Goal: Task Accomplishment & Management: Use online tool/utility

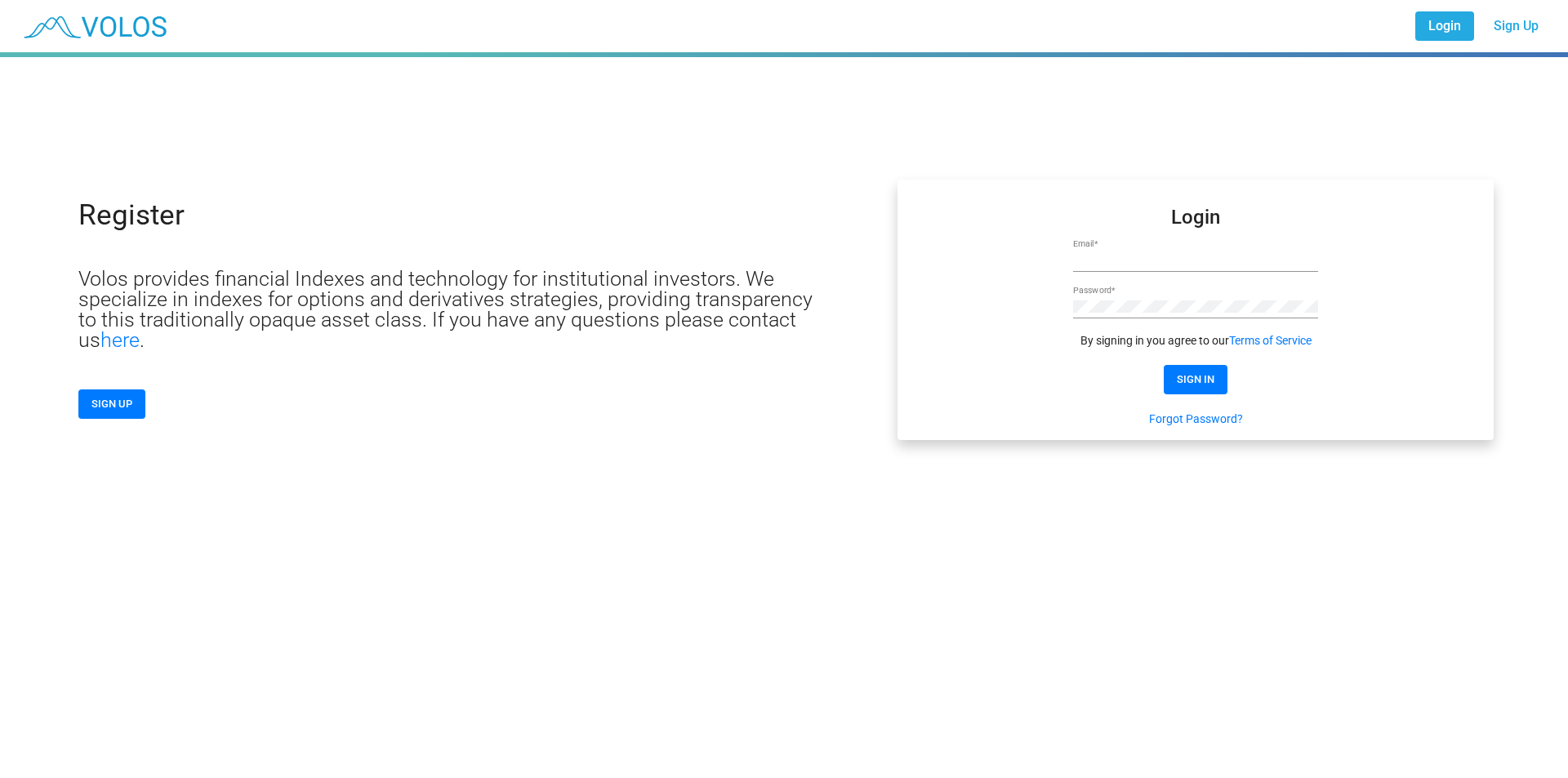
type input "**********"
drag, startPoint x: 1198, startPoint y: 380, endPoint x: 759, endPoint y: 369, distance: 439.1
click at [1200, 380] on span "SIGN IN" at bounding box center [1196, 379] width 37 height 12
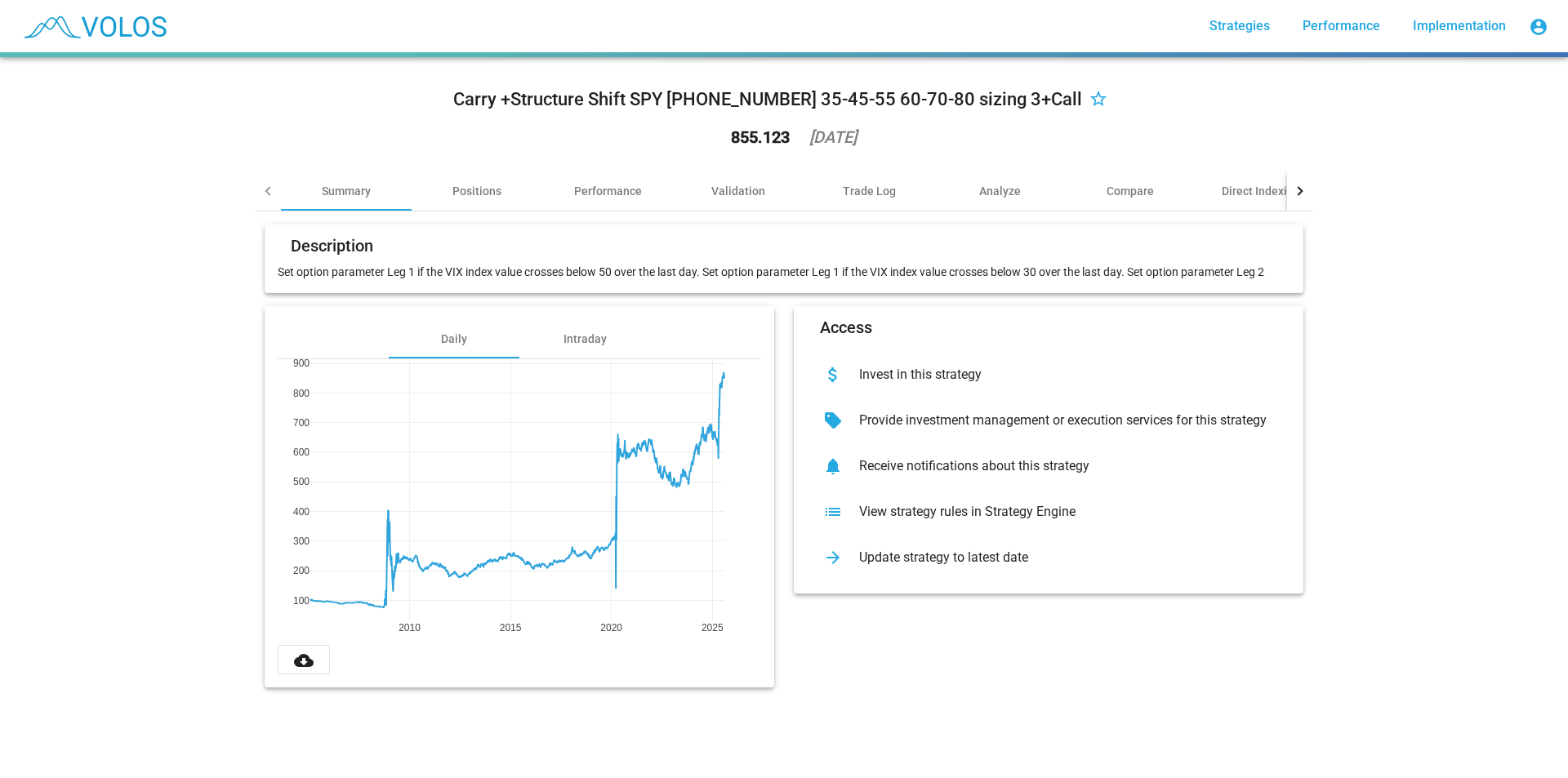
drag, startPoint x: 141, startPoint y: 307, endPoint x: 168, endPoint y: 306, distance: 27.0
click at [141, 306] on div "Carry +Structure Shift SPY [PHONE_NUMBER] 35-45-55 60-70-80 sizing 3+Call star_…" at bounding box center [784, 417] width 1568 height 721
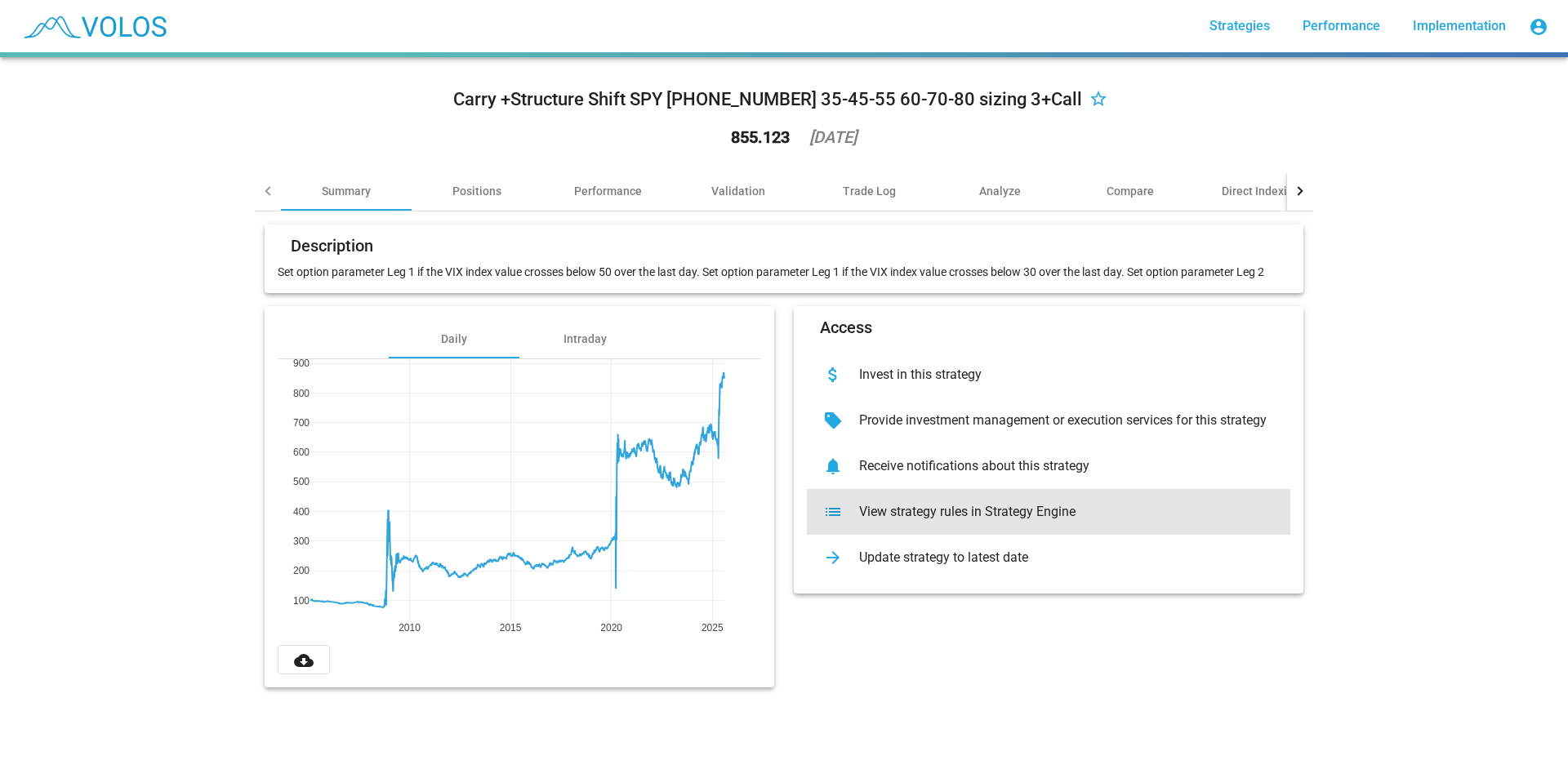
click at [1019, 508] on div "View strategy rules in Strategy Engine" at bounding box center [1061, 511] width 432 height 16
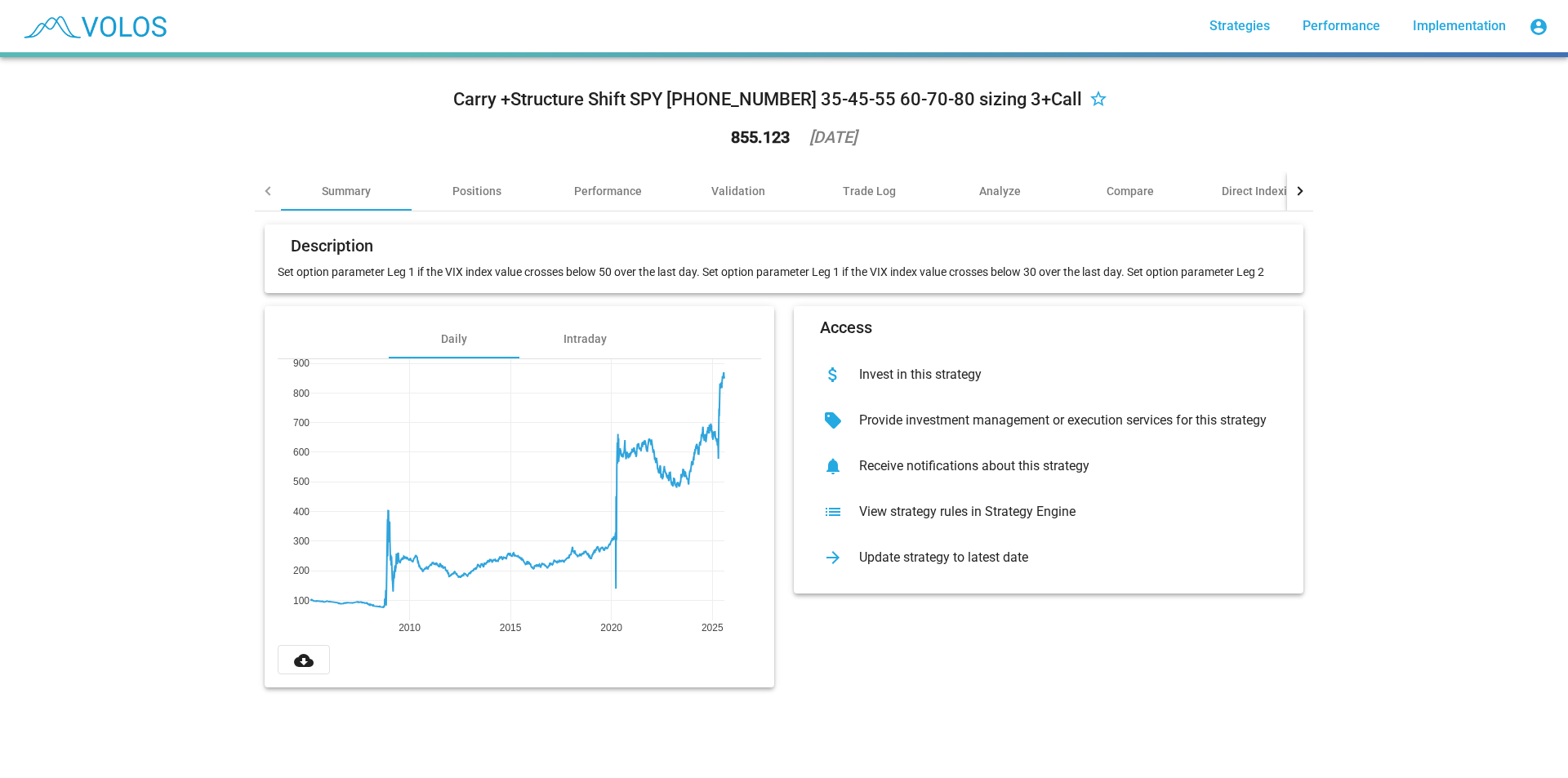
click at [138, 304] on div "Carry +Structure Shift SPY [PHONE_NUMBER] 35-45-55 60-70-80 sizing 3+Call star_…" at bounding box center [784, 417] width 1568 height 721
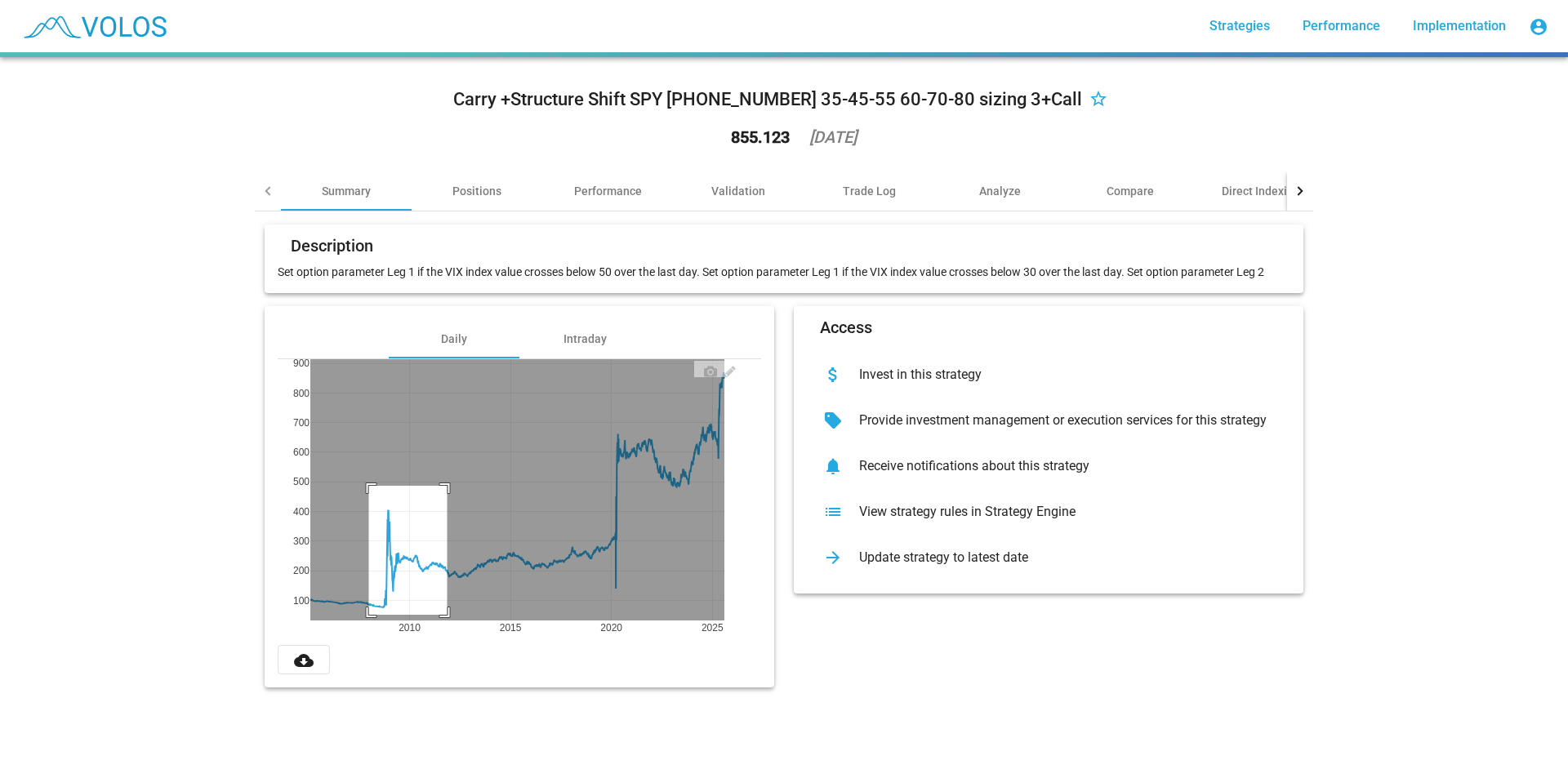
drag, startPoint x: 363, startPoint y: 486, endPoint x: 439, endPoint y: 615, distance: 149.7
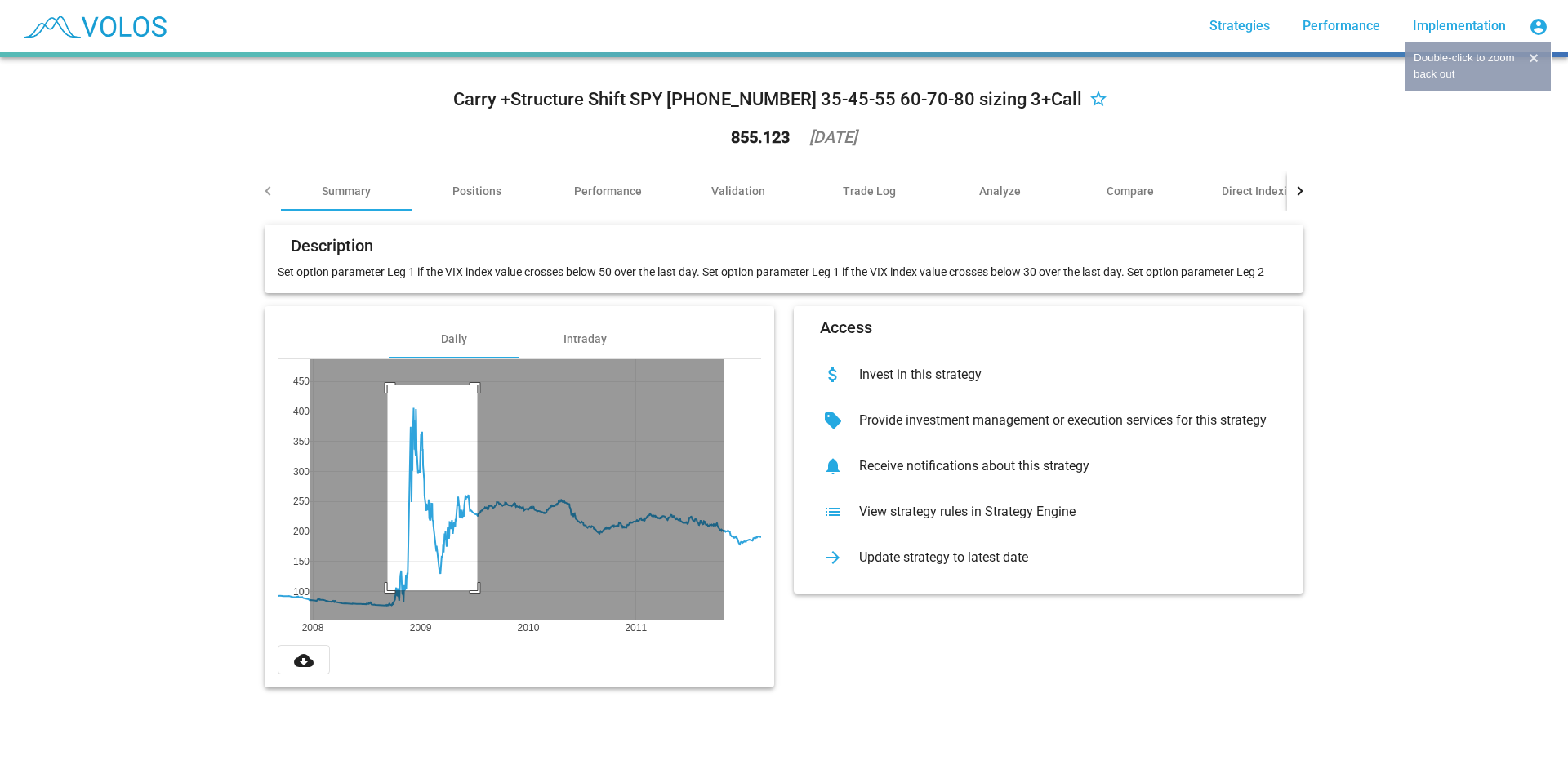
drag, startPoint x: 381, startPoint y: 386, endPoint x: 472, endPoint y: 590, distance: 223.4
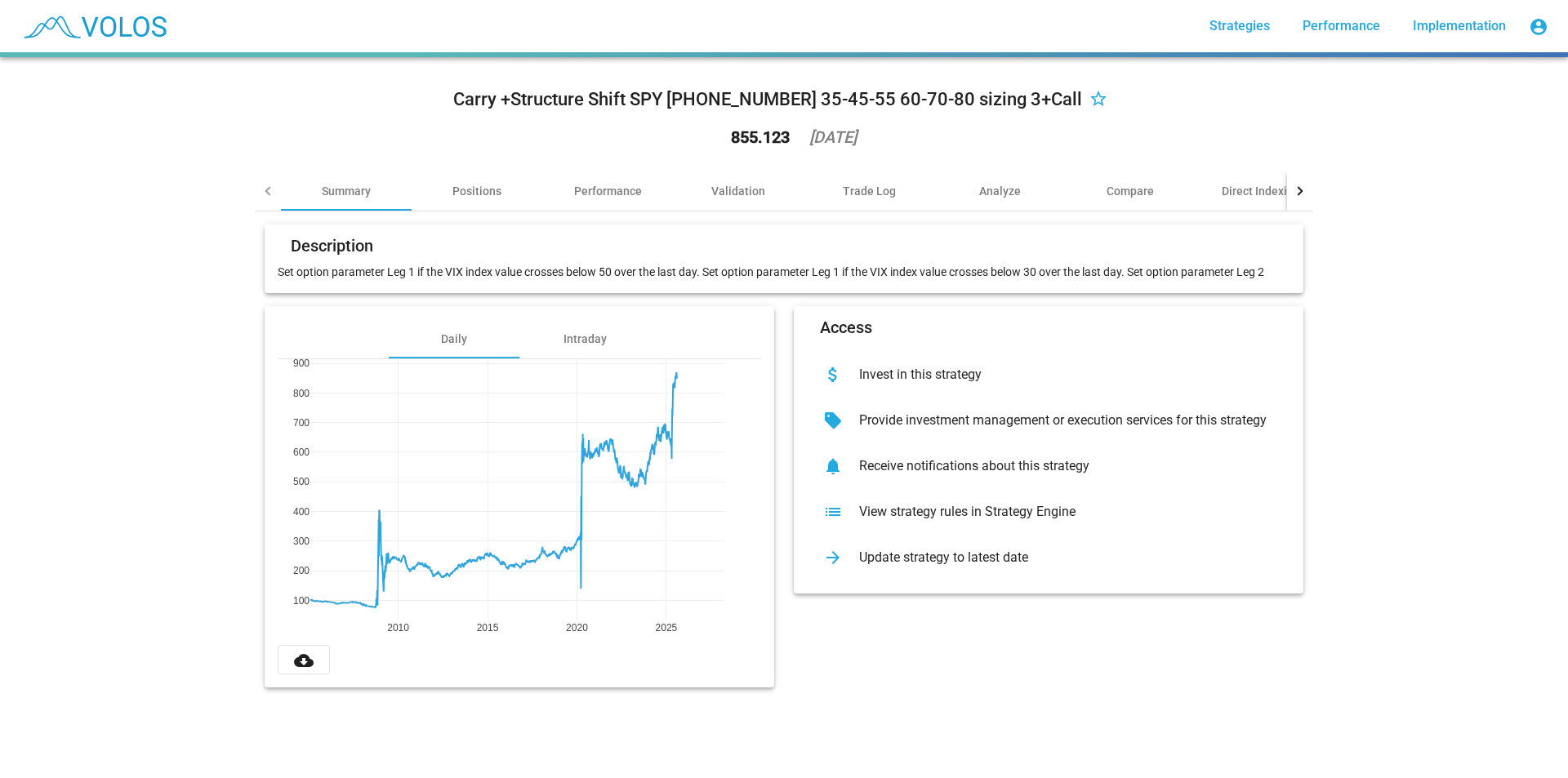
drag, startPoint x: 719, startPoint y: 625, endPoint x: 673, endPoint y: 628, distance: 46.1
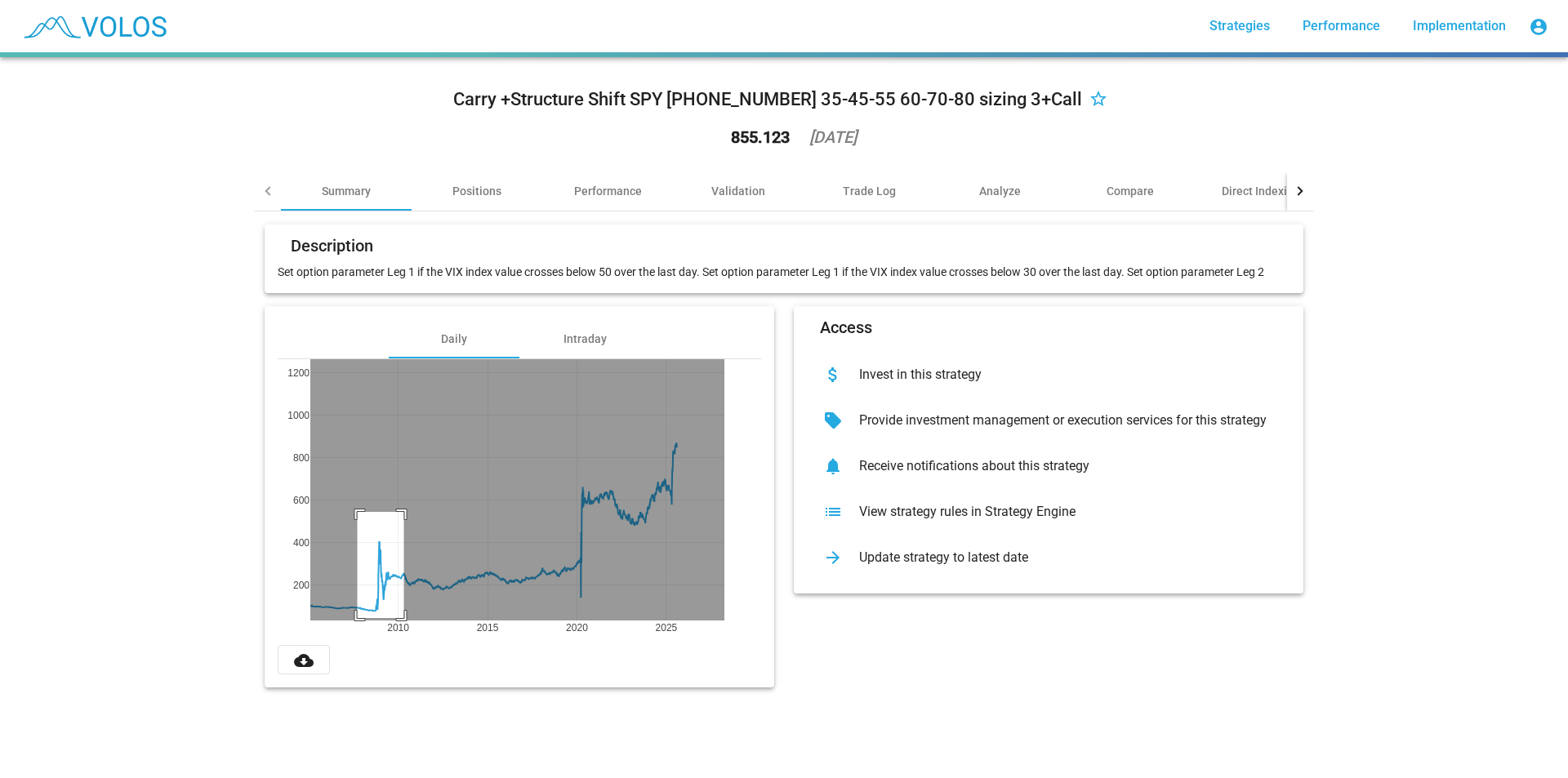
drag, startPoint x: 352, startPoint y: 512, endPoint x: 398, endPoint y: 618, distance: 115.6
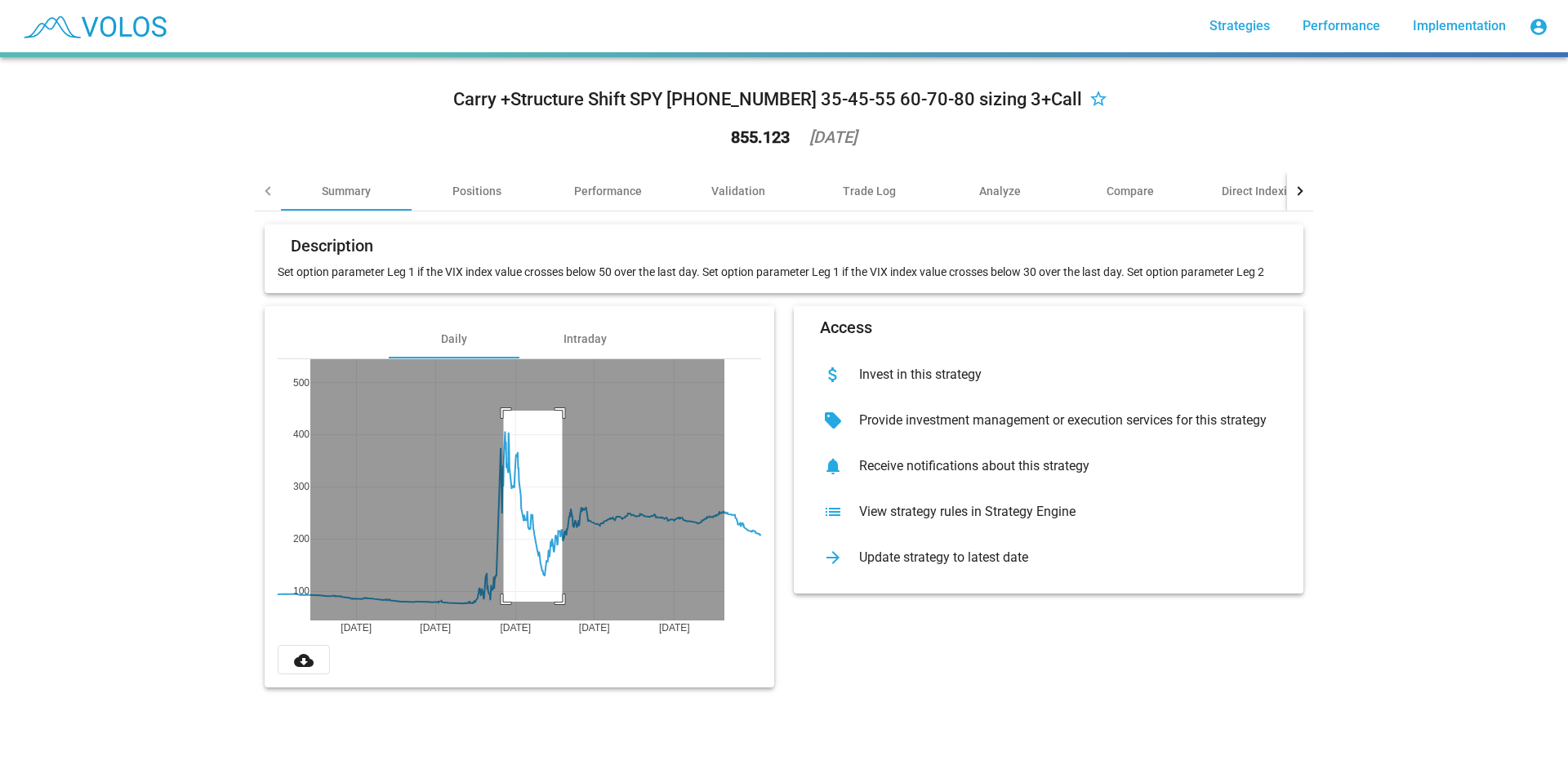
drag, startPoint x: 497, startPoint y: 410, endPoint x: 556, endPoint y: 602, distance: 200.9
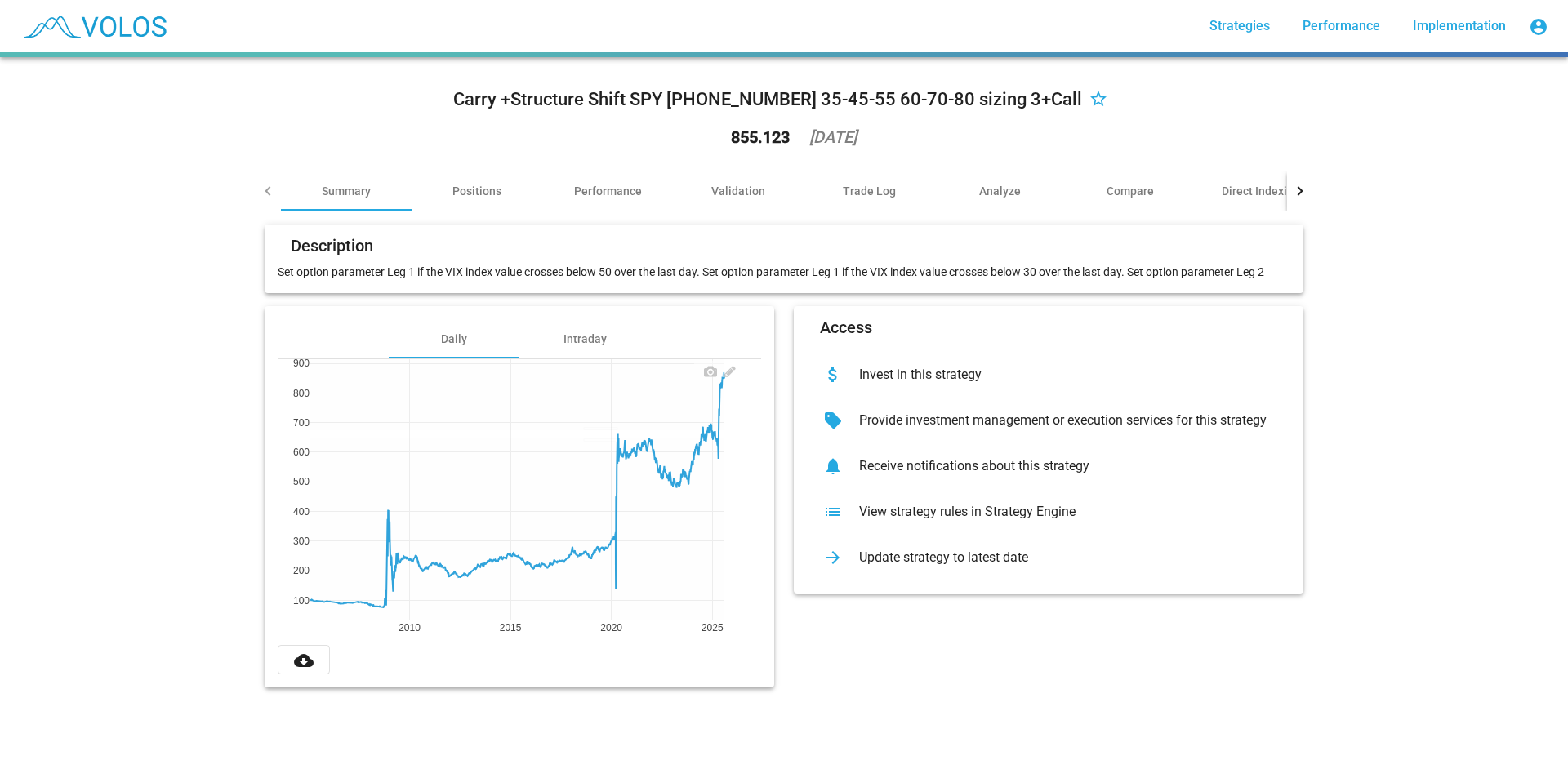
drag, startPoint x: 594, startPoint y: 430, endPoint x: 592, endPoint y: 475, distance: 45.0
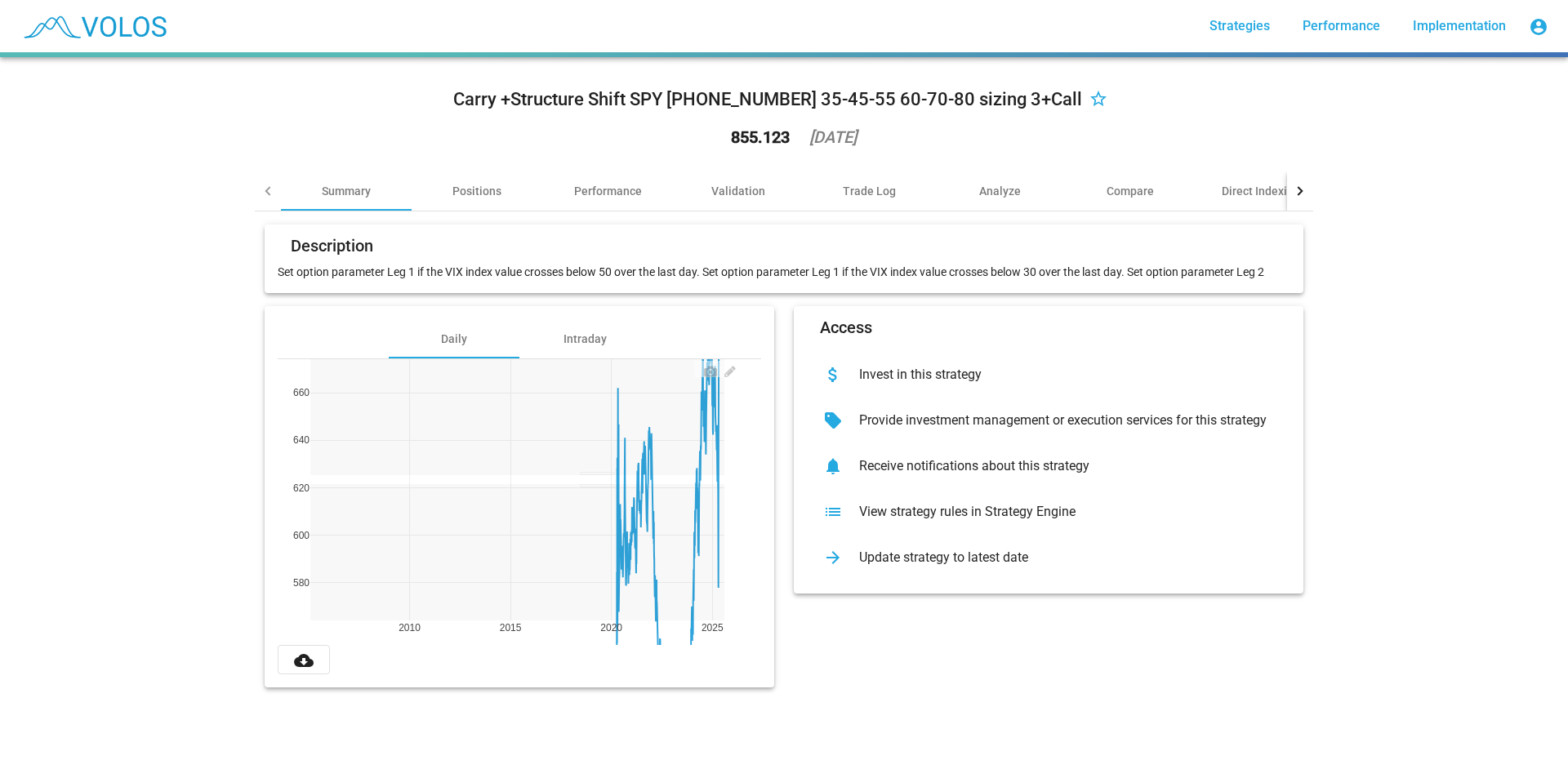
drag, startPoint x: 592, startPoint y: 475, endPoint x: 595, endPoint y: 489, distance: 14.3
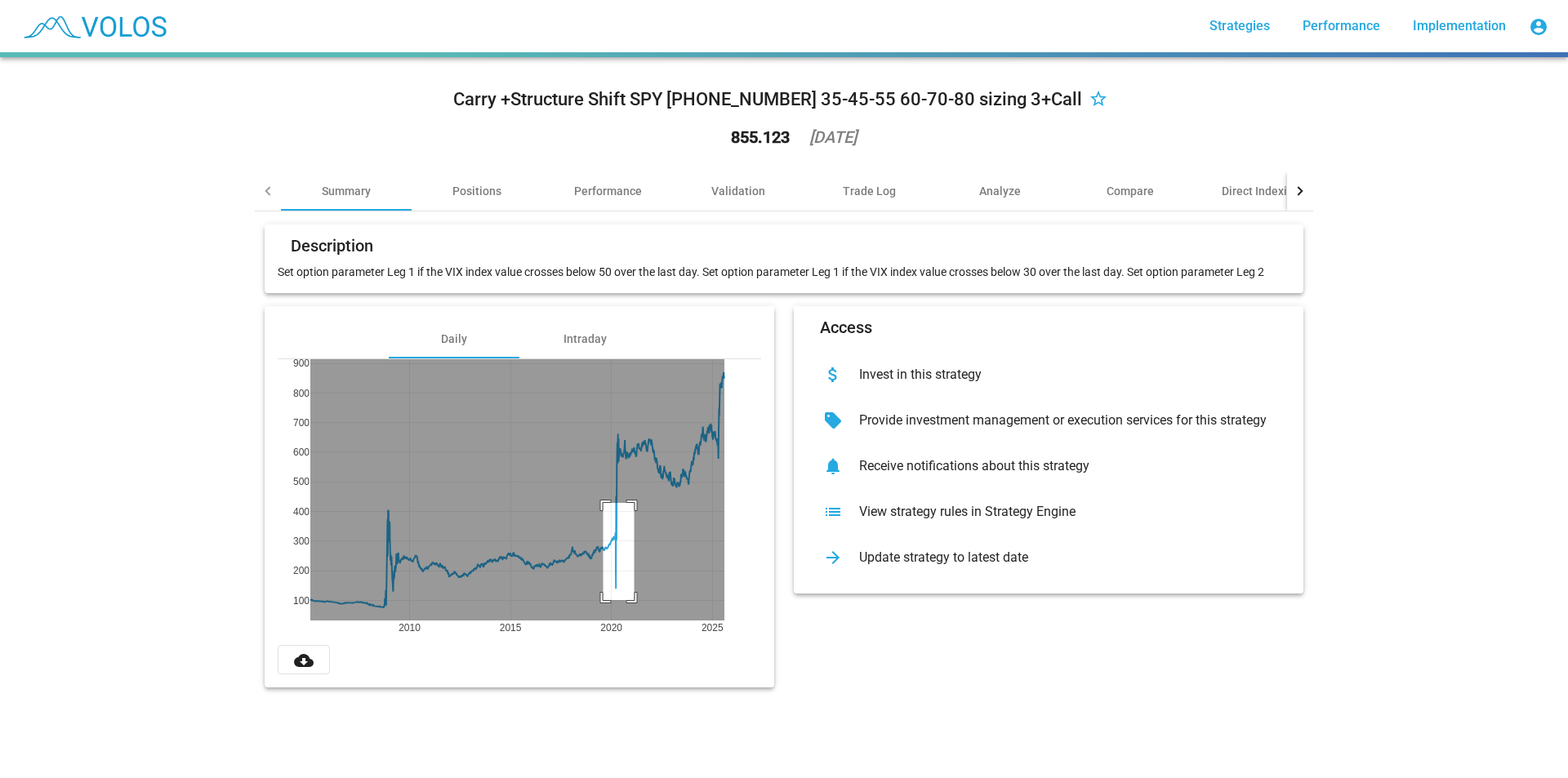
drag, startPoint x: 597, startPoint y: 503, endPoint x: 628, endPoint y: 600, distance: 101.8
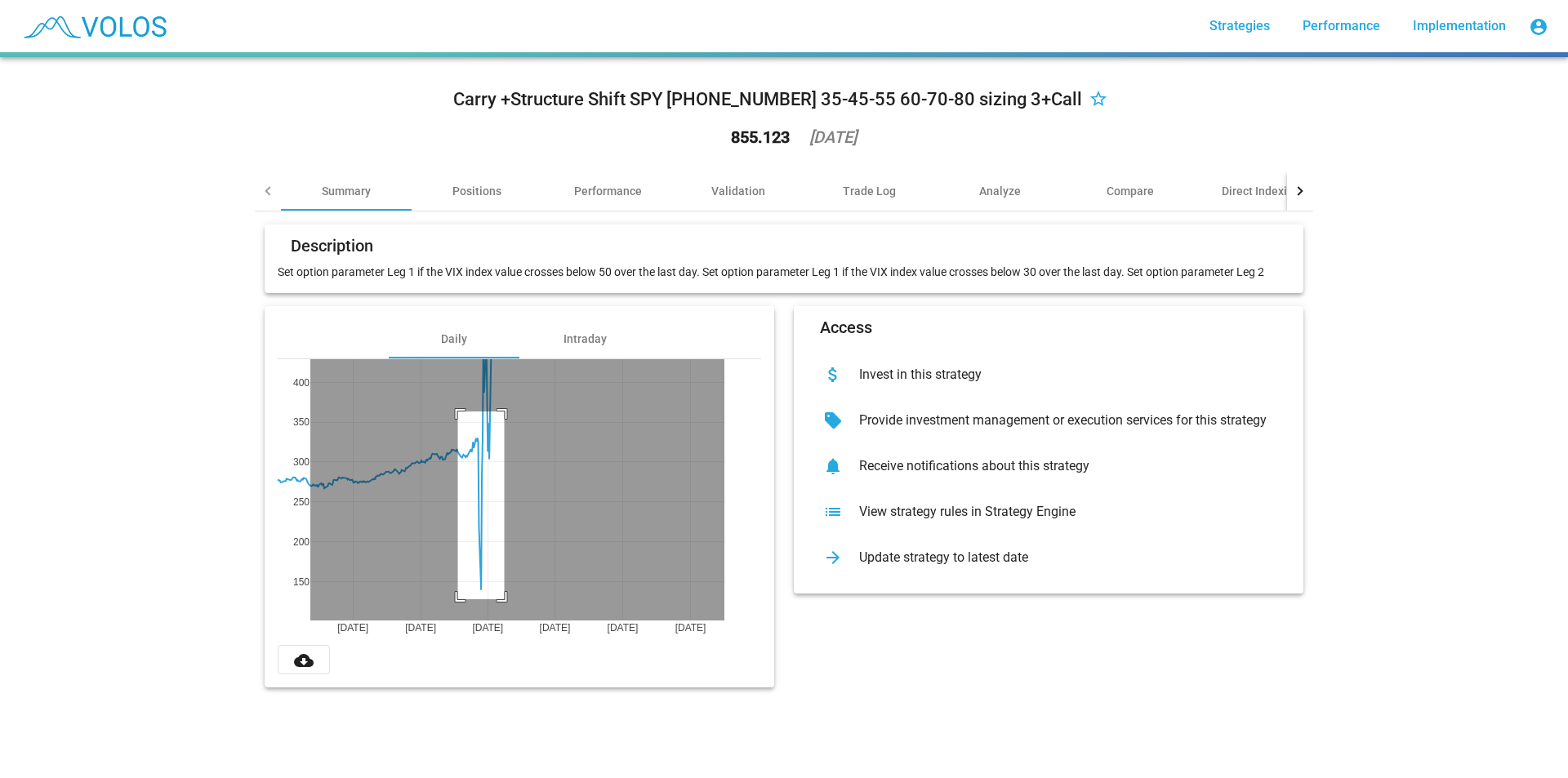
drag, startPoint x: 452, startPoint y: 411, endPoint x: 498, endPoint y: 599, distance: 193.5
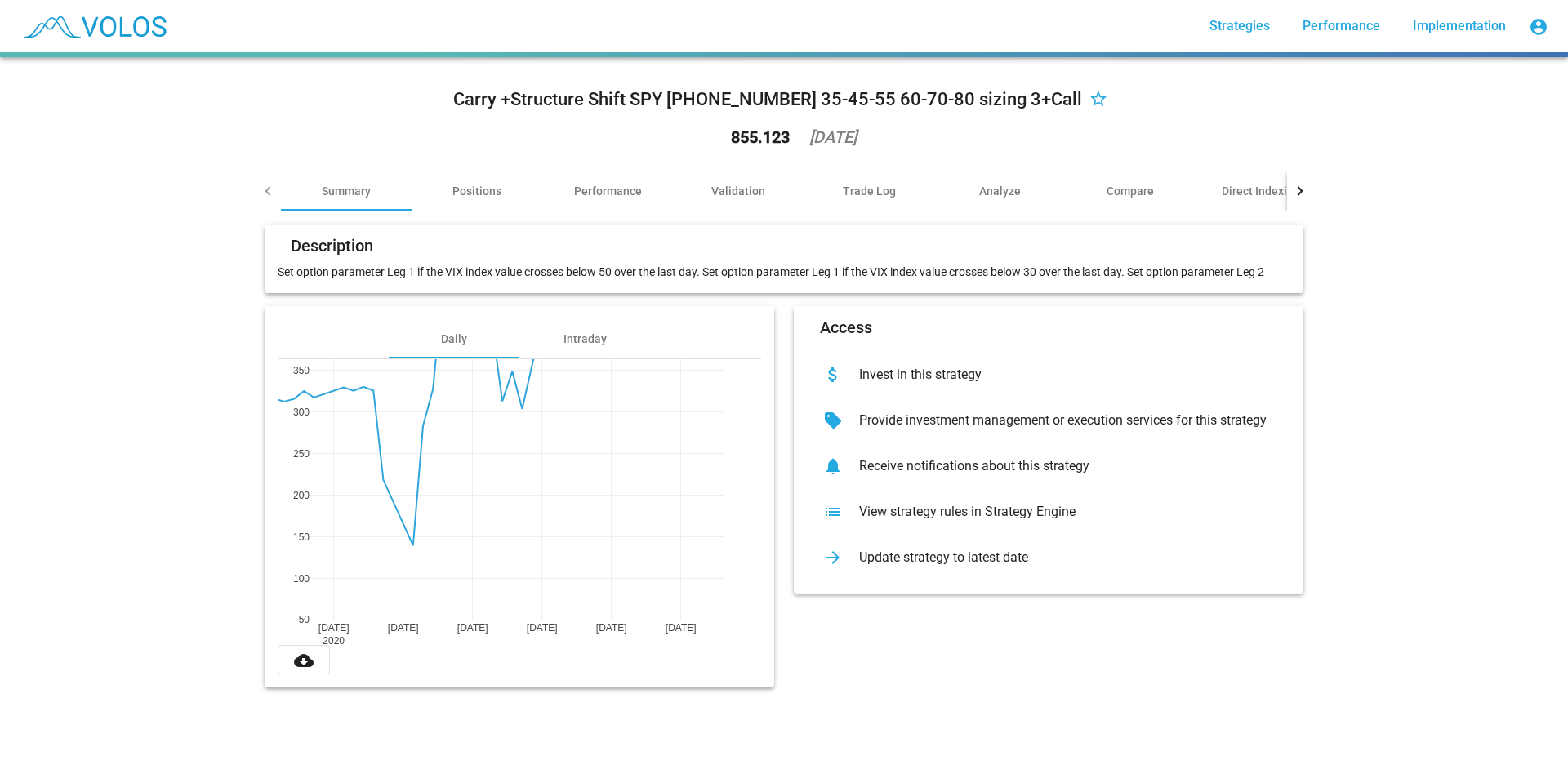
drag, startPoint x: 301, startPoint y: 627, endPoint x: 219, endPoint y: 562, distance: 104.6
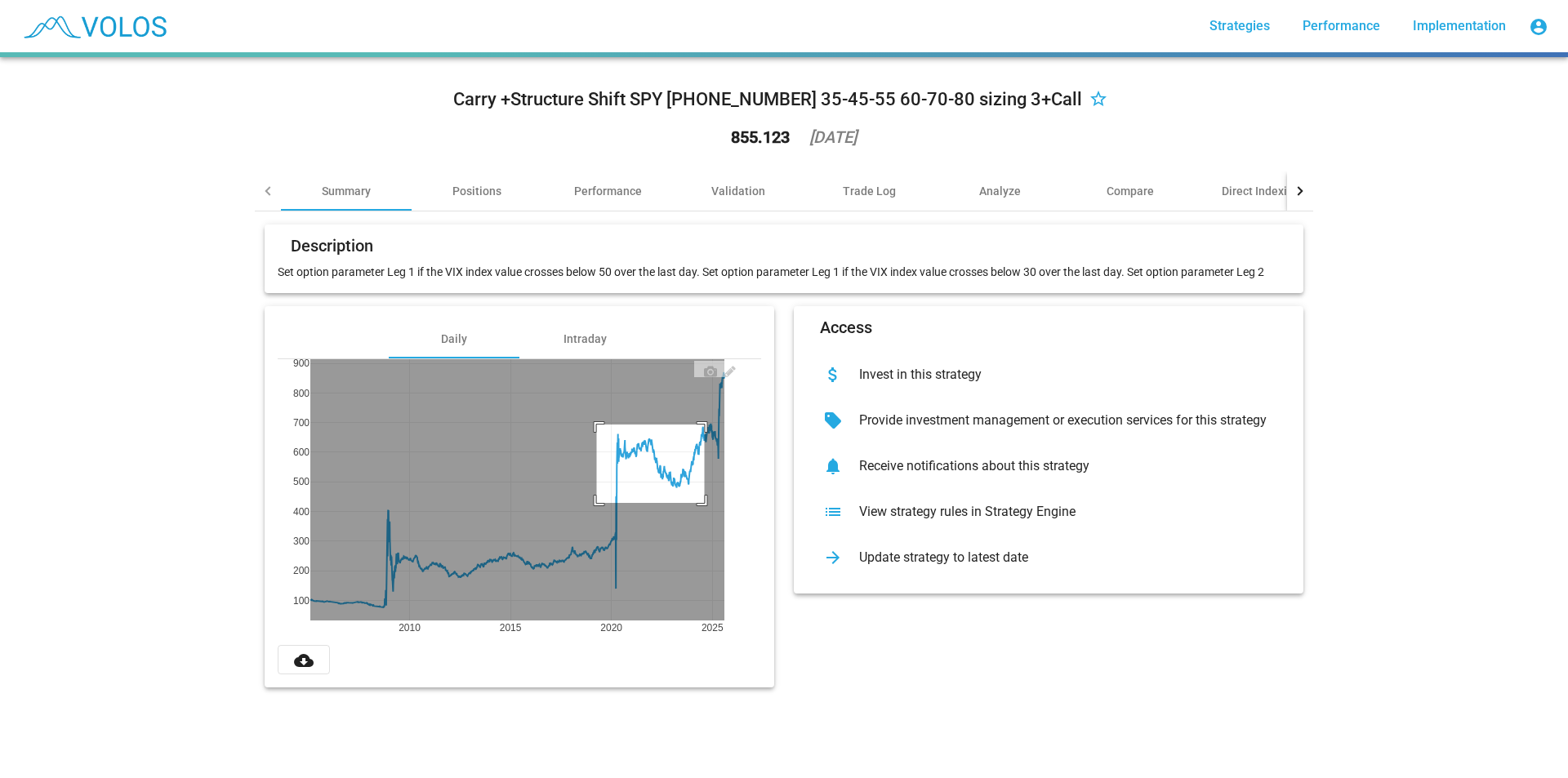
drag, startPoint x: 591, startPoint y: 425, endPoint x: 698, endPoint y: 511, distance: 137.3
drag, startPoint x: 700, startPoint y: 472, endPoint x: 753, endPoint y: 341, distance: 141.3
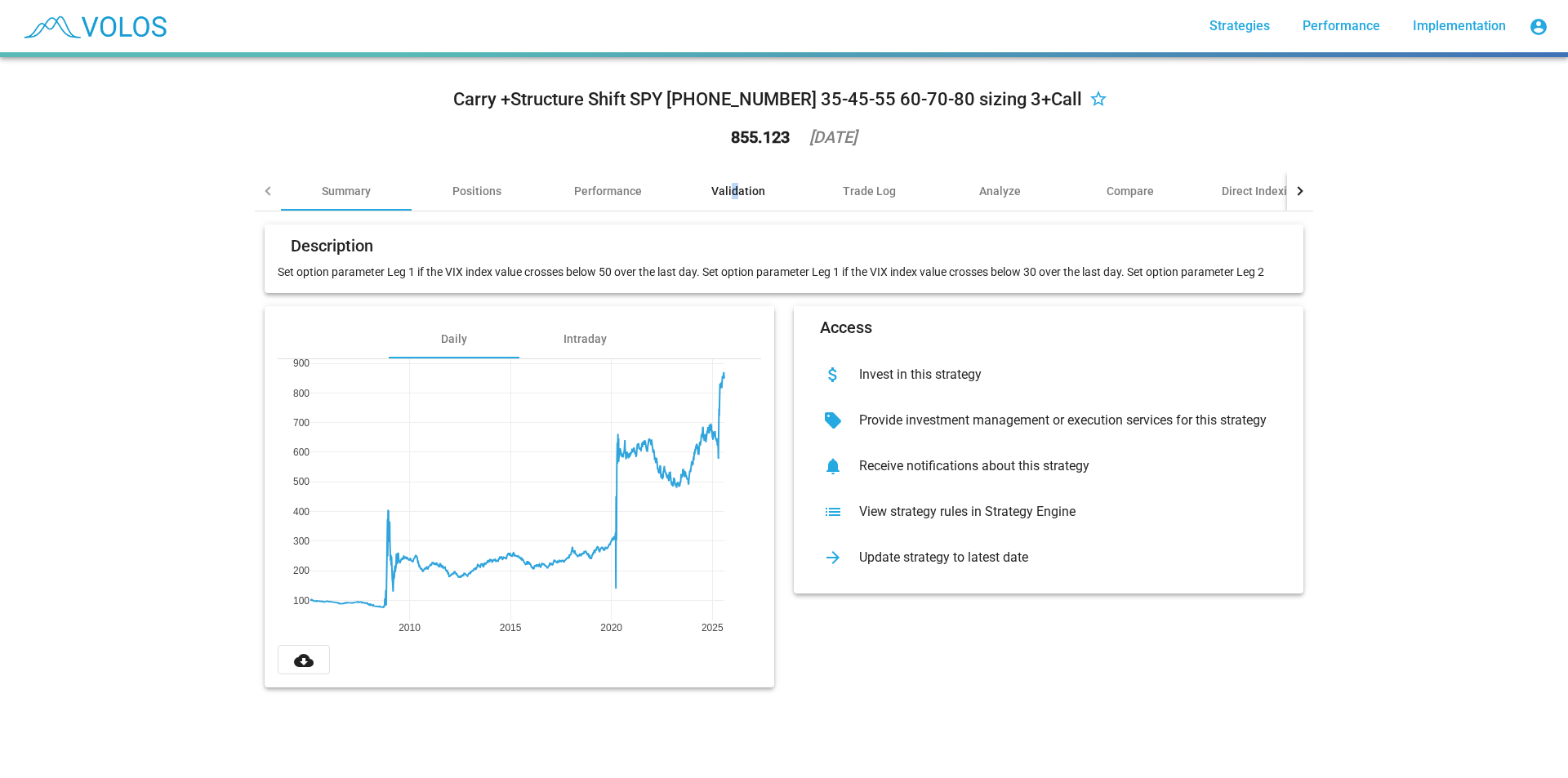
click at [731, 190] on div "Validation" at bounding box center [738, 190] width 54 height 16
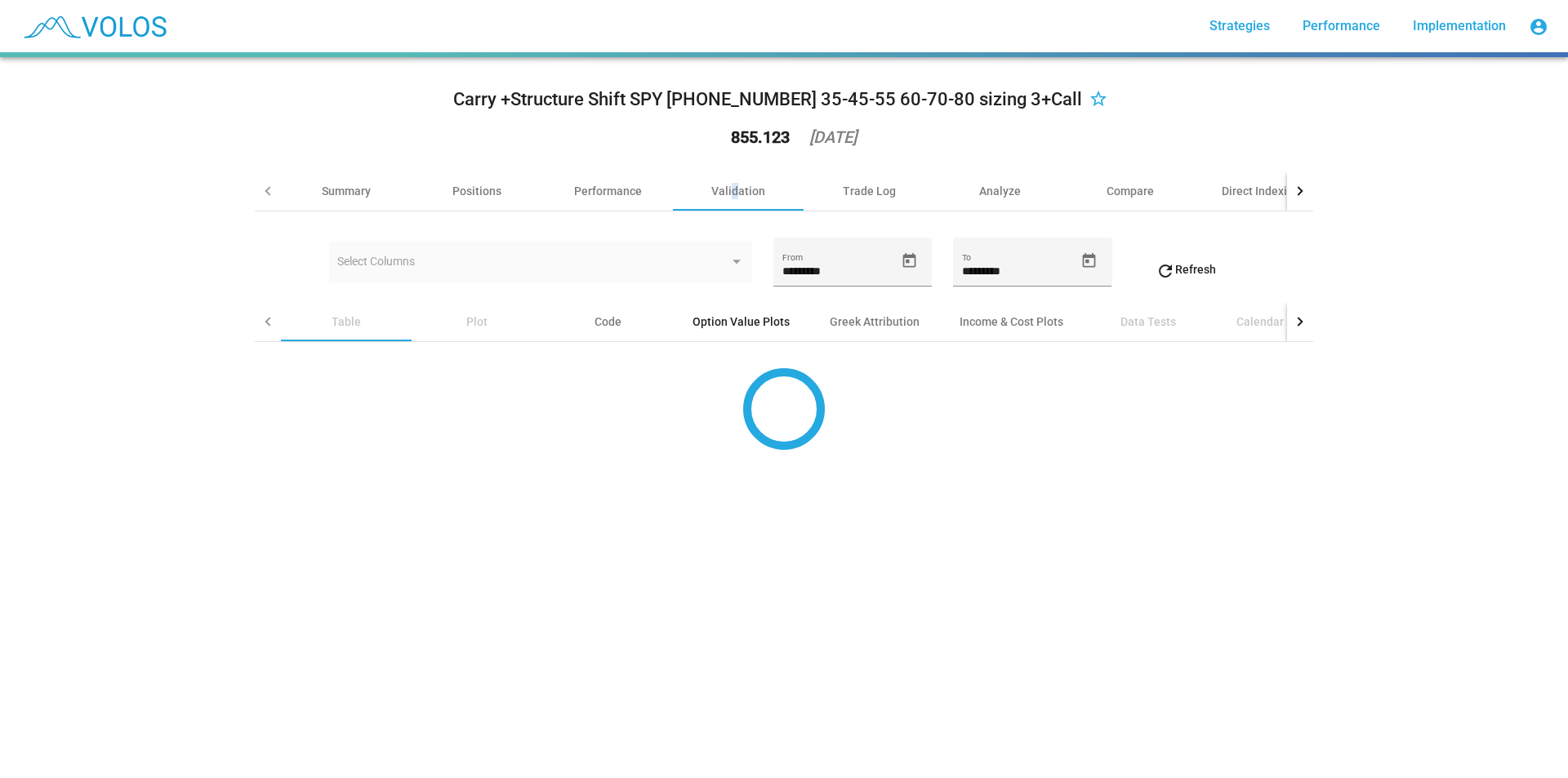
click at [708, 318] on div "Option Value Plots" at bounding box center [741, 321] width 97 height 16
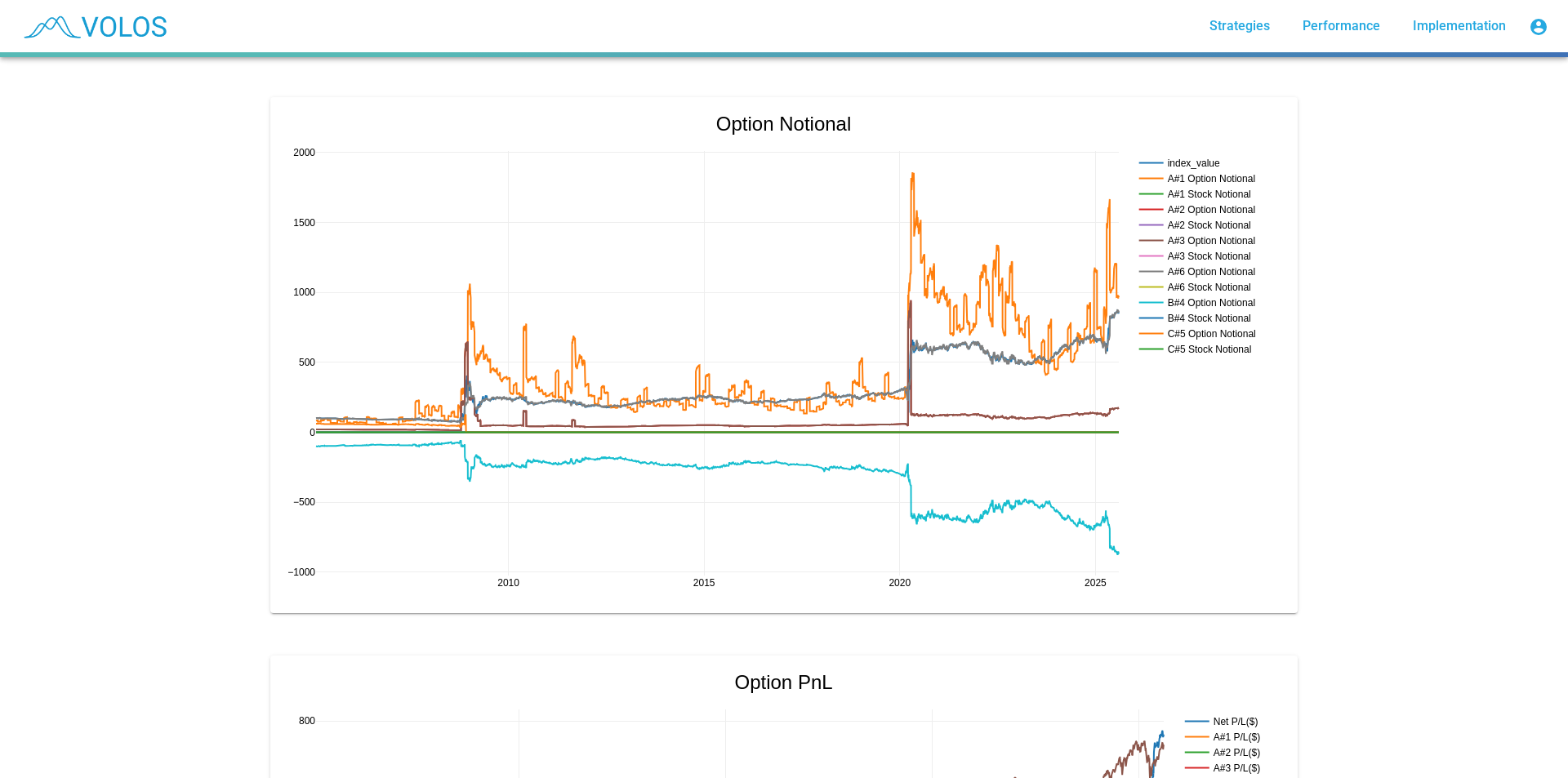
scroll to position [952, 0]
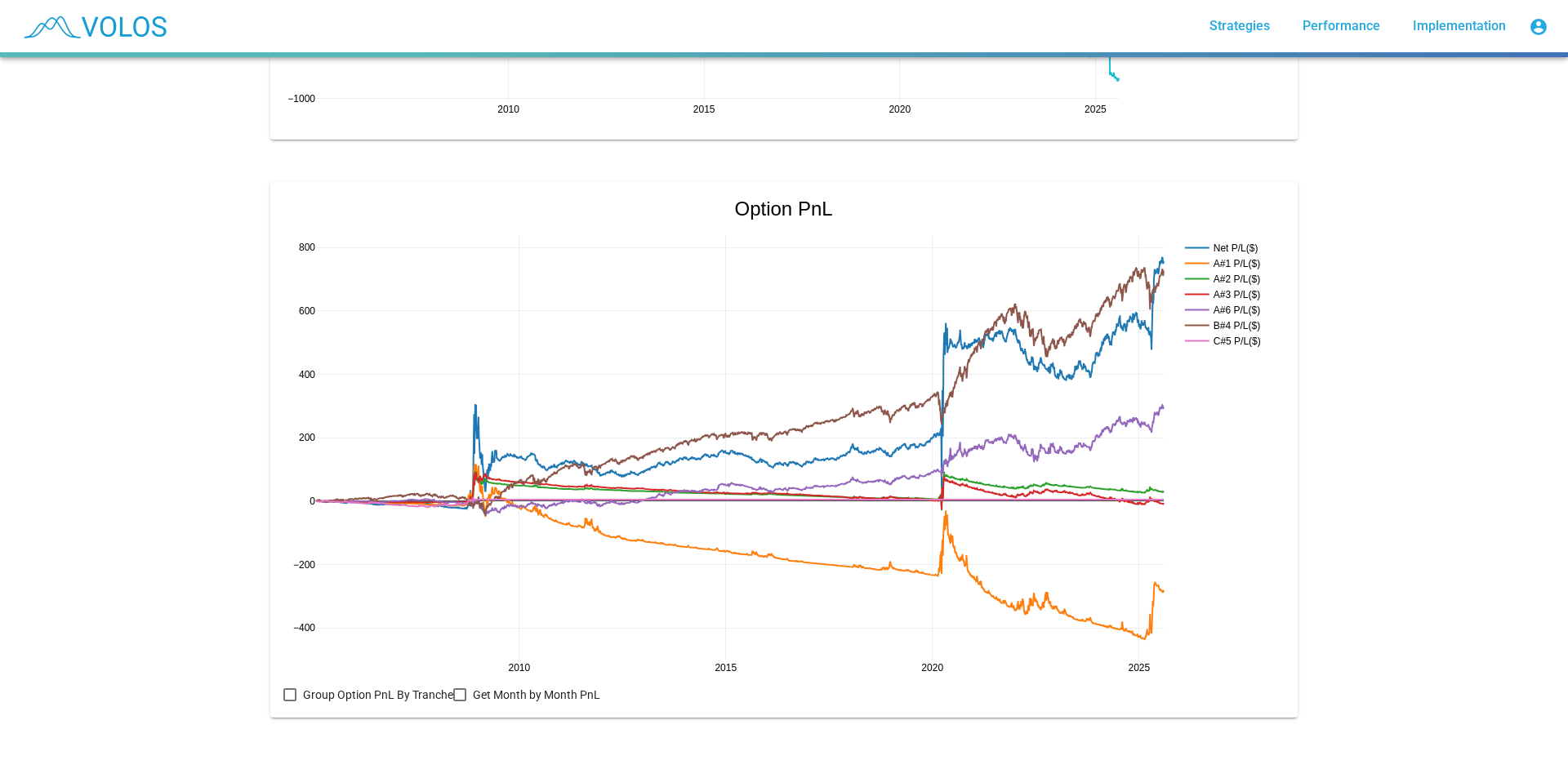
drag, startPoint x: 1417, startPoint y: 319, endPoint x: 1430, endPoint y: 593, distance: 274.3
click at [1219, 255] on rect at bounding box center [1225, 263] width 89 height 15
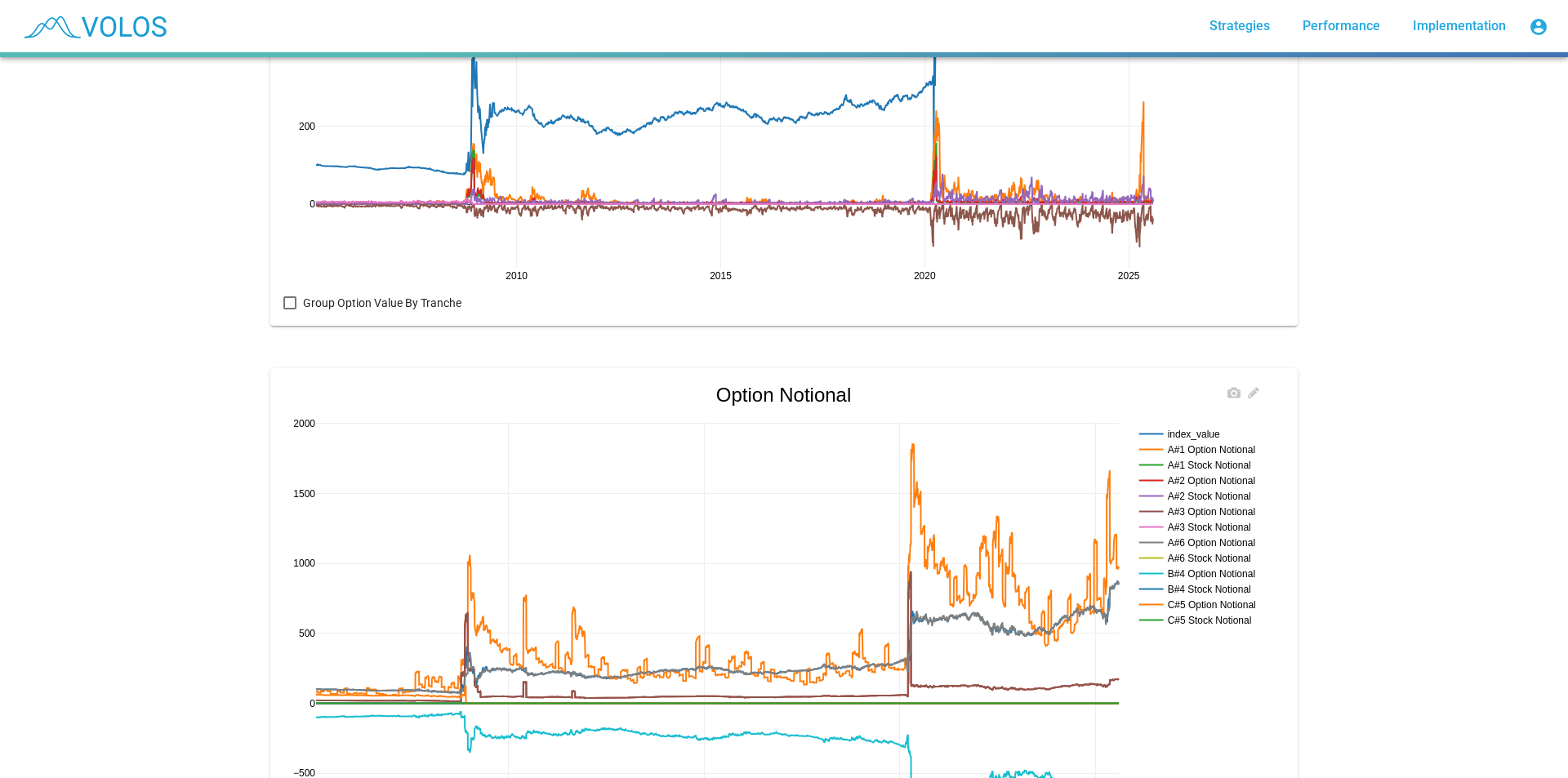
click at [1218, 444] on rect at bounding box center [1202, 449] width 134 height 15
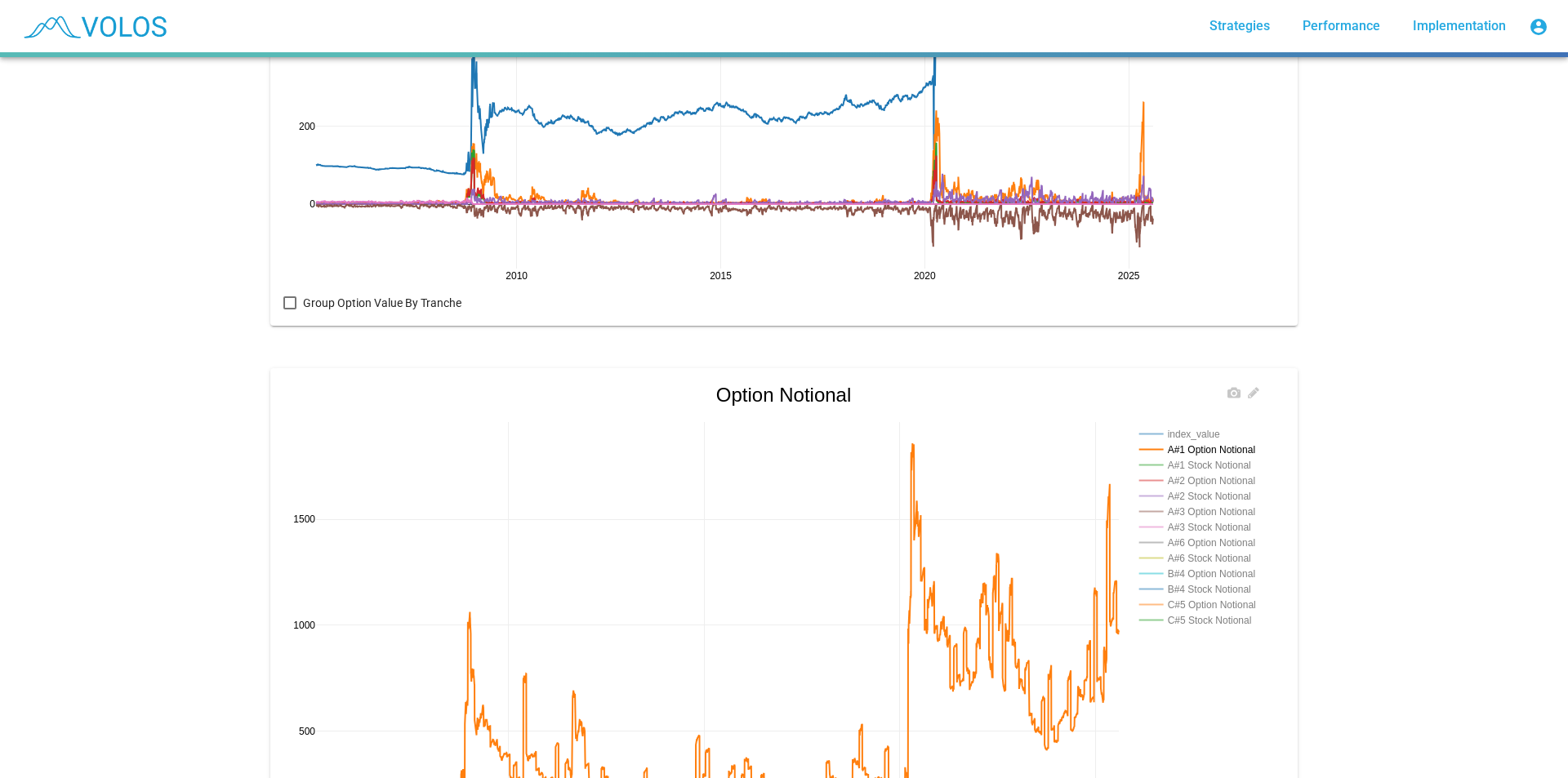
click at [1224, 442] on rect at bounding box center [1202, 449] width 134 height 15
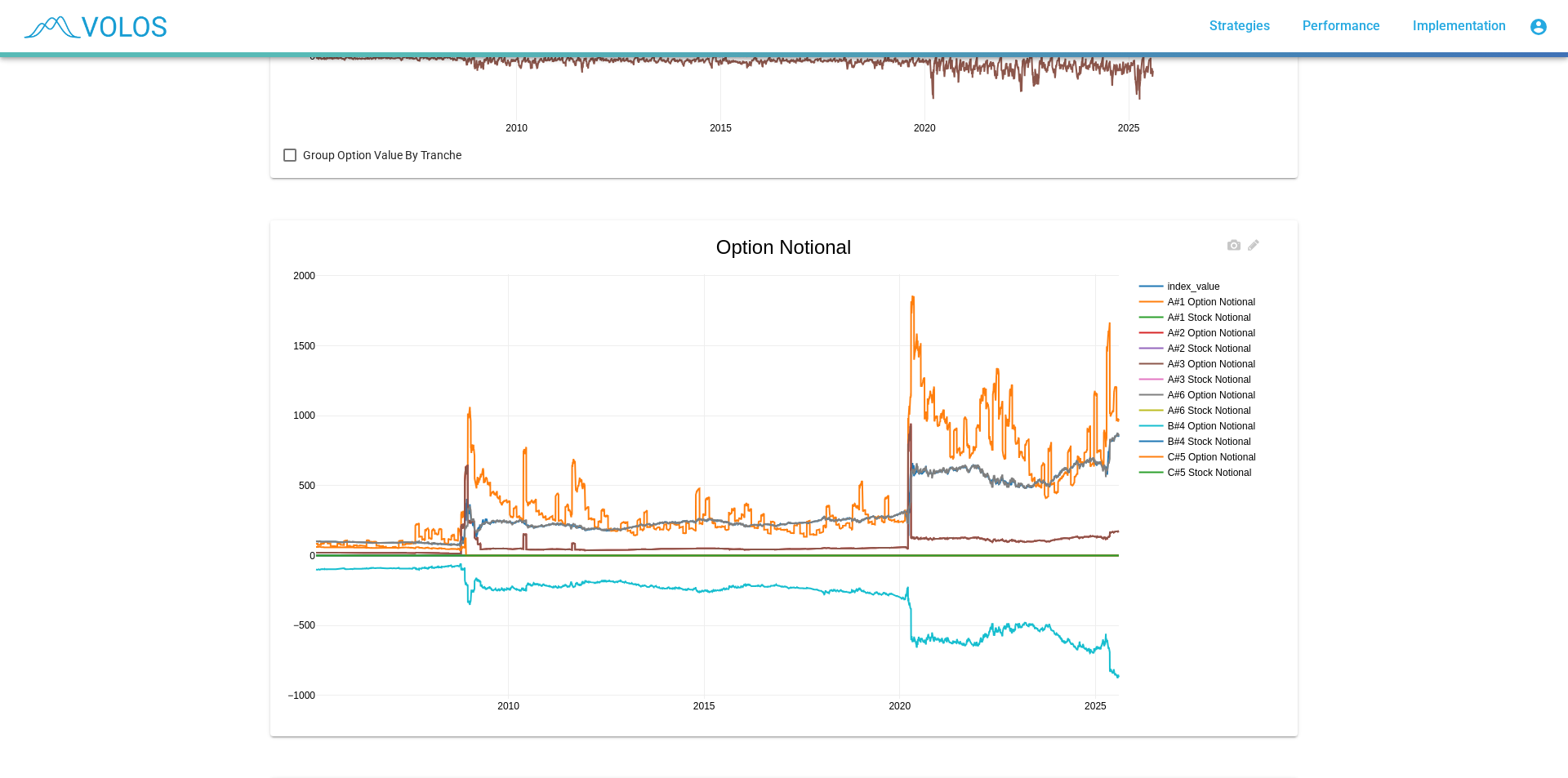
scroll to position [1115, 0]
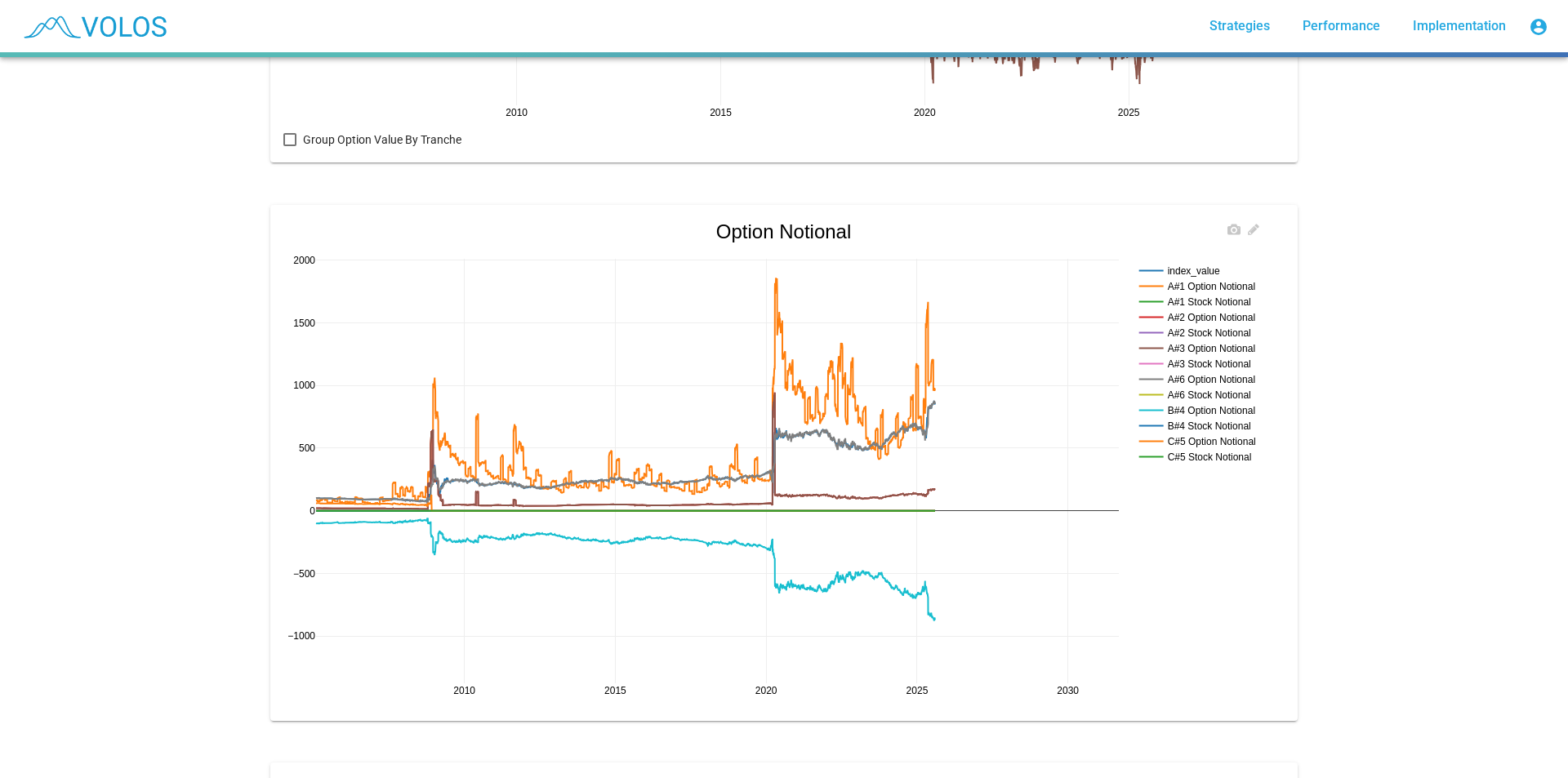
drag, startPoint x: 1117, startPoint y: 688, endPoint x: 975, endPoint y: 553, distance: 195.9
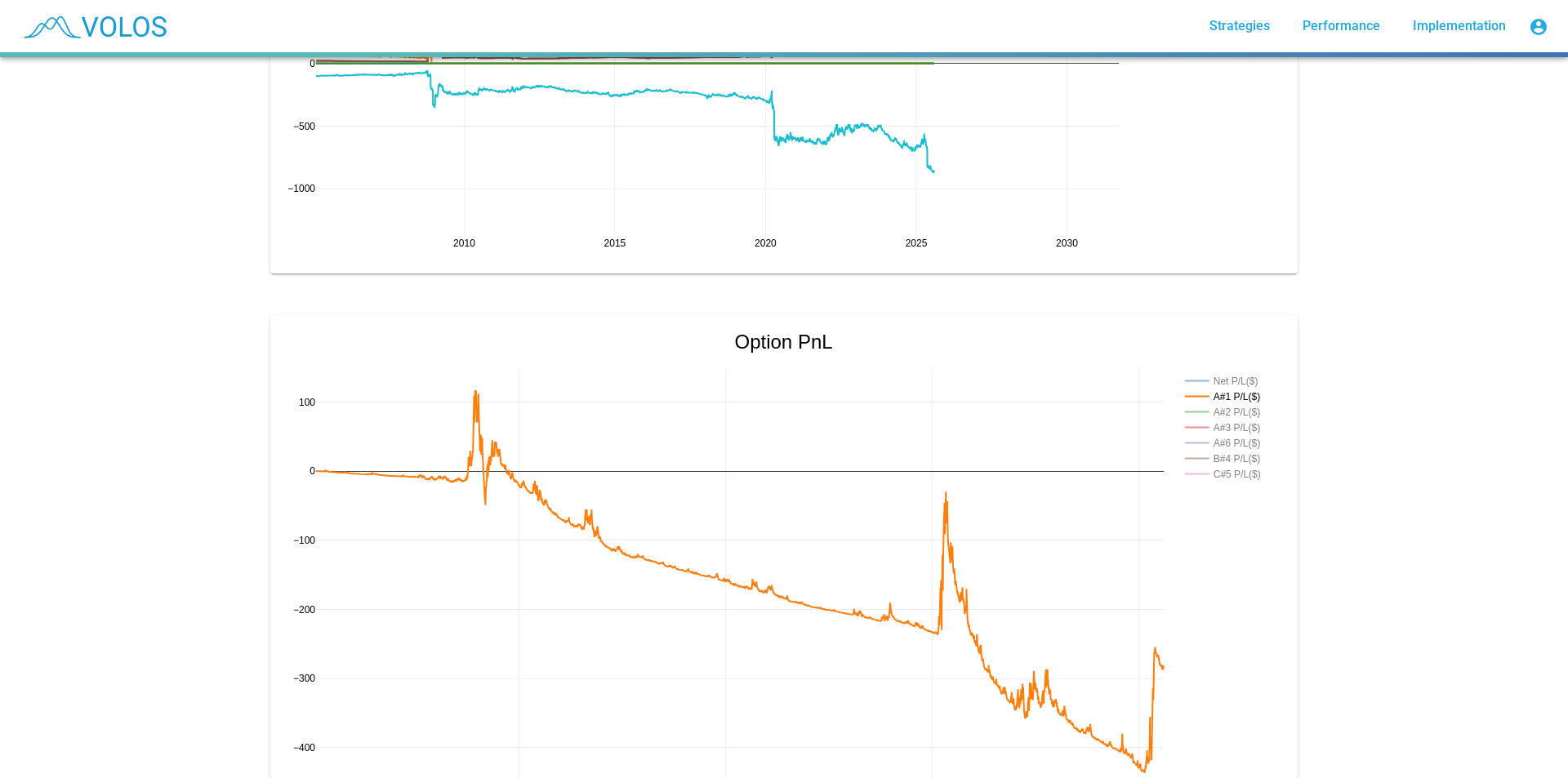
scroll to position [1708, 0]
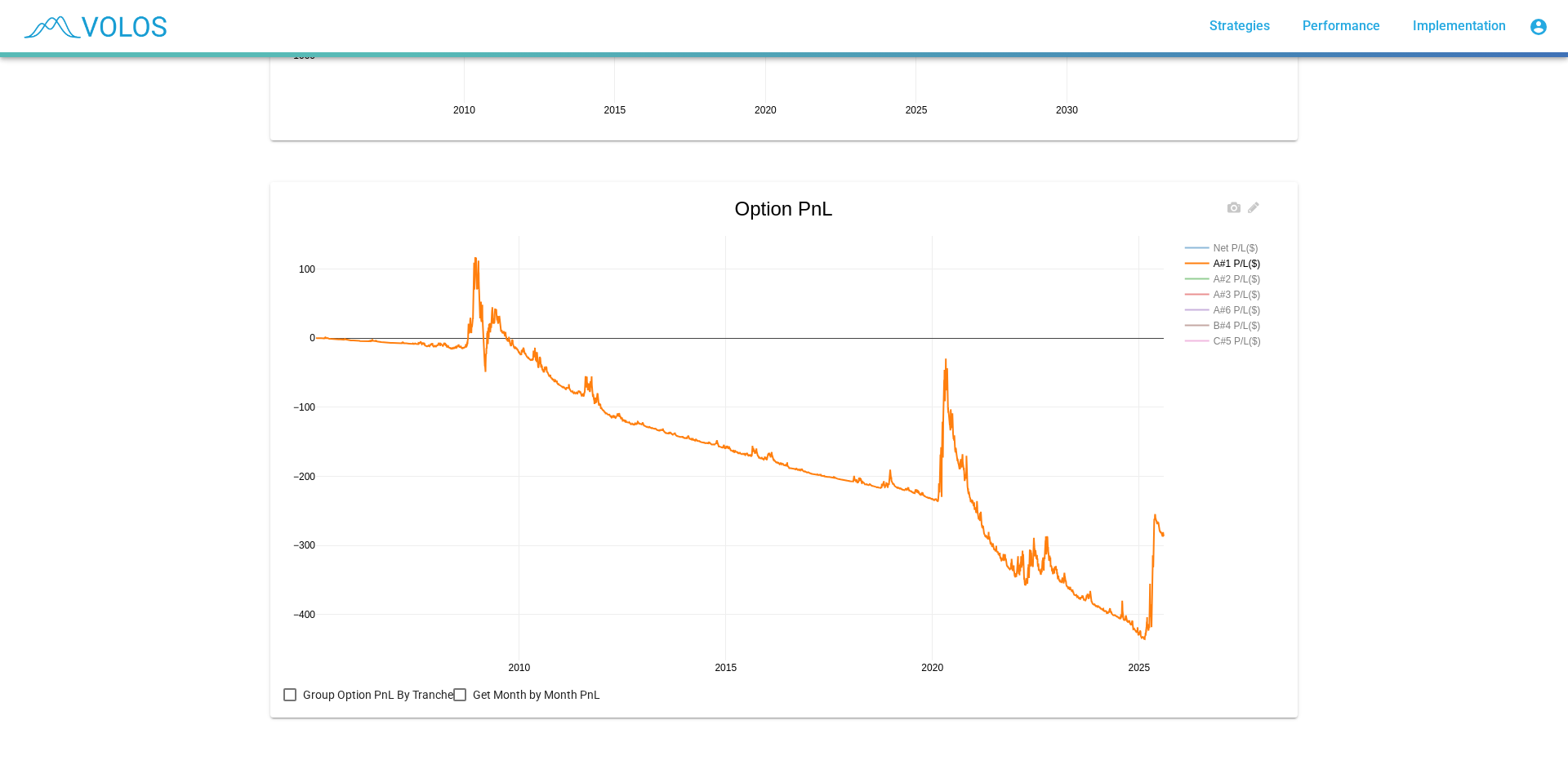
click at [1252, 271] on rect at bounding box center [1225, 279] width 89 height 15
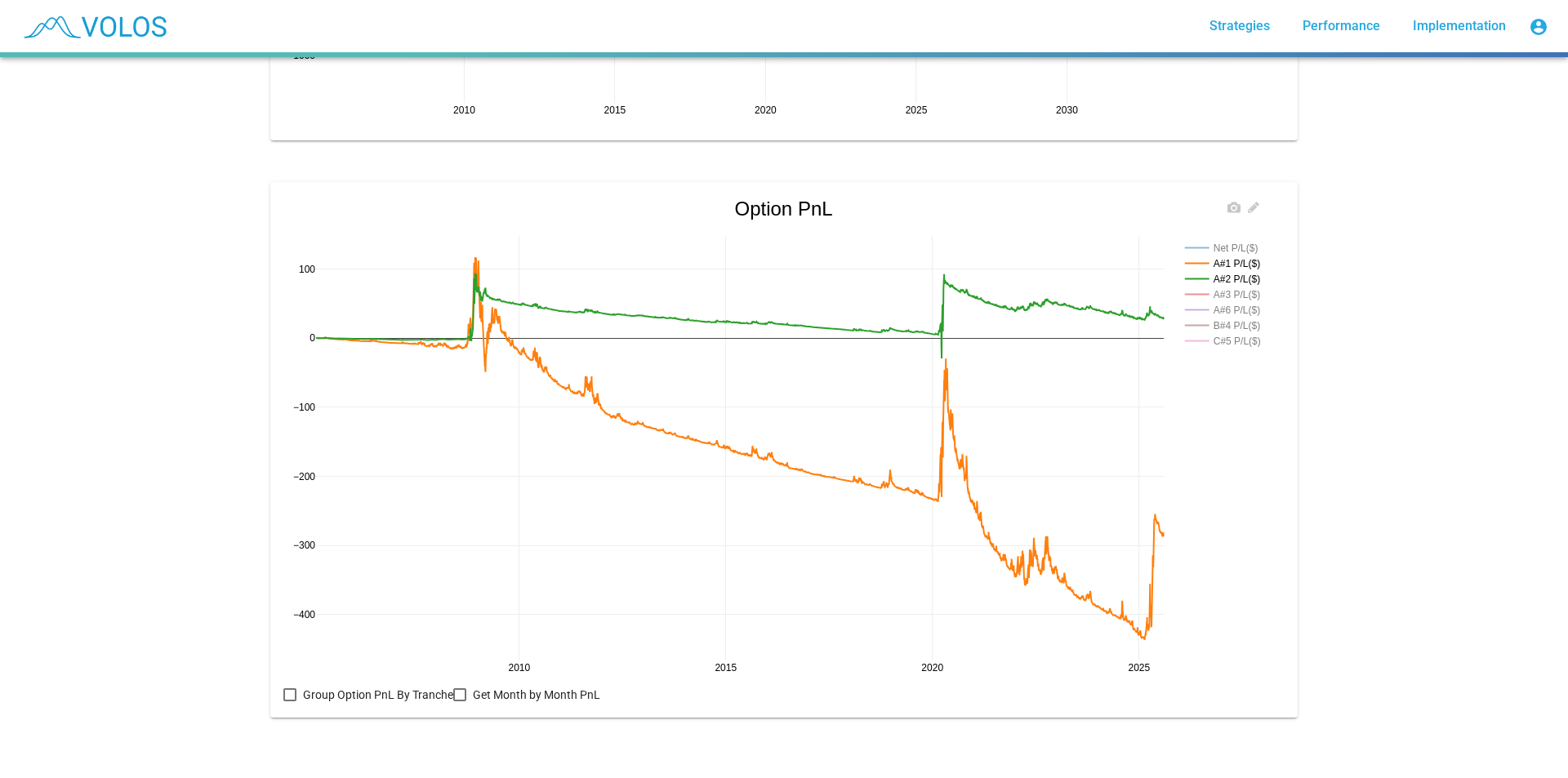
click at [1243, 287] on rect at bounding box center [1225, 294] width 89 height 15
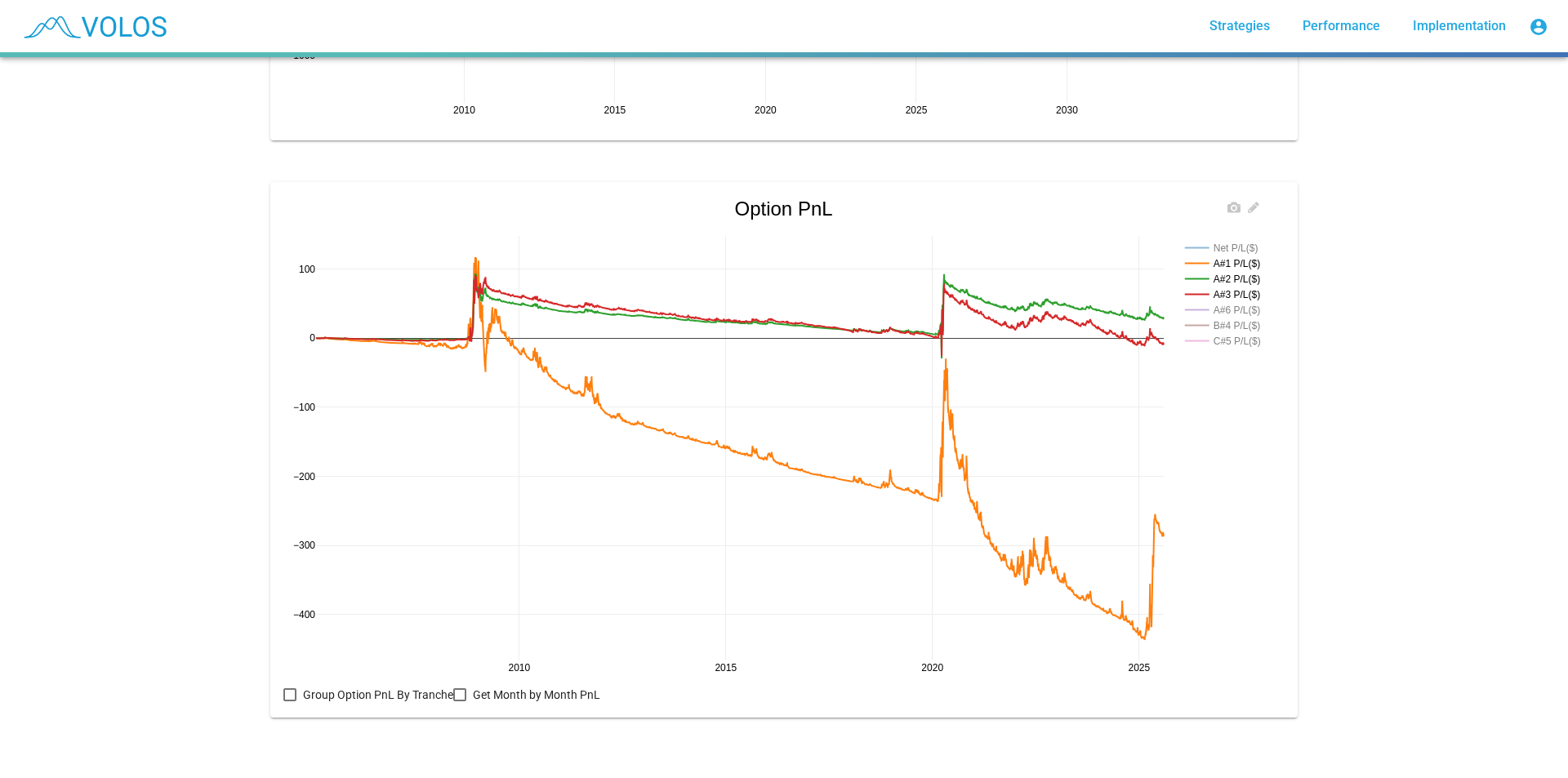
click at [1239, 302] on rect at bounding box center [1225, 309] width 89 height 15
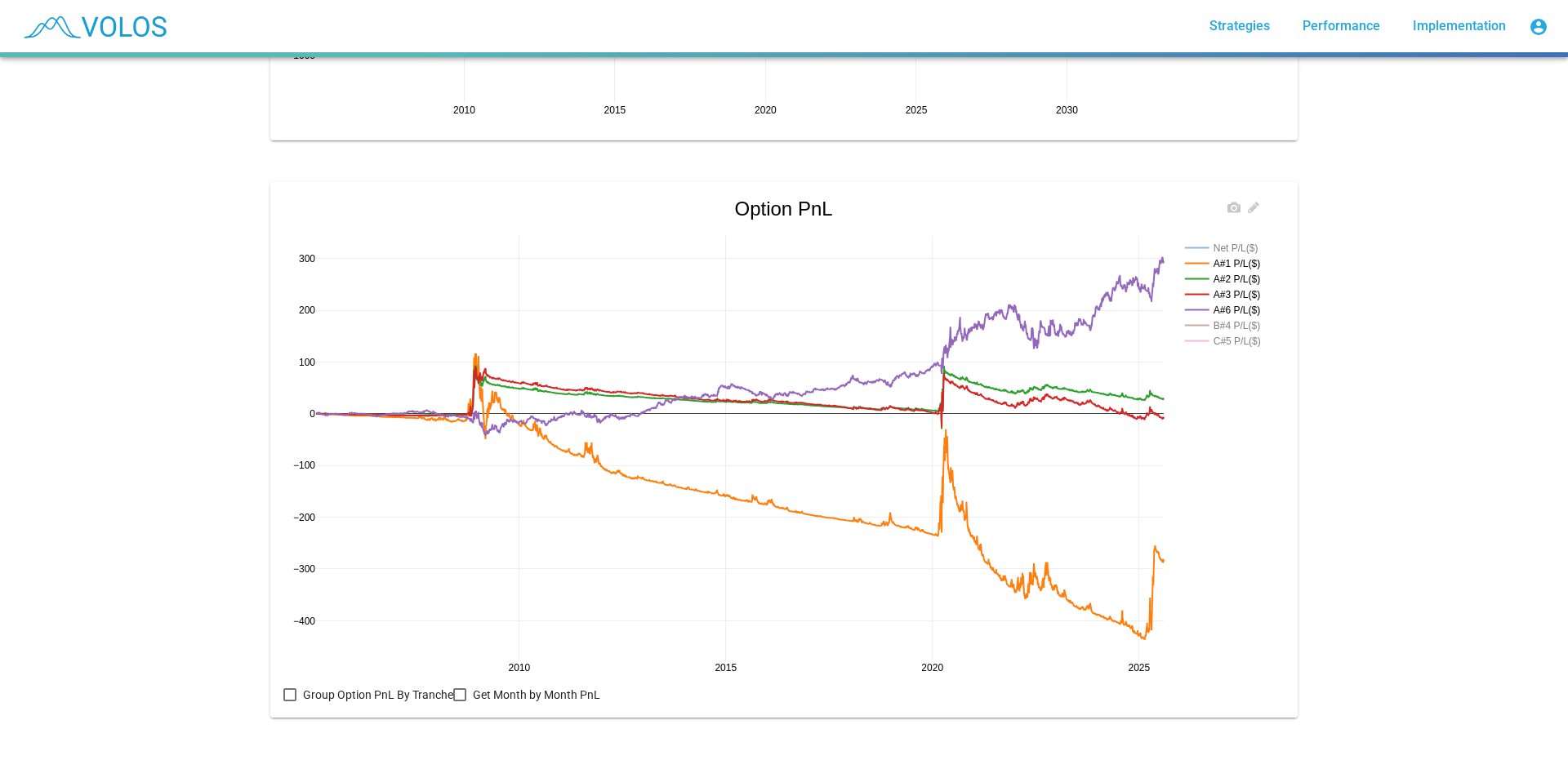
click at [1240, 318] on rect at bounding box center [1225, 326] width 89 height 15
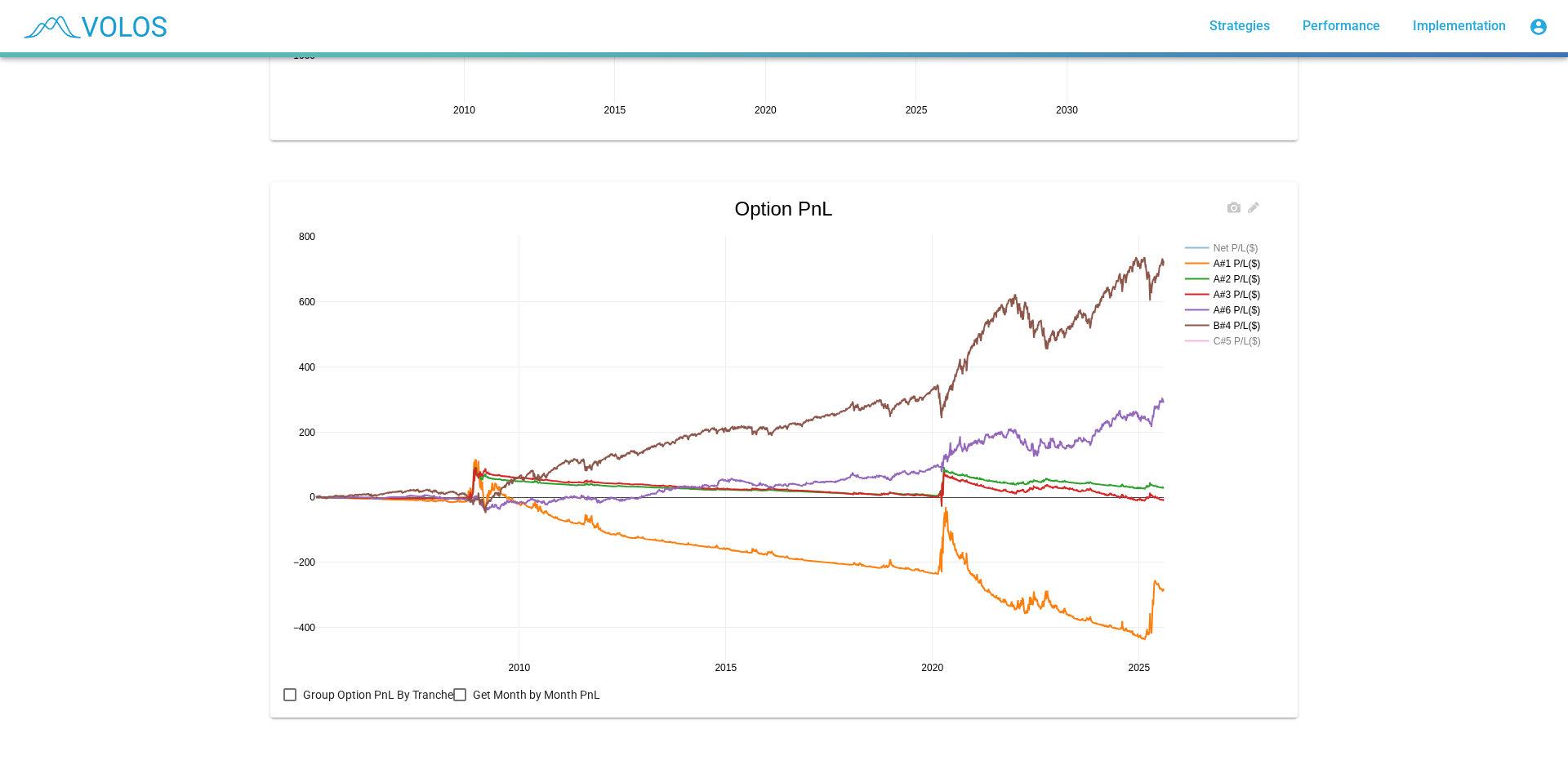
click at [1239, 333] on rect at bounding box center [1225, 341] width 89 height 15
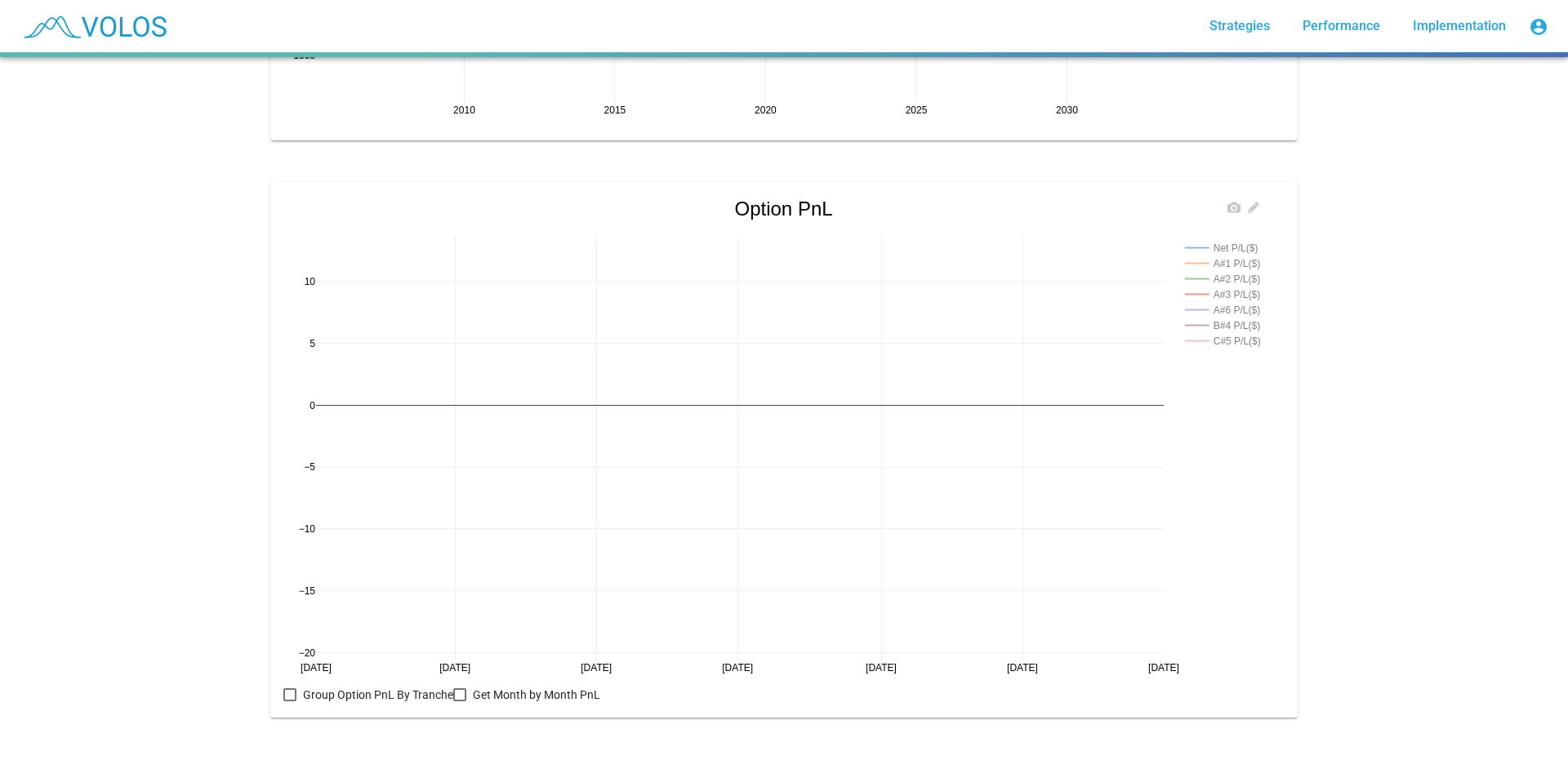
click at [1239, 333] on rect at bounding box center [1225, 341] width 89 height 15
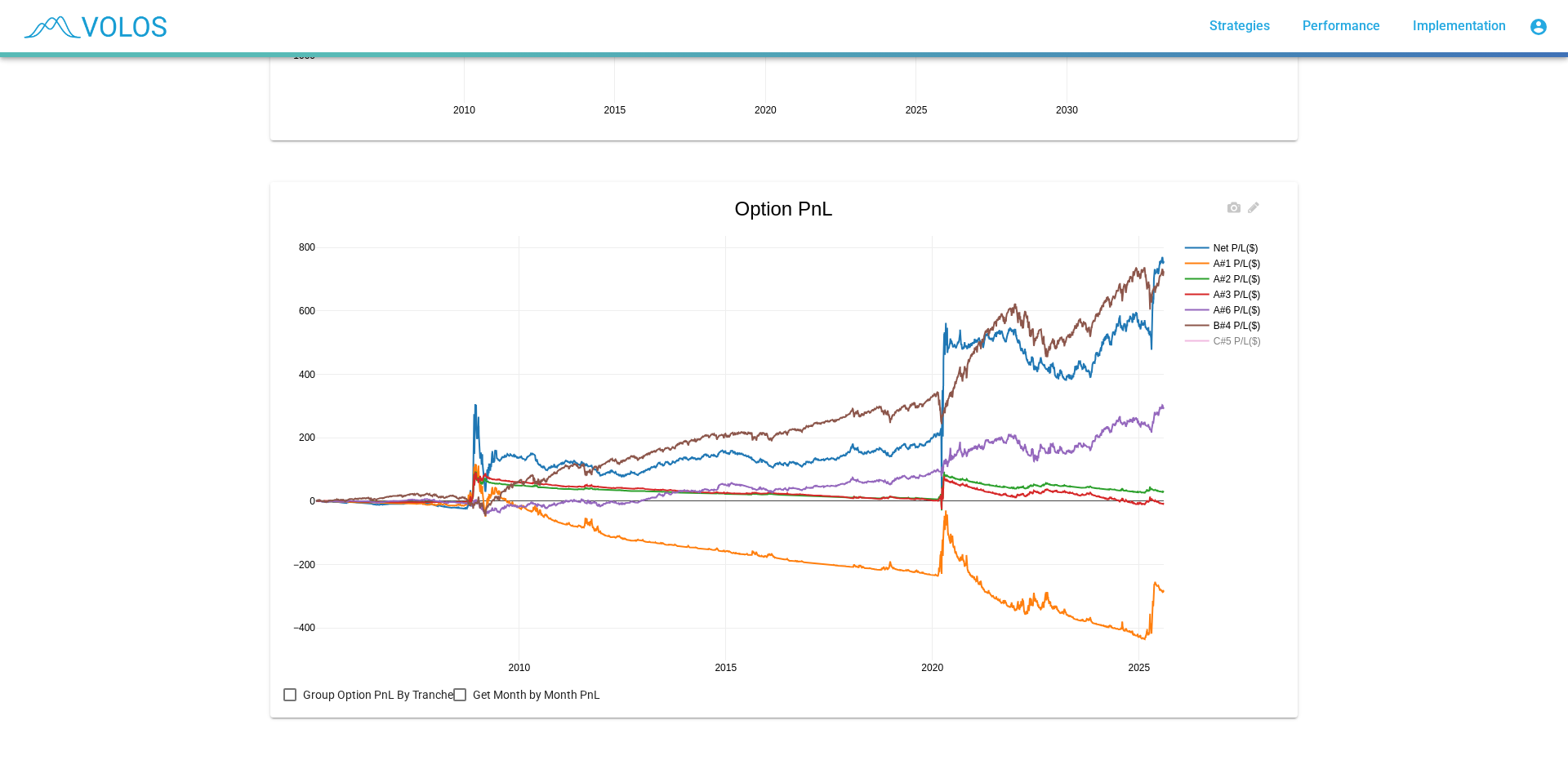
click at [1239, 333] on rect at bounding box center [1225, 341] width 89 height 15
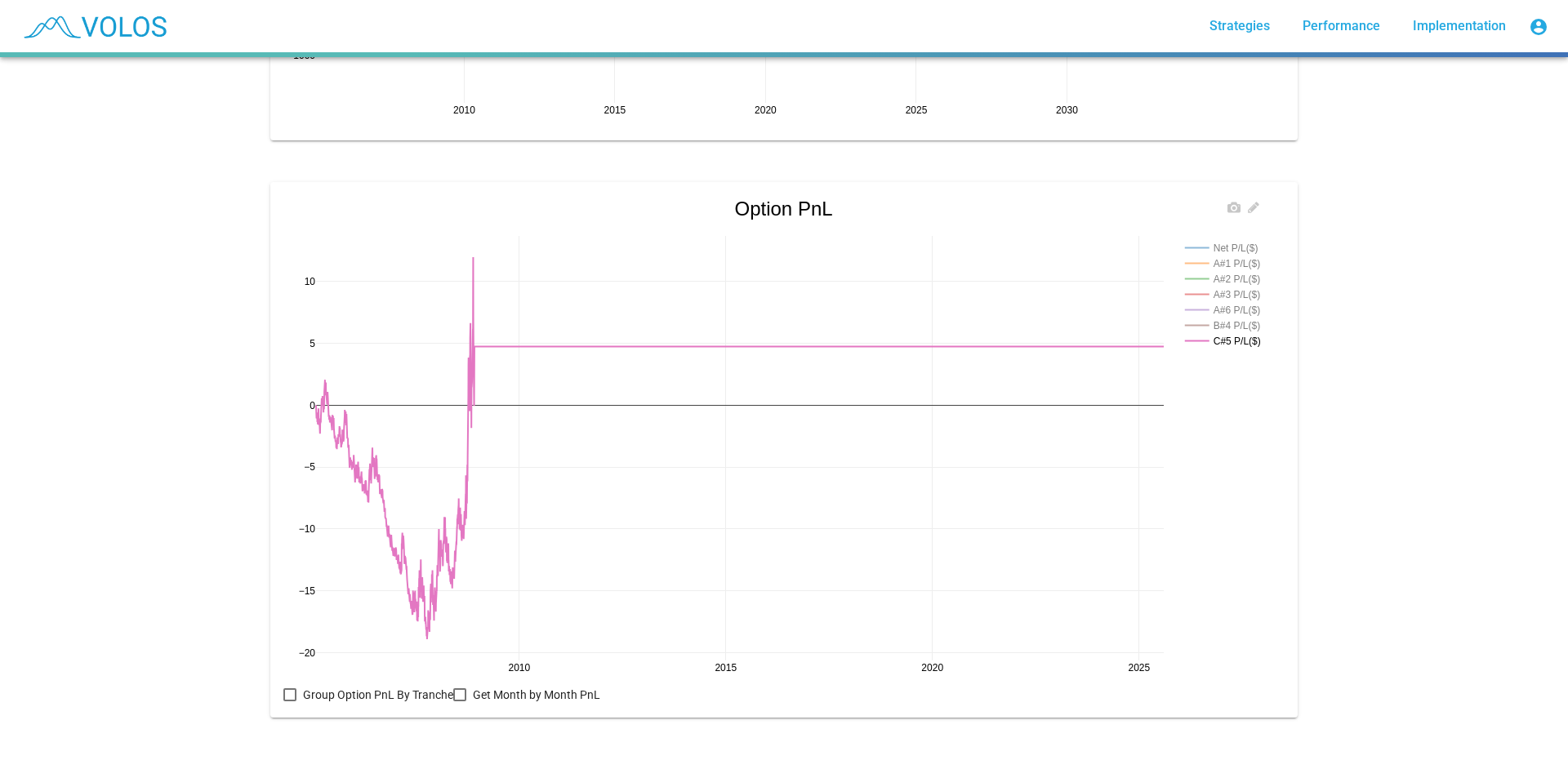
click at [1243, 302] on rect at bounding box center [1225, 309] width 89 height 15
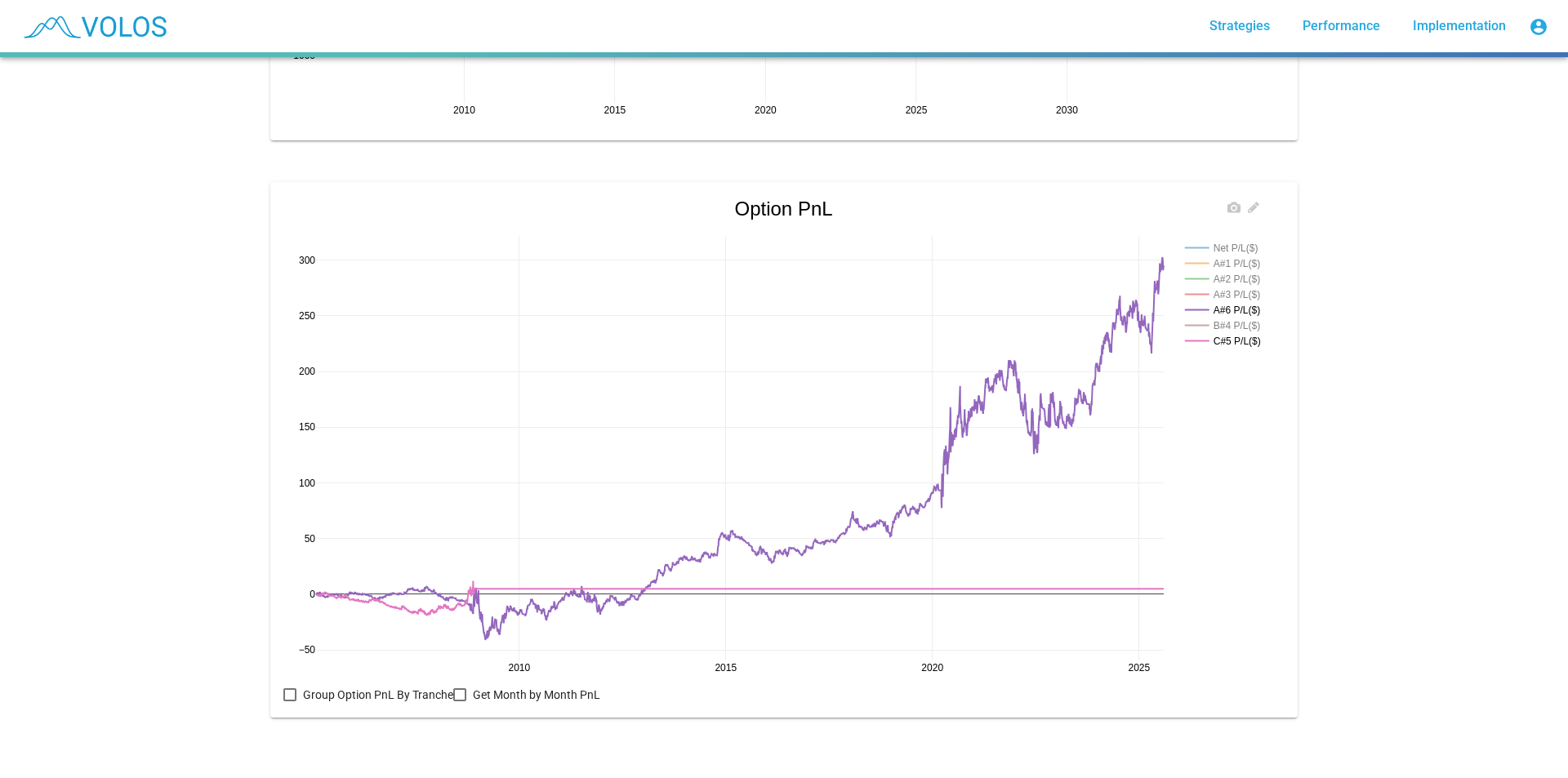
click at [1236, 255] on rect at bounding box center [1225, 263] width 89 height 15
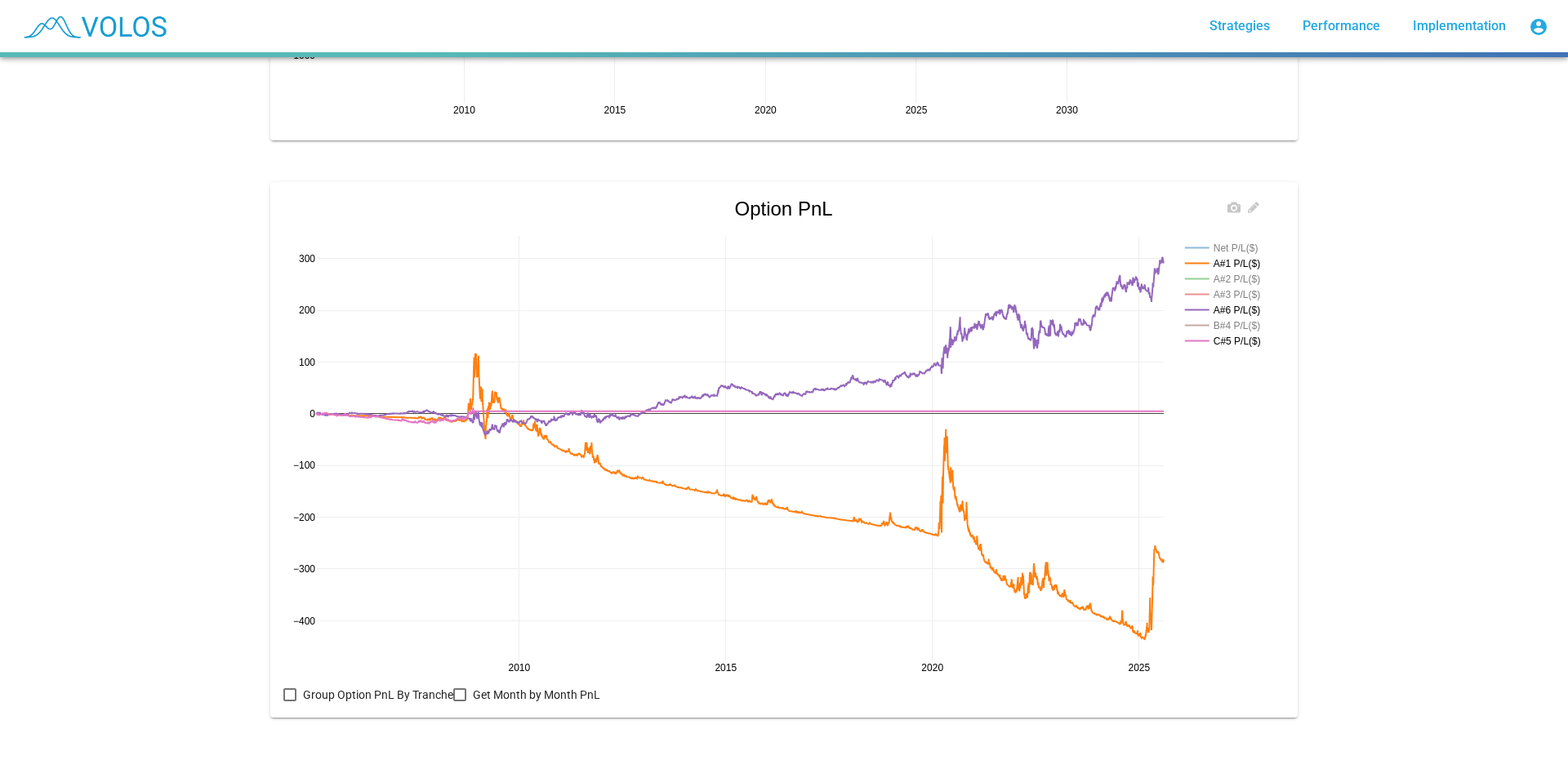
click at [1236, 255] on rect at bounding box center [1225, 263] width 89 height 15
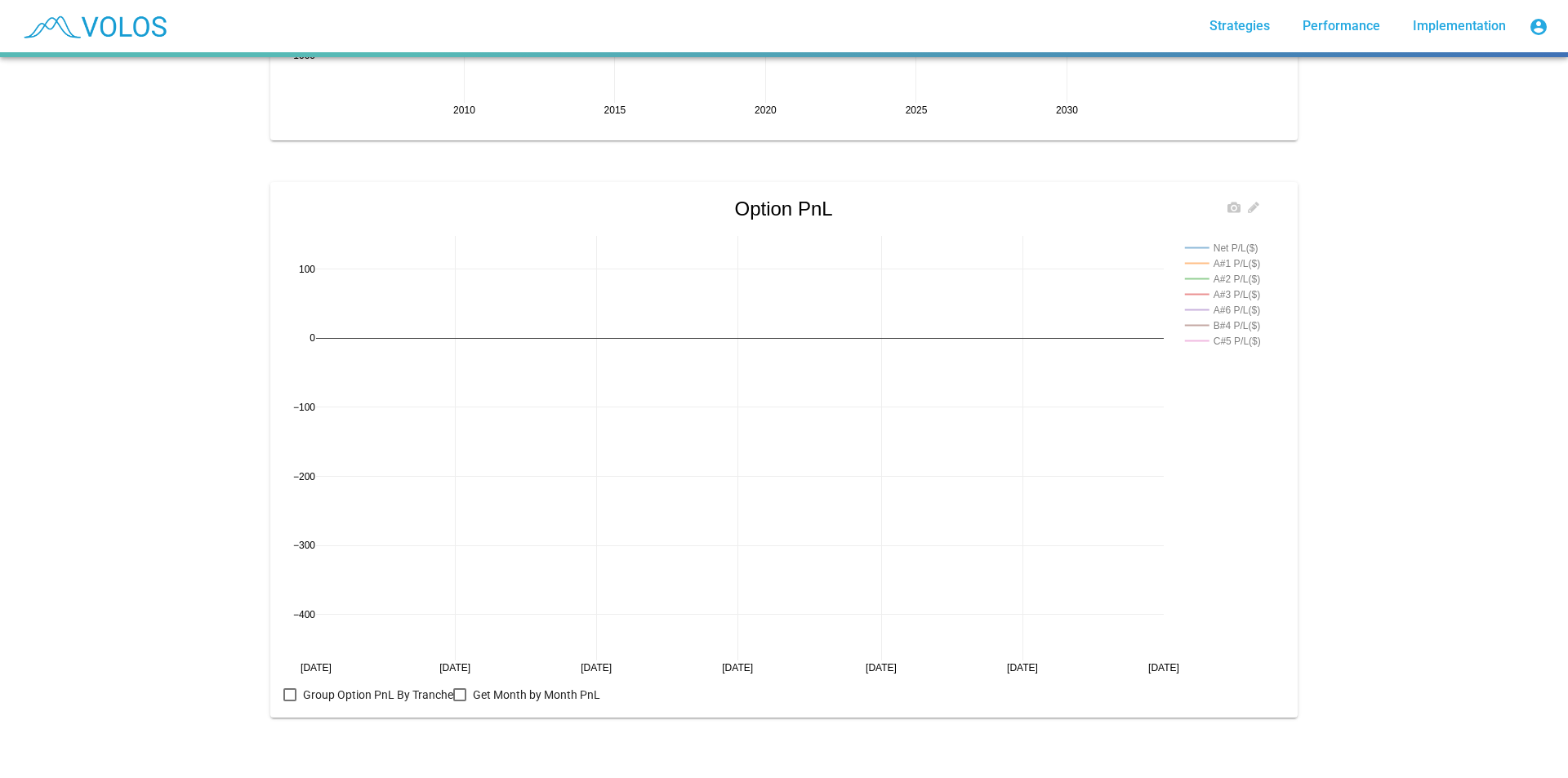
click at [1236, 255] on rect at bounding box center [1225, 263] width 89 height 15
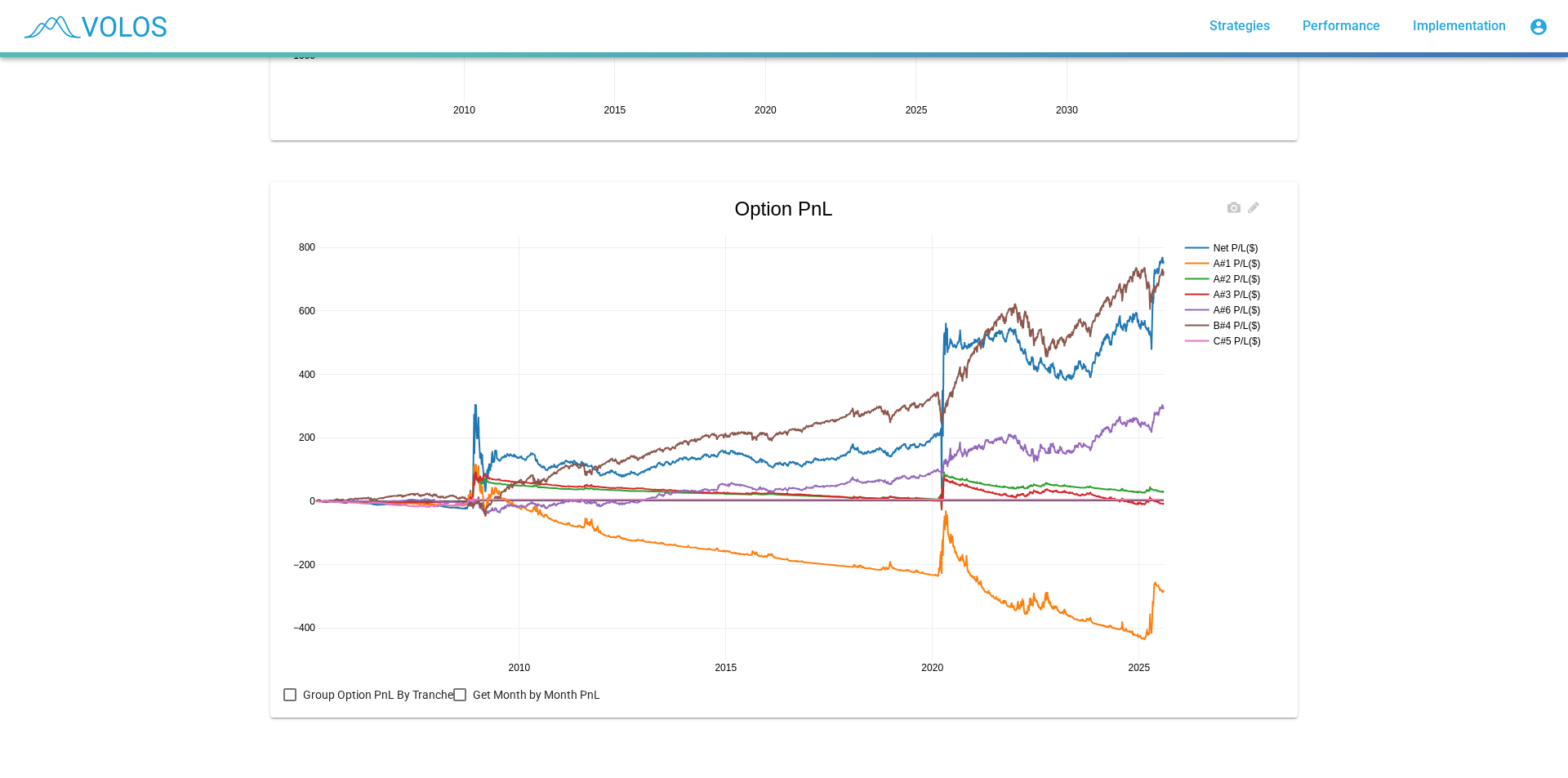
click at [1236, 255] on rect at bounding box center [1225, 263] width 89 height 15
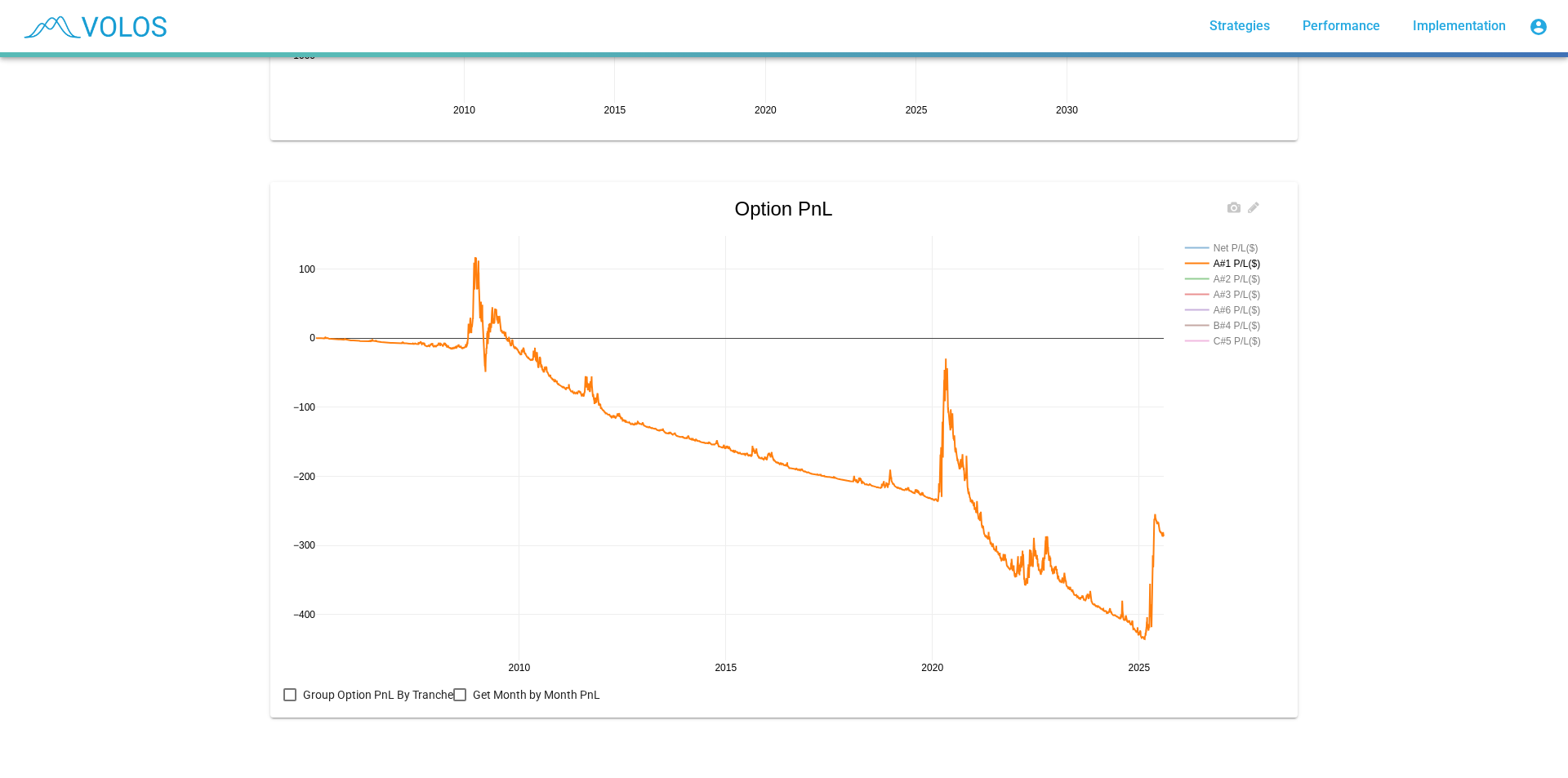
click at [1232, 240] on rect at bounding box center [1225, 248] width 89 height 15
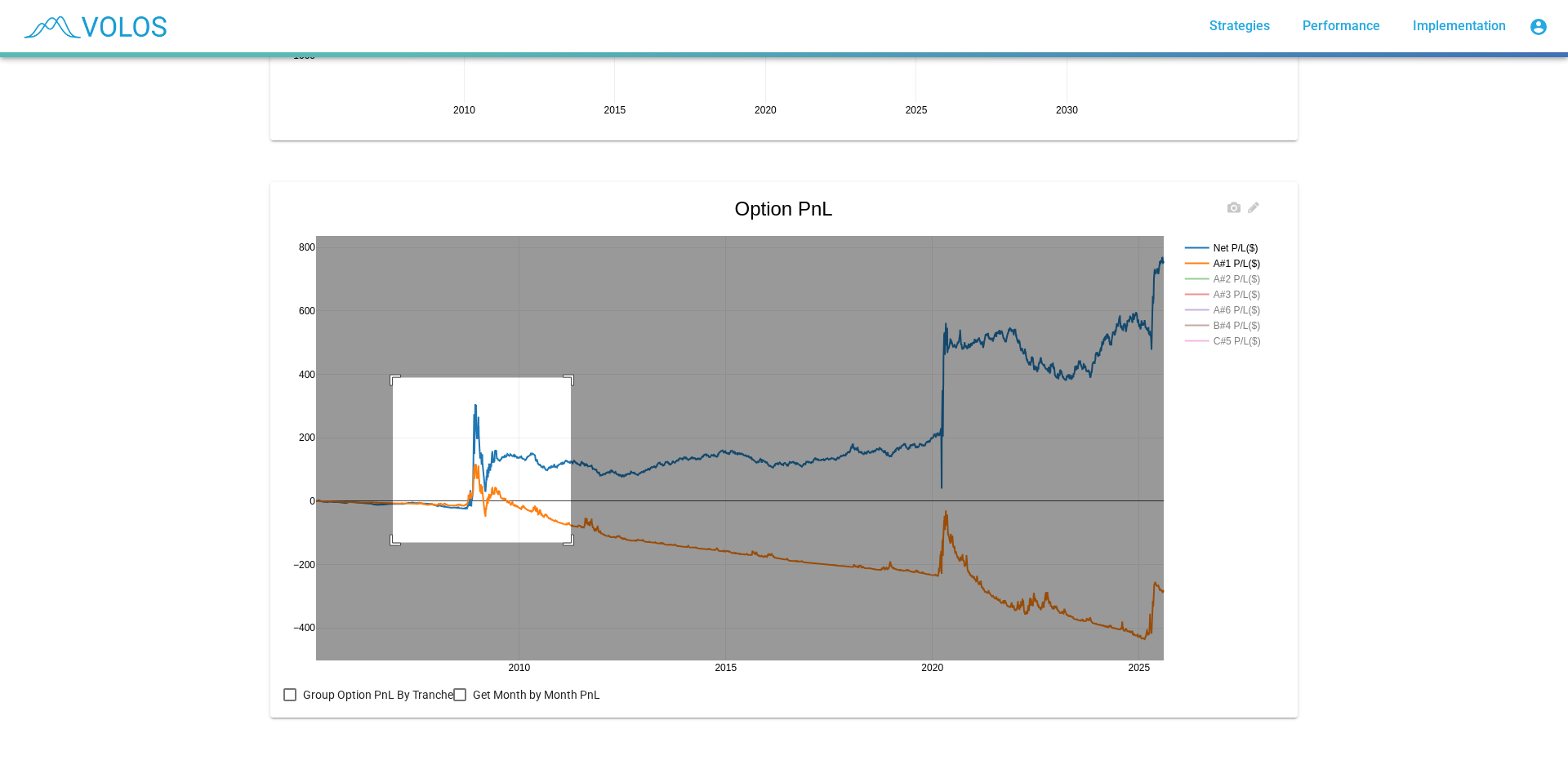
drag, startPoint x: 387, startPoint y: 366, endPoint x: 596, endPoint y: 548, distance: 277.1
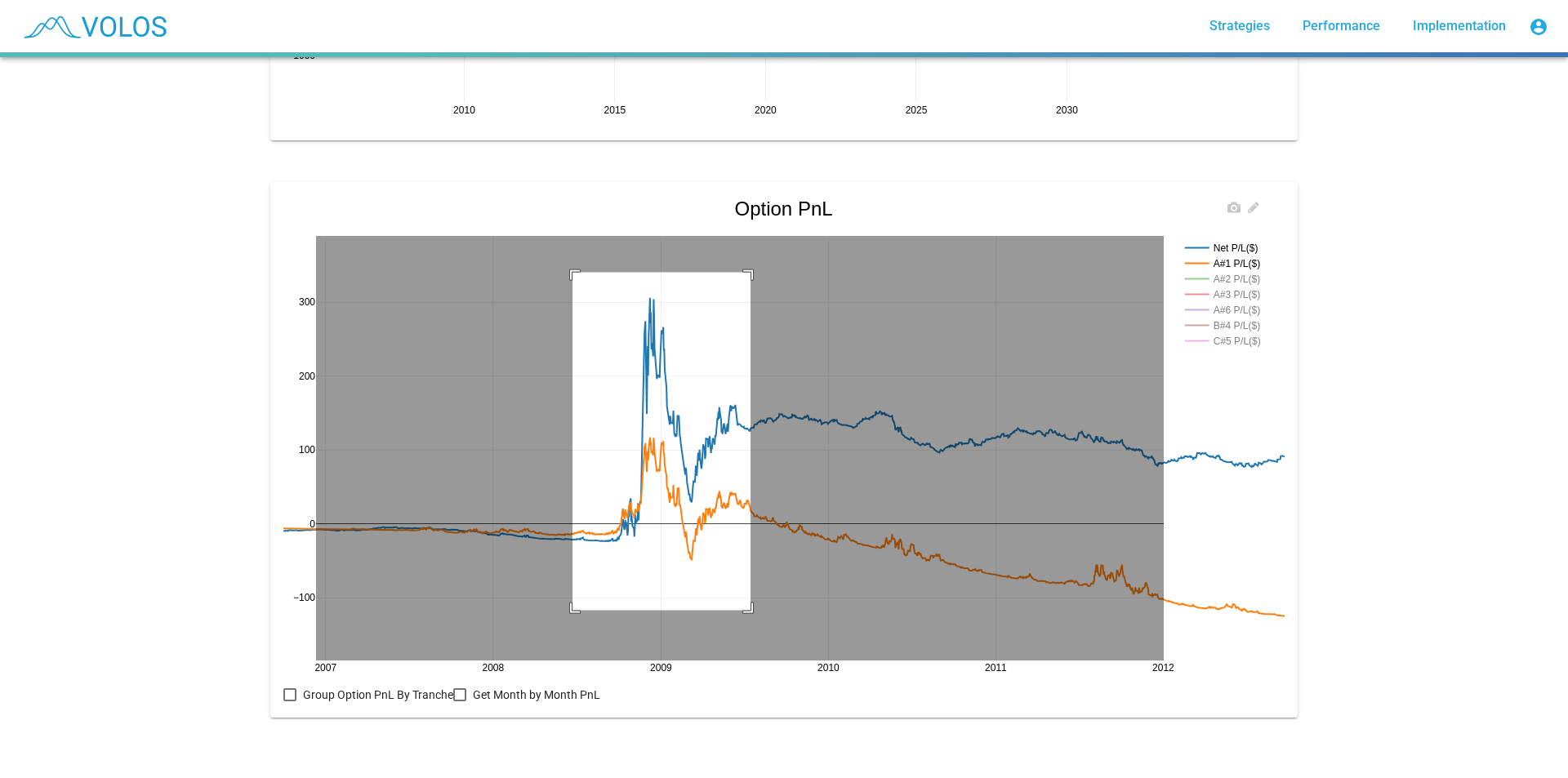
drag, startPoint x: 567, startPoint y: 261, endPoint x: 767, endPoint y: 593, distance: 387.6
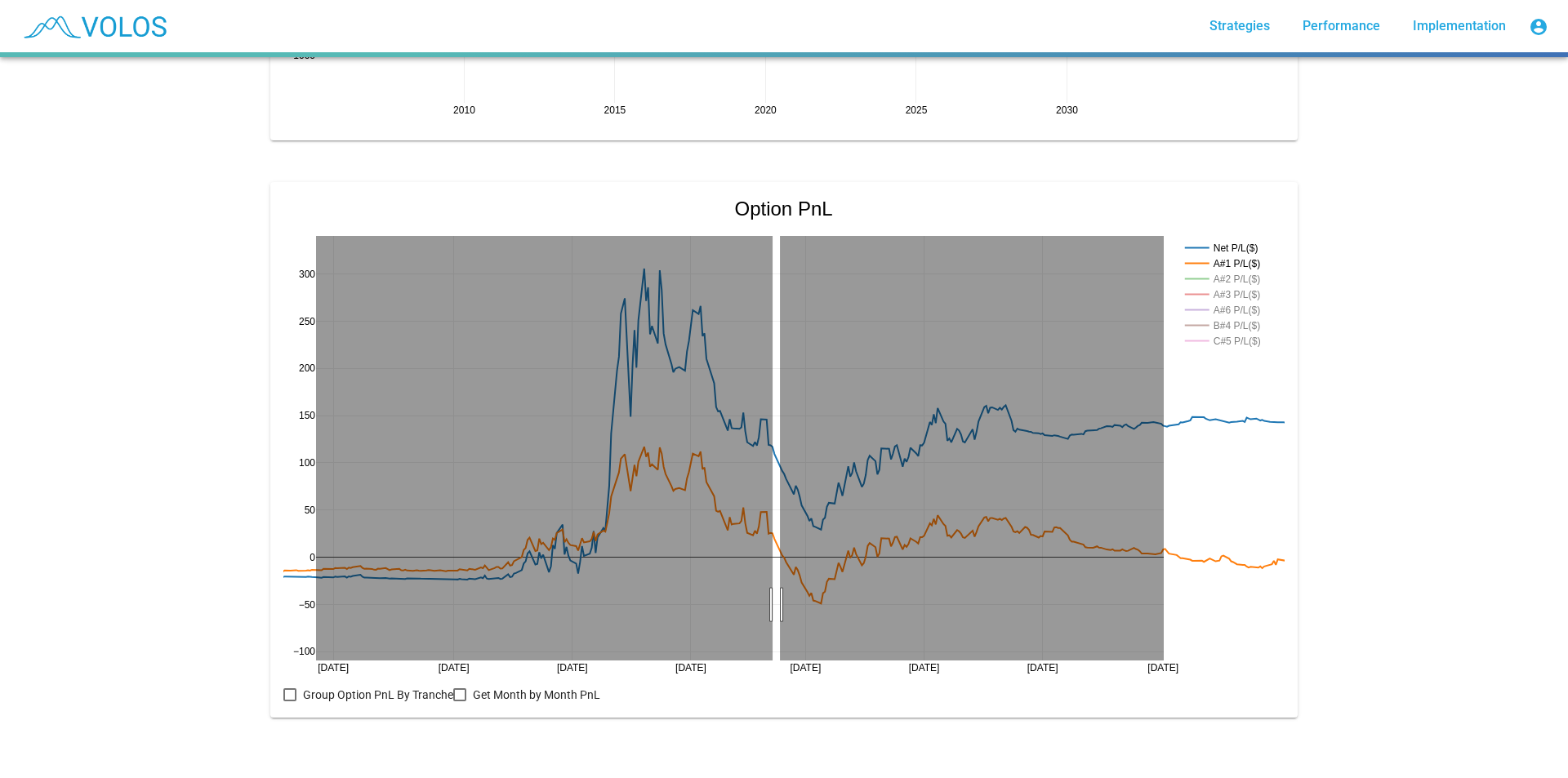
drag, startPoint x: 767, startPoint y: 593, endPoint x: 774, endPoint y: 588, distance: 8.6
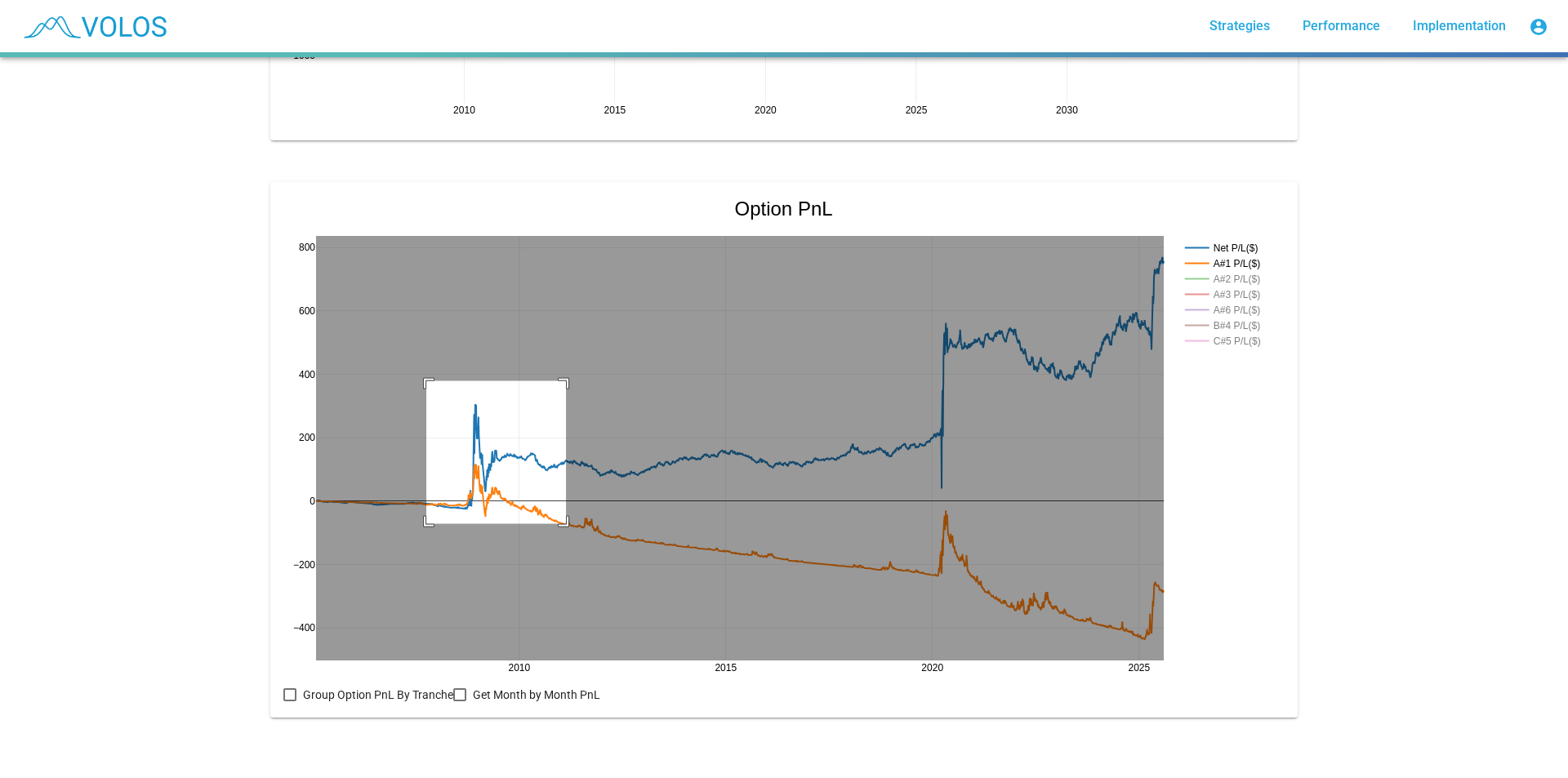
drag, startPoint x: 421, startPoint y: 369, endPoint x: 560, endPoint y: 512, distance: 199.4
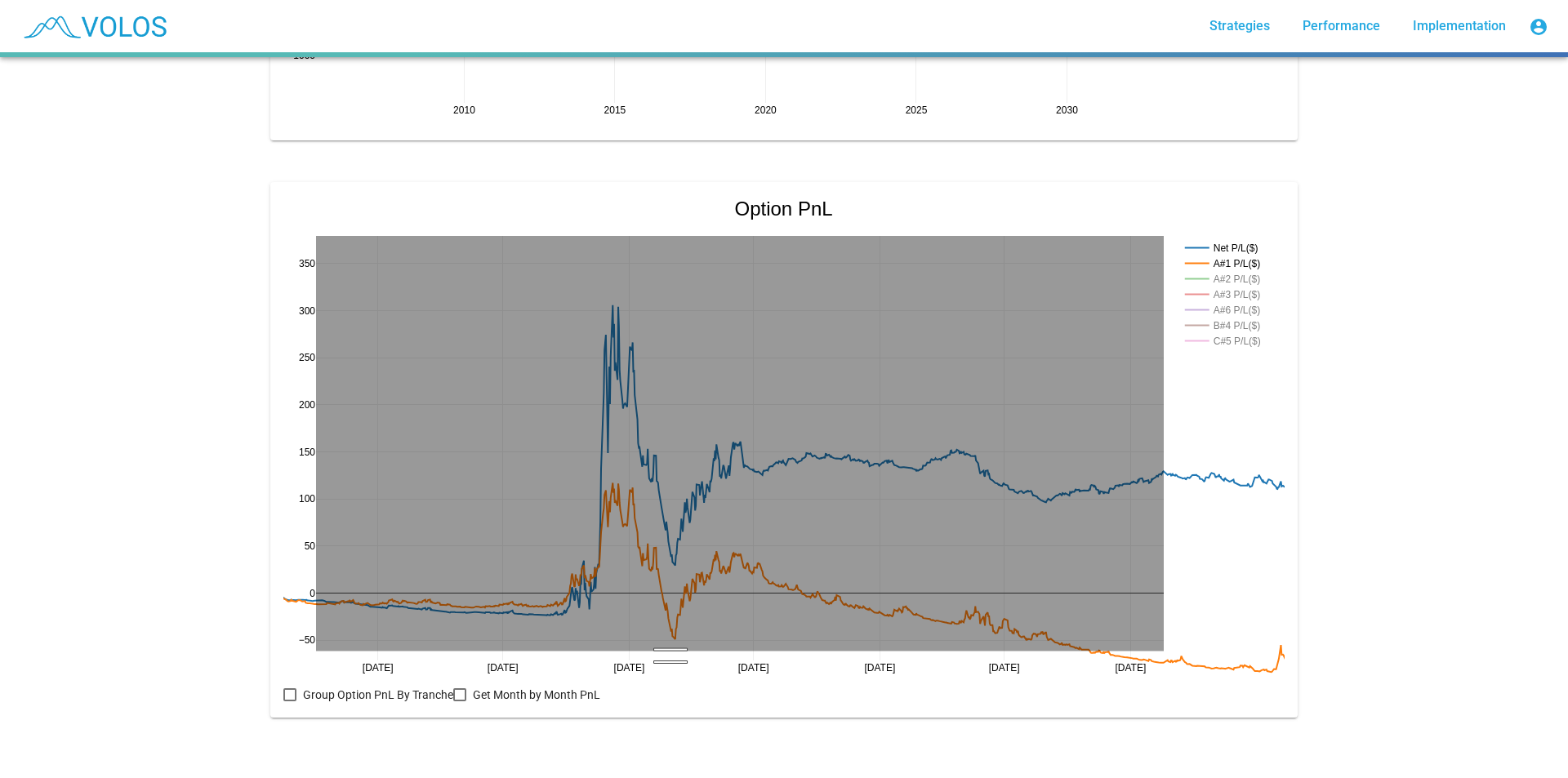
drag, startPoint x: 665, startPoint y: 639, endPoint x: 666, endPoint y: 650, distance: 11.0
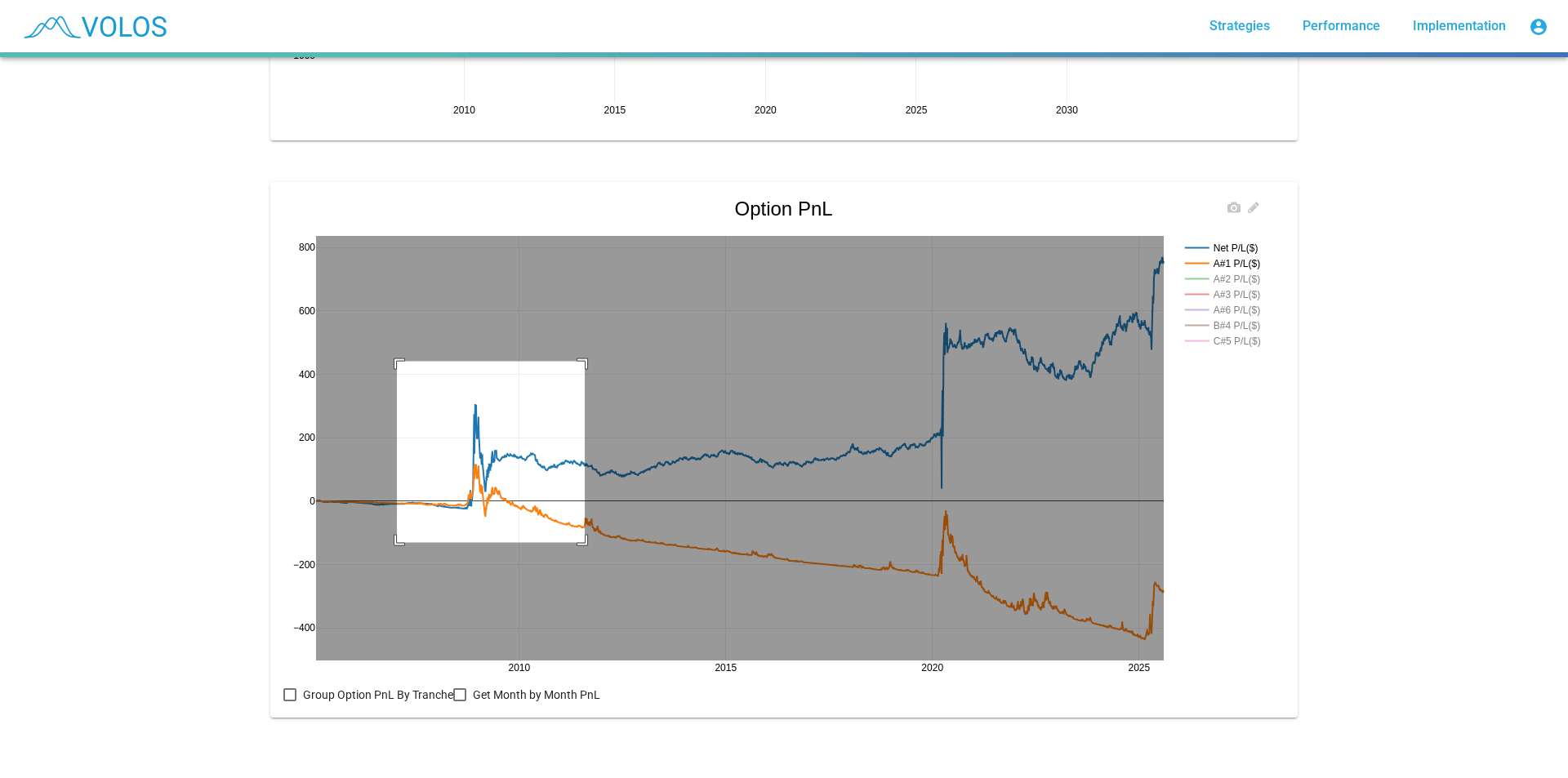
drag, startPoint x: 392, startPoint y: 349, endPoint x: 590, endPoint y: 527, distance: 266.2
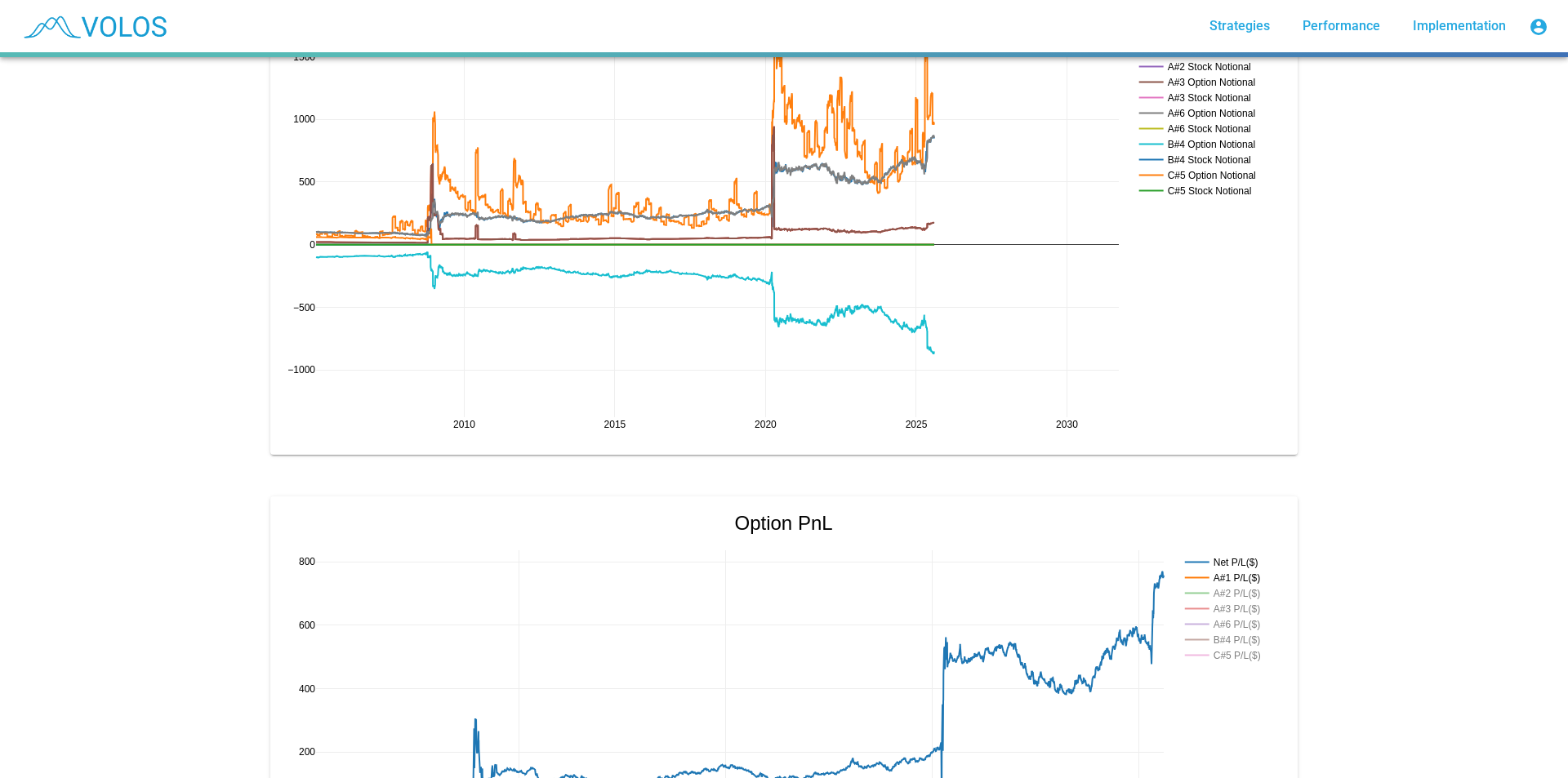
scroll to position [1218, 0]
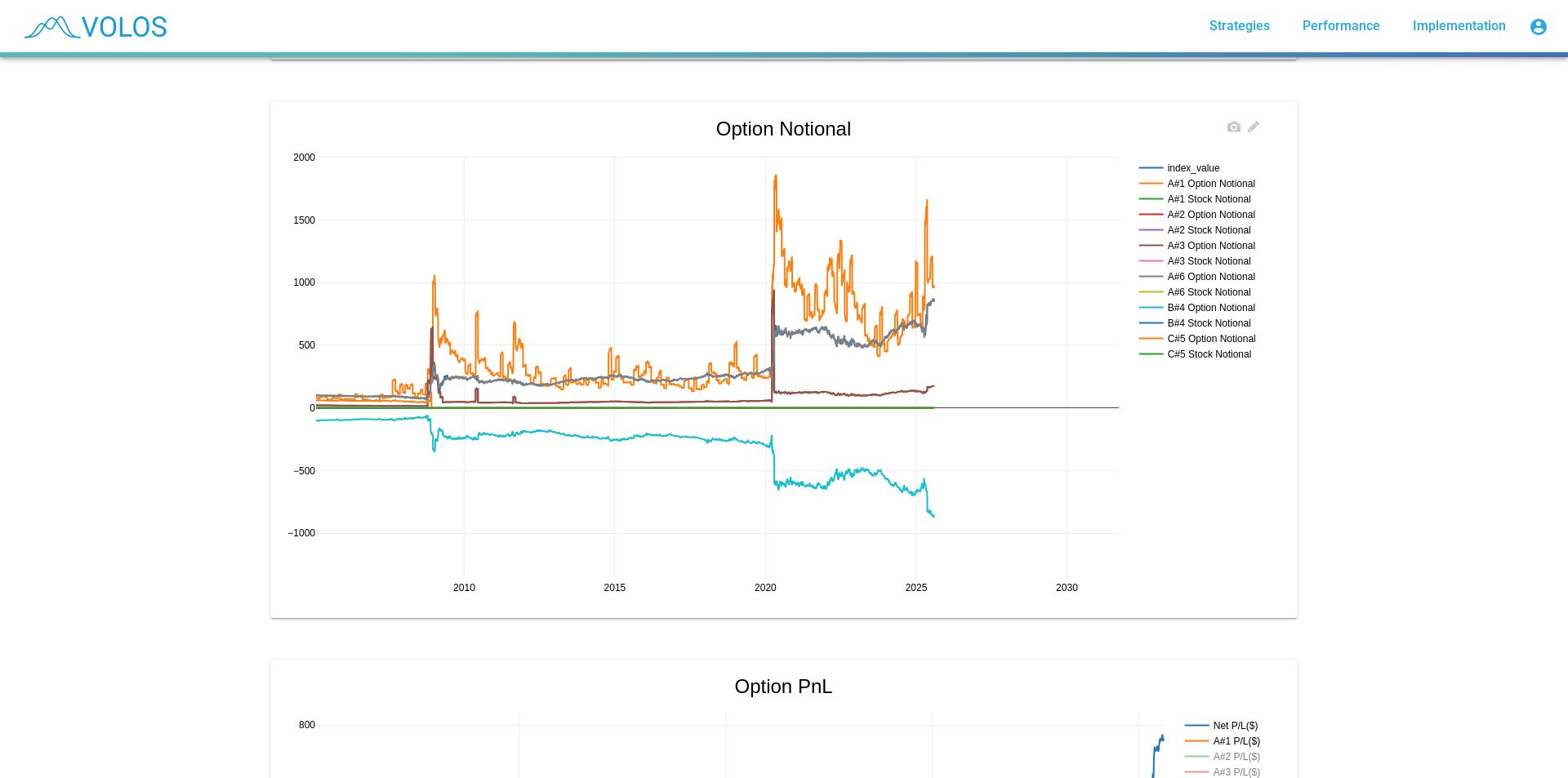
click at [1231, 180] on rect at bounding box center [1202, 183] width 134 height 15
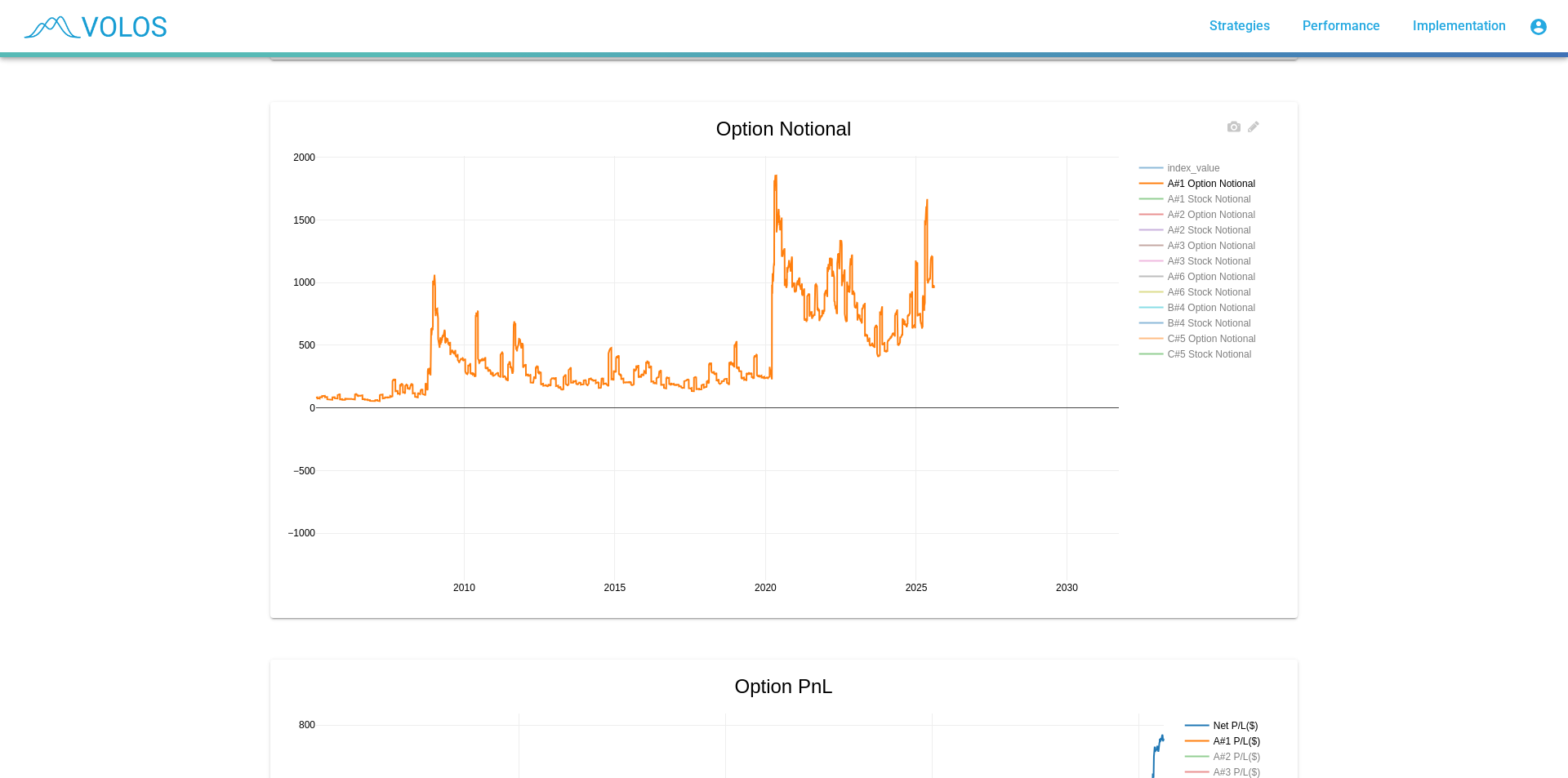
click at [1194, 168] on rect at bounding box center [1202, 168] width 134 height 15
click at [1234, 197] on rect at bounding box center [1202, 199] width 134 height 15
click at [1233, 221] on rect at bounding box center [1202, 214] width 134 height 15
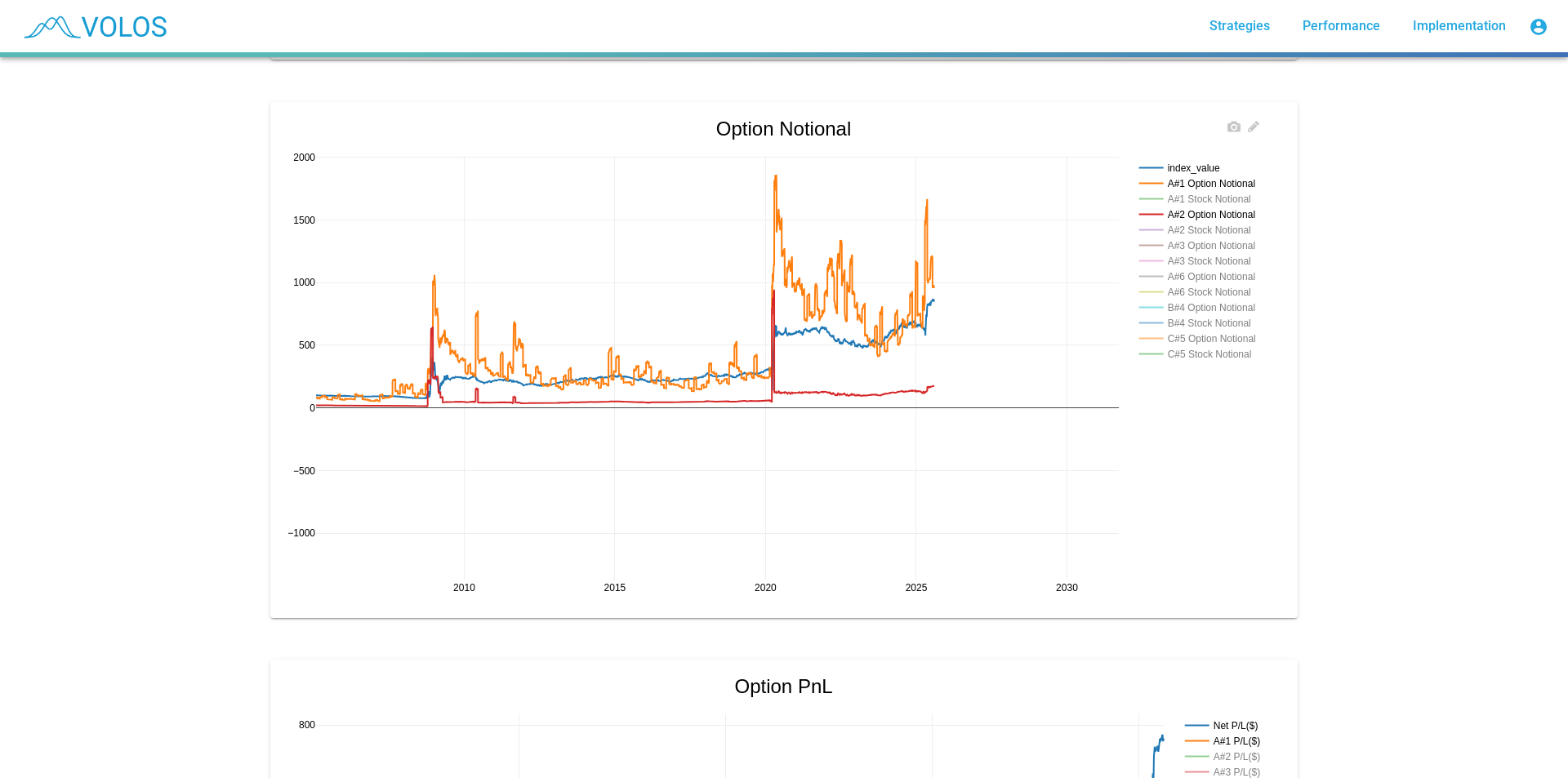
click at [1233, 221] on rect at bounding box center [1202, 214] width 134 height 15
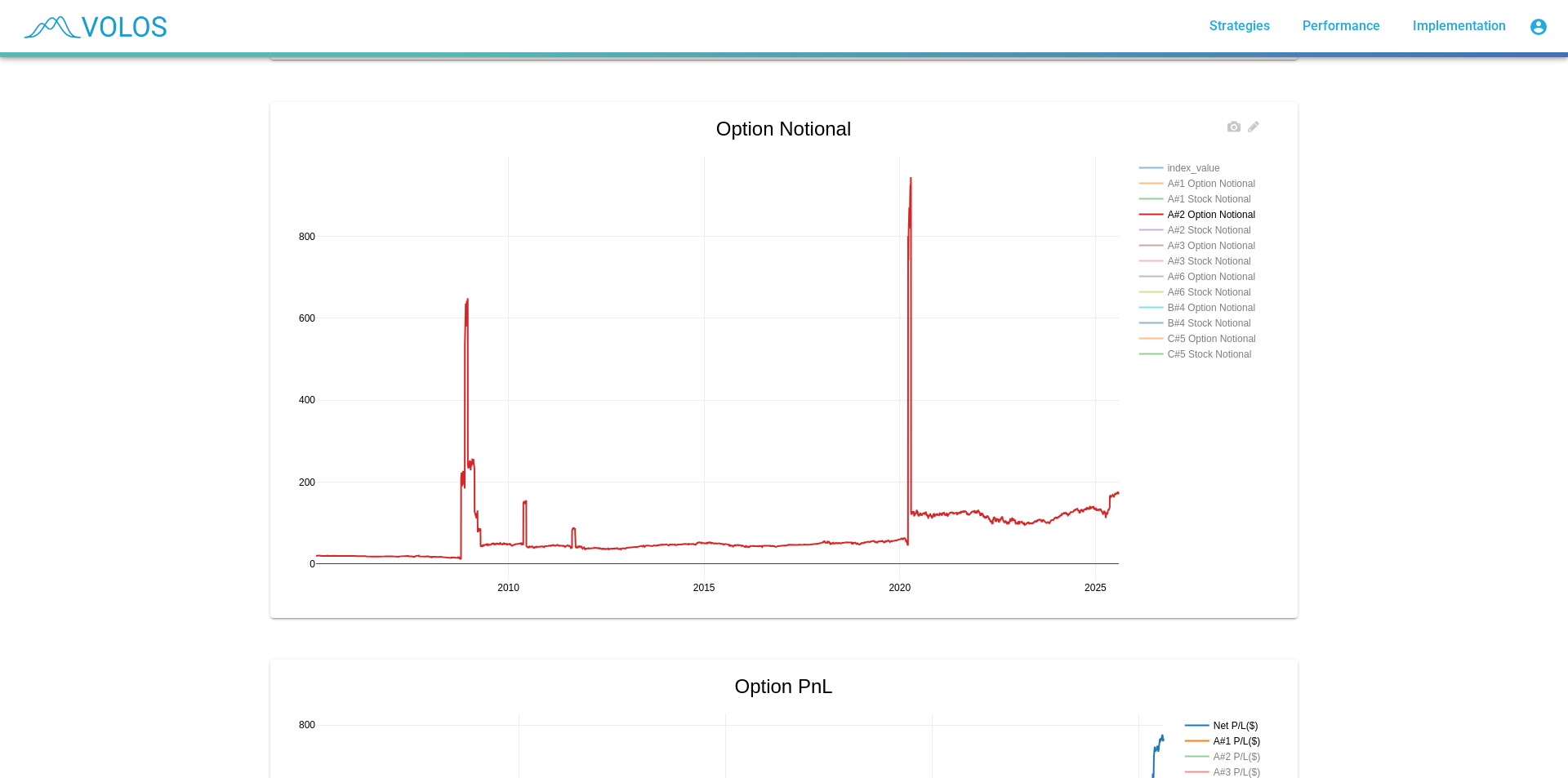
click at [1227, 246] on rect at bounding box center [1202, 246] width 134 height 15
click at [1216, 261] on rect at bounding box center [1202, 261] width 134 height 15
click at [1216, 242] on rect at bounding box center [1202, 246] width 134 height 15
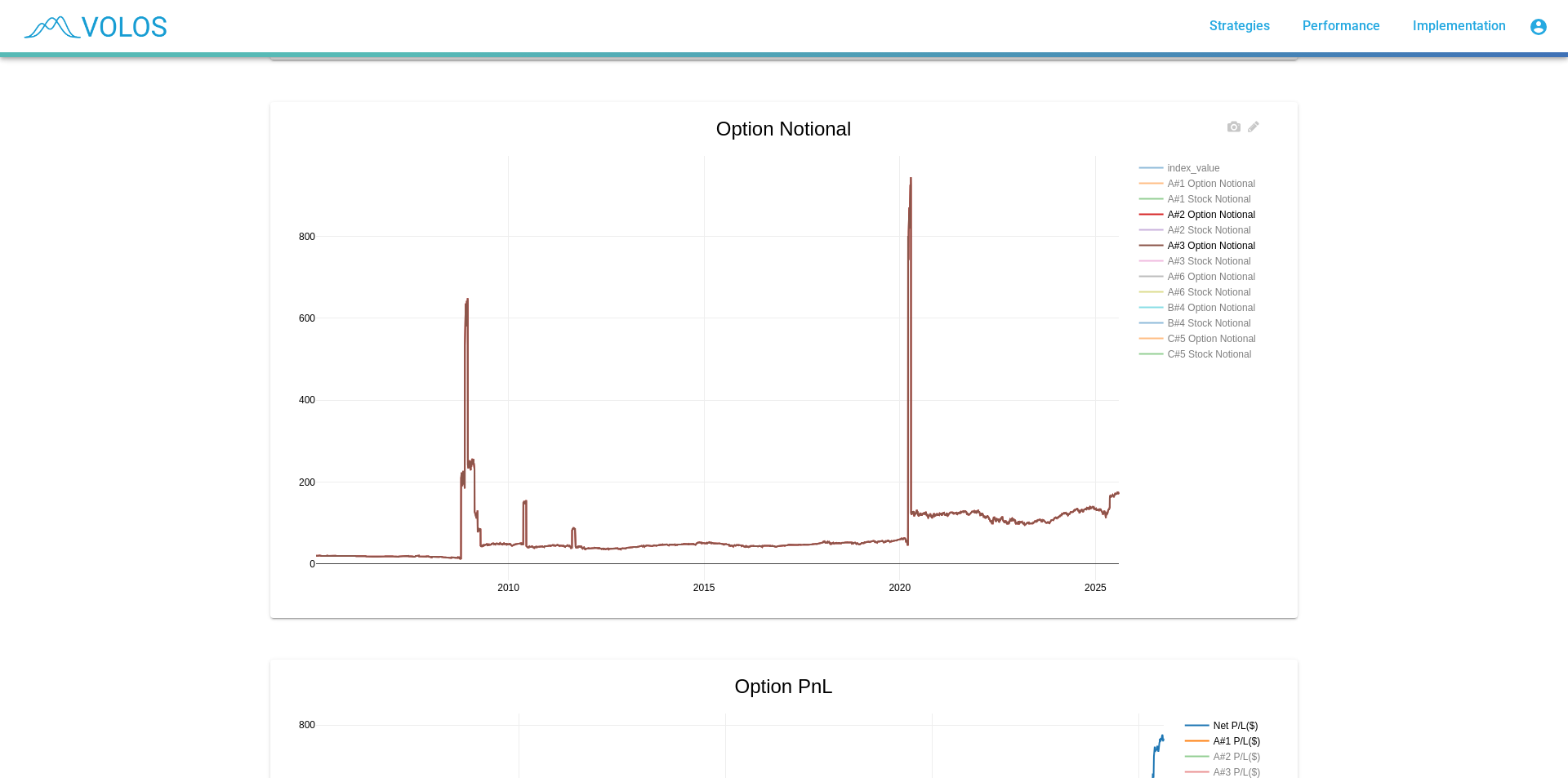
click at [1216, 242] on rect at bounding box center [1202, 246] width 134 height 15
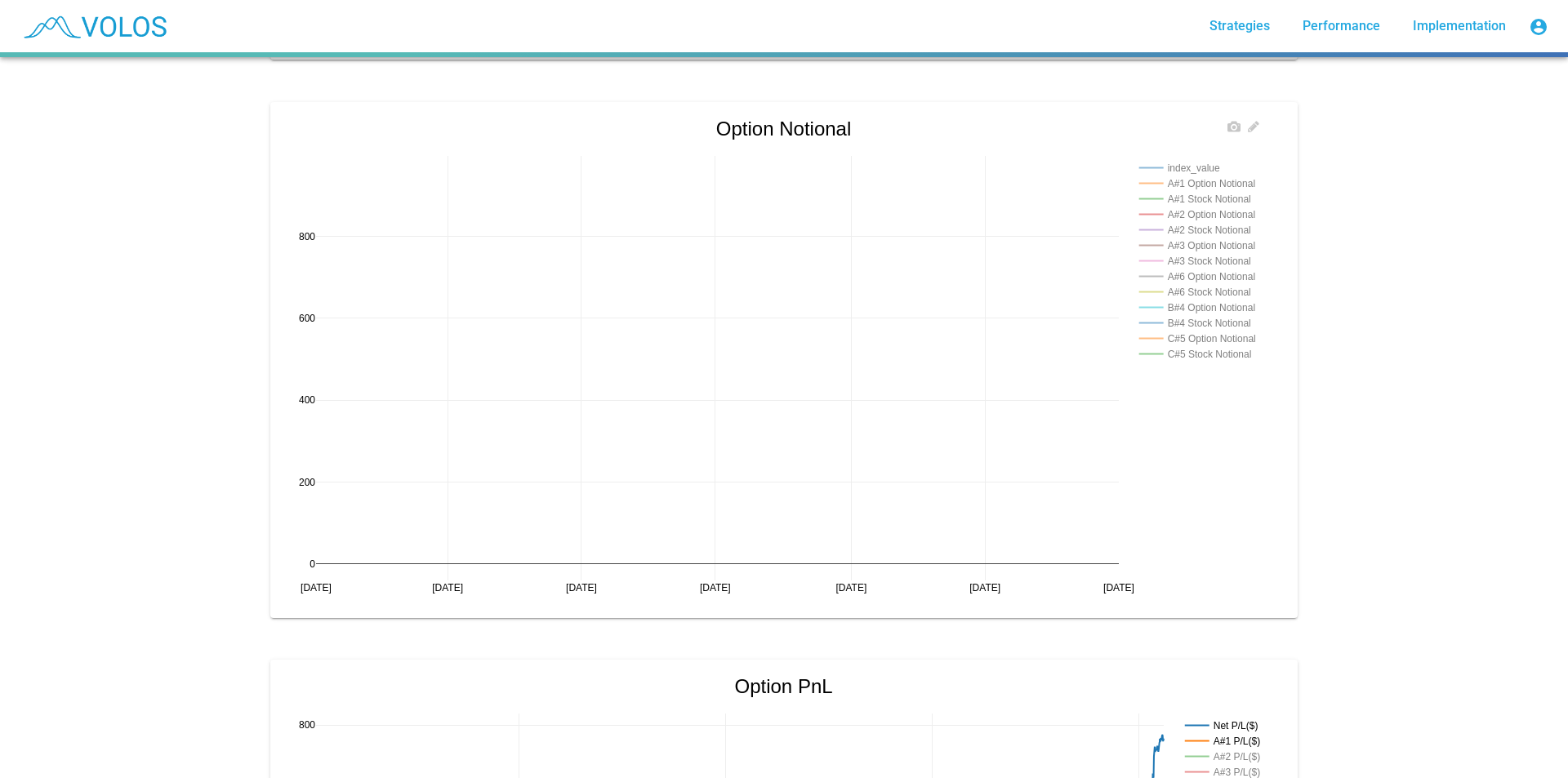
click at [1216, 242] on rect at bounding box center [1202, 246] width 134 height 15
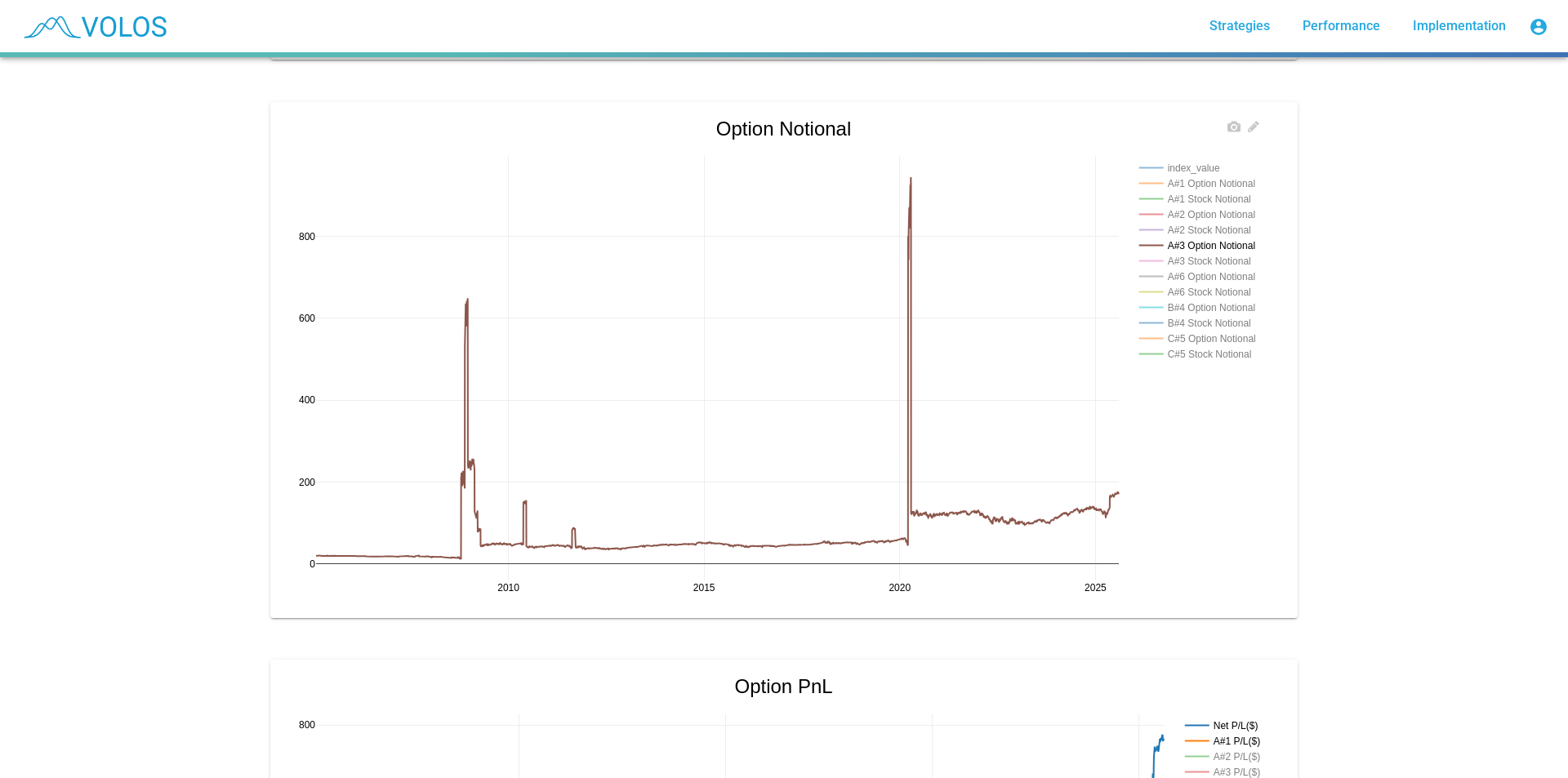
click at [1226, 213] on rect at bounding box center [1202, 214] width 134 height 15
click at [1236, 184] on rect at bounding box center [1202, 183] width 134 height 15
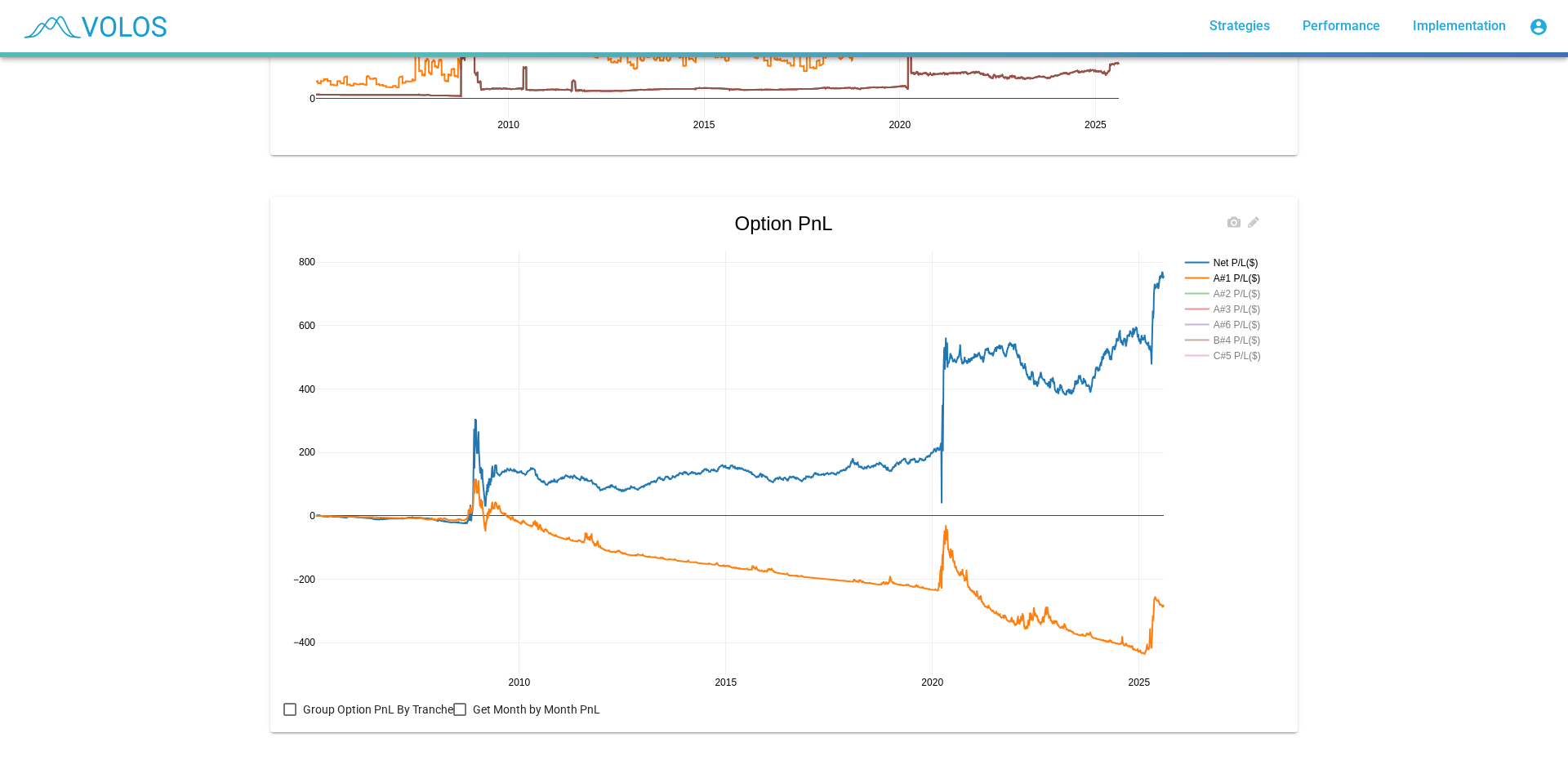
scroll to position [1708, 0]
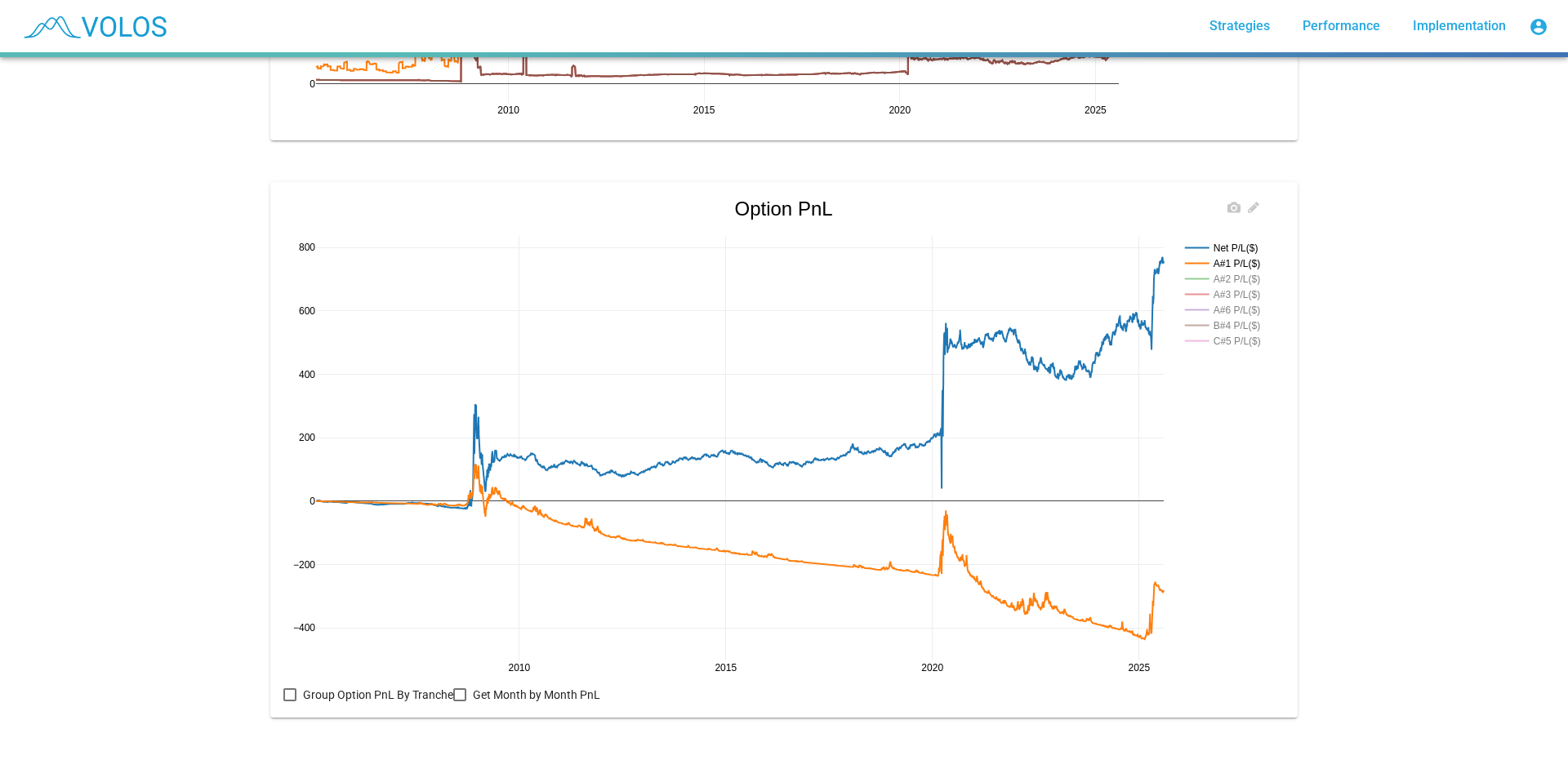
click at [1245, 271] on rect at bounding box center [1225, 279] width 89 height 15
click at [1249, 271] on rect at bounding box center [1225, 279] width 89 height 15
click at [1252, 271] on rect at bounding box center [1225, 279] width 89 height 15
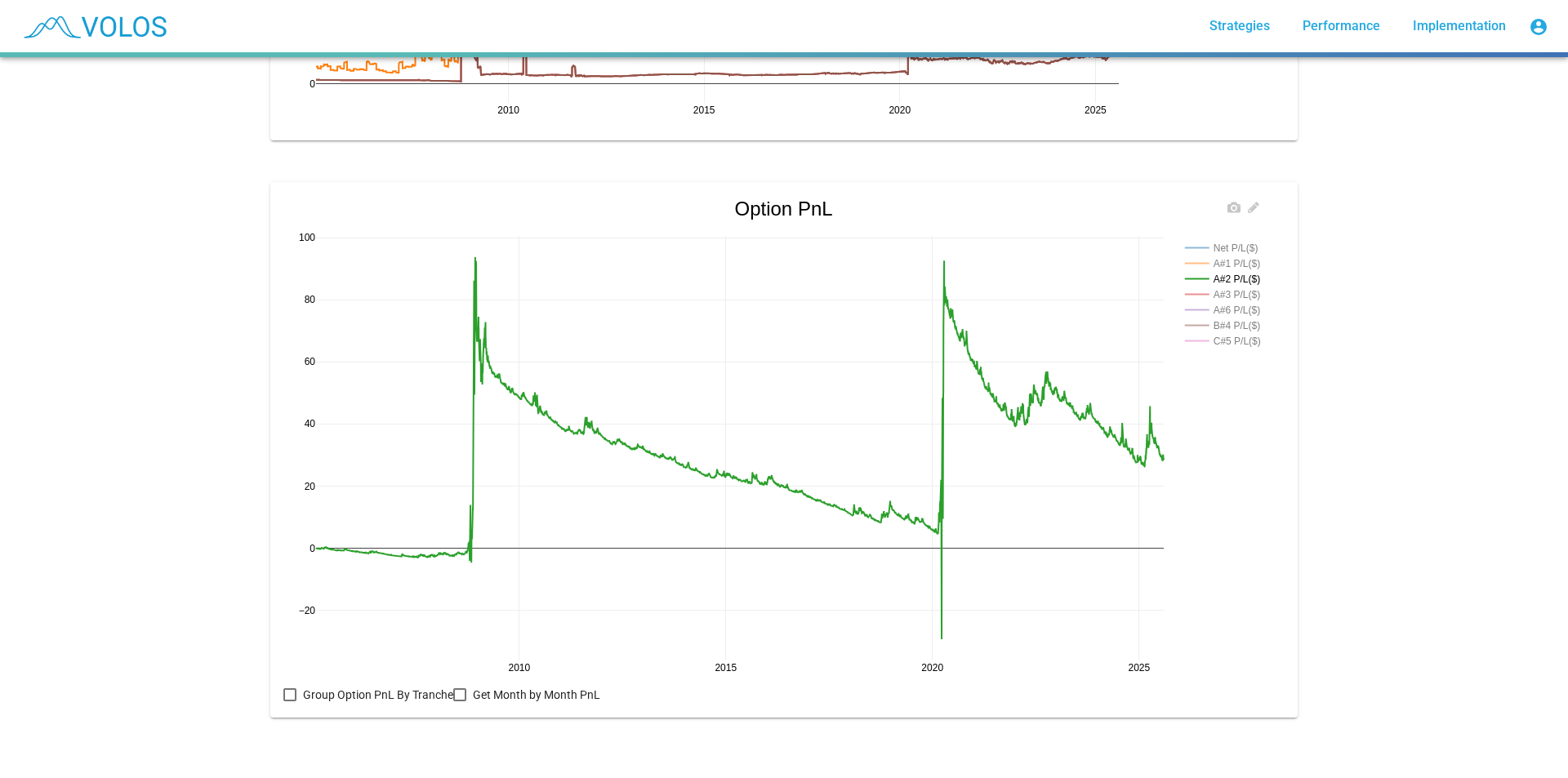
click at [1257, 287] on rect at bounding box center [1225, 294] width 89 height 15
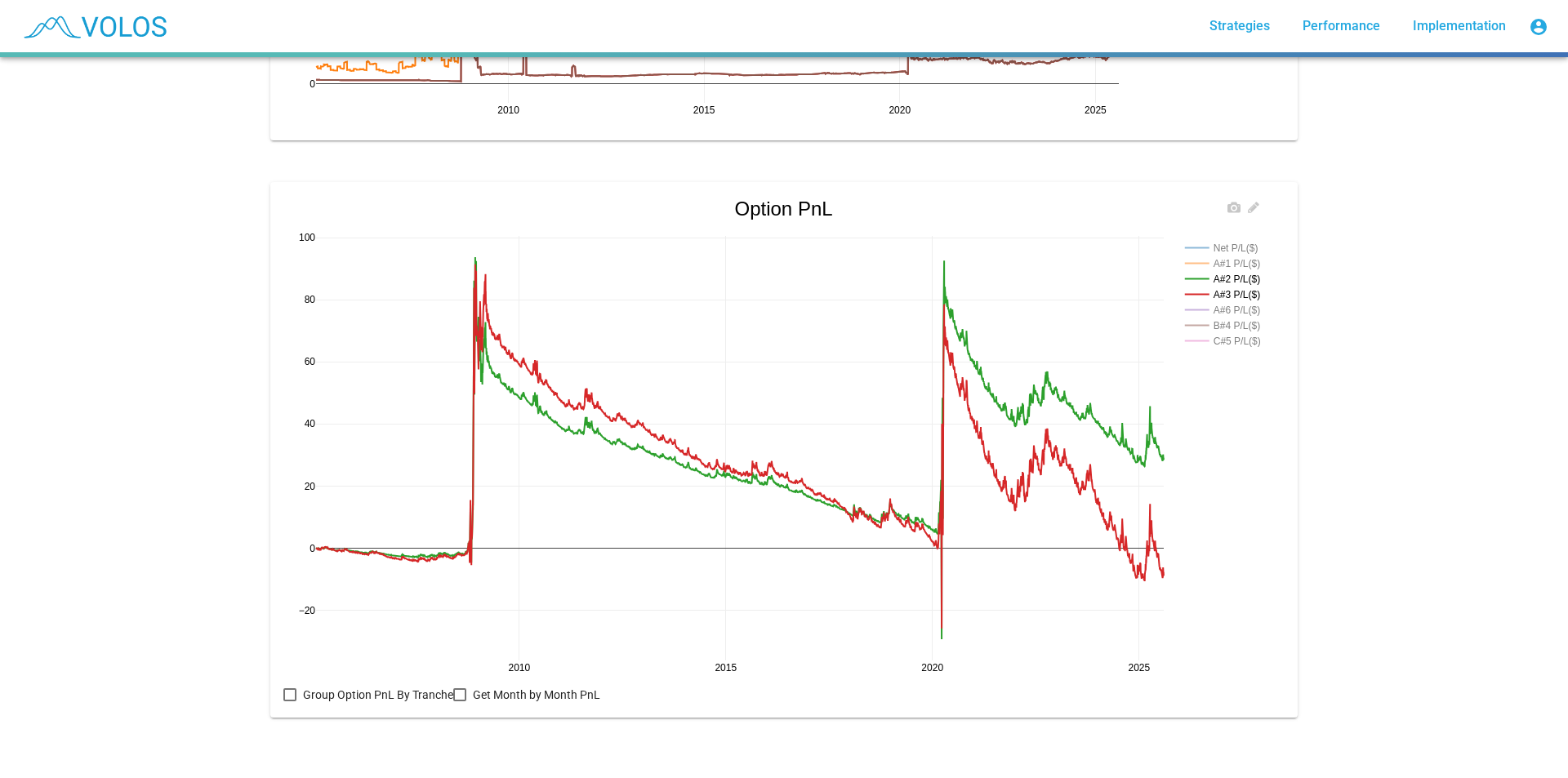
click at [1252, 255] on rect at bounding box center [1225, 263] width 89 height 15
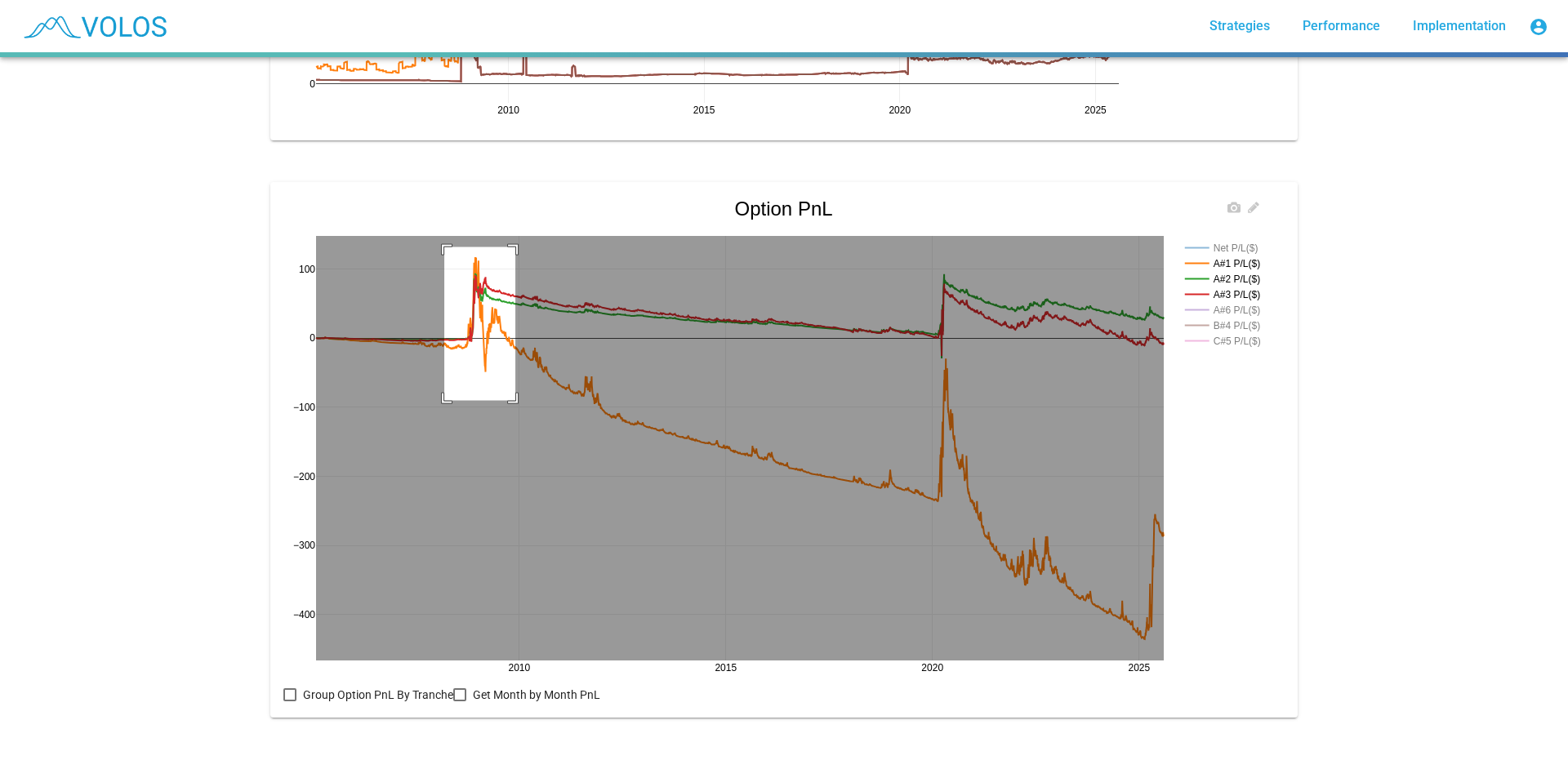
drag, startPoint x: 510, startPoint y: 389, endPoint x: 441, endPoint y: 230, distance: 173.3
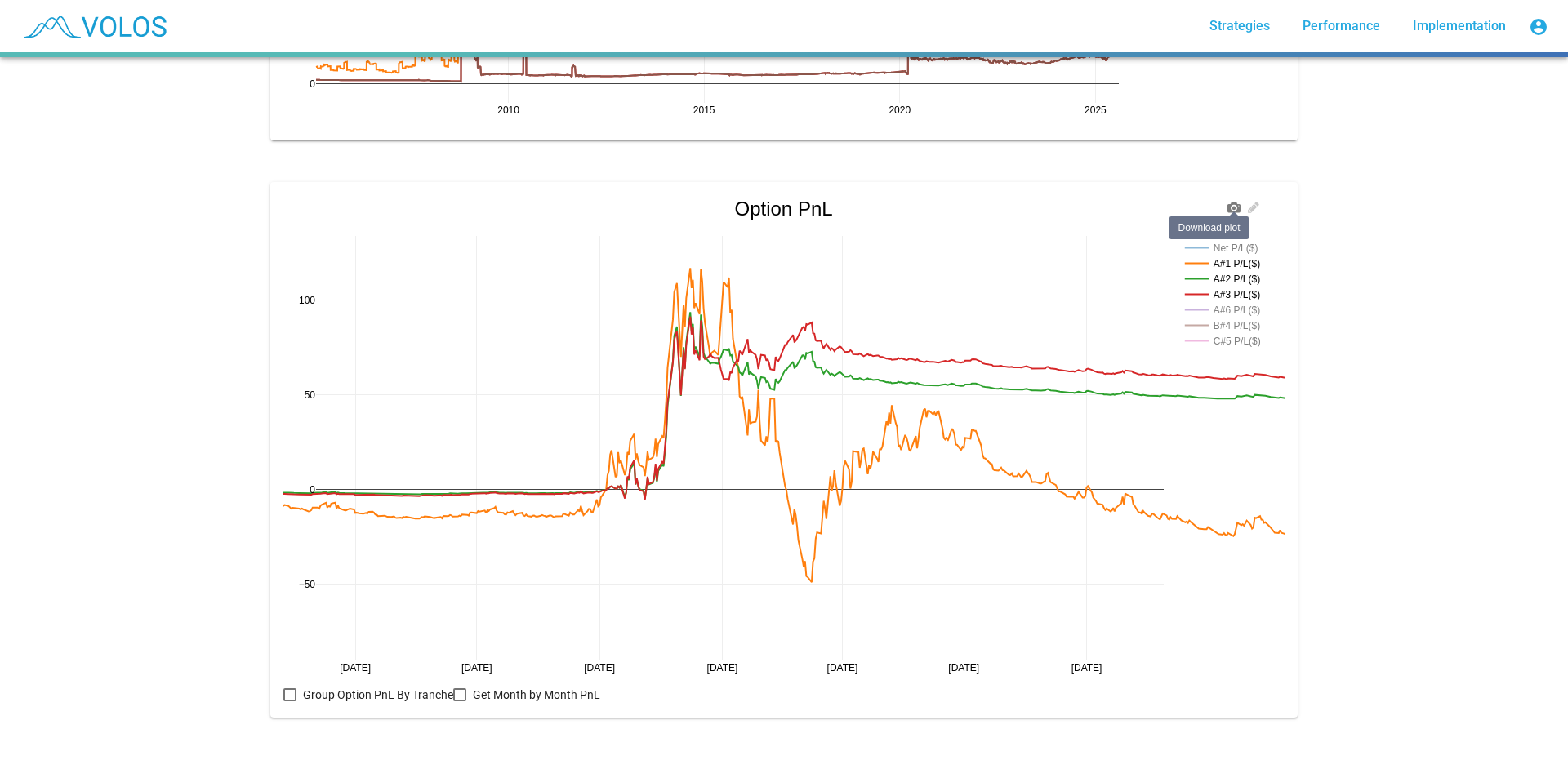
click at [1230, 201] on icon at bounding box center [1235, 208] width 13 height 13
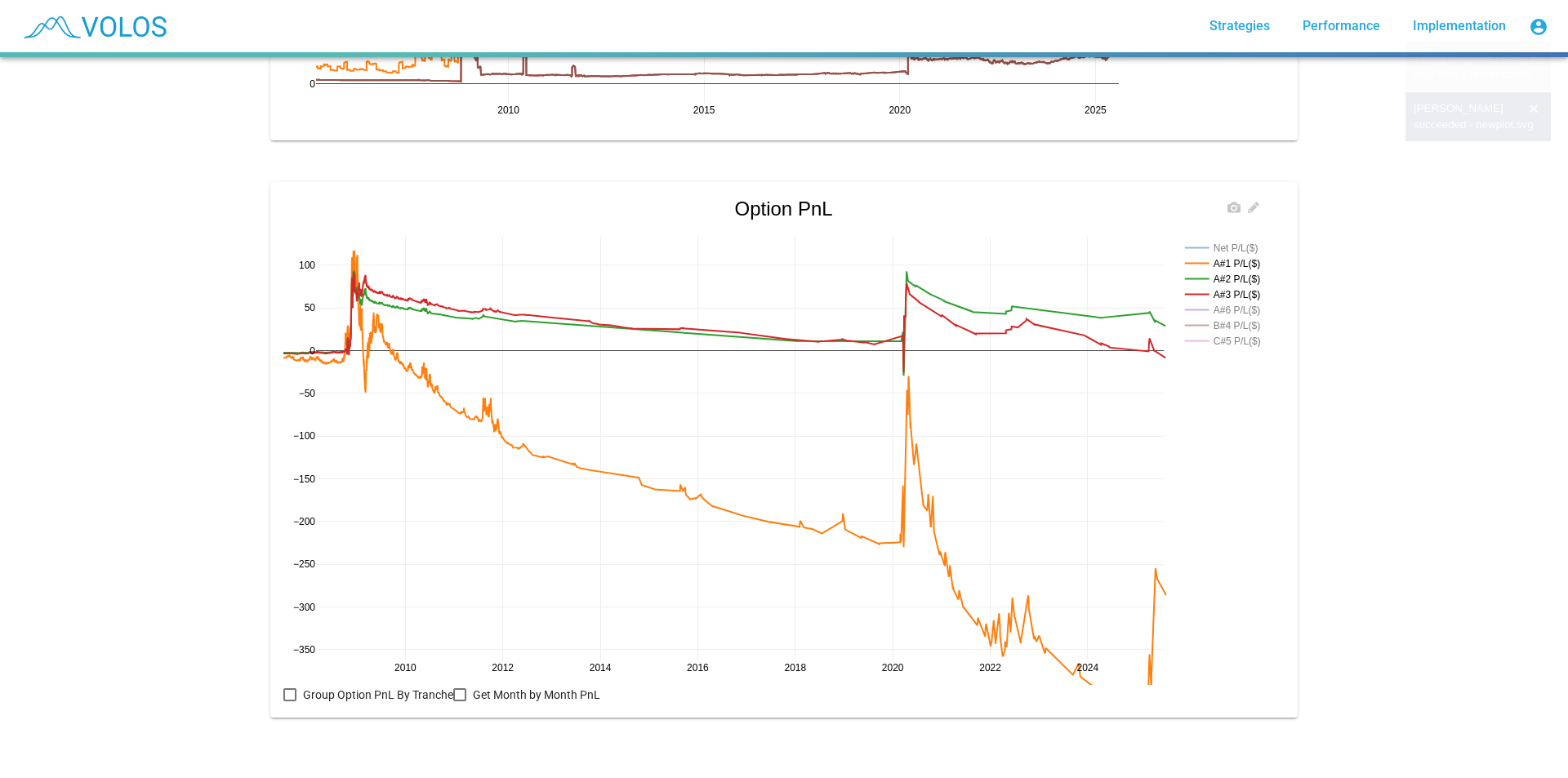
drag, startPoint x: 1166, startPoint y: 662, endPoint x: 307, endPoint y: 421, distance: 892.2
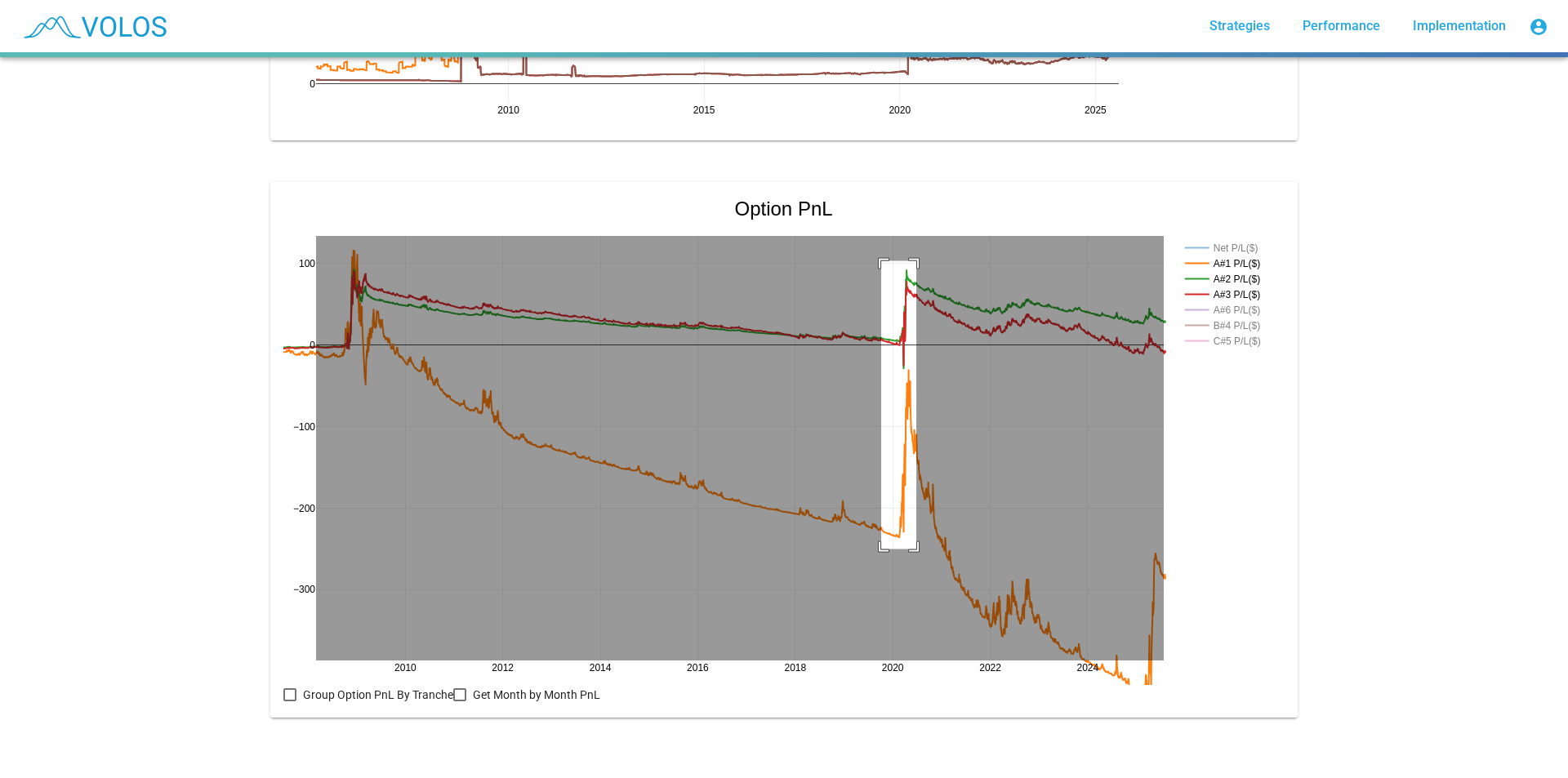
drag, startPoint x: 875, startPoint y: 537, endPoint x: 911, endPoint y: 249, distance: 290.2
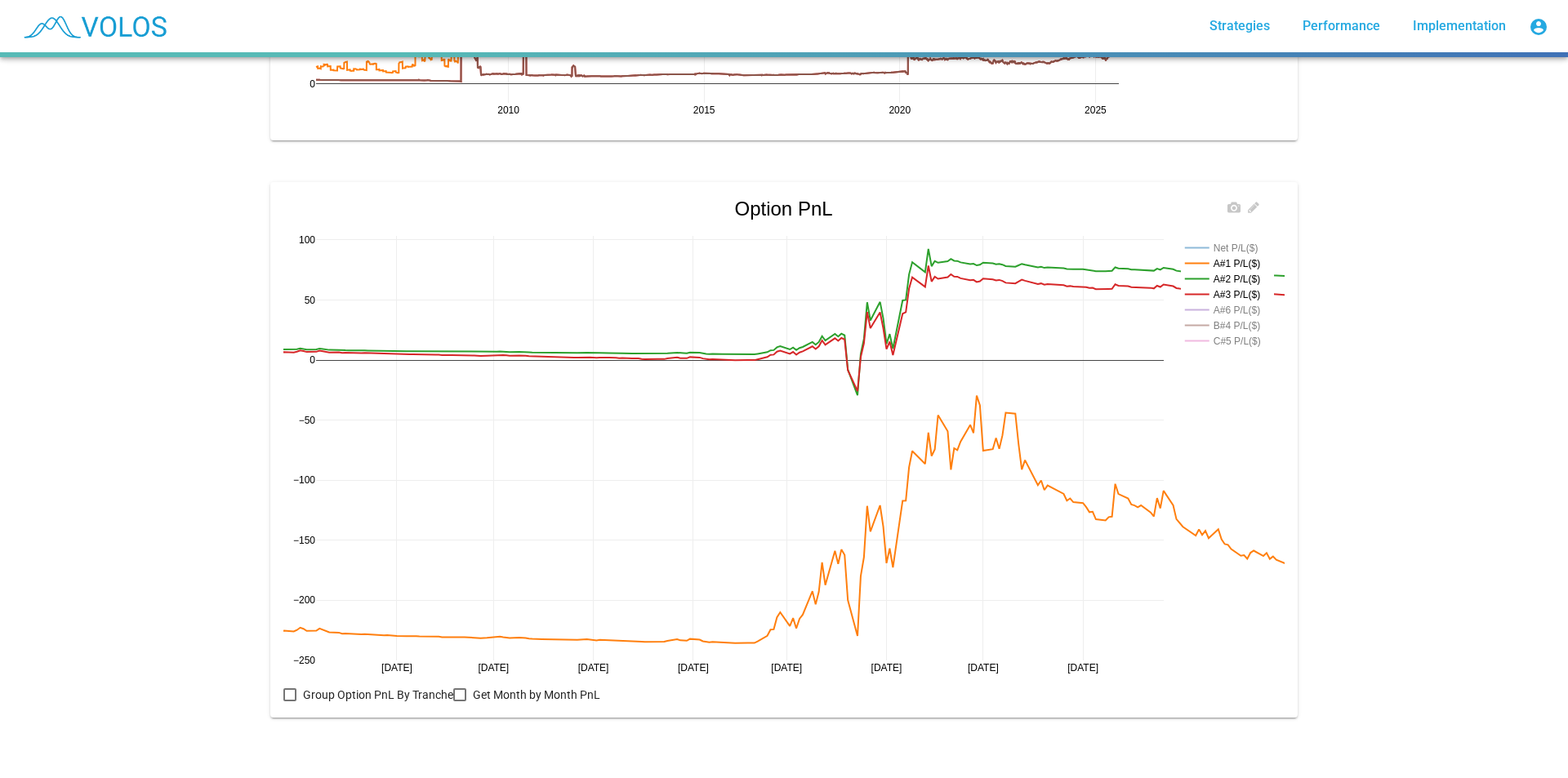
click at [1215, 302] on rect at bounding box center [1225, 309] width 89 height 15
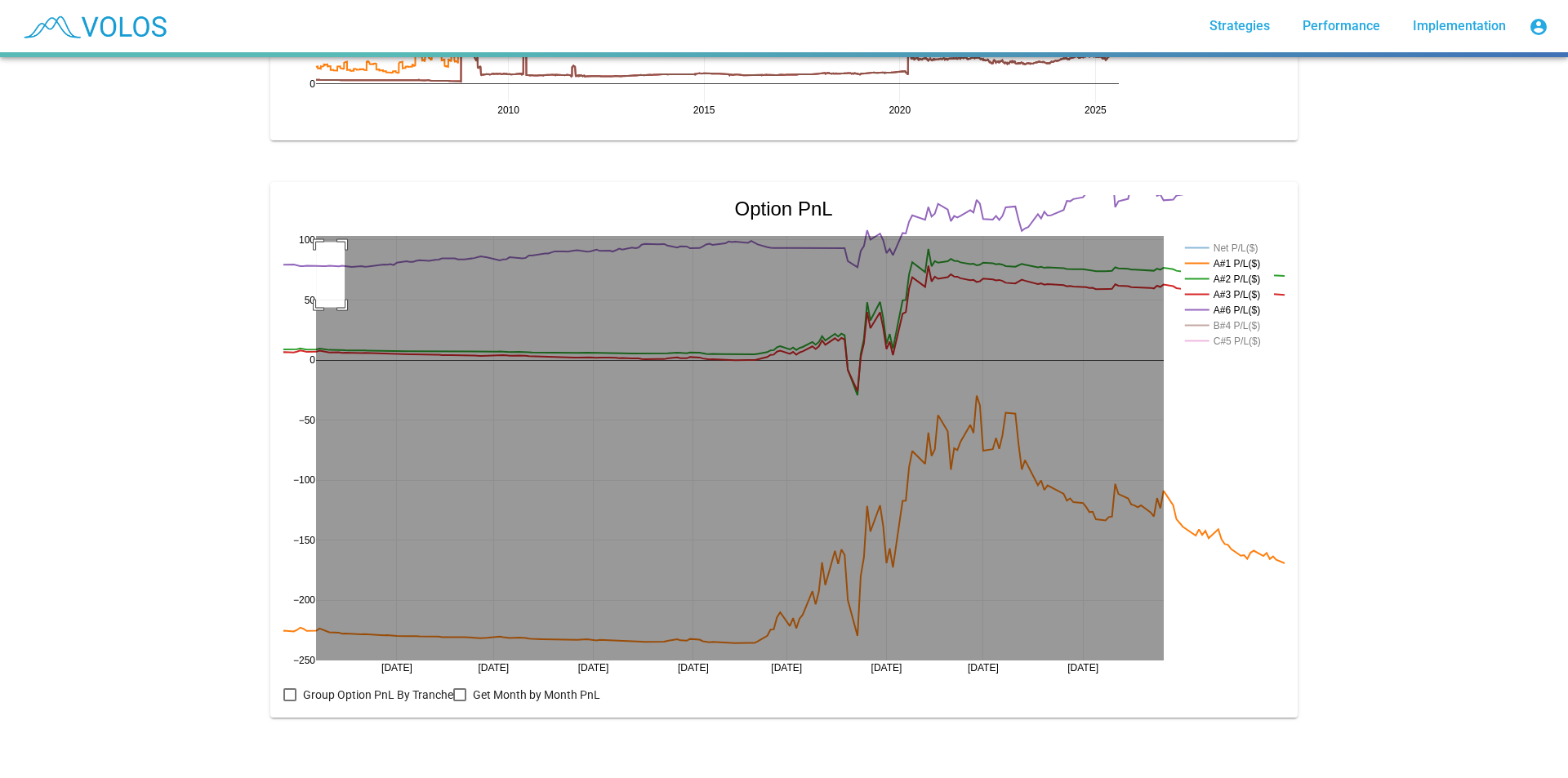
drag, startPoint x: 311, startPoint y: 230, endPoint x: 339, endPoint y: 295, distance: 70.8
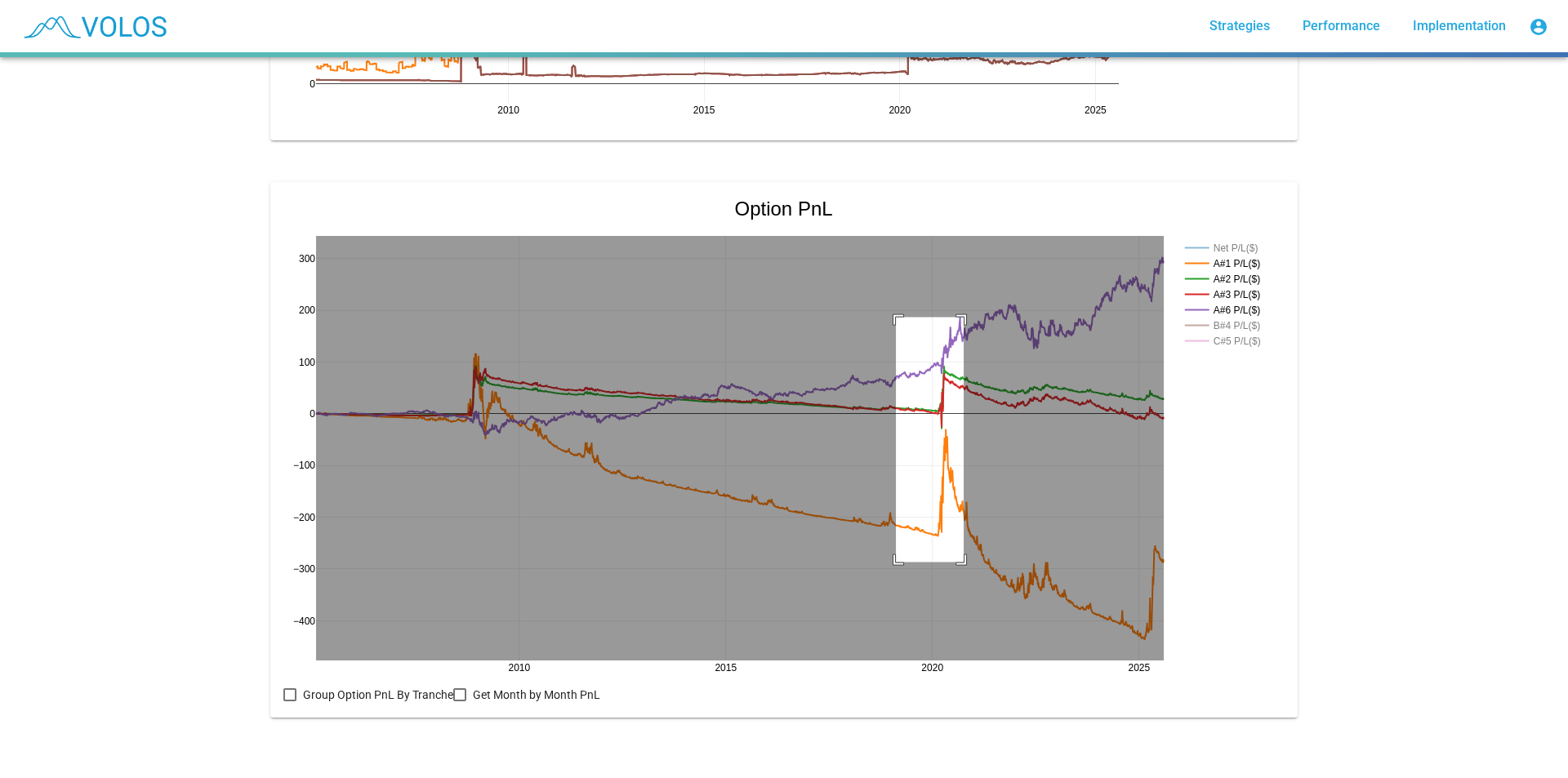
drag, startPoint x: 891, startPoint y: 550, endPoint x: 958, endPoint y: 305, distance: 254.0
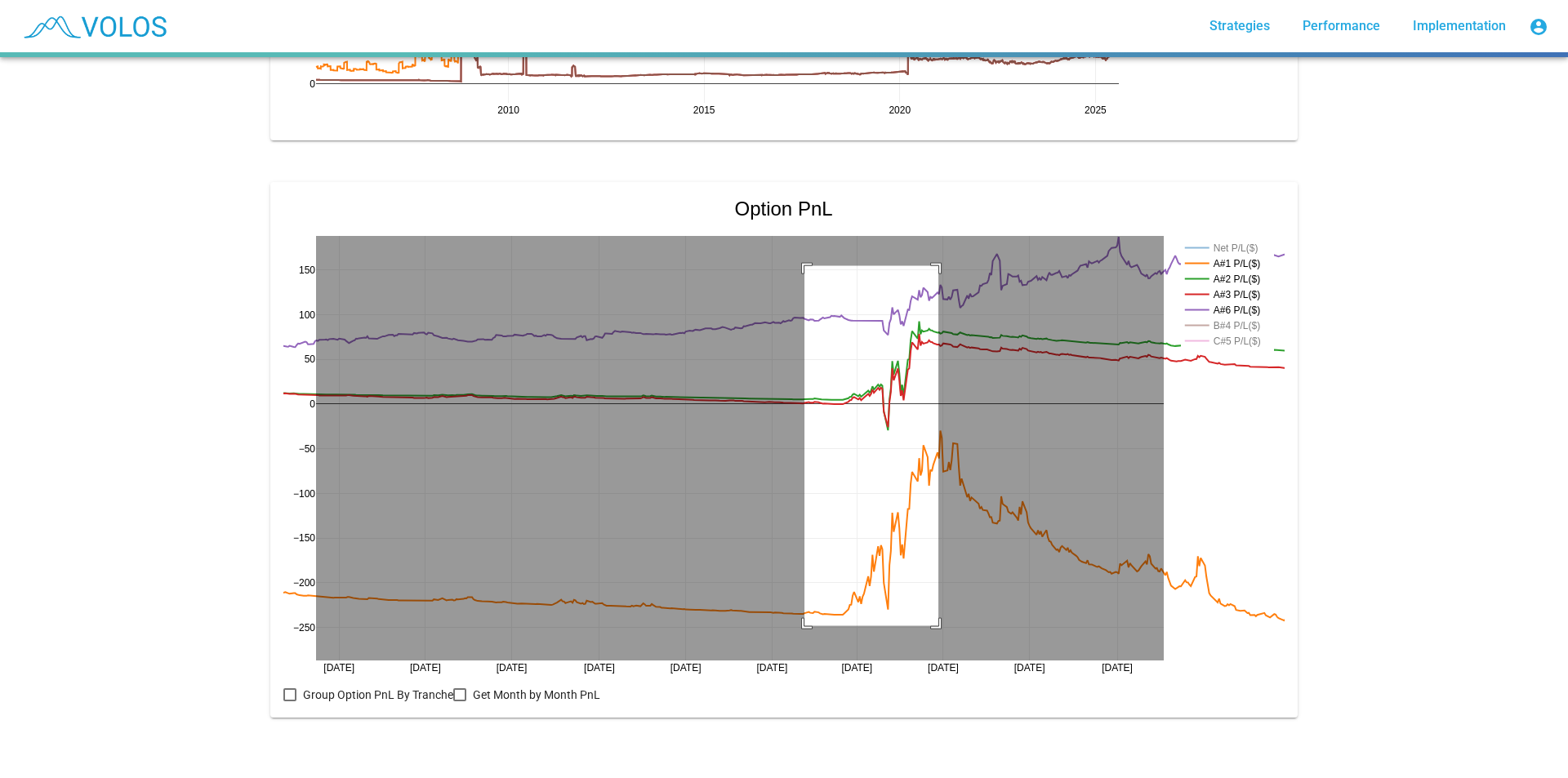
drag, startPoint x: 799, startPoint y: 254, endPoint x: 933, endPoint y: 614, distance: 384.1
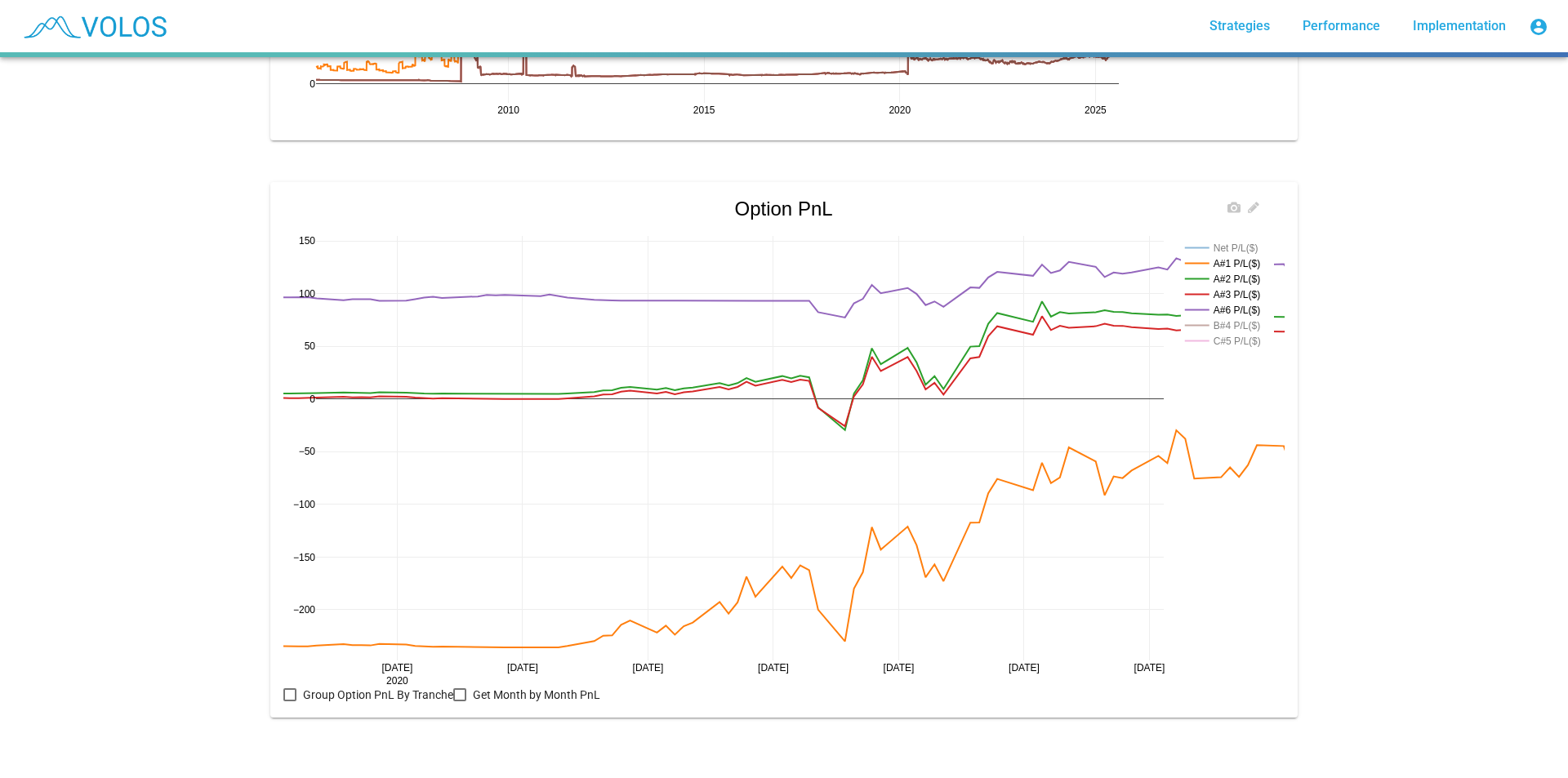
click at [1231, 318] on rect at bounding box center [1225, 326] width 89 height 15
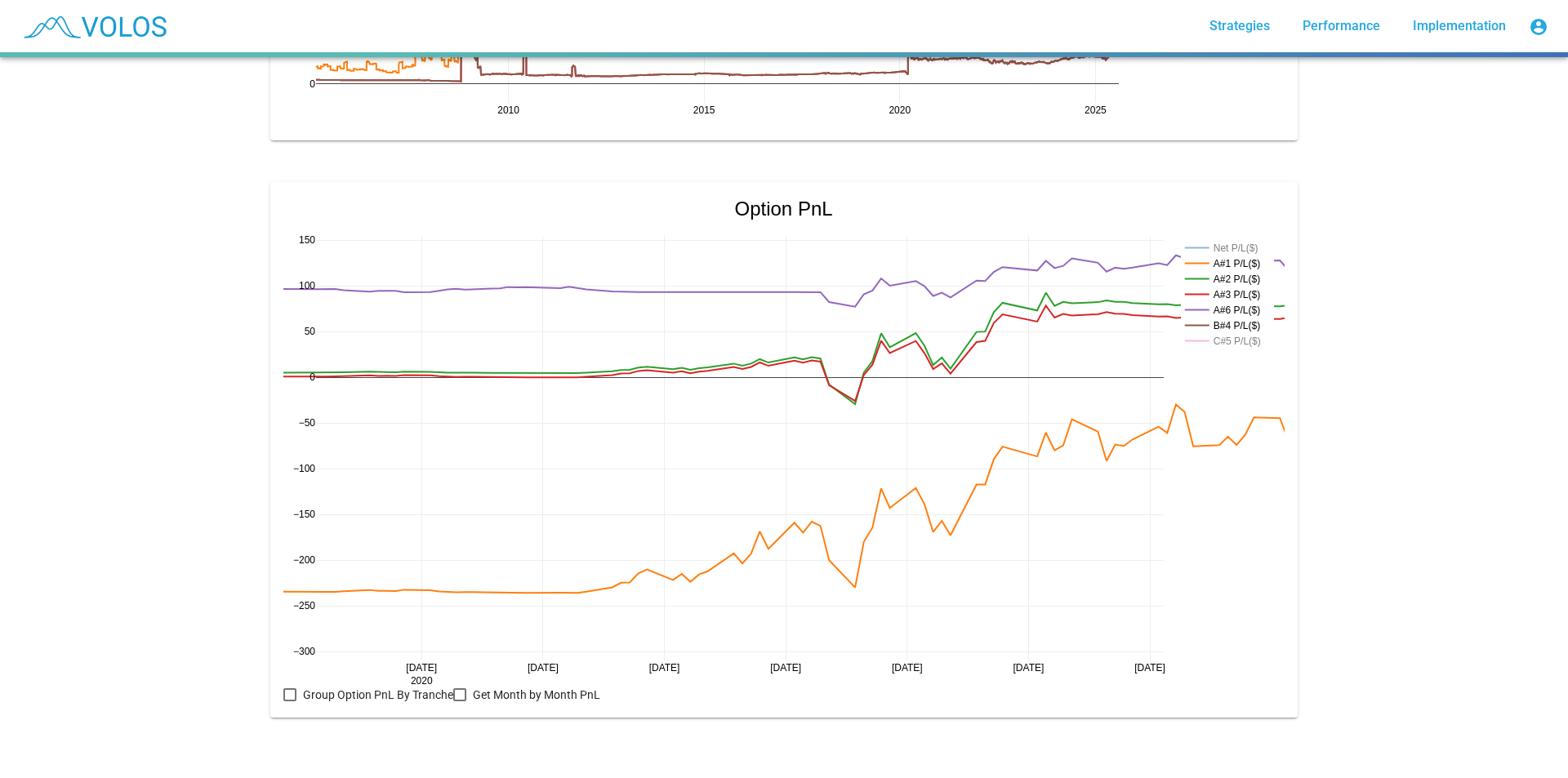
drag, startPoint x: 306, startPoint y: 654, endPoint x: 332, endPoint y: 598, distance: 61.7
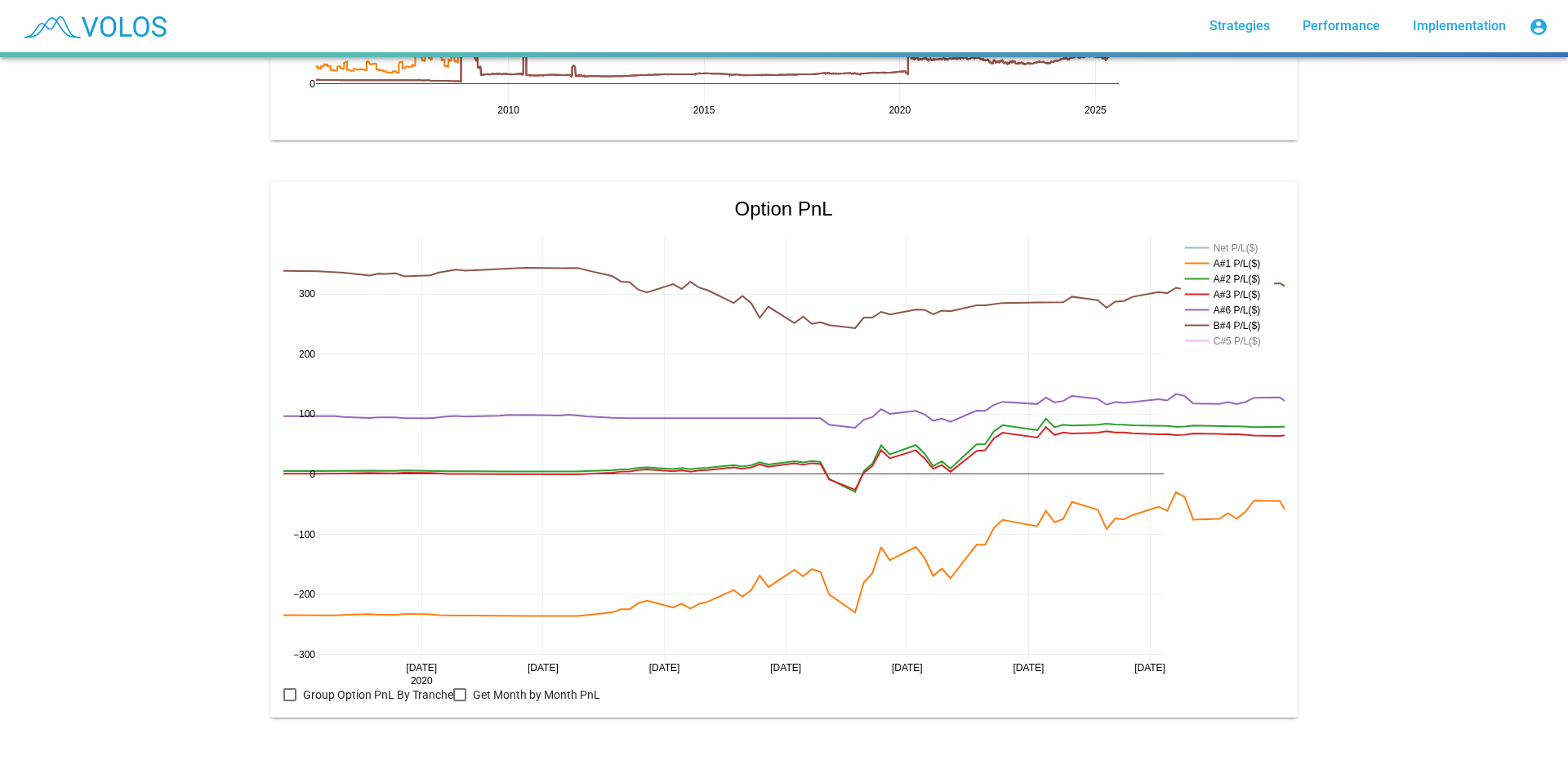
drag, startPoint x: 301, startPoint y: 227, endPoint x: 324, endPoint y: 371, distance: 145.8
click at [1198, 240] on rect at bounding box center [1225, 248] width 89 height 15
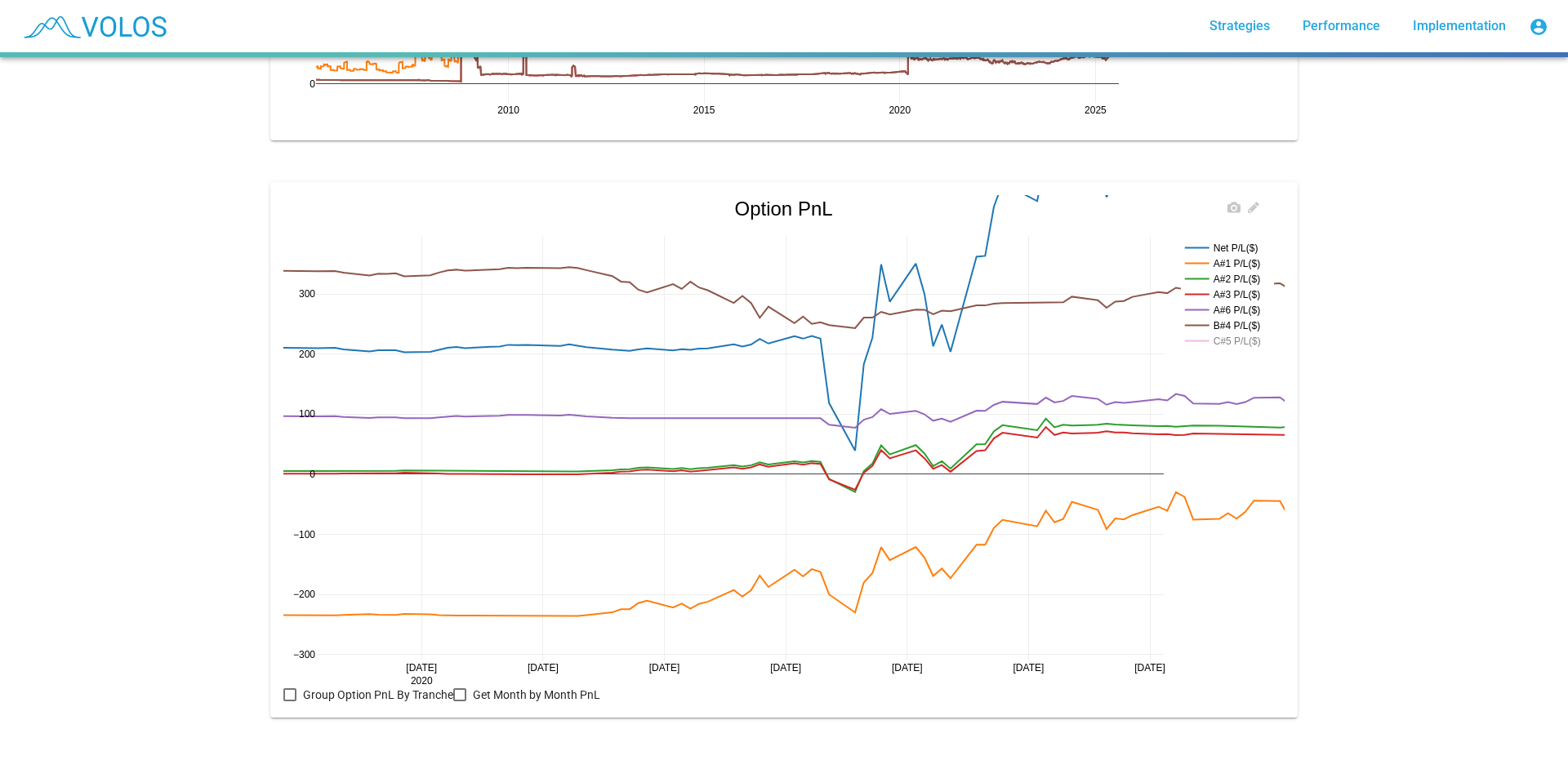
click at [1233, 333] on rect at bounding box center [1225, 341] width 89 height 15
click at [1241, 333] on rect at bounding box center [1225, 341] width 89 height 15
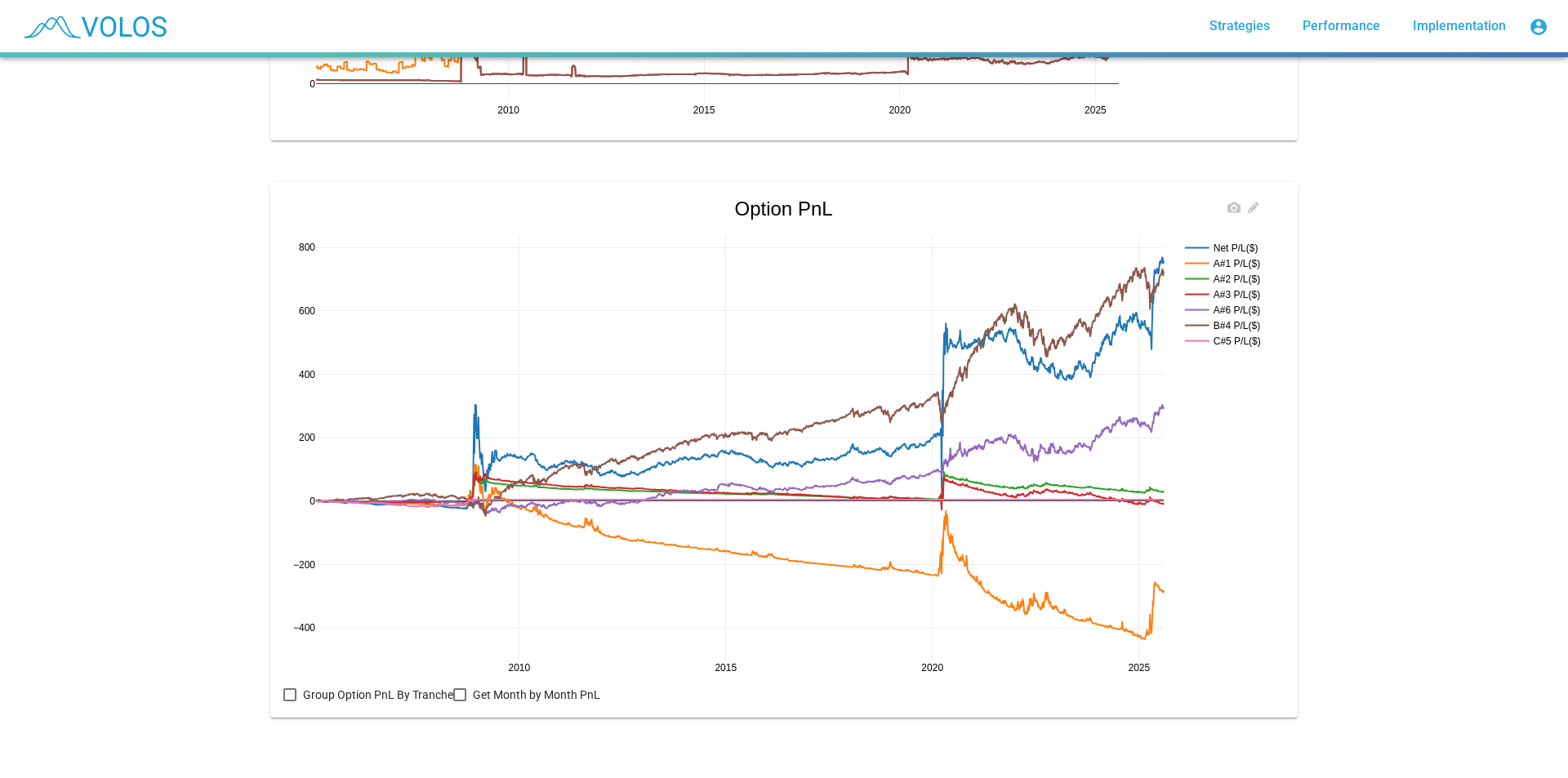
click at [1215, 333] on rect at bounding box center [1225, 341] width 89 height 15
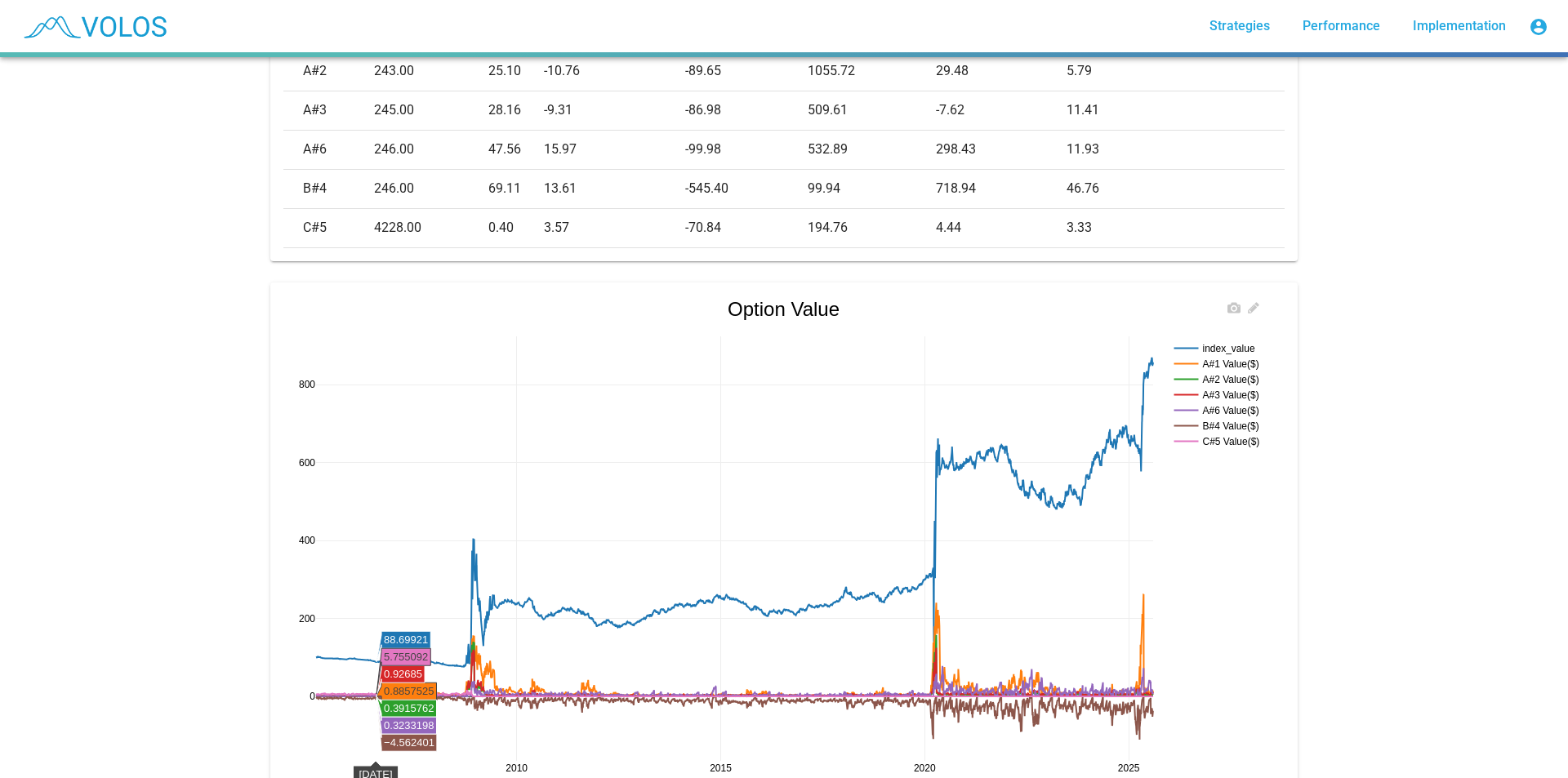
scroll to position [601, 0]
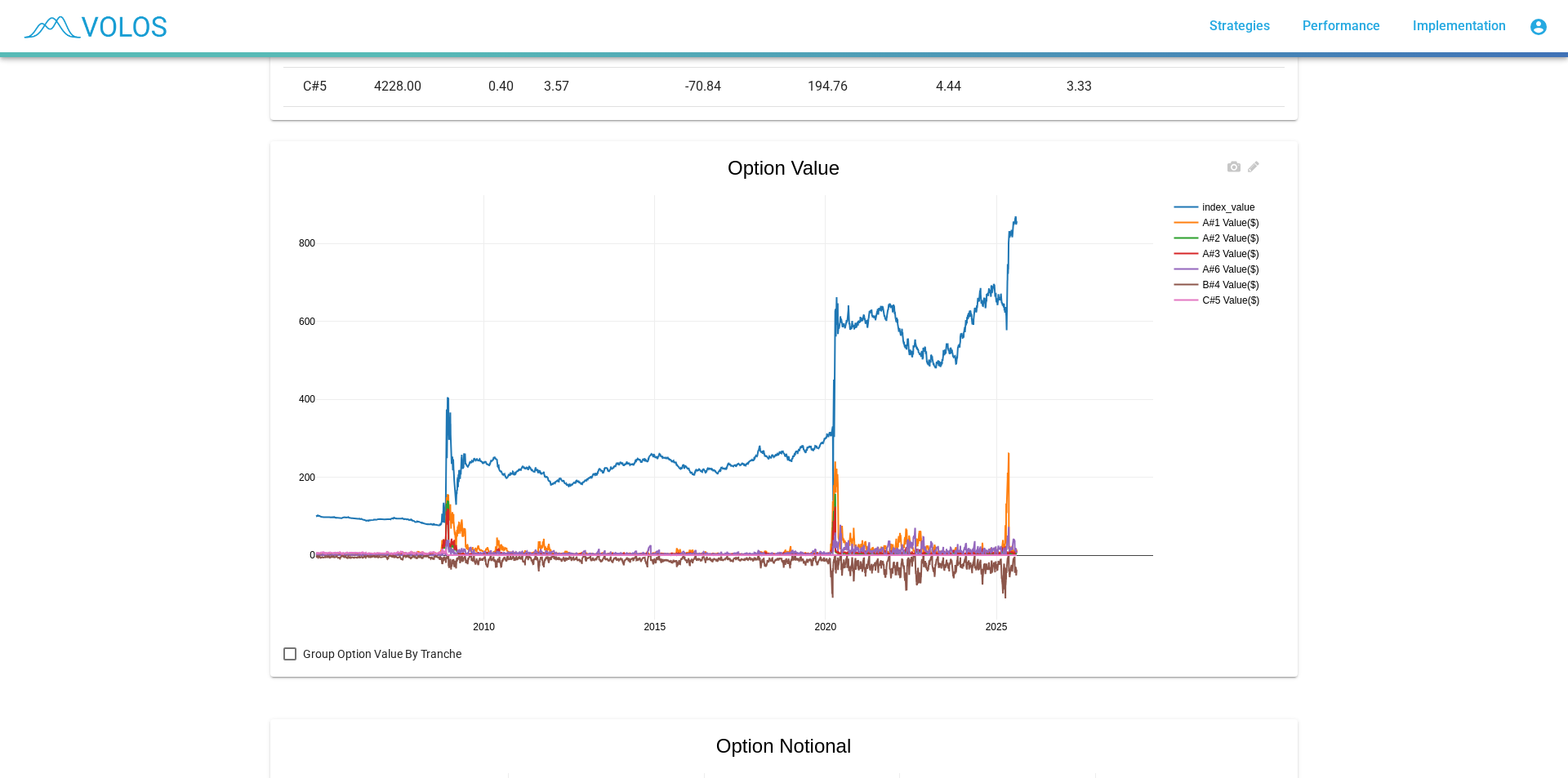
drag, startPoint x: 1143, startPoint y: 632, endPoint x: 1006, endPoint y: 614, distance: 138.2
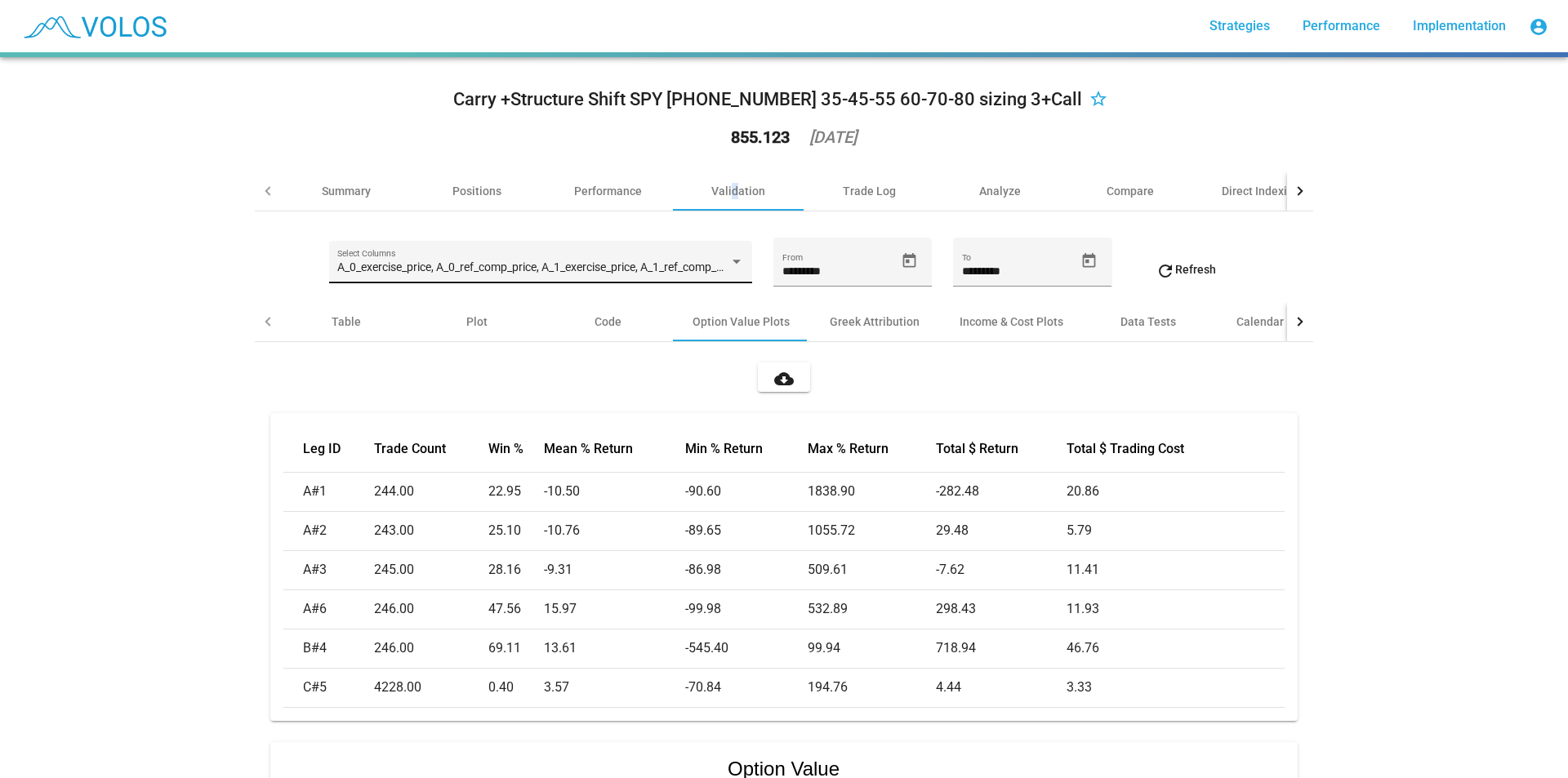
click at [555, 269] on span "A_0_exercise_price, A_0_ref_comp_price, A_1_exercise_price, A_1_ref_comp_price,…" at bounding box center [845, 268] width 1016 height 13
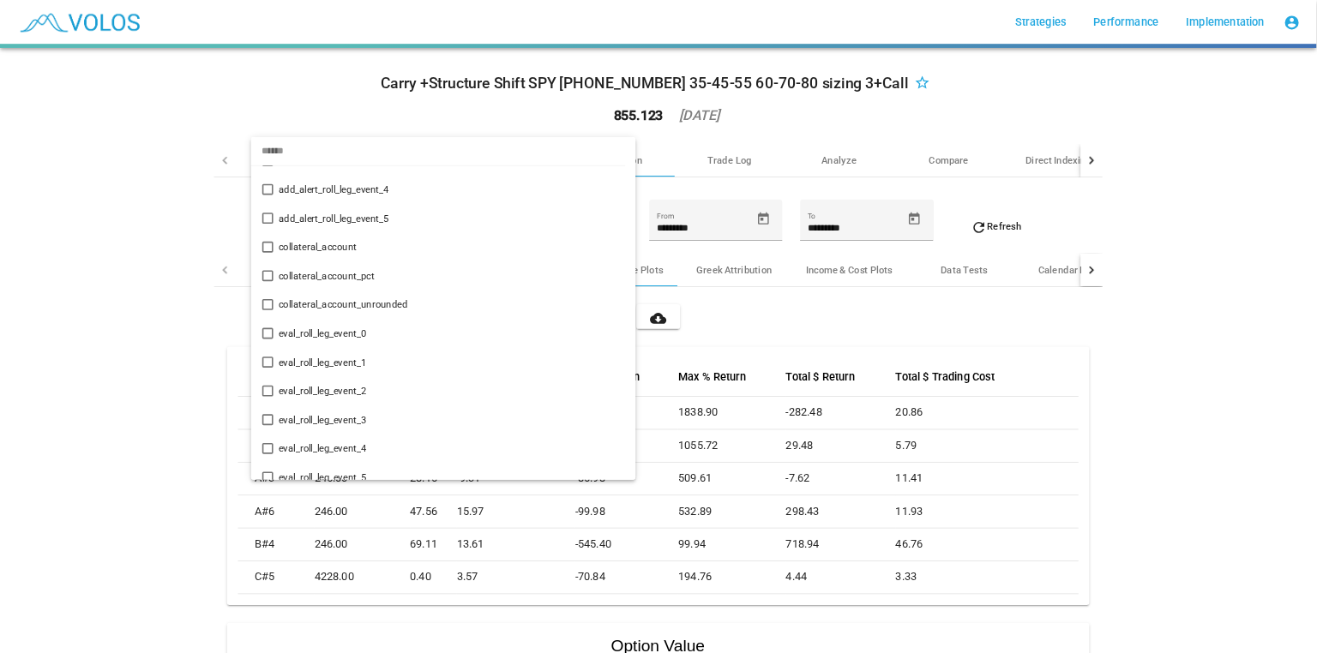
scroll to position [11780, 0]
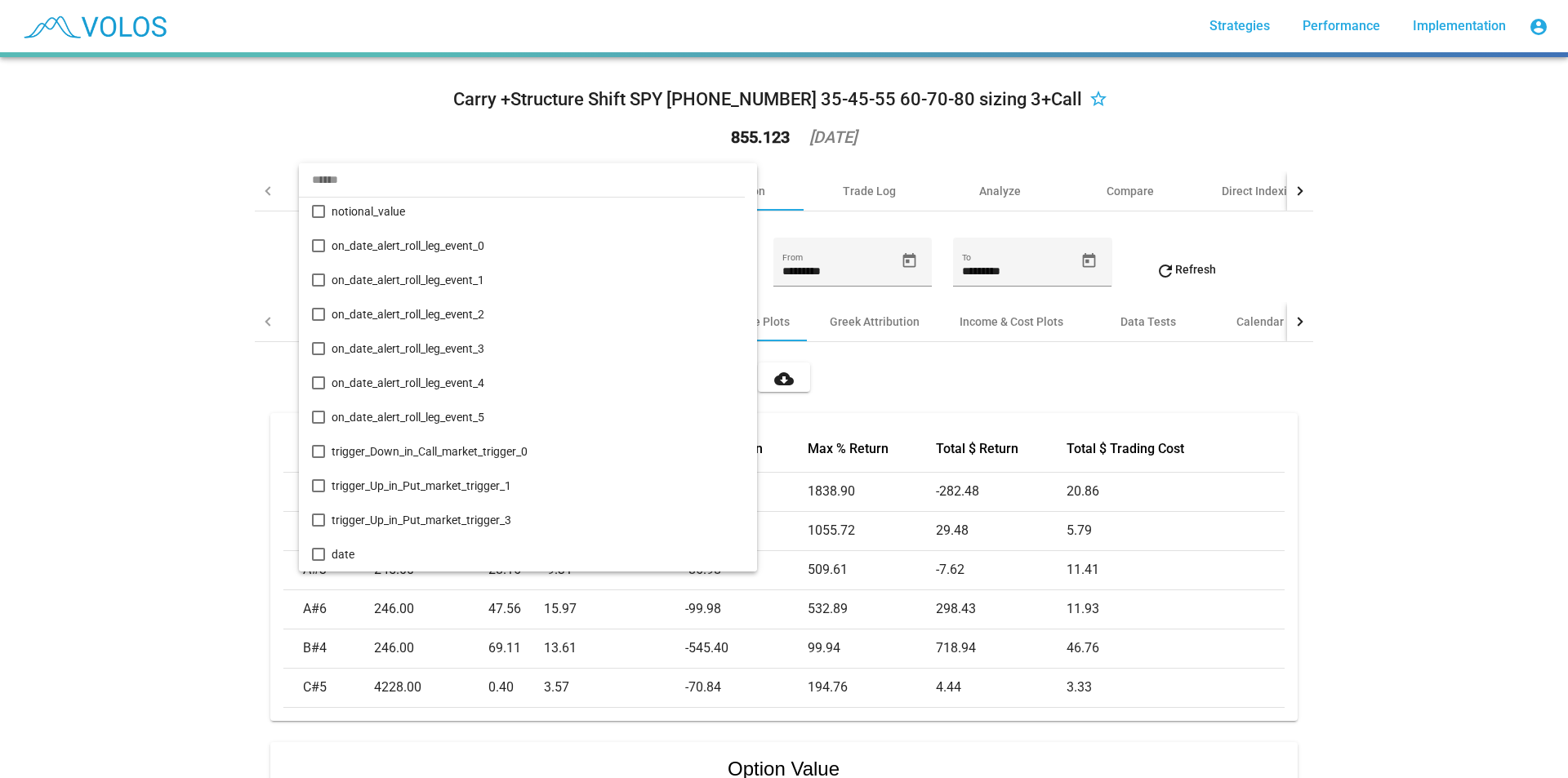
click at [122, 232] on div at bounding box center [784, 389] width 1568 height 778
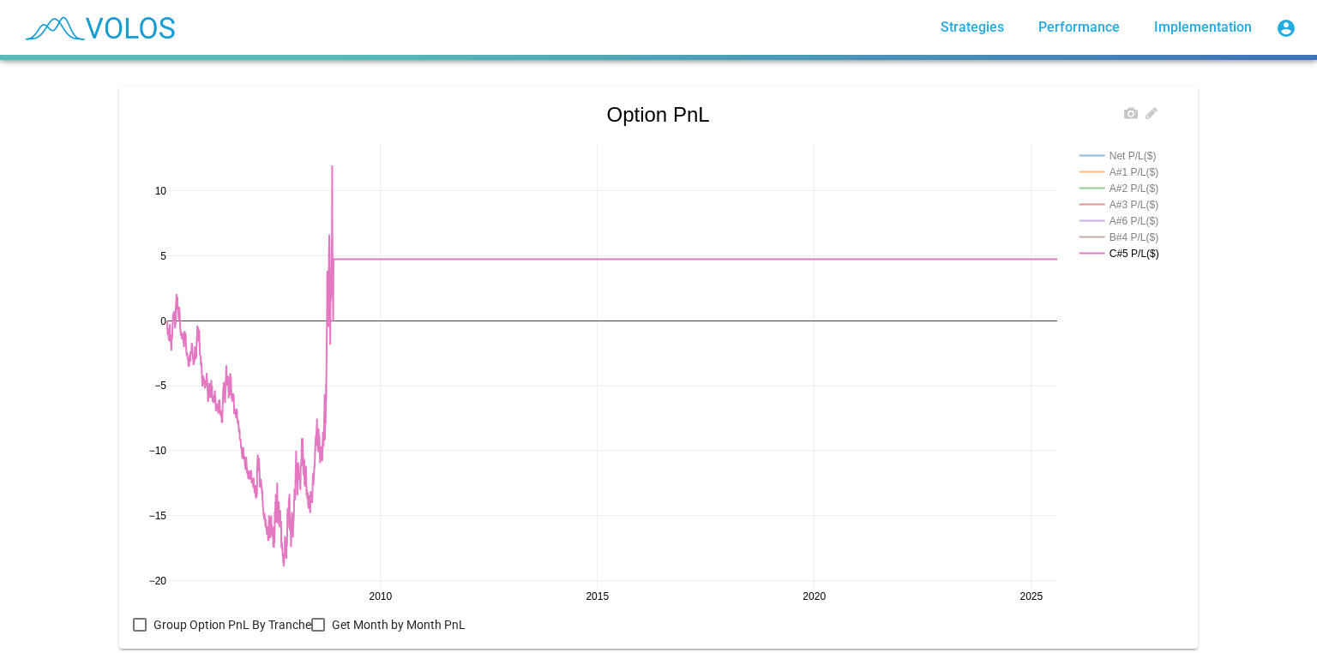
scroll to position [1885, 0]
click at [1134, 237] on rect at bounding box center [1121, 238] width 93 height 16
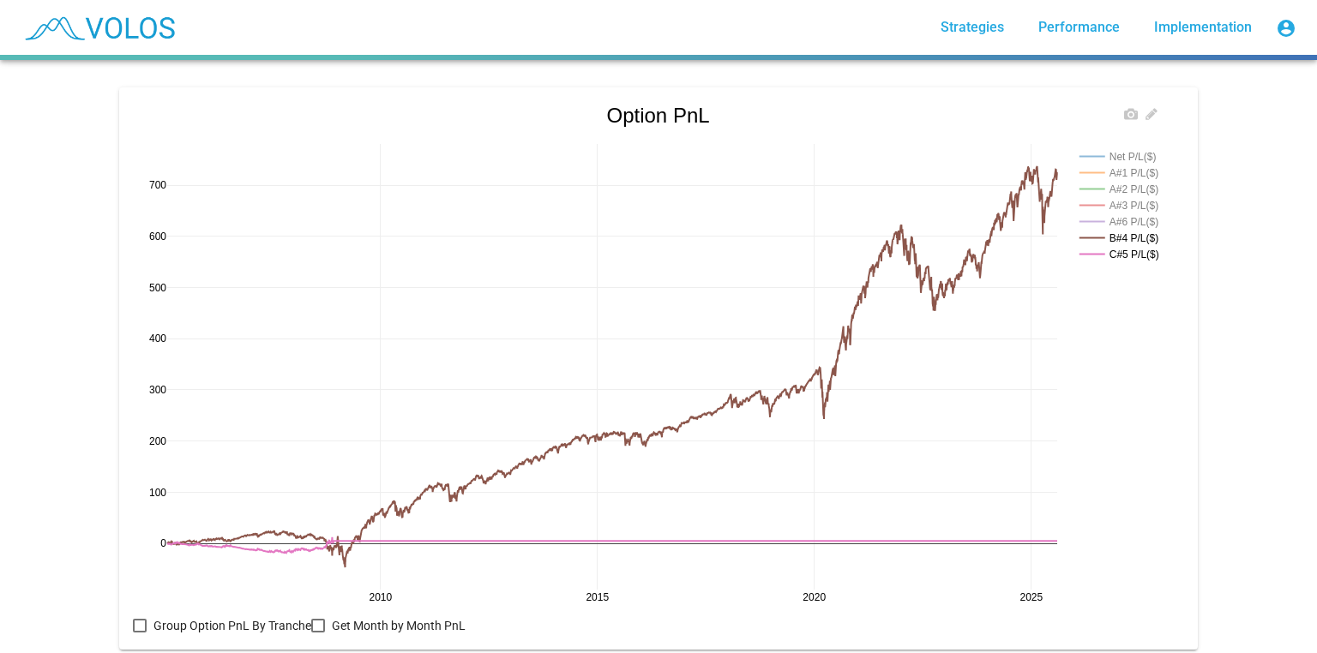
click at [1133, 253] on rect at bounding box center [1121, 254] width 93 height 16
click at [1142, 223] on rect at bounding box center [1121, 222] width 93 height 16
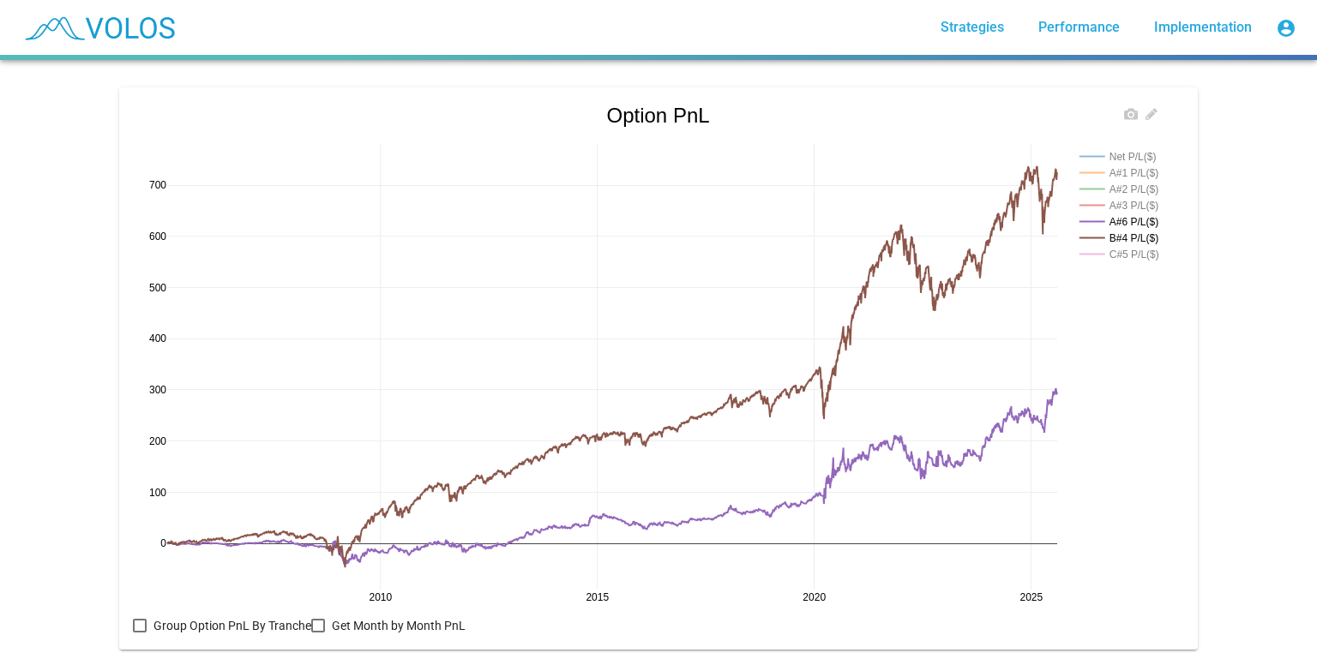
click at [1142, 237] on rect at bounding box center [1121, 238] width 93 height 16
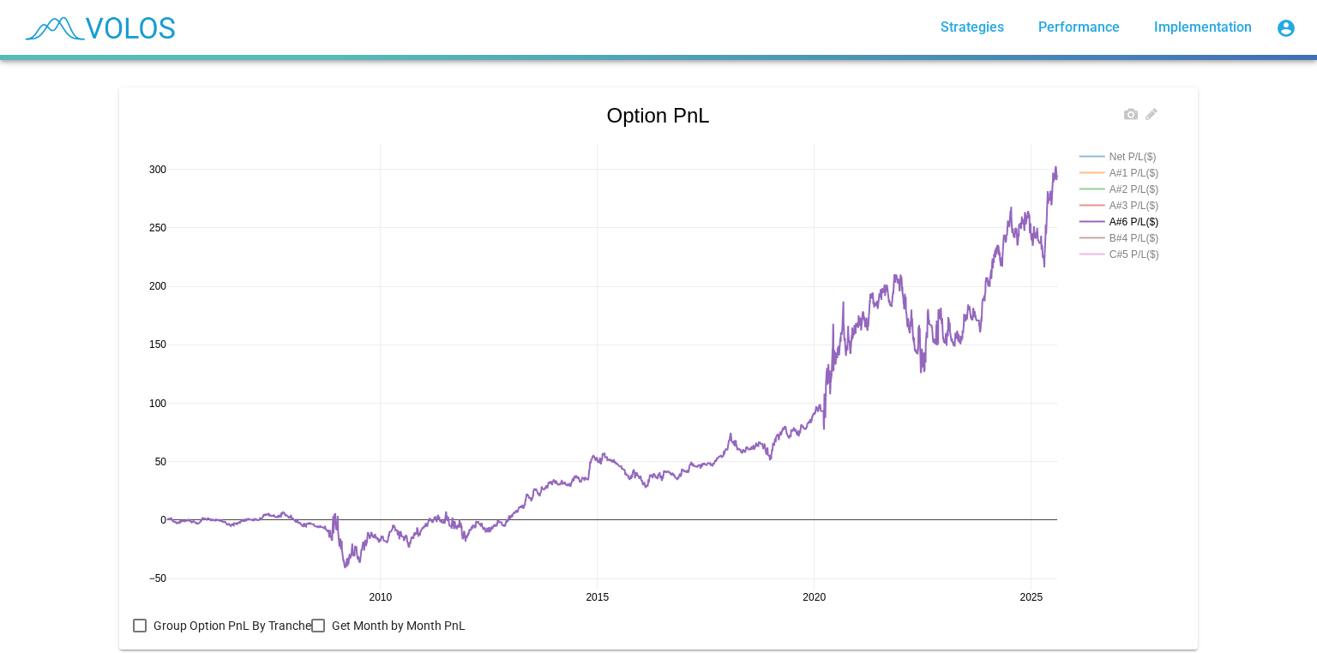
click at [1133, 209] on rect at bounding box center [1121, 205] width 93 height 16
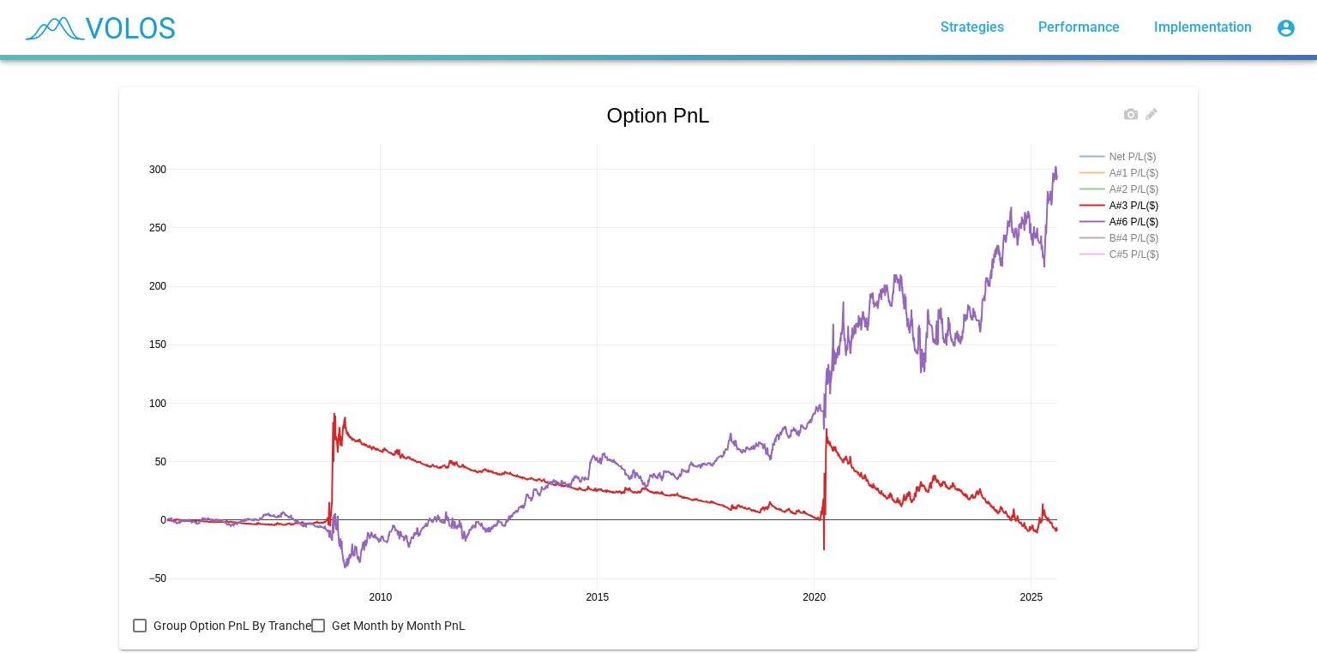
click at [1139, 187] on rect at bounding box center [1121, 189] width 93 height 16
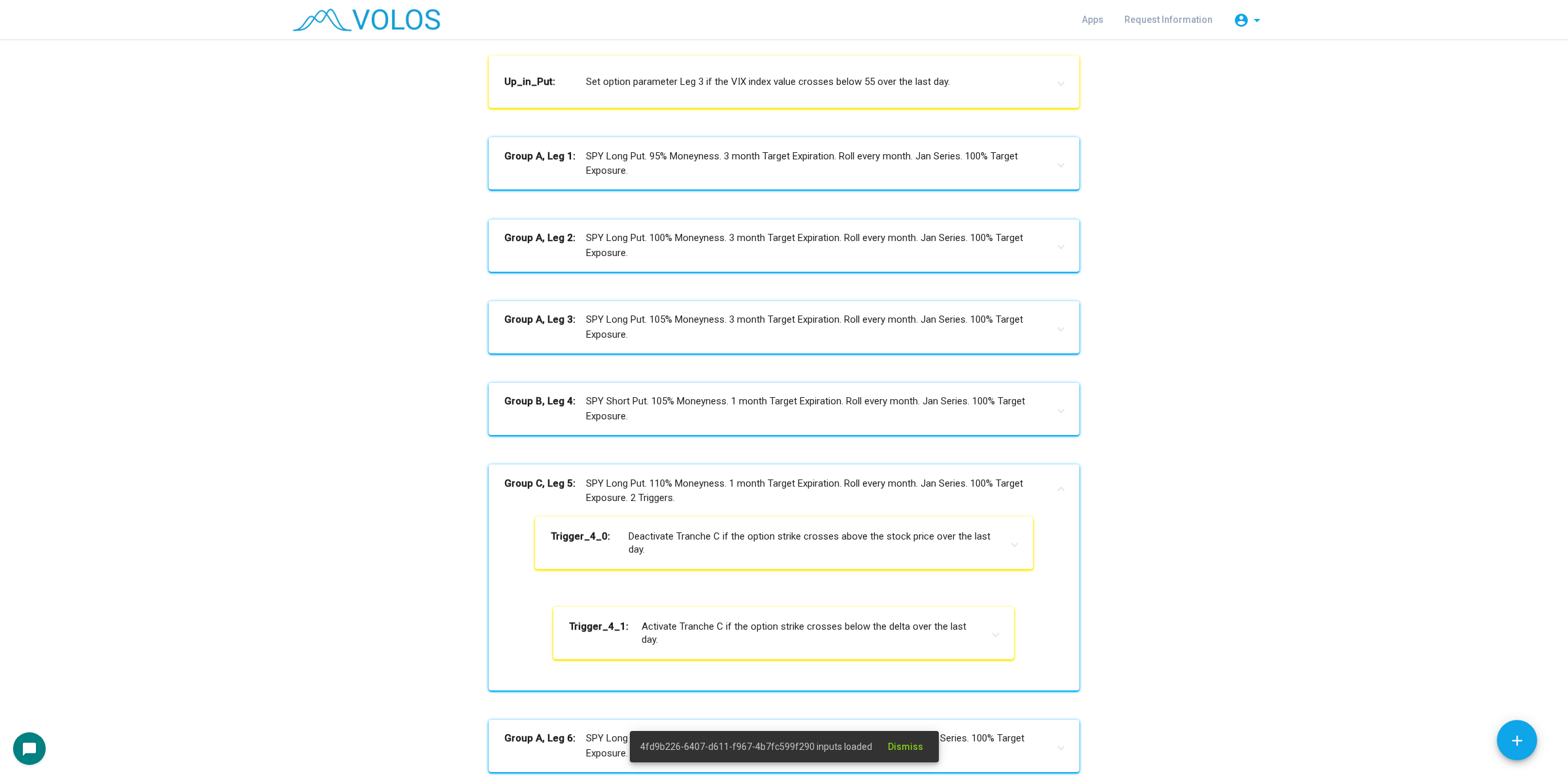
scroll to position [718, 0]
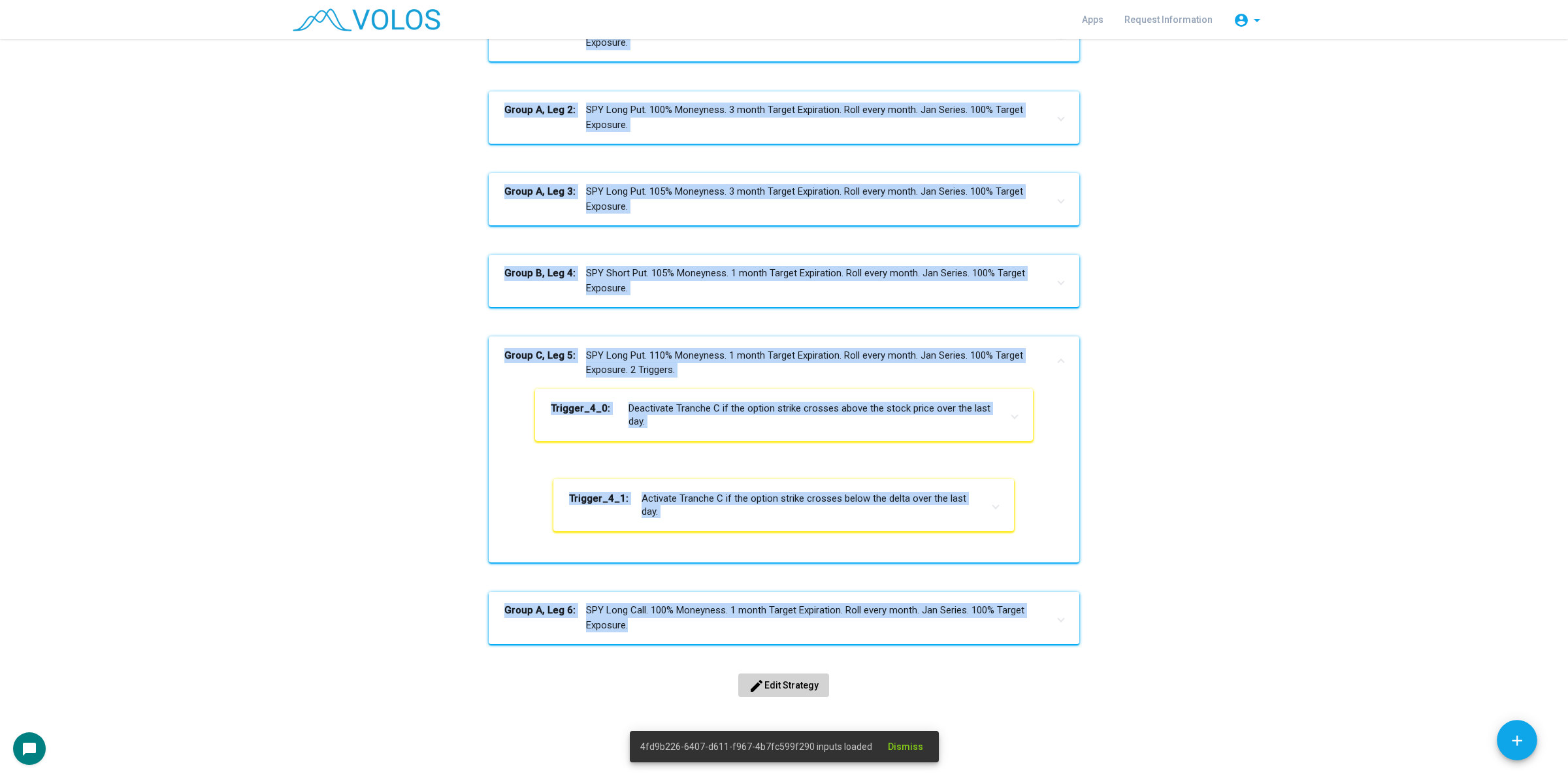
drag, startPoint x: 475, startPoint y: 104, endPoint x: 1070, endPoint y: 621, distance: 788.2
click at [1070, 621] on div "Carry +Structure Shift SPY [PHONE_NUMBER] 35-45-55 60-70-80 sizing 3+Call Start…" at bounding box center [783, 50] width 984 height 1353
copy div "Carry +Structure Shift SPY [PHONE_NUMBER] 35-45-55 60-70-80 sizing 3+Call Start…"
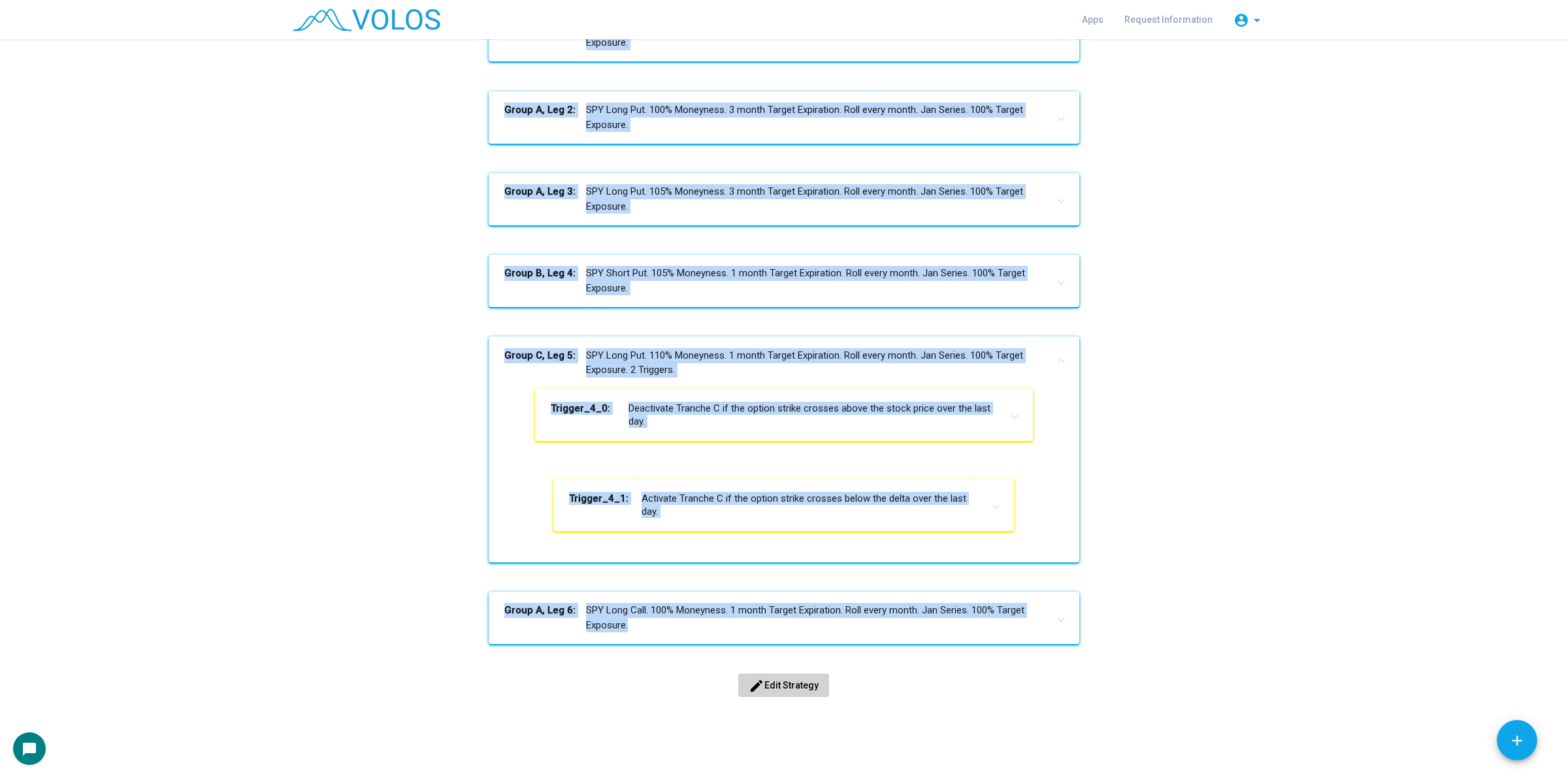
click at [284, 383] on div "Carry +Structure Shift SPY [PHONE_NUMBER] 35-45-55 60-70-80 sizing 3+Call Start…" at bounding box center [783, 50] width 1003 height 1353
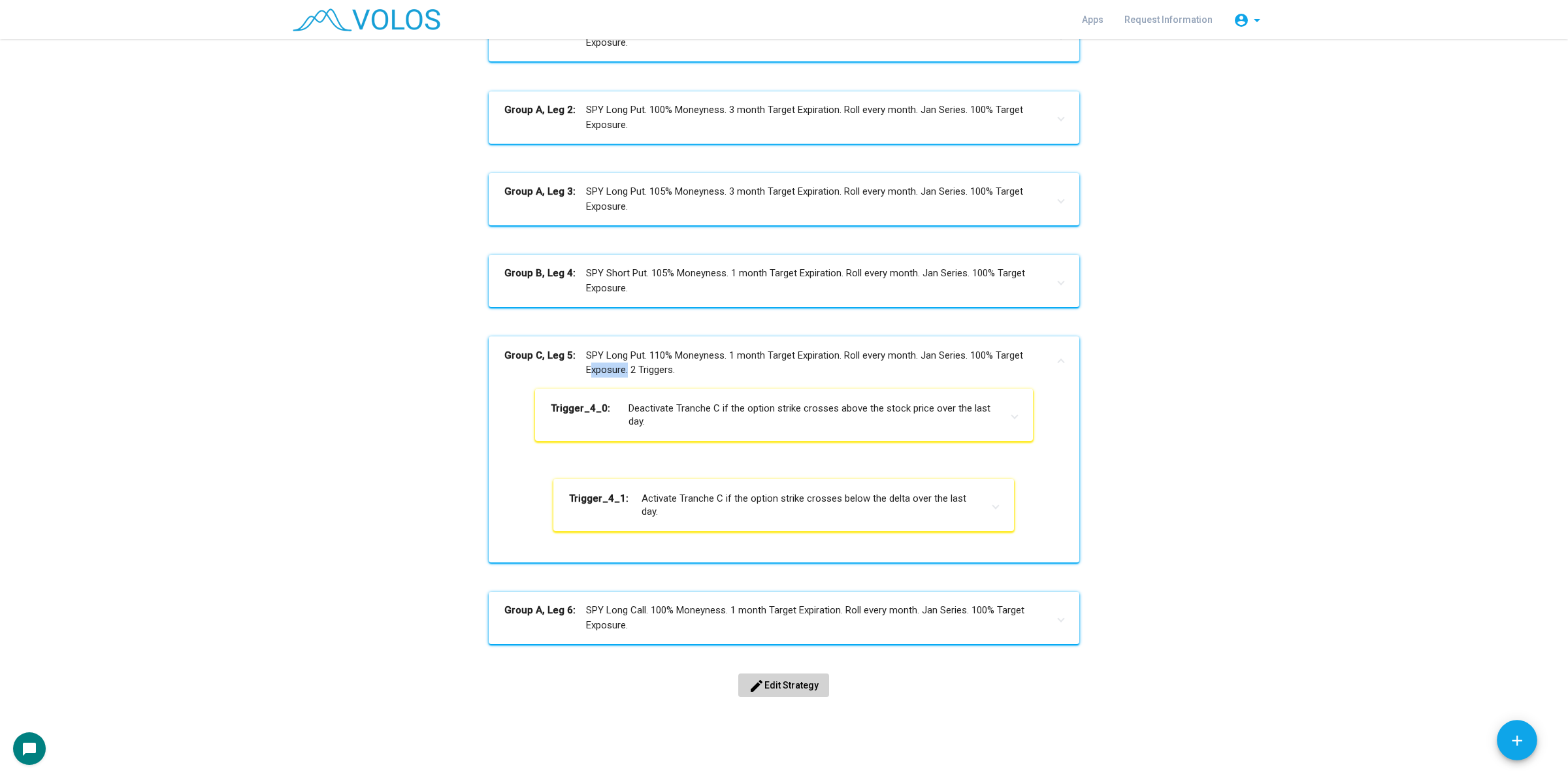
click at [374, 475] on div "Carry +Structure Shift SPY [PHONE_NUMBER] 35-45-55 60-70-80 sizing 3+Call Start…" at bounding box center [783, 50] width 984 height 1353
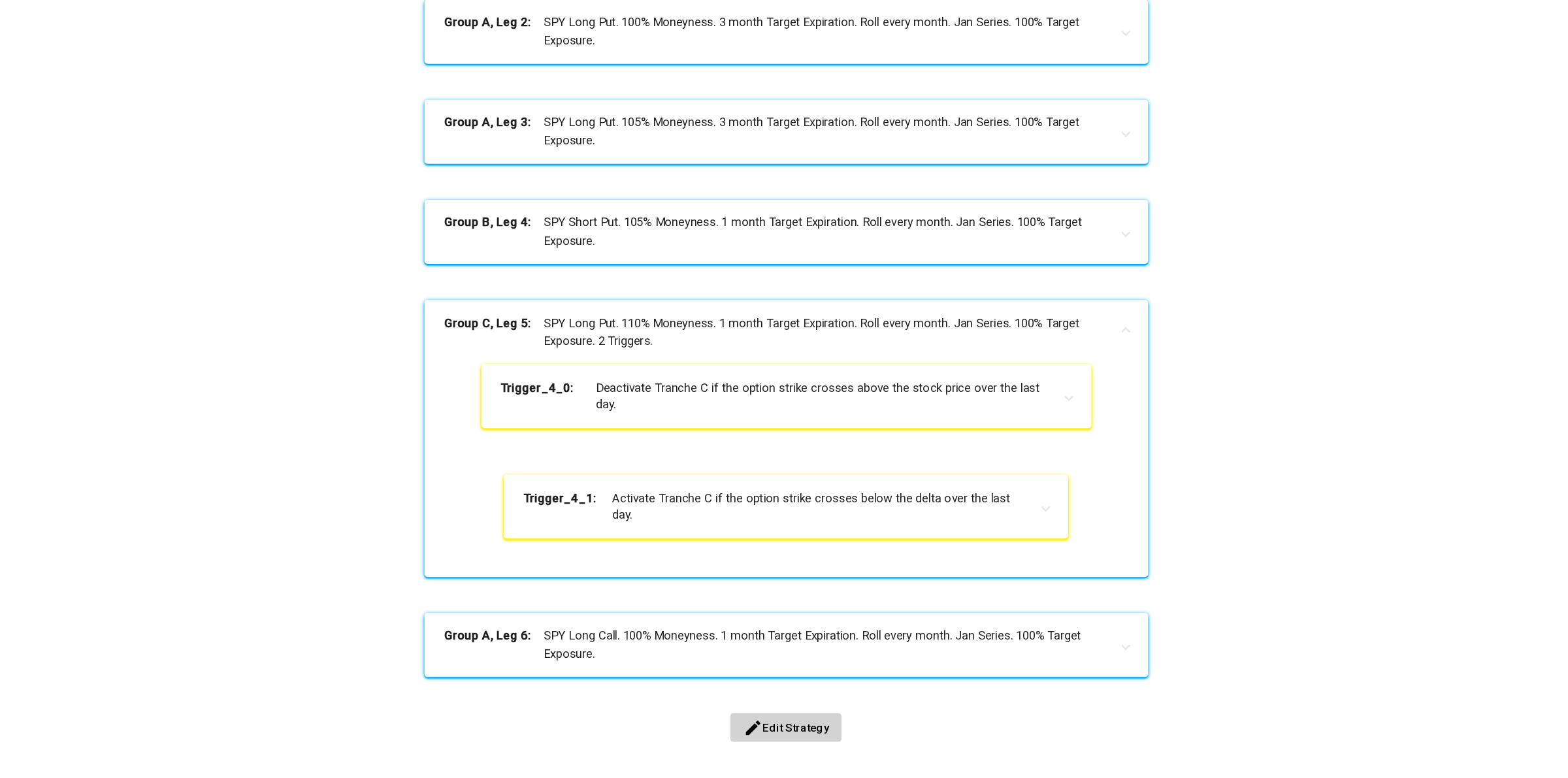
drag, startPoint x: 182, startPoint y: 600, endPoint x: 187, endPoint y: 591, distance: 10.3
click at [186, 597] on as-strategy-engine-wrapper "**********" at bounding box center [784, 24] width 1568 height 1405
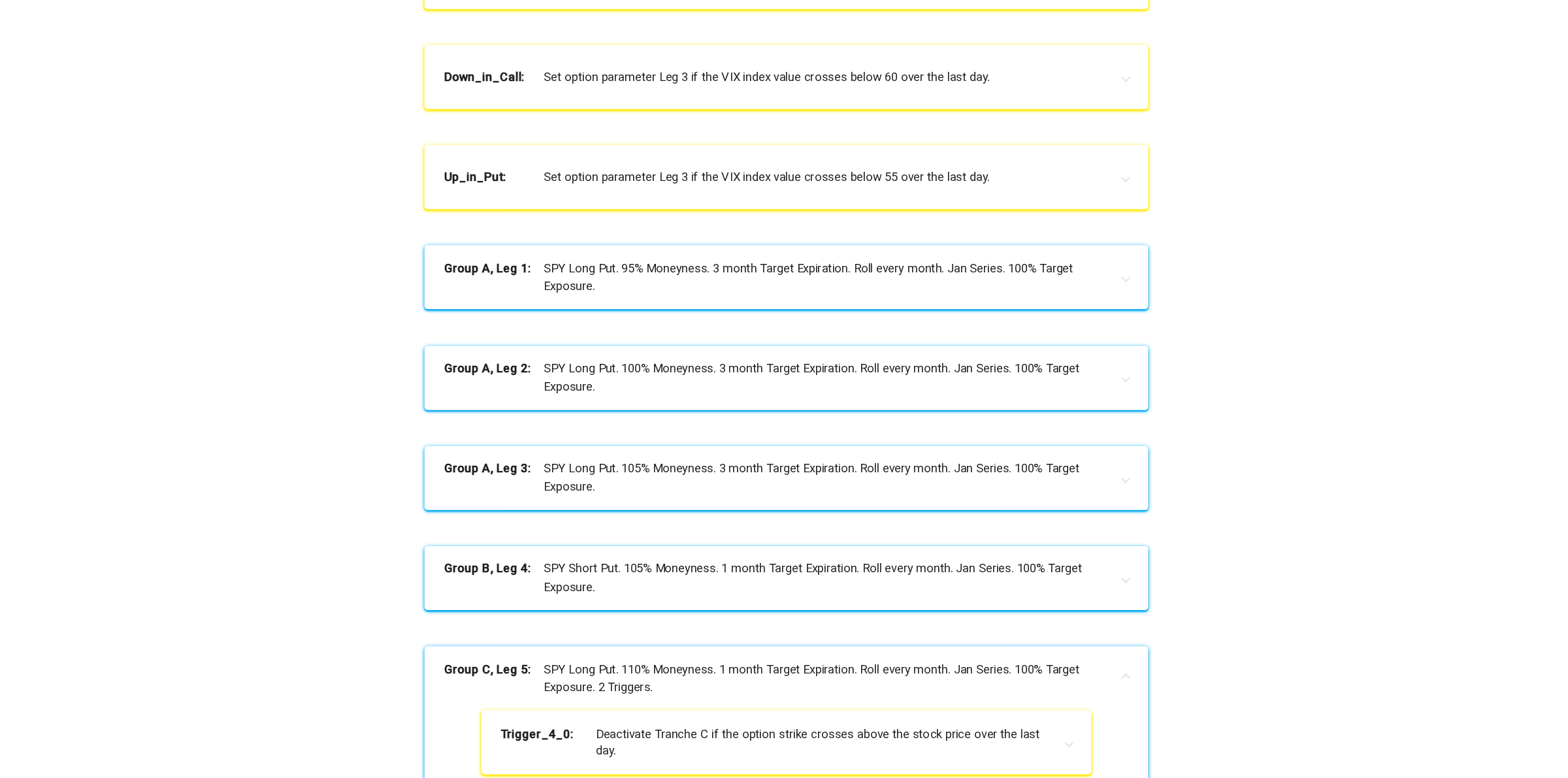
scroll to position [466, 0]
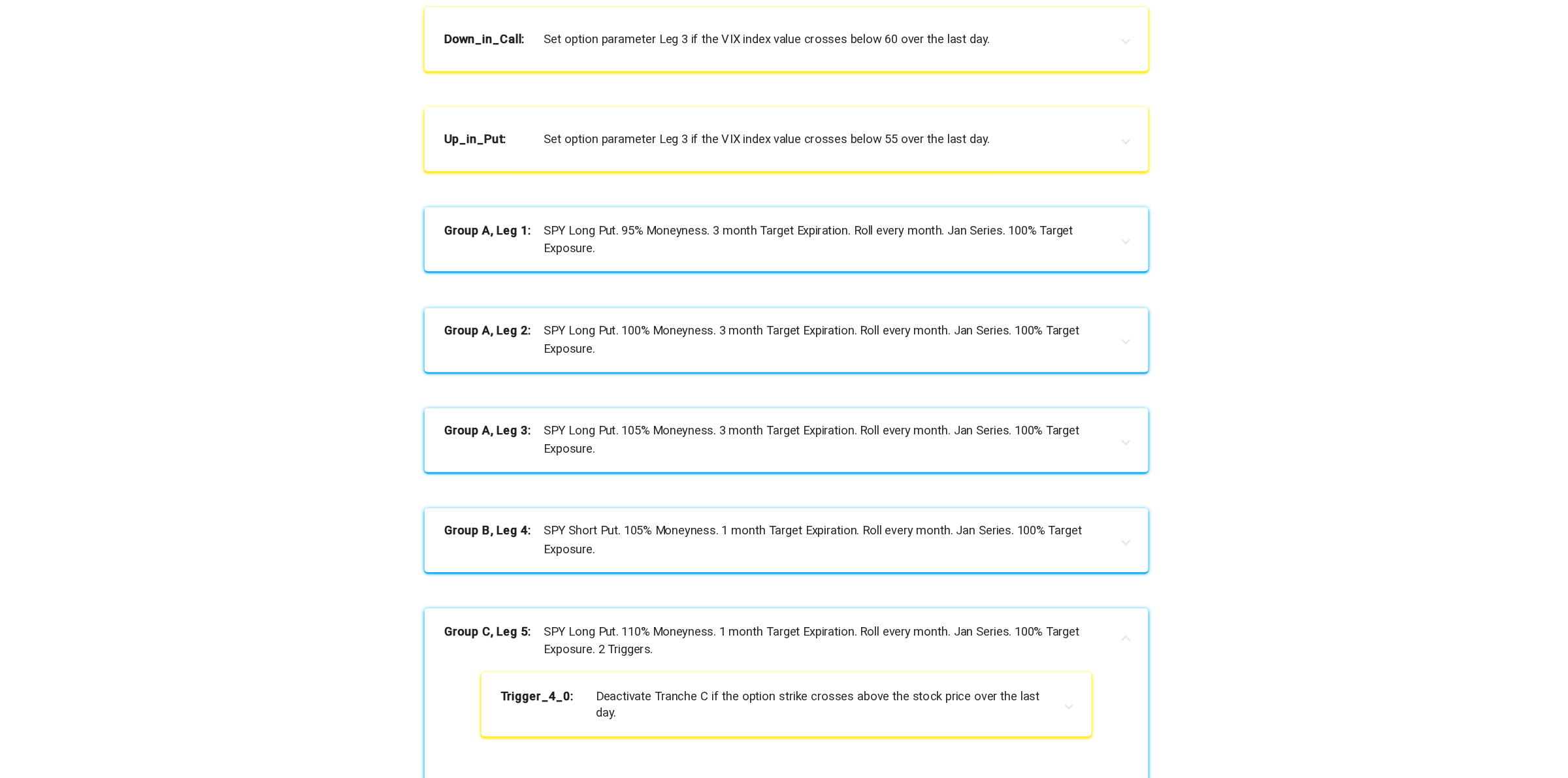
drag, startPoint x: 696, startPoint y: 464, endPoint x: 476, endPoint y: 282, distance: 285.5
click at [476, 282] on div "Carry +Structure Shift SPY [PHONE_NUMBER] 35-45-55 60-70-80 sizing 3+Call Start…" at bounding box center [783, 302] width 984 height 1353
click at [302, 303] on div "Carry +Structure Shift SPY [PHONE_NUMBER] 35-45-55 60-70-80 sizing 3+Call Start…" at bounding box center [783, 302] width 984 height 1353
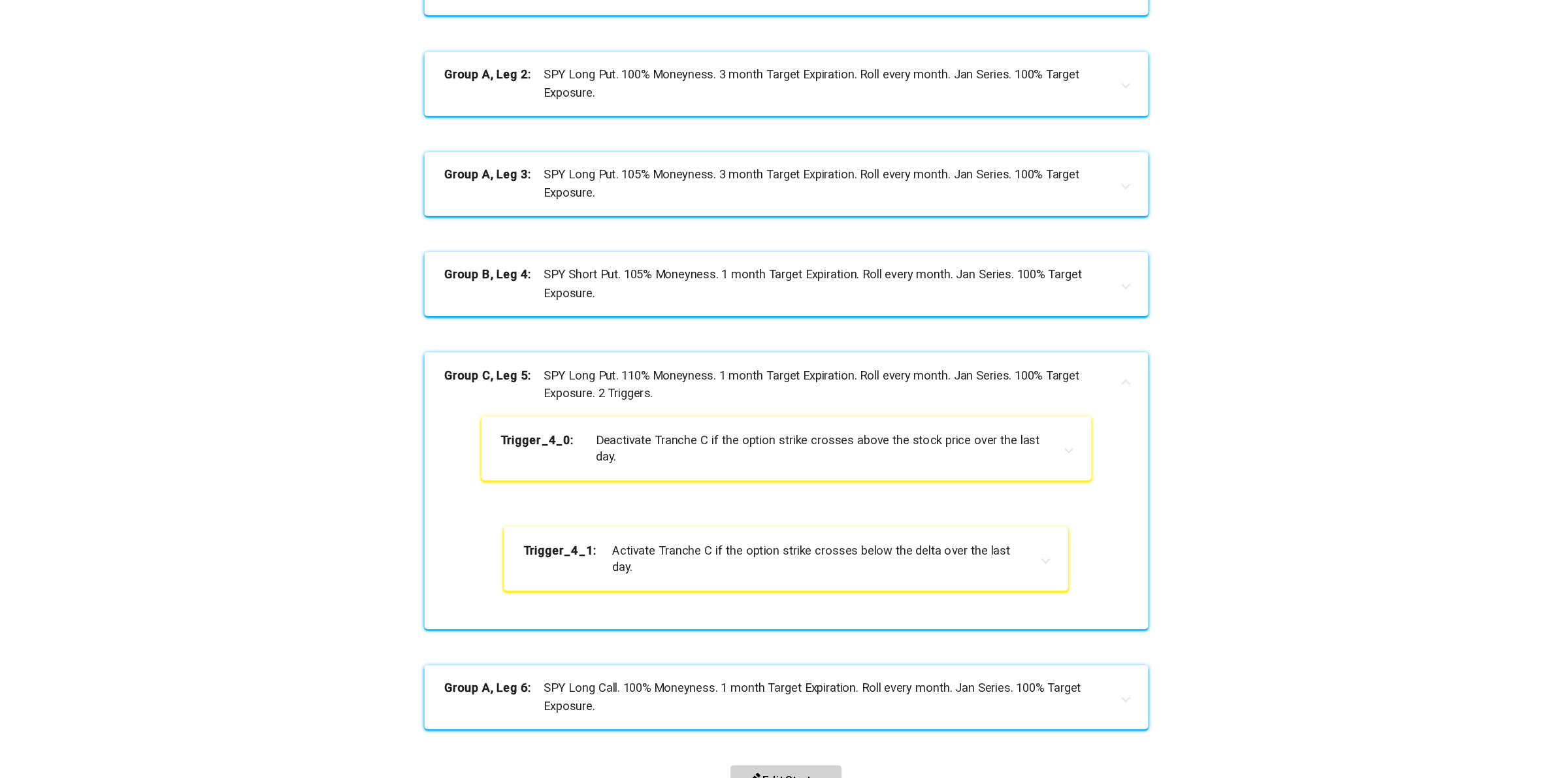
scroll to position [718, 0]
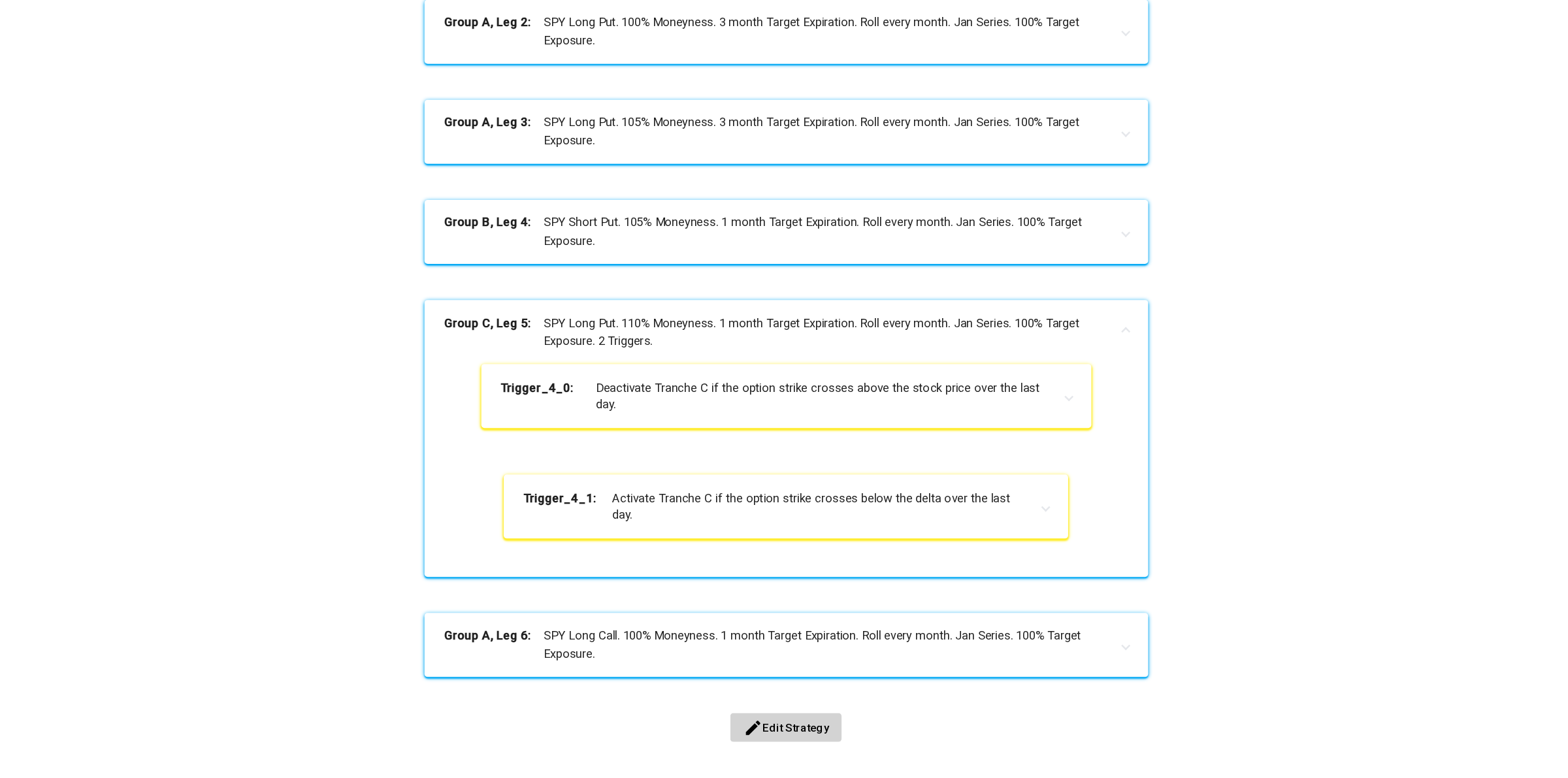
drag, startPoint x: 485, startPoint y: 276, endPoint x: 880, endPoint y: 648, distance: 542.6
click at [880, 648] on div "Carry +Structure Shift SPY 95-100-105 35-45-55 60-70-80 sizing 3+Call Start Dat…" at bounding box center [783, 50] width 984 height 1353
click at [882, 648] on div "Carry +Structure Shift SPY 95-100-105 35-45-55 60-70-80 sizing 3+Call Start Dat…" at bounding box center [783, 50] width 984 height 1353
click at [1221, 549] on div "Carry +Structure Shift SPY 95-100-105 35-45-55 60-70-80 sizing 3+Call Start Dat…" at bounding box center [783, 50] width 984 height 1353
drag, startPoint x: 641, startPoint y: 292, endPoint x: 501, endPoint y: 271, distance: 141.6
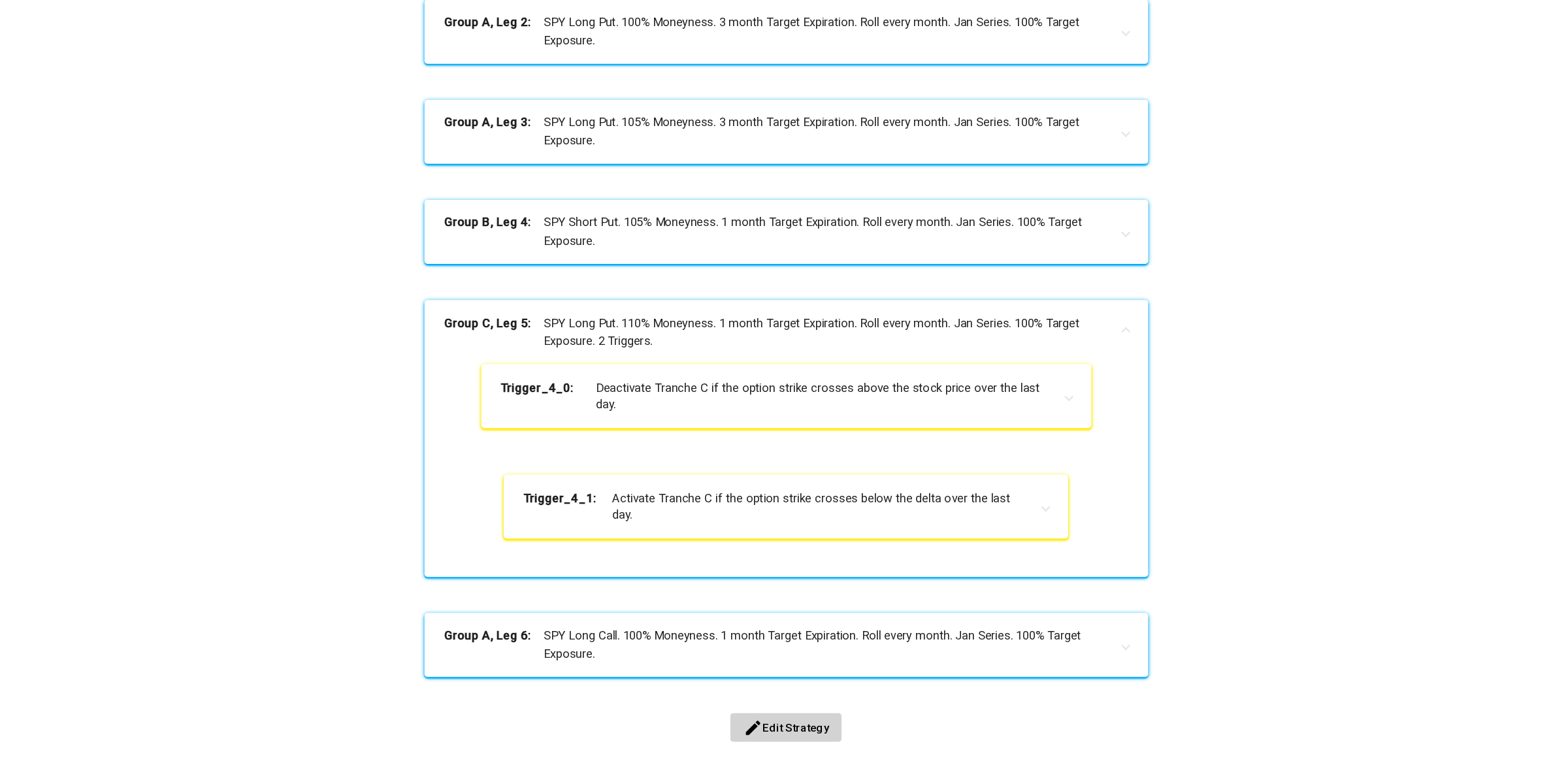
click at [504, 271] on mat-panel-title "Group B, Leg 4: SPY Short Put. 105% Moneyness. 1 month Target Expiration. Roll …" at bounding box center [776, 280] width 543 height 30
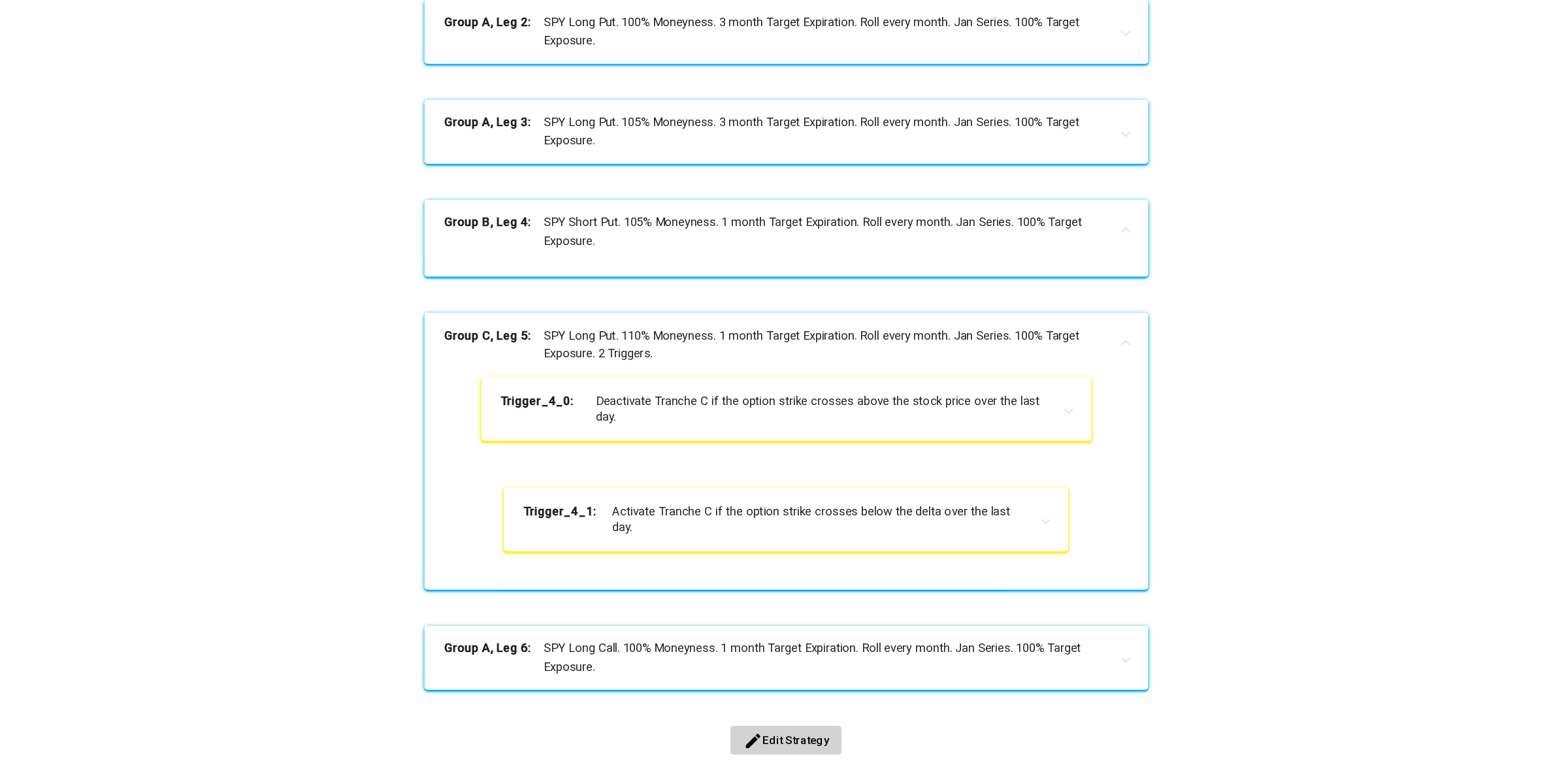
click at [504, 271] on b "Group B, Leg 4:" at bounding box center [545, 280] width 82 height 30
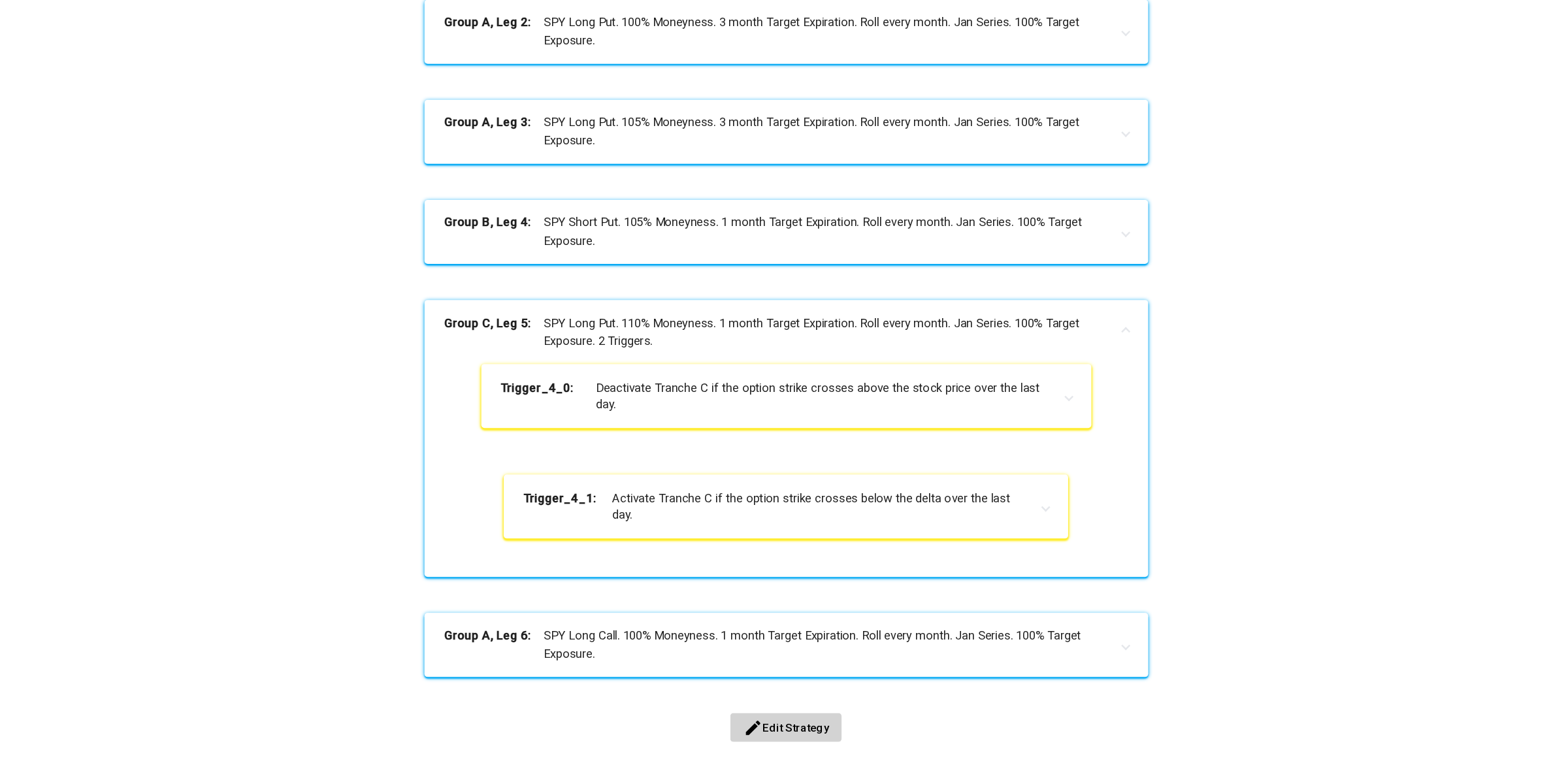
drag, startPoint x: 507, startPoint y: 611, endPoint x: 631, endPoint y: 629, distance: 125.3
click at [631, 629] on mat-panel-title "Group A, Leg 6: SPY Long Call. 100% Moneyness. 1 month Target Expiration. Roll …" at bounding box center [776, 617] width 543 height 30
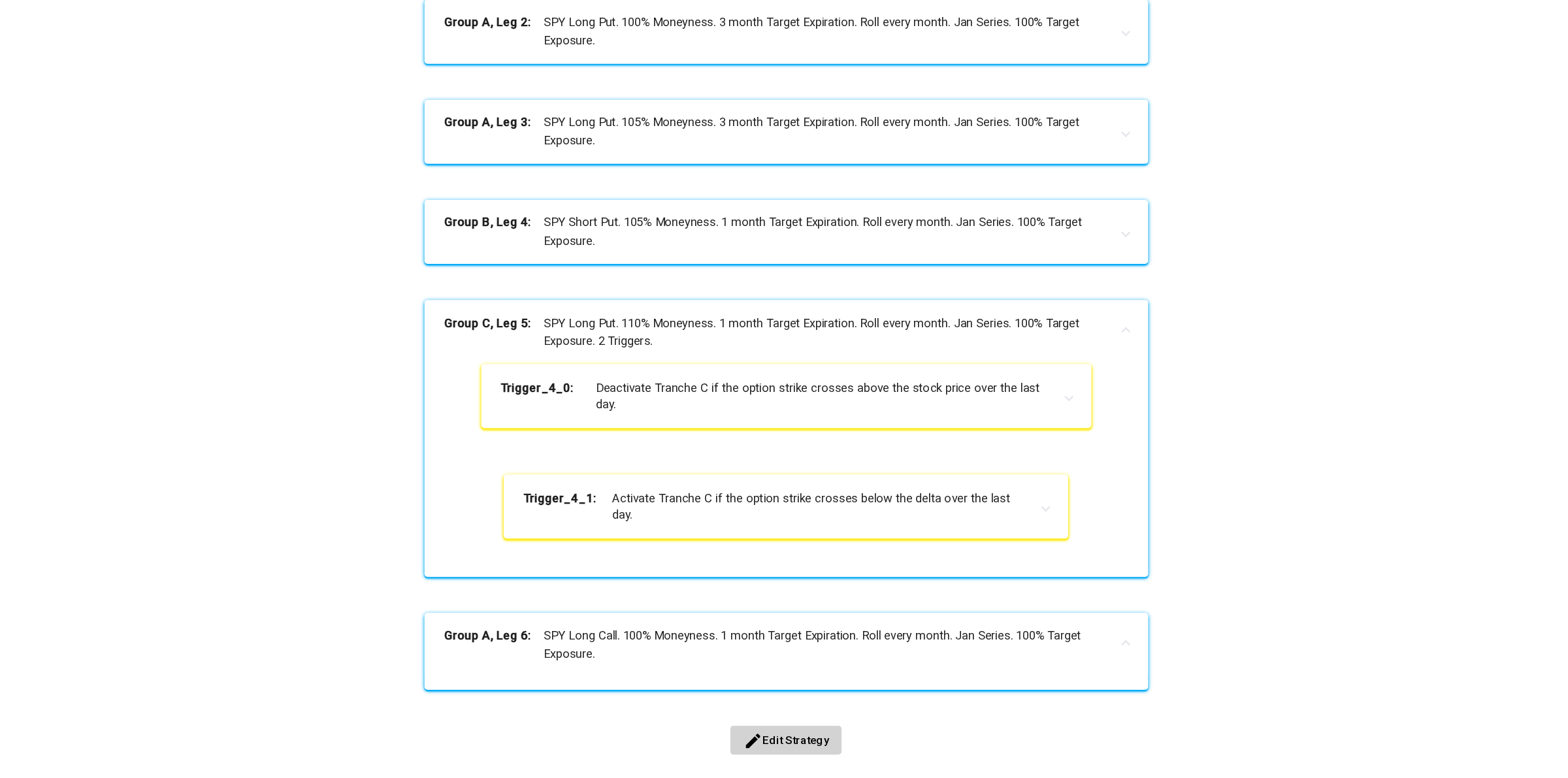
click at [631, 629] on mat-panel-title "Group A, Leg 6: SPY Long Call. 100% Moneyness. 1 month Target Expiration. Roll …" at bounding box center [776, 617] width 543 height 30
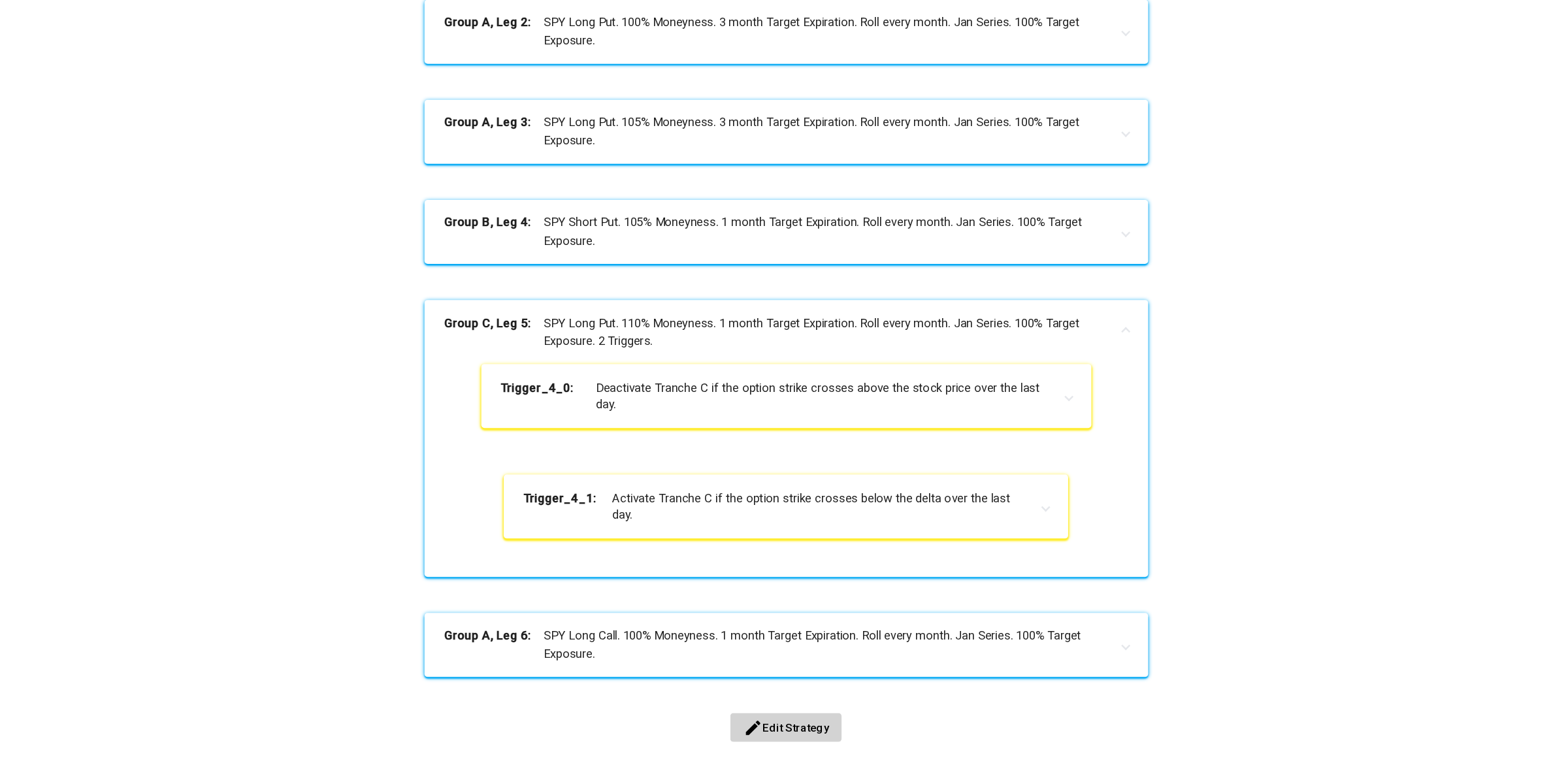
click at [1221, 594] on div "Carry +Structure Shift SPY 95-100-105 35-45-55 60-70-80 sizing 3+Call Start Dat…" at bounding box center [783, 50] width 984 height 1353
click at [788, 691] on button "edit Edit Strategy" at bounding box center [783, 685] width 91 height 24
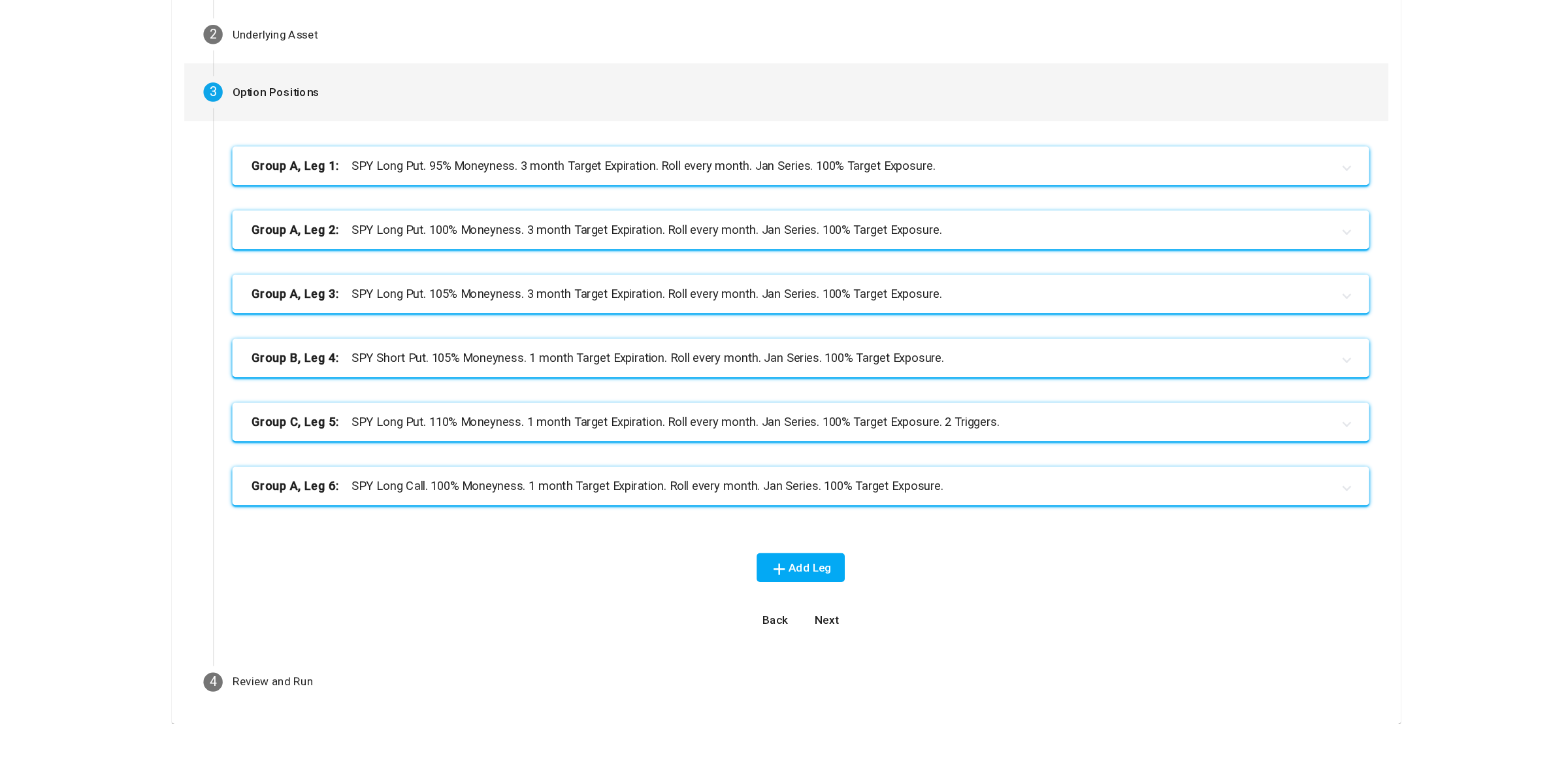
scroll to position [0, 0]
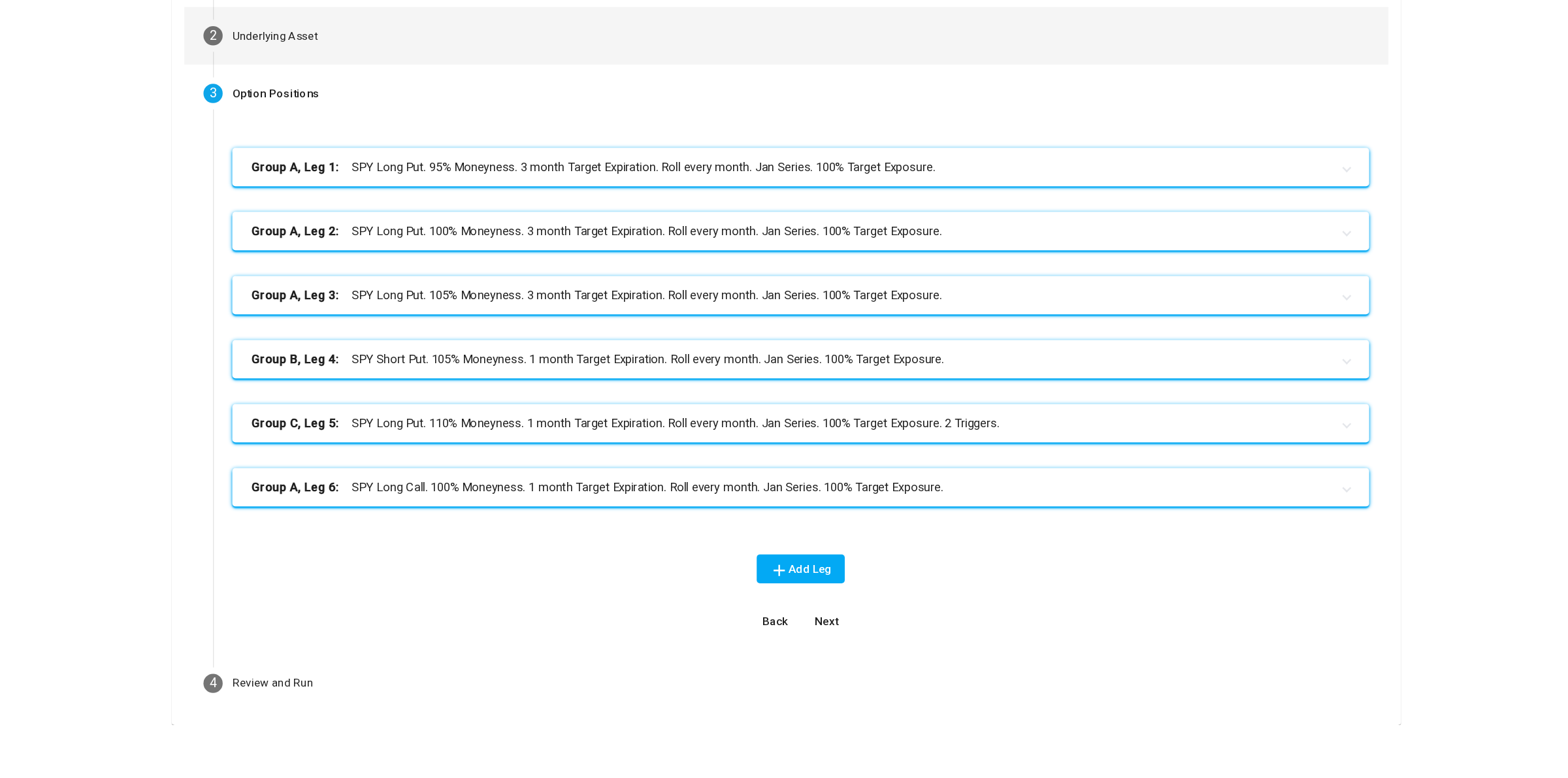
click at [841, 176] on mat-step-header "2 Underlying Asset" at bounding box center [784, 172] width 983 height 47
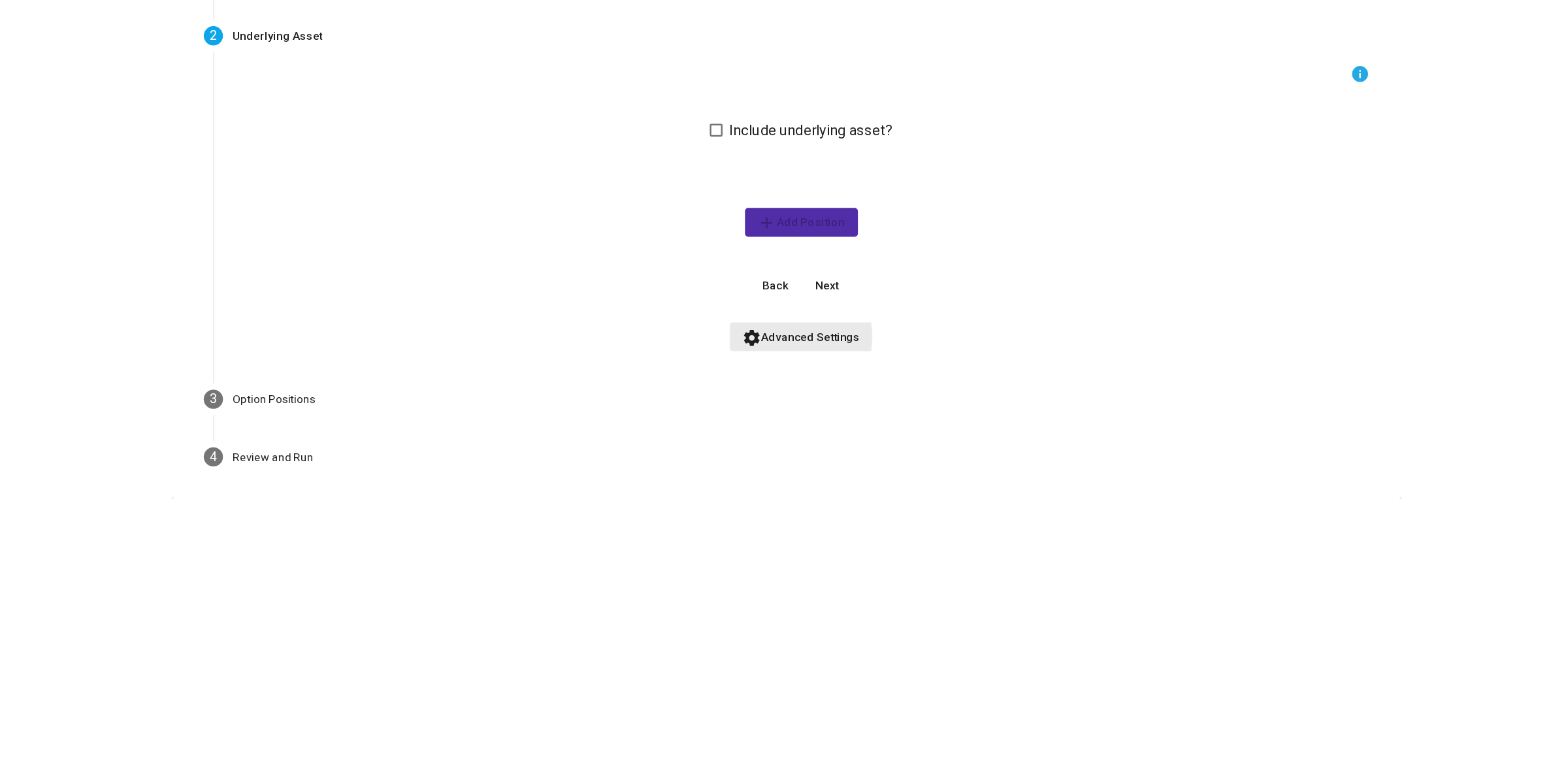
click at [783, 418] on span "settings Advanced Settings" at bounding box center [796, 418] width 96 height 11
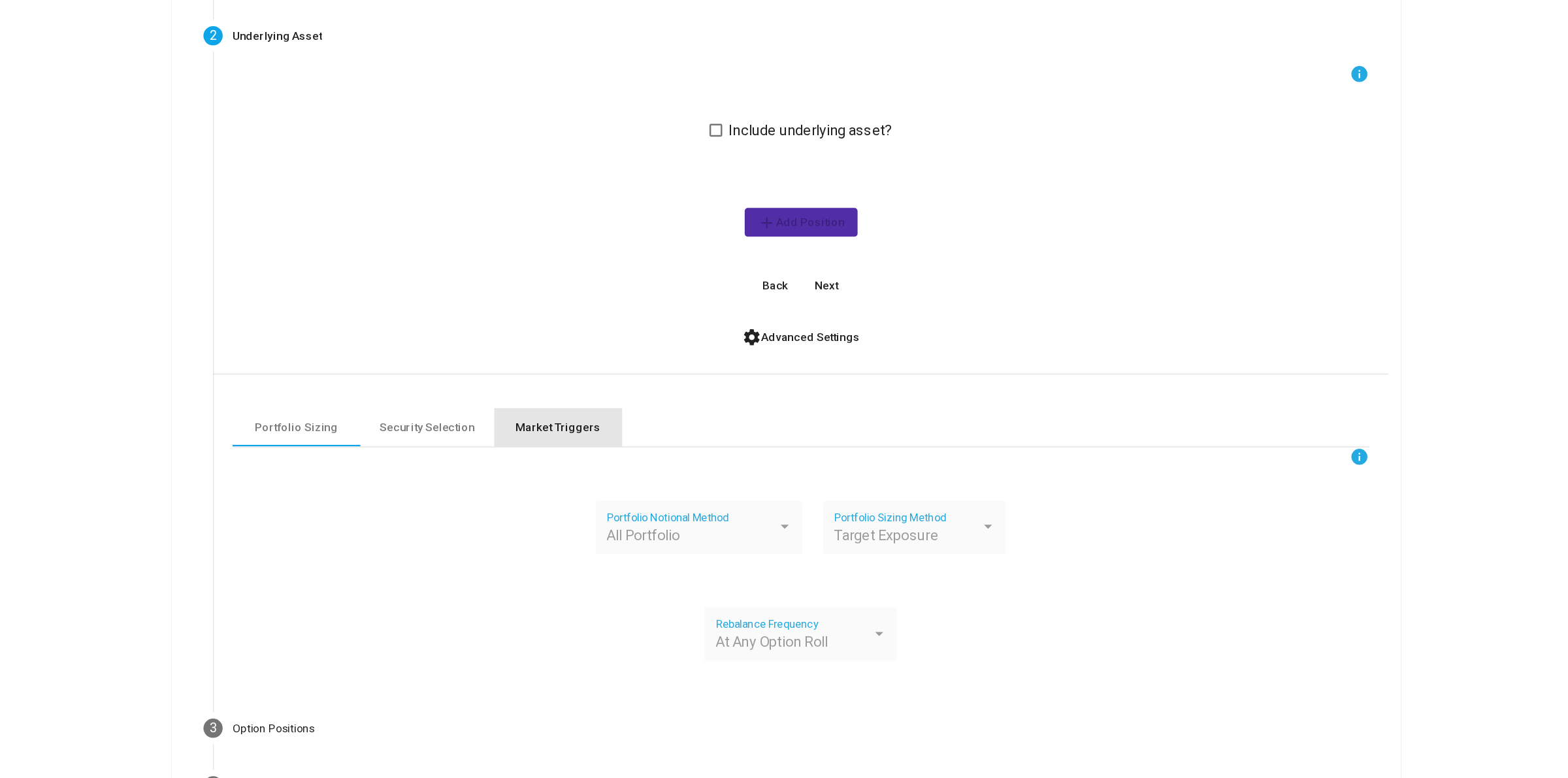
click at [621, 499] on div "Market Triggers" at bounding box center [597, 491] width 104 height 31
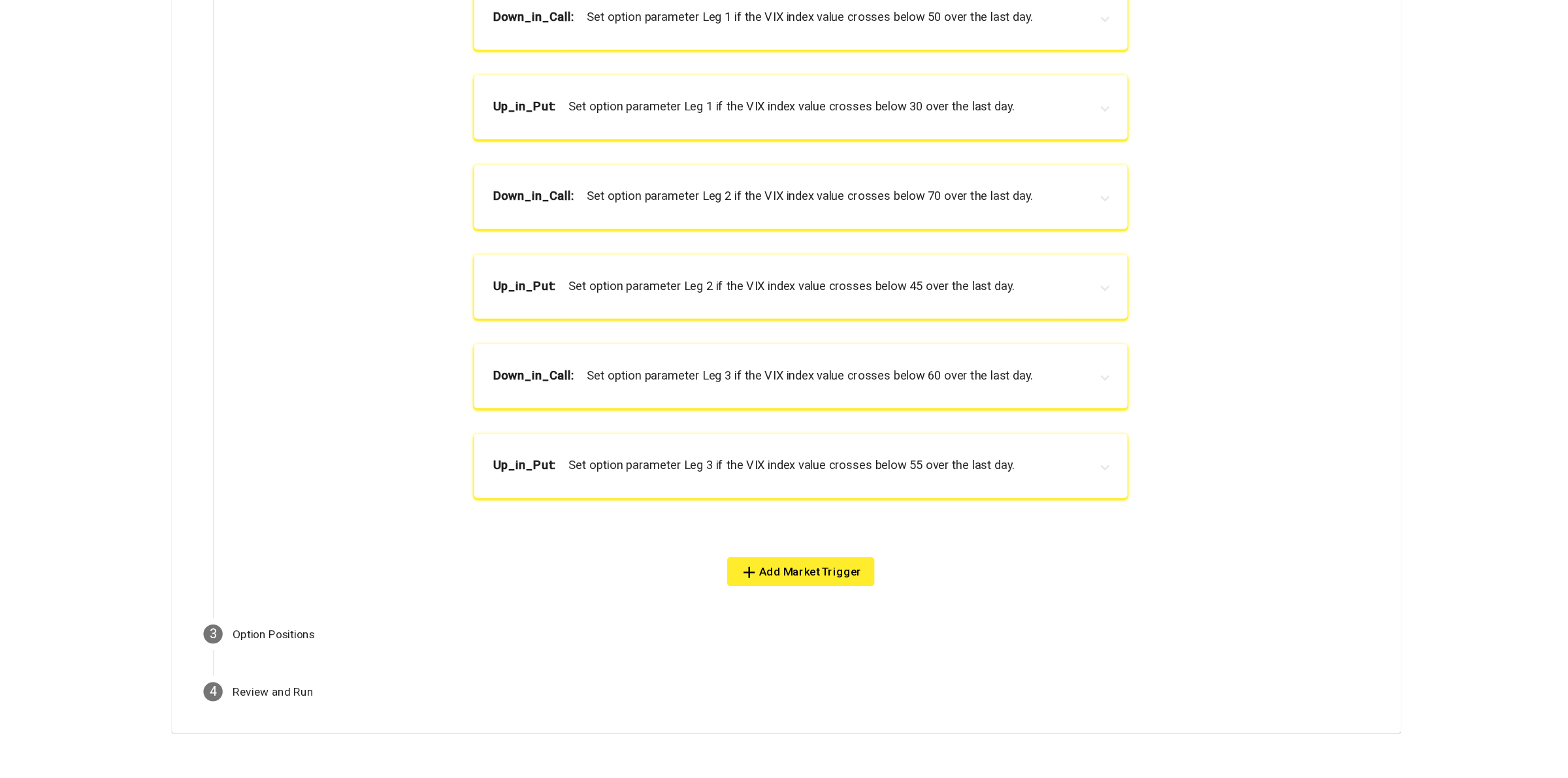
scroll to position [456, 0]
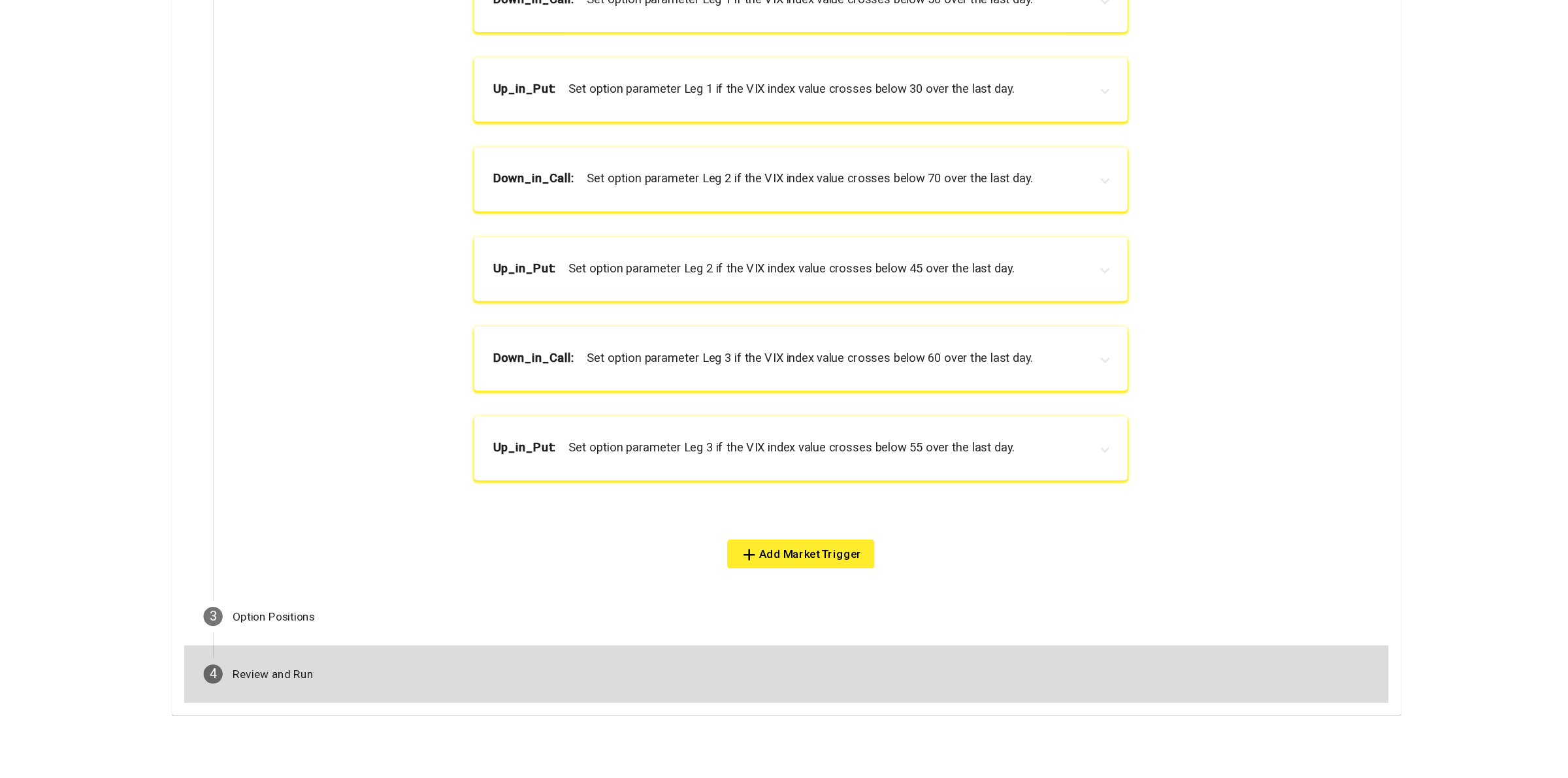
click at [716, 706] on mat-step-header "4 Review and Run" at bounding box center [784, 693] width 983 height 47
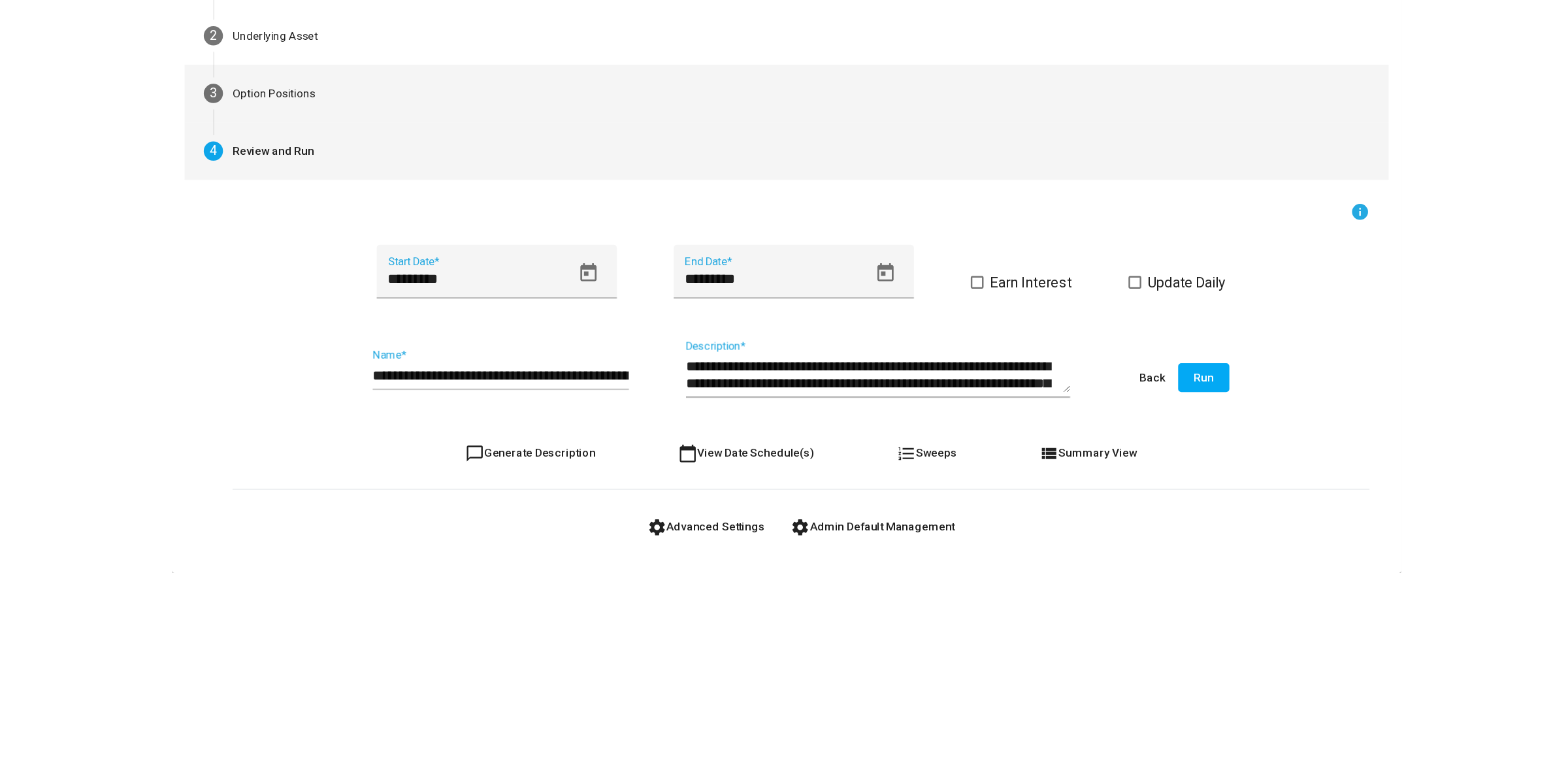
click at [770, 213] on mat-step-header "3 Option Positions" at bounding box center [784, 219] width 983 height 47
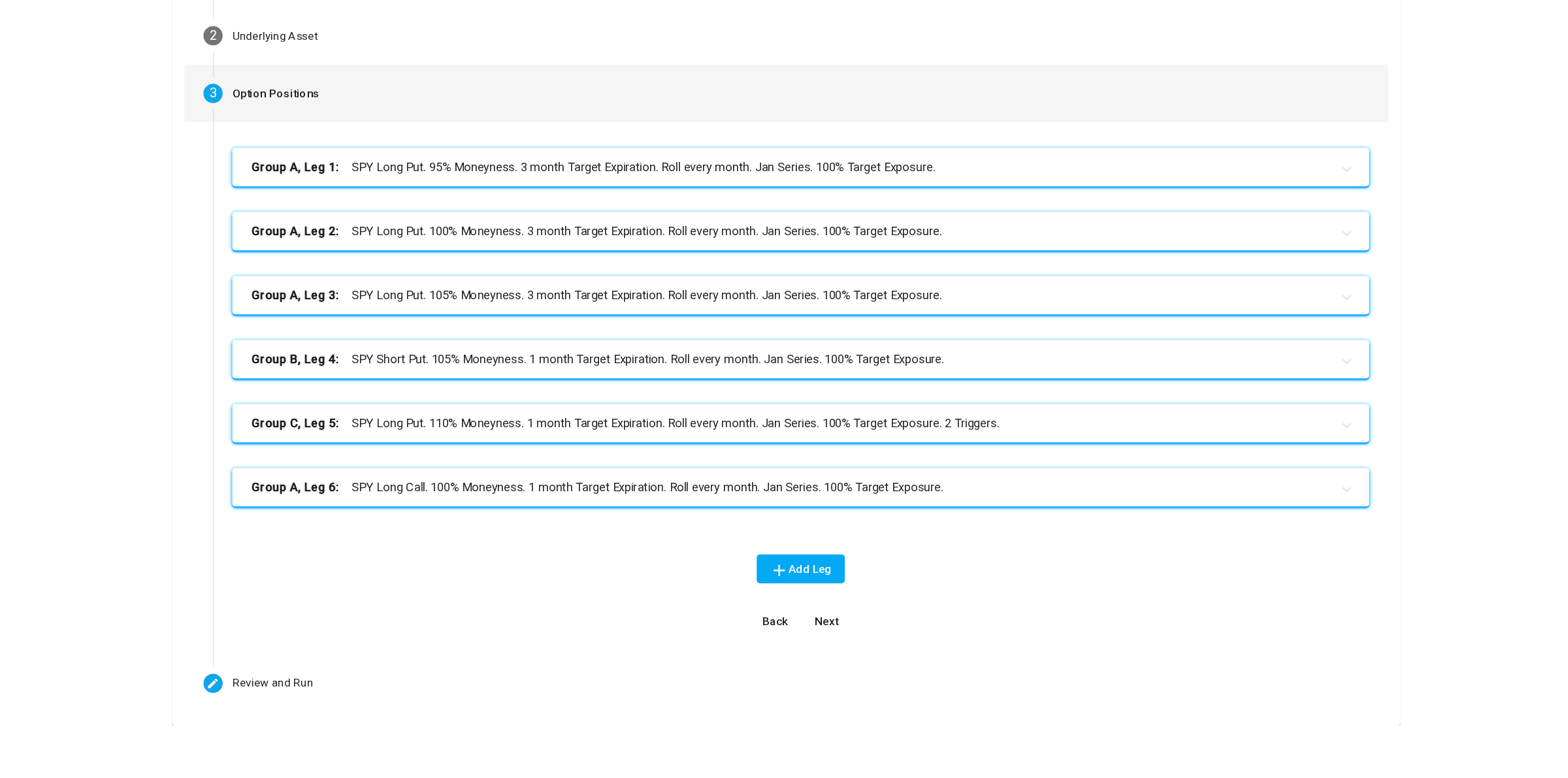
click at [728, 553] on mat-expansion-panel-header "Group A, Leg 6: SPY Long Call. 100% Moneyness. 1 month Target Expiration. Roll …" at bounding box center [796, 540] width 928 height 31
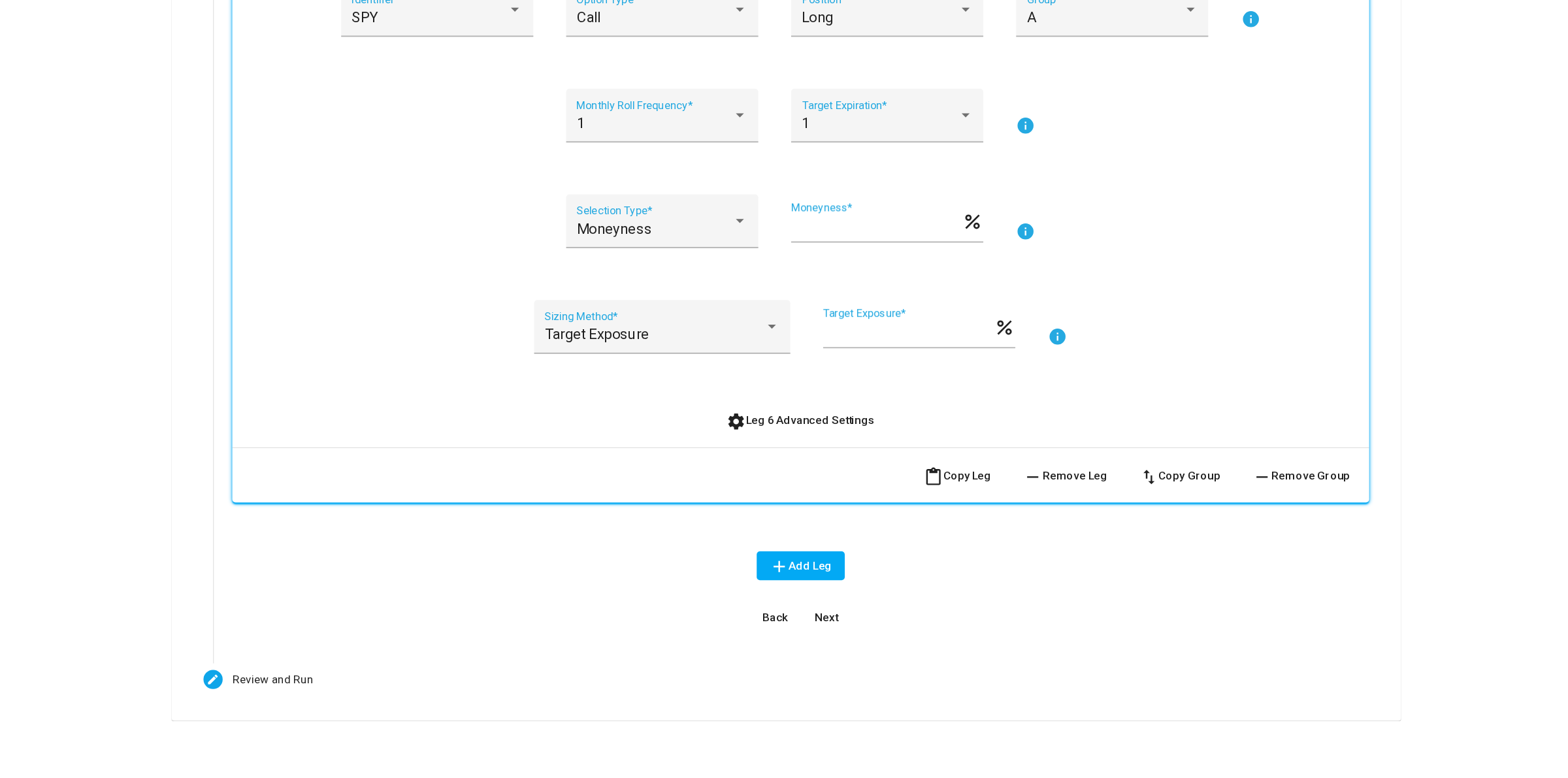
scroll to position [443, 0]
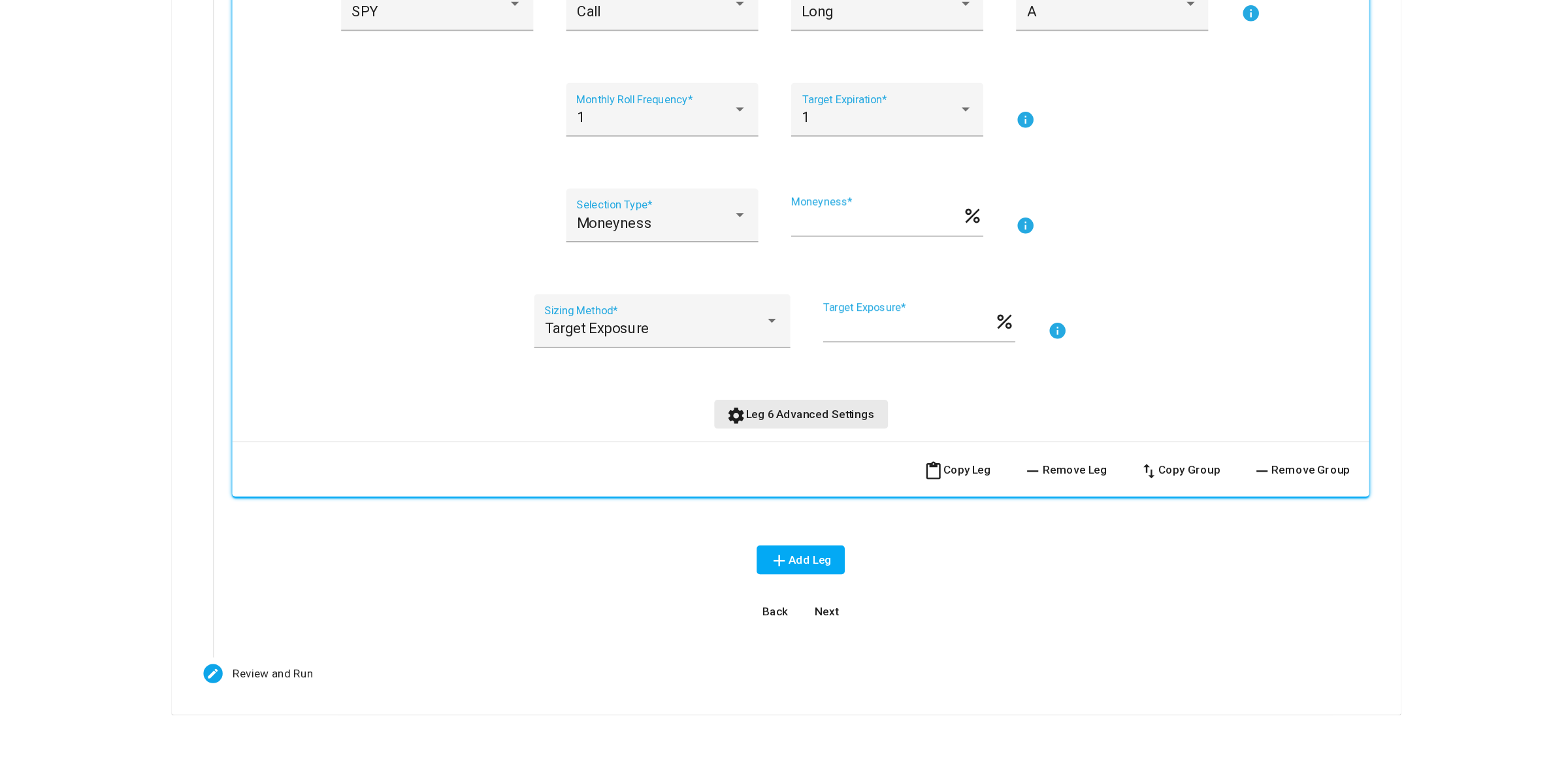
click at [805, 483] on span "settings Leg 6 Advanced Settings" at bounding box center [796, 481] width 121 height 11
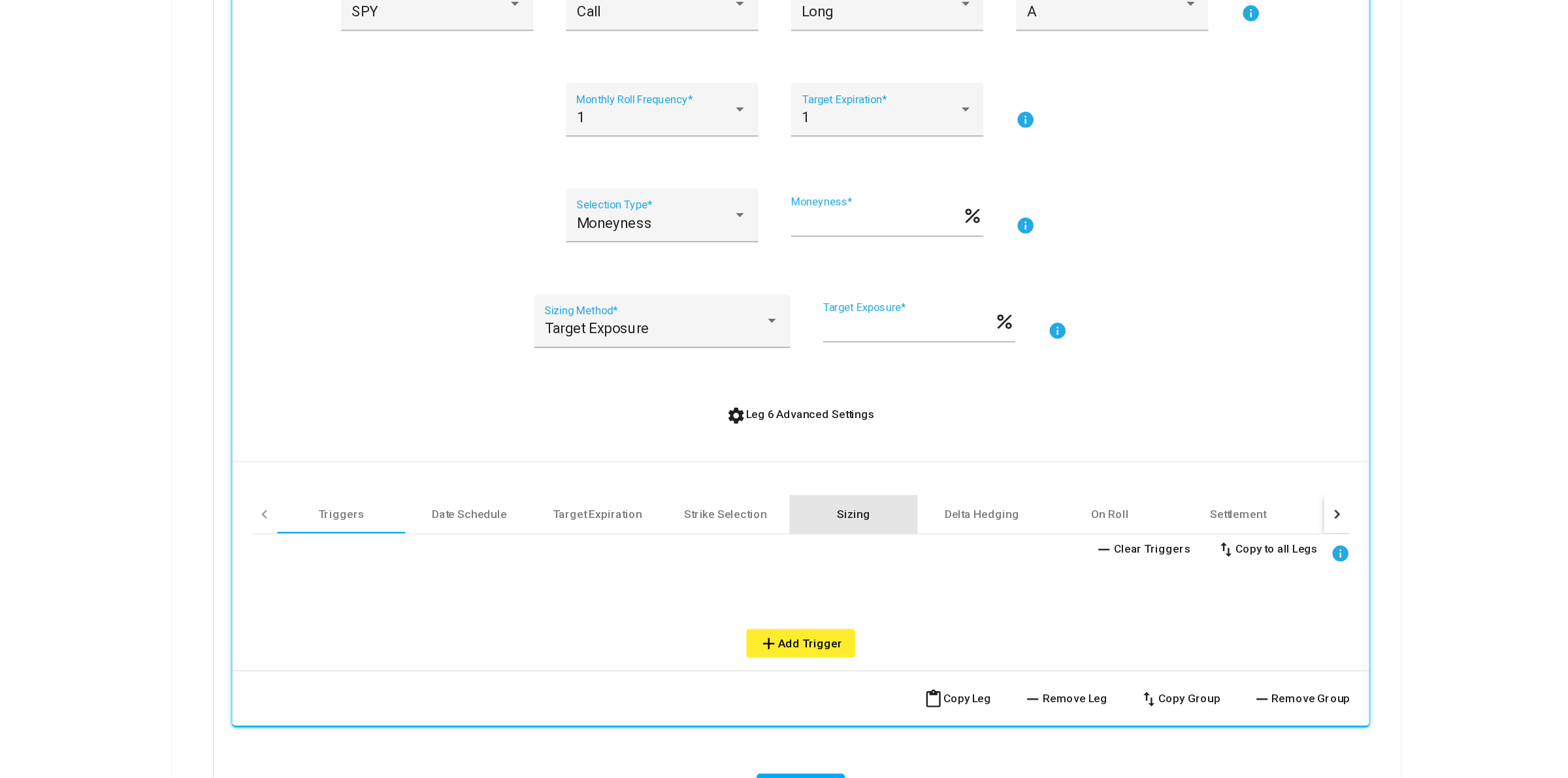
click at [833, 565] on div "Sizing" at bounding box center [839, 562] width 27 height 13
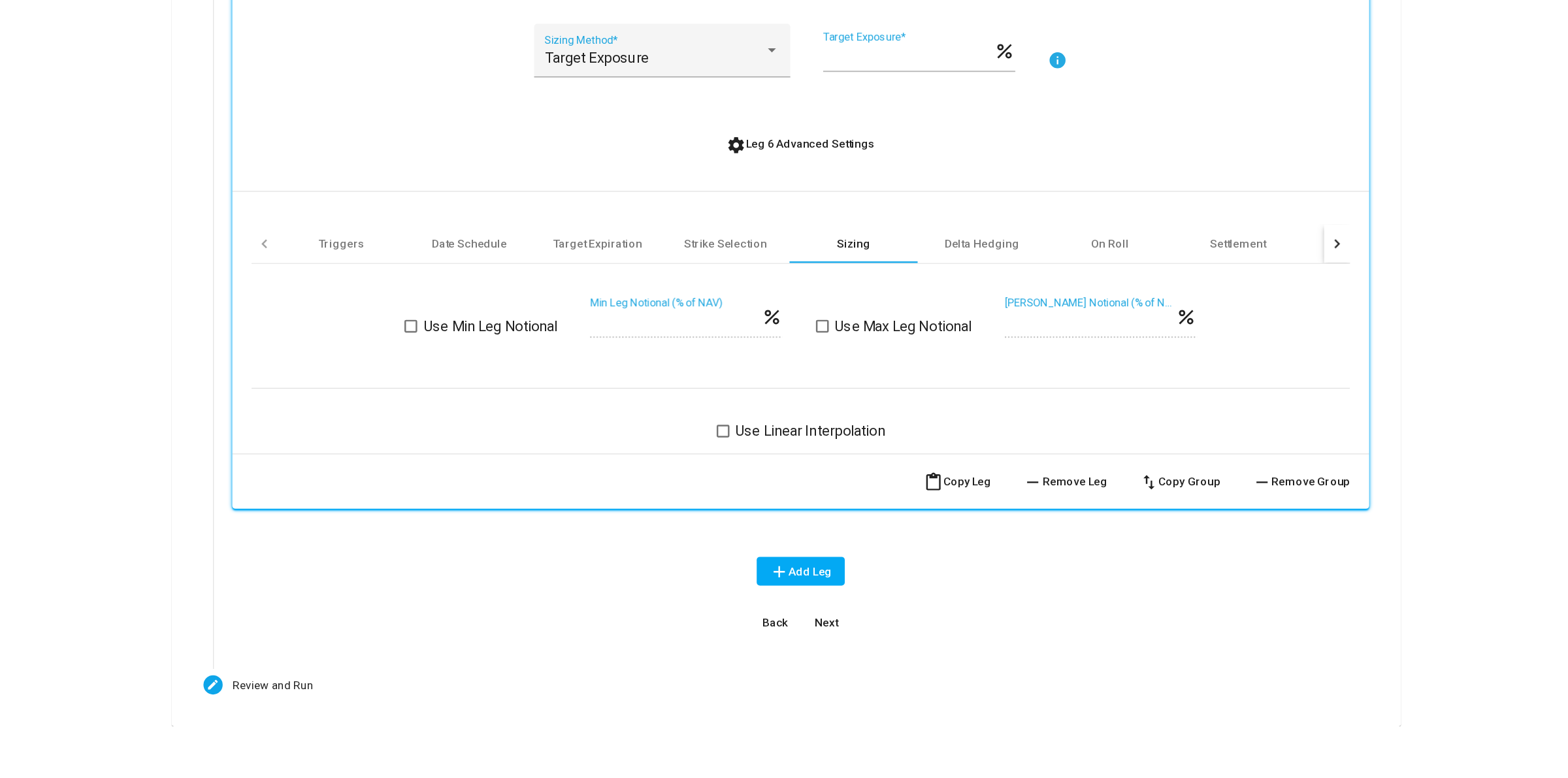
scroll to position [673, 0]
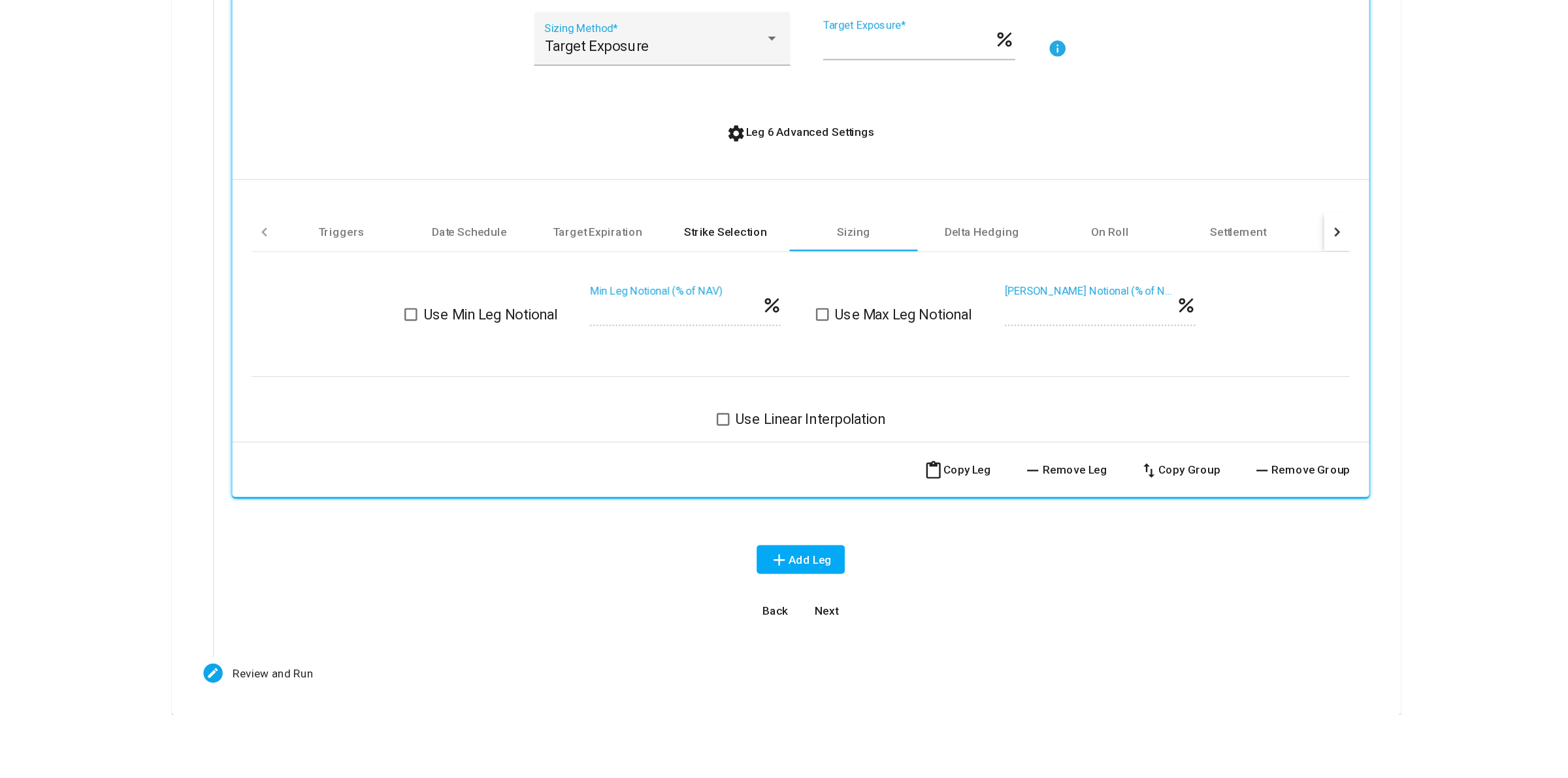
click at [754, 335] on div "Strike Selection" at bounding box center [734, 331] width 67 height 13
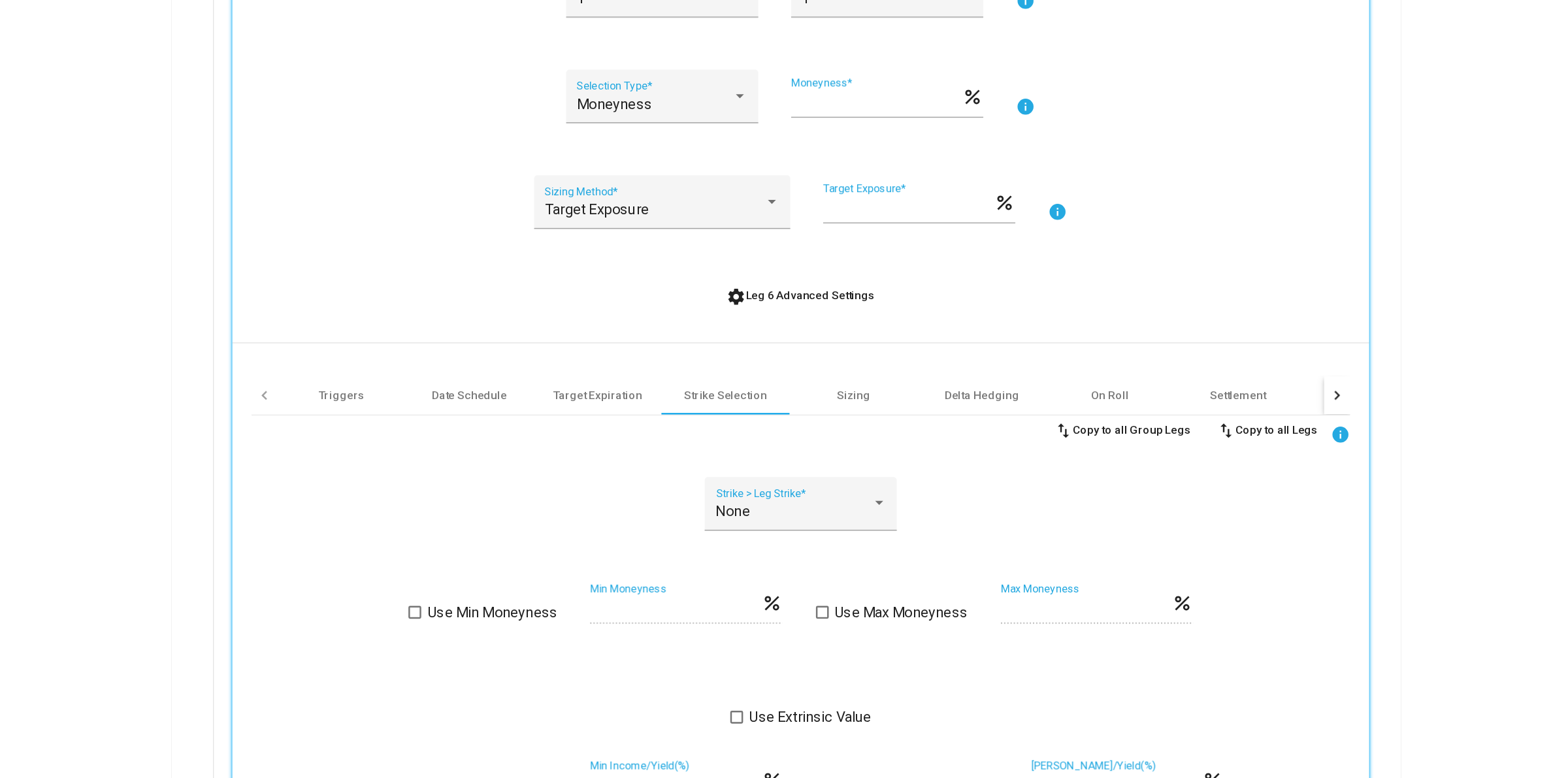
click at [759, 378] on span "settings Leg 6 Advanced Settings" at bounding box center [796, 383] width 121 height 11
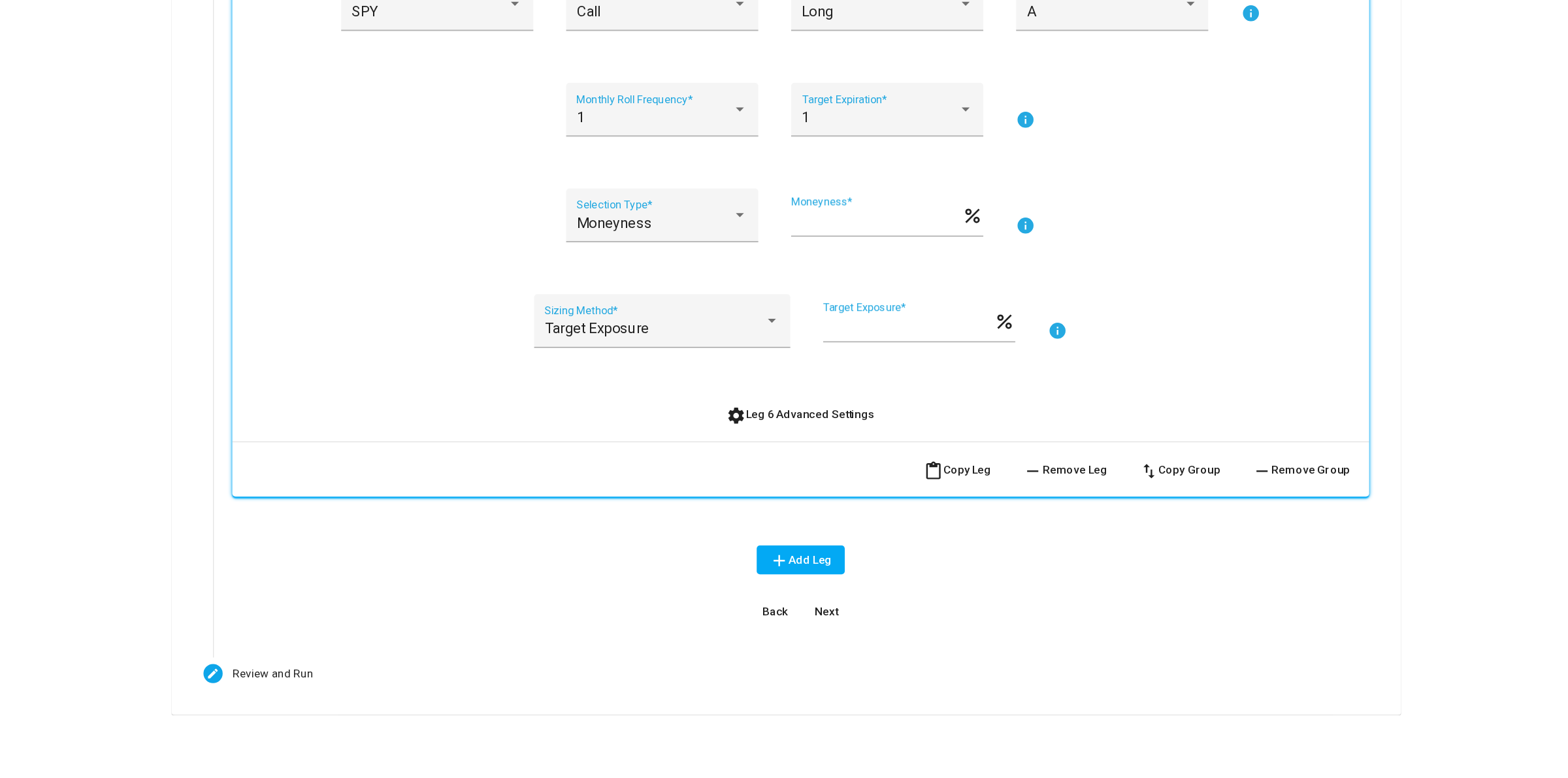
scroll to position [43, 0]
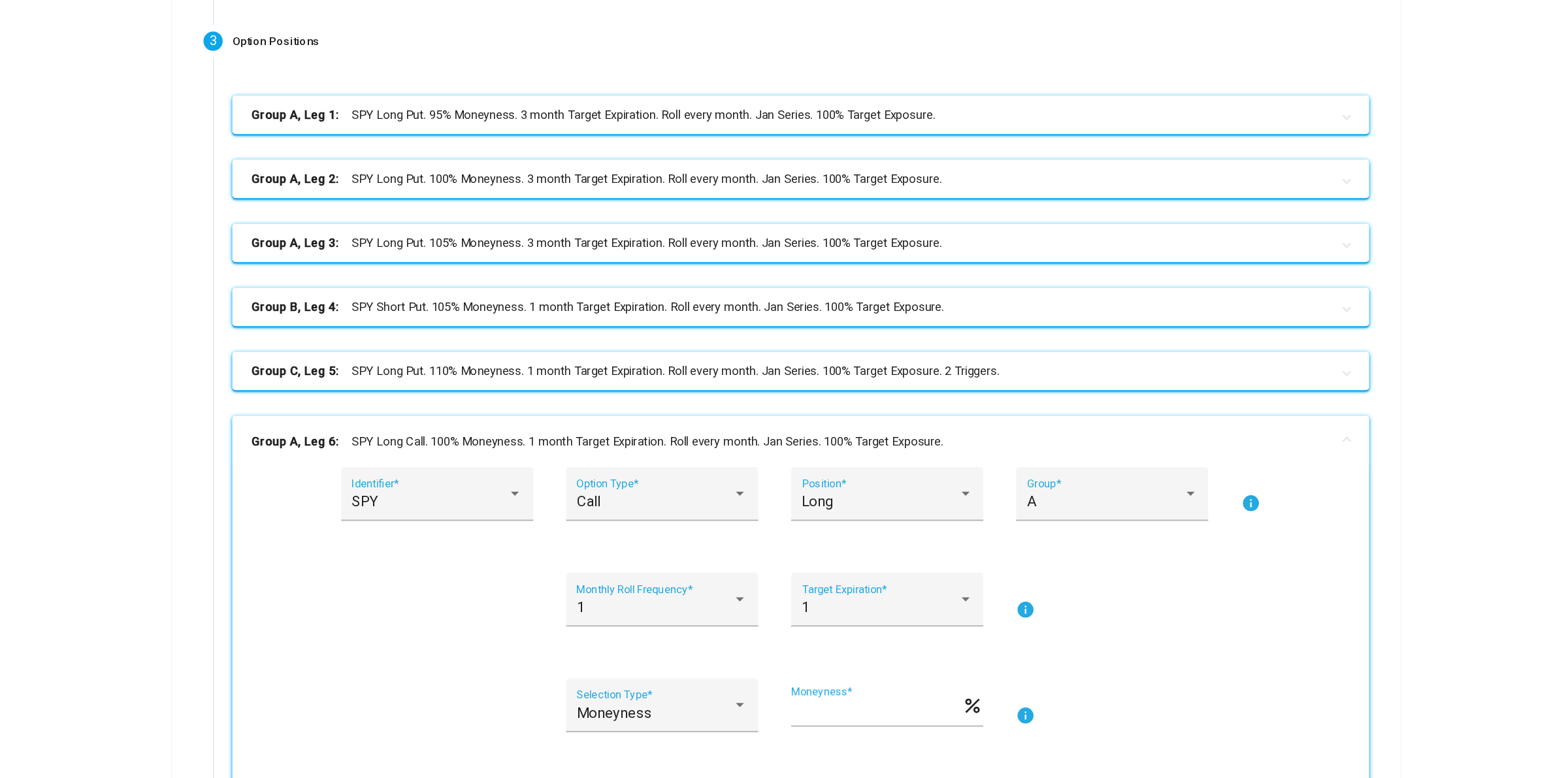
drag, startPoint x: 762, startPoint y: 495, endPoint x: 755, endPoint y: 498, distance: 7.6
click at [757, 498] on mat-panel-title "Group A, Leg 6: SPY Long Call. 100% Moneyness. 1 month Target Expiration. Roll …" at bounding box center [788, 504] width 881 height 15
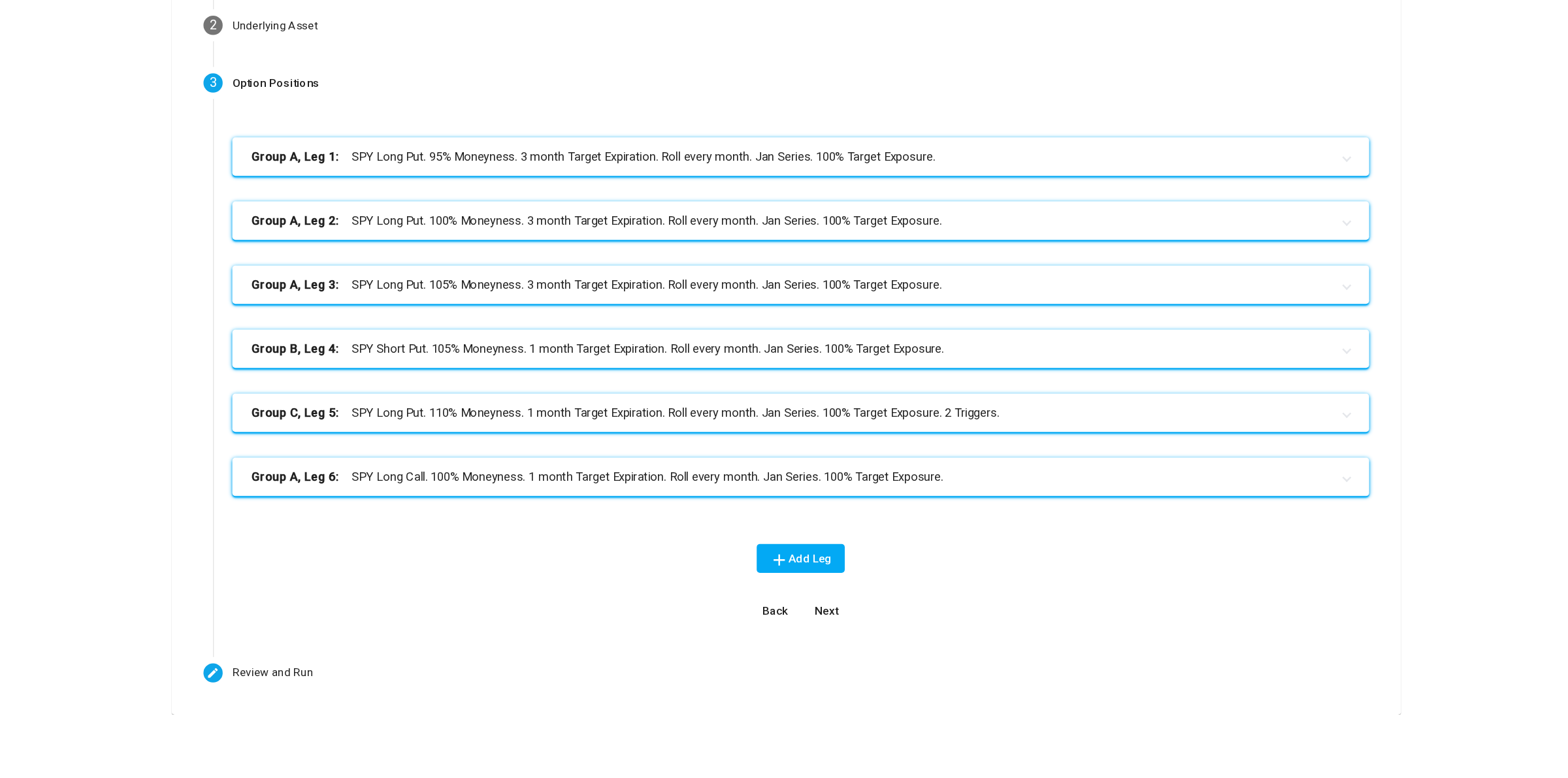
scroll to position [8, 0]
click at [203, 319] on as-strategy-engine-wrapper "**********" at bounding box center [784, 379] width 1568 height 695
click at [436, 536] on mat-panel-title "Group A, Leg 6: SPY Long Call. 100% Moneyness. 1 month Target Expiration. Roll …" at bounding box center [788, 533] width 881 height 15
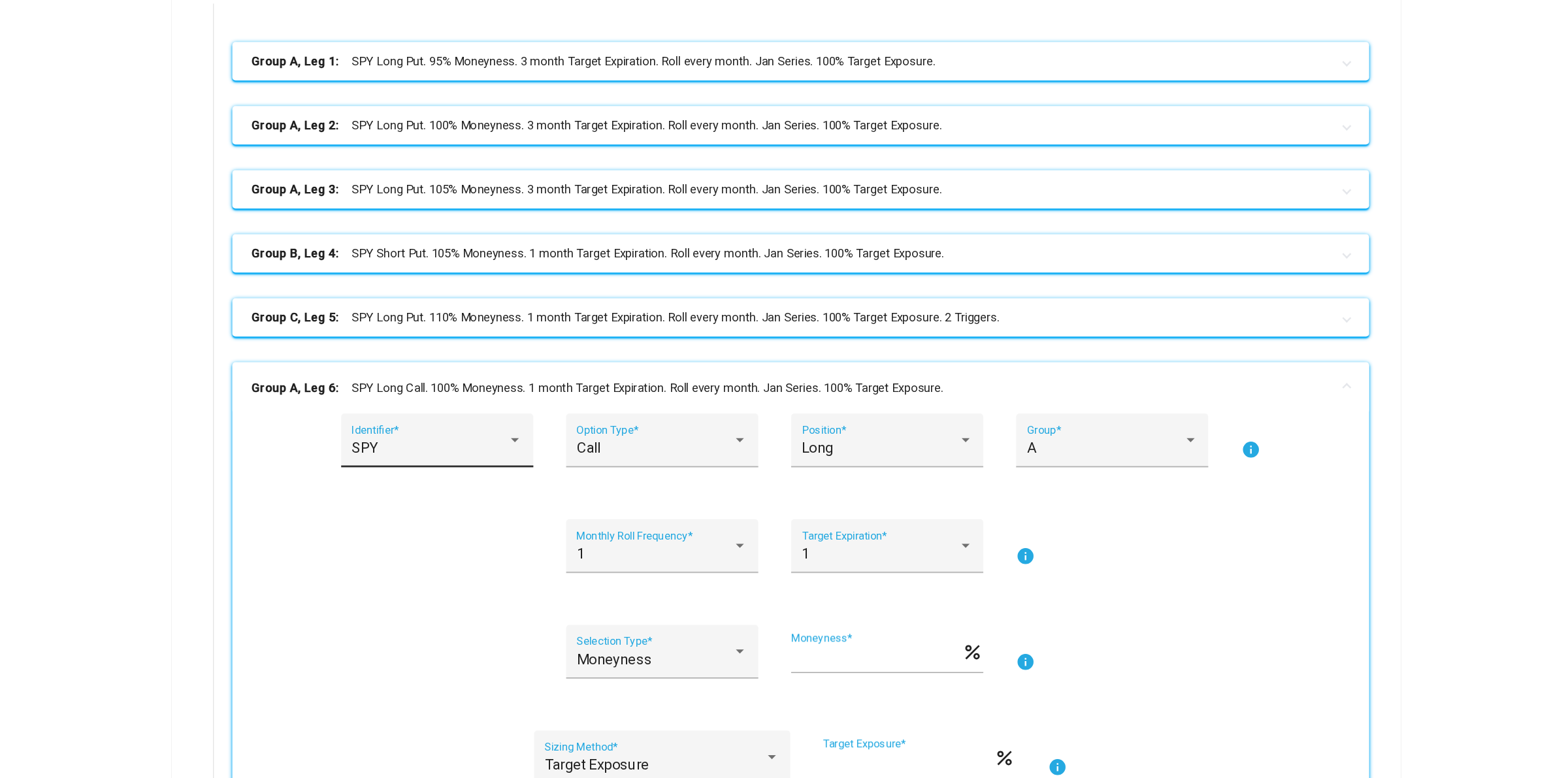
scroll to position [87, 0]
click at [1028, 511] on div "A" at bounding box center [1044, 507] width 127 height 13
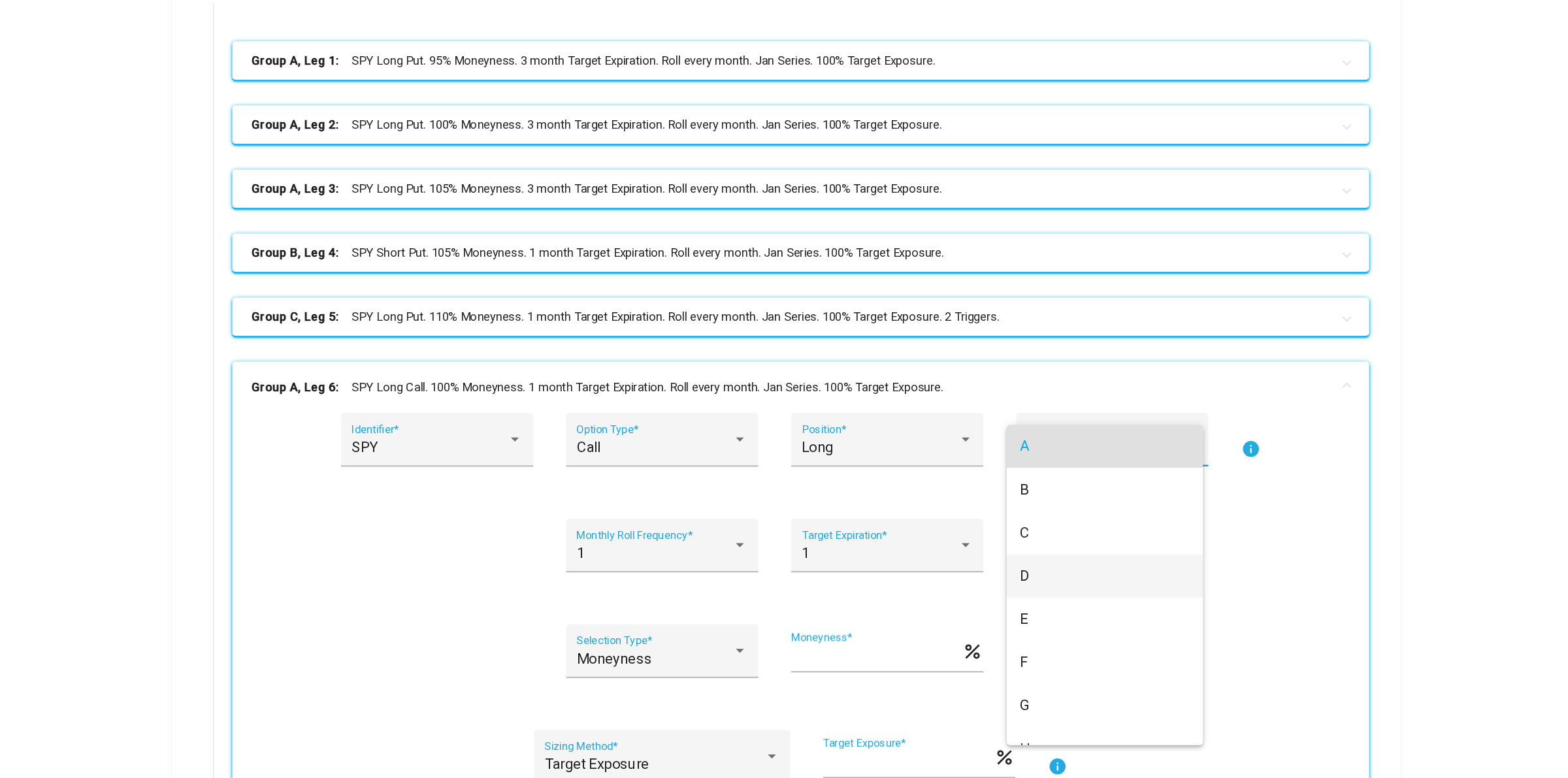
click at [1020, 597] on span "D" at bounding box center [1043, 613] width 139 height 35
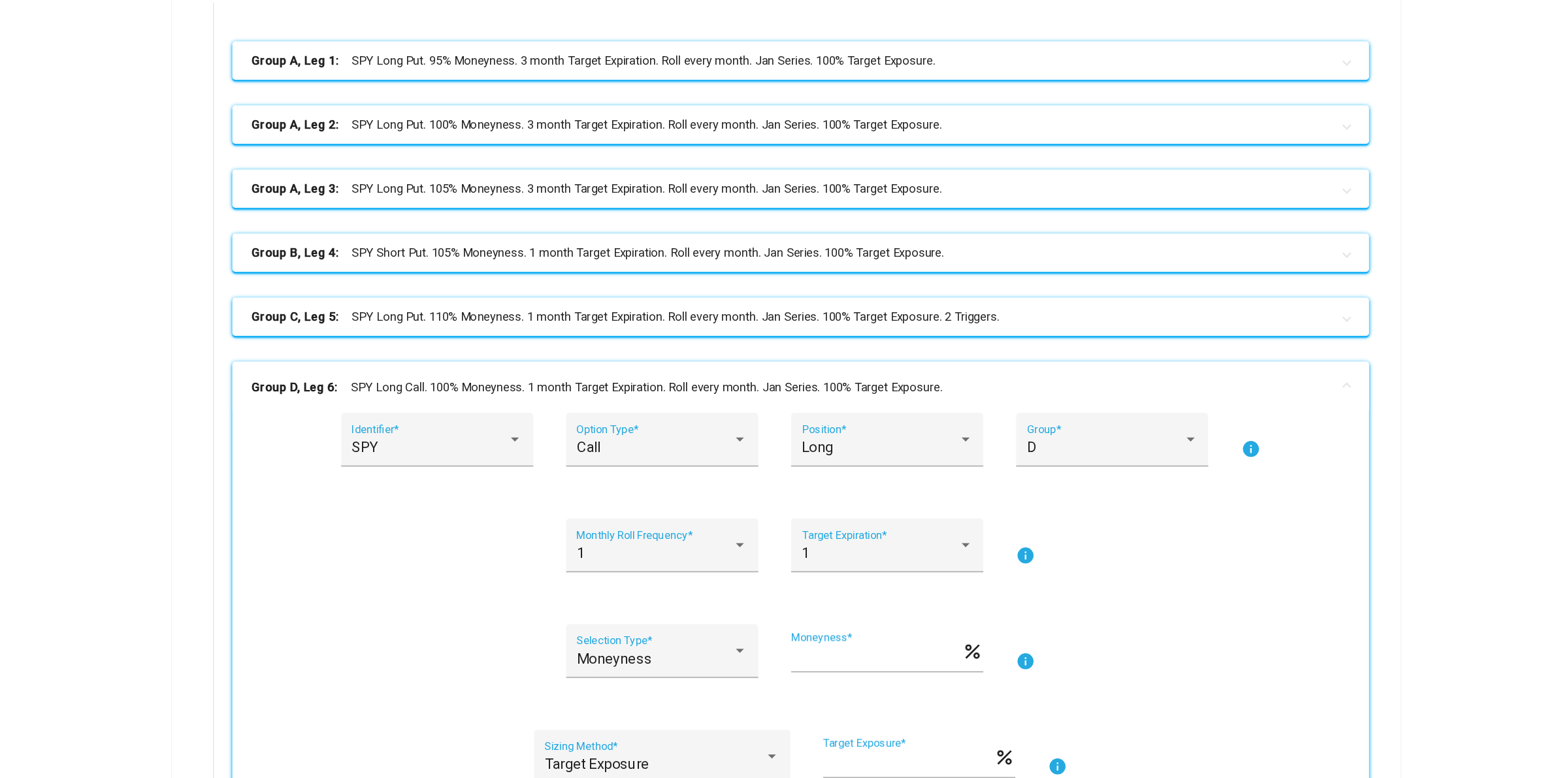
click at [946, 454] on mat-panel-title "Group D, Leg 6: SPY Long Call. 100% Moneyness. 1 month Target Expiration. Roll …" at bounding box center [788, 459] width 881 height 15
click at [946, 417] on mat-expansion-panel-header "Group C, Leg 5: SPY Long Put. 110% Moneyness. 1 month Target Expiration. Roll e…" at bounding box center [796, 401] width 928 height 31
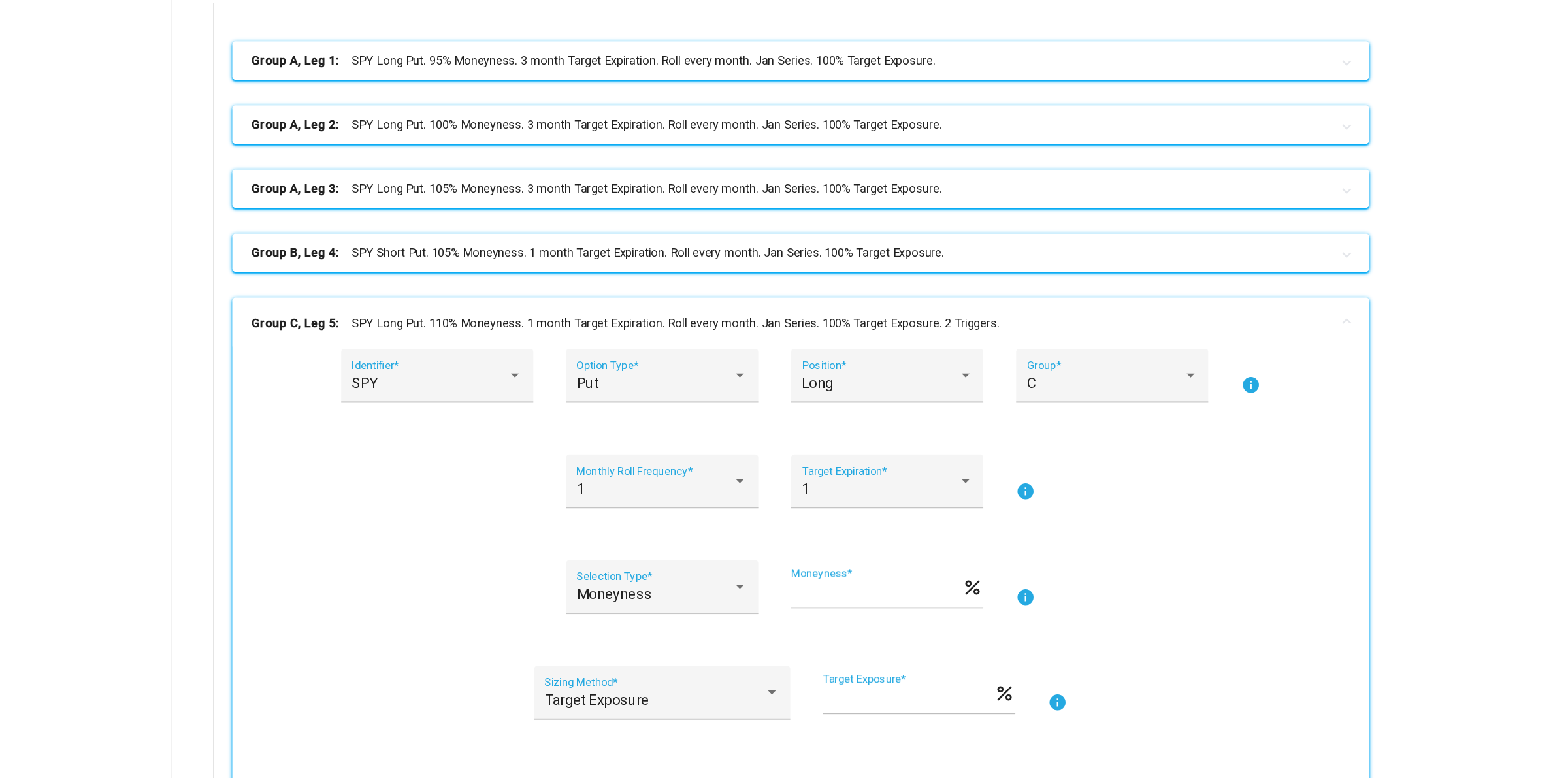
scroll to position [18, 0]
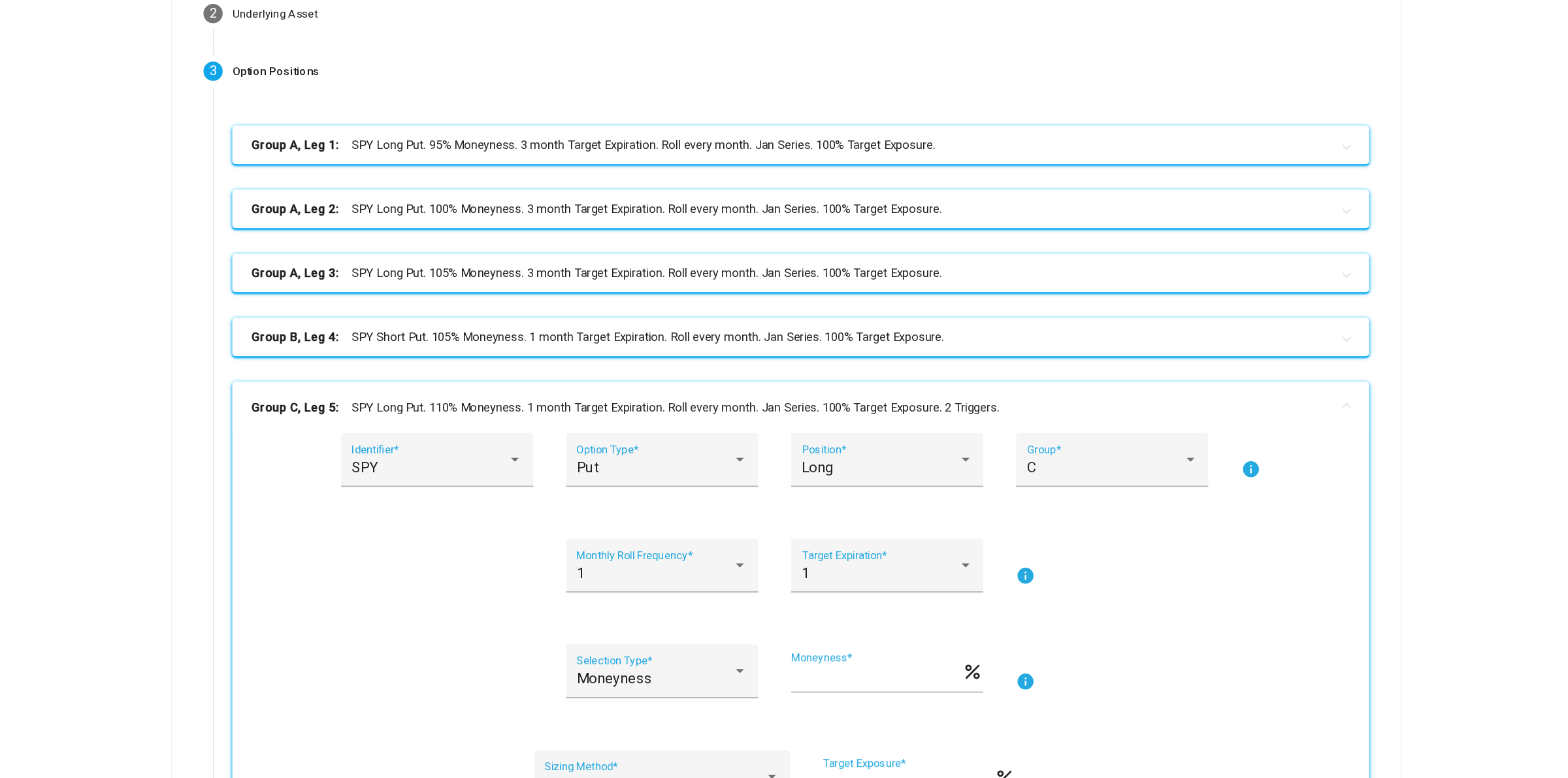
click at [815, 468] on mat-panel-title "Group C, Leg 5: SPY Long Put. 110% Moneyness. 1 month Target Expiration. Roll e…" at bounding box center [788, 475] width 881 height 15
click at [715, 475] on mat-panel-title "Group C, Leg 5: SPY Long Put. 110% Moneyness. 1 month Target Expiration. Roll e…" at bounding box center [788, 475] width 881 height 15
click at [750, 479] on mat-panel-title "Group C, Leg 5: SPY Long Put. 110% Moneyness. 1 month Target Expiration. Roll e…" at bounding box center [788, 475] width 881 height 15
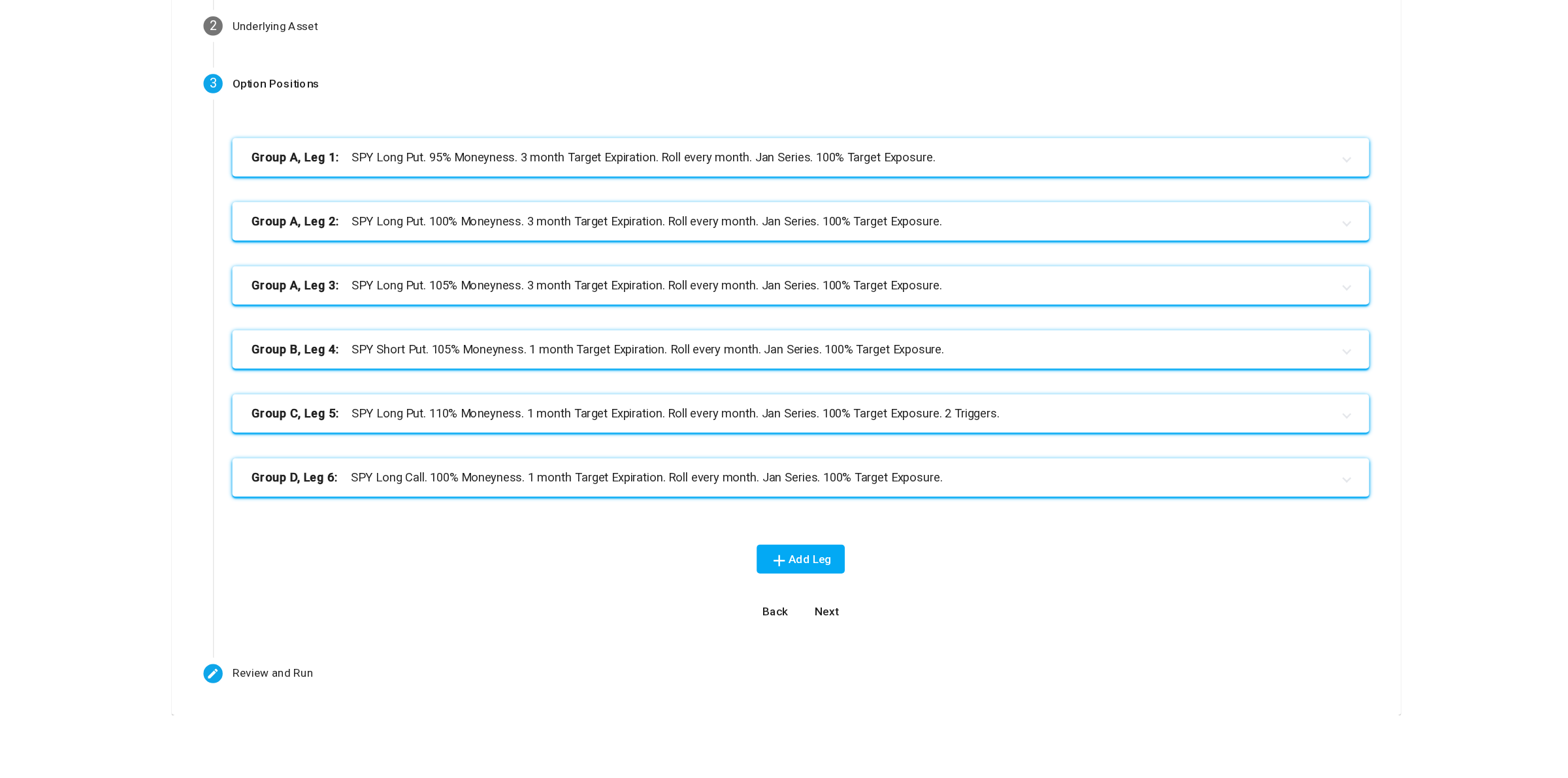
scroll to position [0, 0]
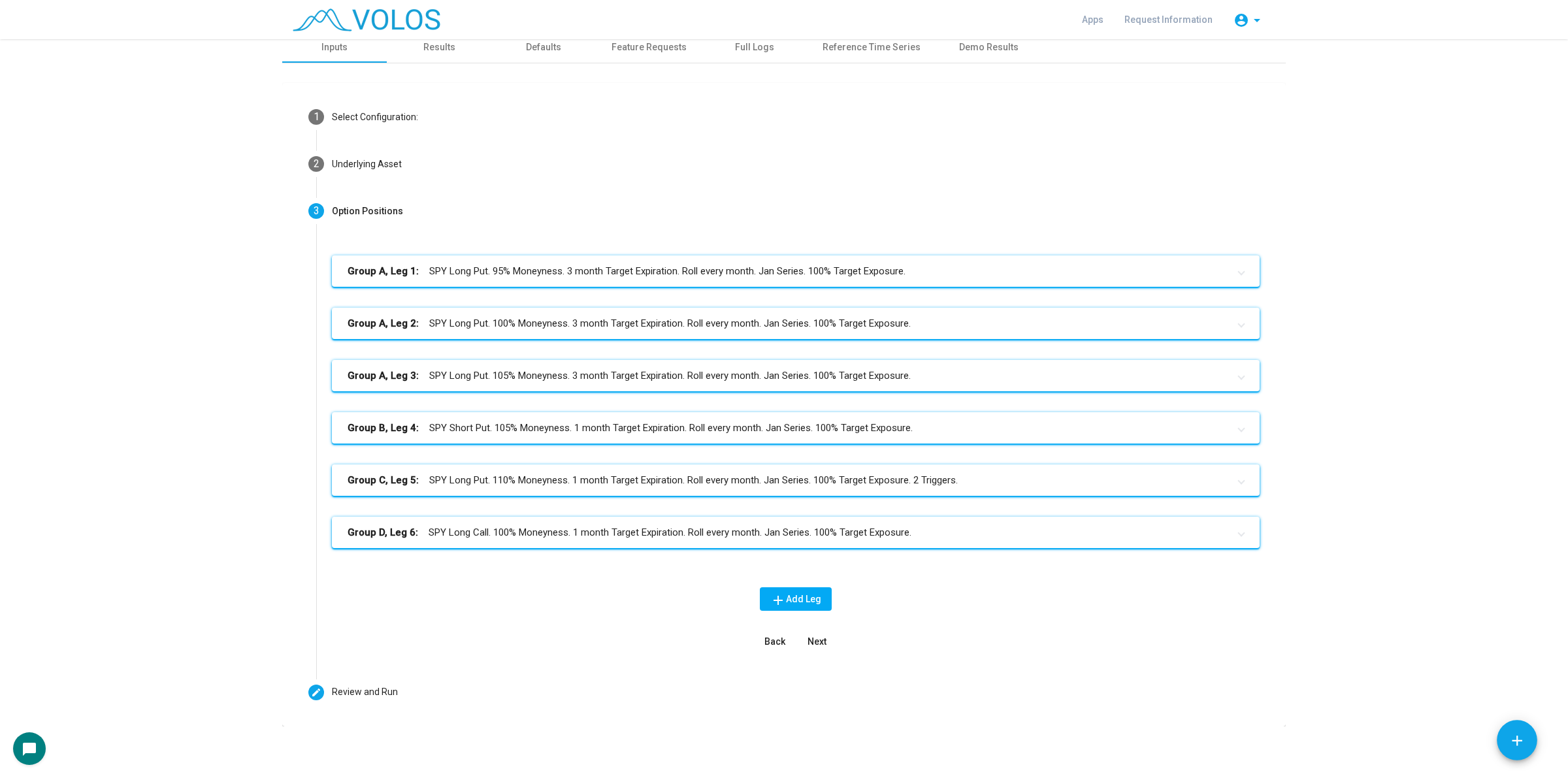
click at [1517, 739] on mat-icon "add" at bounding box center [1517, 741] width 17 height 17
click at [1493, 651] on button "view_list" at bounding box center [1484, 636] width 37 height 37
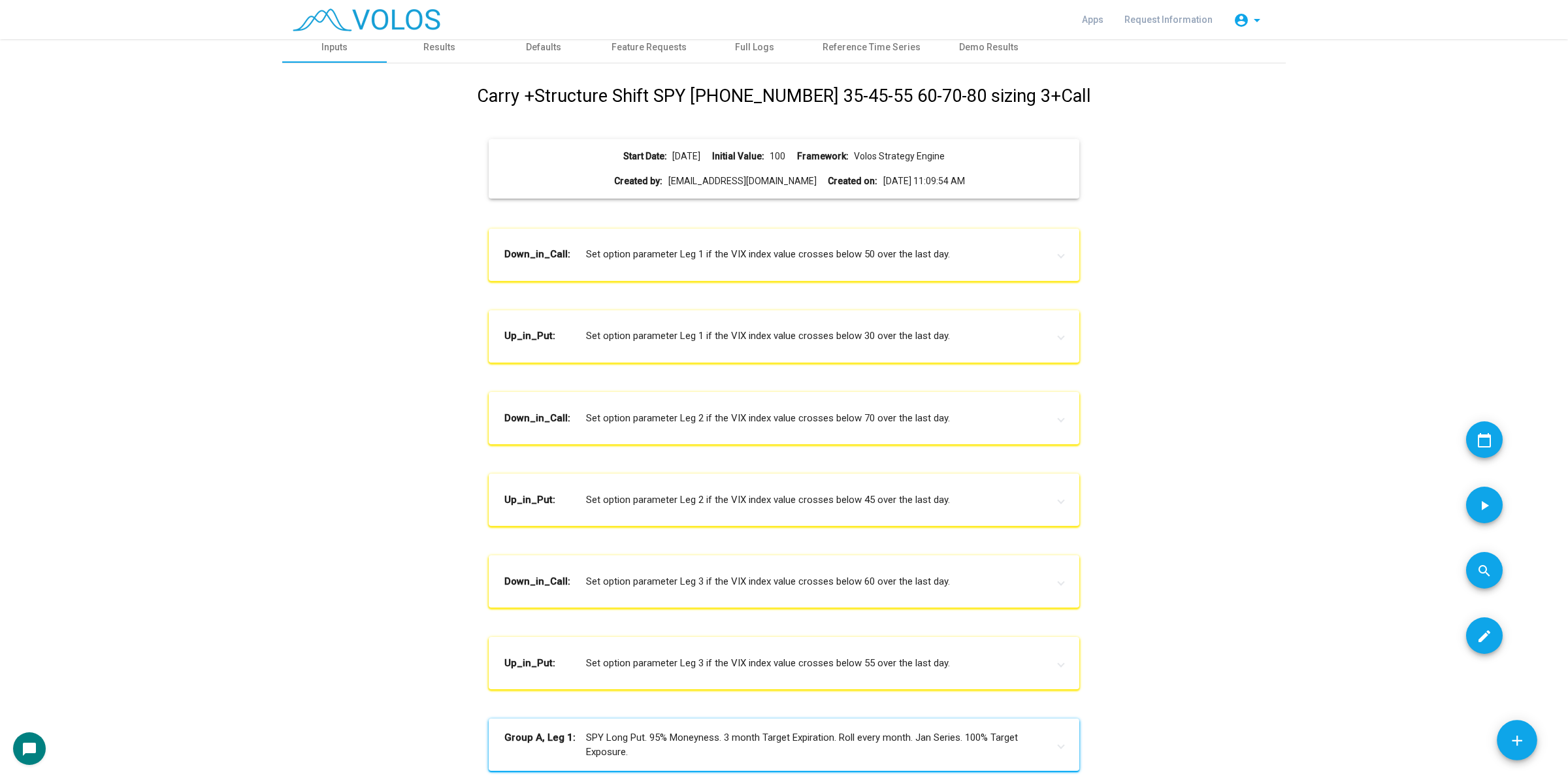
drag, startPoint x: 552, startPoint y: 323, endPoint x: 786, endPoint y: 360, distance: 236.9
click at [786, 360] on mat-expansion-panel-header "Up_in_Put: Set option parameter Leg 1 if the VIX index value crosses below 30 o…" at bounding box center [783, 336] width 590 height 53
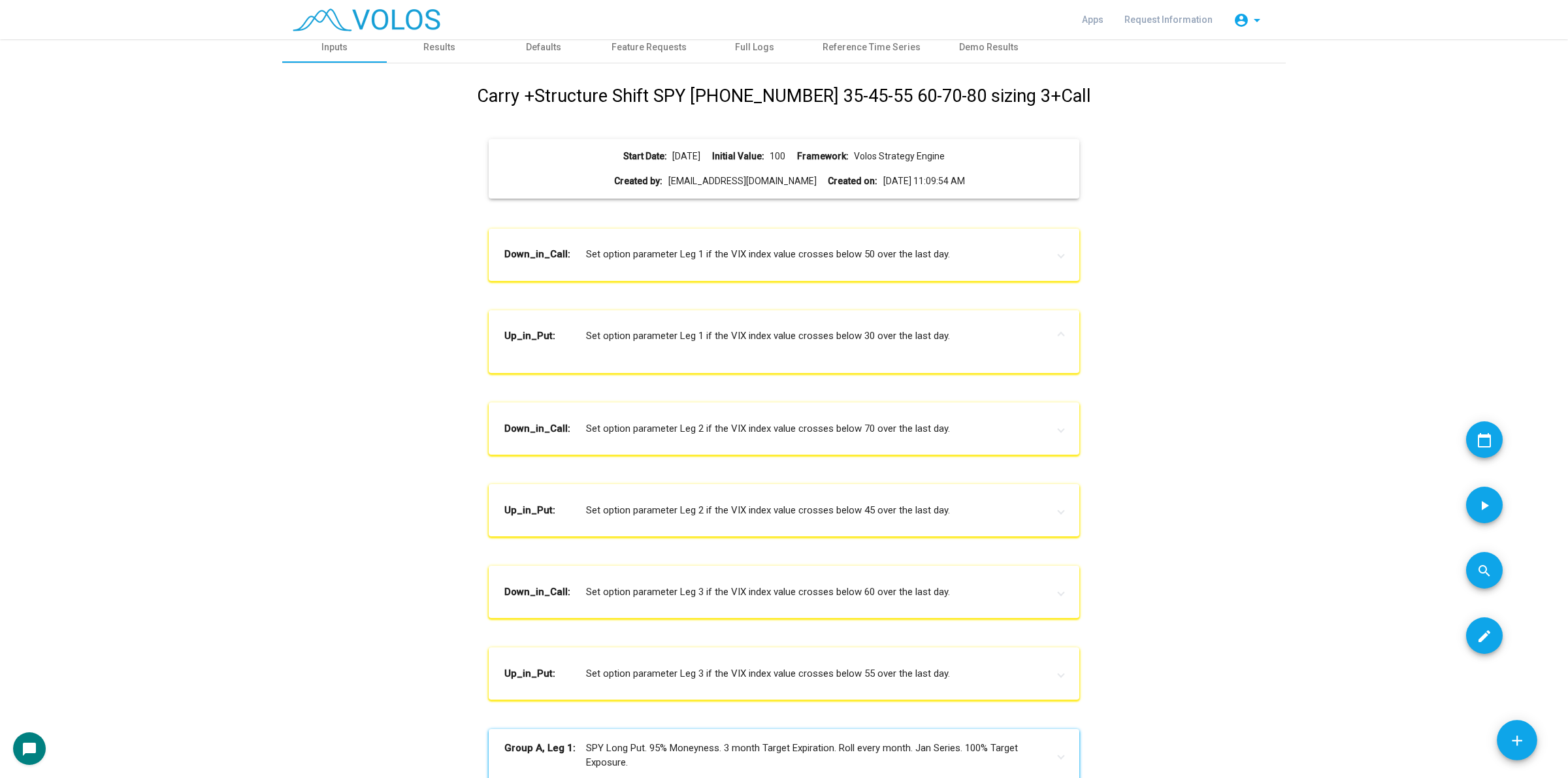
click at [786, 360] on mat-expansion-panel-header "Up_in_Put: Set option parameter Leg 1 if the VIX index value crosses below 30 o…" at bounding box center [783, 336] width 590 height 53
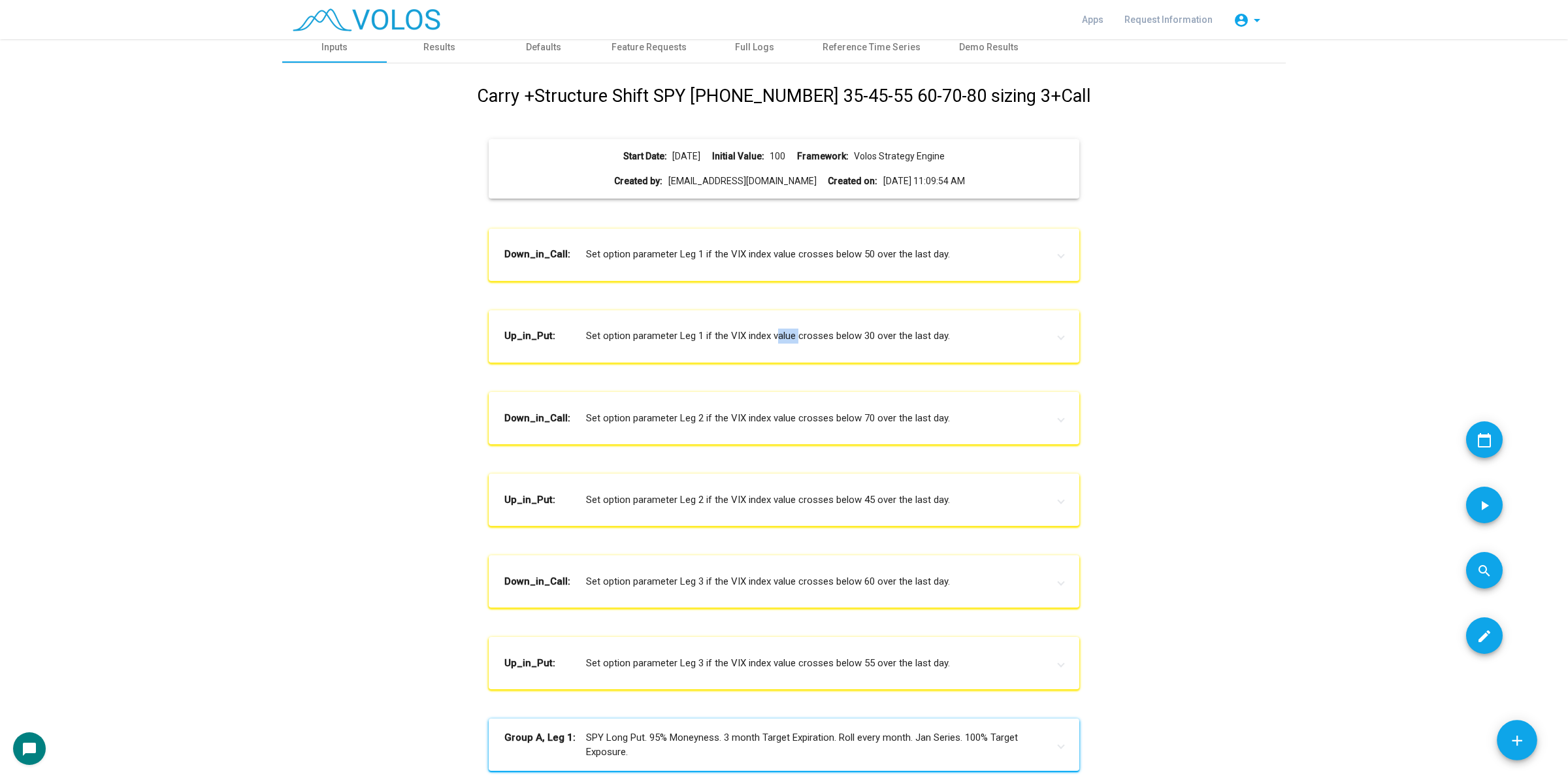
click at [786, 360] on mat-expansion-panel-header "Up_in_Put: Set option parameter Leg 1 if the VIX index value crosses below 30 o…" at bounding box center [783, 336] width 590 height 53
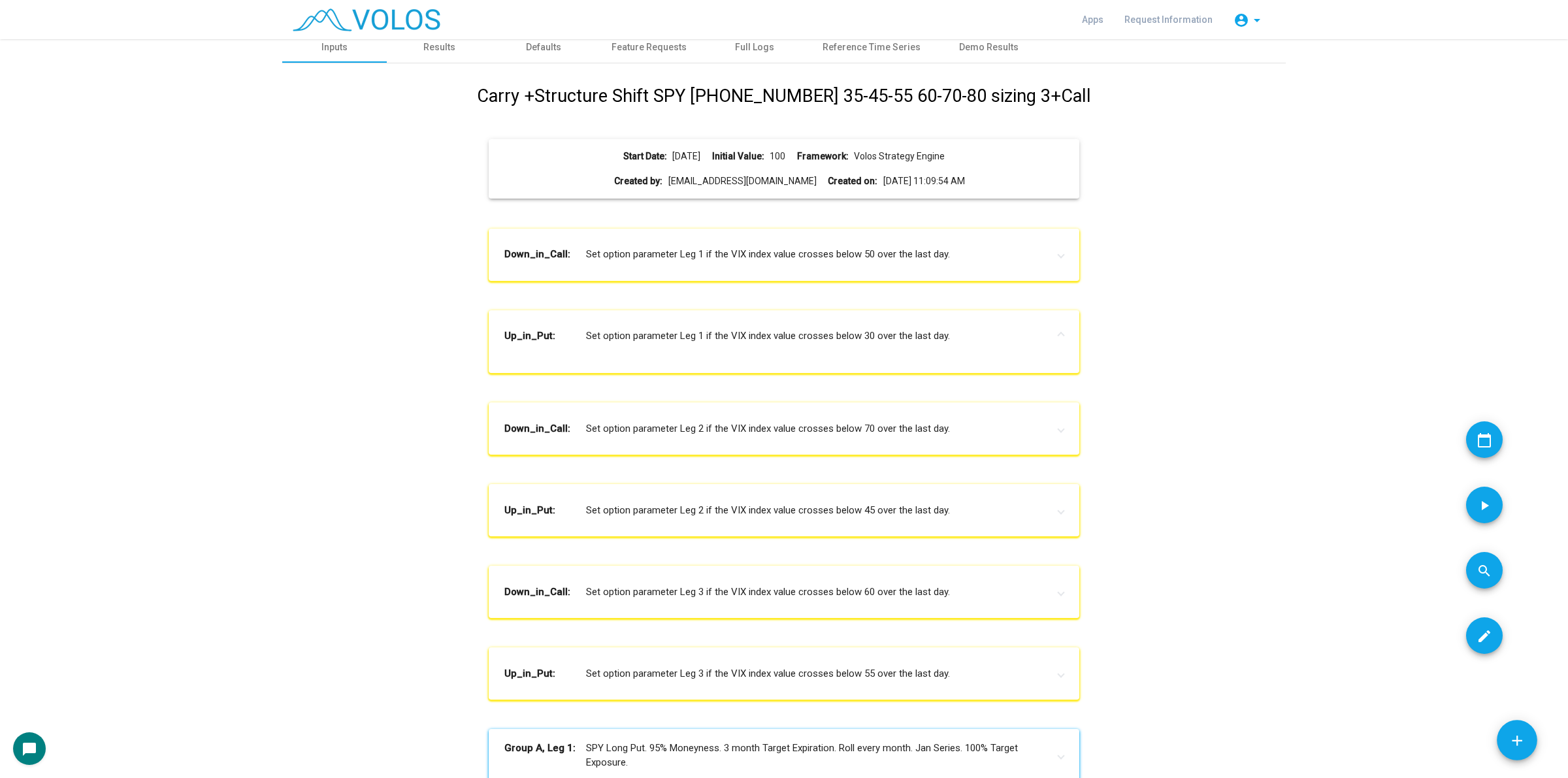
click at [1219, 415] on div "Carry +Structure Shift SPY 95-100-105 35-45-55 60-70-80 sizing 3+Call Start Dat…" at bounding box center [783, 765] width 984 height 1364
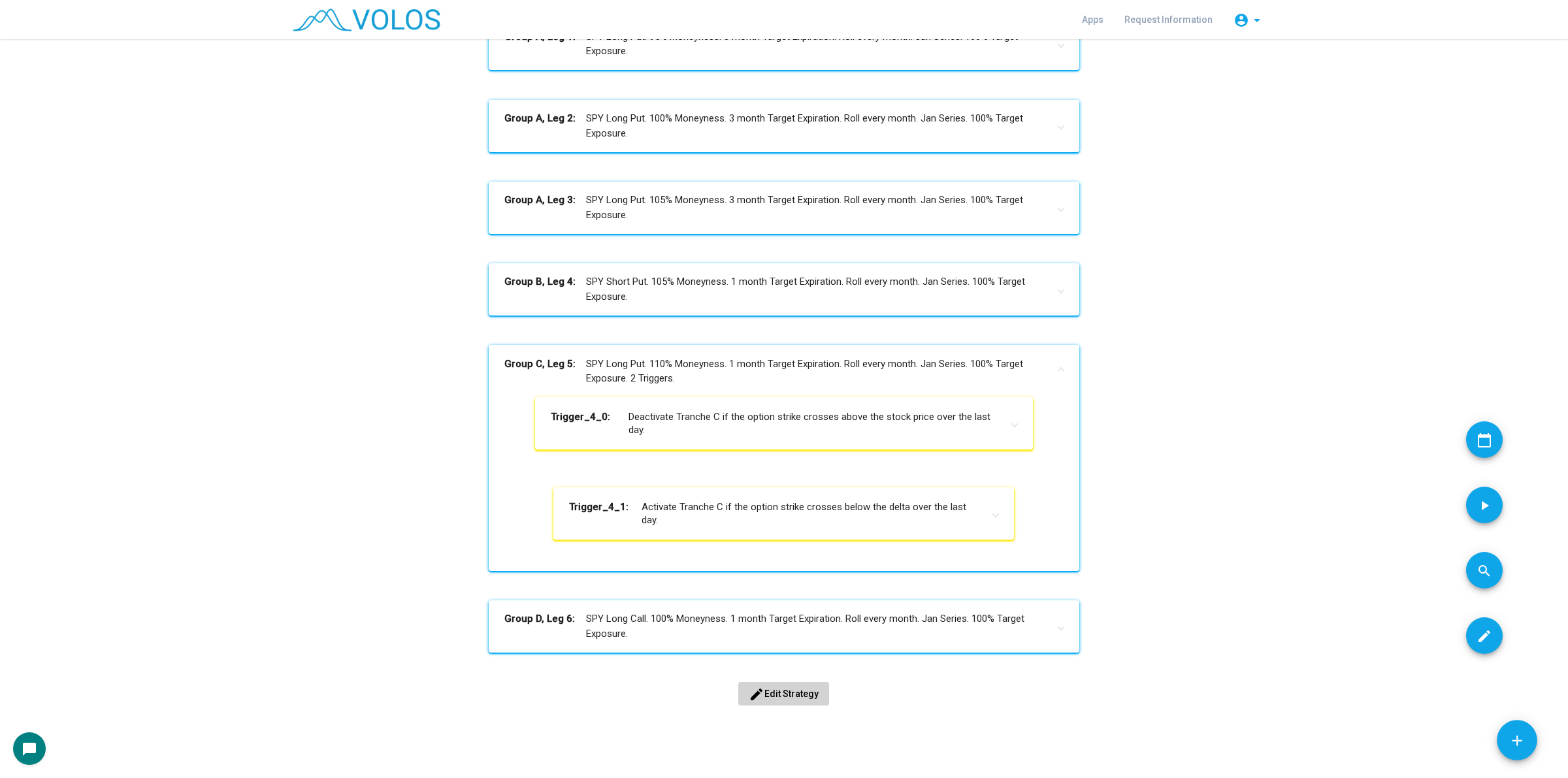
scroll to position [728, 0]
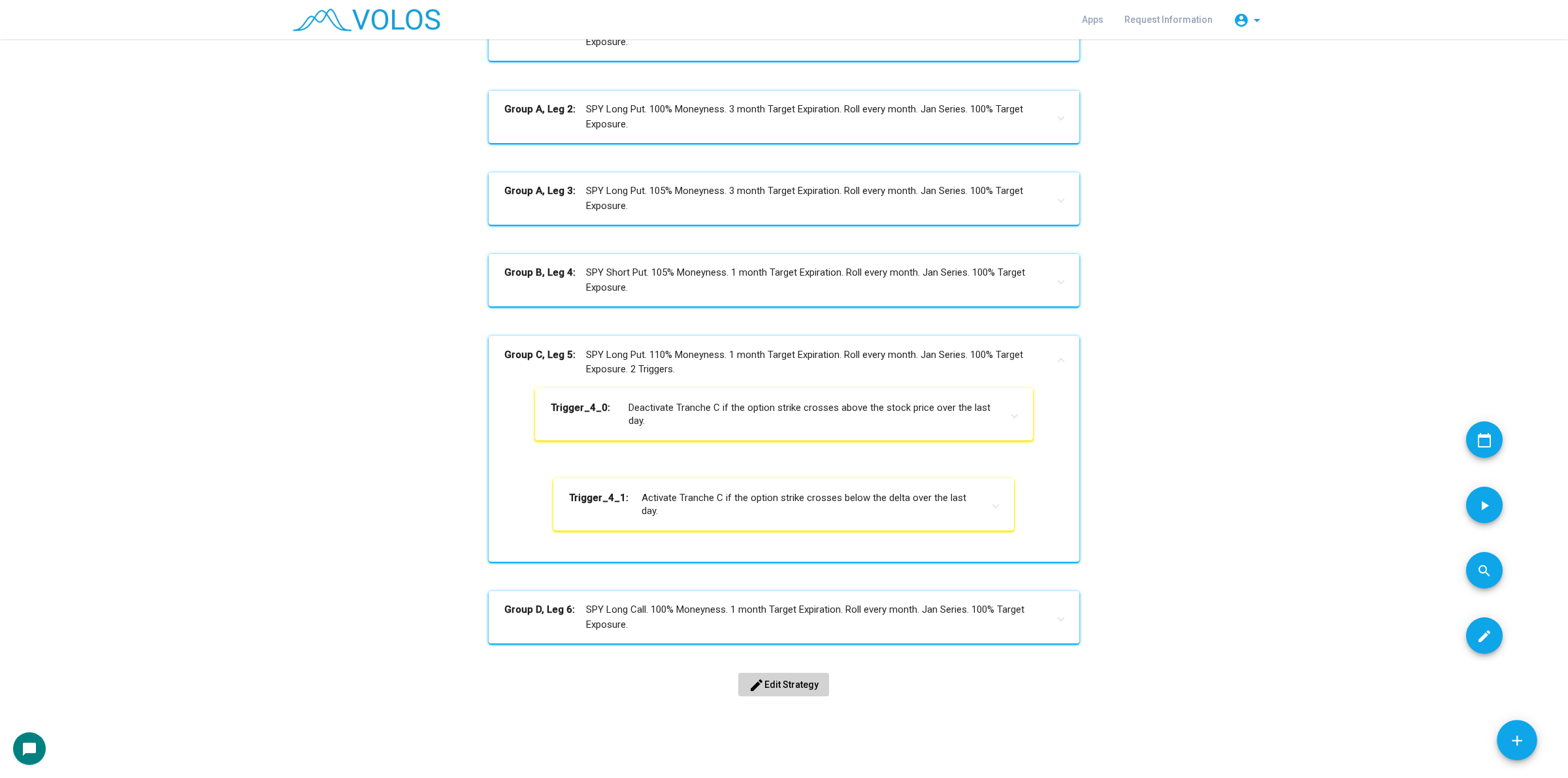
click at [774, 686] on span "edit Edit Strategy" at bounding box center [784, 685] width 70 height 11
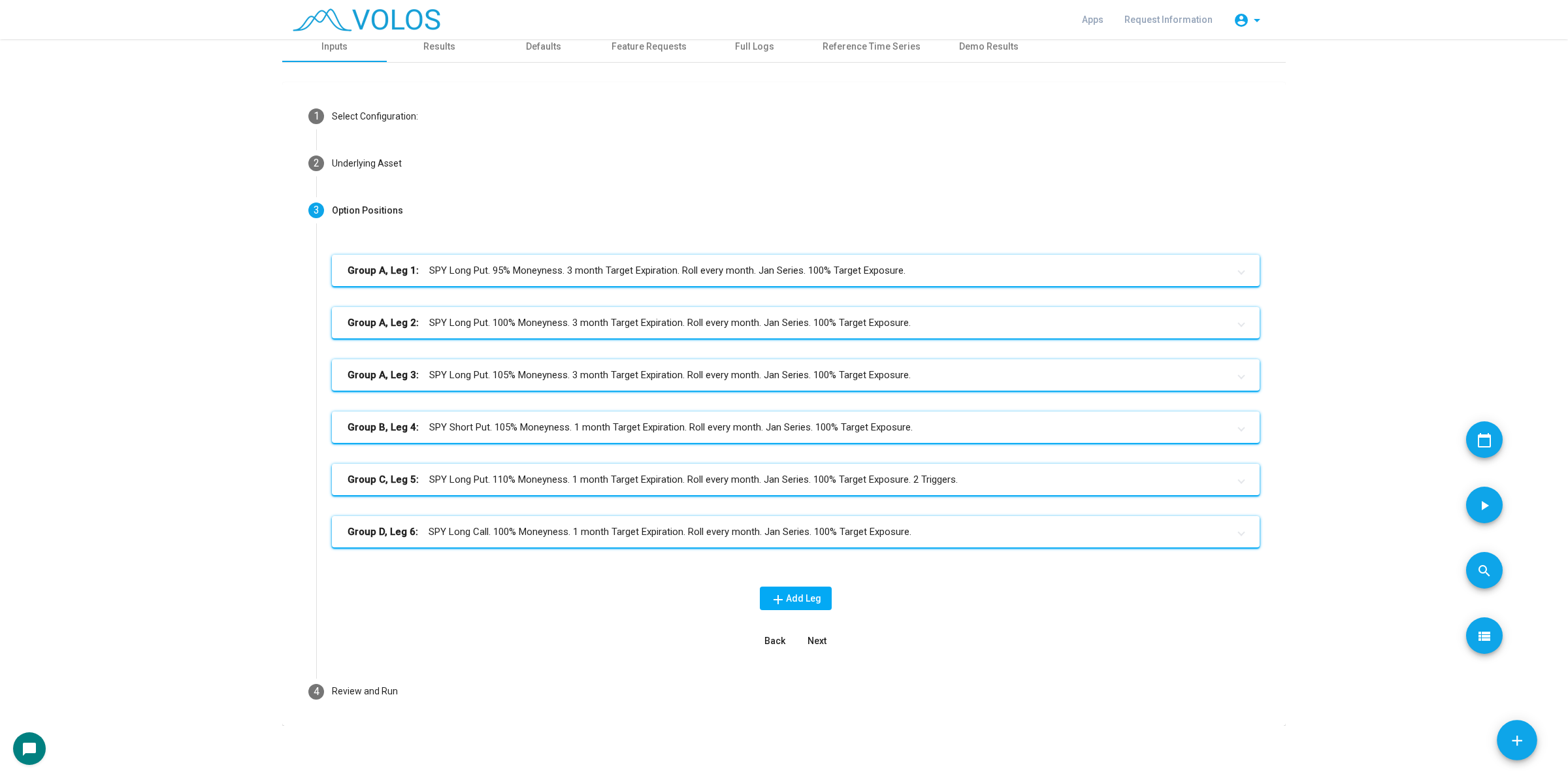
scroll to position [8, 0]
click at [944, 539] on mat-panel-title "Group D, Leg 6: SPY Long Call. 100% Moneyness. 1 month Target Expiration. Roll …" at bounding box center [788, 533] width 881 height 15
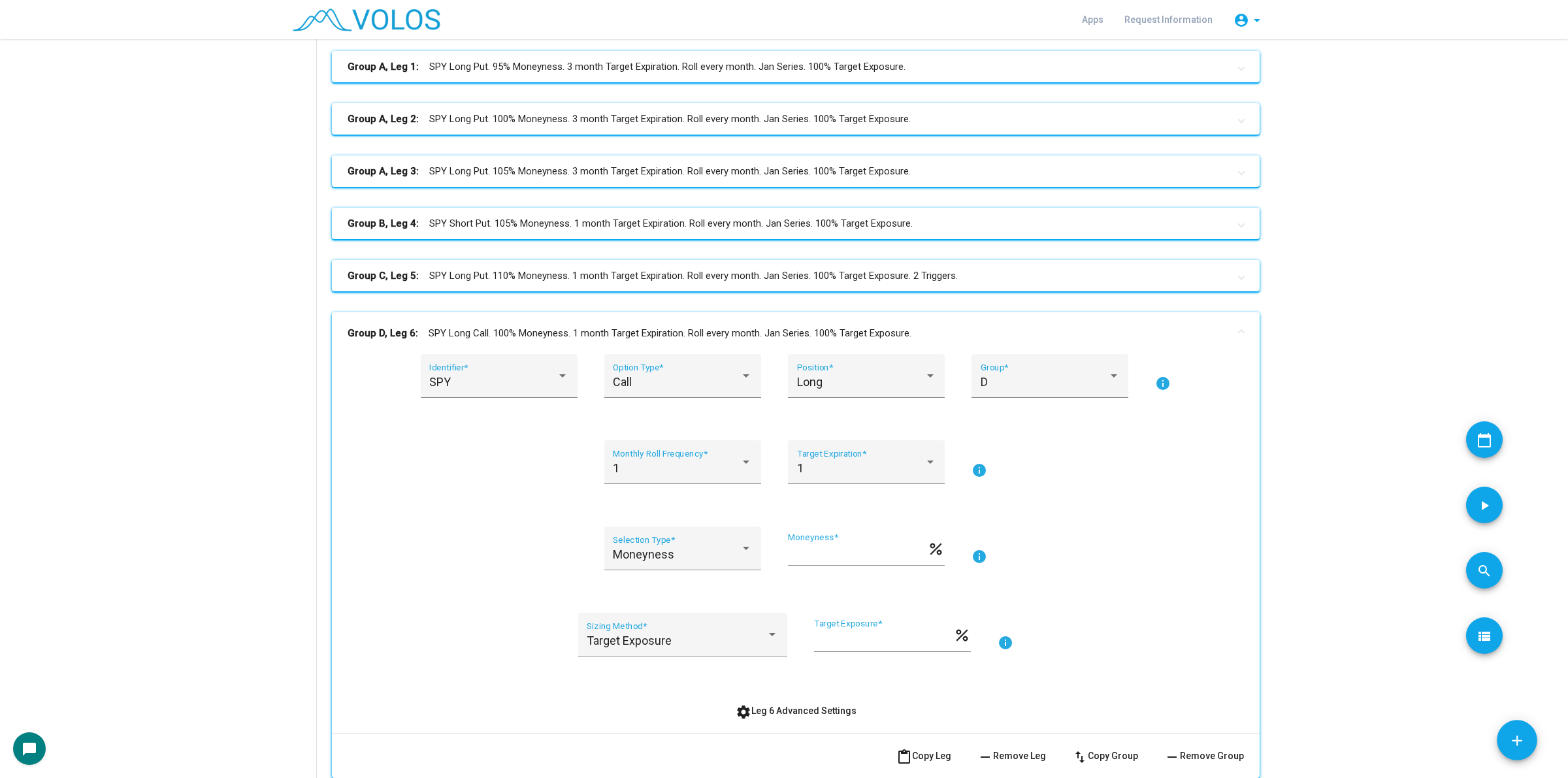
scroll to position [416, 0]
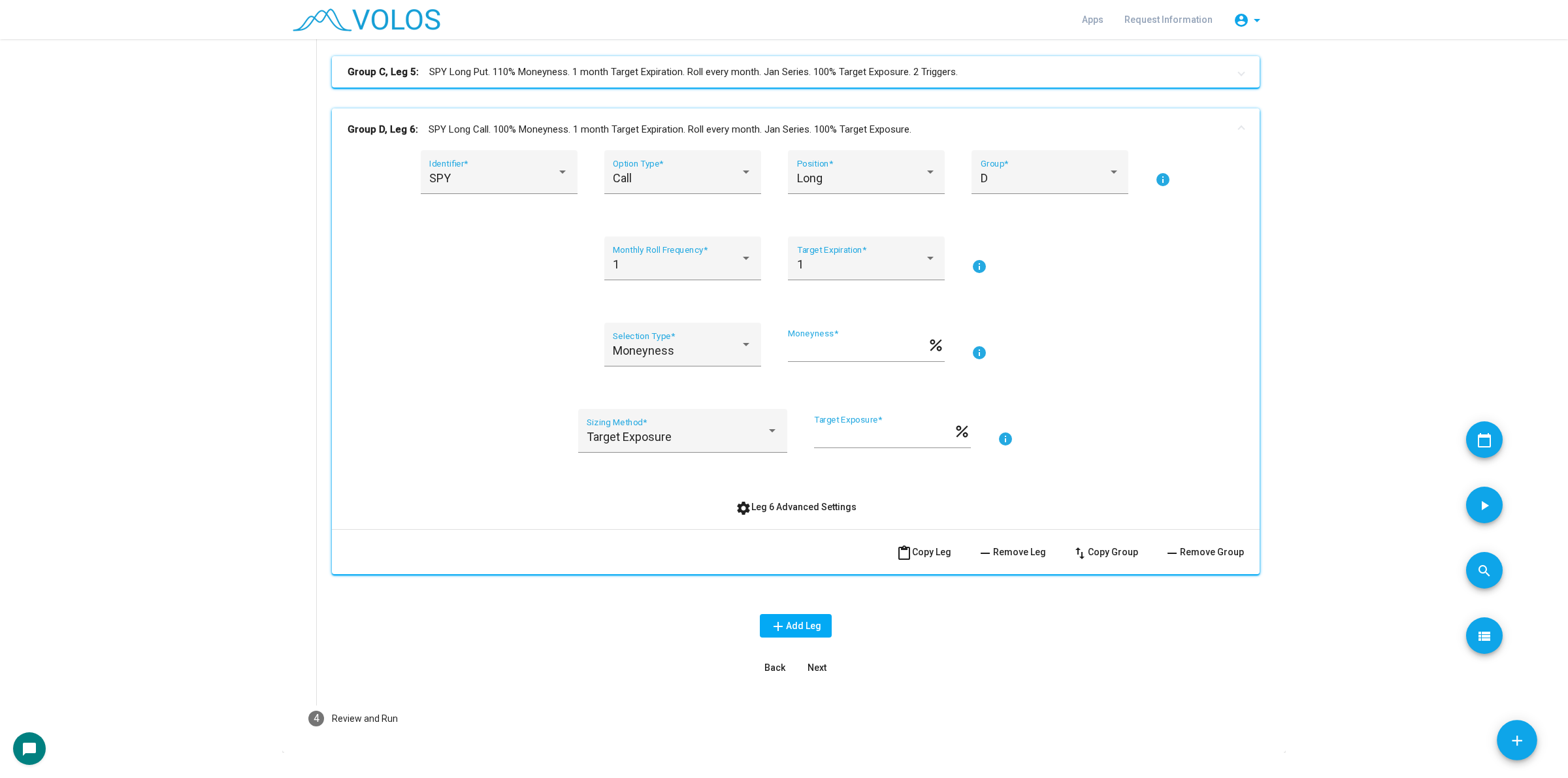
click at [443, 131] on mat-panel-title "Group D, Leg 6: SPY Long Call. 100% Moneyness. 1 month Target Expiration. Roll …" at bounding box center [788, 130] width 881 height 15
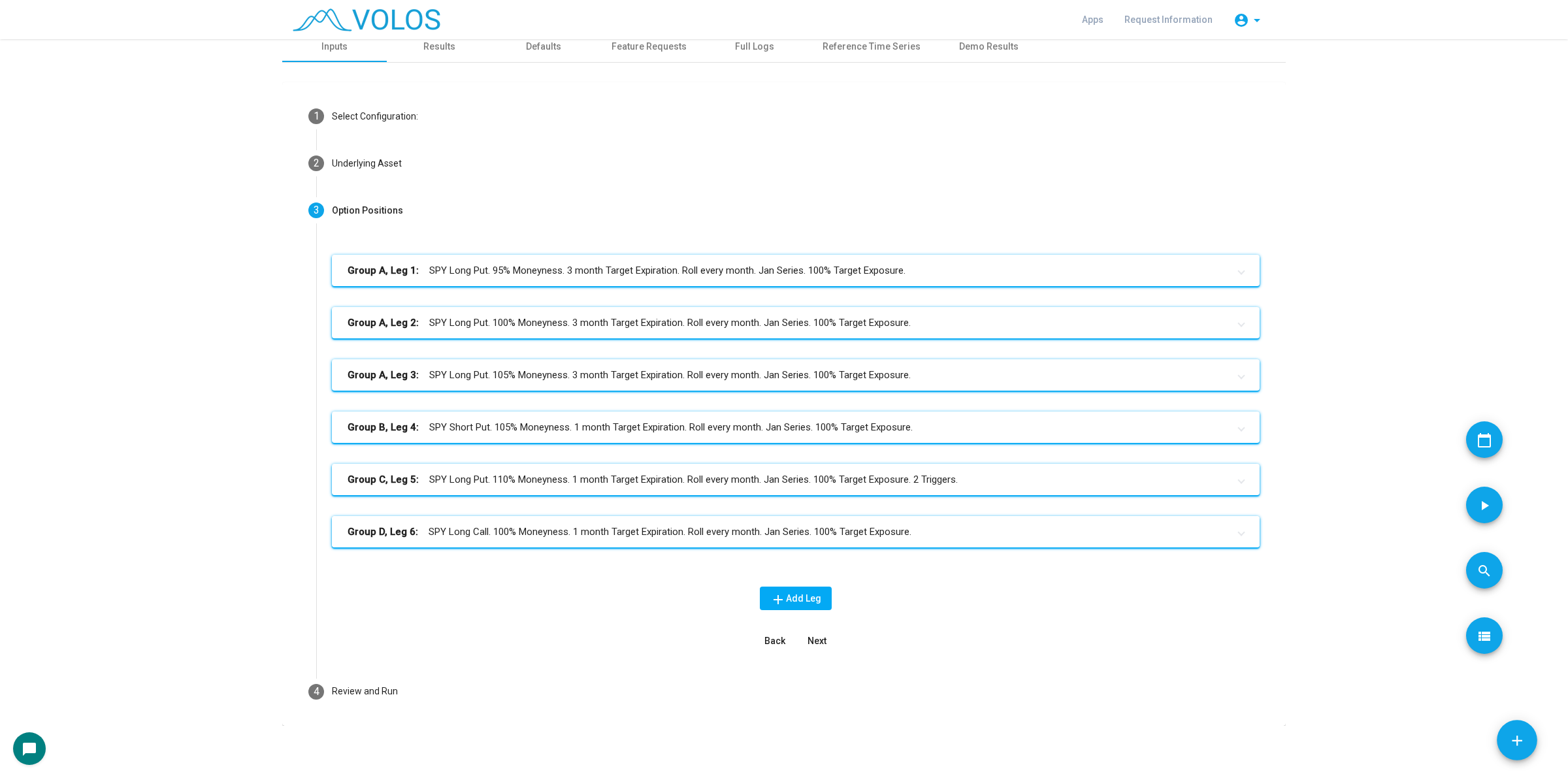
scroll to position [8, 0]
click at [587, 479] on mat-panel-title "Group C, Leg 5: SPY Long Put. 110% Moneyness. 1 month Target Expiration. Roll e…" at bounding box center [788, 481] width 881 height 15
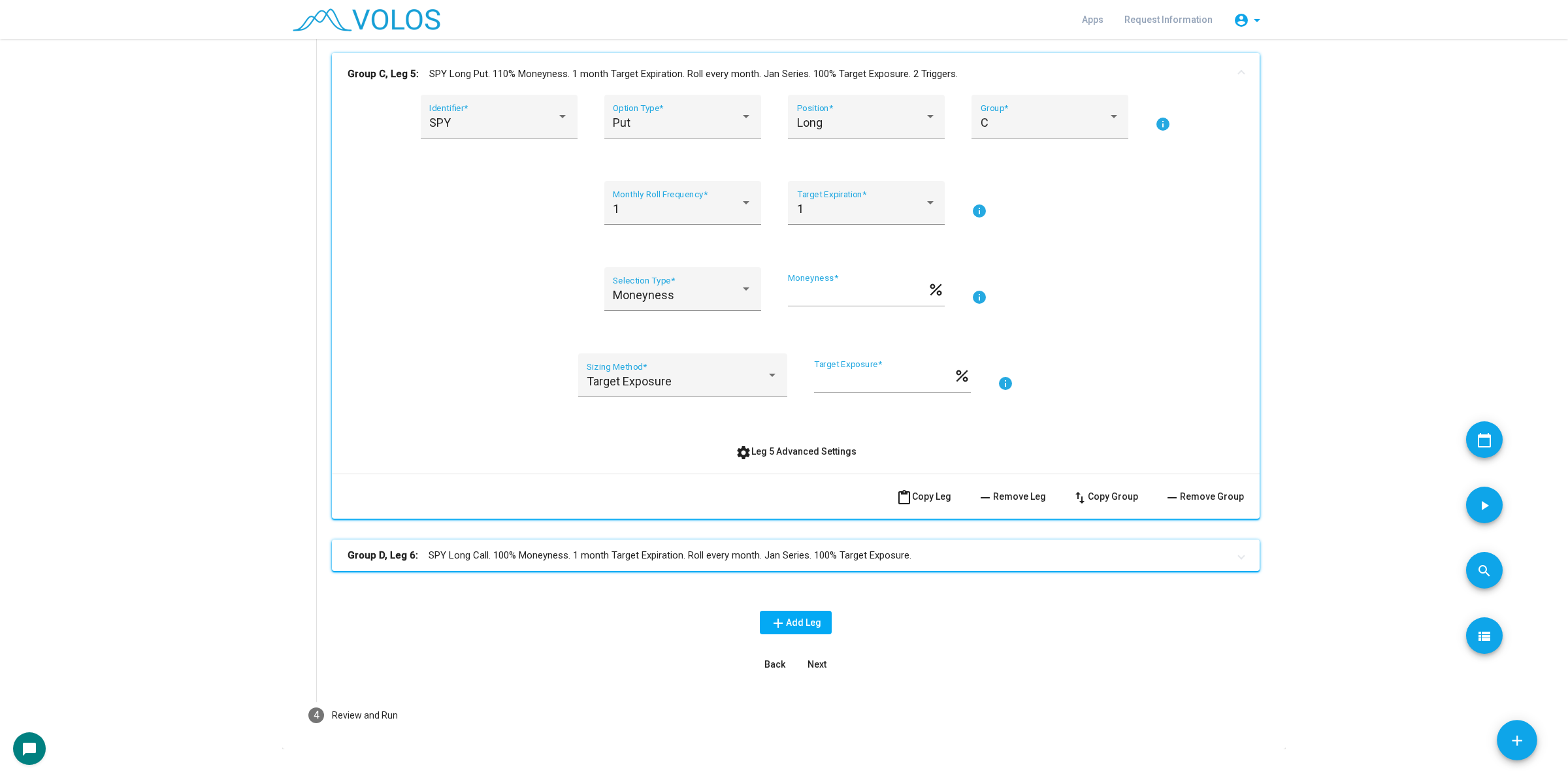
scroll to position [443, 0]
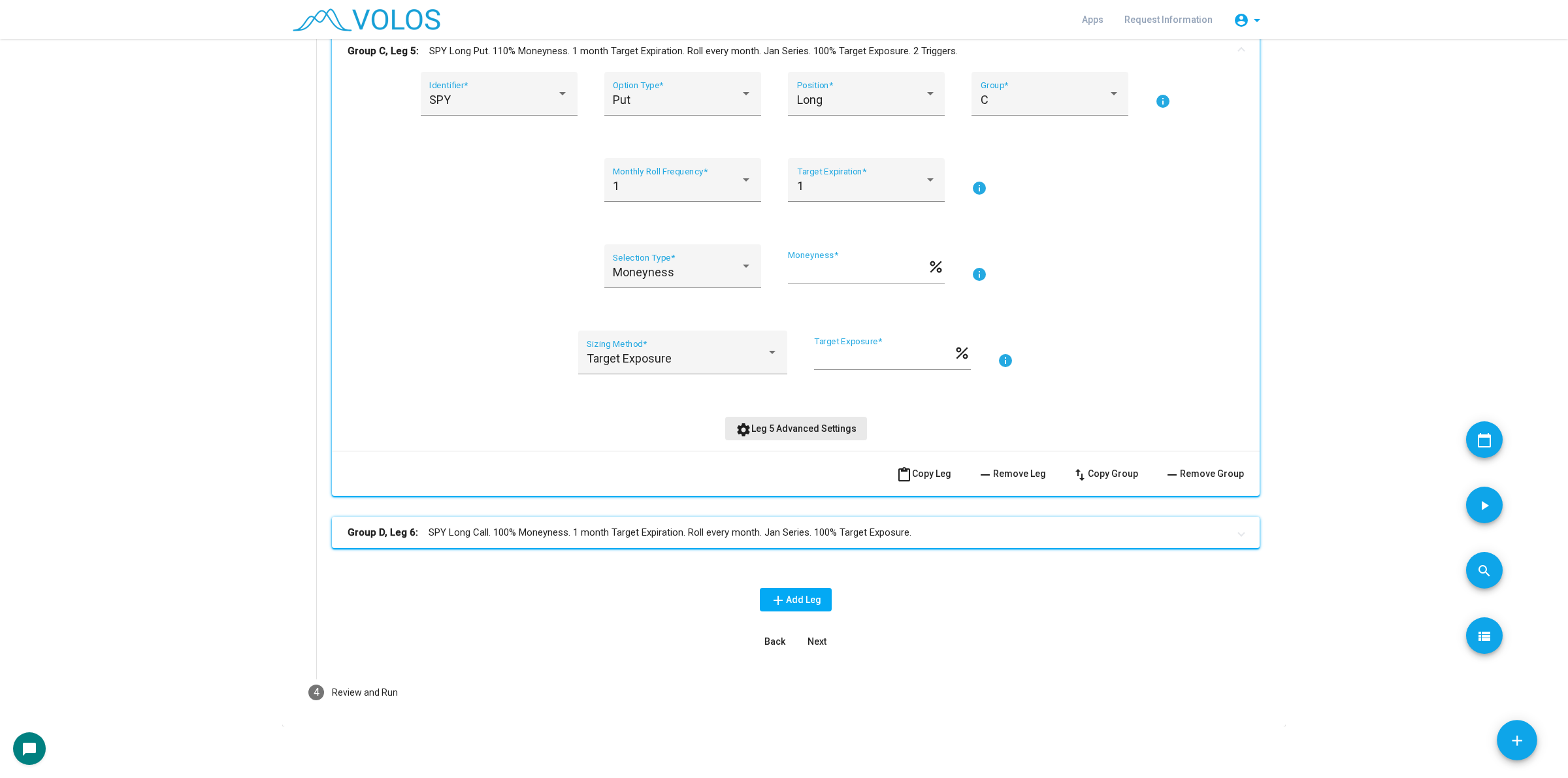
click at [818, 429] on span "settings Leg 5 Advanced Settings" at bounding box center [796, 429] width 121 height 11
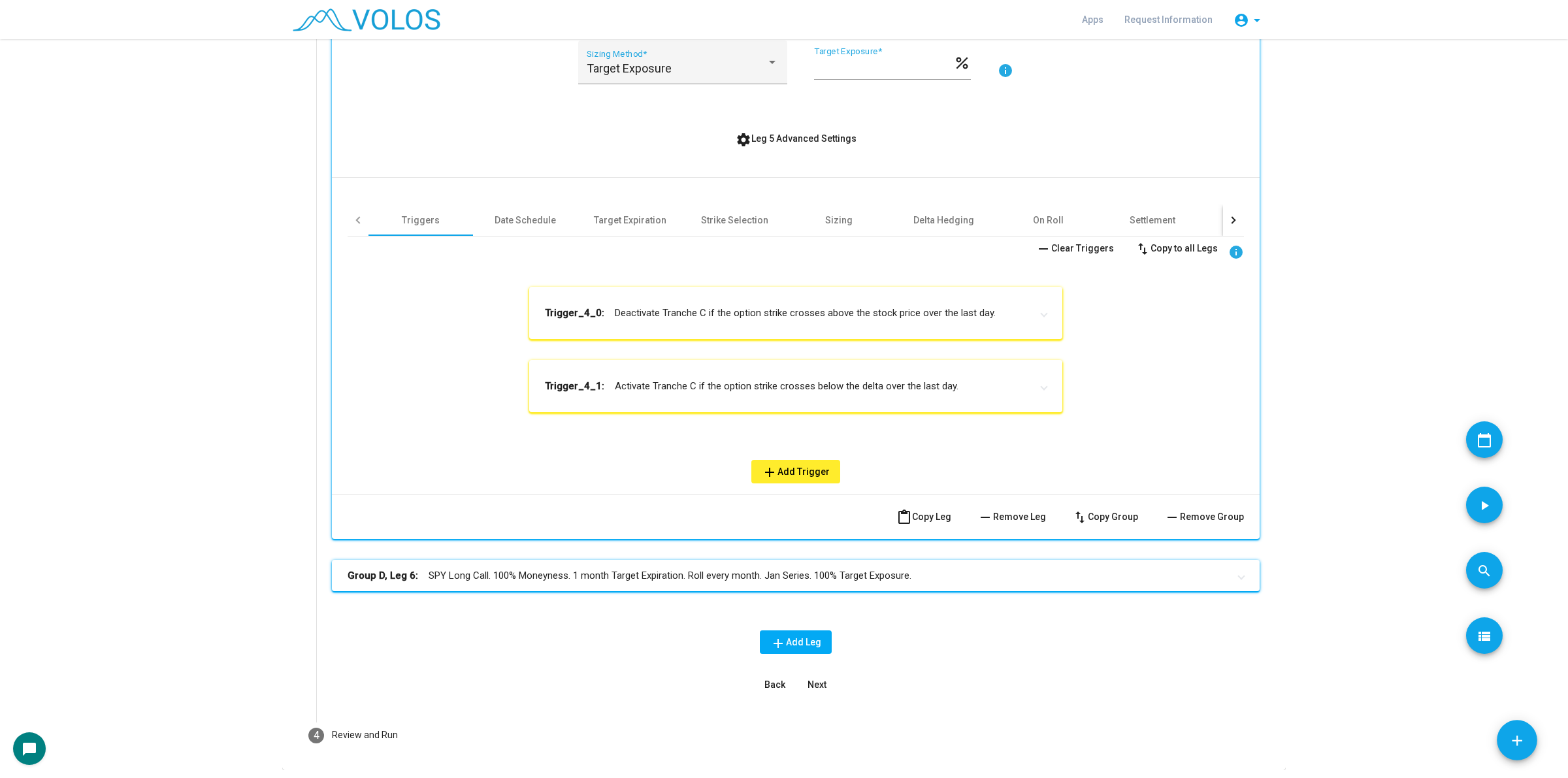
scroll to position [733, 0]
click at [631, 580] on mat-panel-title "Group D, Leg 6: SPY Long Call. 100% Moneyness. 1 month Target Expiration. Roll …" at bounding box center [788, 575] width 881 height 15
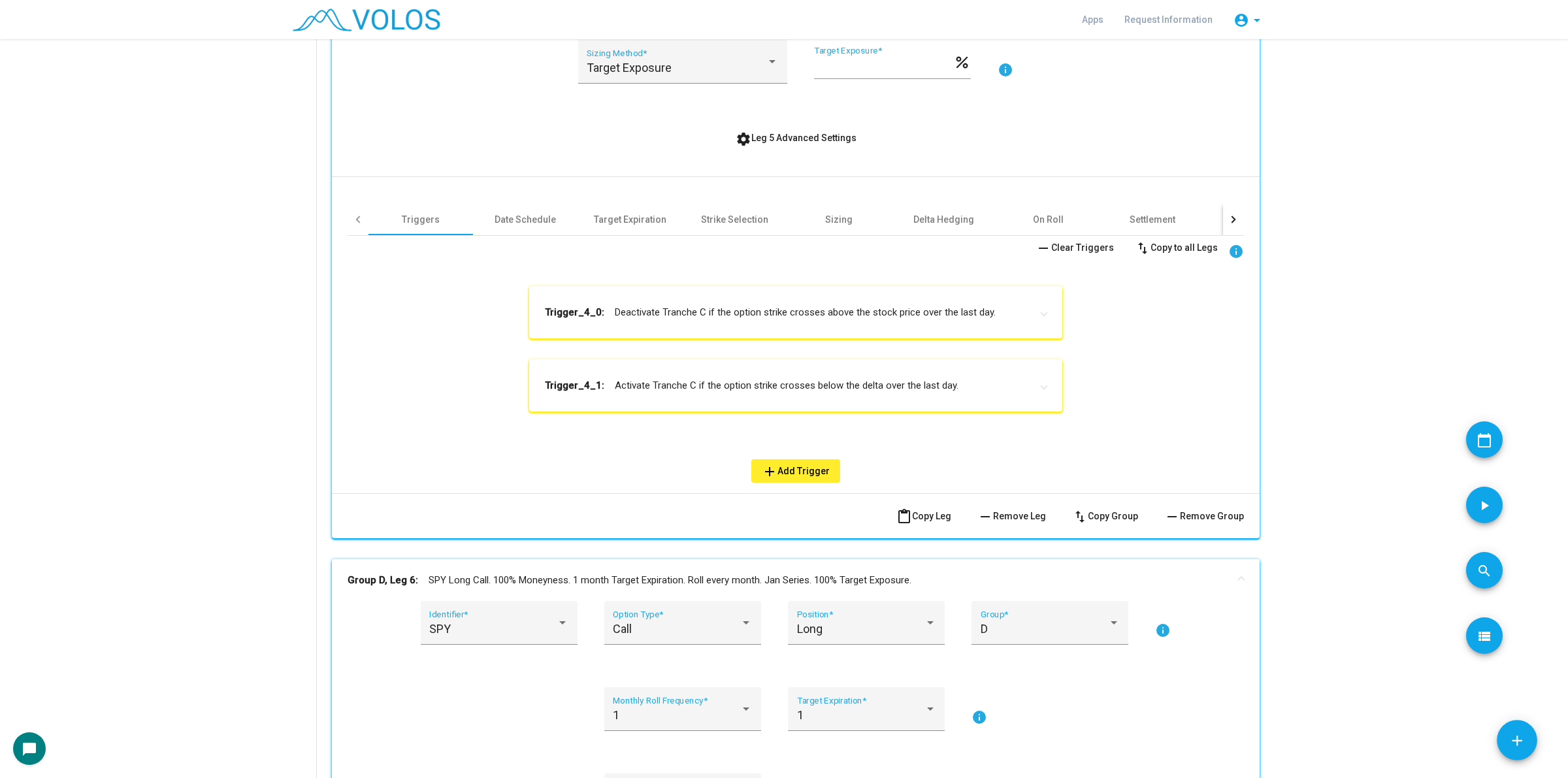
click at [631, 580] on mat-panel-title "Group D, Leg 6: SPY Long Call. 100% Moneyness. 1 month Target Expiration. Roll …" at bounding box center [788, 581] width 881 height 15
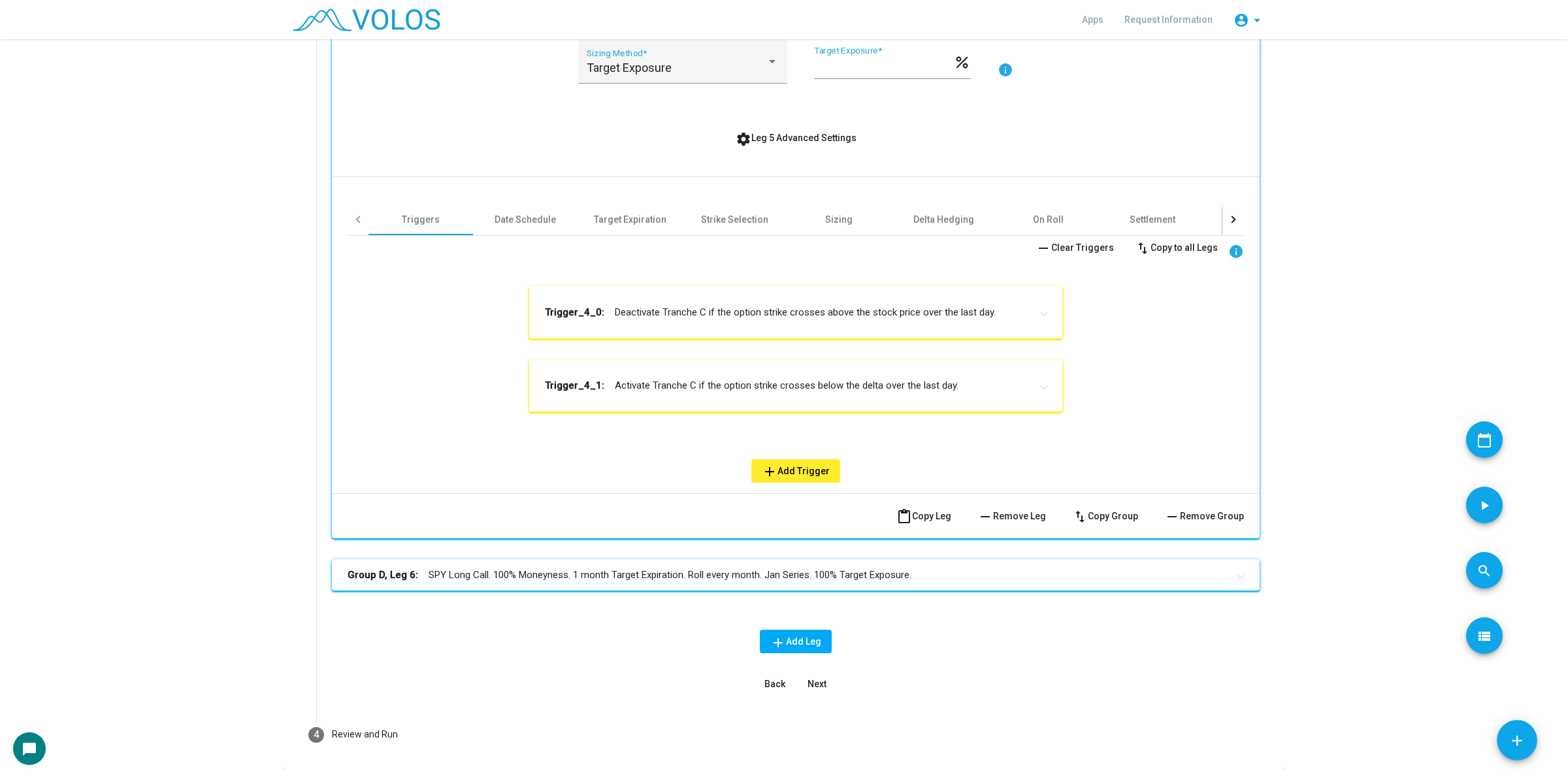
click at [821, 328] on mat-expansion-panel-header "Trigger_4_0: Deactivate Tranche C if the option strike crosses above the stock …" at bounding box center [796, 312] width 533 height 53
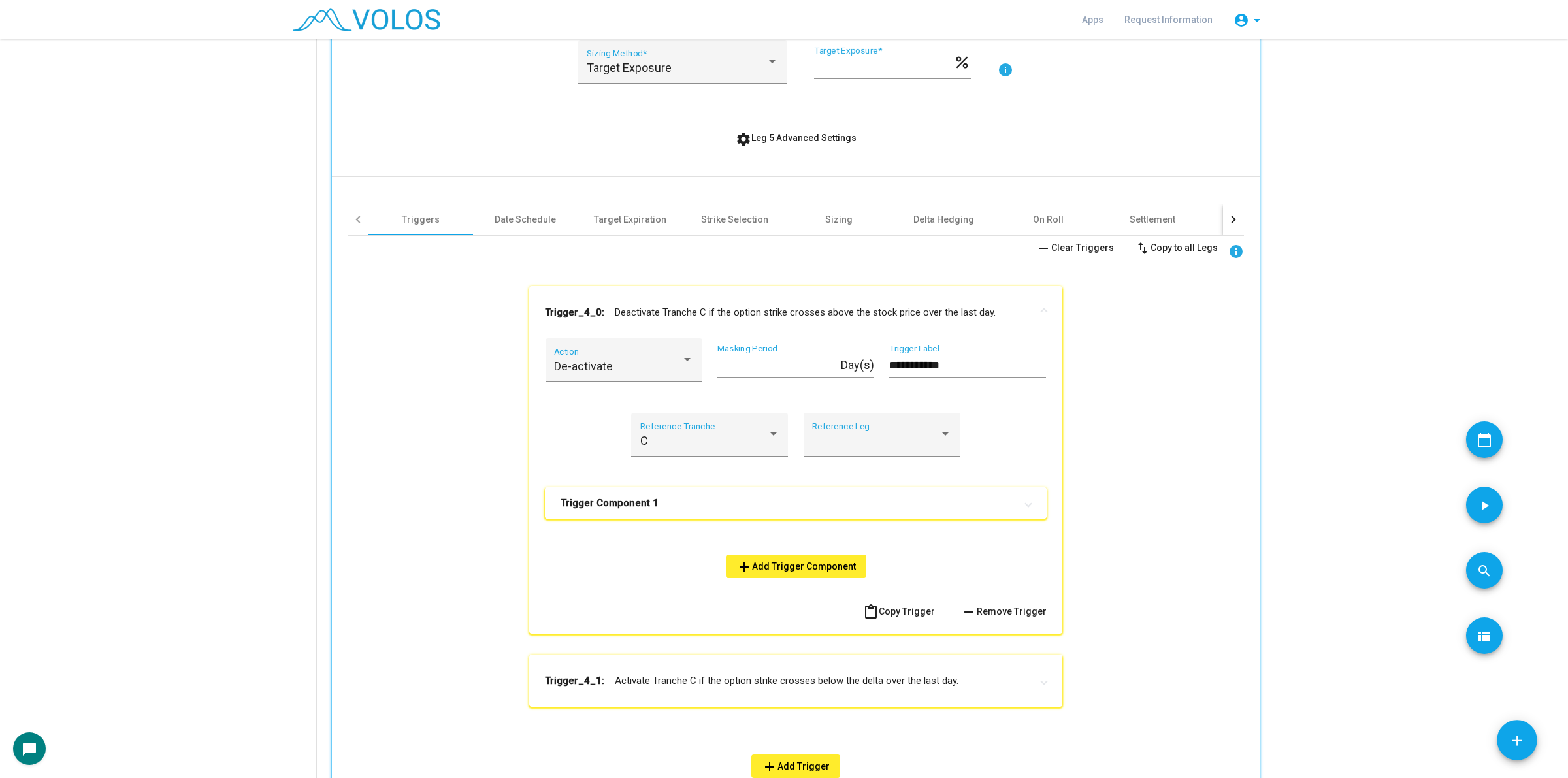
click at [887, 501] on mat-panel-title "Trigger Component 1" at bounding box center [788, 503] width 455 height 13
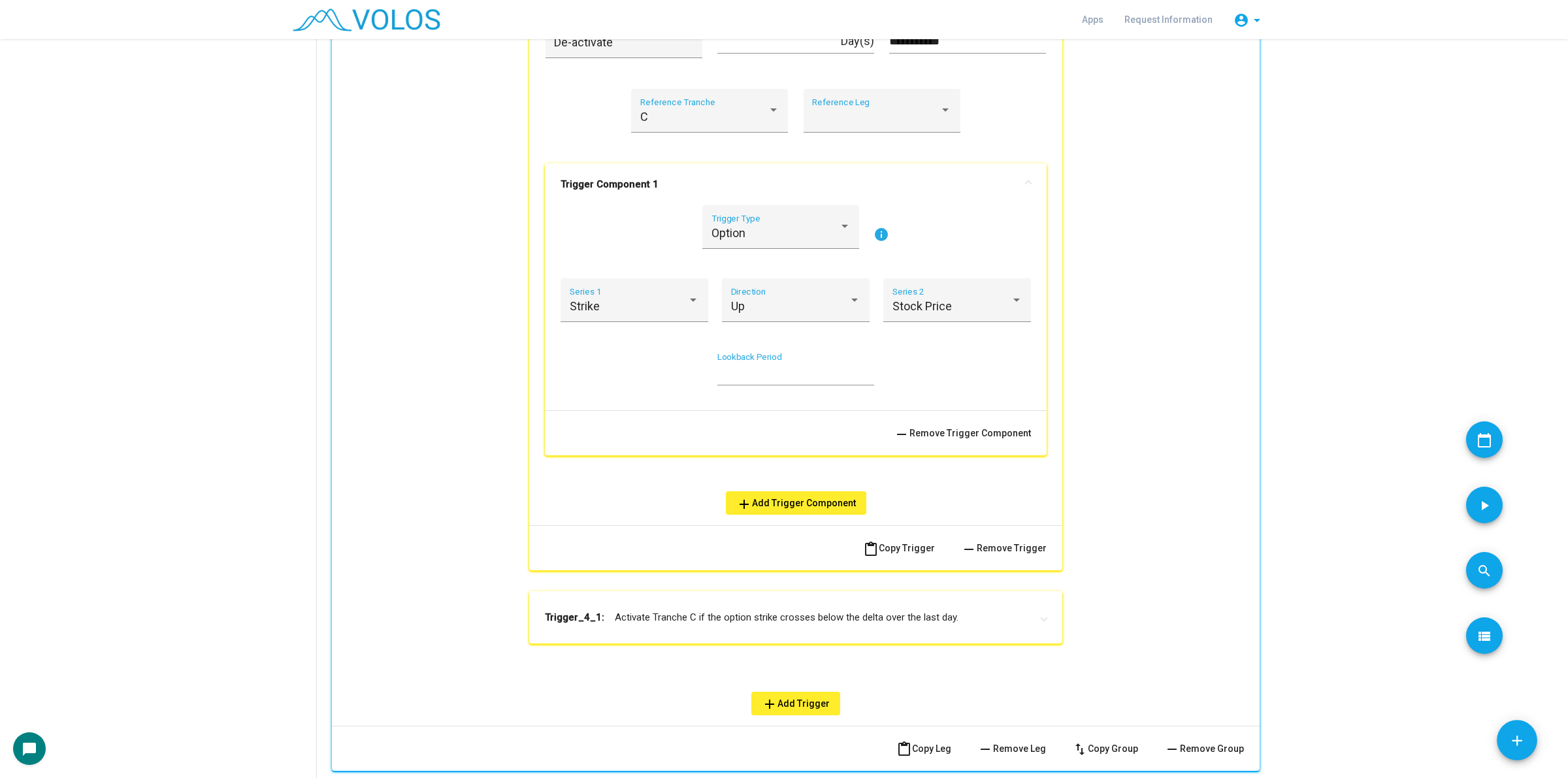
scroll to position [1060, 0]
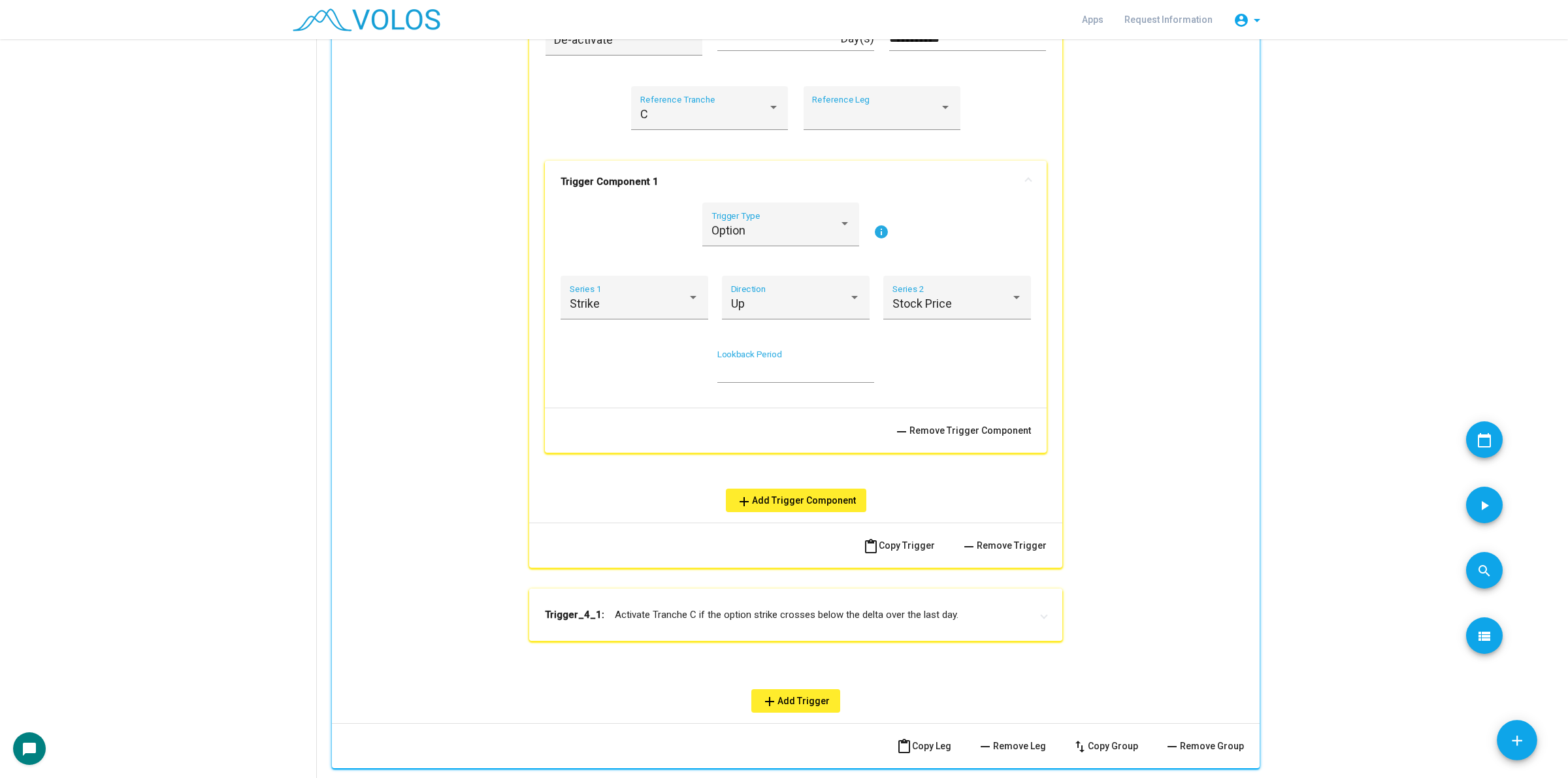
click at [853, 616] on mat-panel-title "Trigger_4_1: Activate Tranche C if the option strike crosses below the delta ov…" at bounding box center [788, 614] width 486 height 13
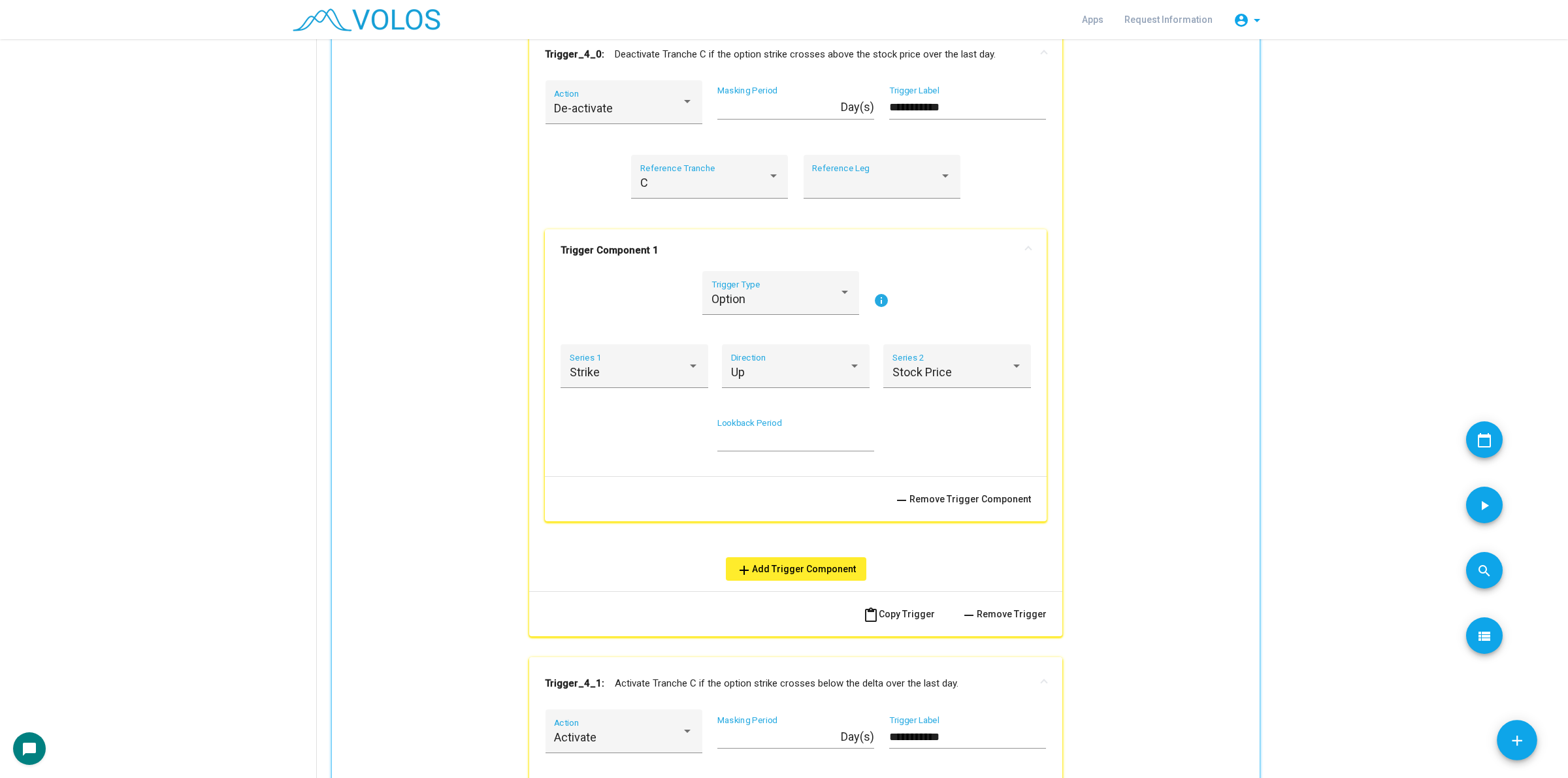
scroll to position [733, 0]
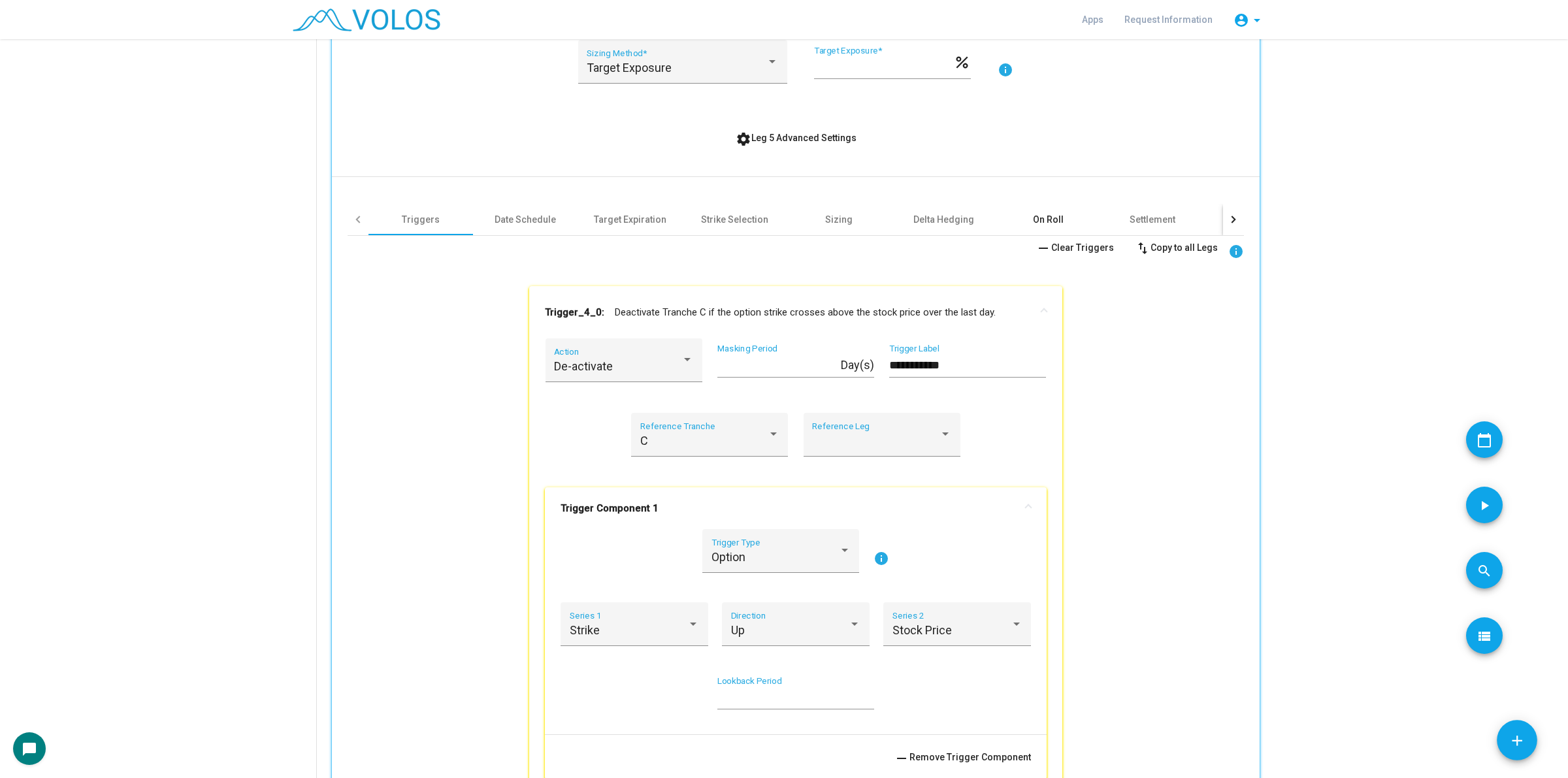
click at [1035, 219] on div "On Roll" at bounding box center [1048, 219] width 30 height 13
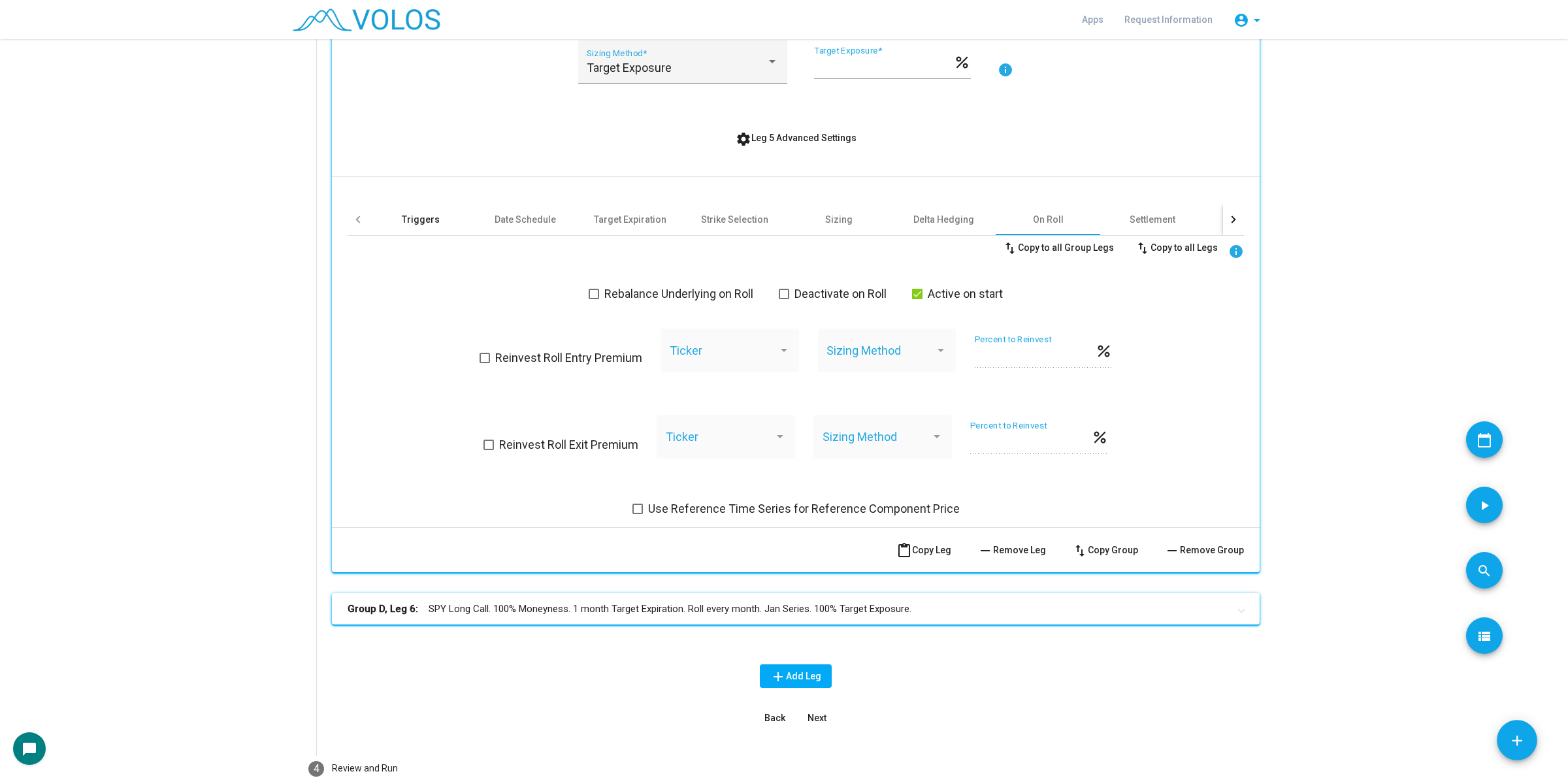
click at [411, 226] on div "Triggers" at bounding box center [421, 219] width 104 height 31
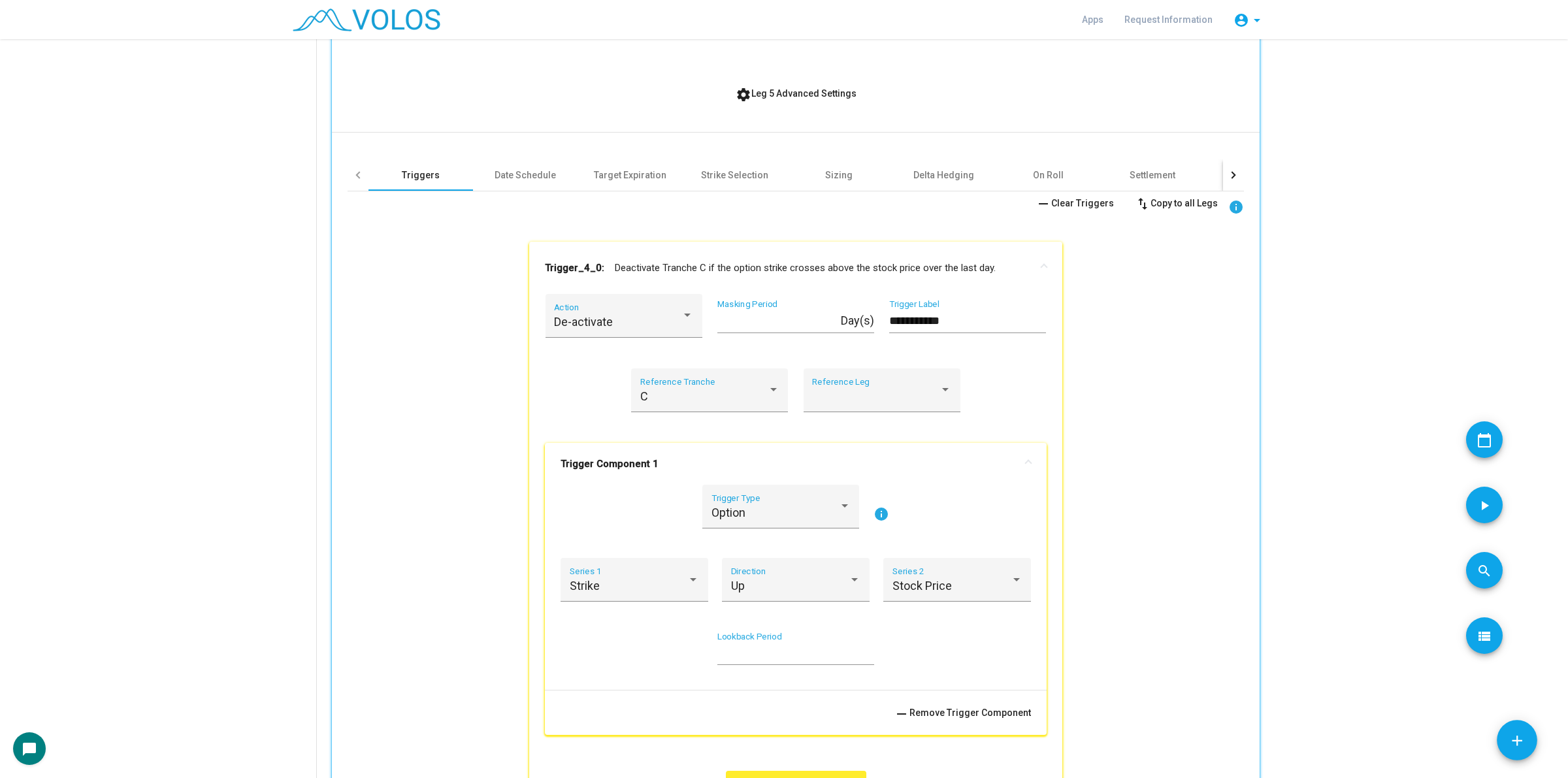
scroll to position [815, 0]
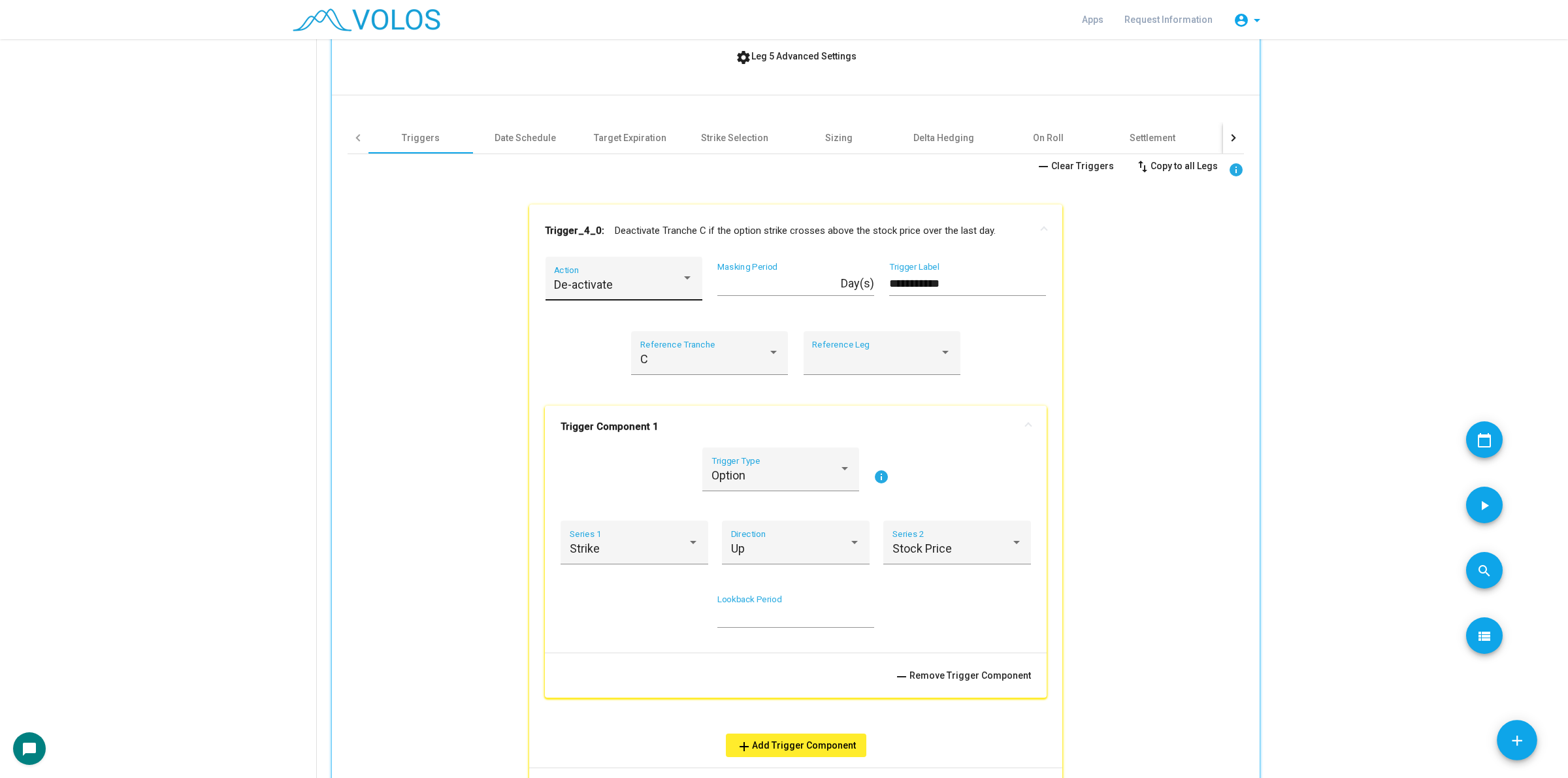
click at [650, 268] on div "De-activate Action" at bounding box center [623, 282] width 139 height 34
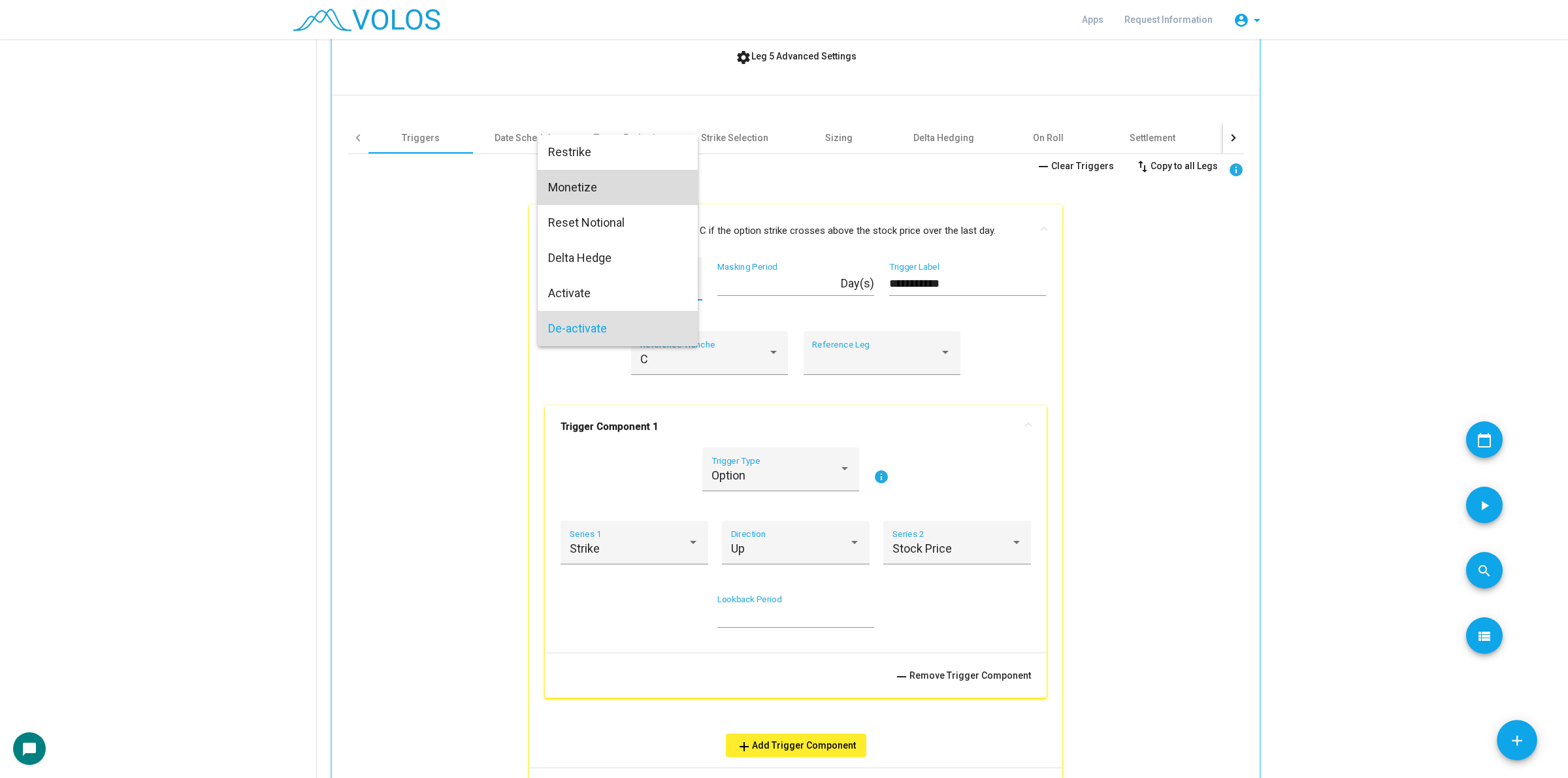
click at [654, 198] on span "Monetize" at bounding box center [617, 187] width 139 height 35
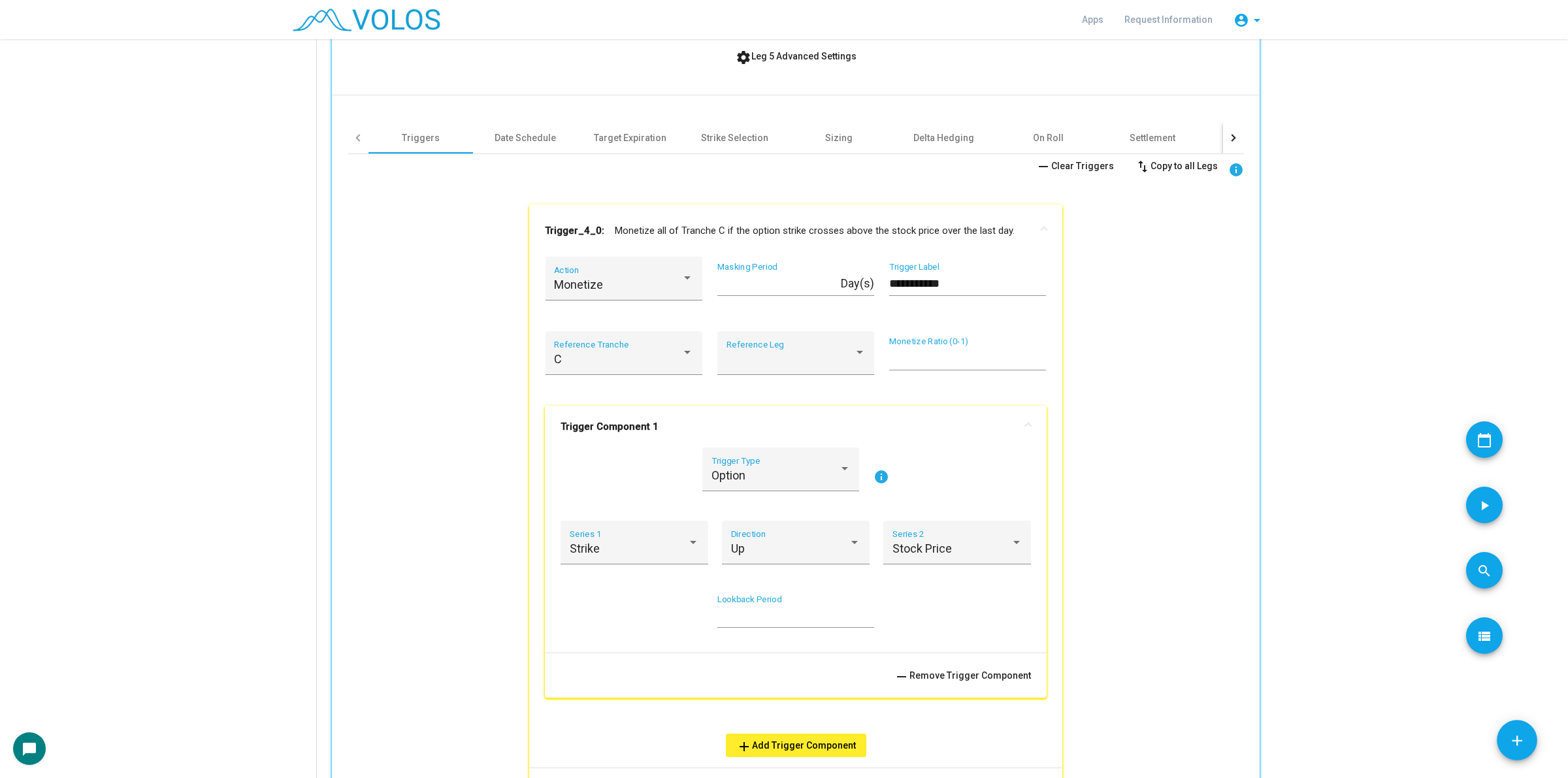
click at [808, 231] on mat-panel-title "Trigger_4_0: Monetize all of Tranche C if the option strike crosses above the s…" at bounding box center [788, 230] width 486 height 13
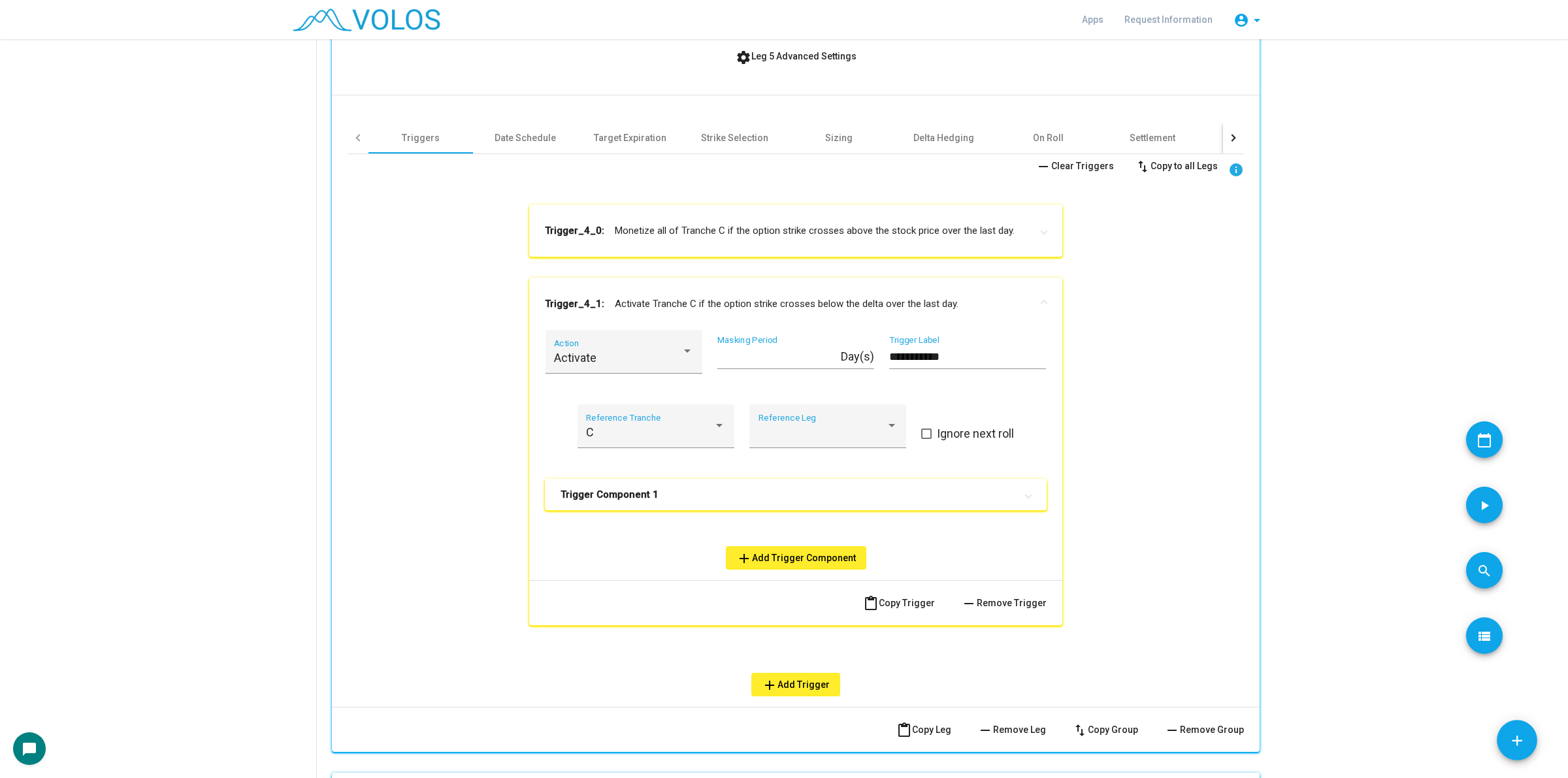
click at [859, 514] on div "Trigger Component 1 Option Trigger Type info Strike Series 1 Down Direction Del…" at bounding box center [795, 505] width 502 height 53
click at [866, 491] on mat-panel-title "Trigger Component 1" at bounding box center [788, 495] width 455 height 13
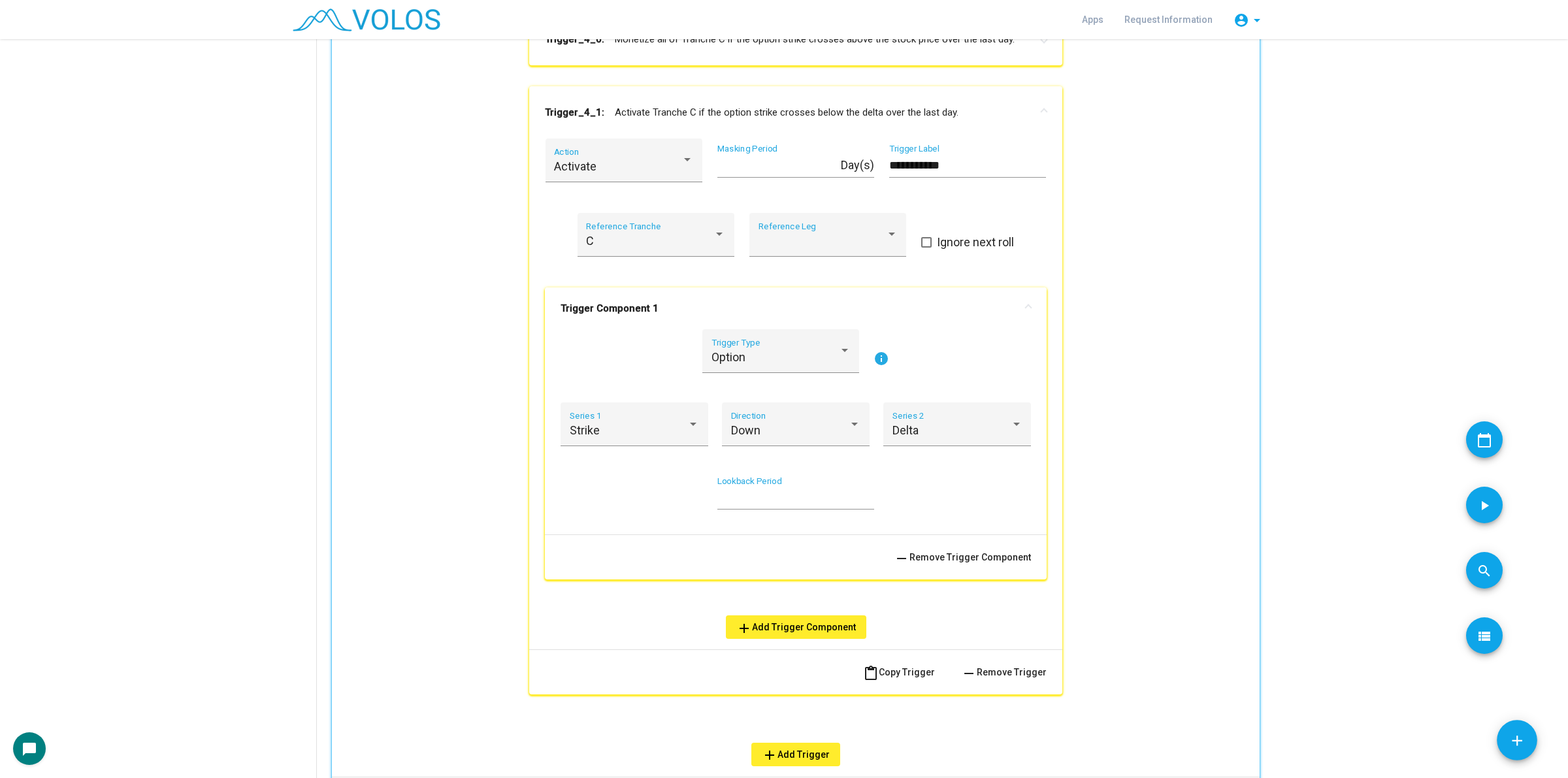
scroll to position [896, 0]
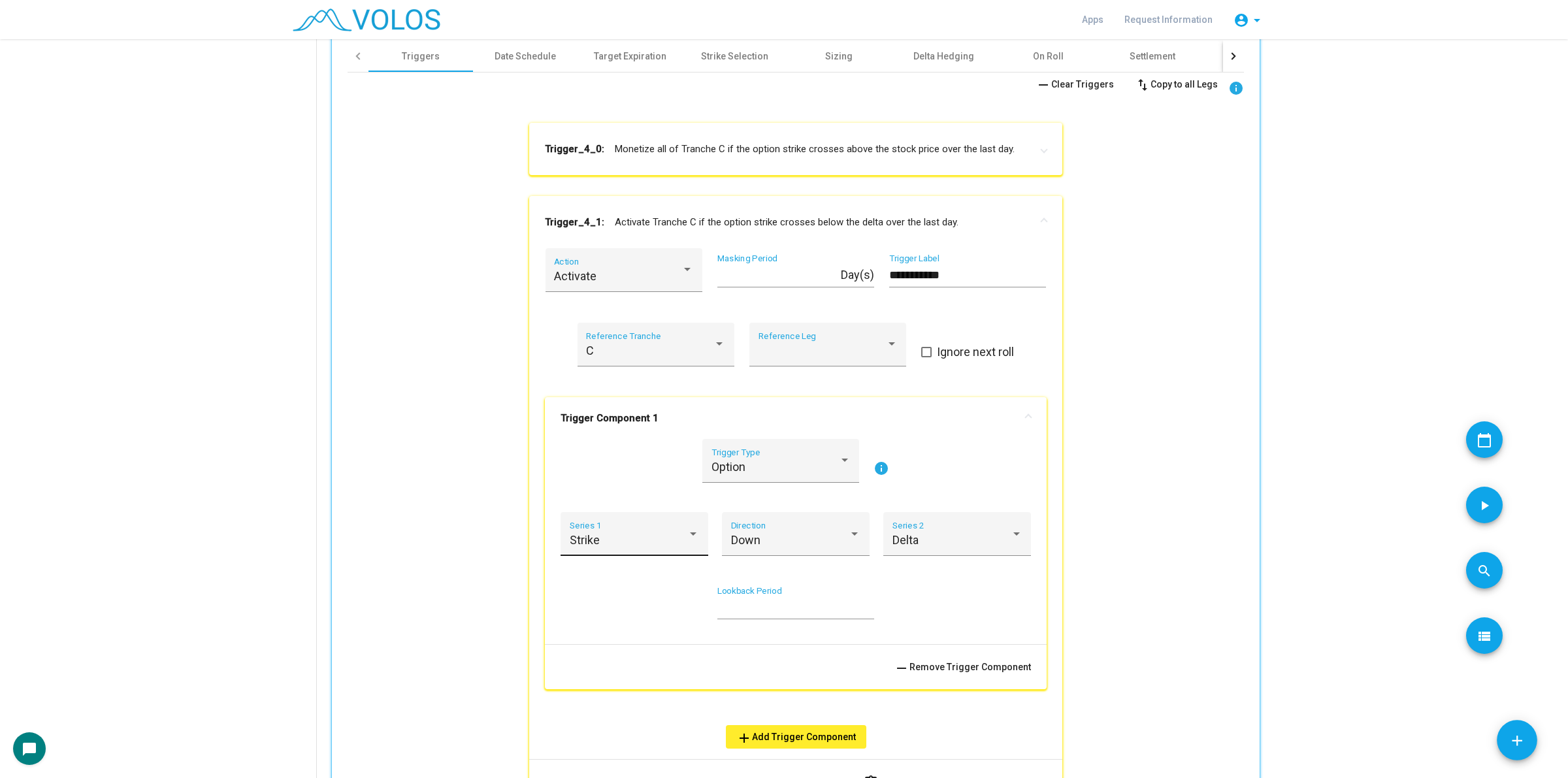
click at [642, 540] on div "Strike" at bounding box center [629, 540] width 118 height 13
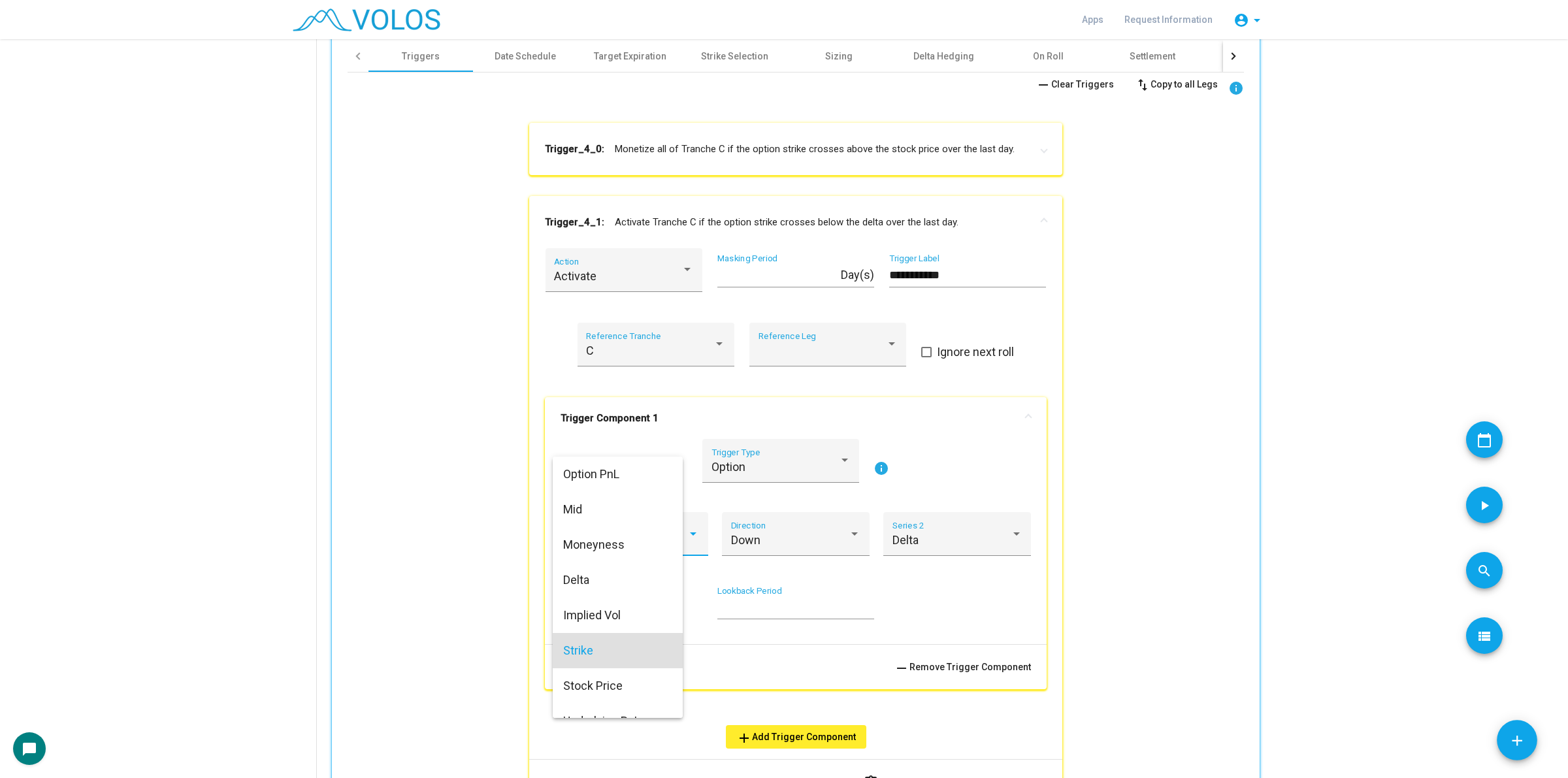
scroll to position [56, 0]
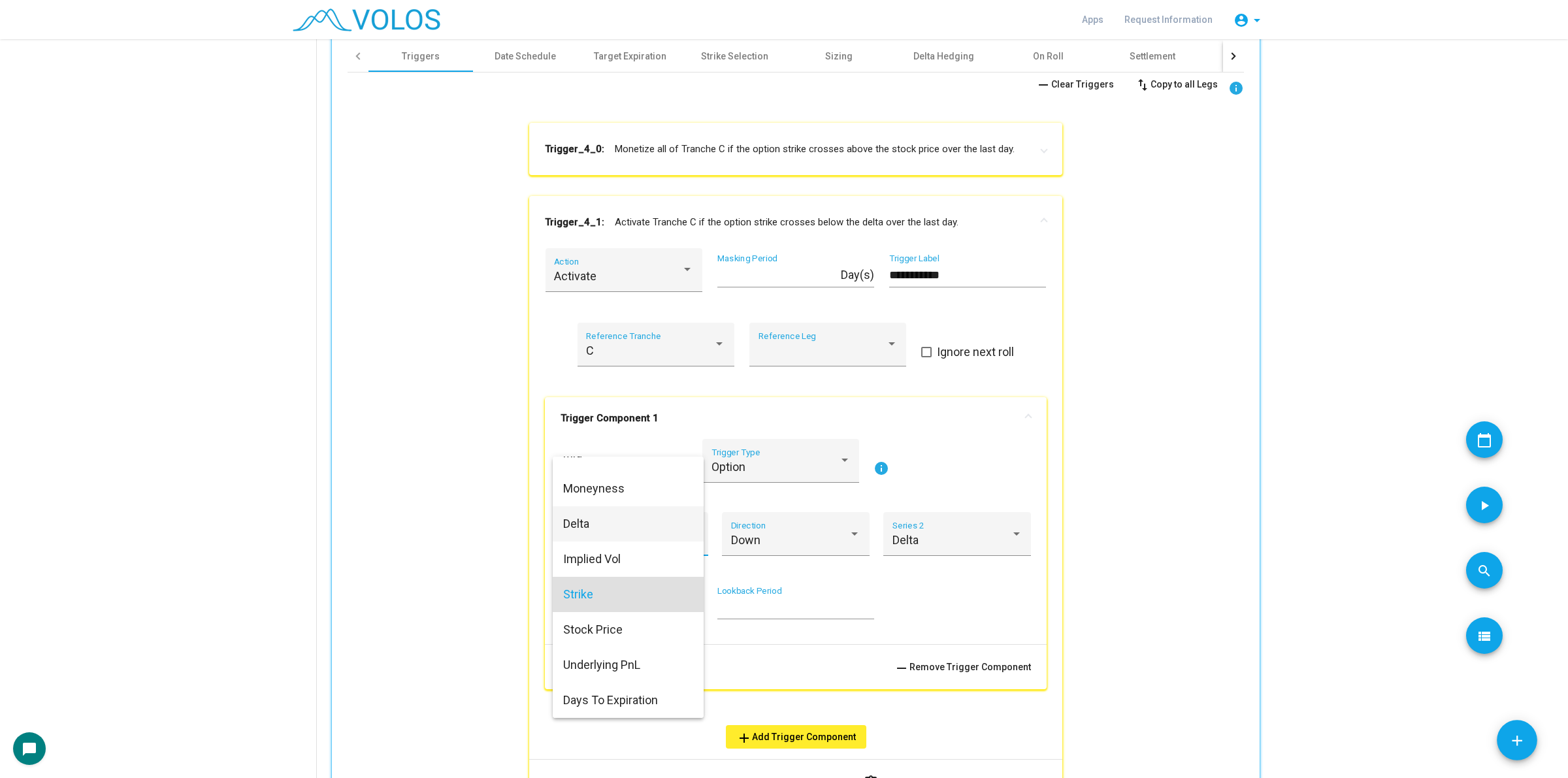
click at [631, 523] on span "Delta" at bounding box center [628, 524] width 130 height 35
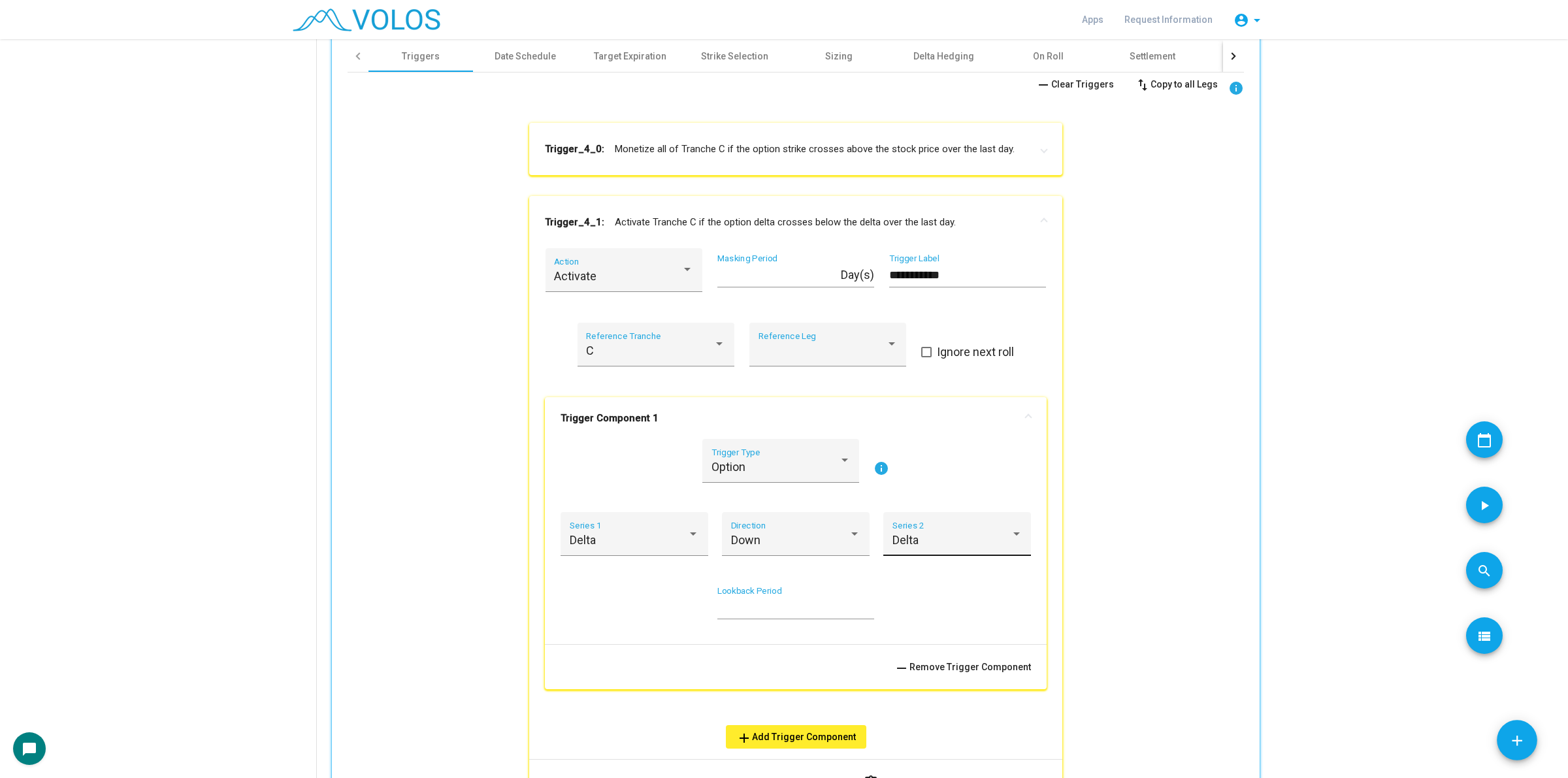
click at [967, 528] on div "Delta Series 2" at bounding box center [957, 538] width 130 height 34
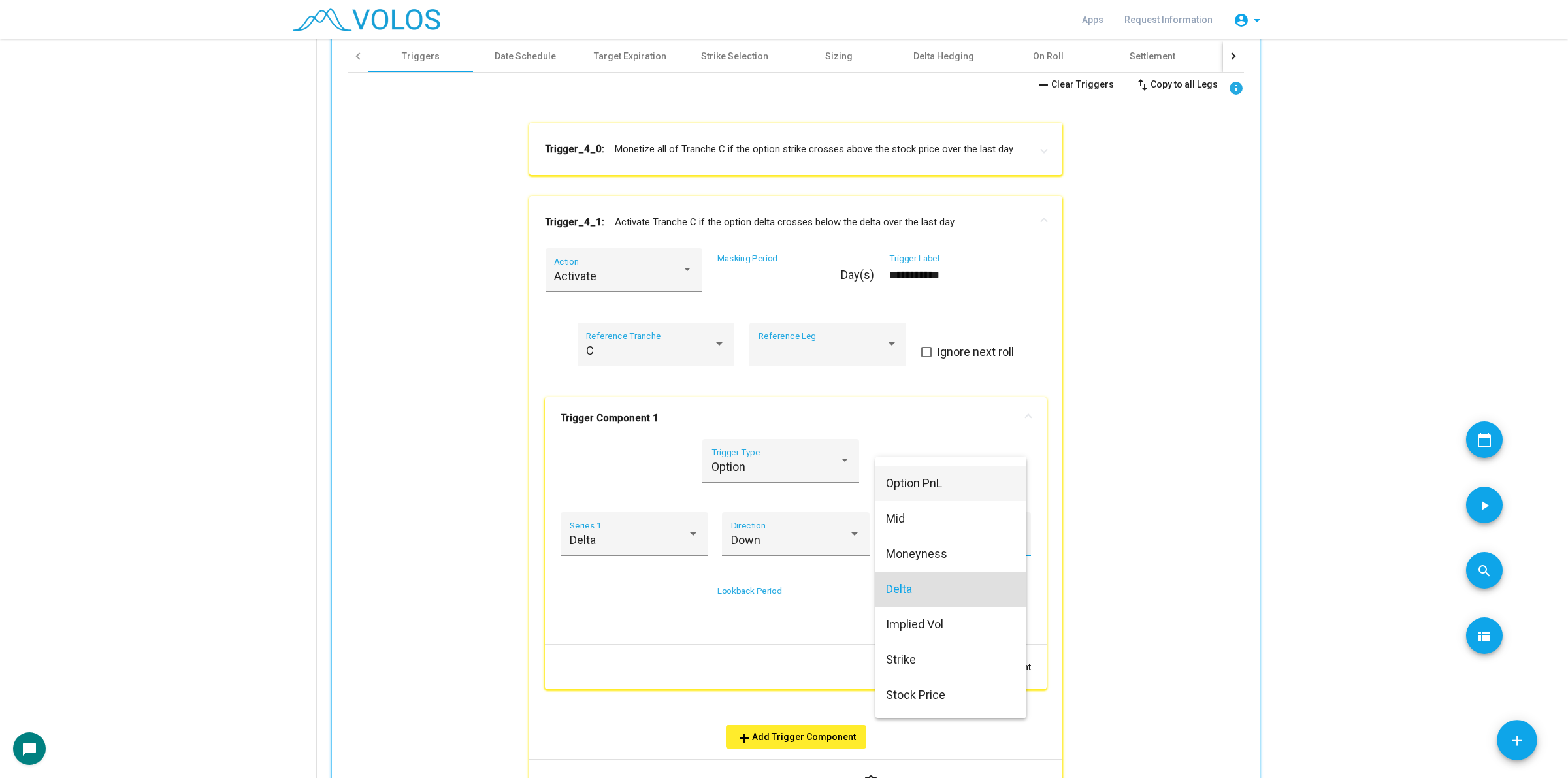
scroll to position [0, 0]
click at [955, 485] on span "Threshold" at bounding box center [951, 474] width 130 height 35
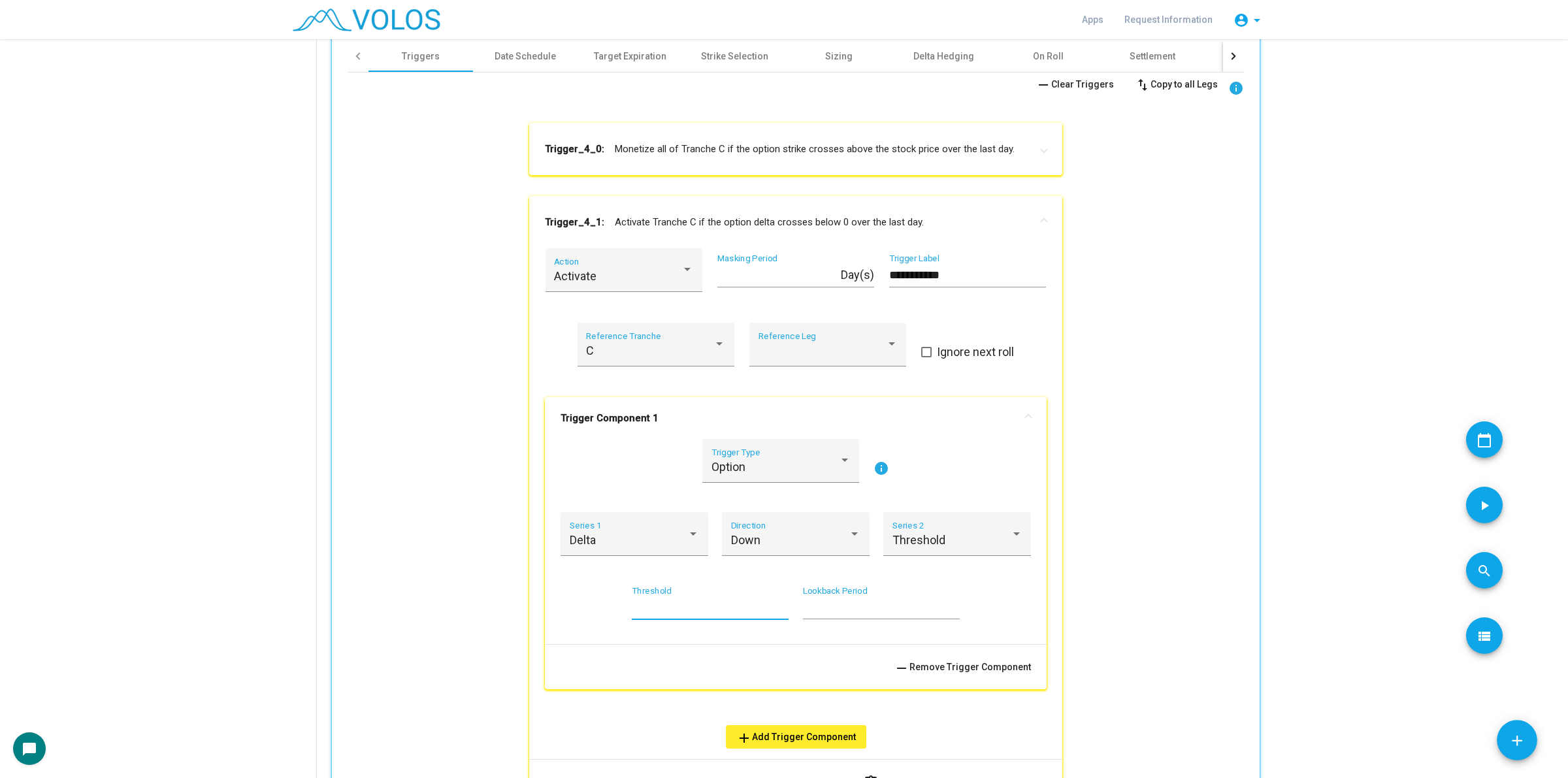
click at [655, 607] on input "*" at bounding box center [710, 607] width 157 height 13
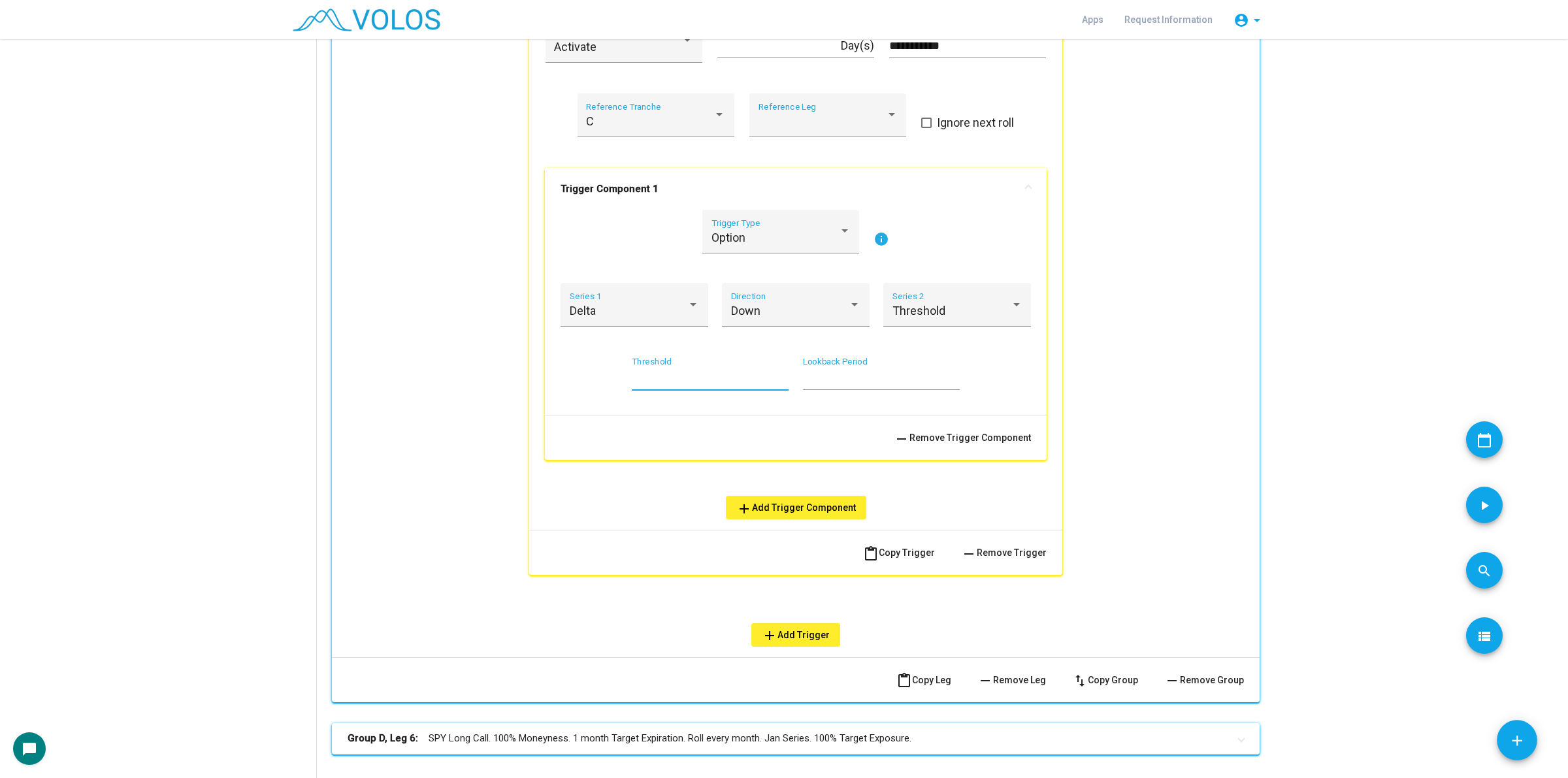
scroll to position [1127, 0]
click at [994, 555] on span "remove Remove Trigger" at bounding box center [1003, 552] width 85 height 11
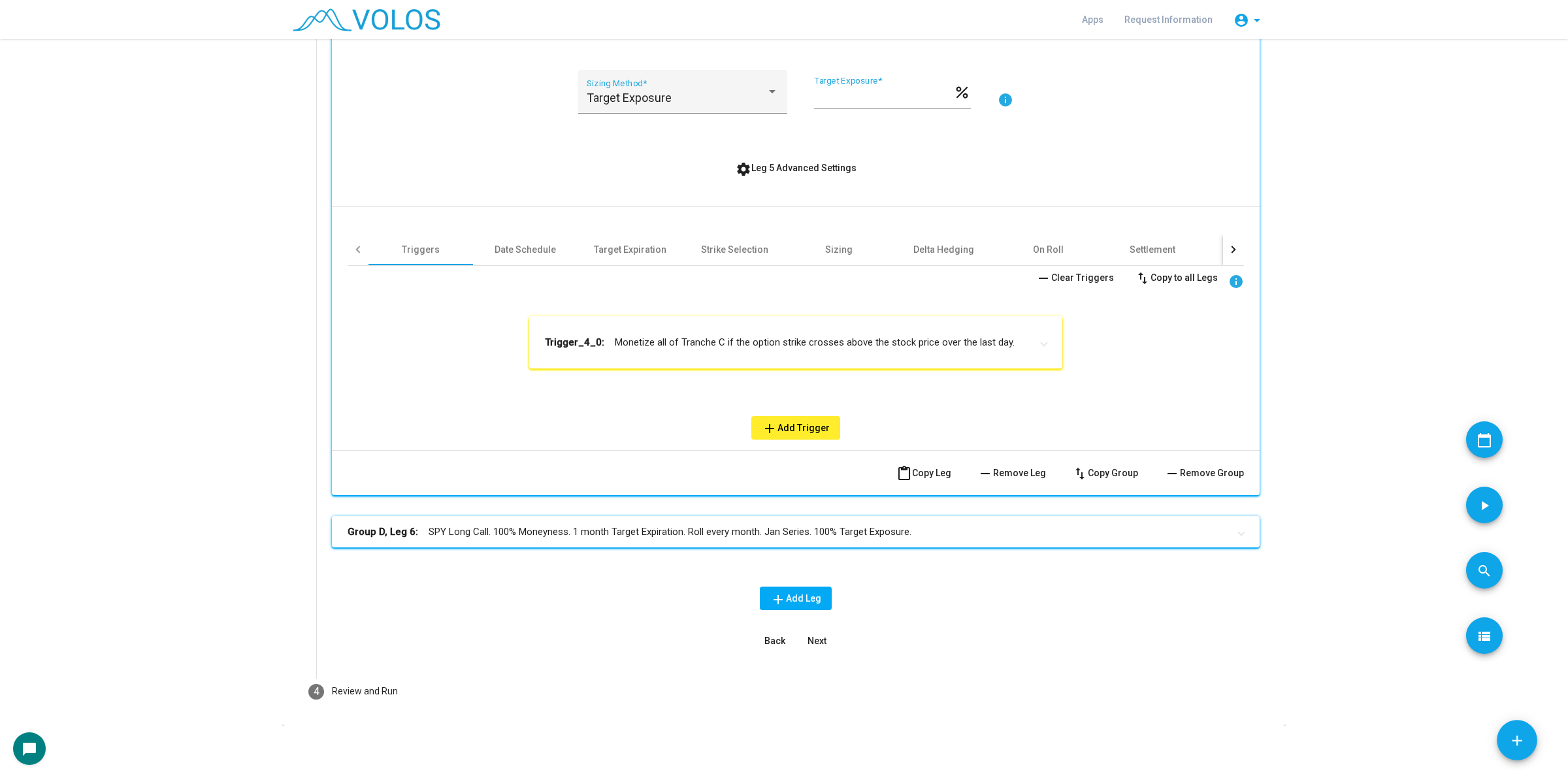
click at [918, 351] on mat-expansion-panel-header "Trigger_4_0: Monetize all of Tranche C if the option strike crosses above the s…" at bounding box center [796, 342] width 533 height 53
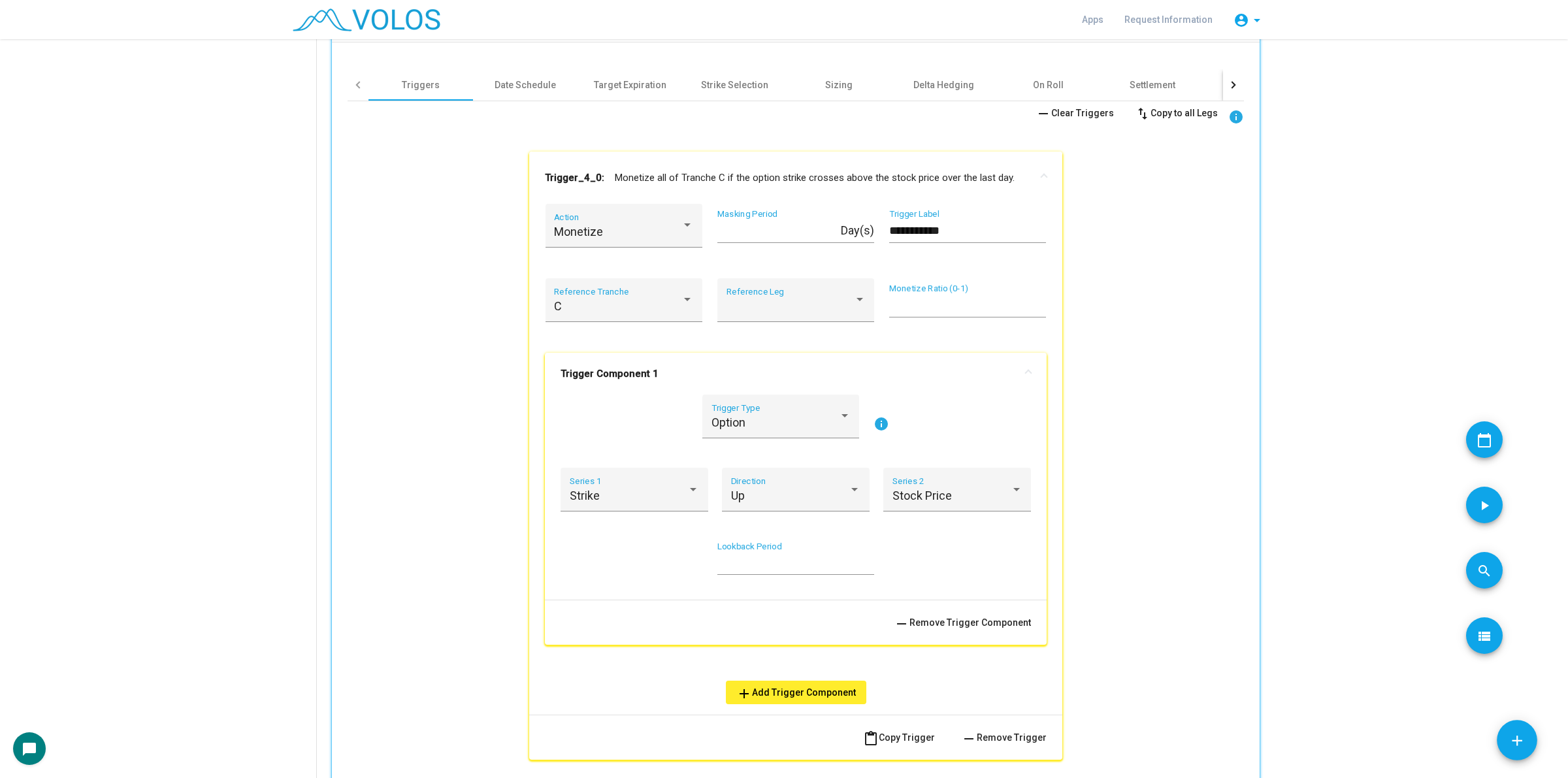
scroll to position [869, 0]
click at [993, 728] on button "remove Remove Trigger" at bounding box center [1004, 736] width 107 height 24
click at [993, 728] on div "**********" at bounding box center [784, 408] width 1568 height 739
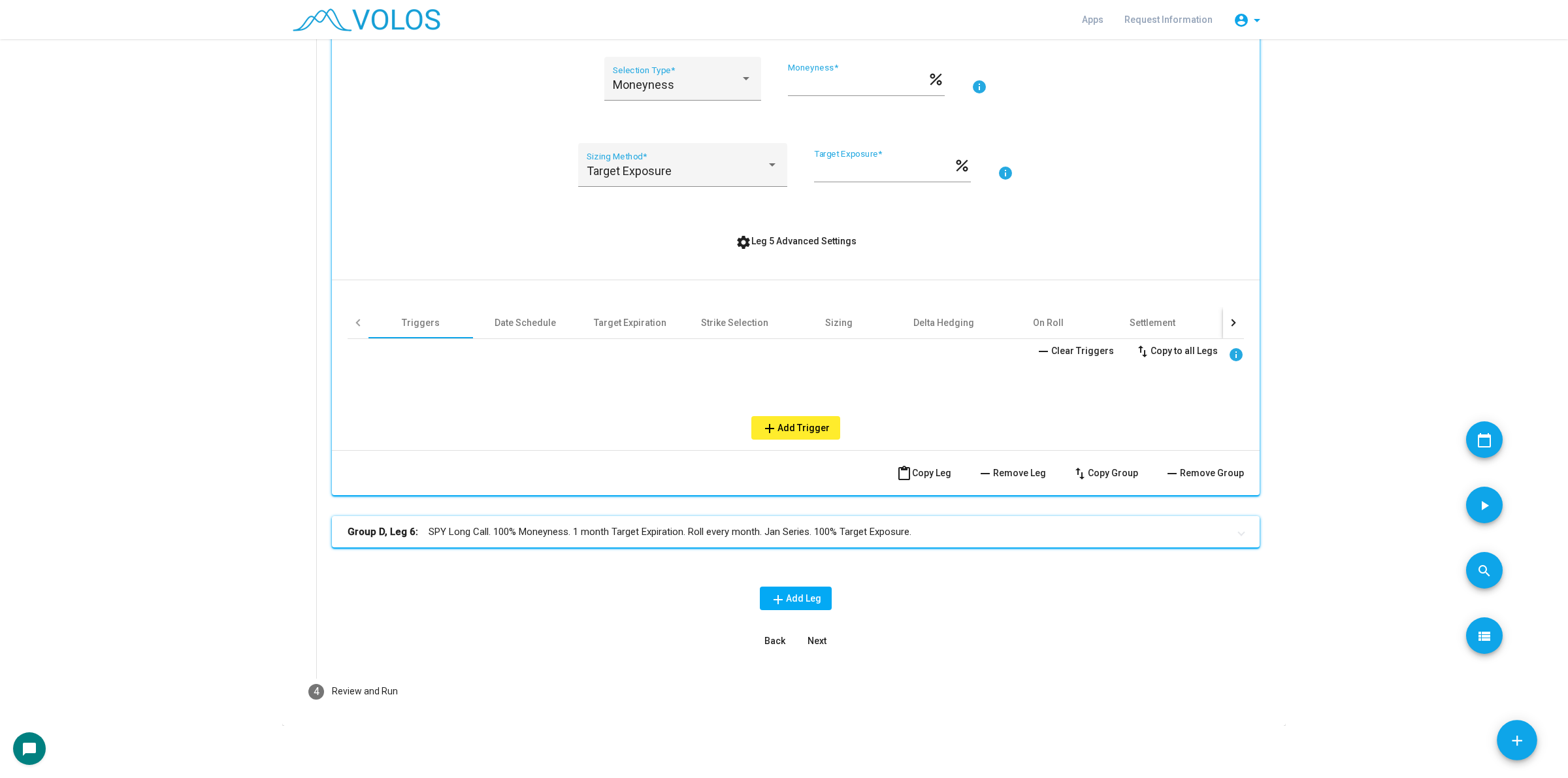
scroll to position [629, 0]
click at [817, 637] on span "Next" at bounding box center [817, 642] width 19 height 11
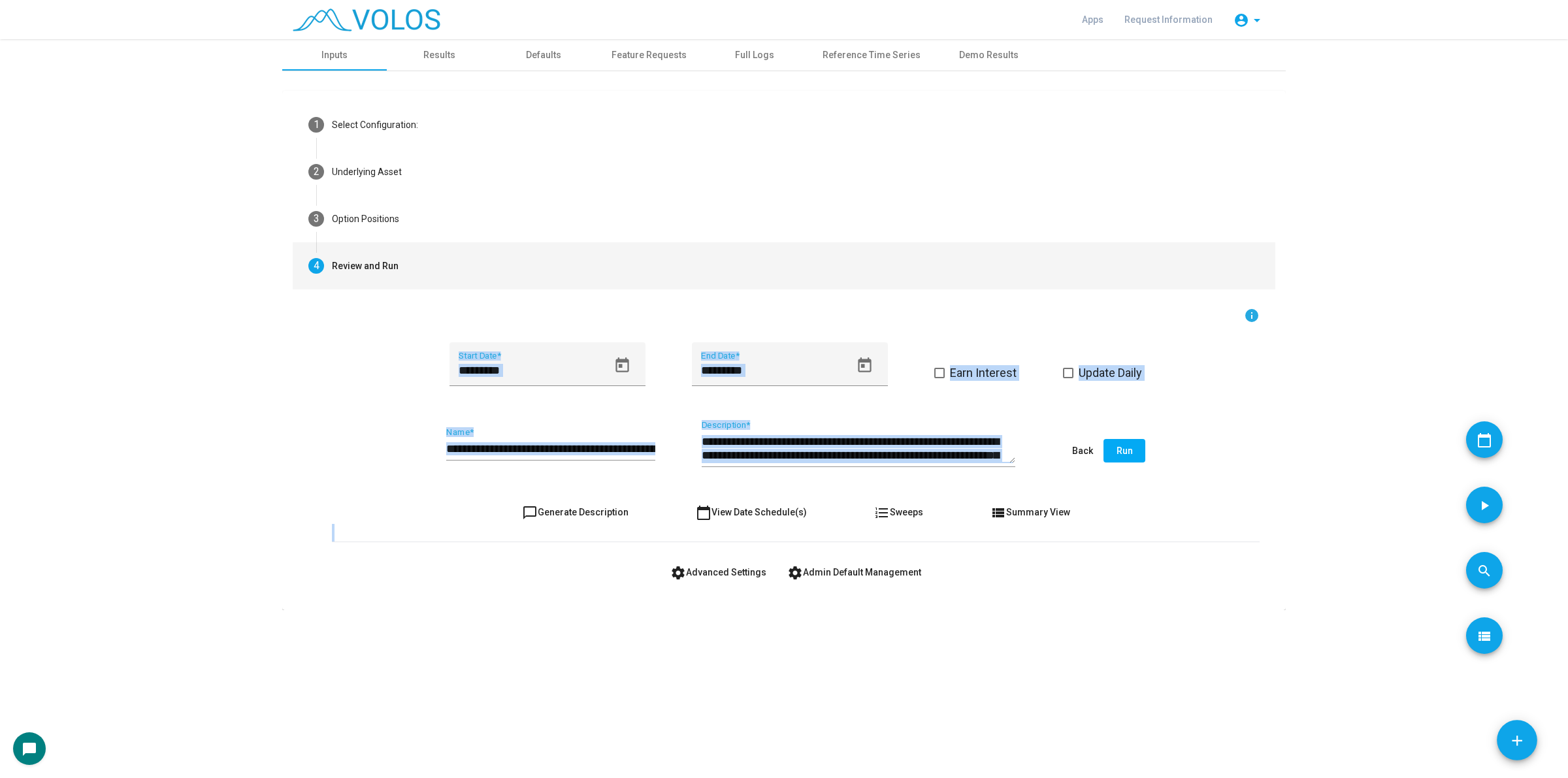
scroll to position [0, 0]
click at [575, 517] on button "chat_bubble_outline Generate Description" at bounding box center [574, 512] width 127 height 24
type textarea "**********"
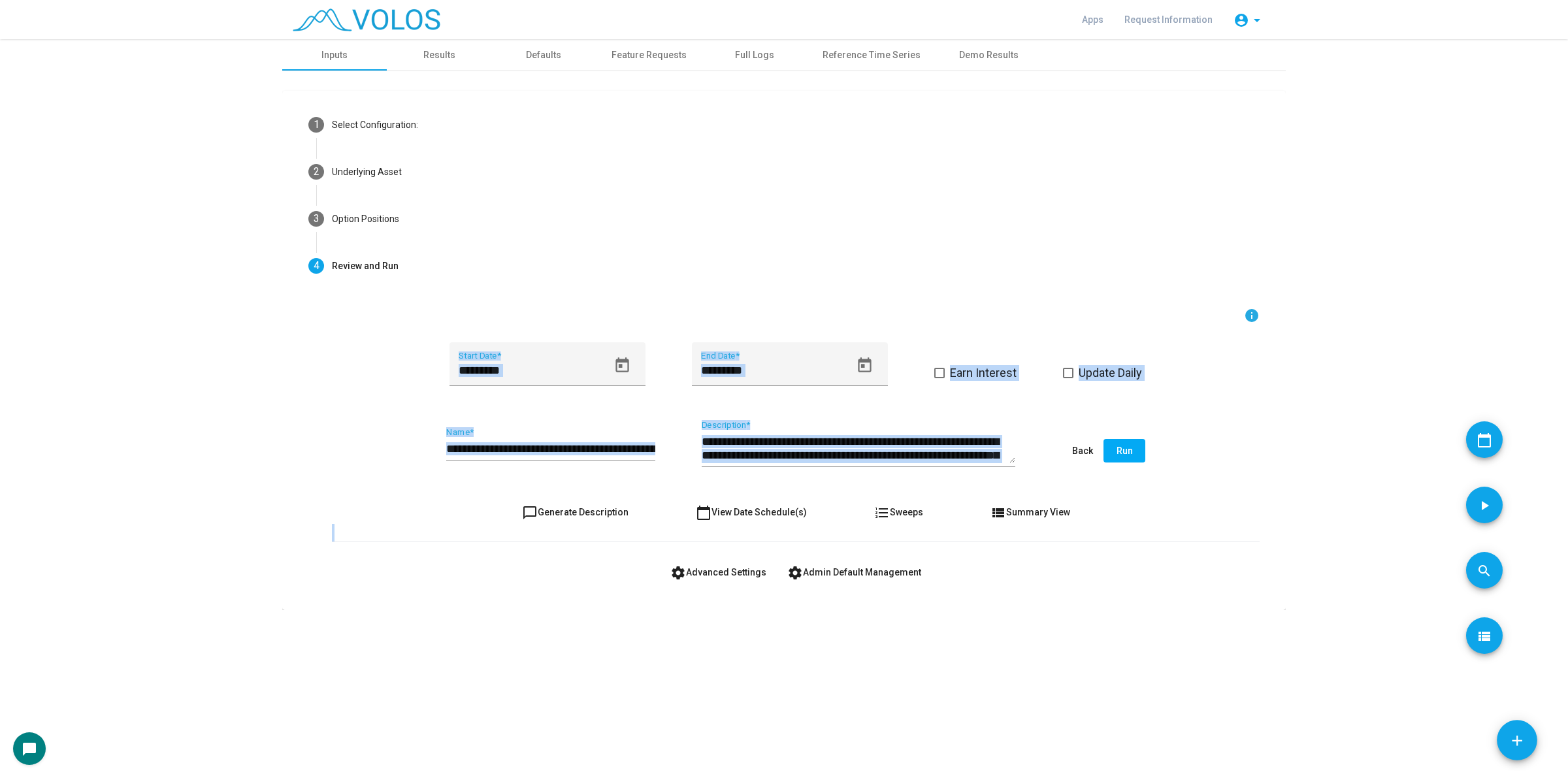
click at [541, 438] on div "**********" at bounding box center [551, 444] width 209 height 34
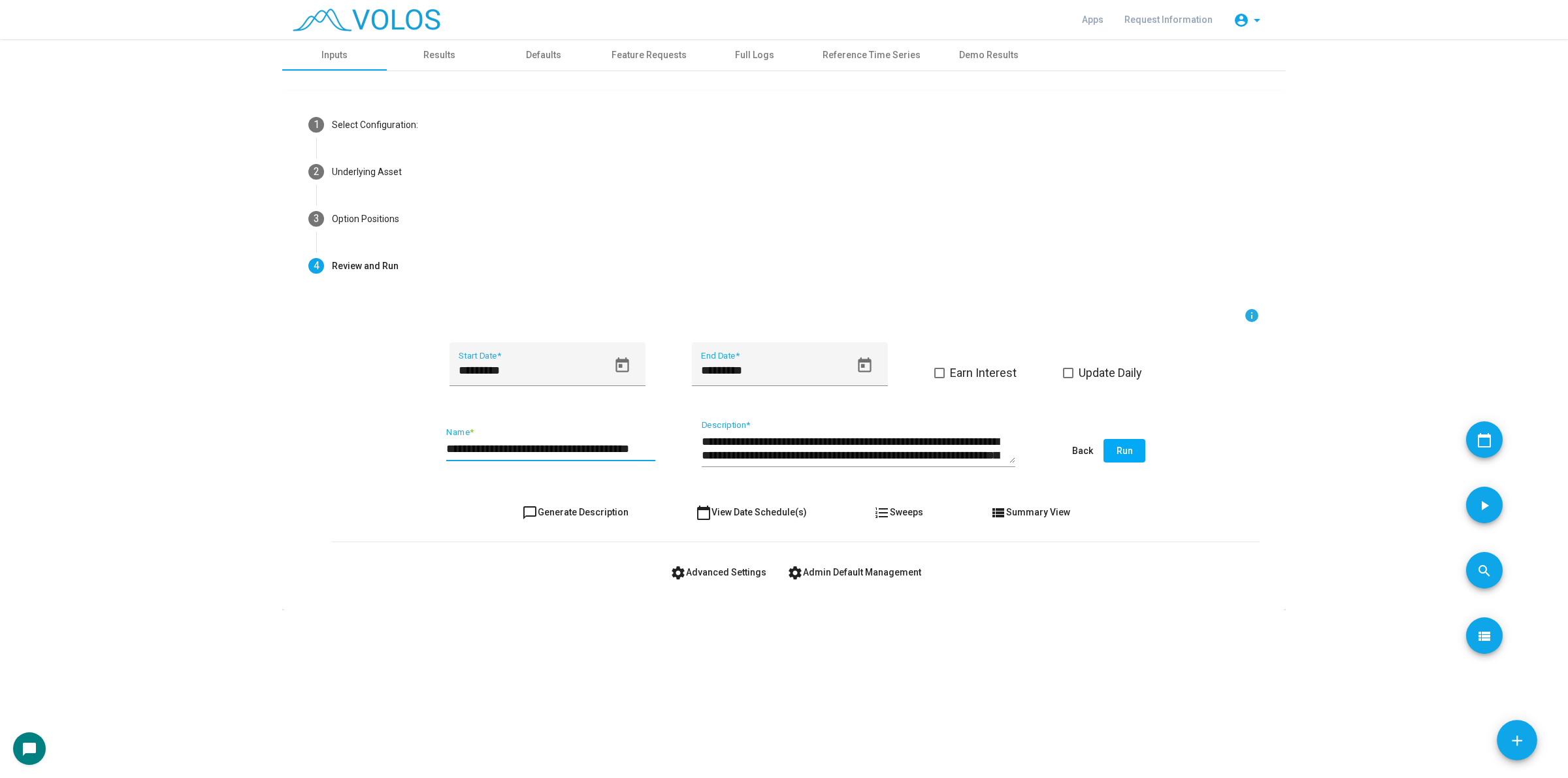
scroll to position [0, 5]
type input "*"
type input "**********"
click at [1117, 373] on span "Update Daily" at bounding box center [1110, 373] width 63 height 16
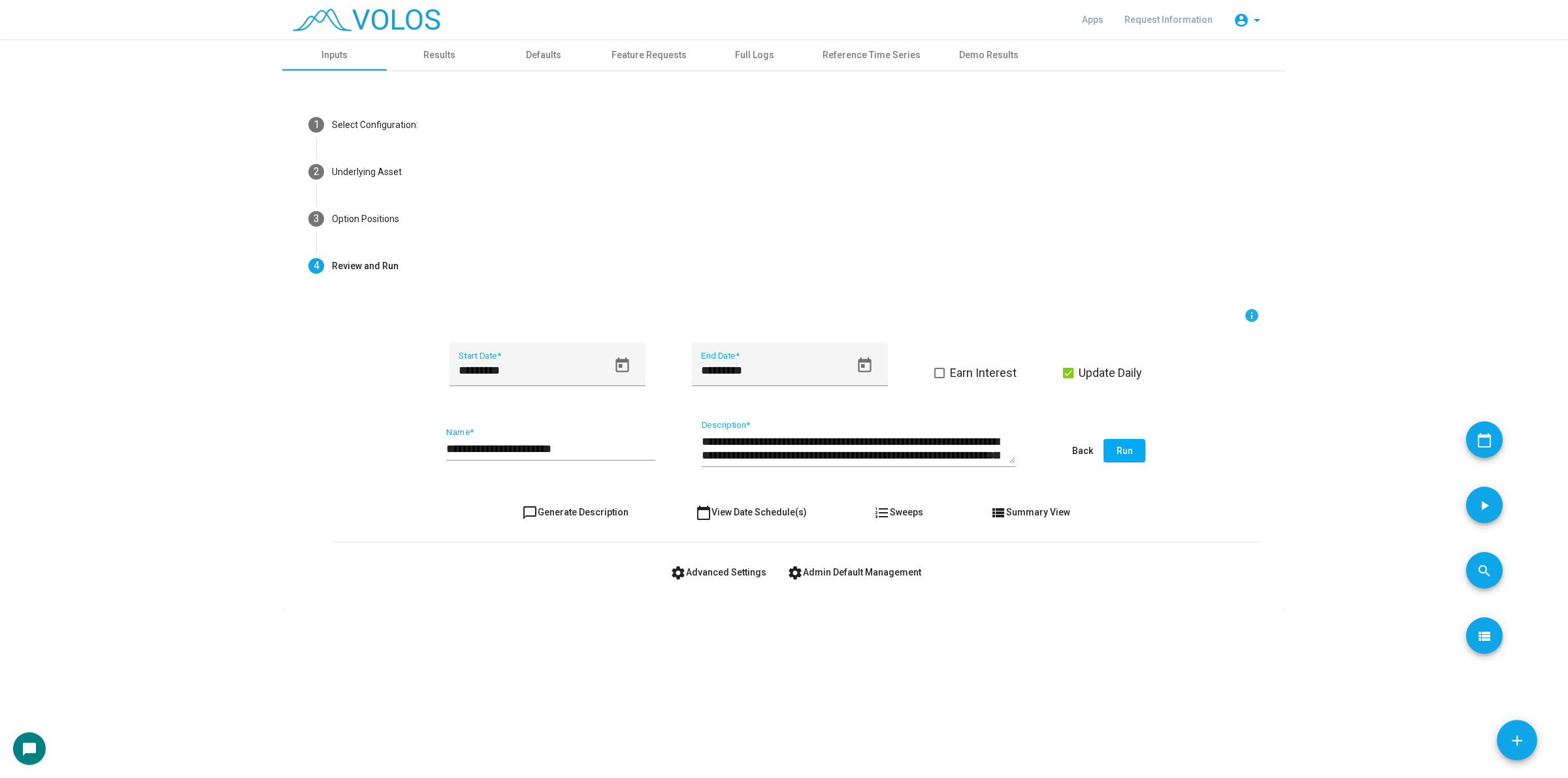
click at [704, 563] on button "settings Advanced Settings" at bounding box center [718, 572] width 117 height 24
click at [557, 511] on span "chat_bubble_outline Generate Description" at bounding box center [575, 512] width 107 height 11
click at [978, 373] on span "Earn Interest" at bounding box center [983, 373] width 66 height 16
click at [1115, 459] on button "Run" at bounding box center [1124, 450] width 42 height 24
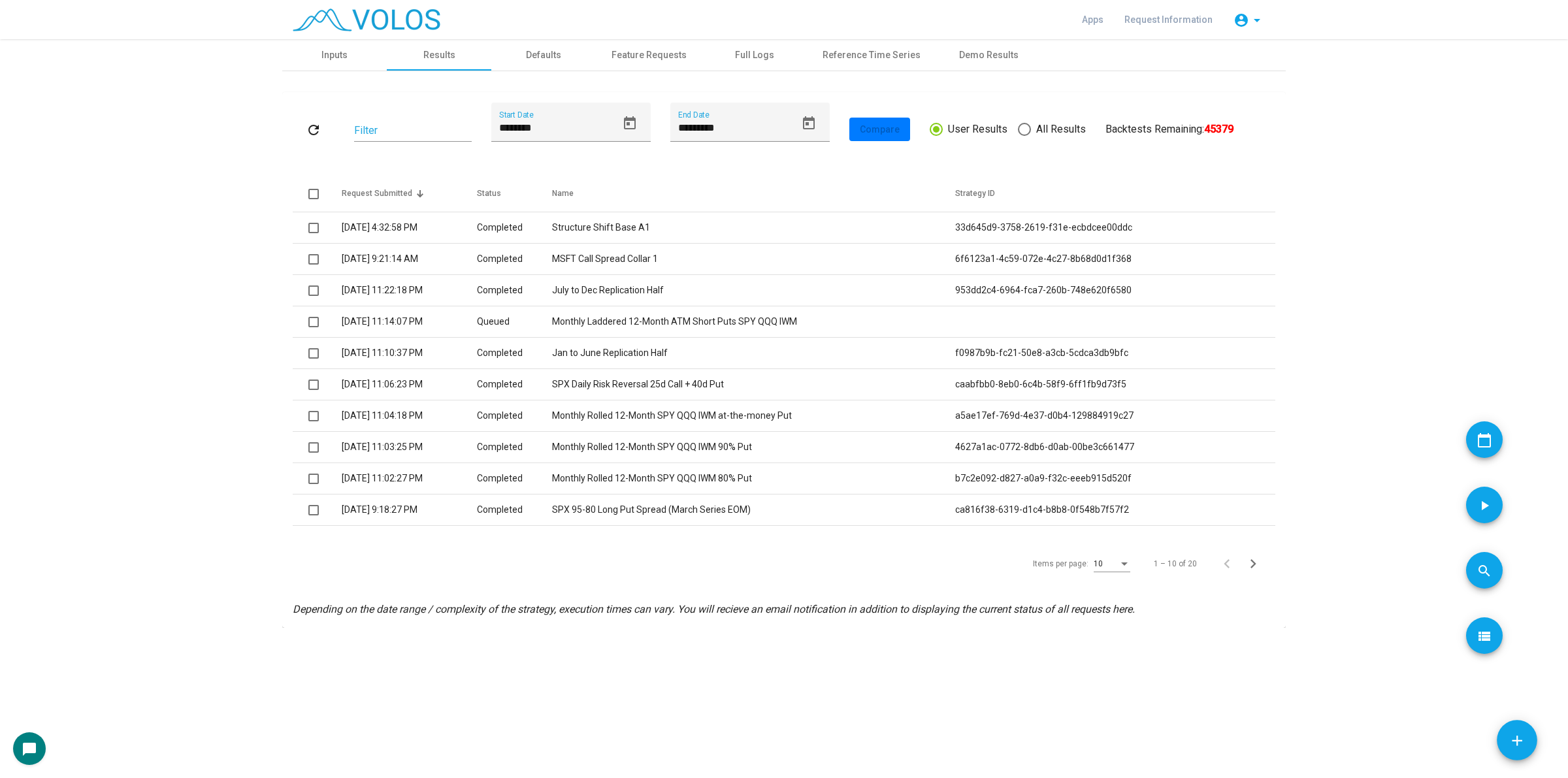
click at [520, 239] on td "Completed" at bounding box center [514, 228] width 75 height 31
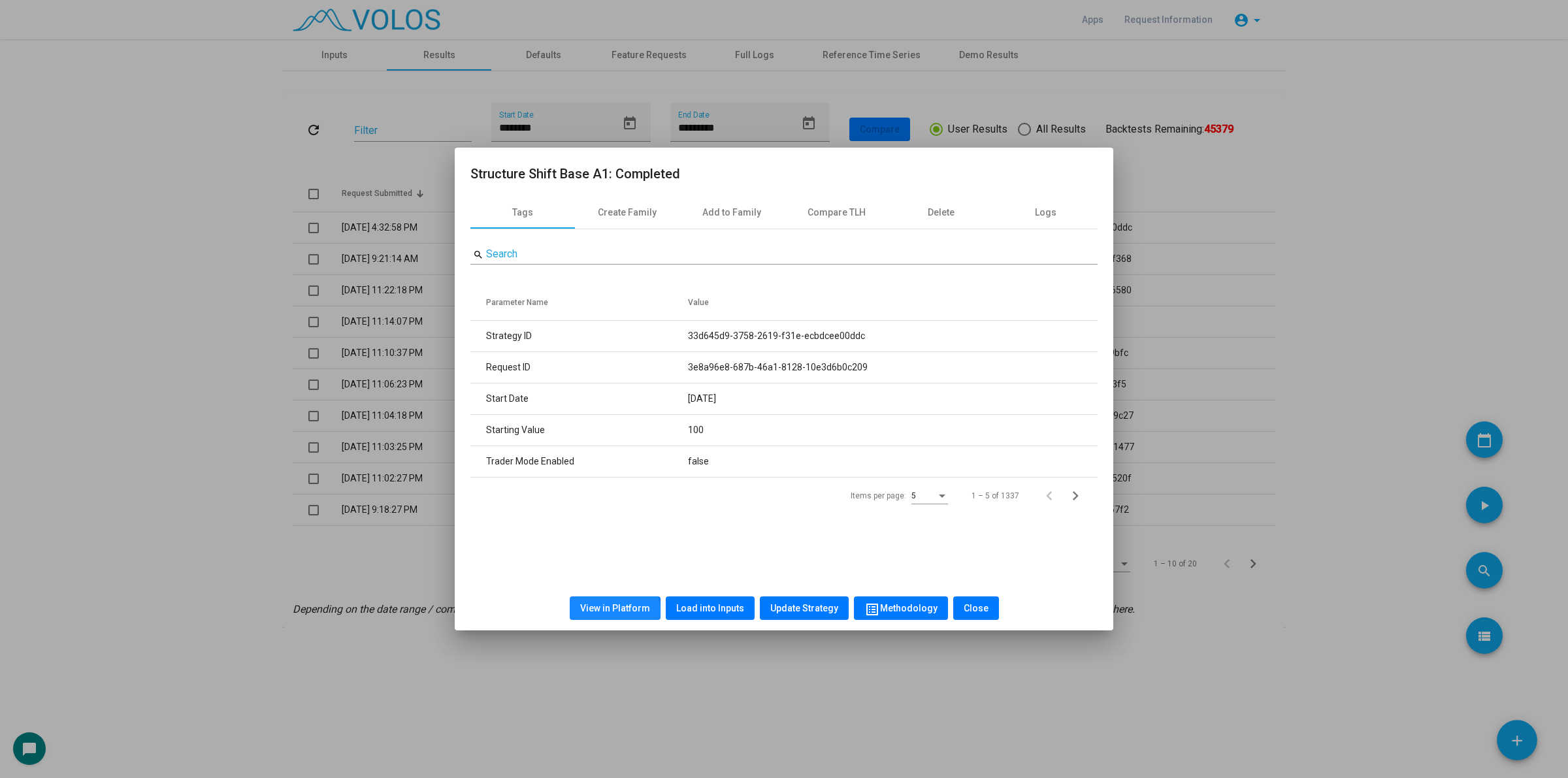
click at [617, 612] on span "View in Platform" at bounding box center [615, 608] width 70 height 11
click at [105, 276] on div at bounding box center [784, 389] width 1568 height 778
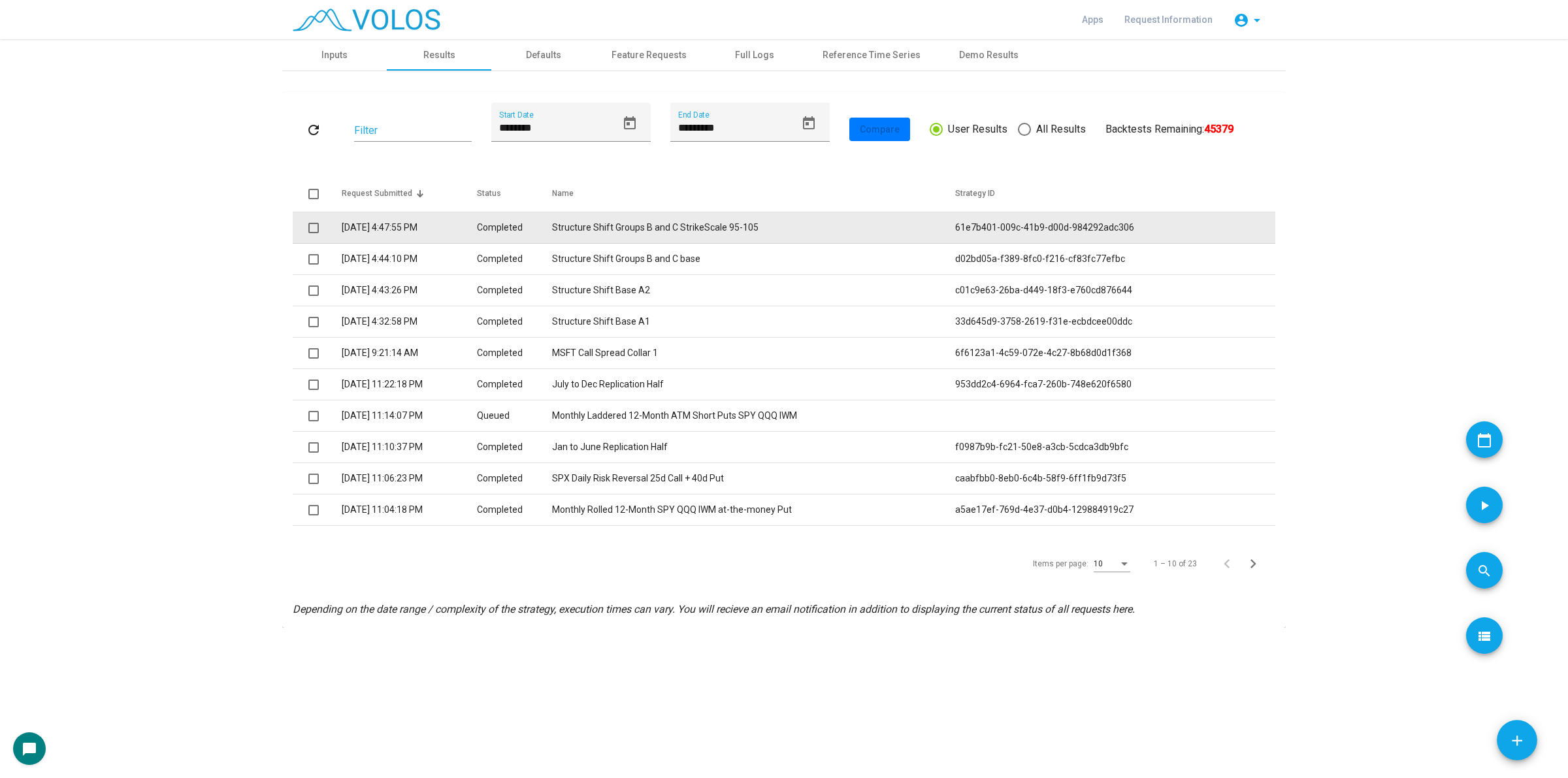
click at [414, 229] on td "8/12/2025 4:47:55 PM" at bounding box center [408, 228] width 135 height 31
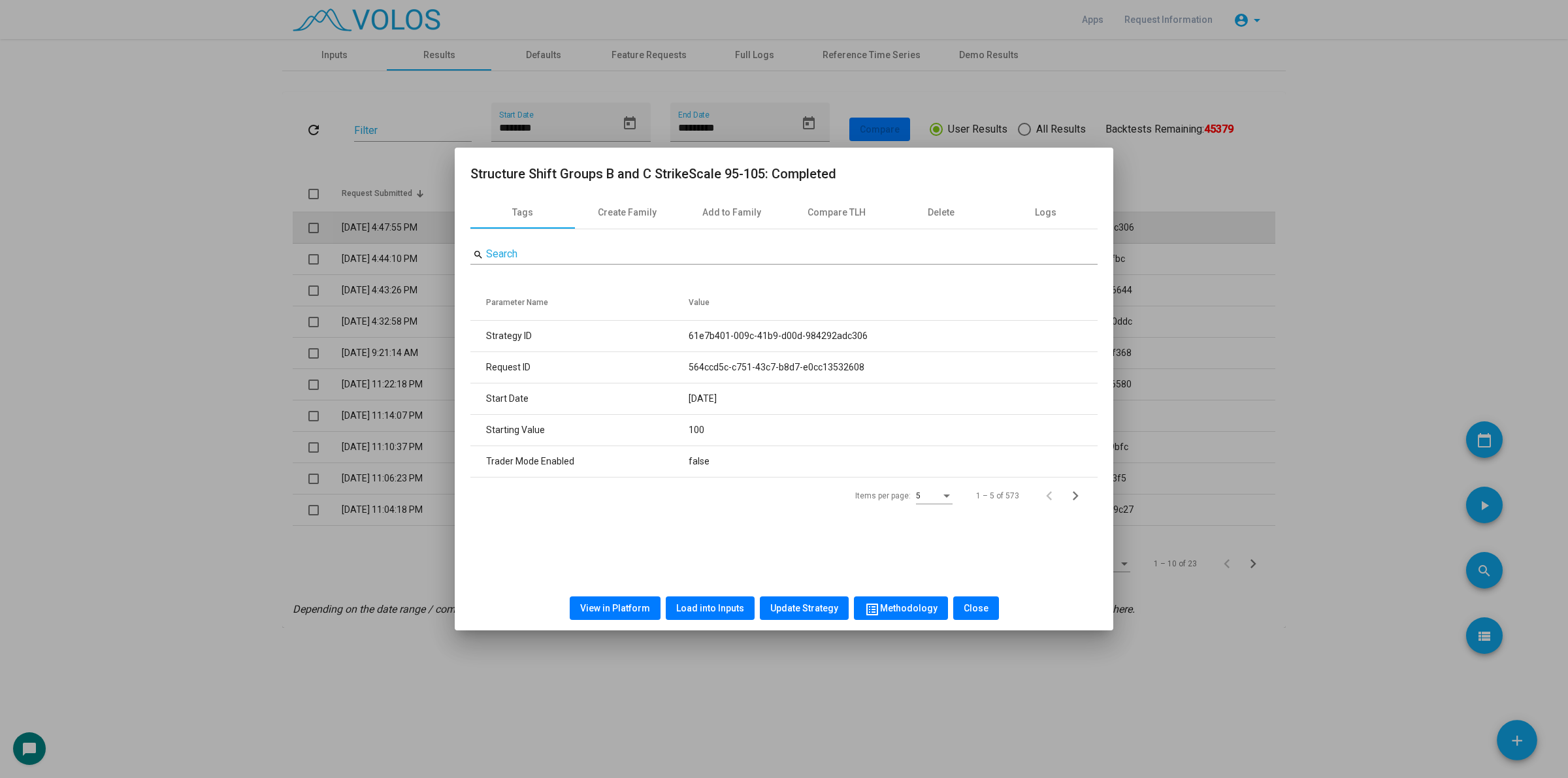
click at [307, 211] on div at bounding box center [784, 389] width 1568 height 778
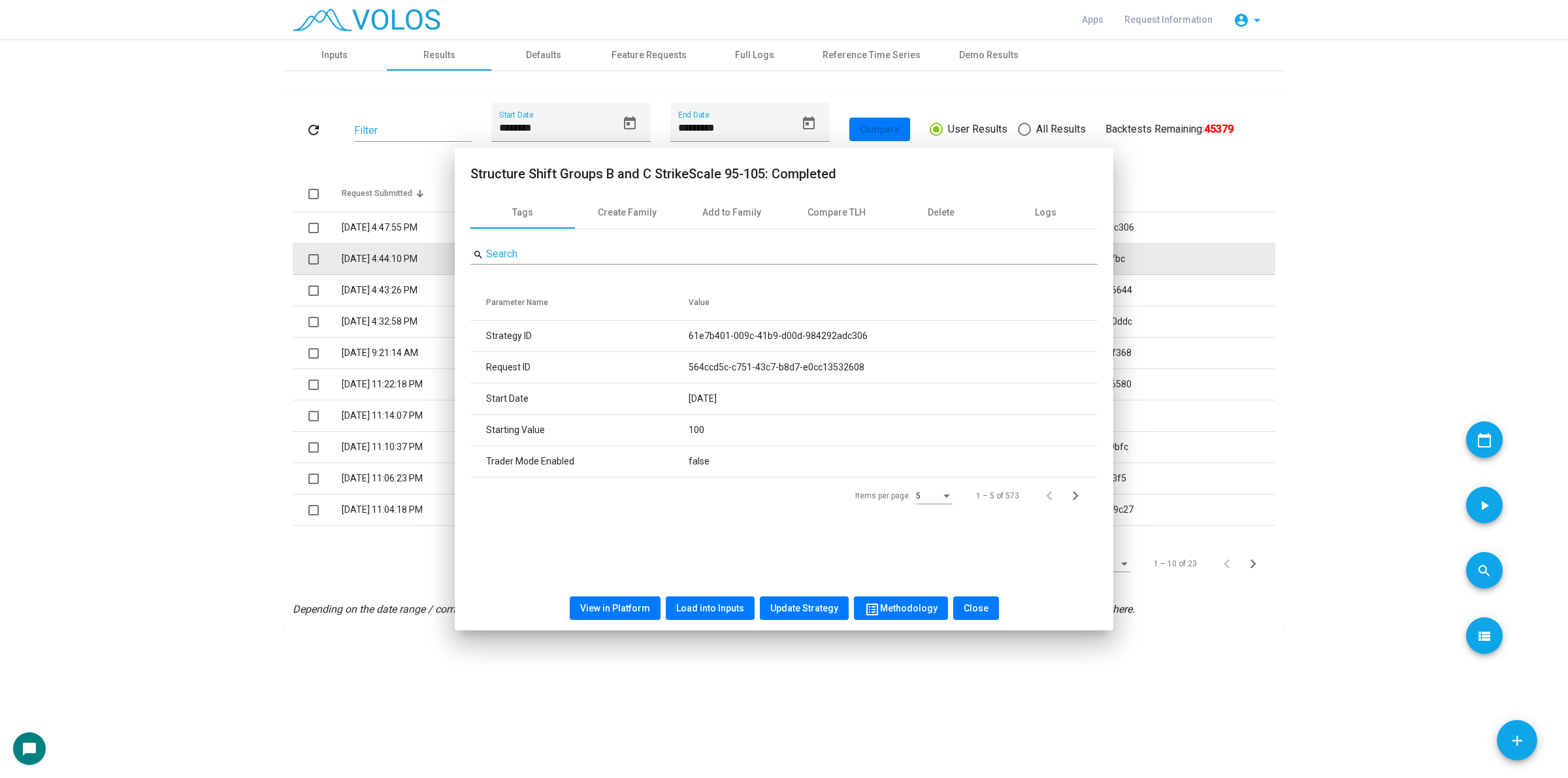
click at [311, 232] on span at bounding box center [314, 228] width 11 height 11
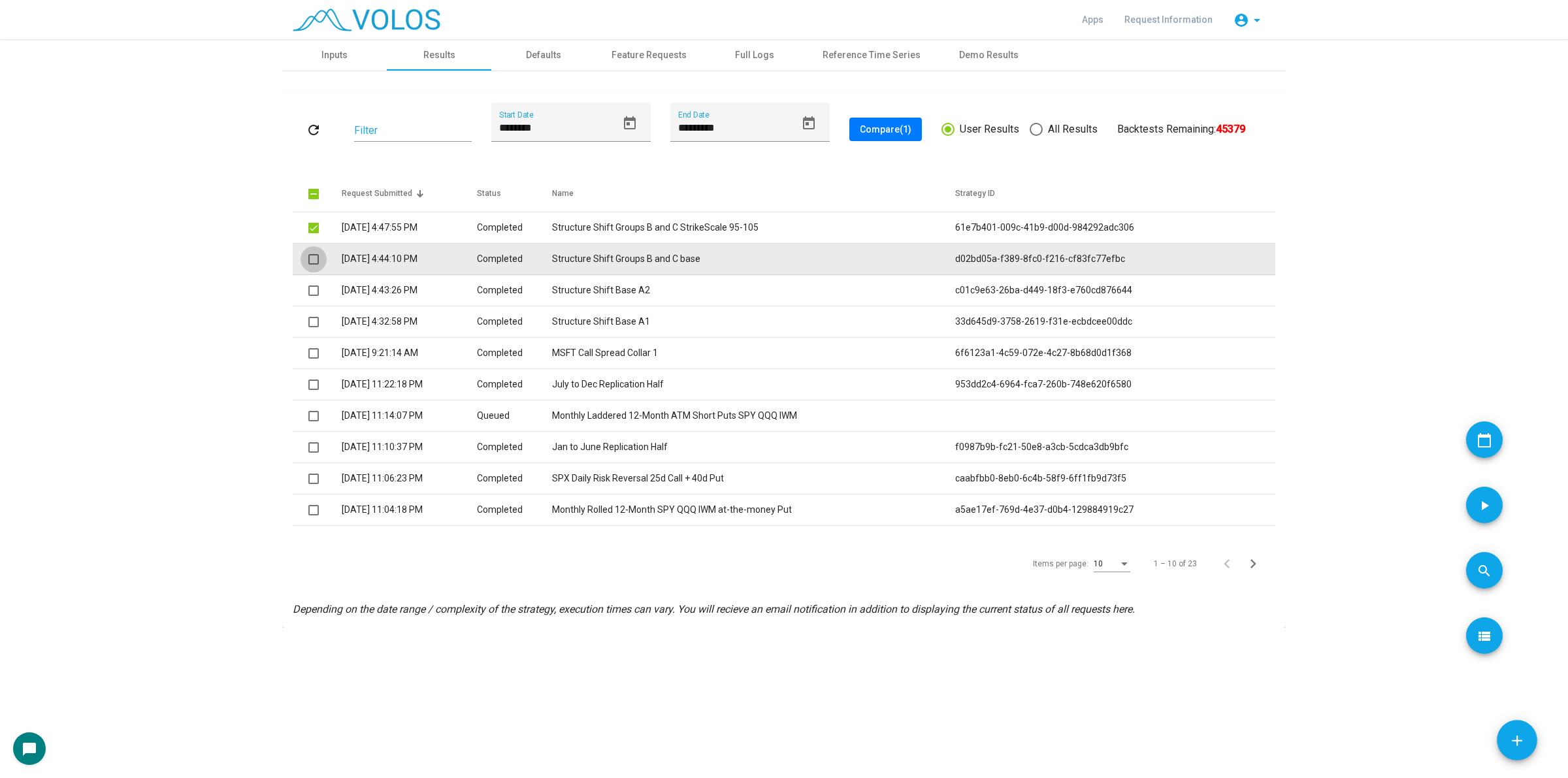
click at [311, 259] on span at bounding box center [314, 260] width 11 height 11
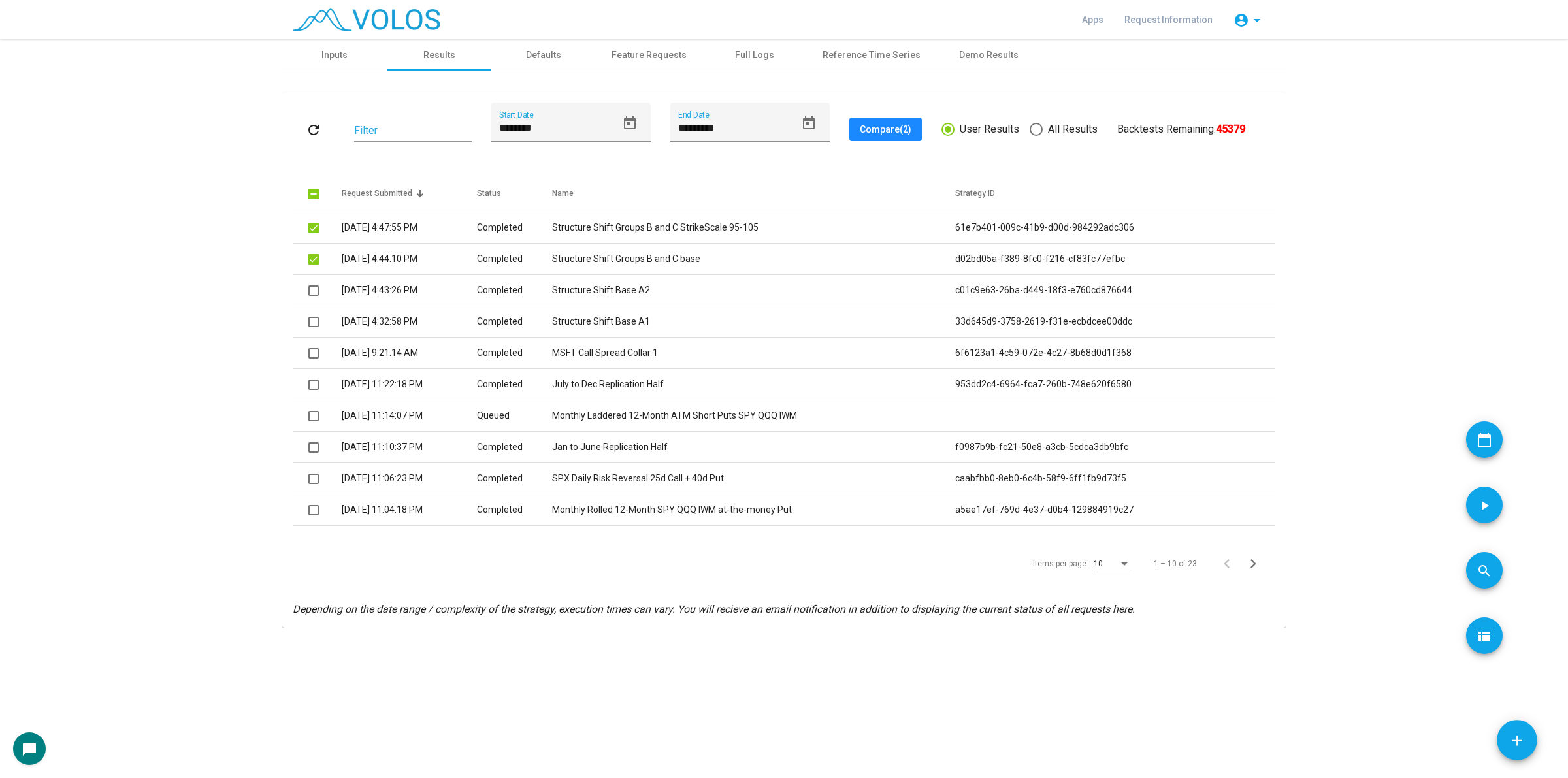
click at [895, 121] on button "Compare (2)" at bounding box center [885, 129] width 72 height 24
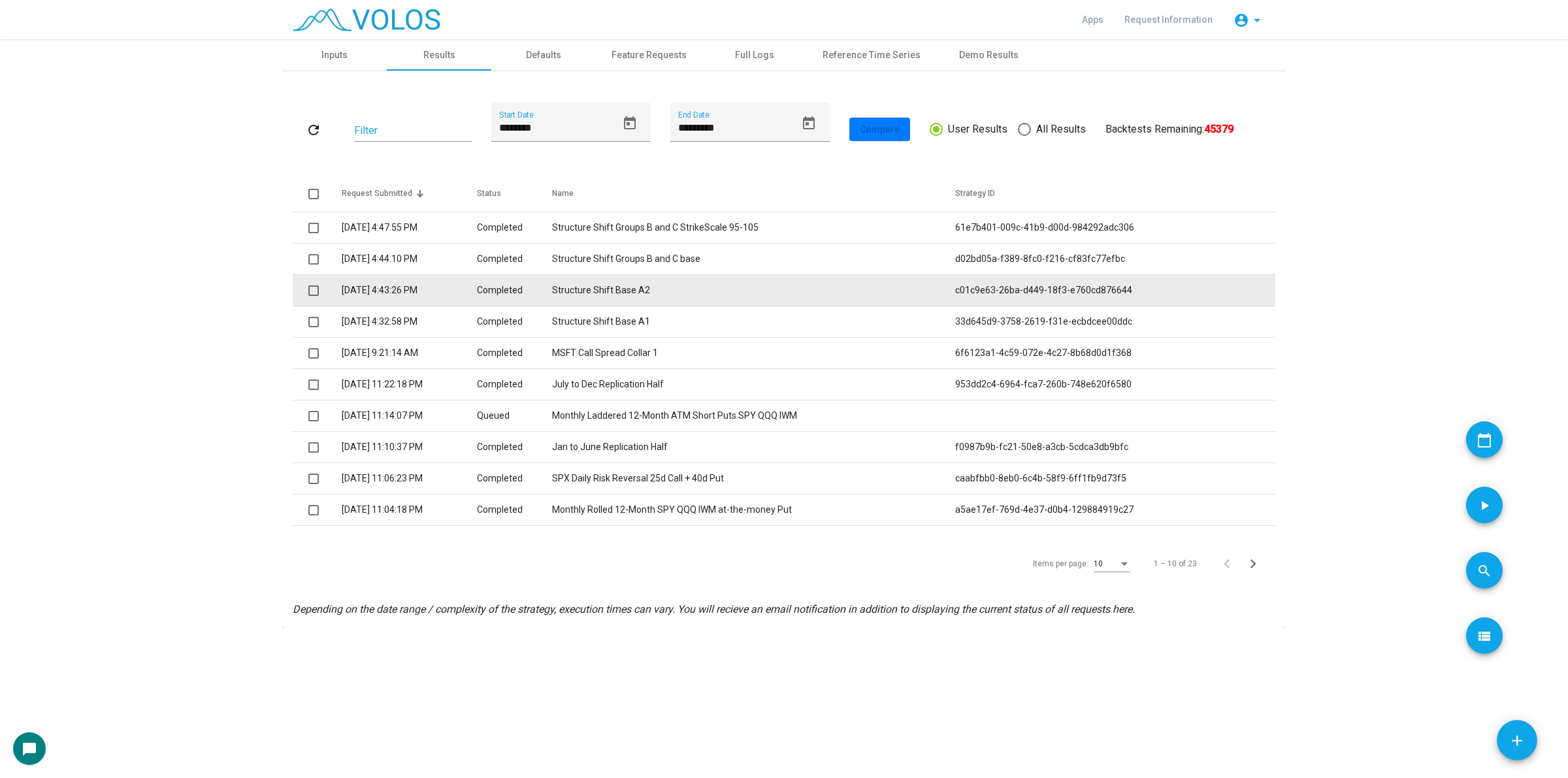
click at [653, 296] on td "Structure Shift Base A2" at bounding box center [754, 290] width 403 height 31
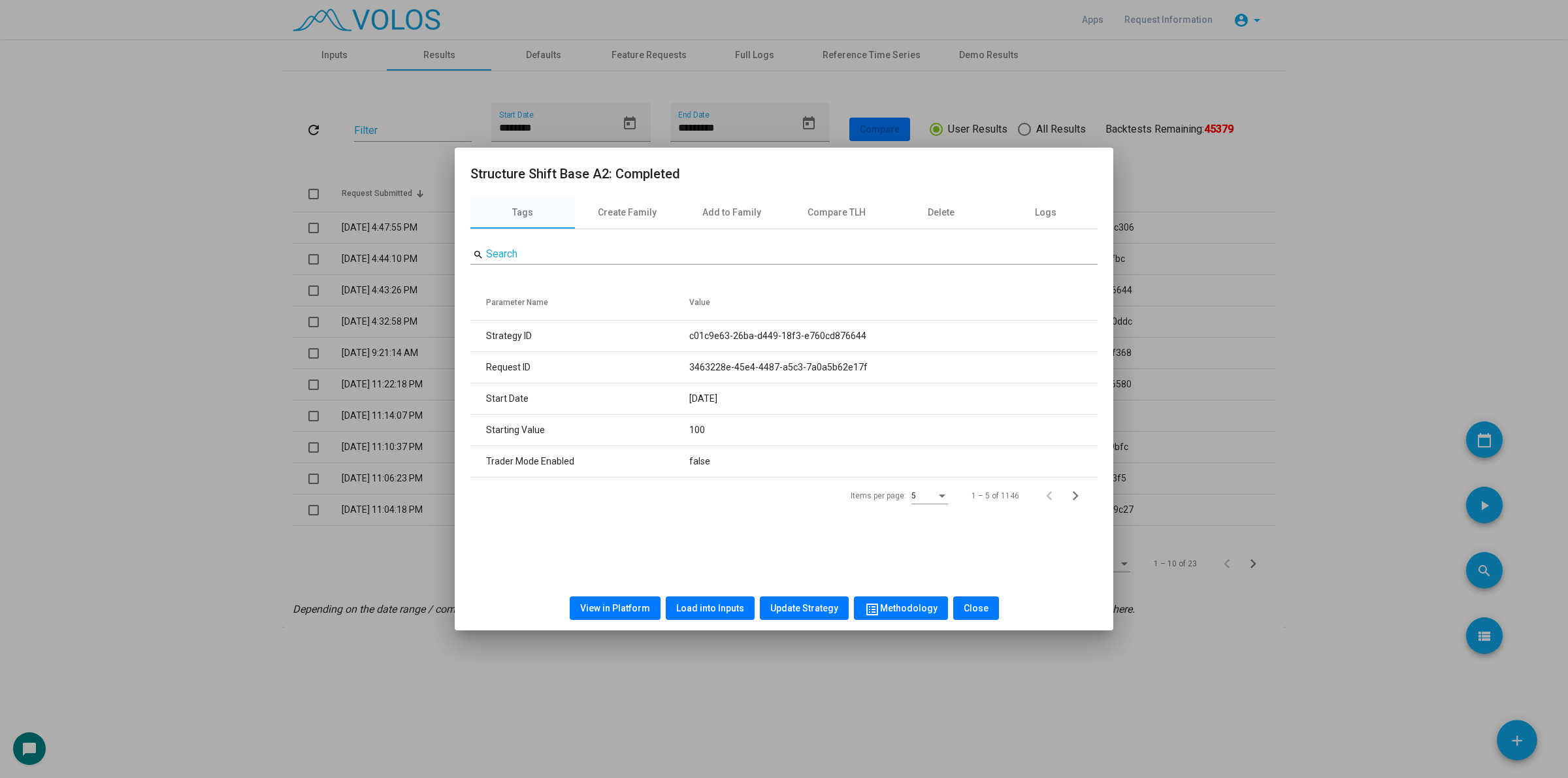
click at [680, 608] on span "Load into Inputs" at bounding box center [709, 608] width 68 height 11
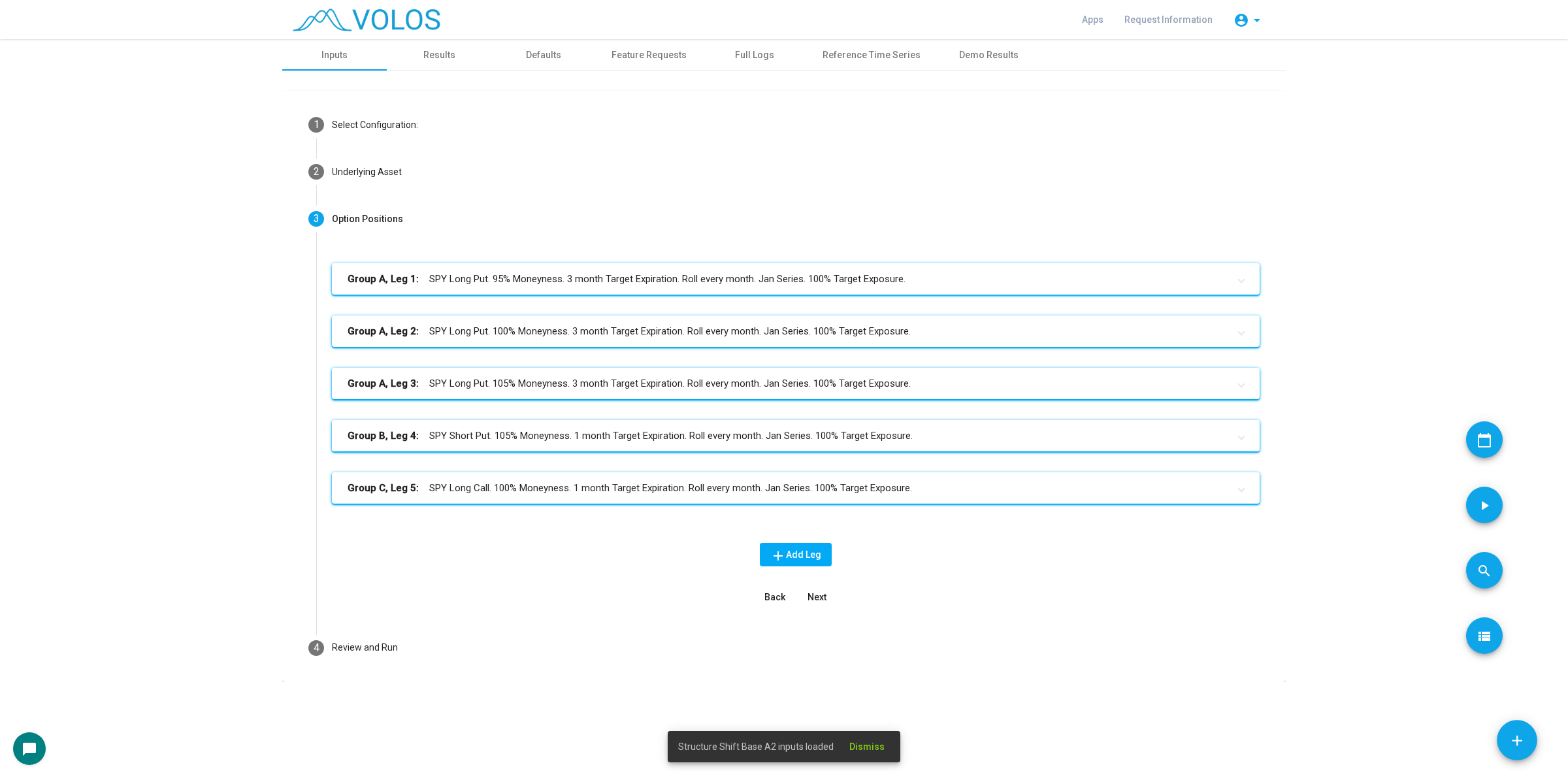
click at [667, 484] on mat-panel-title "Group C, Leg 5: SPY Long Call. 100% Moneyness. 1 month Target Expiration. Roll …" at bounding box center [788, 488] width 881 height 15
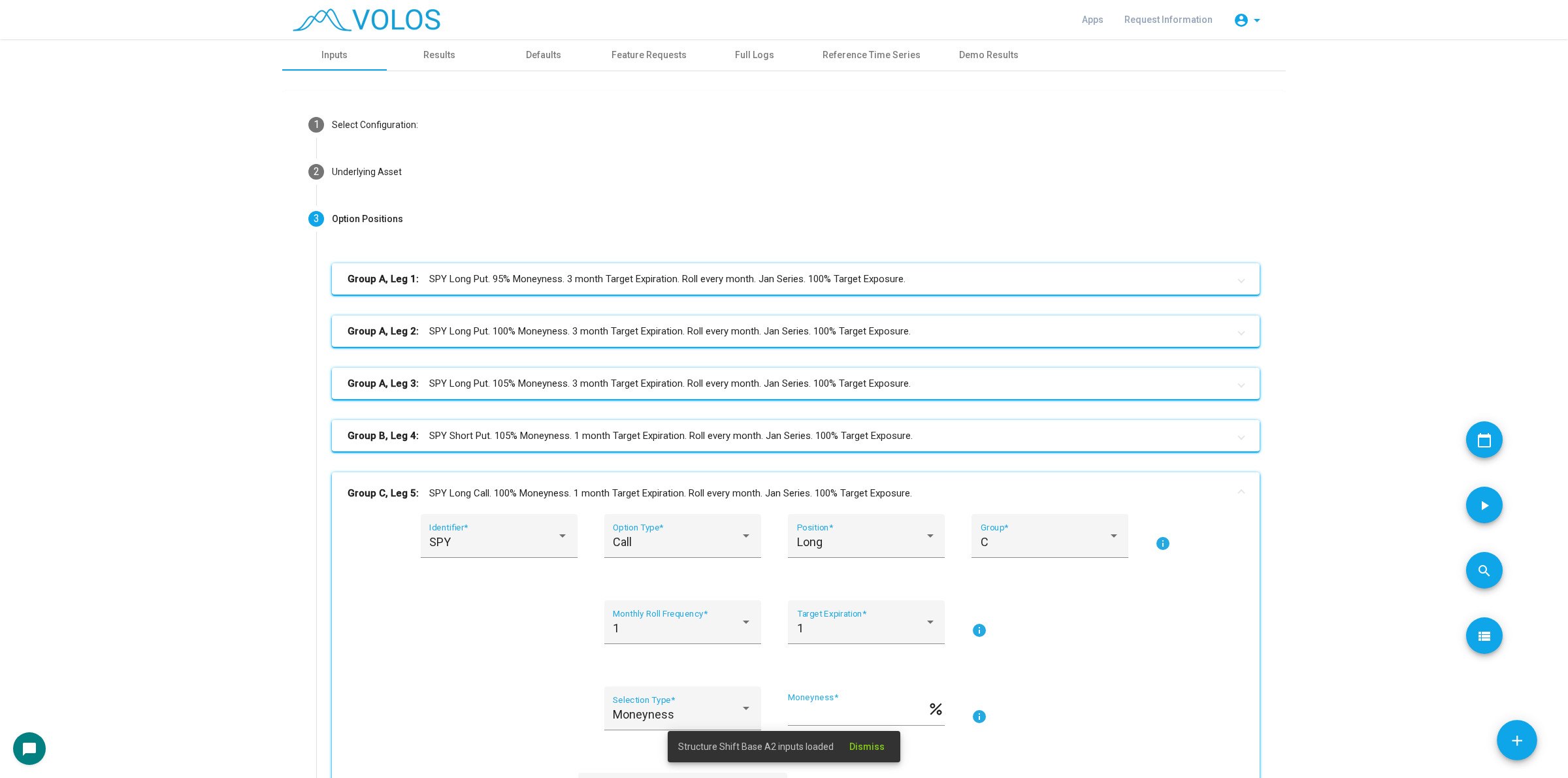
click at [676, 441] on mat-panel-title "Group B, Leg 4: SPY Short Put. 105% Moneyness. 1 month Target Expiration. Roll …" at bounding box center [788, 437] width 881 height 15
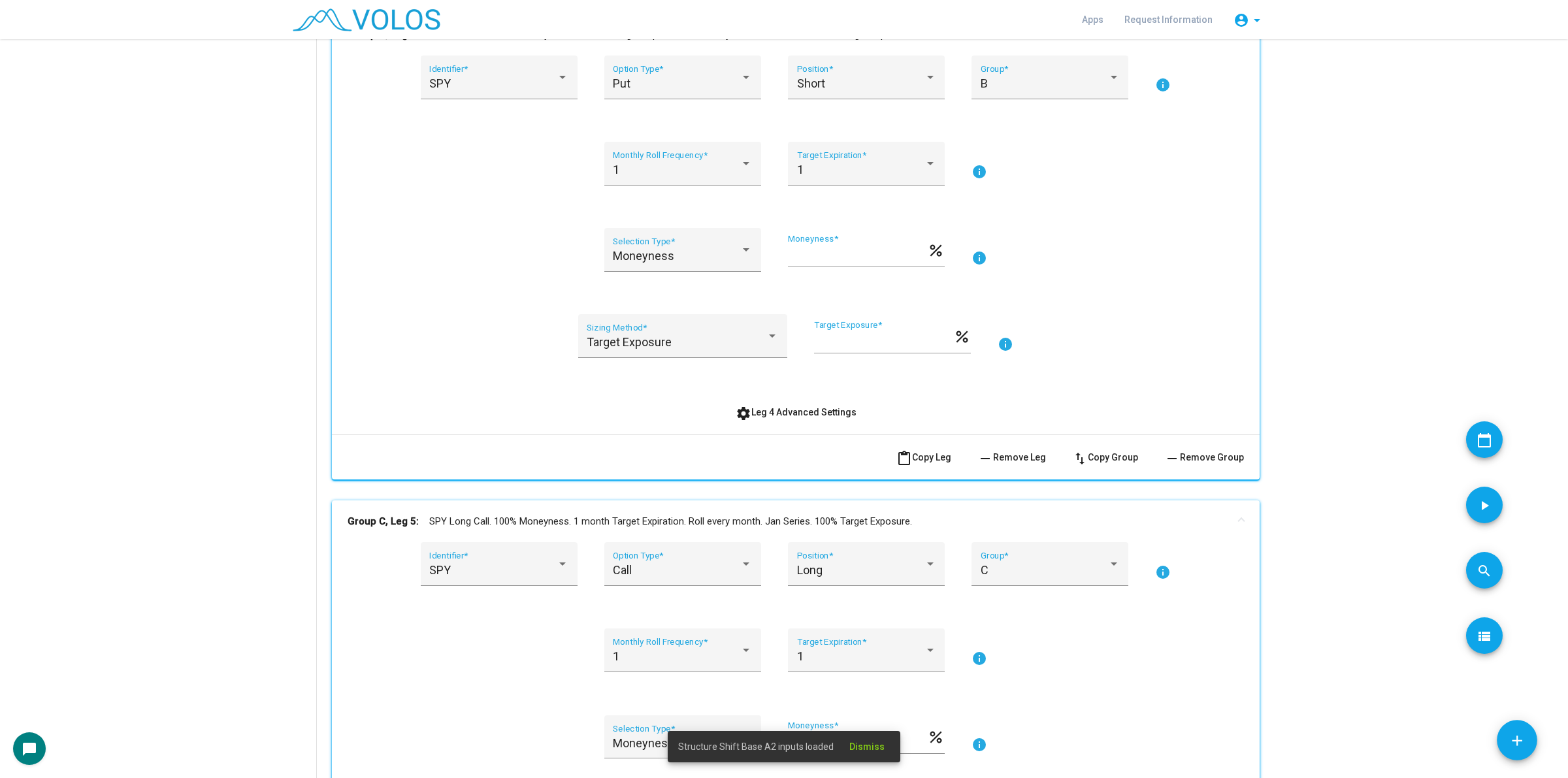
scroll to position [490, 0]
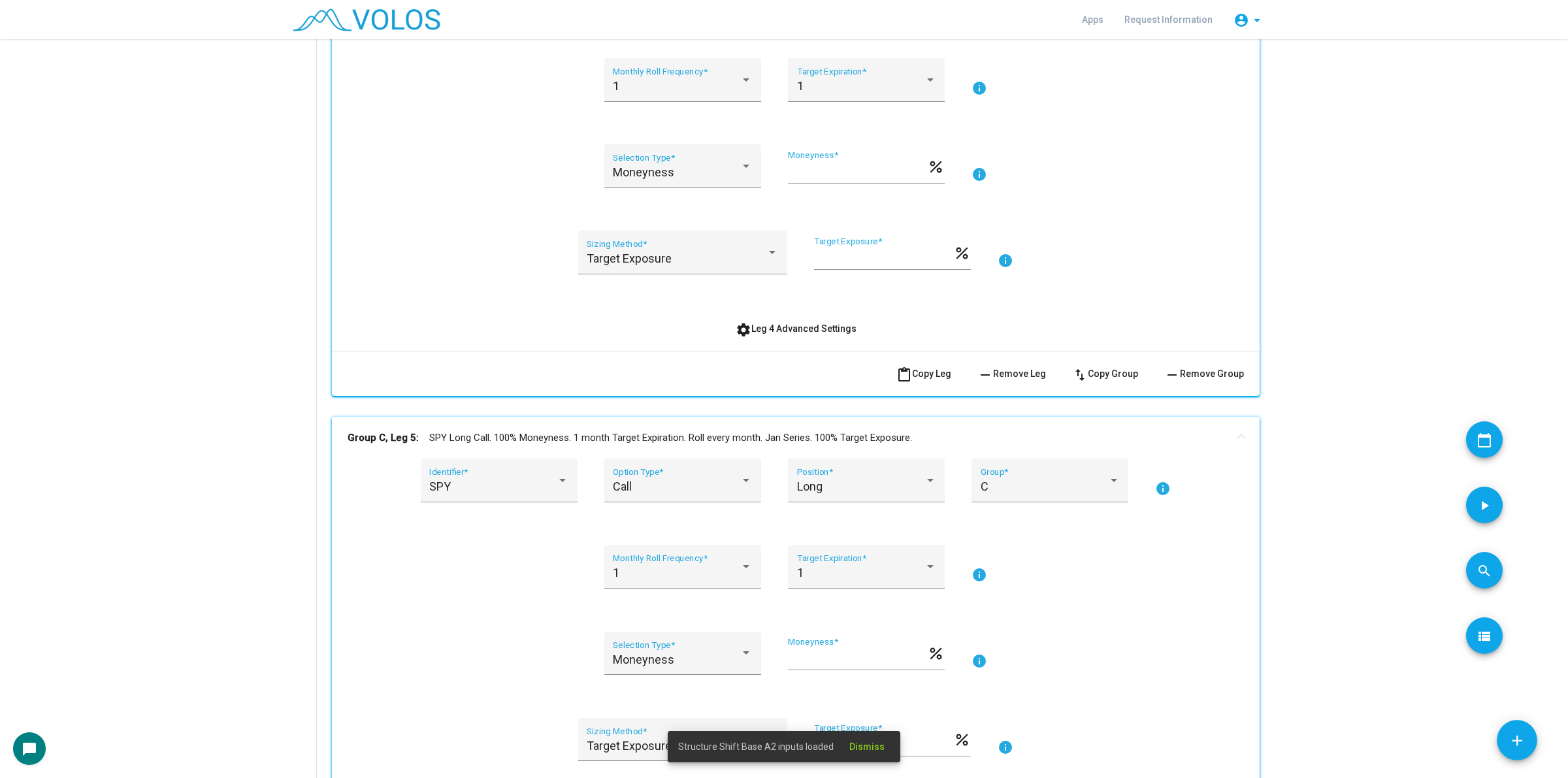
click at [800, 331] on span "settings Leg 4 Advanced Settings" at bounding box center [796, 328] width 121 height 11
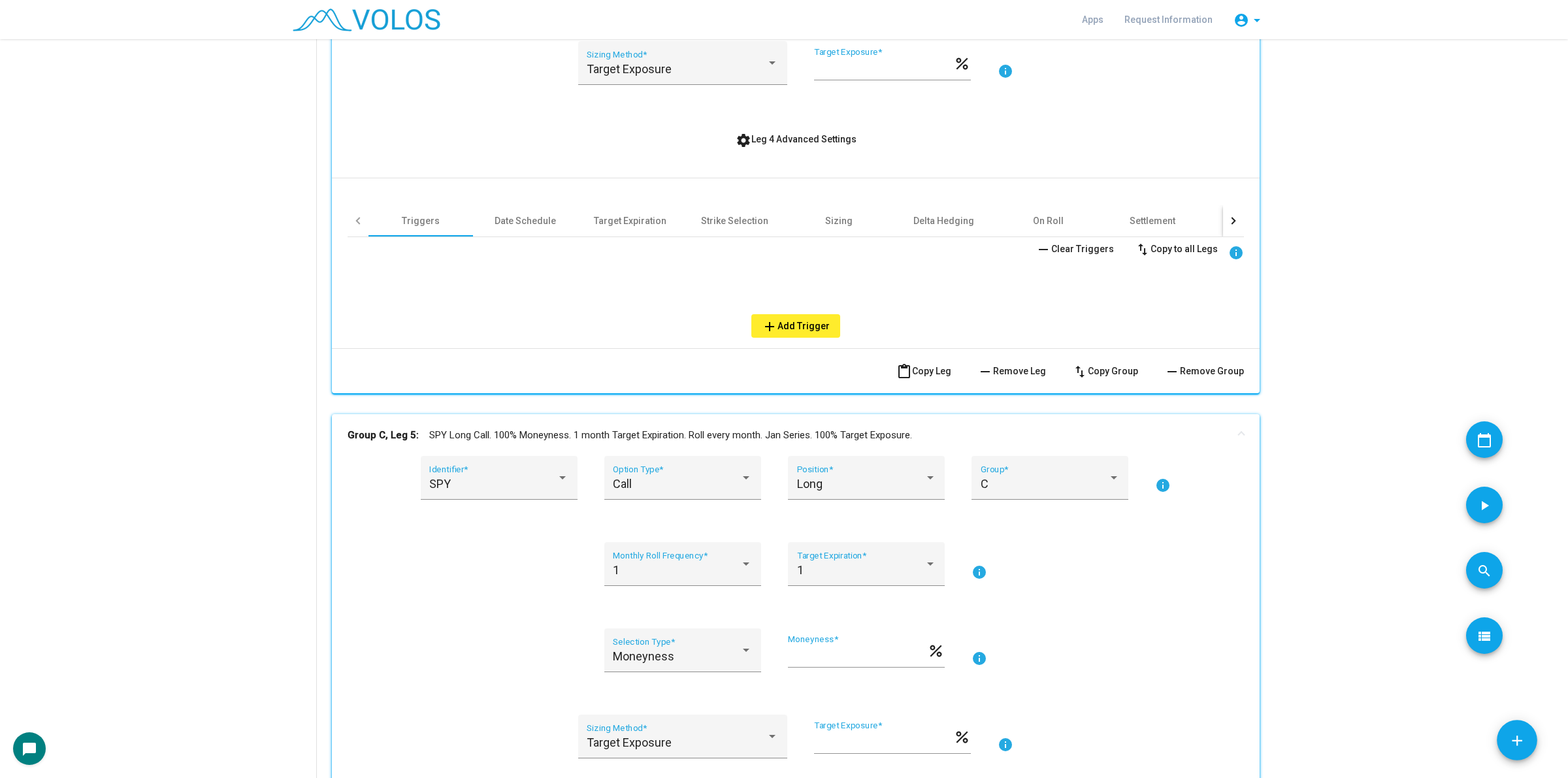
scroll to position [653, 0]
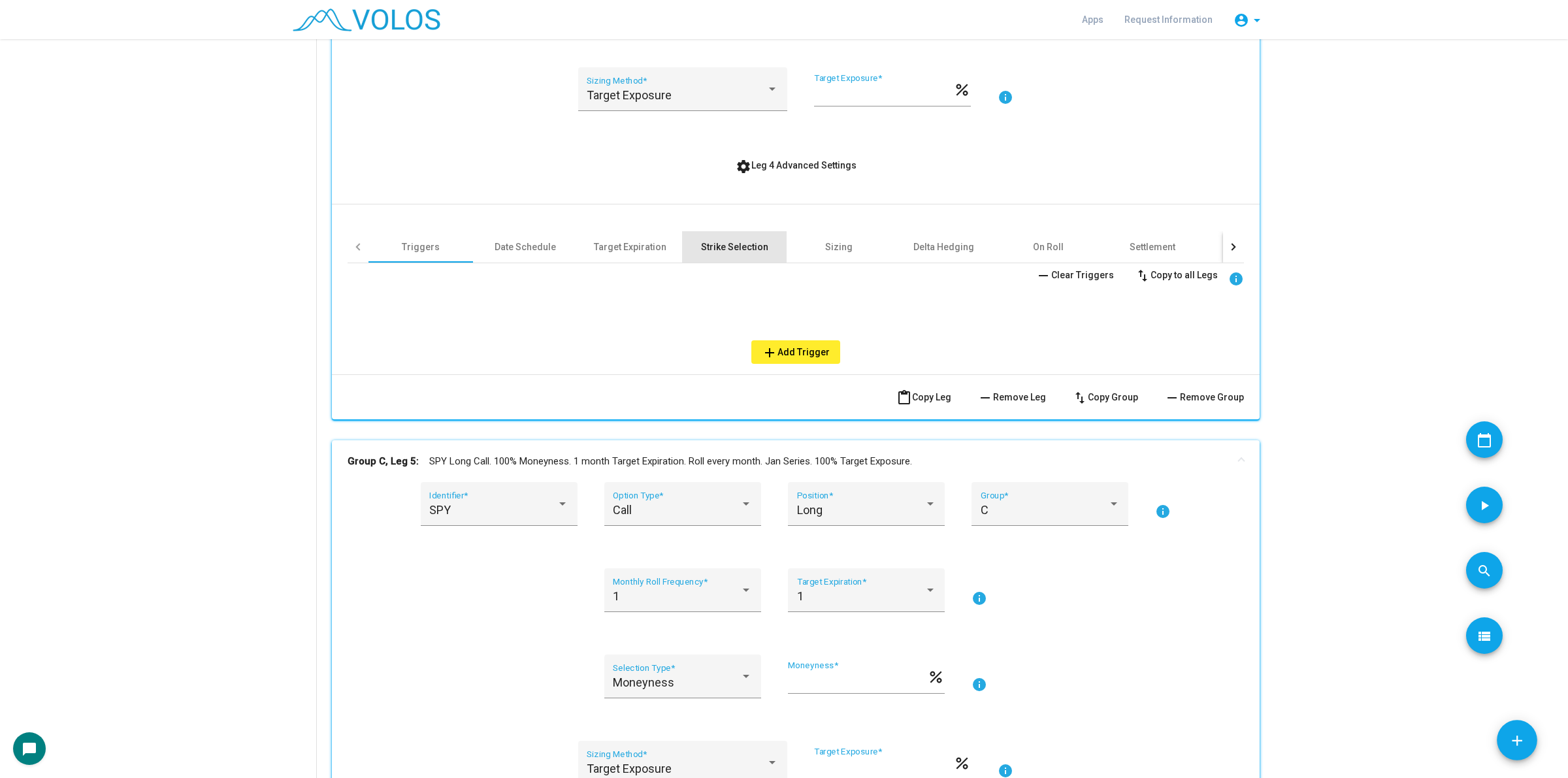
click at [723, 243] on div "Strike Selection" at bounding box center [734, 247] width 67 height 13
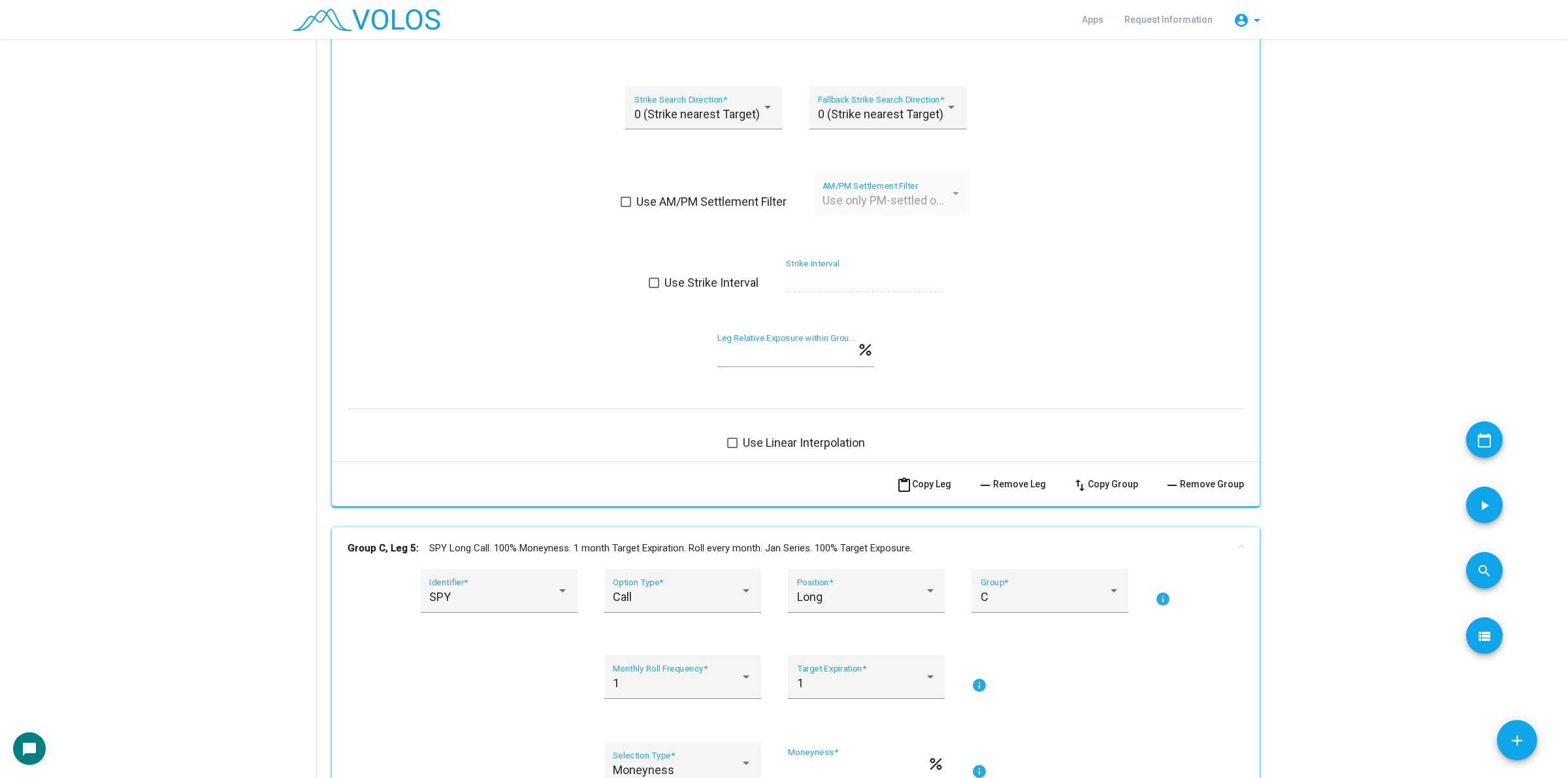
scroll to position [1225, 0]
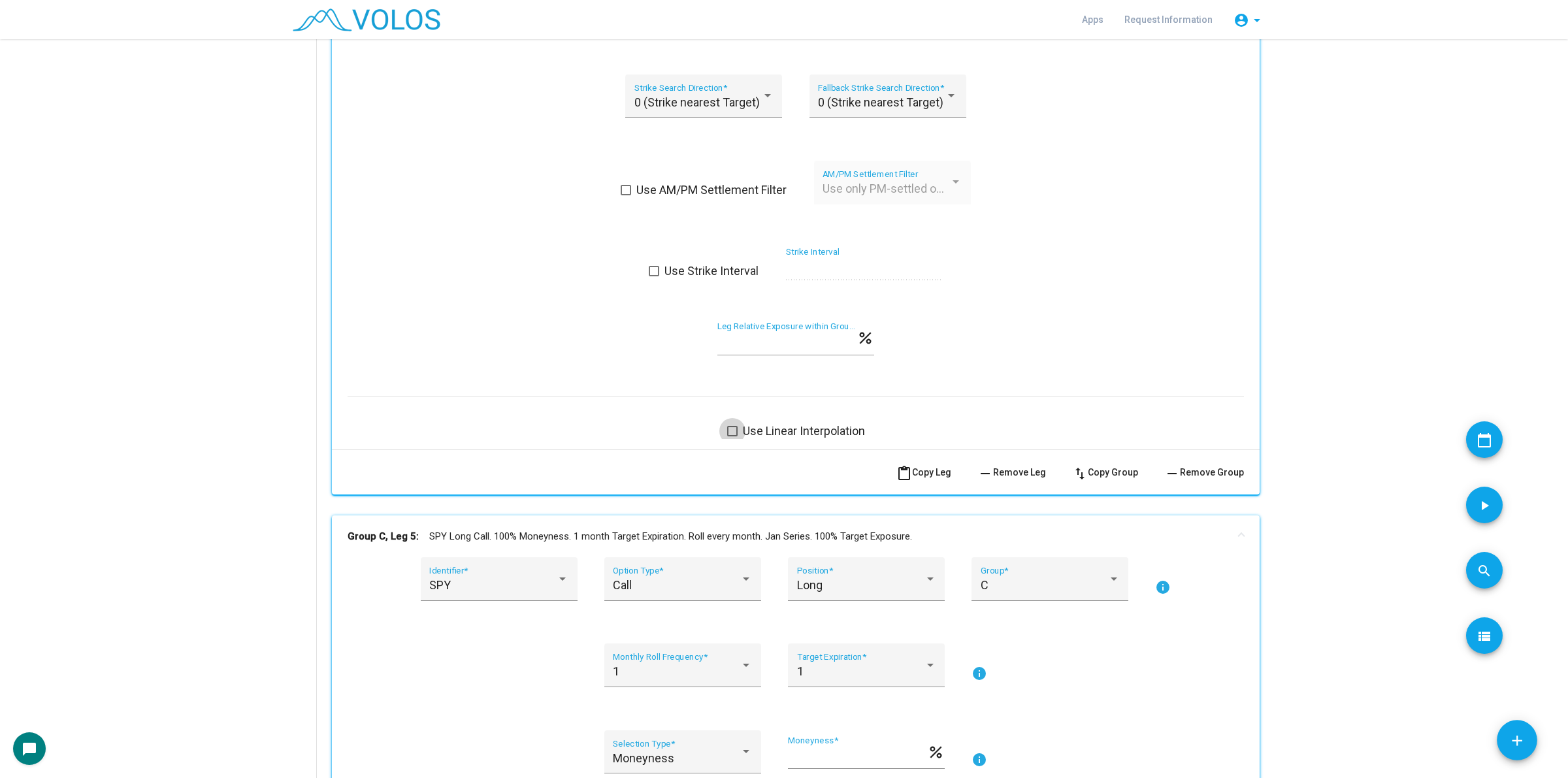
click at [776, 432] on span "Use Linear Interpolation" at bounding box center [804, 431] width 122 height 16
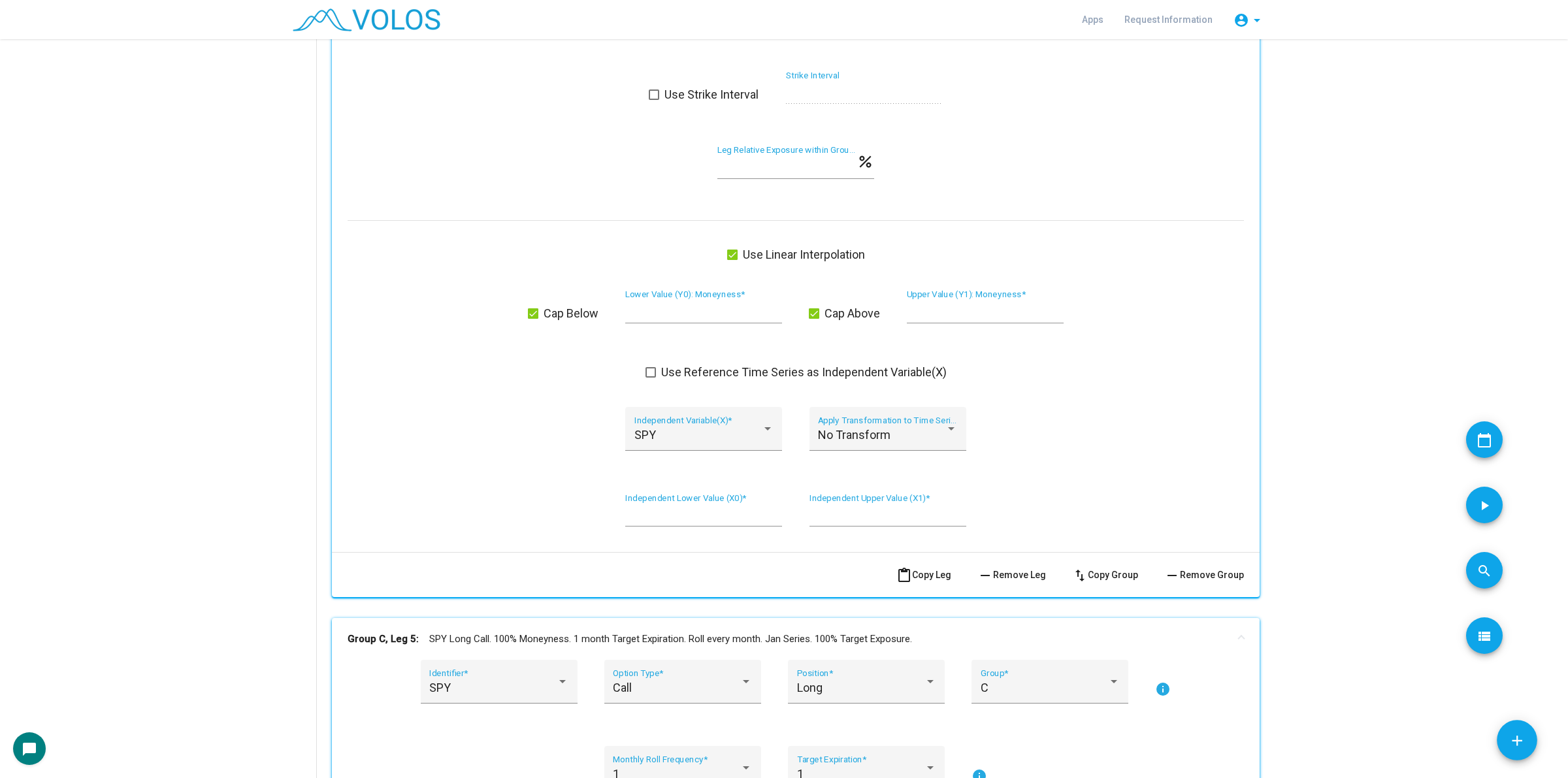
scroll to position [1470, 0]
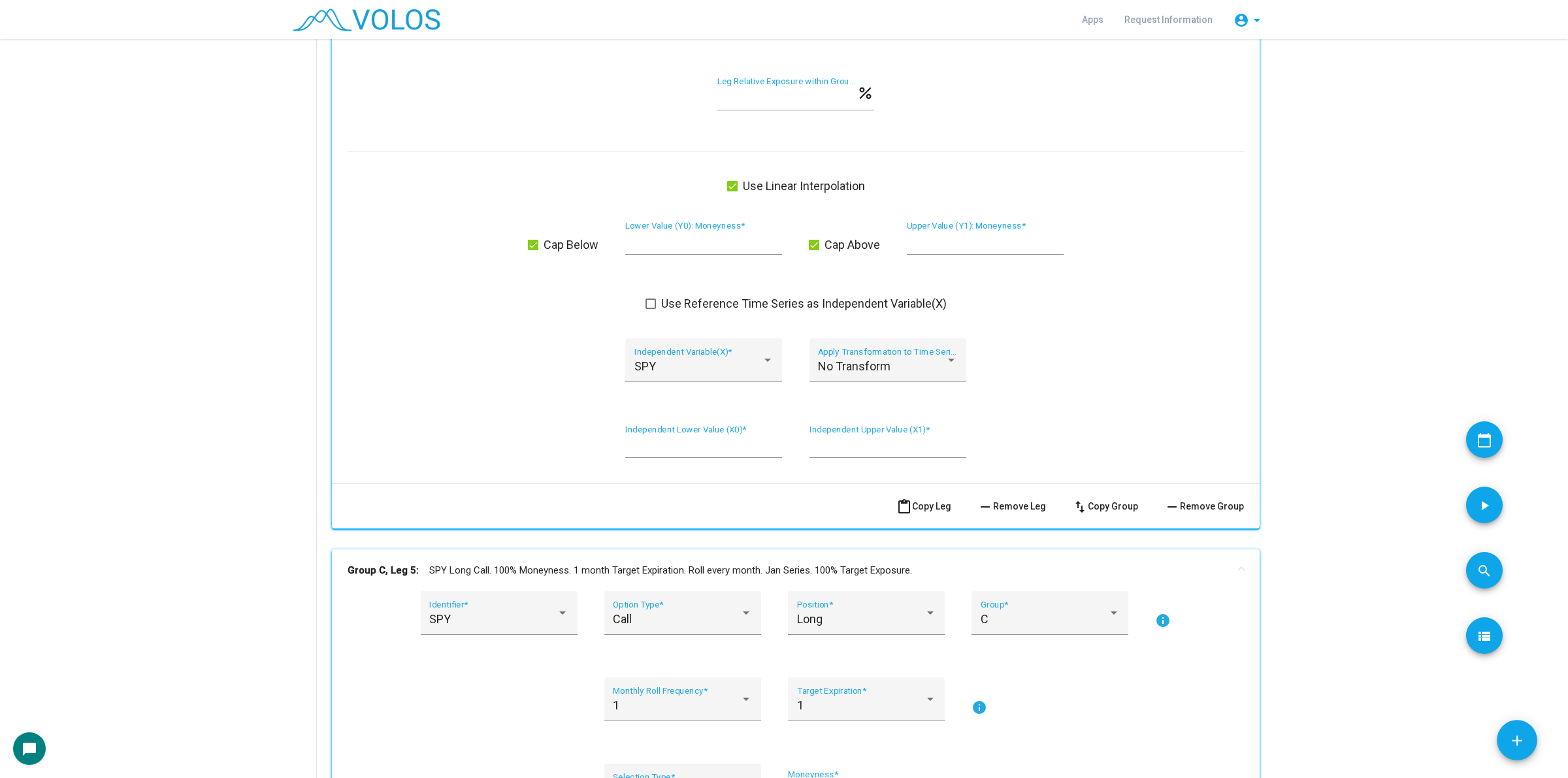
click at [557, 244] on span "Cap Below" at bounding box center [571, 245] width 55 height 16
click at [844, 246] on span "Cap Above" at bounding box center [852, 245] width 56 height 16
click at [684, 245] on input "*" at bounding box center [704, 242] width 157 height 13
type input "**"
type input "***"
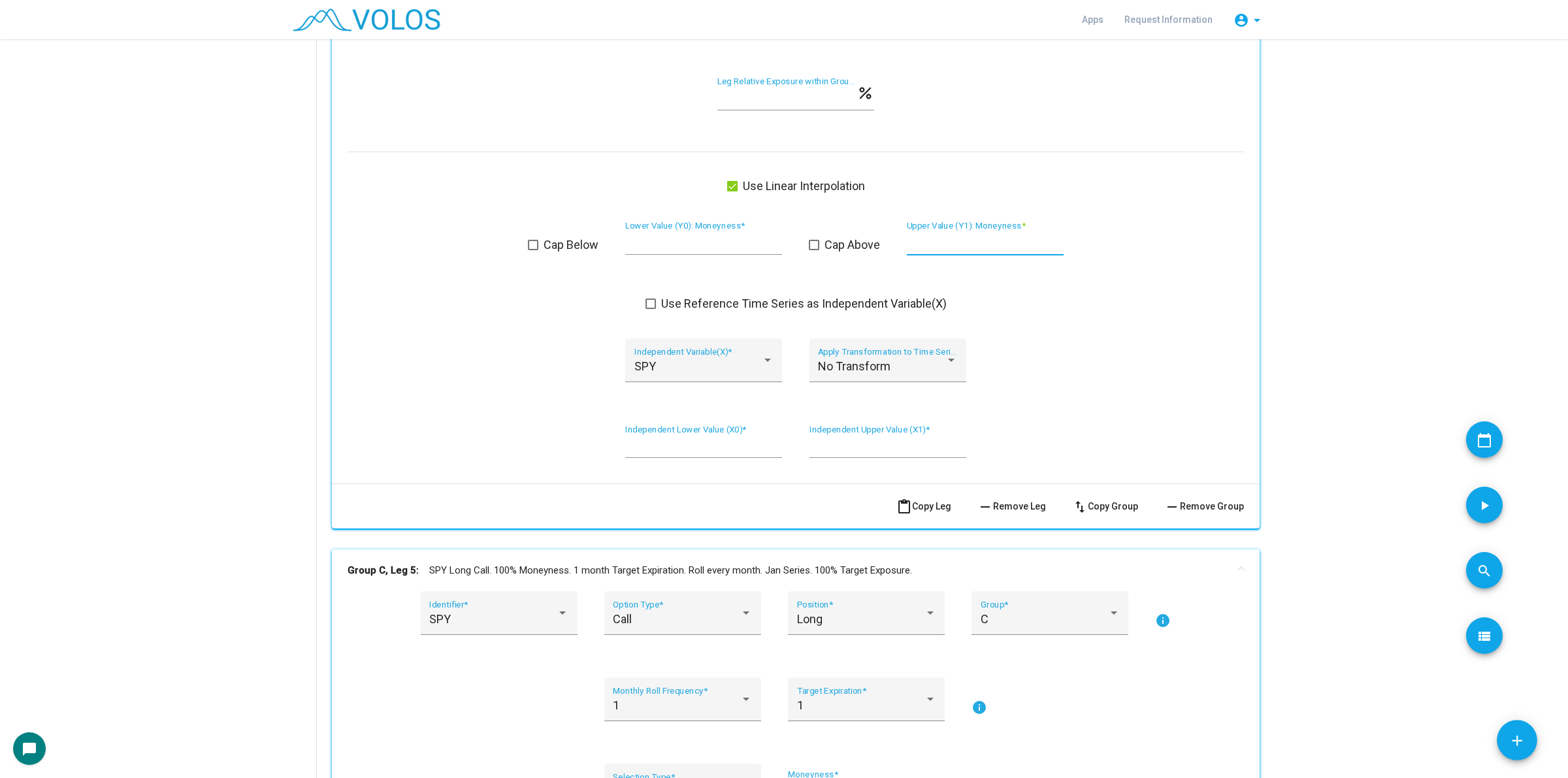
click at [490, 366] on div "SPY Independent Variable(X) * No Transform Apply Transformation to Time Series *" at bounding box center [795, 368] width 896 height 59
click at [654, 441] on input "*" at bounding box center [704, 446] width 157 height 13
click at [703, 376] on div "SPY Independent Variable(X) *" at bounding box center [704, 364] width 139 height 34
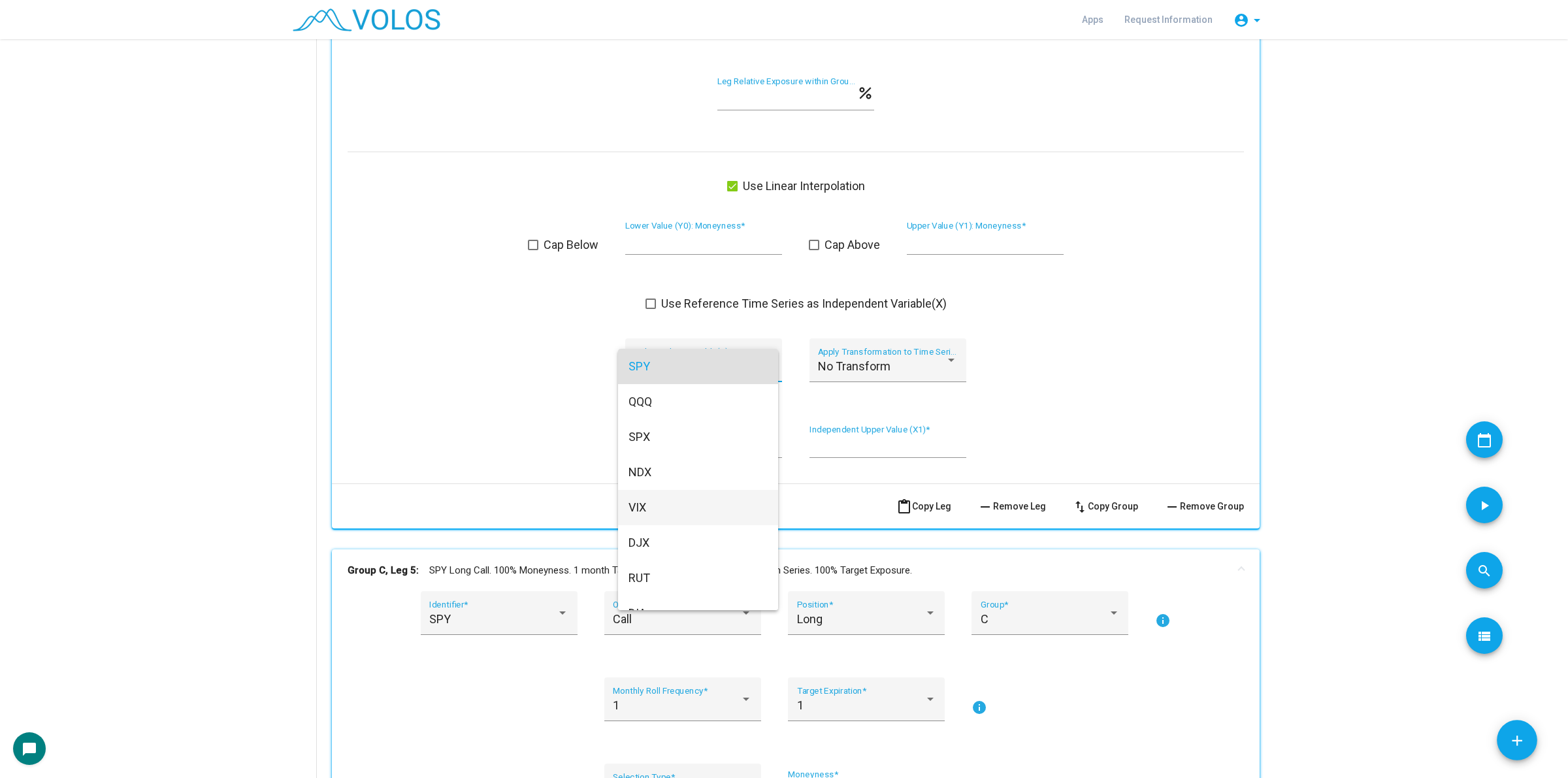
click at [678, 507] on span "VIX" at bounding box center [698, 507] width 139 height 35
click at [678, 507] on mat-action-row "content_paste Copy Leg remove Remove Leg swap_vert Copy Group remove Remove Gro…" at bounding box center [796, 506] width 928 height 45
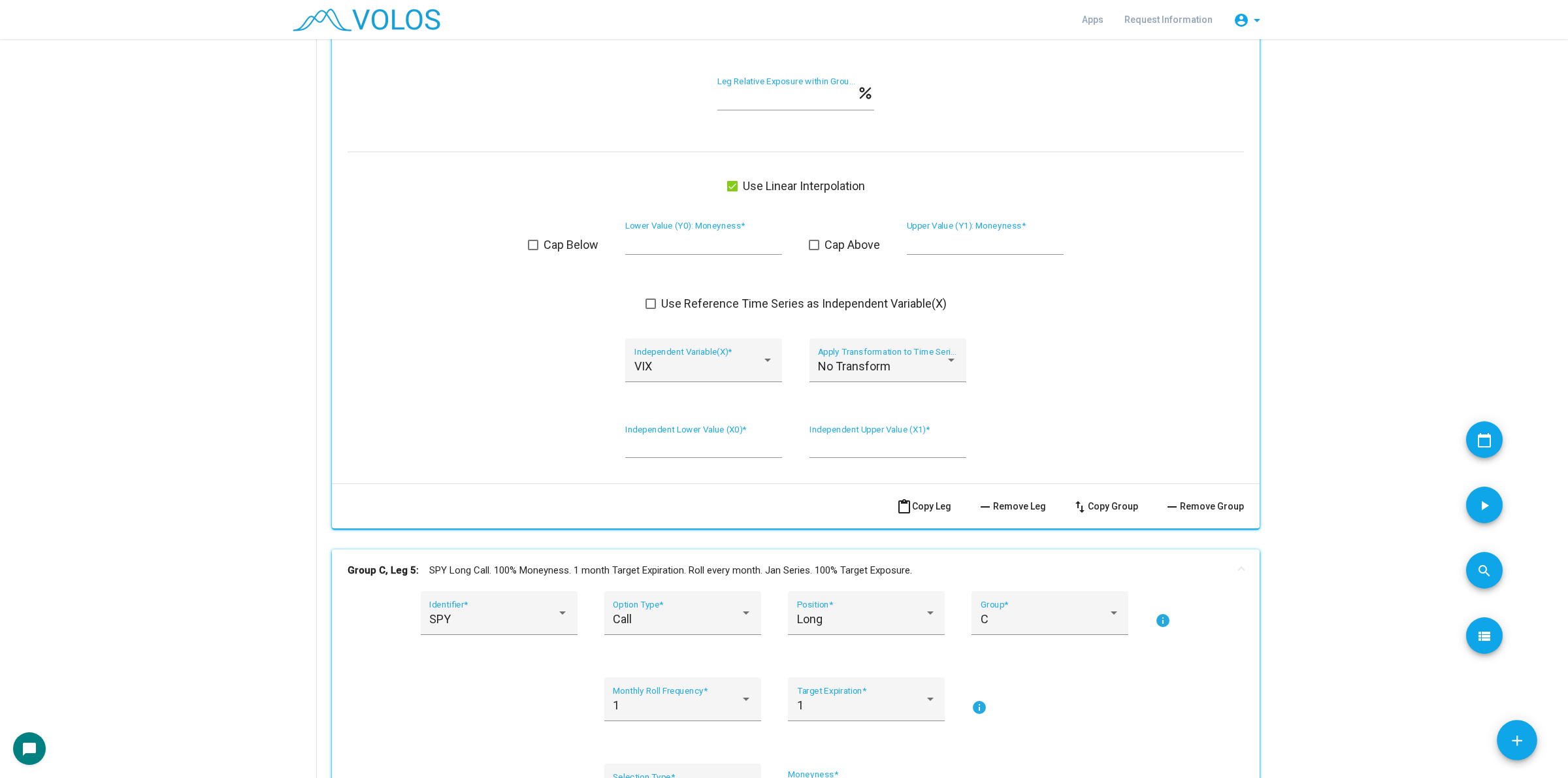
click at [668, 447] on input "*" at bounding box center [704, 446] width 157 height 13
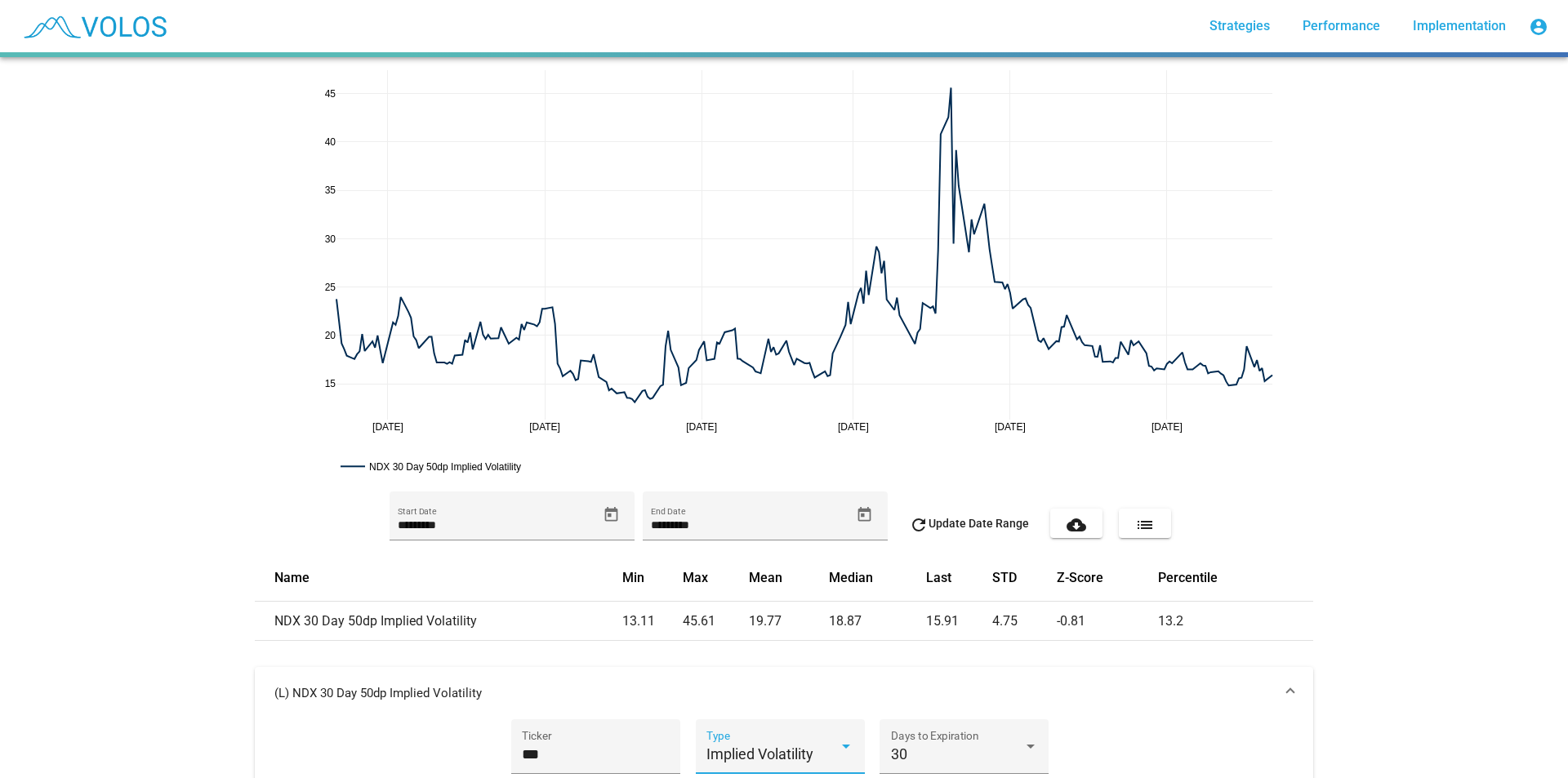
scroll to position [349, 0]
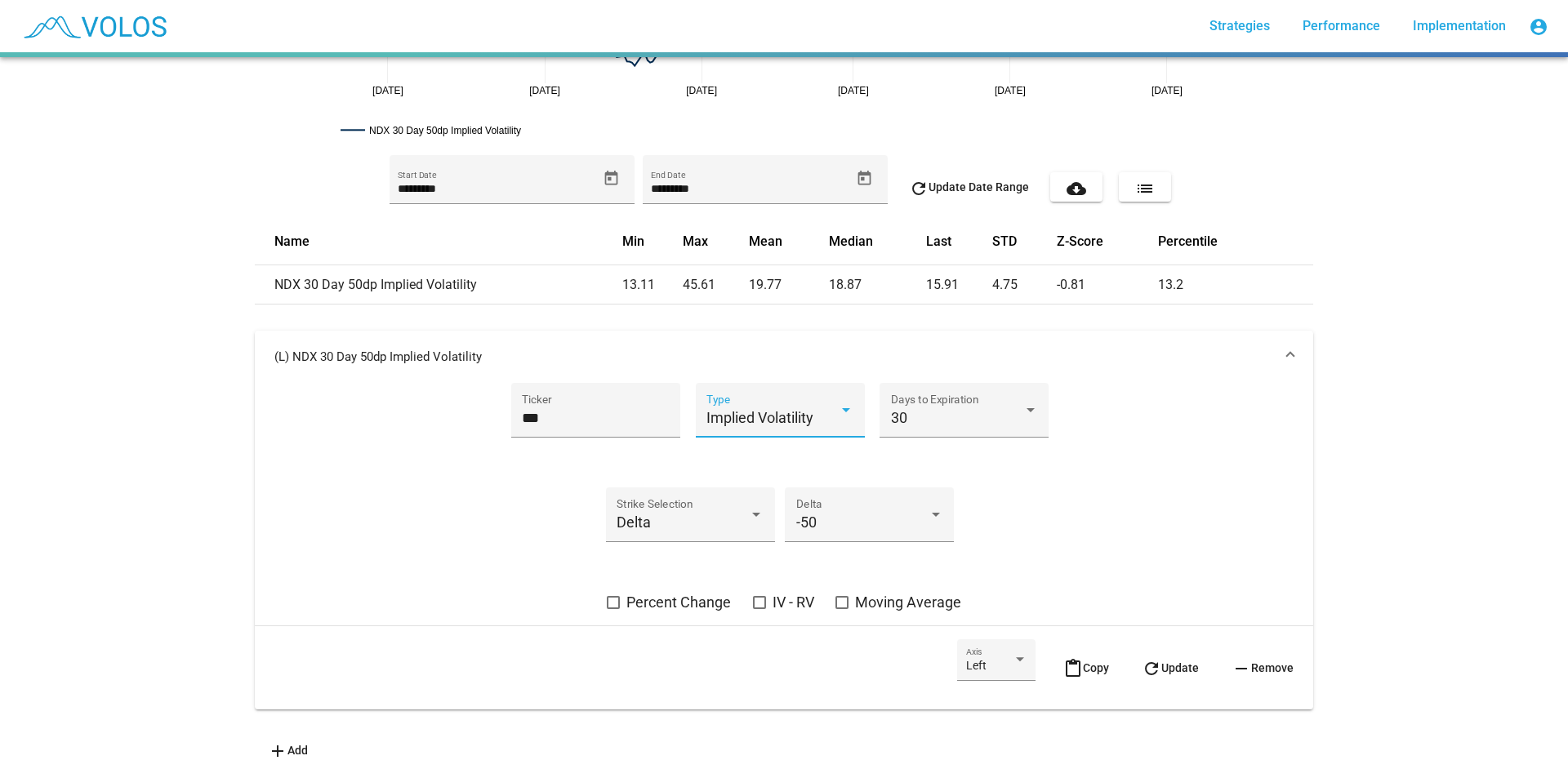
click at [788, 409] on span "Implied Volatility" at bounding box center [760, 418] width 107 height 17
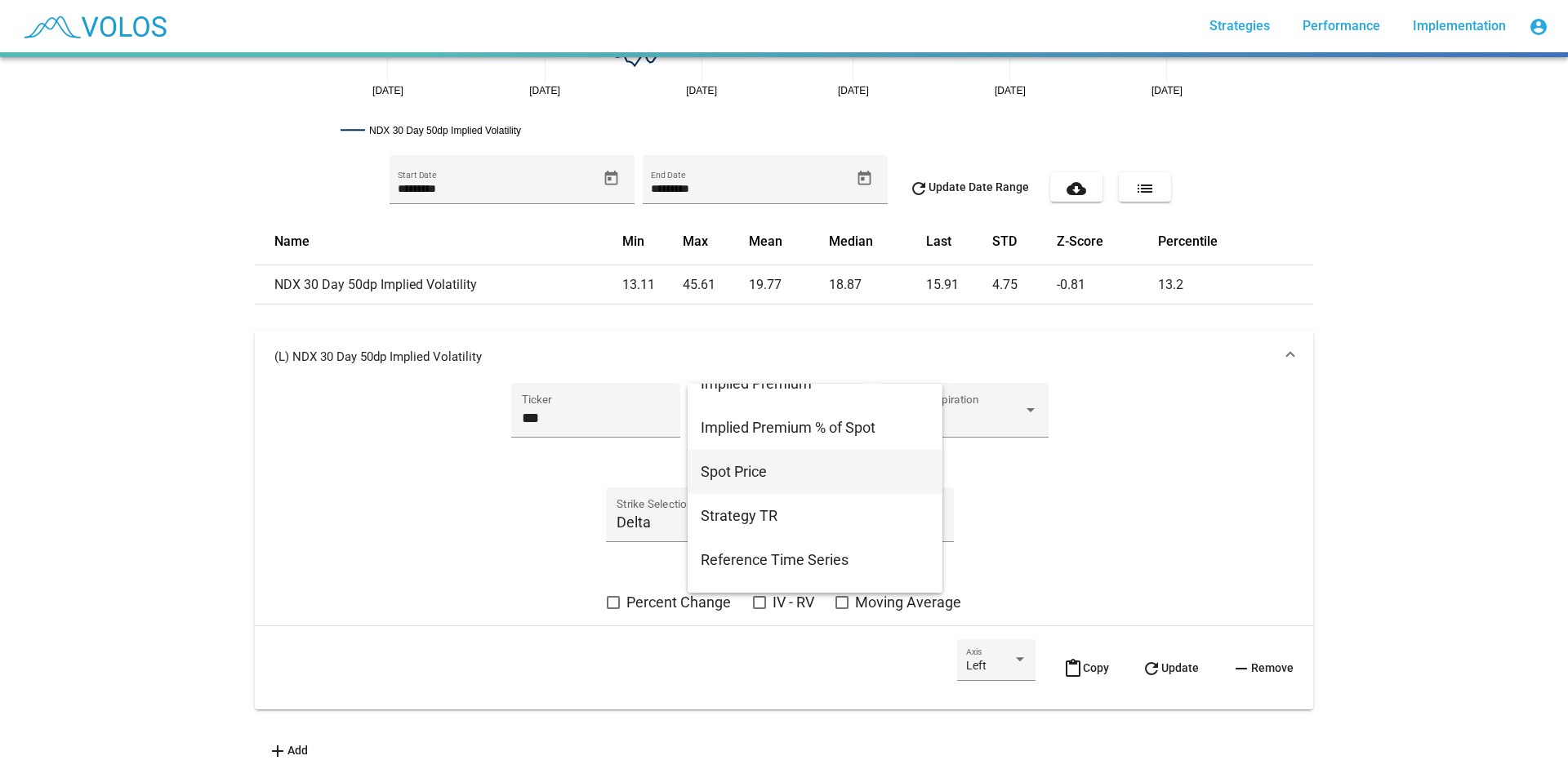
scroll to position [327, 0]
click at [834, 475] on span "Strategy TR" at bounding box center [815, 476] width 229 height 44
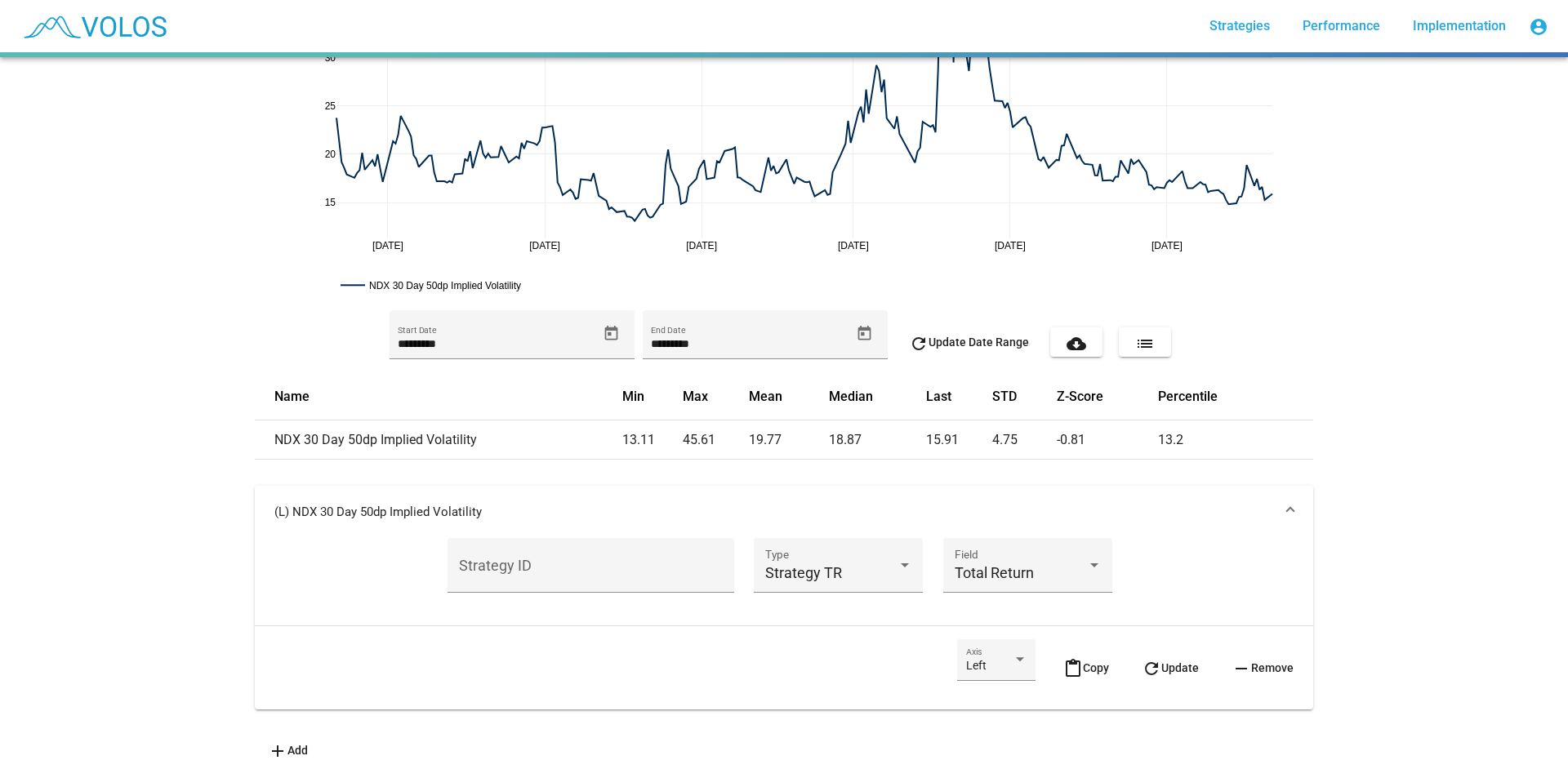
scroll to position [193, 0]
click at [551, 549] on div "Strategy ID" at bounding box center [592, 570] width 265 height 43
paste input "**********"
type input "**********"
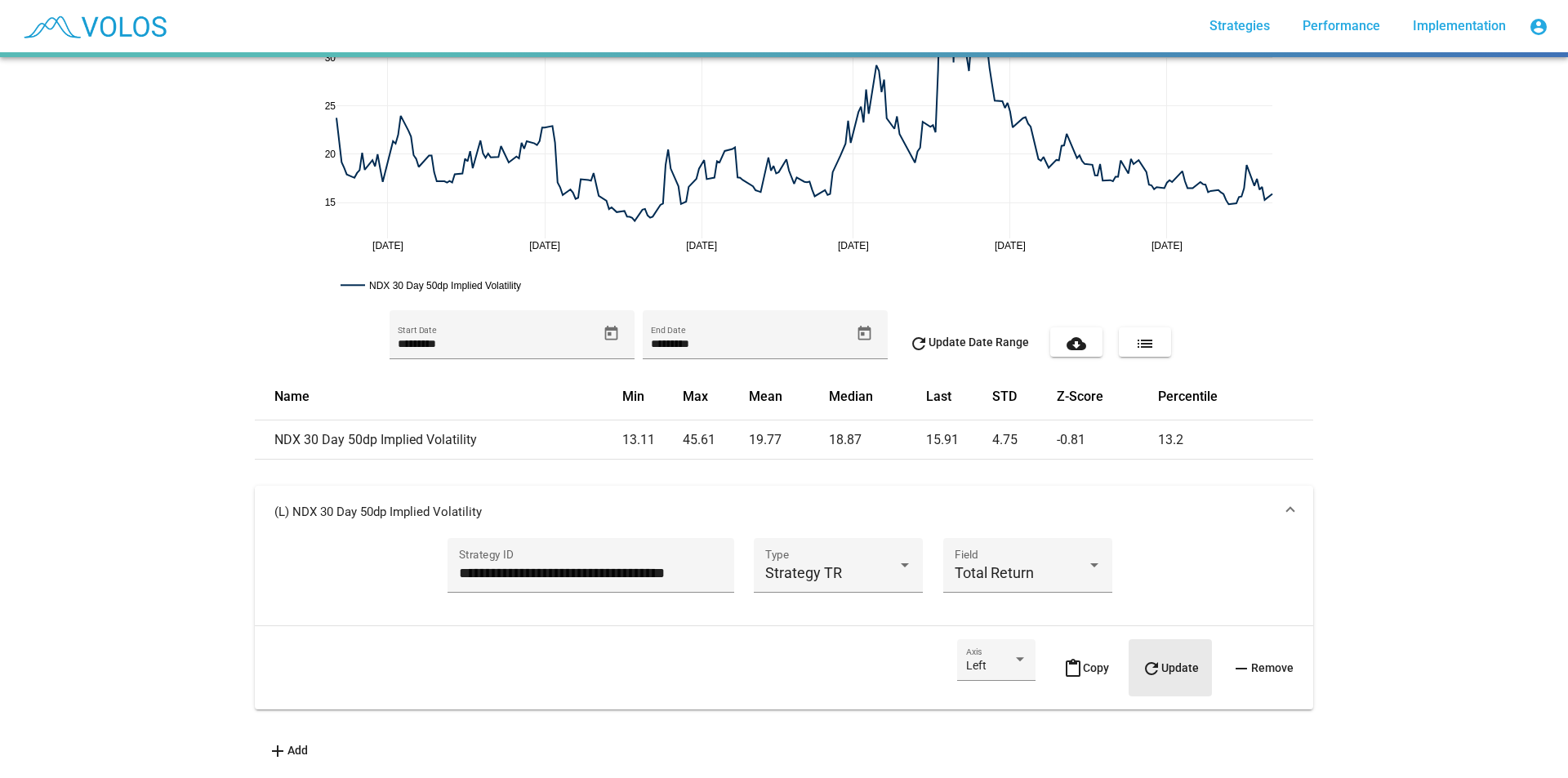
click at [1161, 662] on span "refresh Update" at bounding box center [1171, 668] width 57 height 13
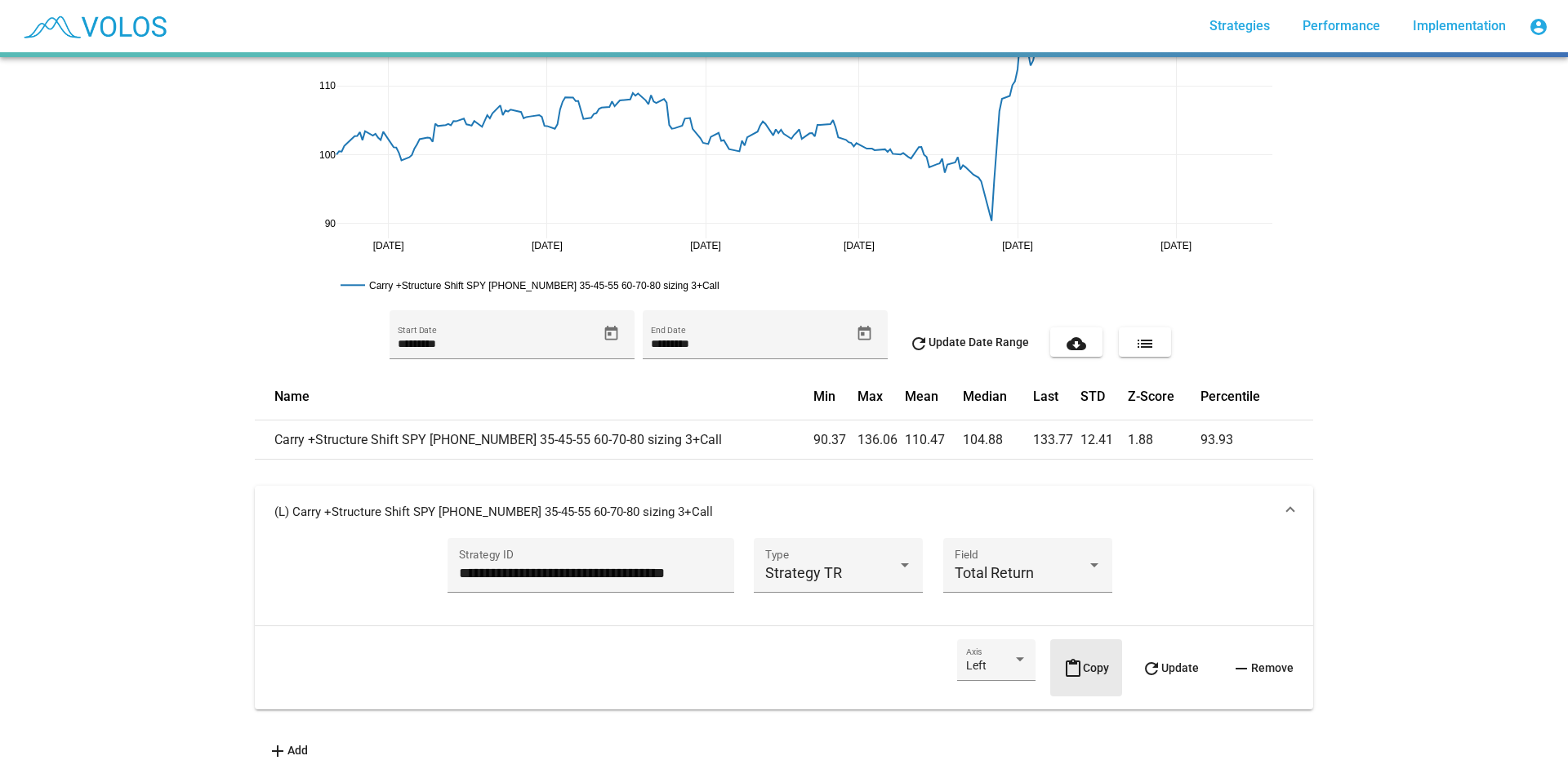
click at [1074, 648] on button "content_paste Copy" at bounding box center [1086, 668] width 71 height 57
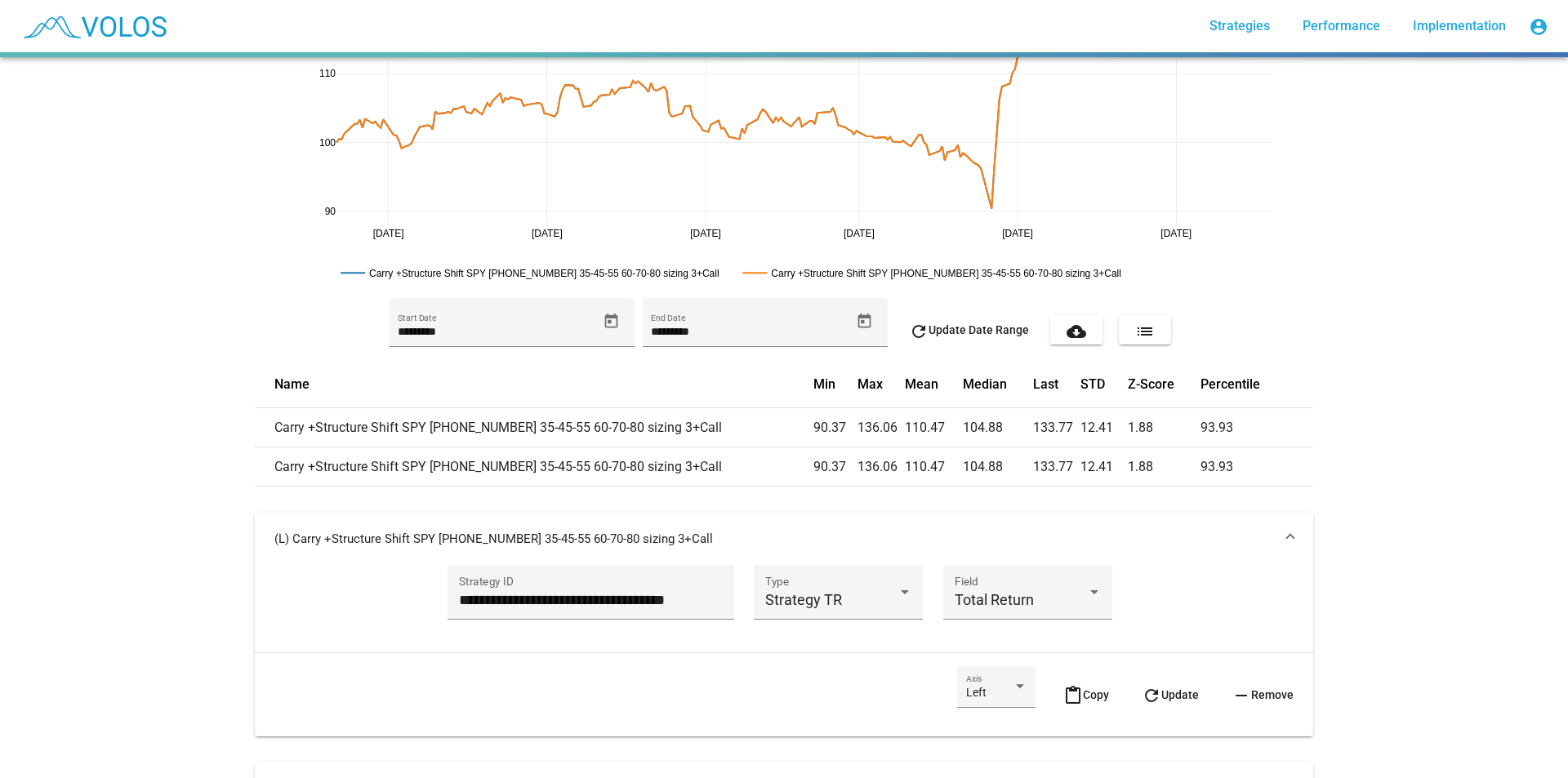
click at [1012, 536] on mat-panel-title "(L) Carry +Structure Shift SPY 95-100-105 35-45-55 60-70-80 sizing 3+Call" at bounding box center [774, 538] width 1000 height 16
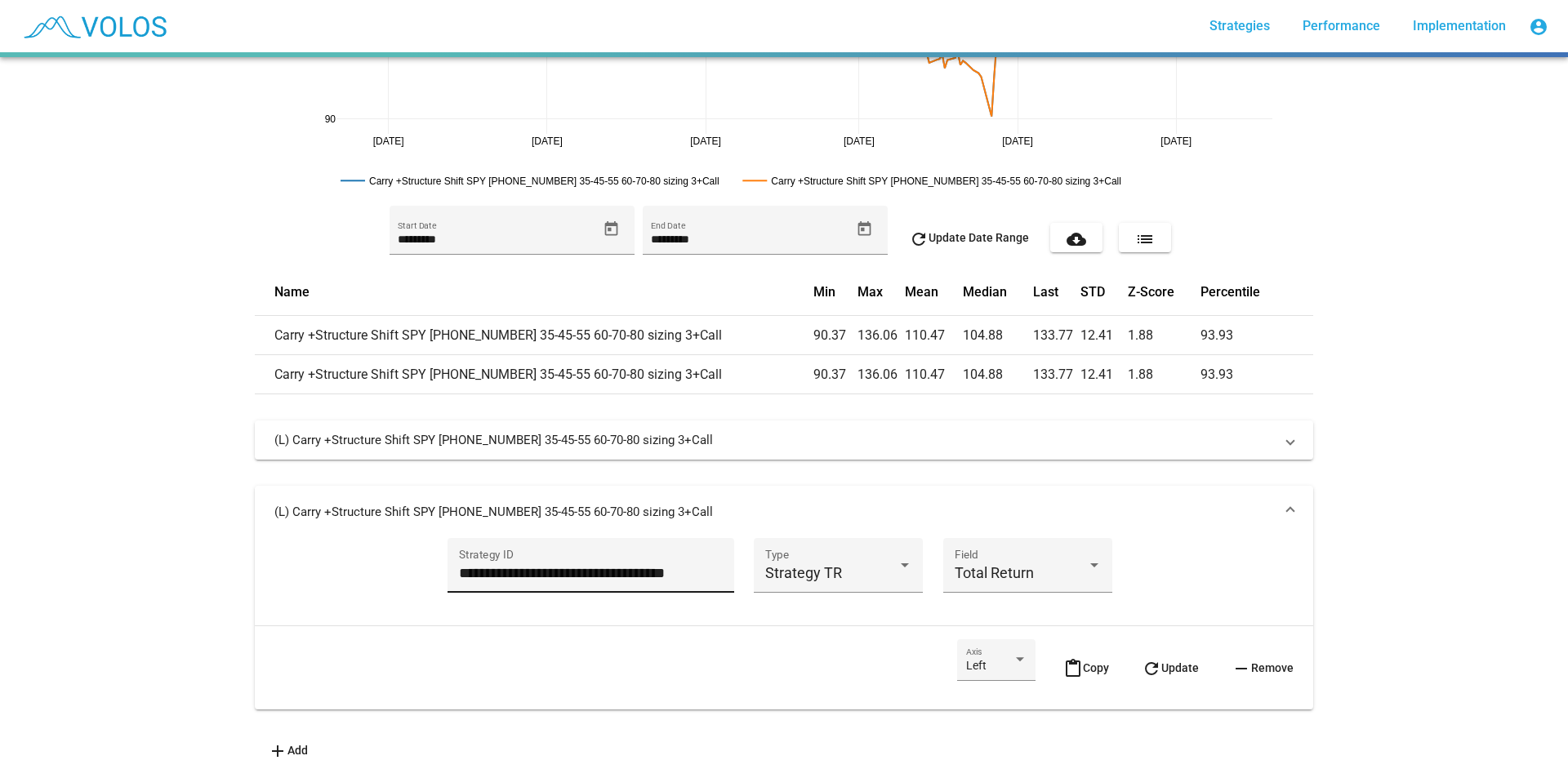
scroll to position [298, 0]
click at [633, 549] on div "**********" at bounding box center [592, 570] width 265 height 43
click at [811, 565] on span "Strategy TR" at bounding box center [803, 573] width 77 height 17
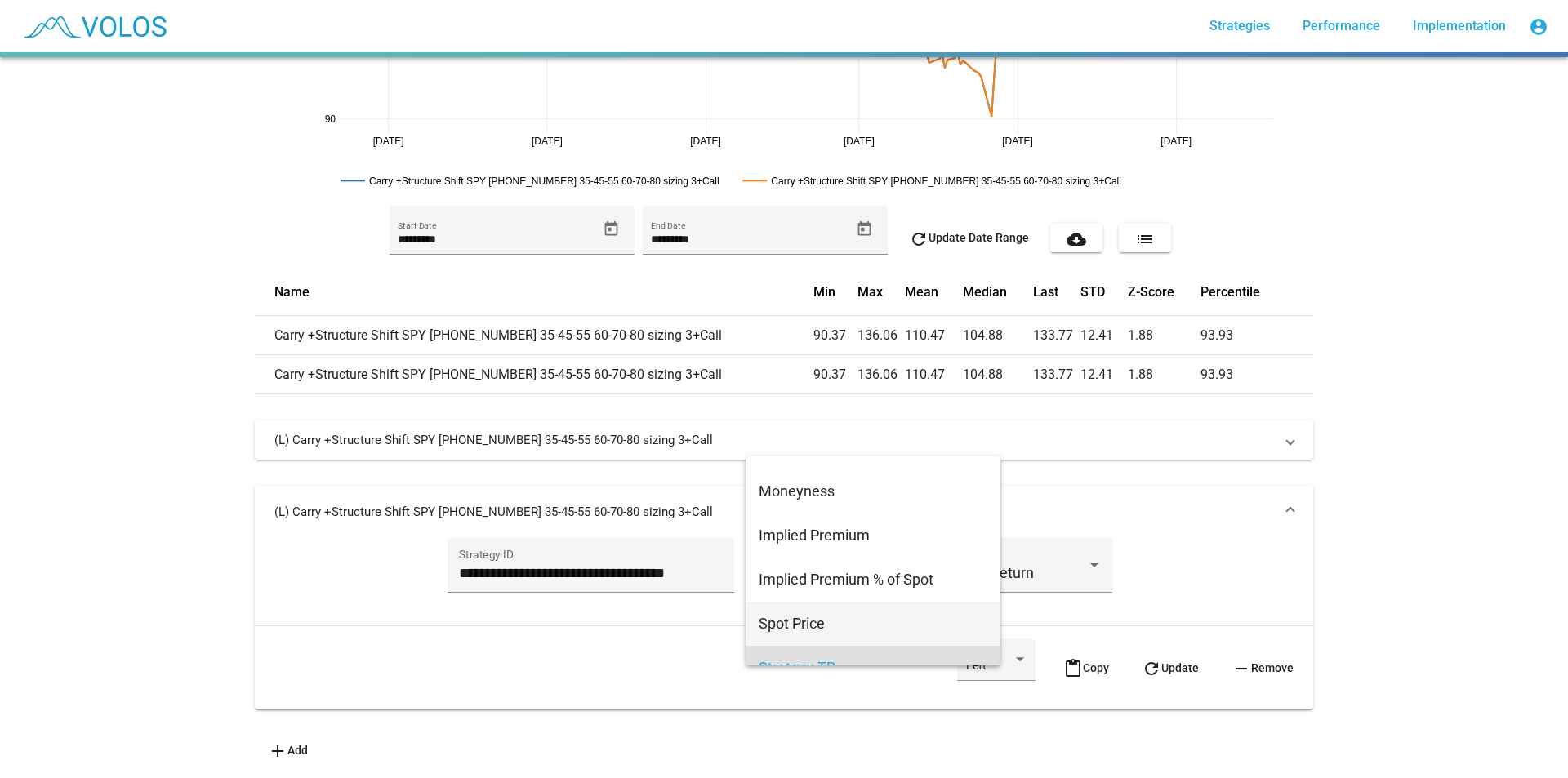
scroll to position [245, 0]
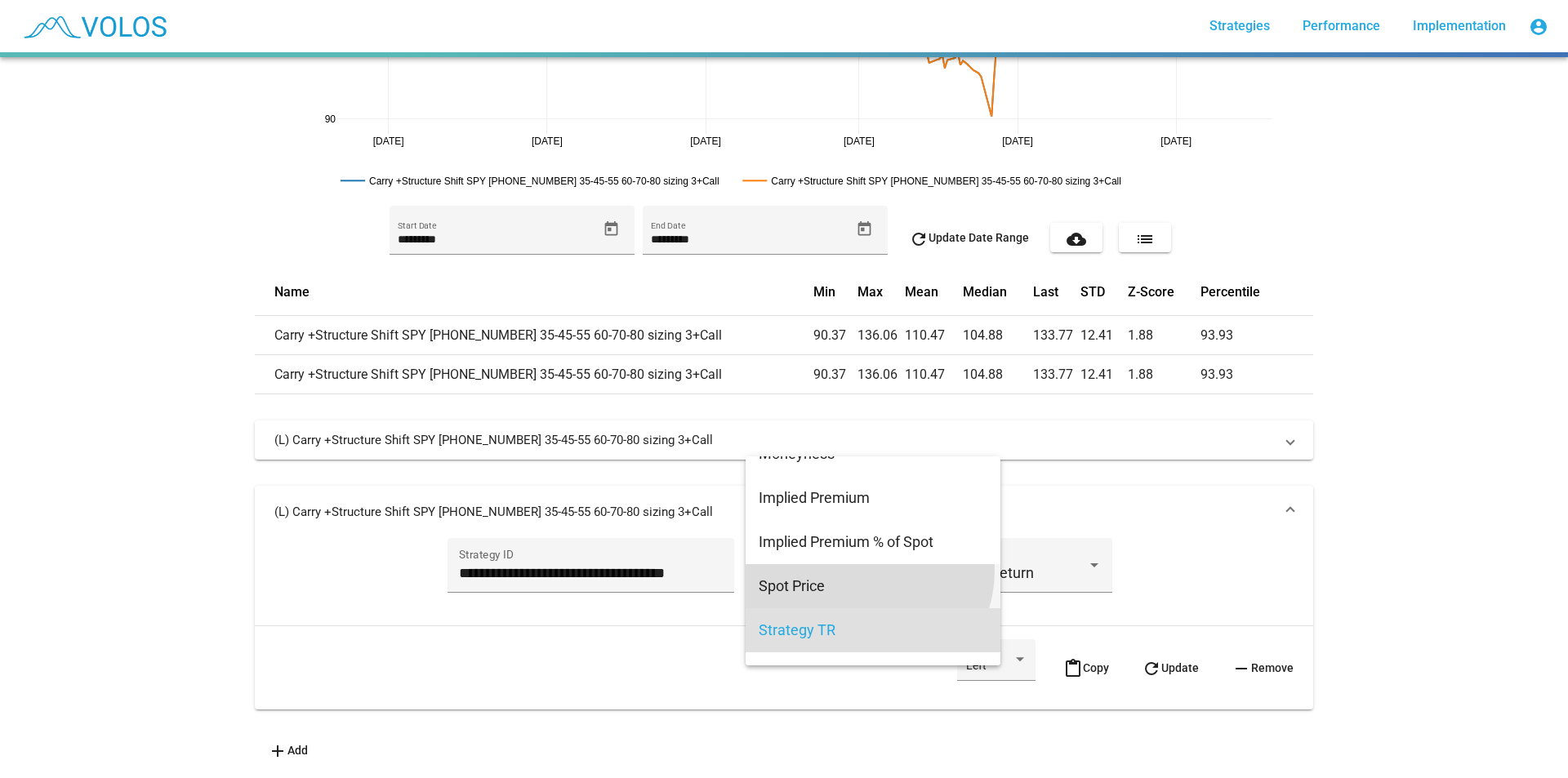
click at [868, 570] on span "Spot Price" at bounding box center [874, 587] width 229 height 44
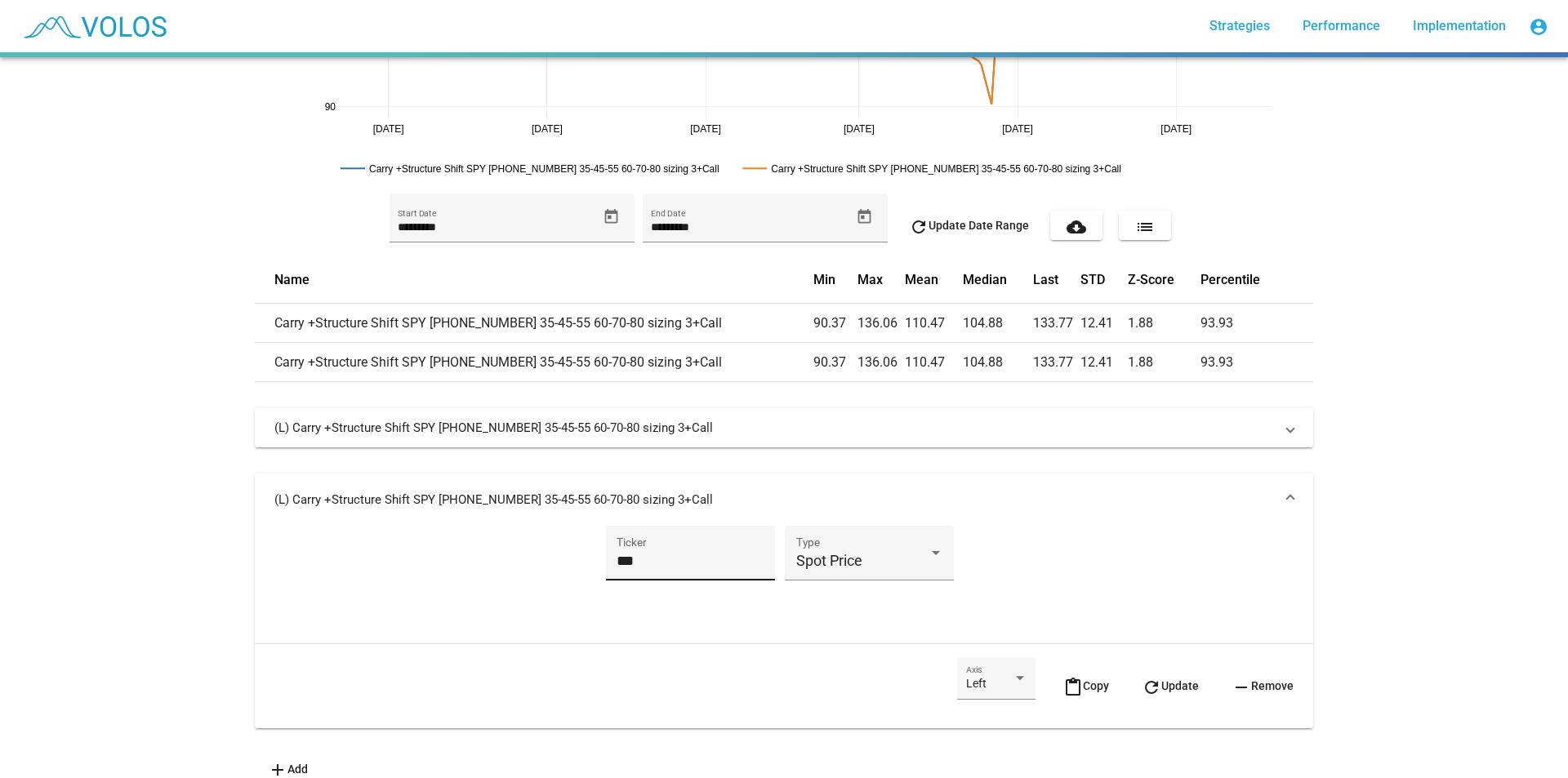
click at [658, 550] on div "*** Ticker" at bounding box center [690, 558] width 147 height 43
click at [643, 558] on input "***" at bounding box center [690, 561] width 147 height 16
type input "***"
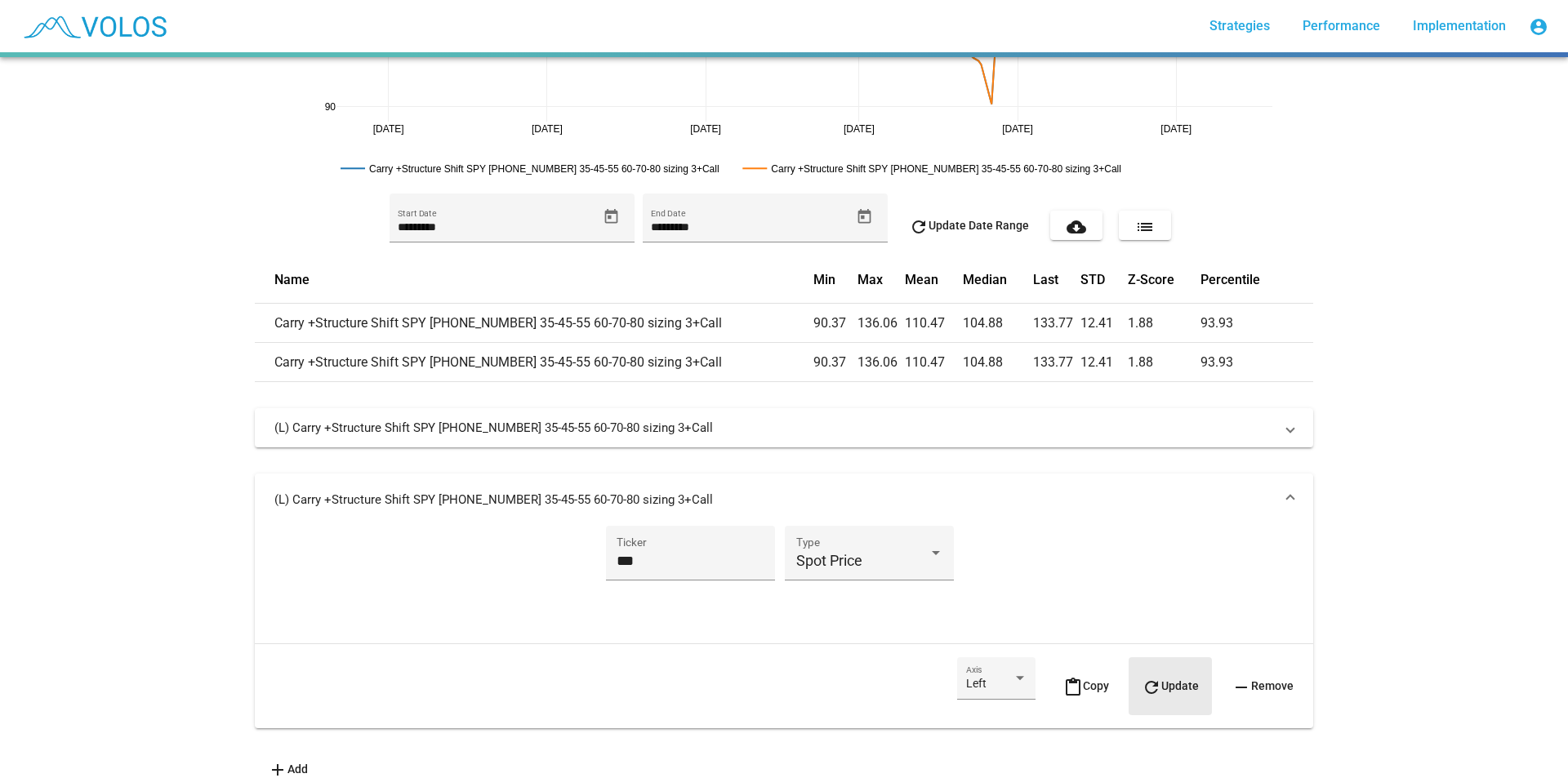
click at [1174, 702] on button "refresh Update" at bounding box center [1170, 686] width 83 height 57
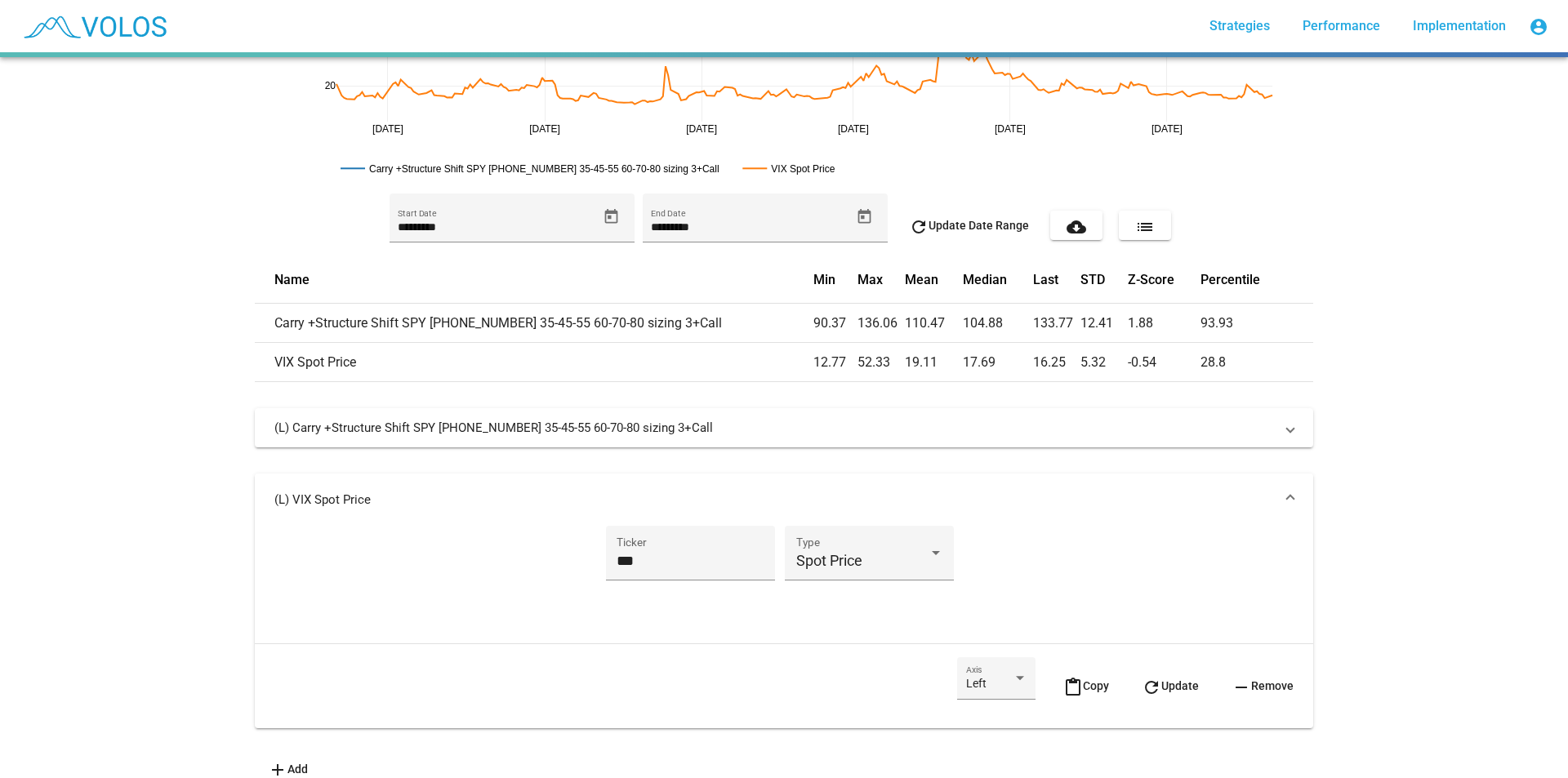
click at [1196, 495] on mat-panel-title "(L) VIX Spot Price" at bounding box center [774, 499] width 1000 height 16
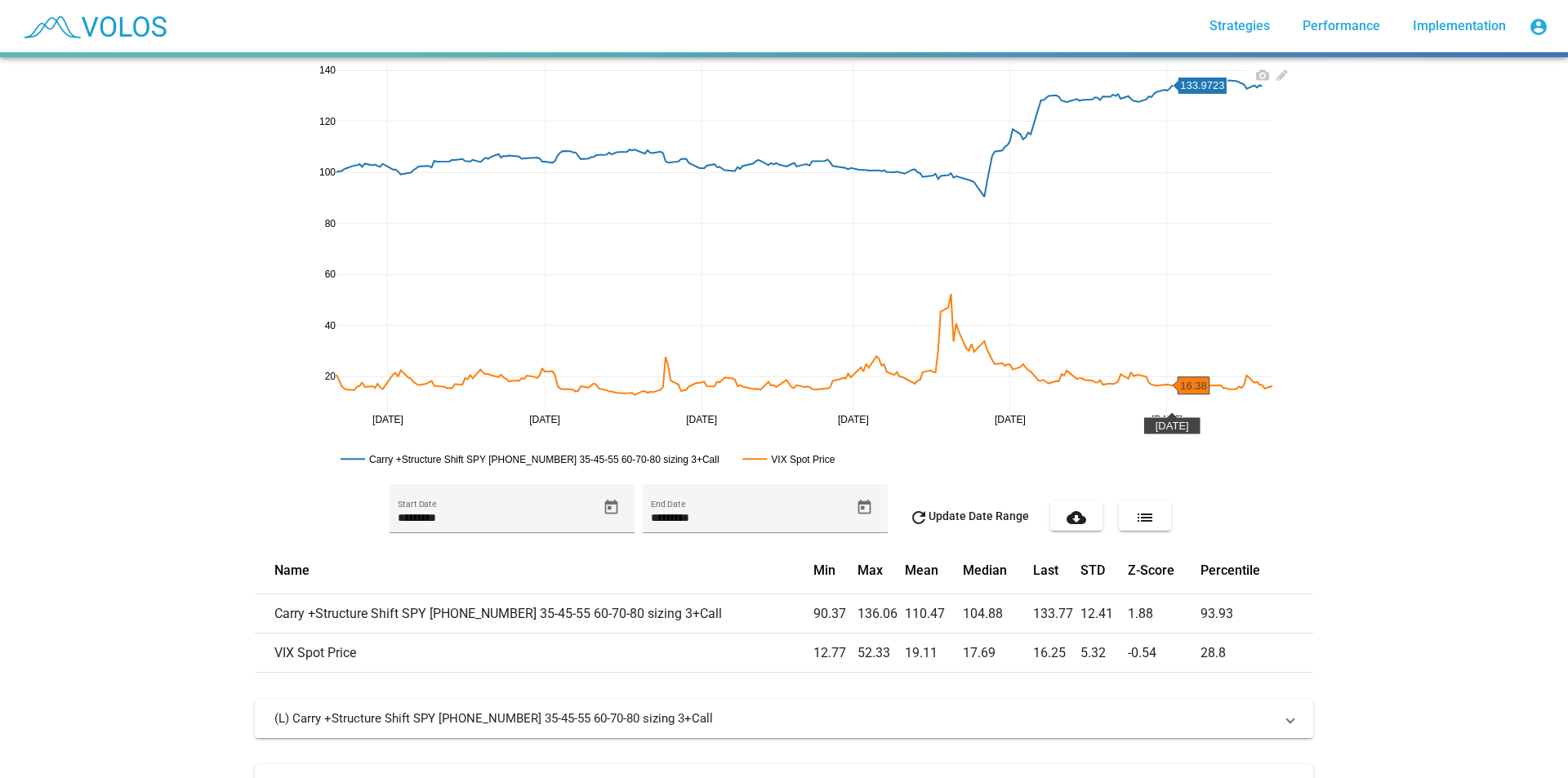
scroll to position [0, 0]
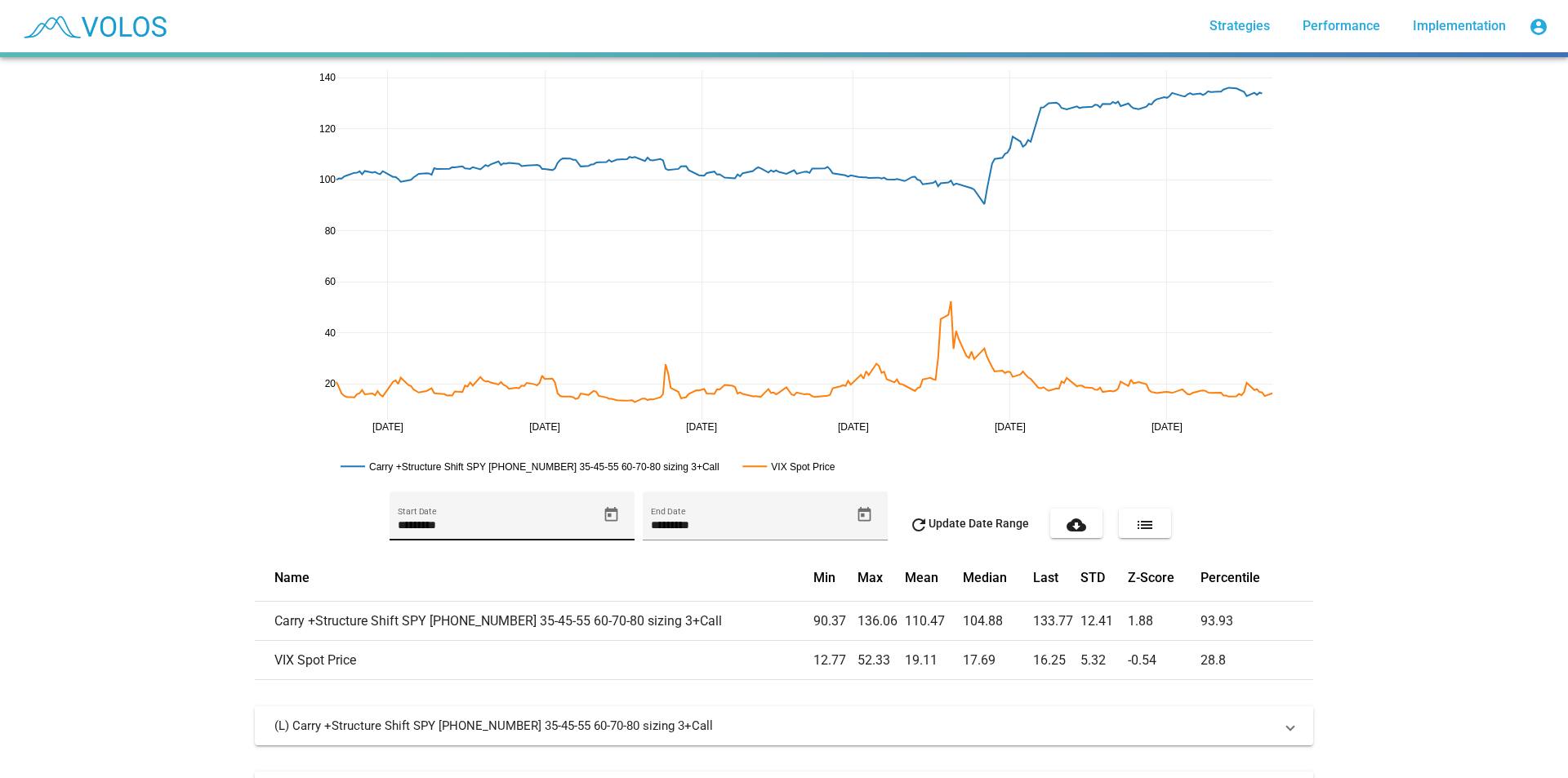
click at [469, 530] on input "*********" at bounding box center [497, 526] width 199 height 13
type input "*********"
click at [996, 514] on button "refresh Update Date Range" at bounding box center [969, 523] width 146 height 30
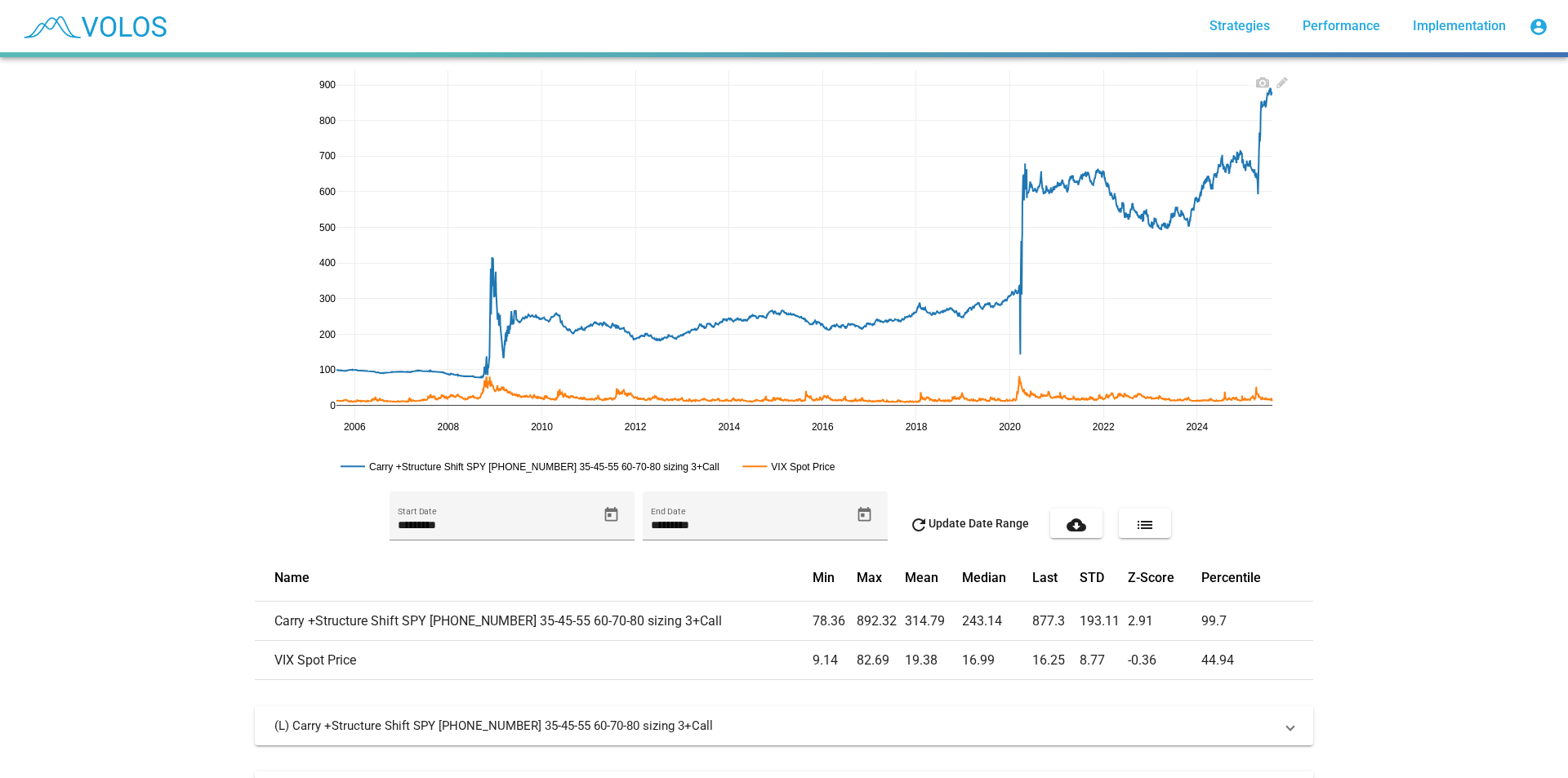
scroll to position [113, 0]
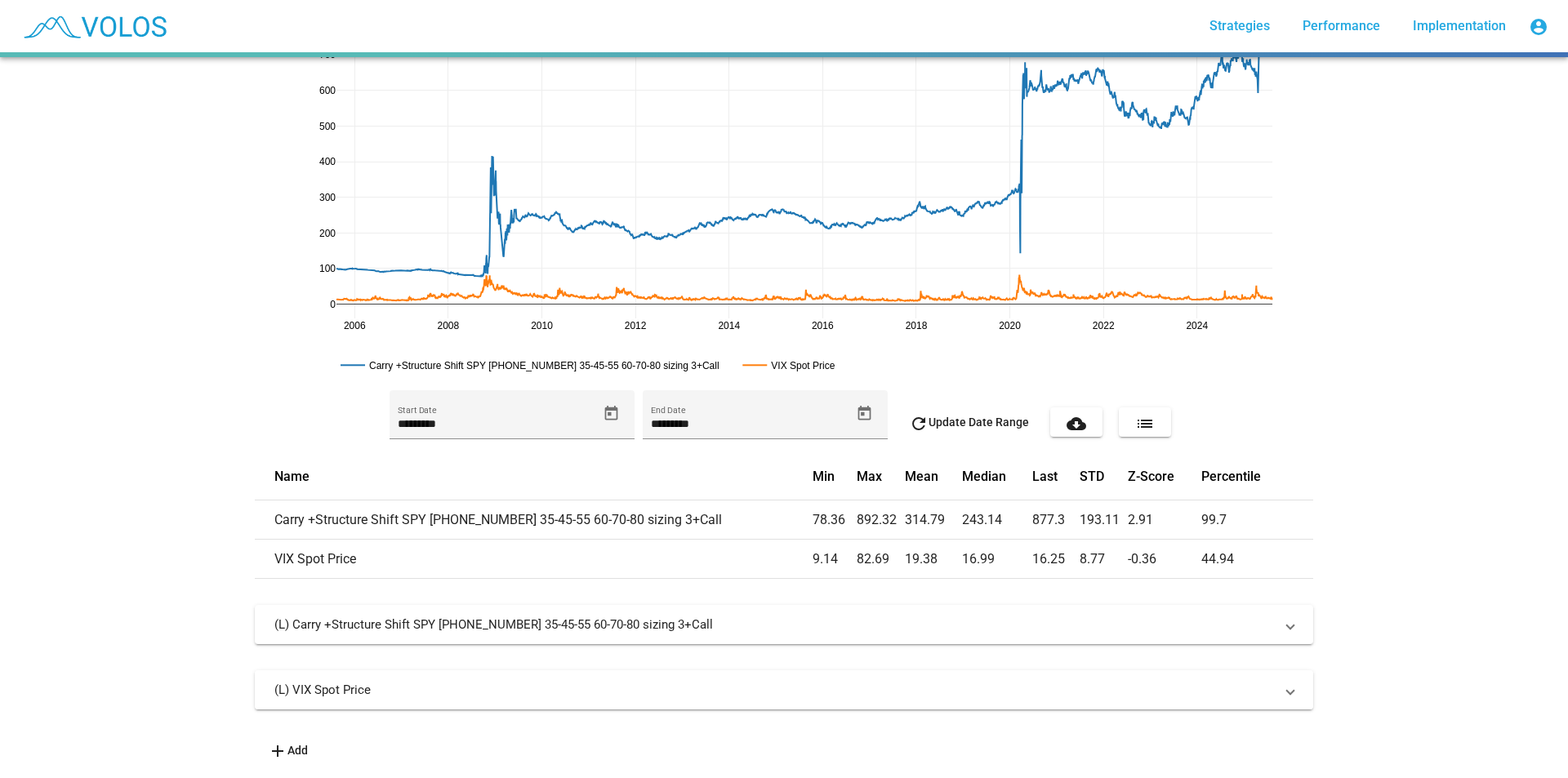
click at [800, 696] on mat-expansion-panel-header "(L) VIX Spot Price" at bounding box center [784, 689] width 1058 height 39
click at [955, 651] on div "**********" at bounding box center [784, 669] width 1058 height 130
click at [924, 682] on mat-panel-title "(L) VIX Spot Price" at bounding box center [774, 689] width 1000 height 16
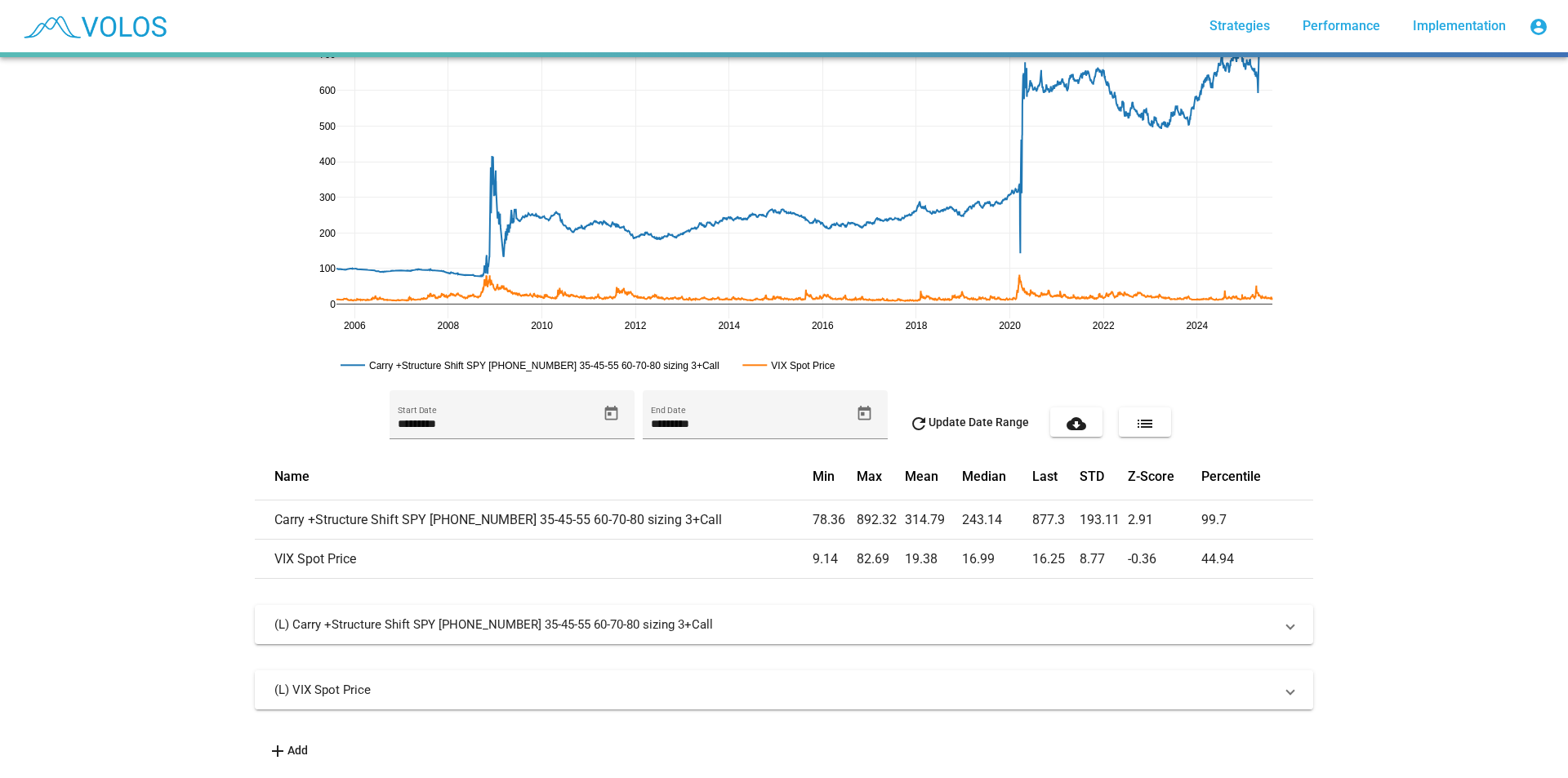
click at [924, 682] on mat-panel-title "(L) VIX Spot Price" at bounding box center [774, 689] width 1000 height 16
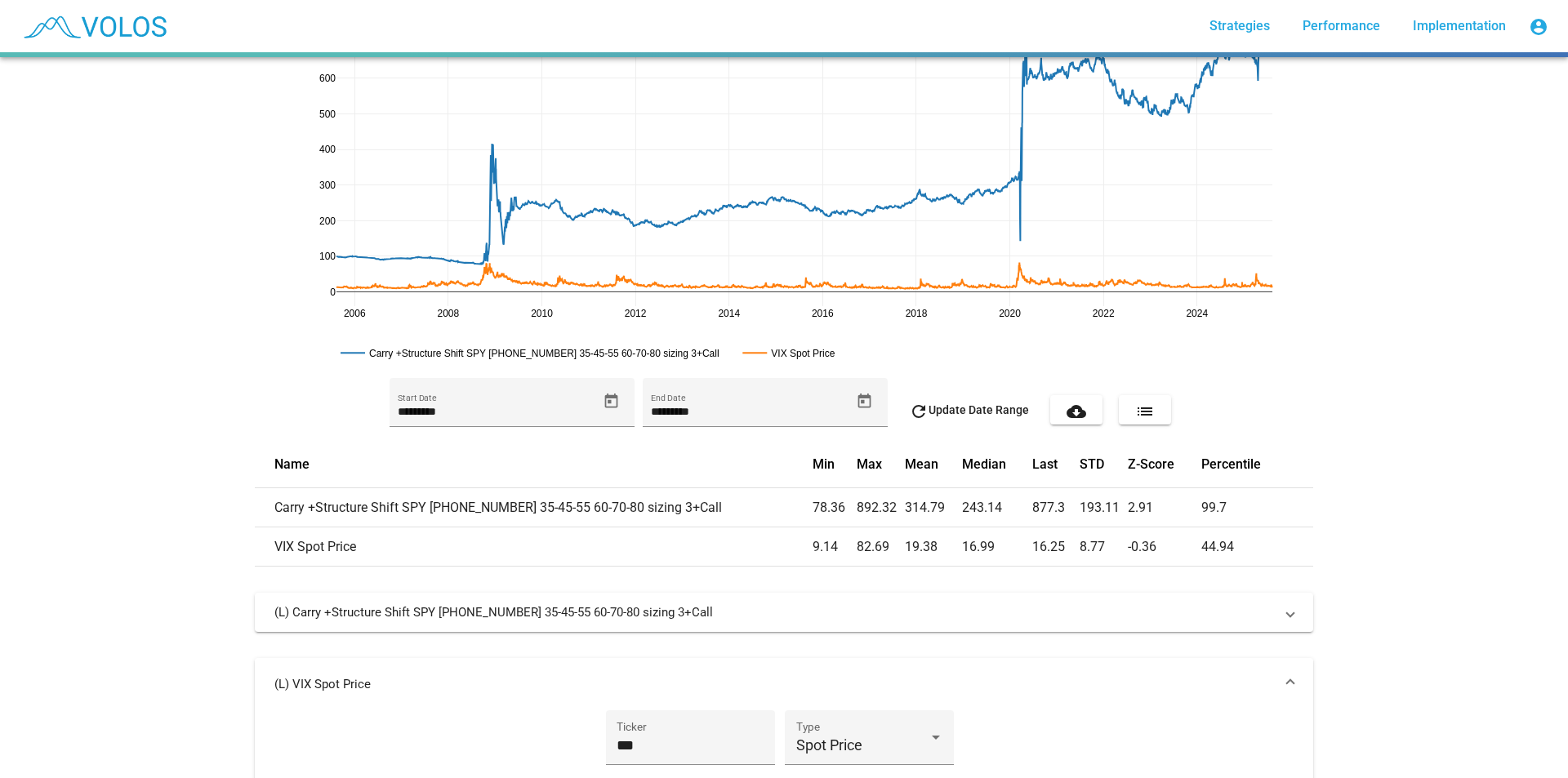
scroll to position [329, 0]
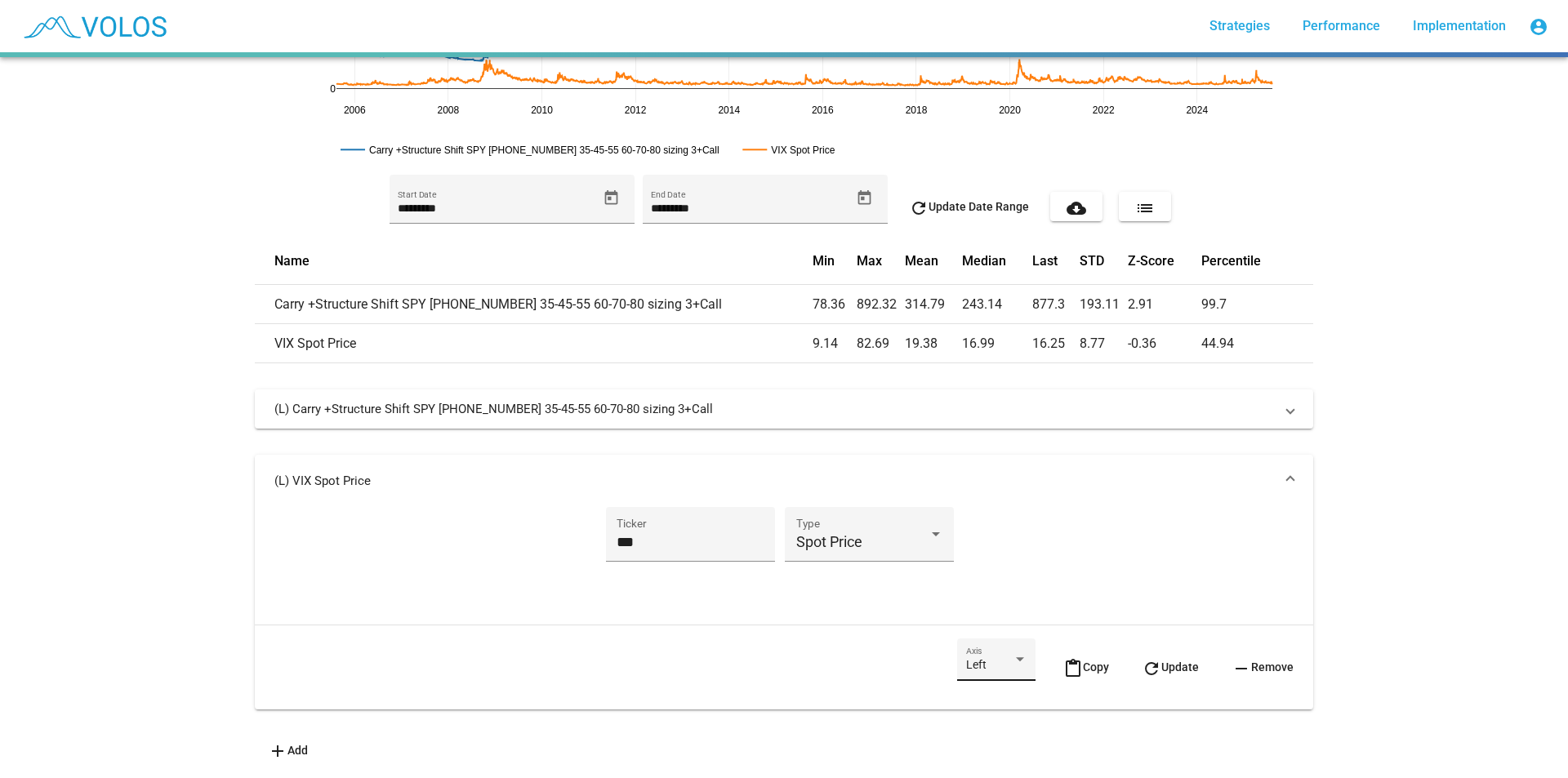
click at [994, 659] on div "Left" at bounding box center [989, 666] width 47 height 13
click at [985, 659] on div "Left" at bounding box center [989, 666] width 47 height 13
click at [982, 659] on div "Left" at bounding box center [989, 666] width 47 height 13
click at [977, 695] on span "Right" at bounding box center [984, 688] width 61 height 34
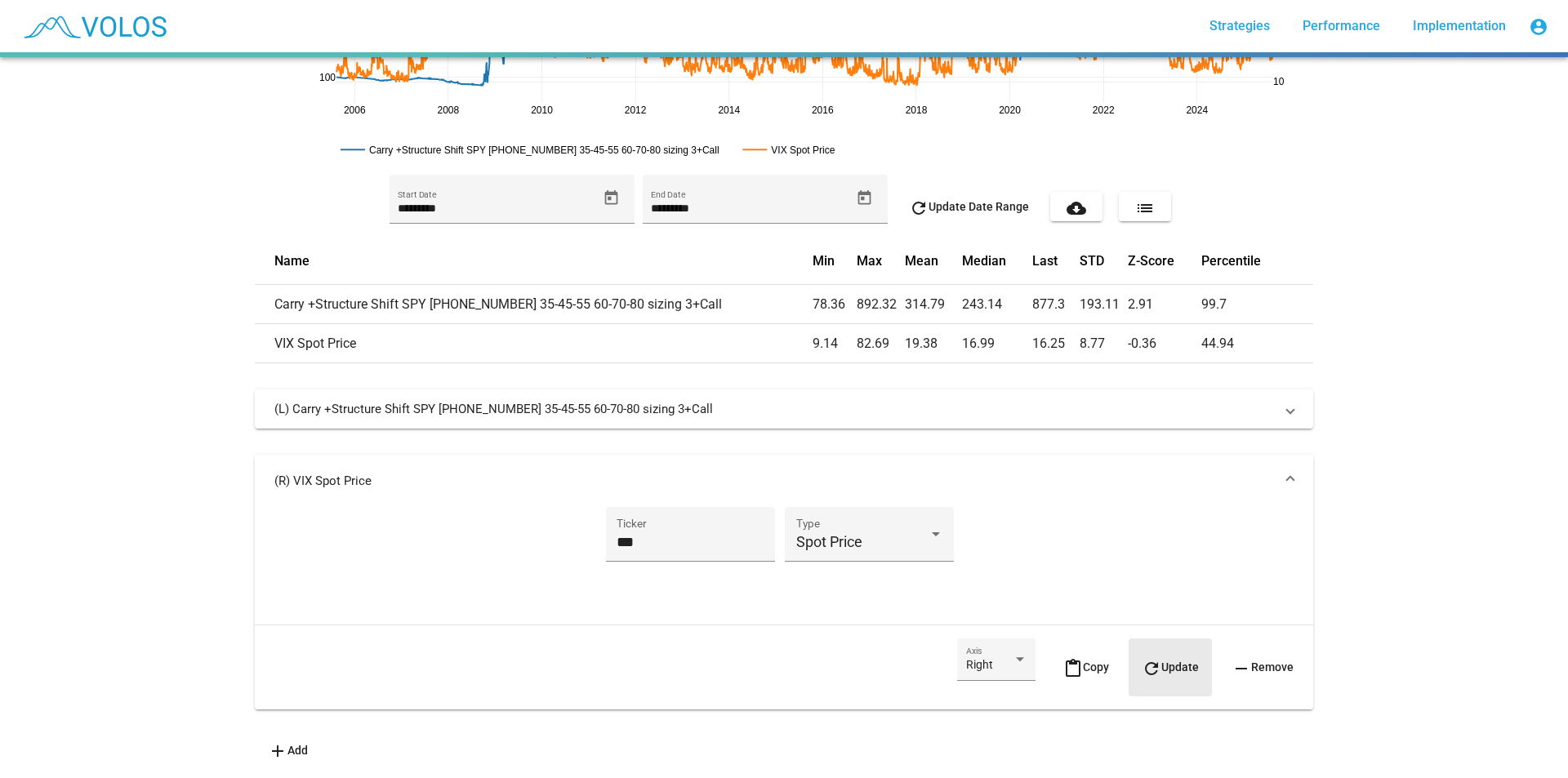
click at [1163, 668] on button "refresh Update" at bounding box center [1170, 668] width 83 height 57
click at [1176, 486] on mat-expansion-panel-header "(R) VIX Spot Price" at bounding box center [784, 481] width 1058 height 52
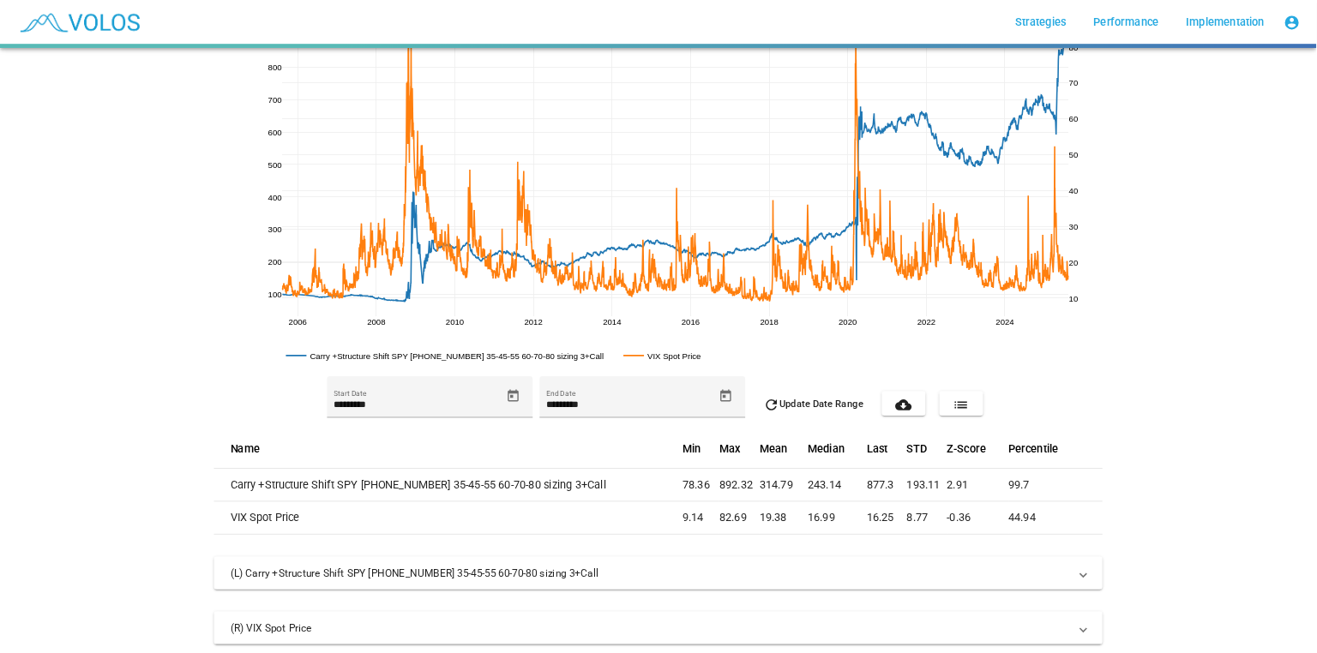
scroll to position [0, 0]
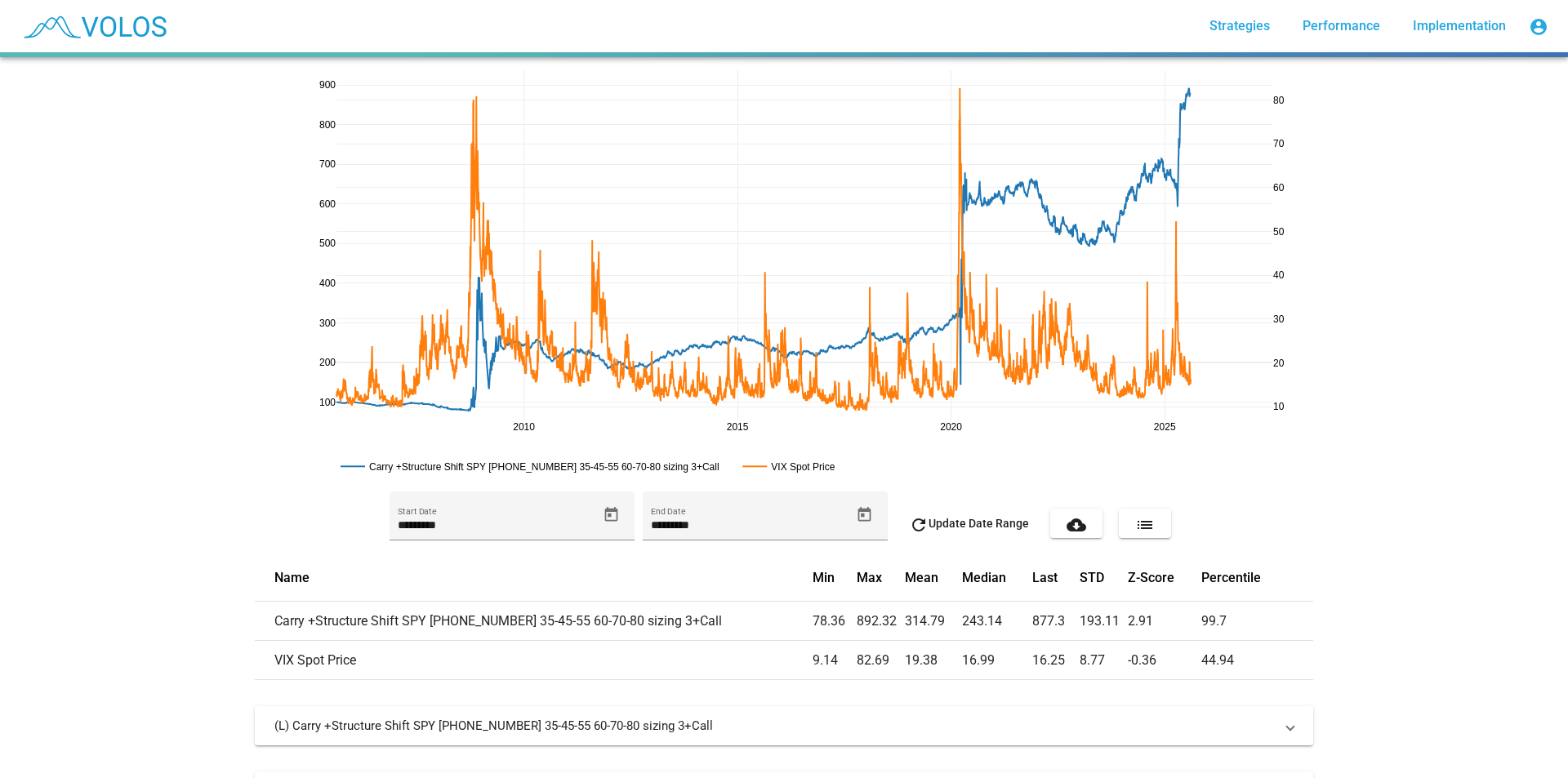
drag, startPoint x: 1270, startPoint y: 428, endPoint x: 1189, endPoint y: 436, distance: 81.4
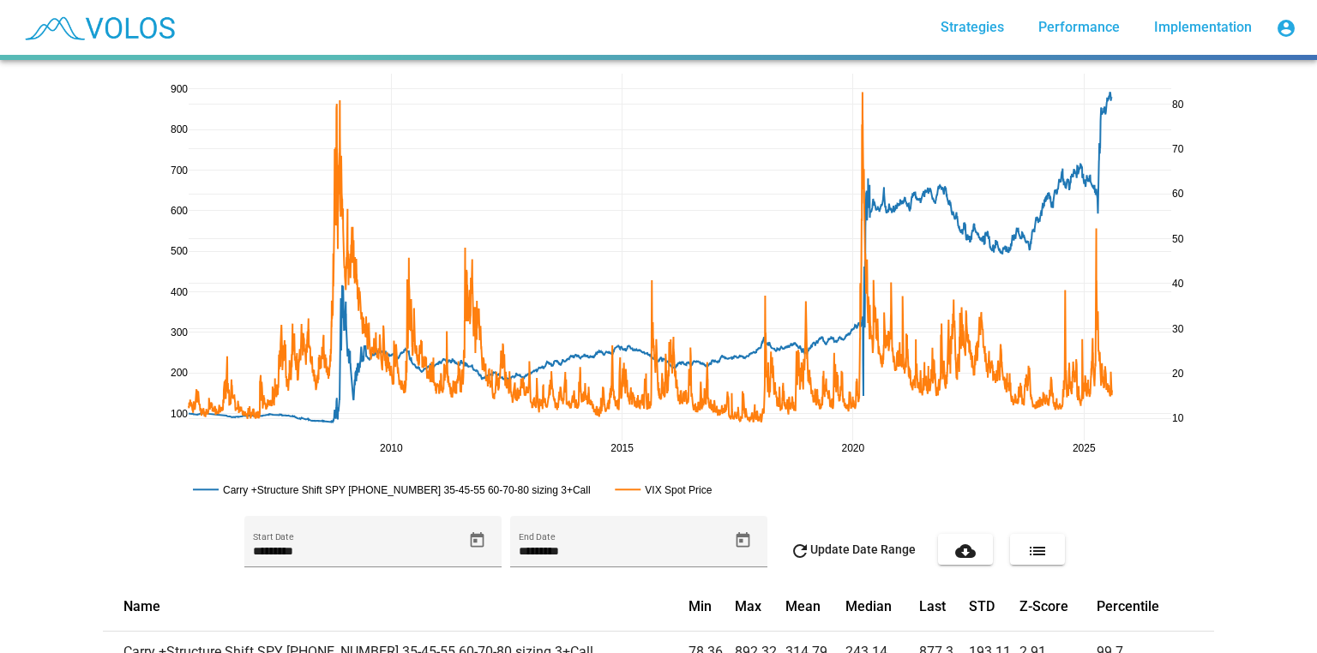
drag, startPoint x: 1160, startPoint y: 450, endPoint x: 1101, endPoint y: 445, distance: 59.4
drag, startPoint x: 169, startPoint y: 85, endPoint x: 223, endPoint y: 85, distance: 54.0
click at [657, 488] on rect at bounding box center [666, 490] width 111 height 16
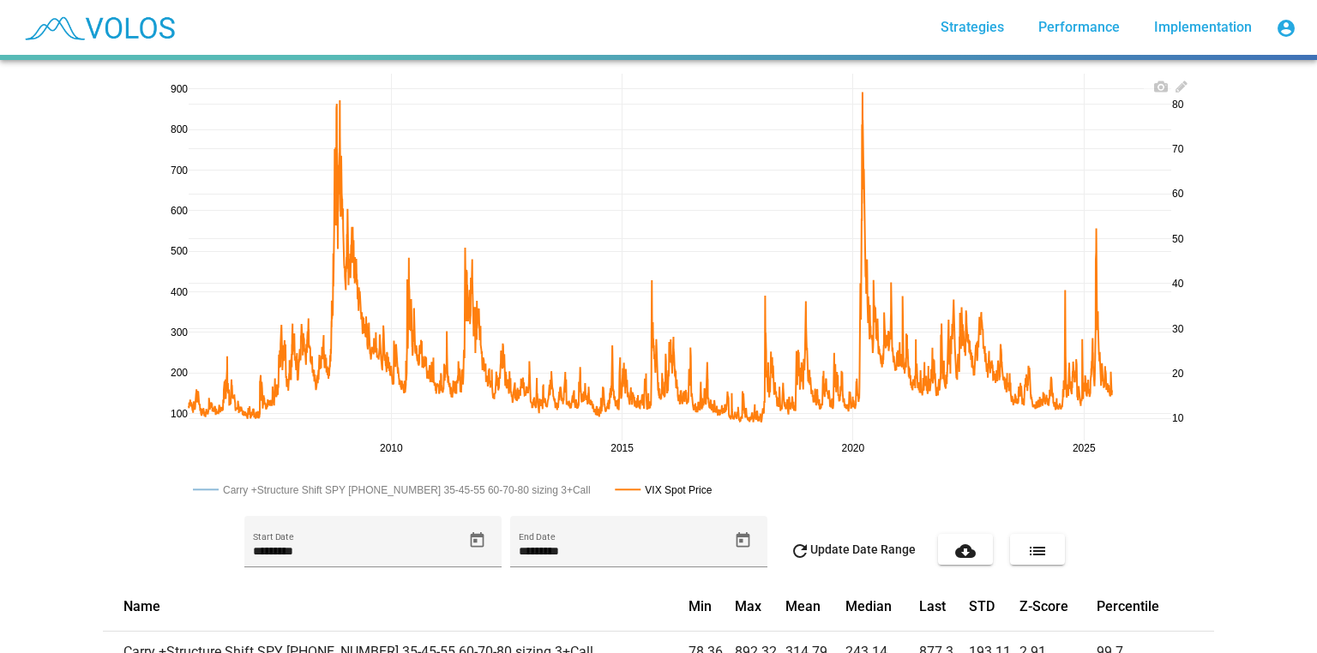
click at [421, 491] on rect at bounding box center [399, 490] width 420 height 16
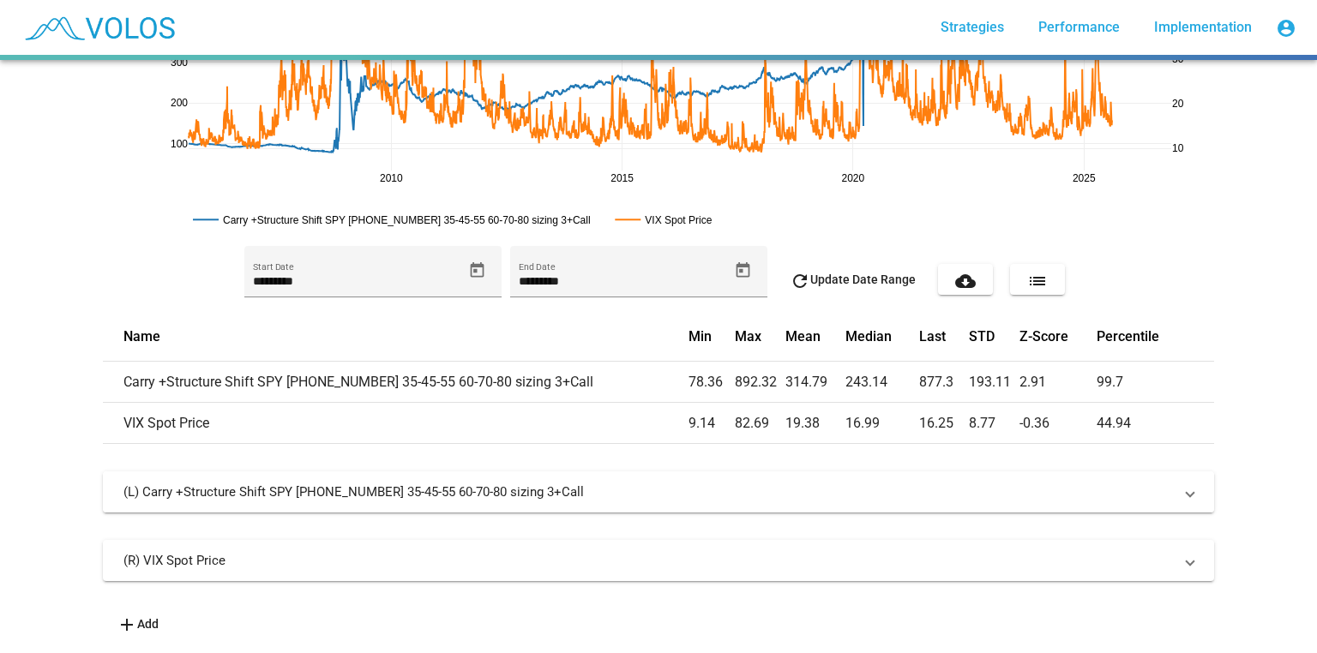
scroll to position [279, 0]
click at [532, 540] on mat-expansion-panel-header "(R) VIX Spot Price" at bounding box center [658, 560] width 1111 height 41
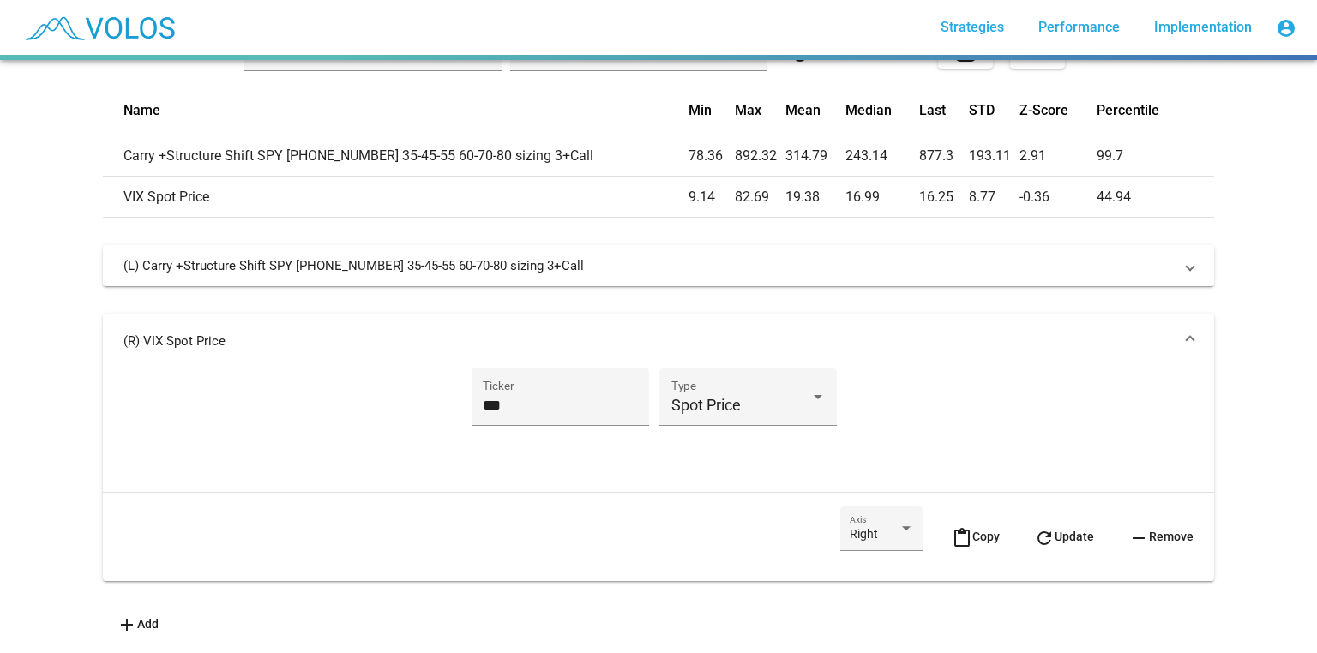
click at [966, 530] on span "content_paste Copy" at bounding box center [976, 537] width 48 height 14
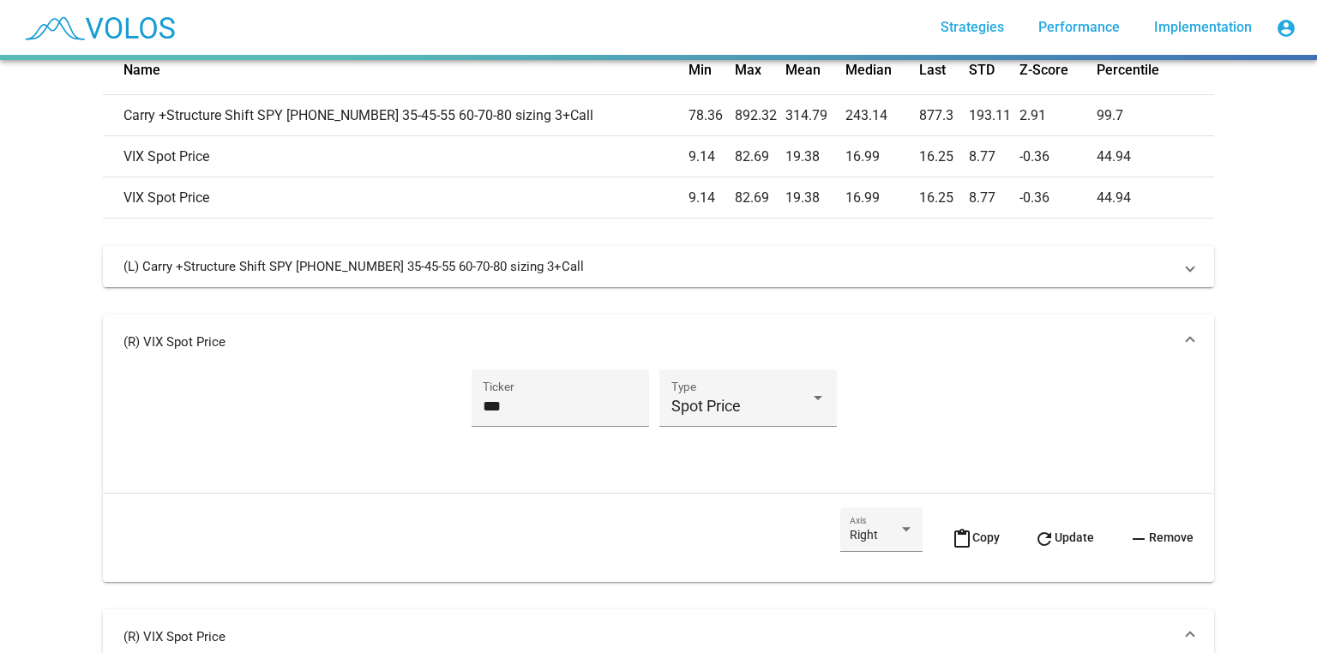
click at [931, 331] on div "**********" at bounding box center [658, 575] width 1111 height 658
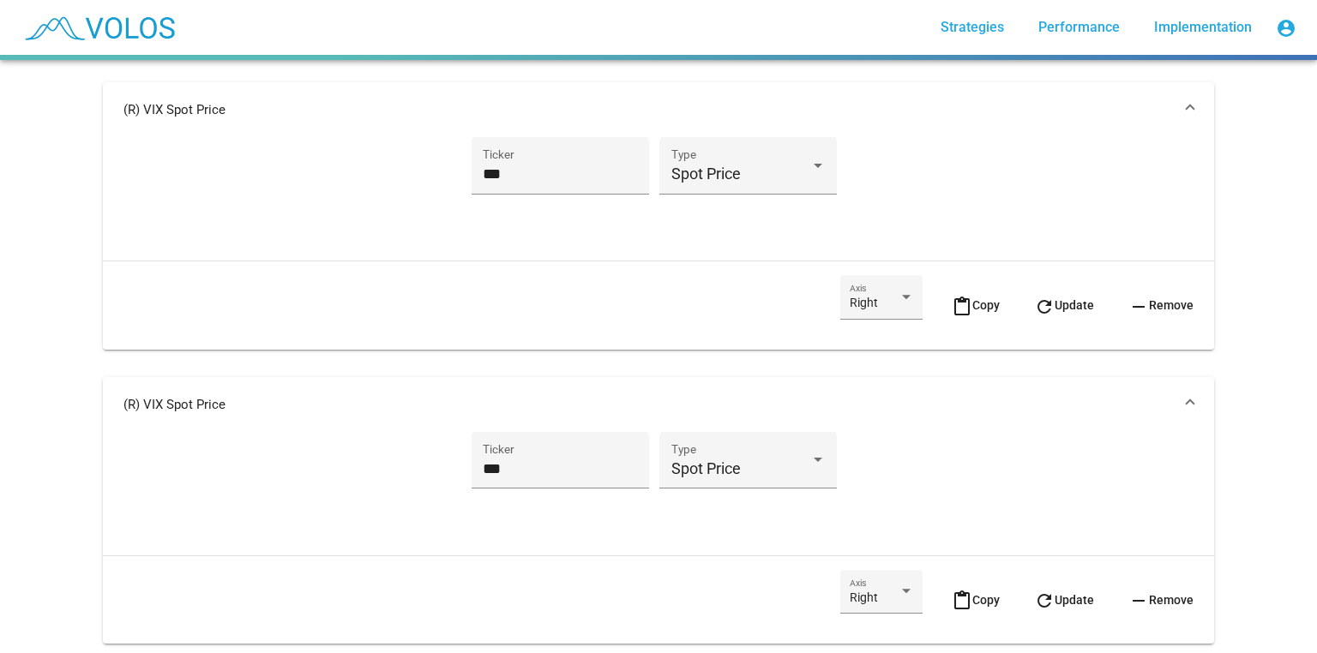
scroll to position [779, 0]
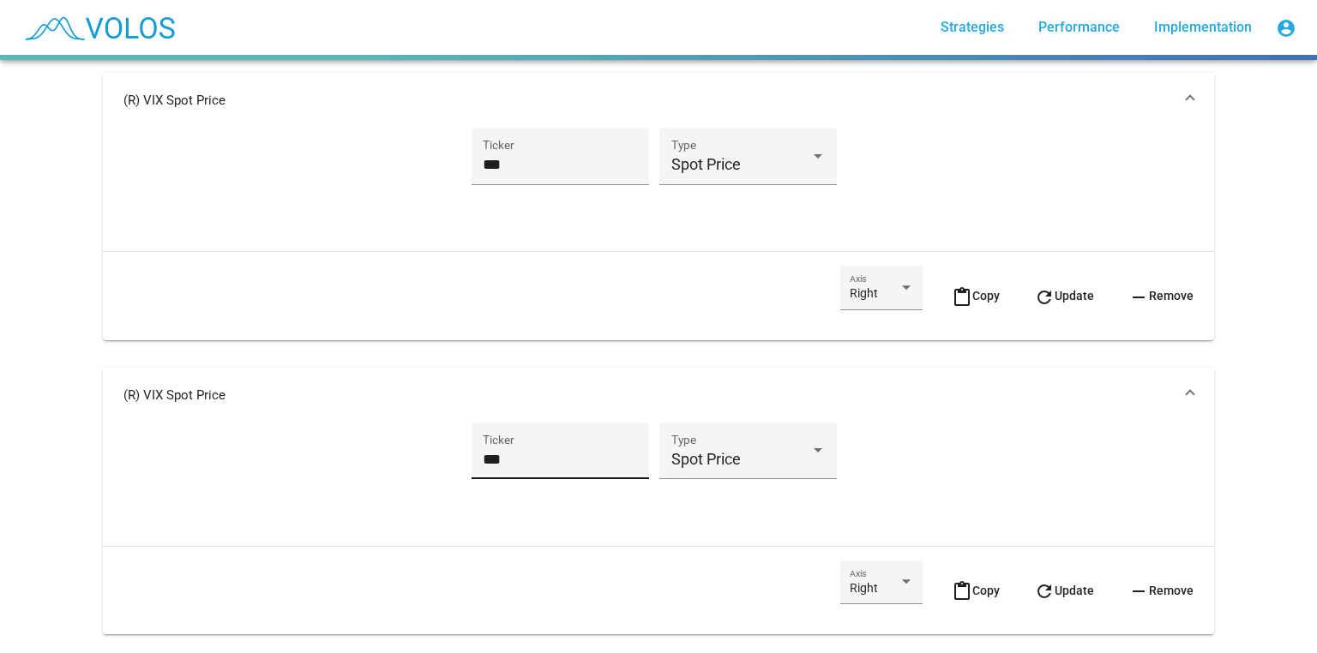
click at [569, 461] on input "***" at bounding box center [560, 459] width 154 height 17
type input "***"
click at [1036, 575] on button "refresh Update" at bounding box center [1063, 591] width 87 height 60
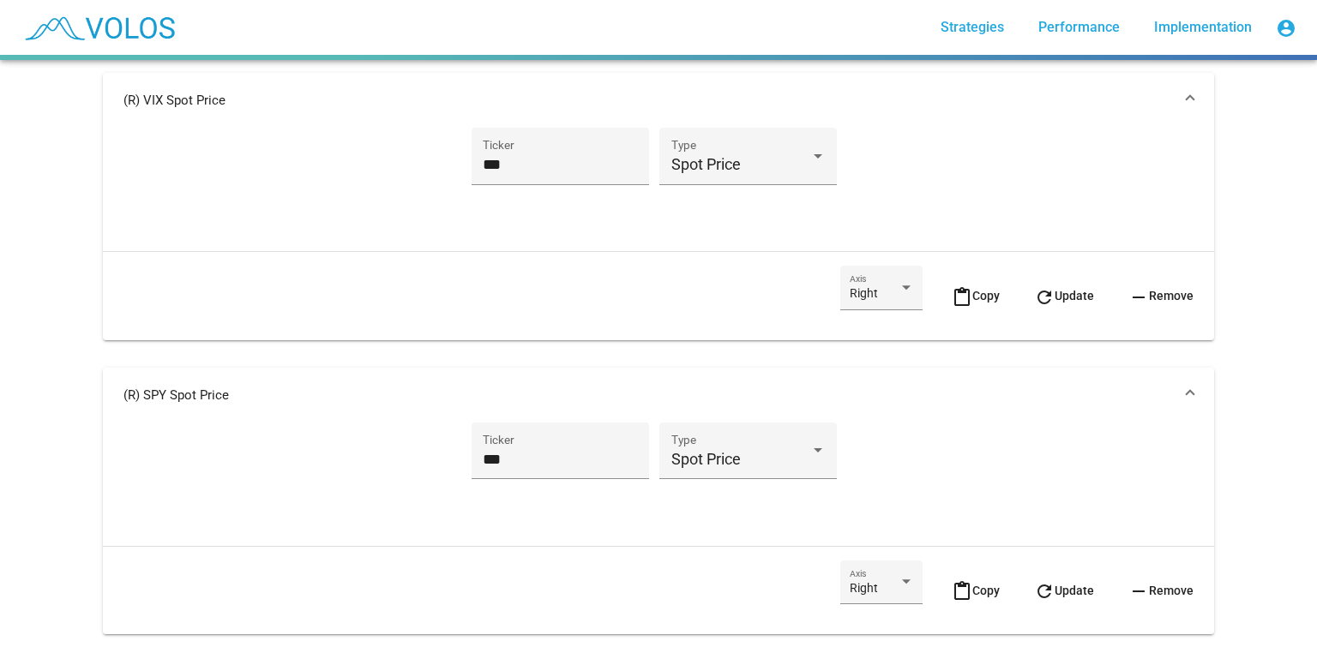
click at [1005, 392] on mat-panel-title "(R) SPY Spot Price" at bounding box center [648, 395] width 1050 height 17
click at [875, 115] on mat-expansion-panel-header "(R) VIX Spot Price" at bounding box center [658, 100] width 1111 height 55
click at [903, 106] on mat-panel-title "(R) VIX Spot Price" at bounding box center [648, 100] width 1050 height 17
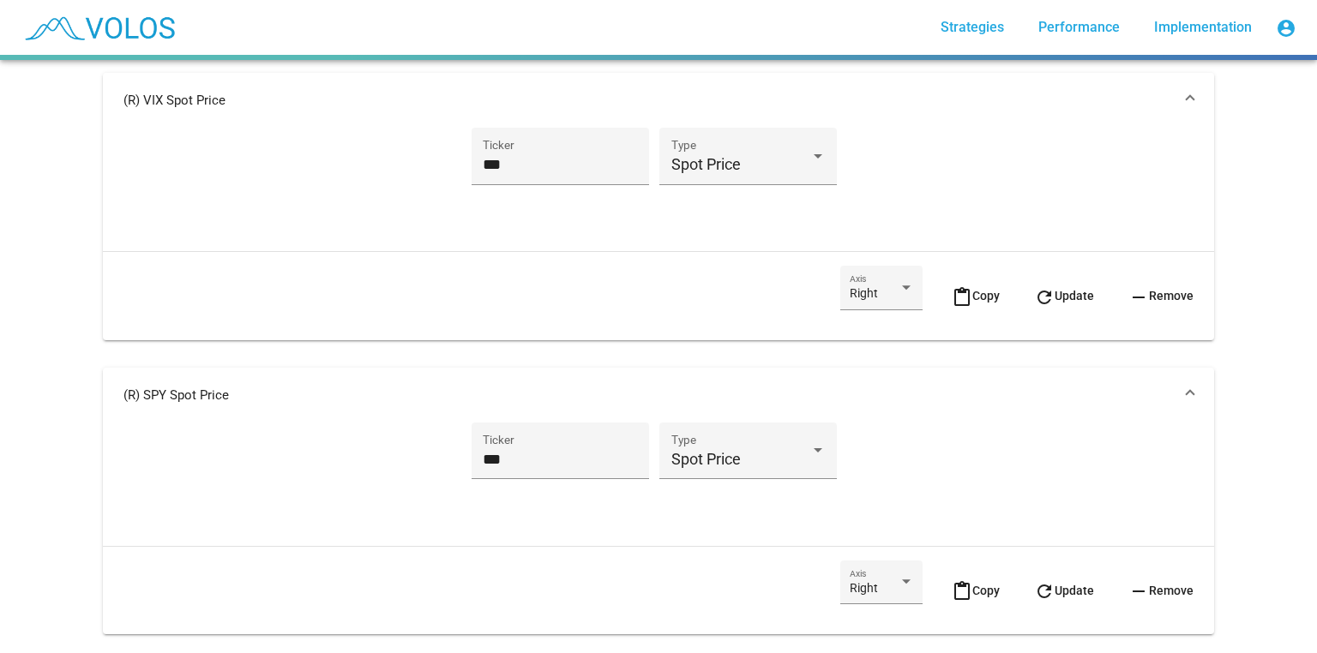
click at [903, 106] on mat-panel-title "(R) VIX Spot Price" at bounding box center [648, 100] width 1050 height 17
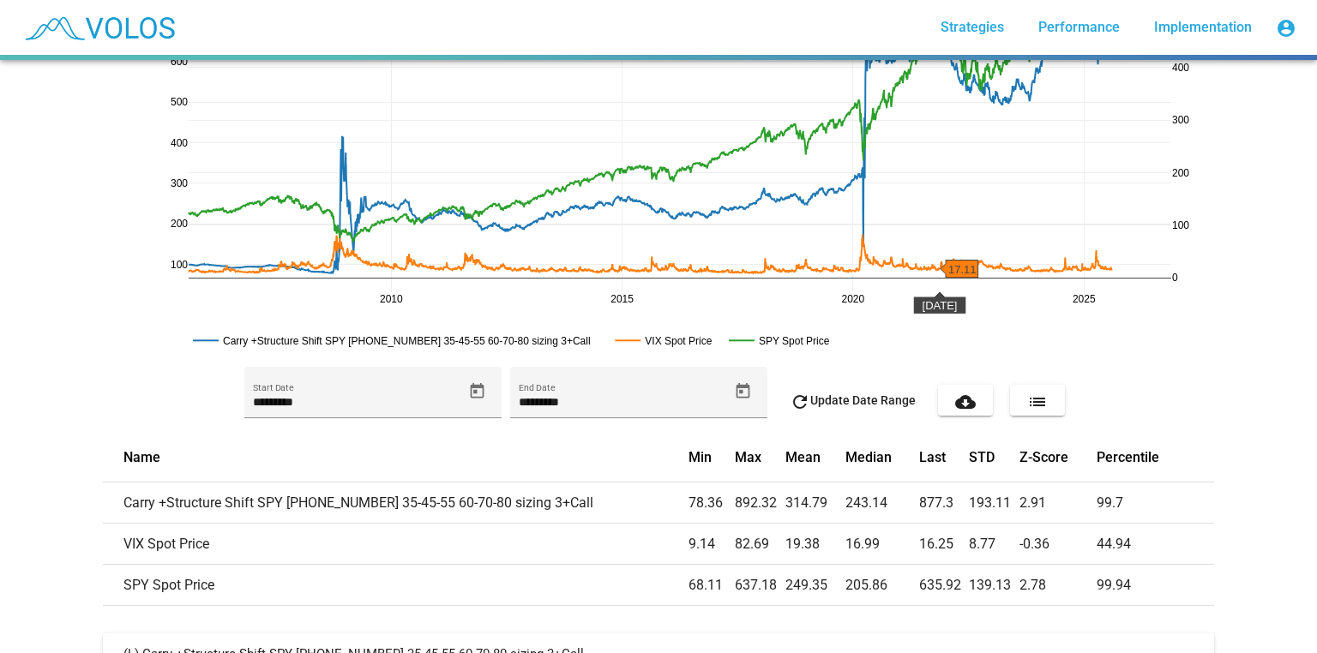
scroll to position [0, 0]
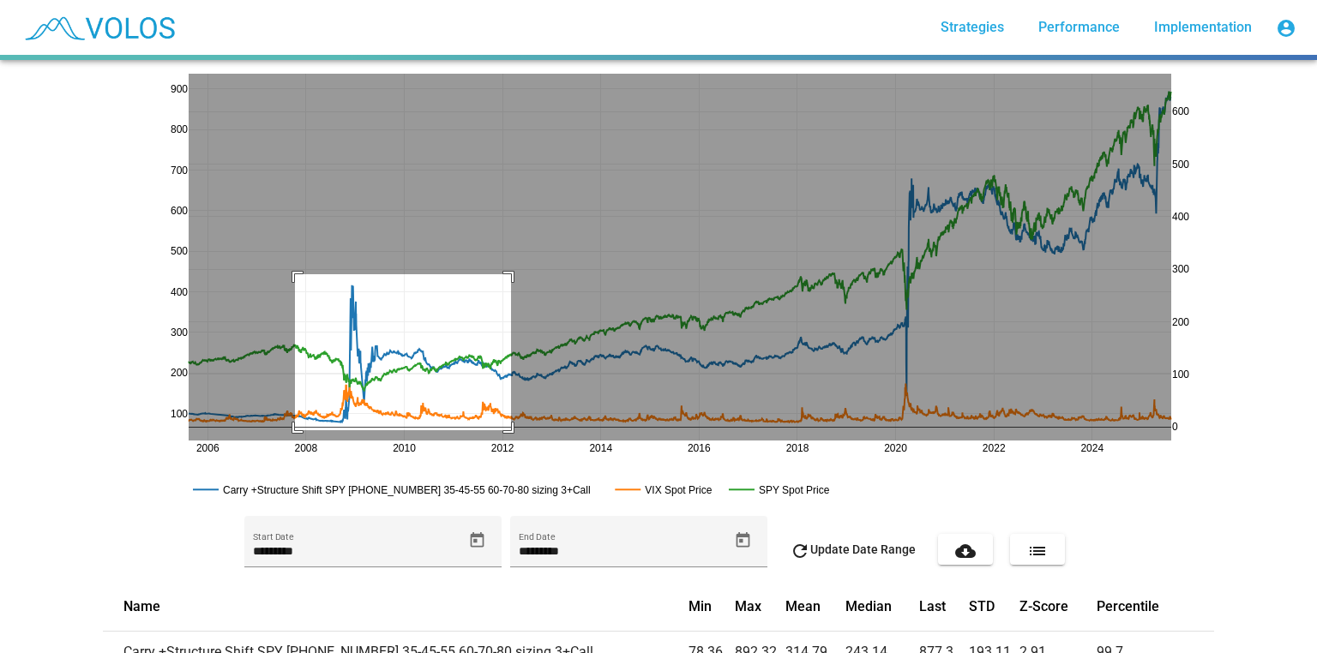
drag, startPoint x: 290, startPoint y: 274, endPoint x: 506, endPoint y: 430, distance: 266.5
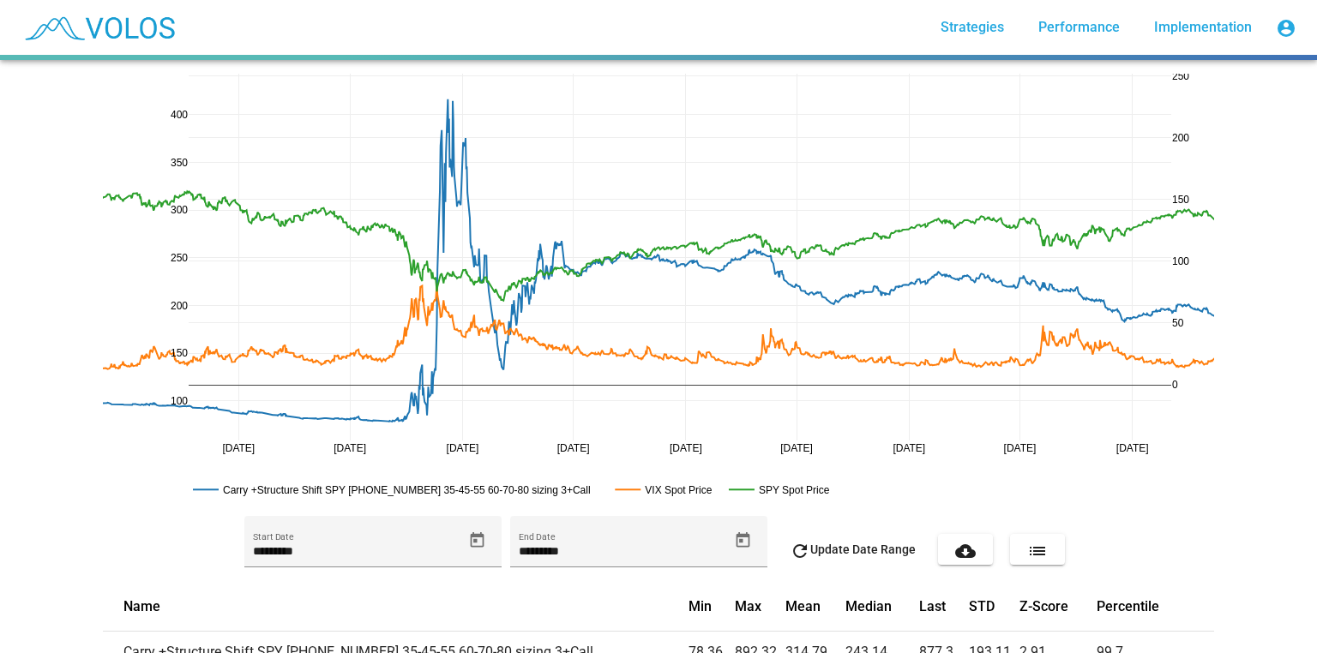
drag, startPoint x: 1177, startPoint y: 145, endPoint x: 1163, endPoint y: 97, distance: 50.2
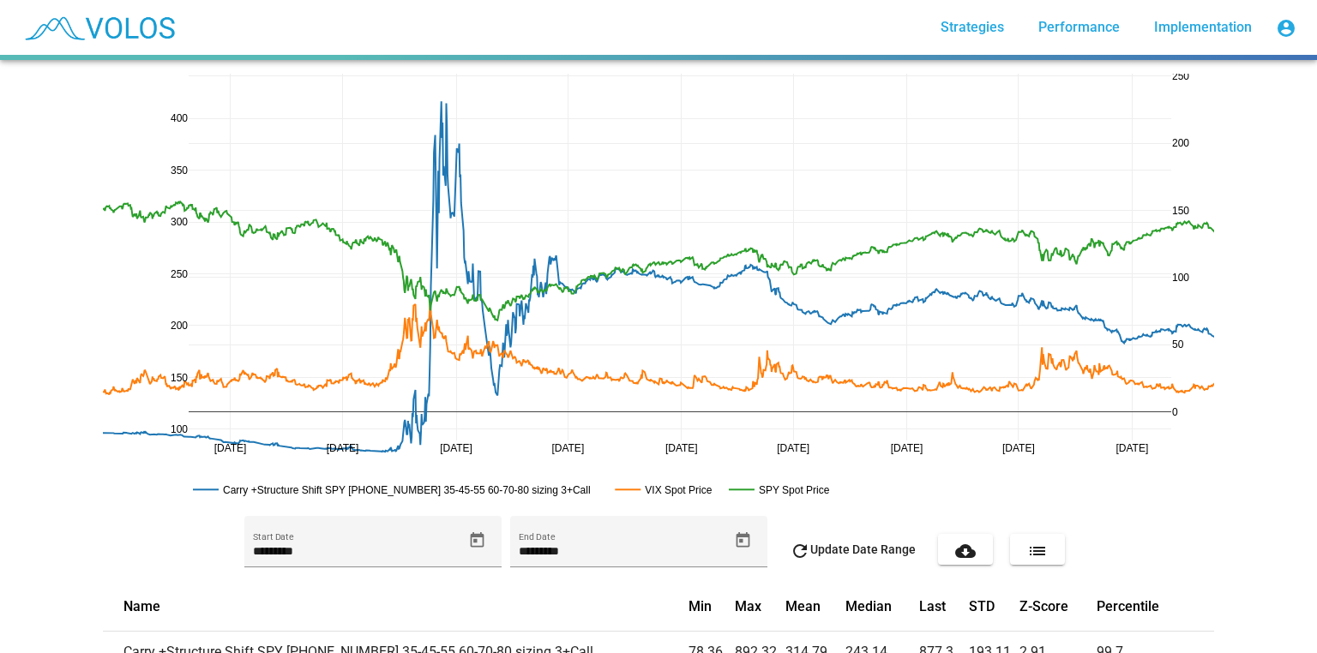
drag, startPoint x: 182, startPoint y: 442, endPoint x: 173, endPoint y: 467, distance: 26.3
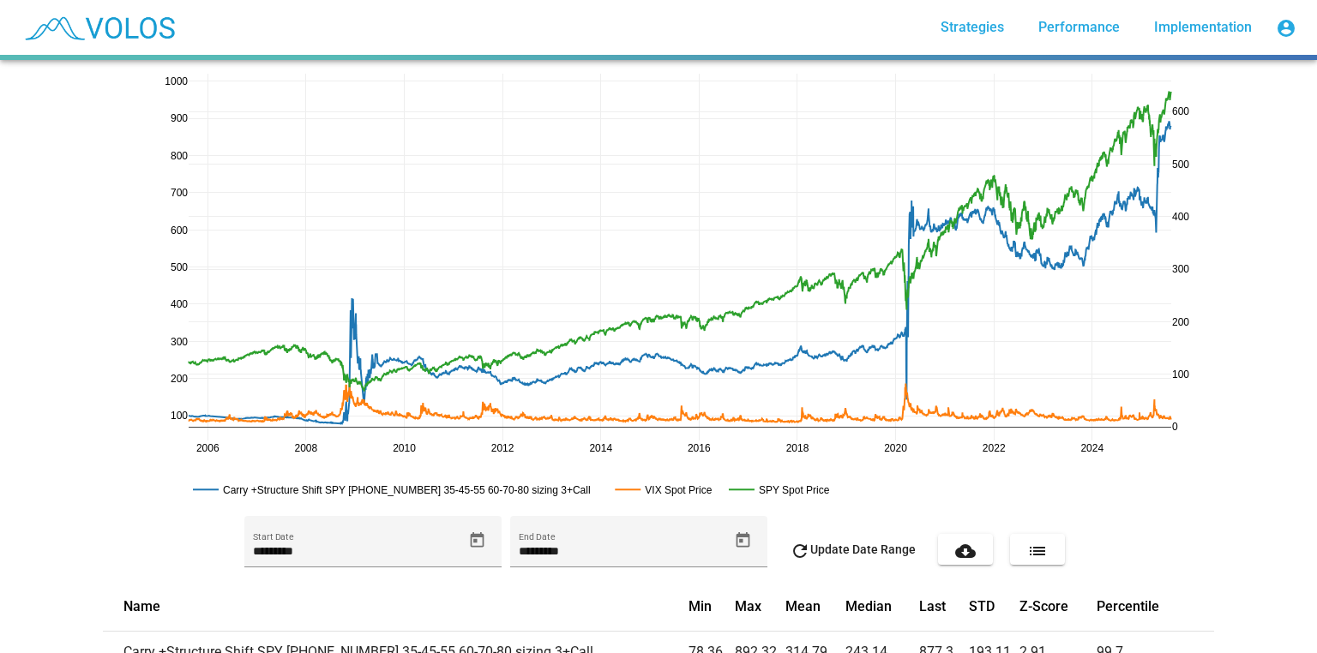
drag, startPoint x: 169, startPoint y: 79, endPoint x: 171, endPoint y: 110, distance: 30.9
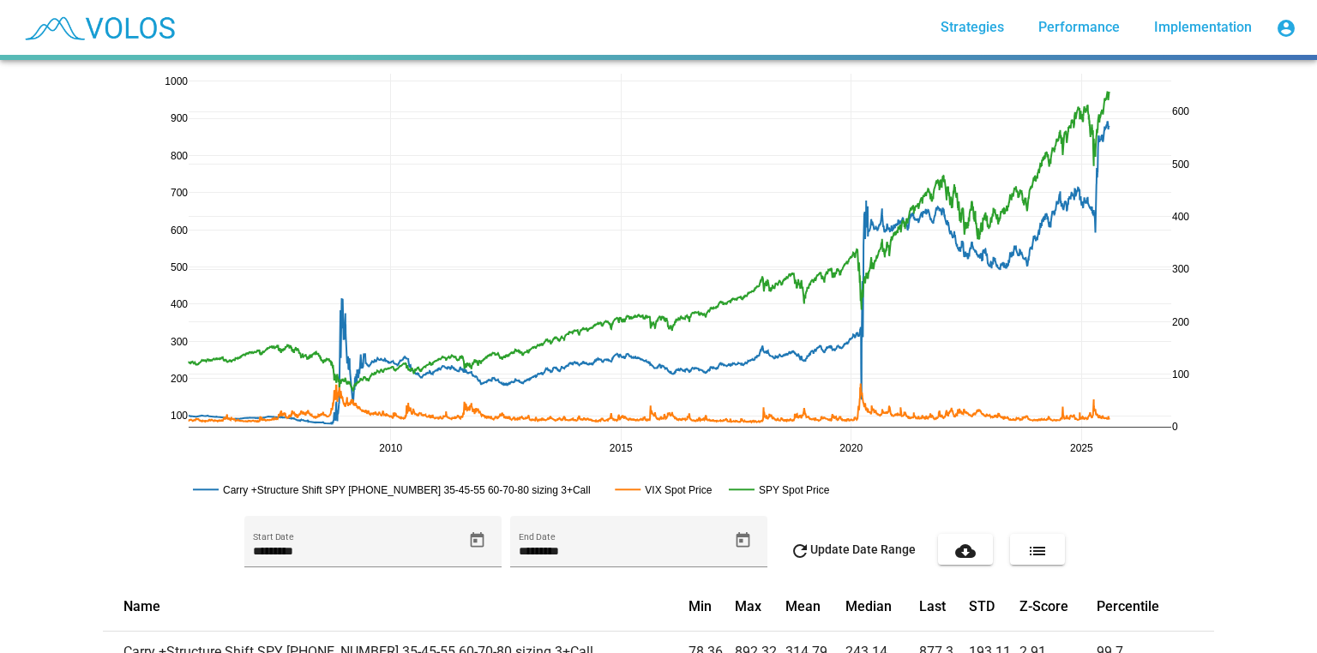
drag, startPoint x: 1162, startPoint y: 442, endPoint x: 1100, endPoint y: 429, distance: 63.2
click at [1151, 89] on link at bounding box center [1161, 84] width 21 height 20
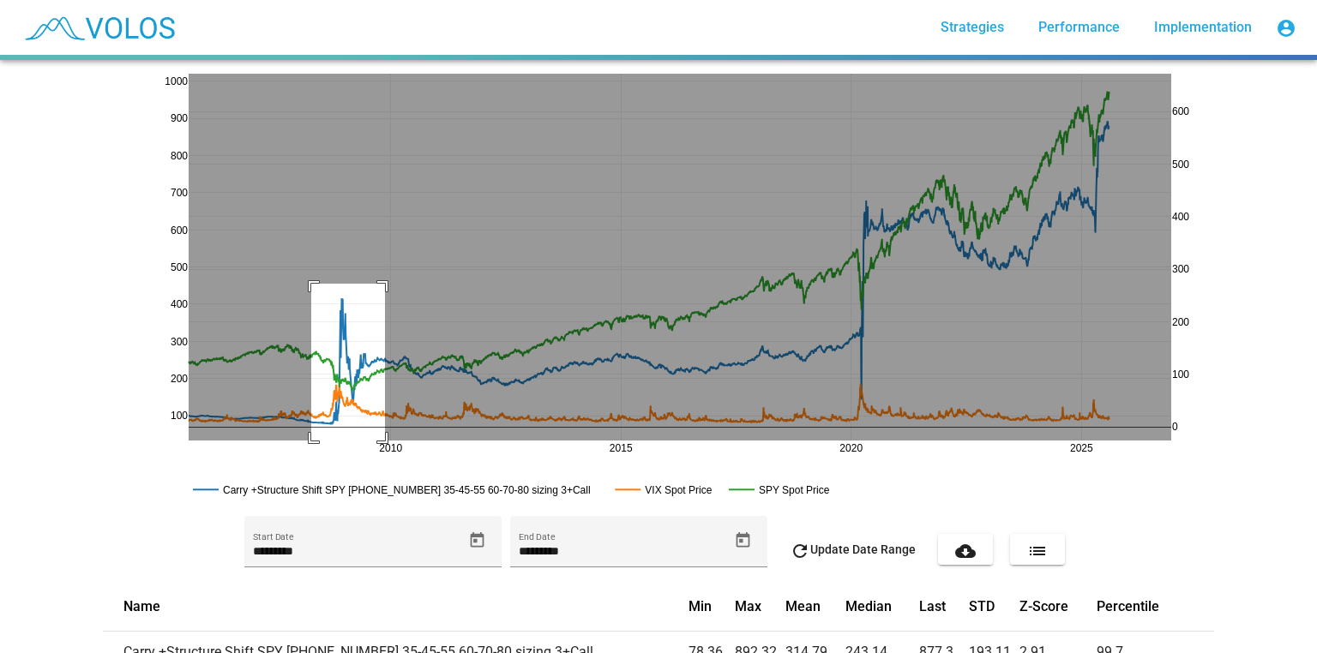
drag, startPoint x: 306, startPoint y: 284, endPoint x: 380, endPoint y: 445, distance: 177.3
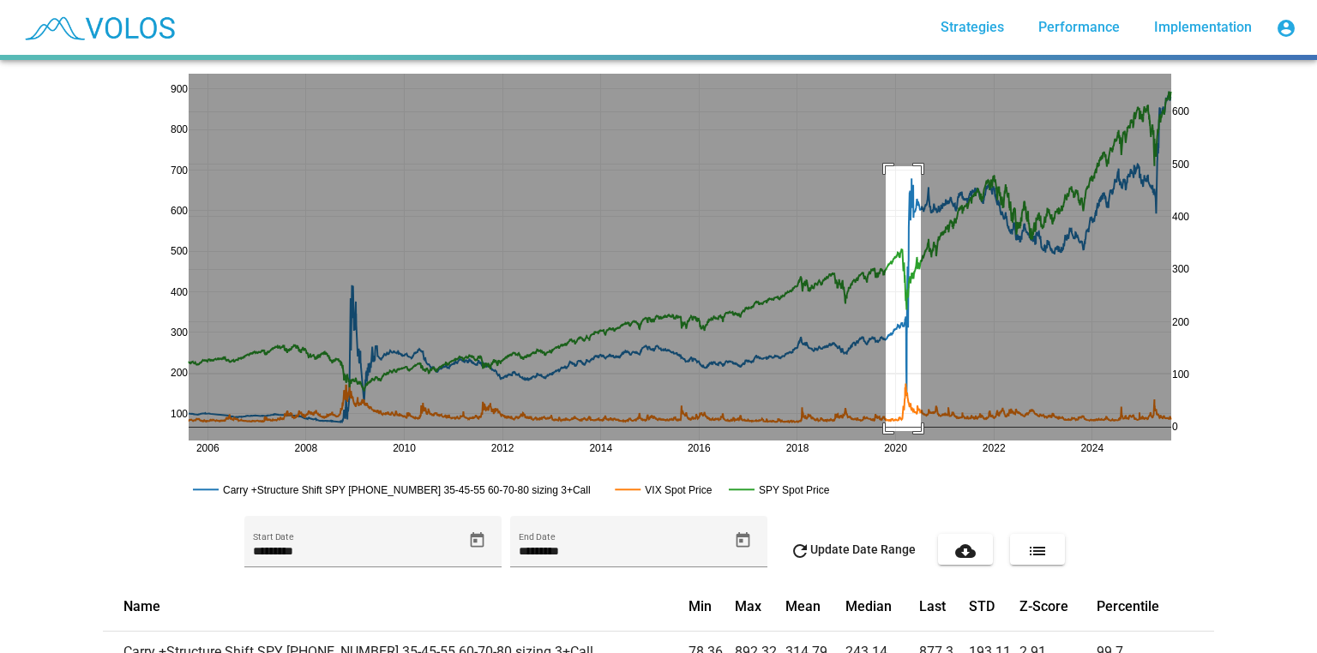
drag, startPoint x: 881, startPoint y: 166, endPoint x: 916, endPoint y: 431, distance: 267.3
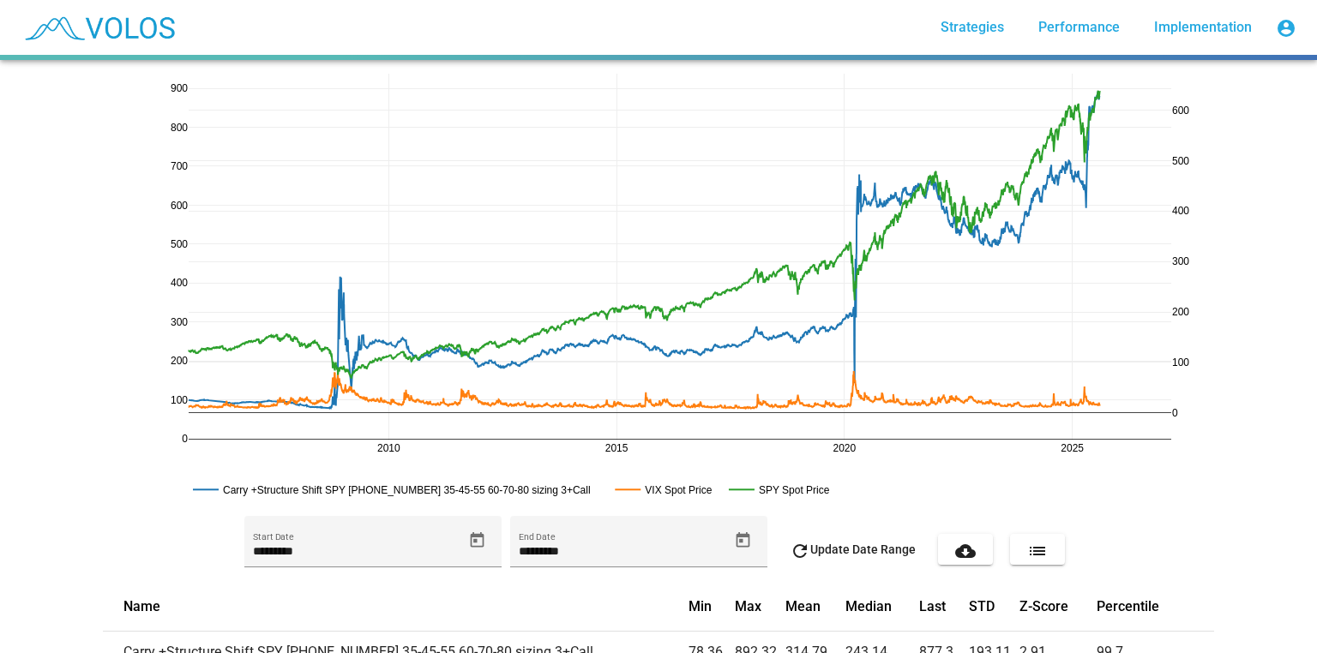
drag, startPoint x: 1170, startPoint y: 454, endPoint x: 1098, endPoint y: 440, distance: 72.6
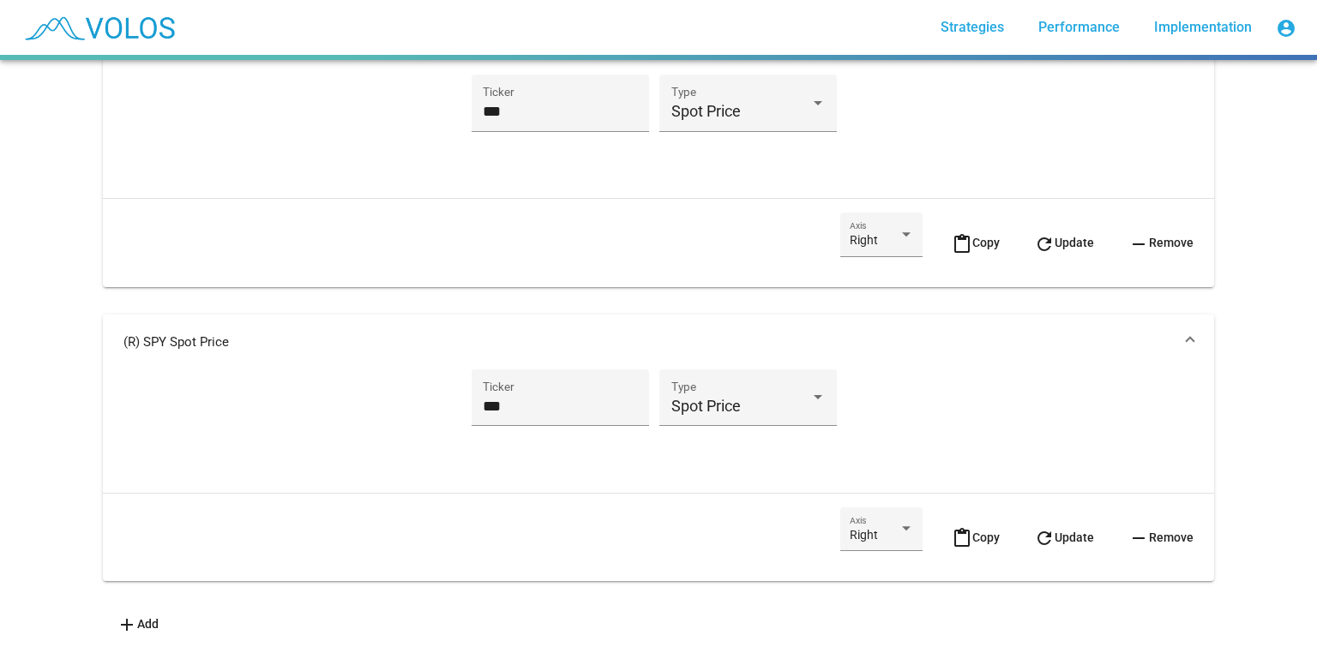
scroll to position [839, 0]
click at [147, 617] on span "add Add" at bounding box center [138, 624] width 42 height 14
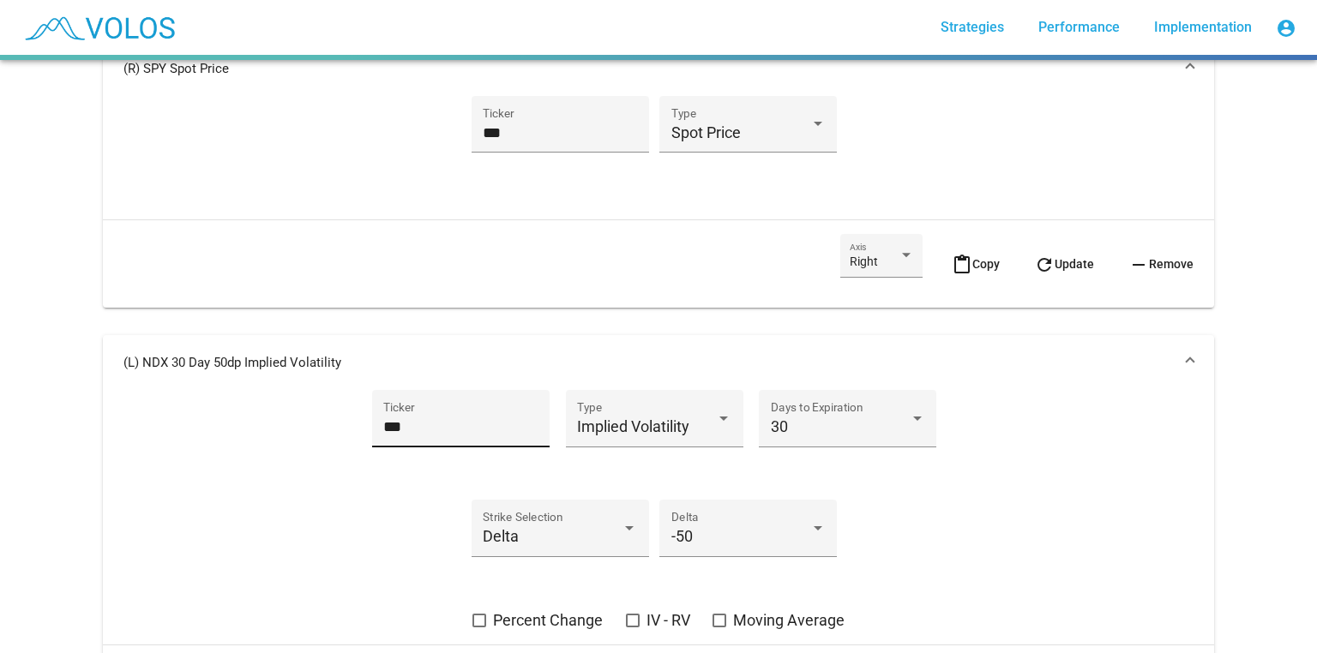
scroll to position [1155, 0]
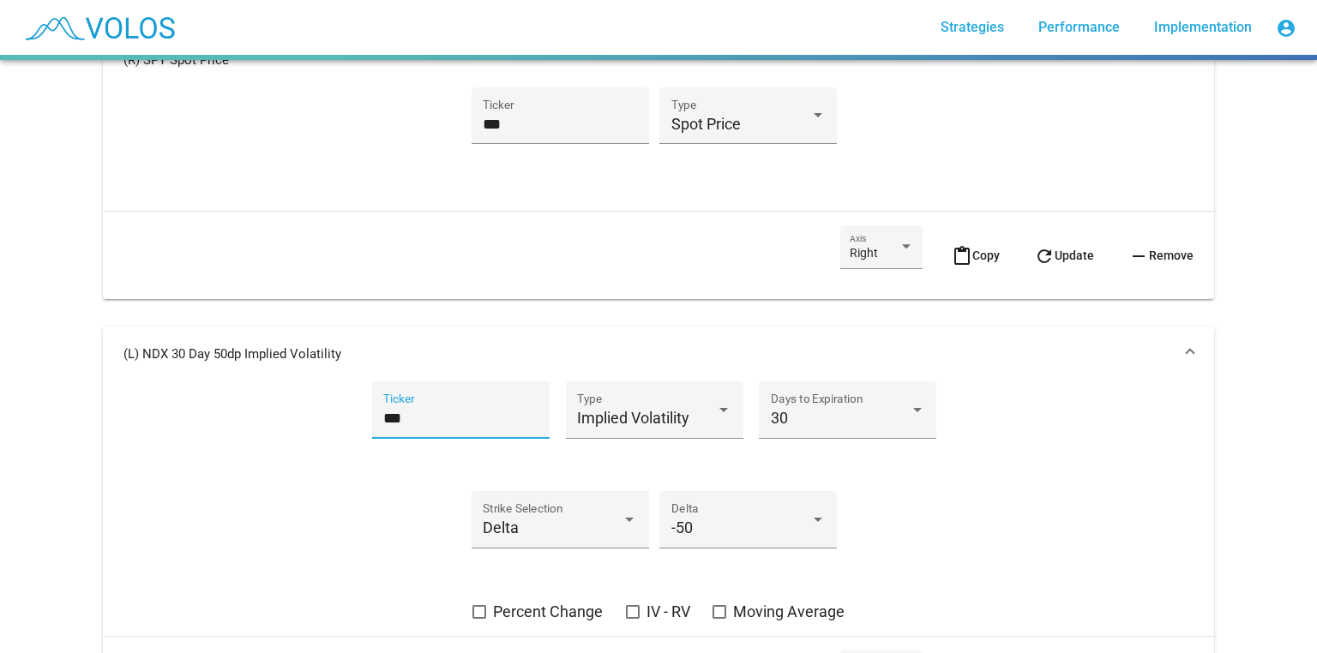
click at [460, 422] on input "***" at bounding box center [460, 418] width 154 height 17
click at [611, 401] on div "Implied Volatility Type" at bounding box center [654, 415] width 154 height 45
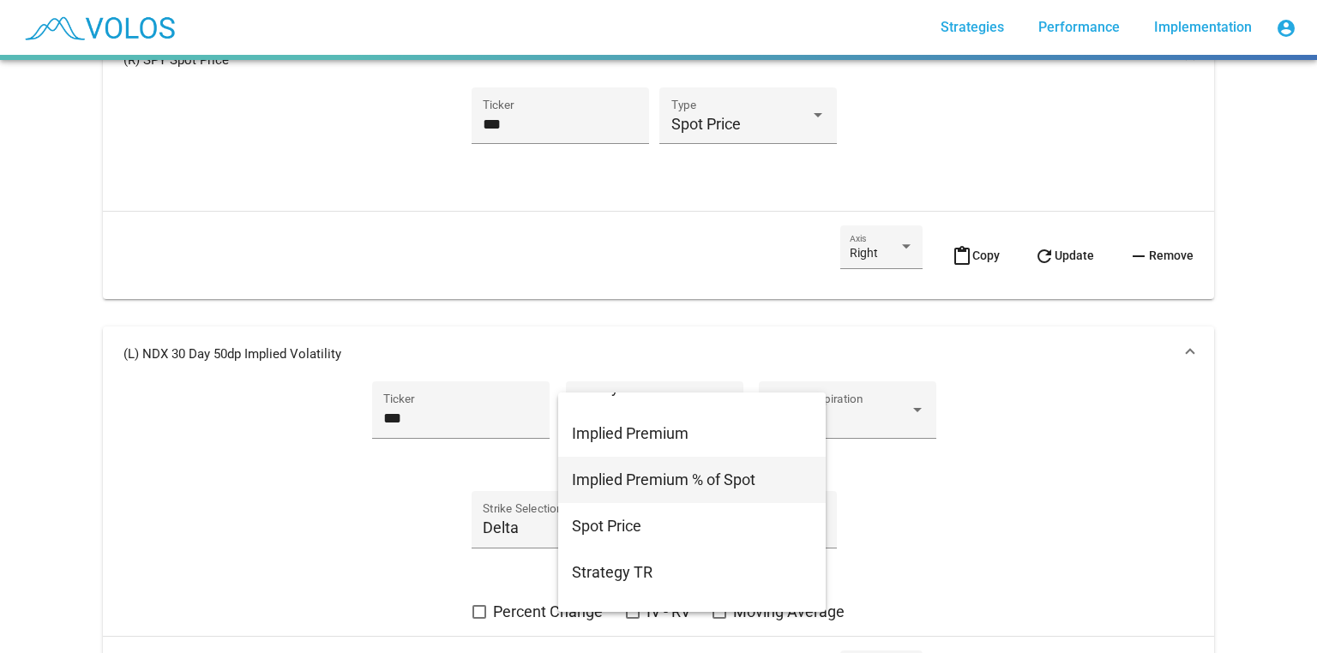
scroll to position [343, 0]
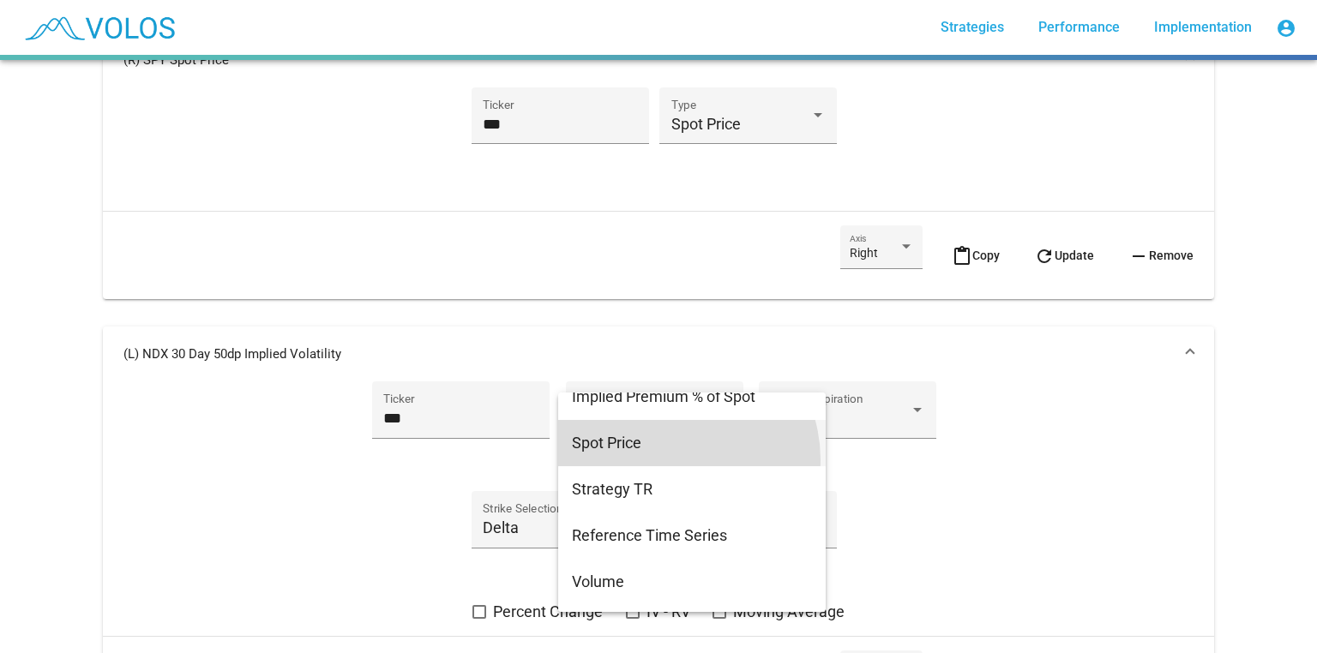
click at [673, 460] on span "Spot Price" at bounding box center [692, 443] width 240 height 46
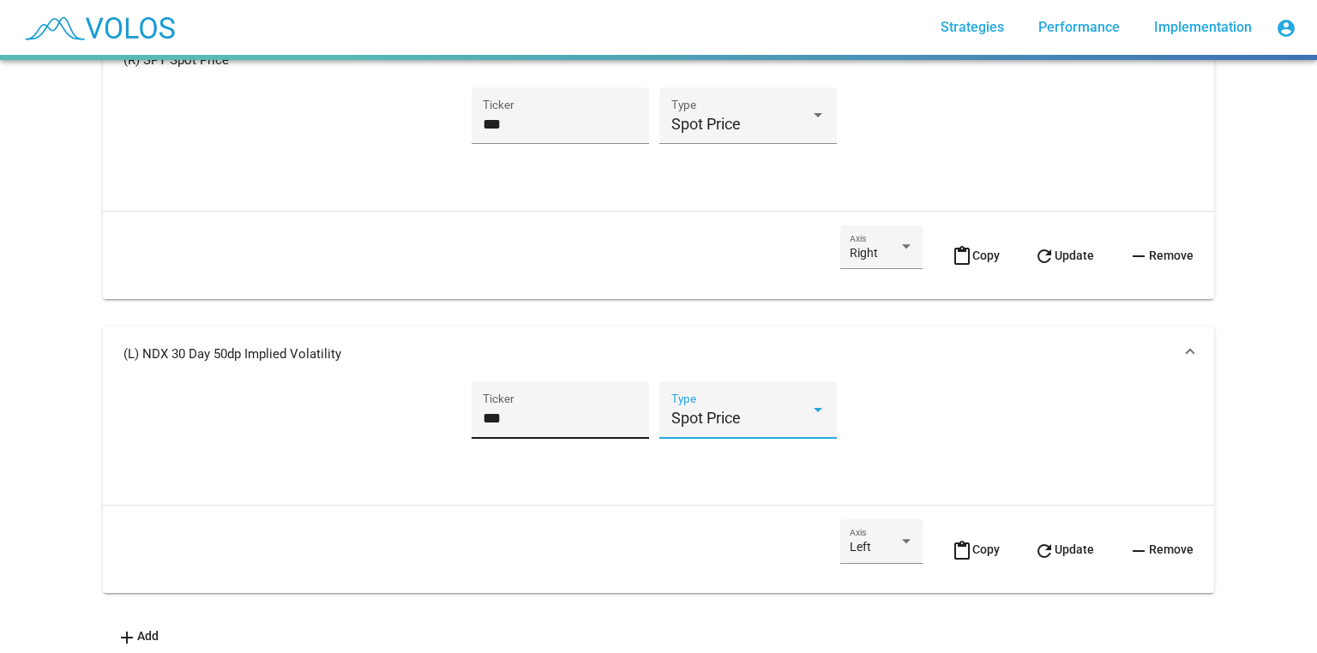
click at [496, 411] on input "***" at bounding box center [560, 418] width 154 height 17
type input "****"
click at [1034, 550] on mat-icon "refresh" at bounding box center [1044, 551] width 21 height 21
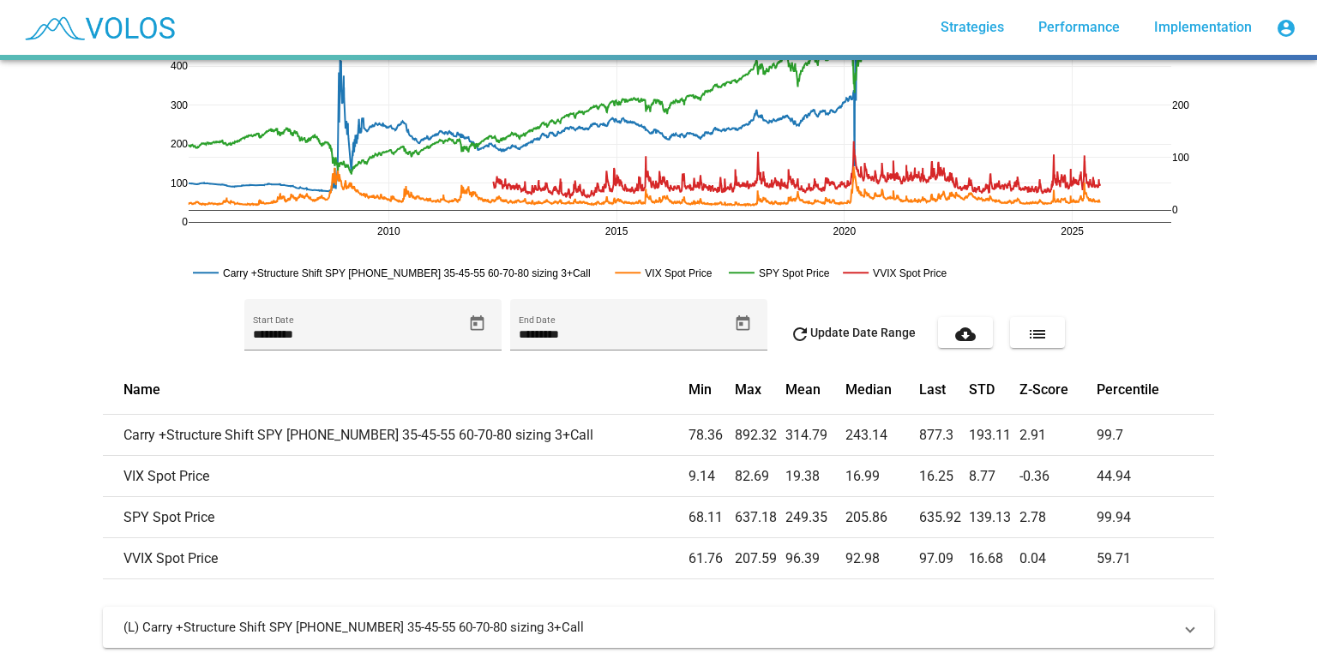
scroll to position [0, 0]
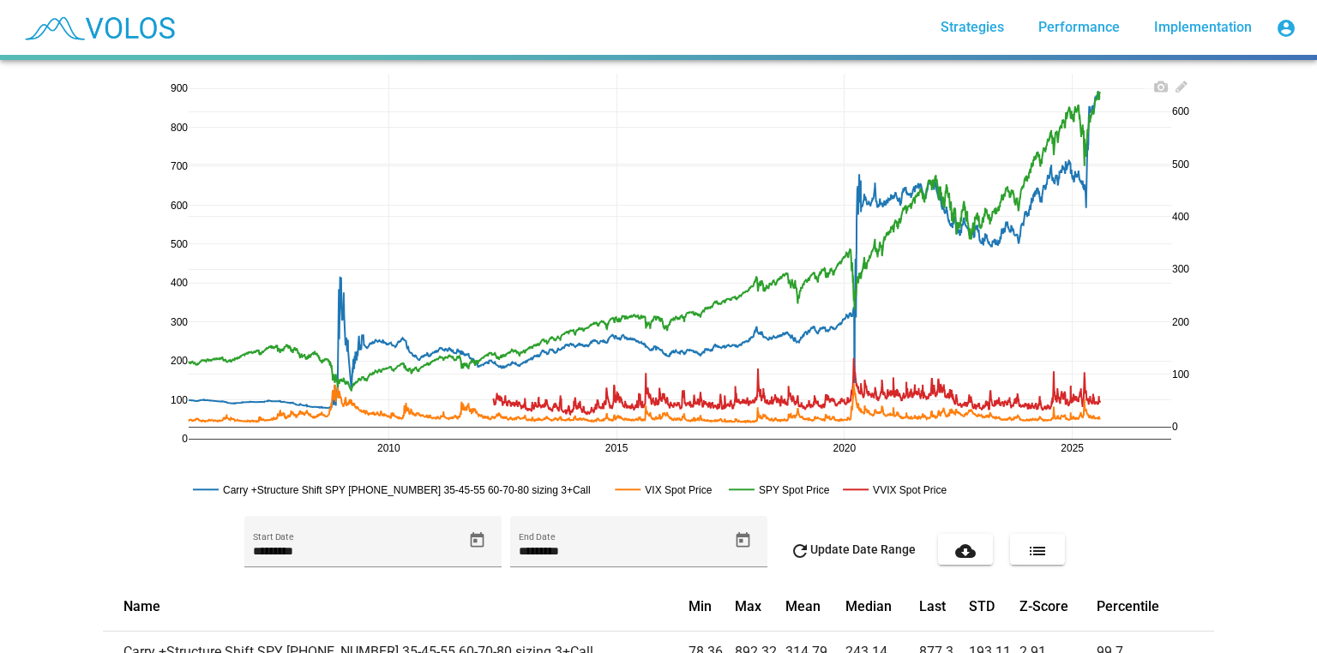
click at [868, 497] on rect at bounding box center [898, 490] width 118 height 16
click at [869, 496] on rect at bounding box center [898, 490] width 118 height 16
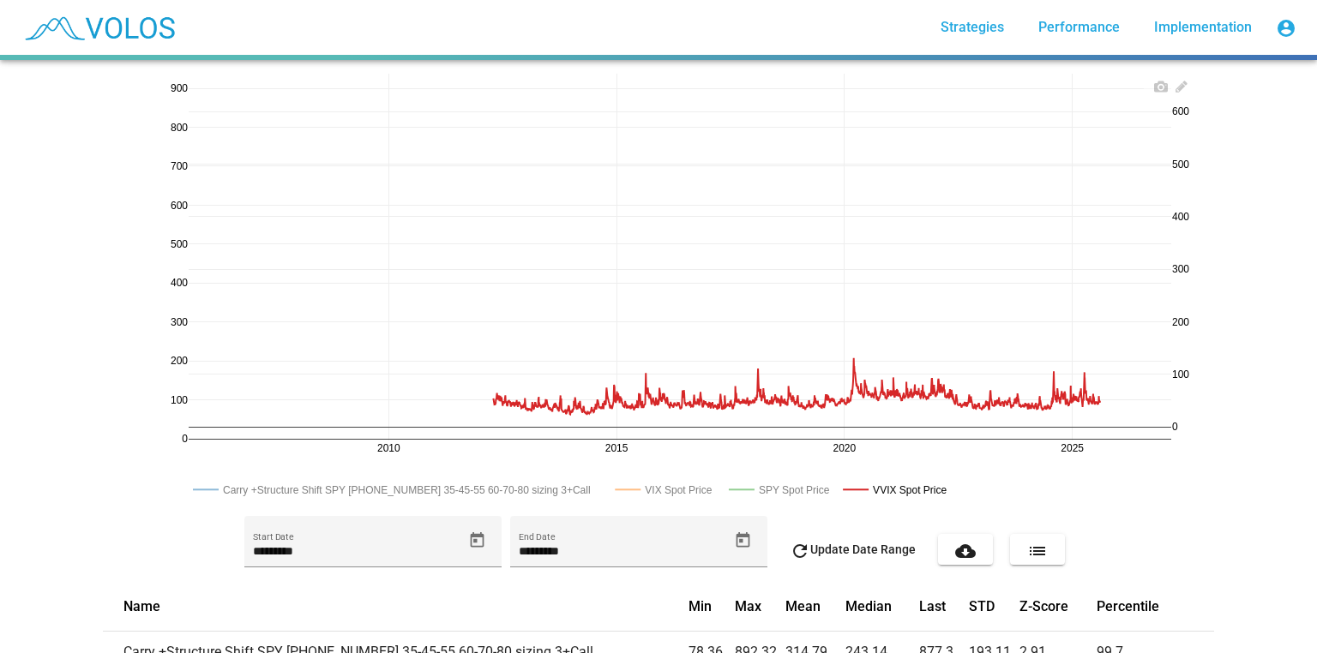
click at [869, 496] on rect at bounding box center [898, 490] width 118 height 16
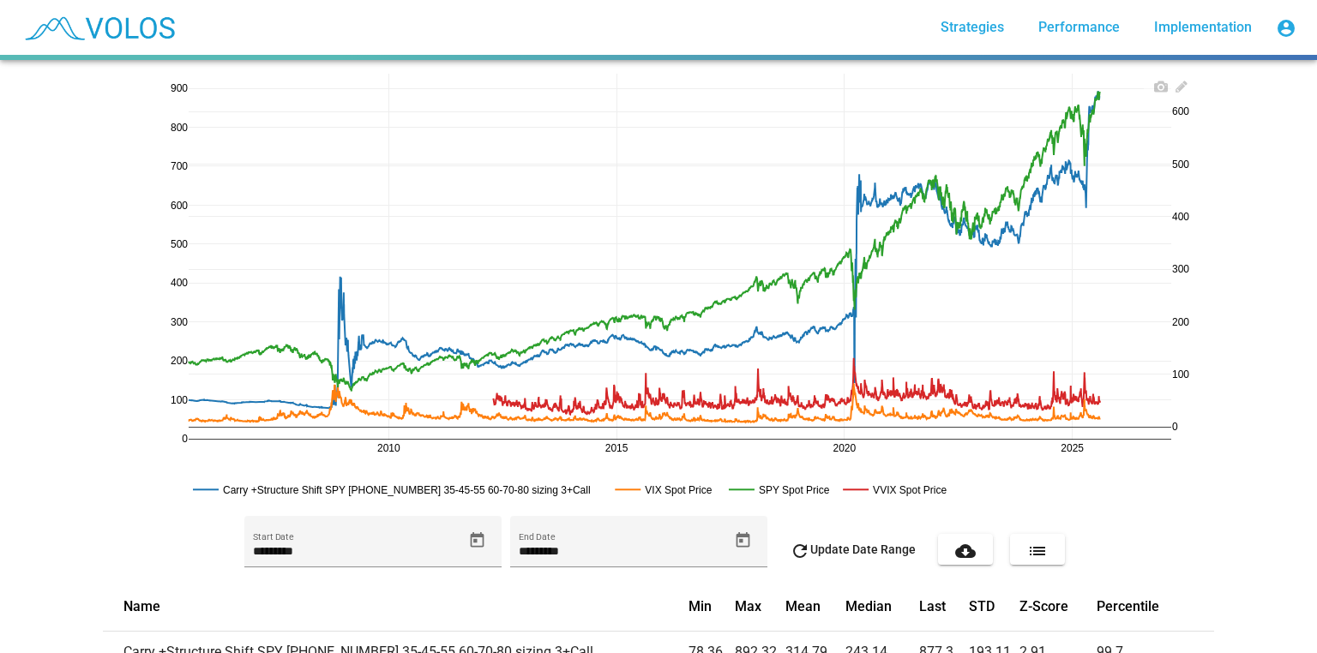
click at [893, 487] on rect at bounding box center [898, 490] width 118 height 16
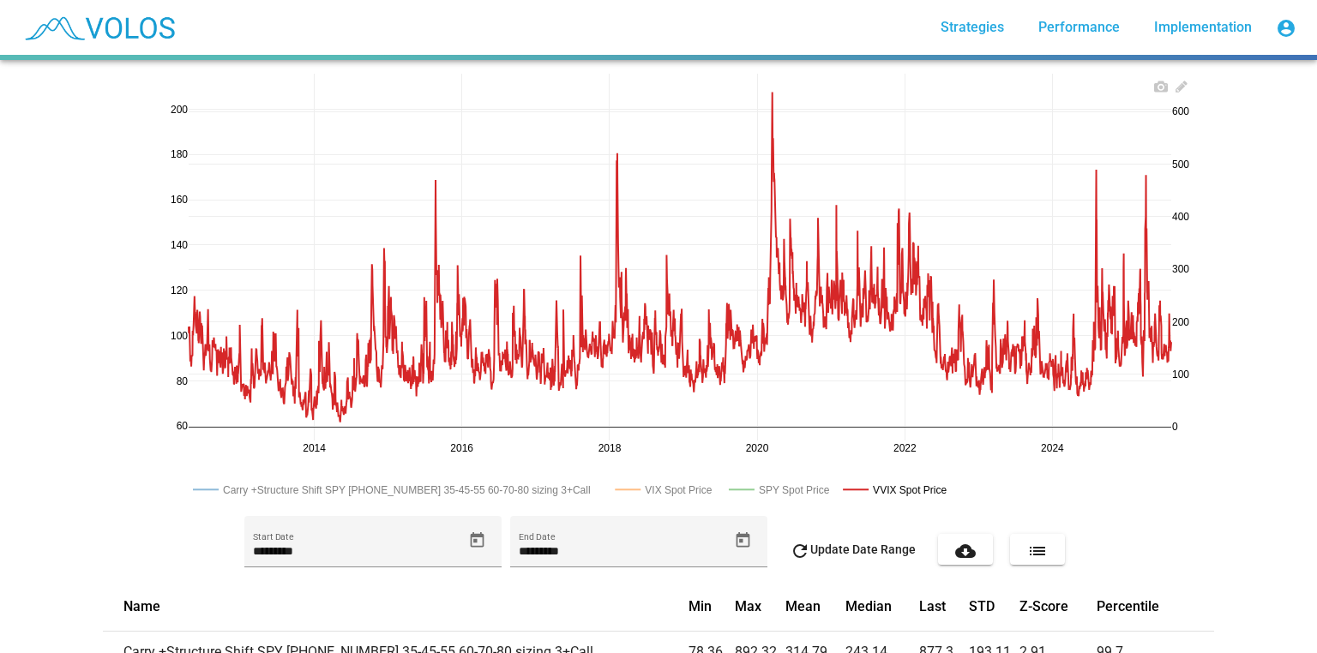
click at [673, 493] on rect at bounding box center [666, 490] width 111 height 16
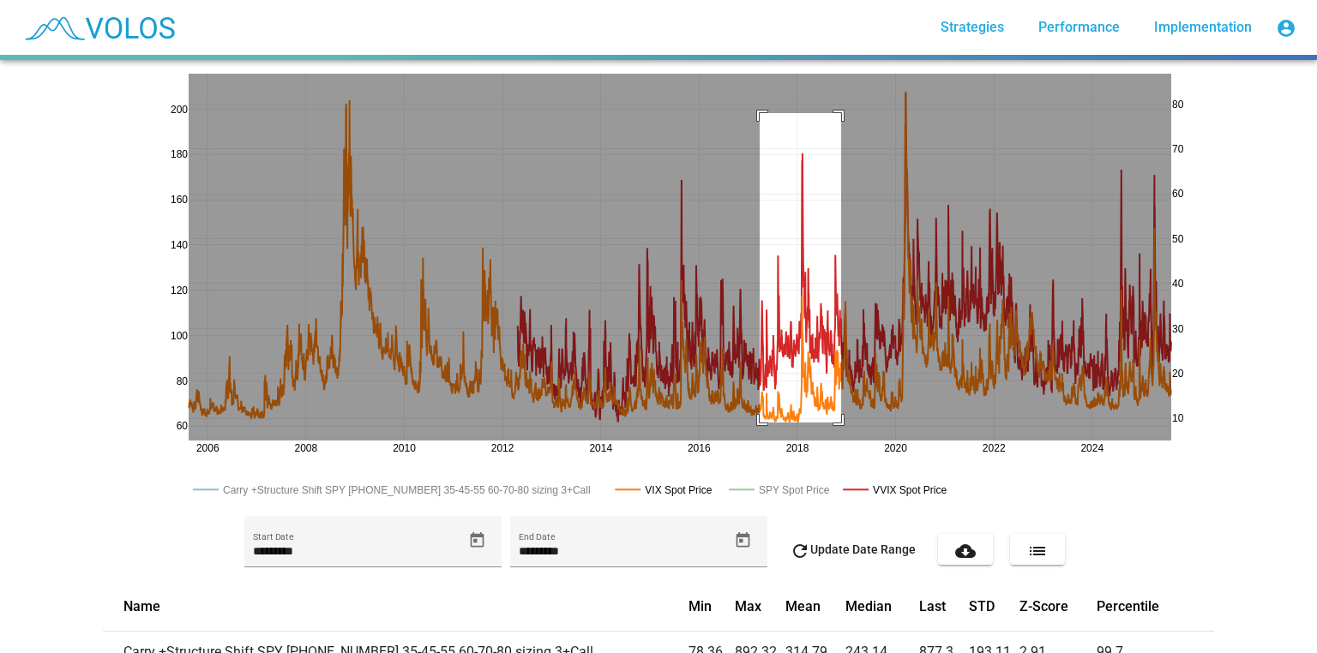
drag, startPoint x: 755, startPoint y: 113, endPoint x: 836, endPoint y: 423, distance: 320.1
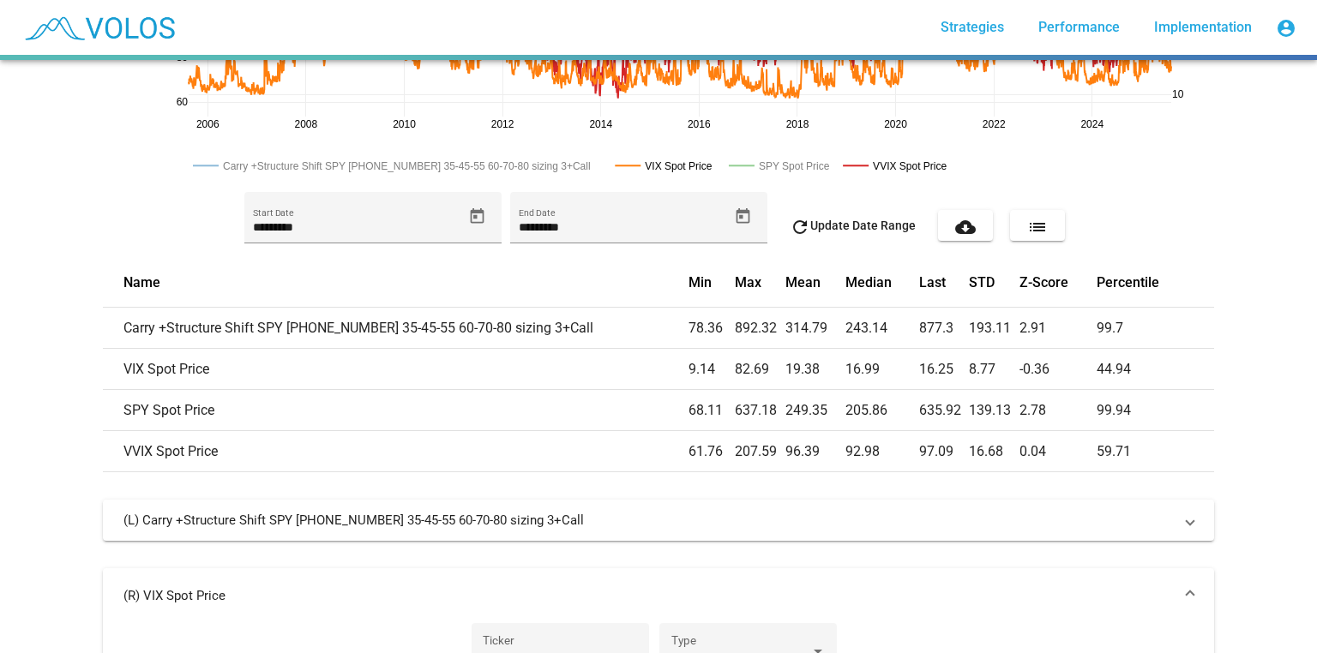
scroll to position [274, 0]
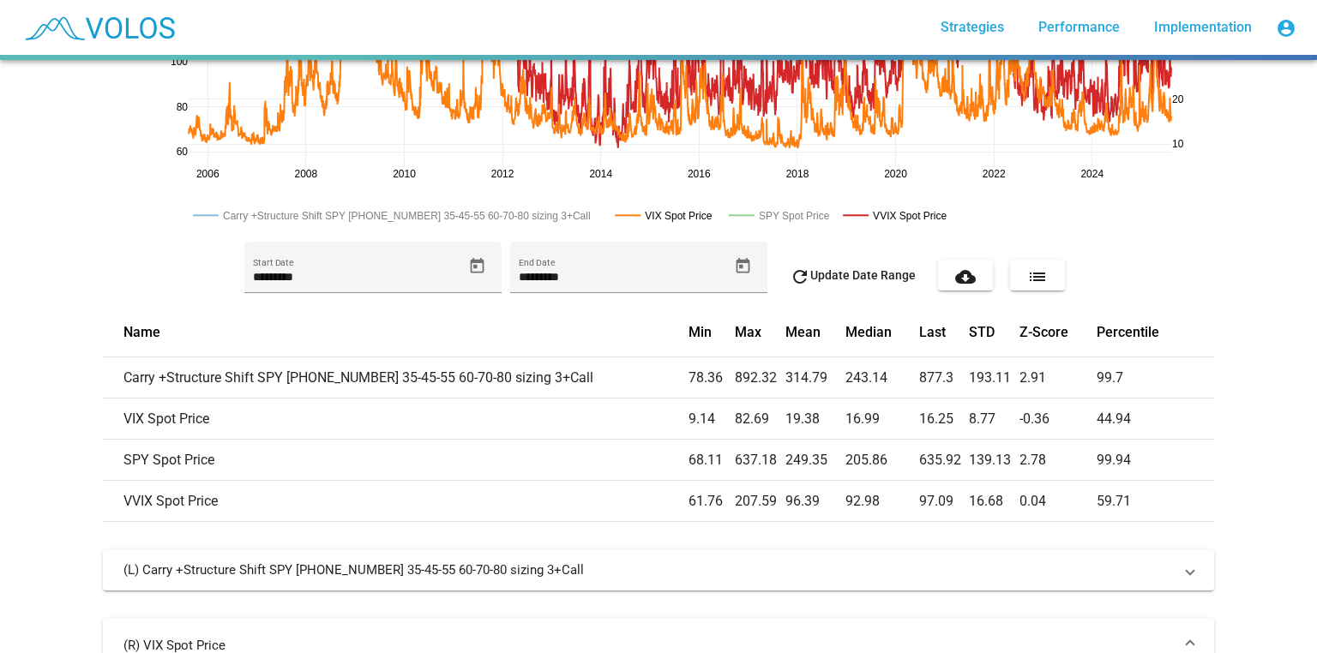
click at [920, 213] on rect at bounding box center [898, 216] width 118 height 16
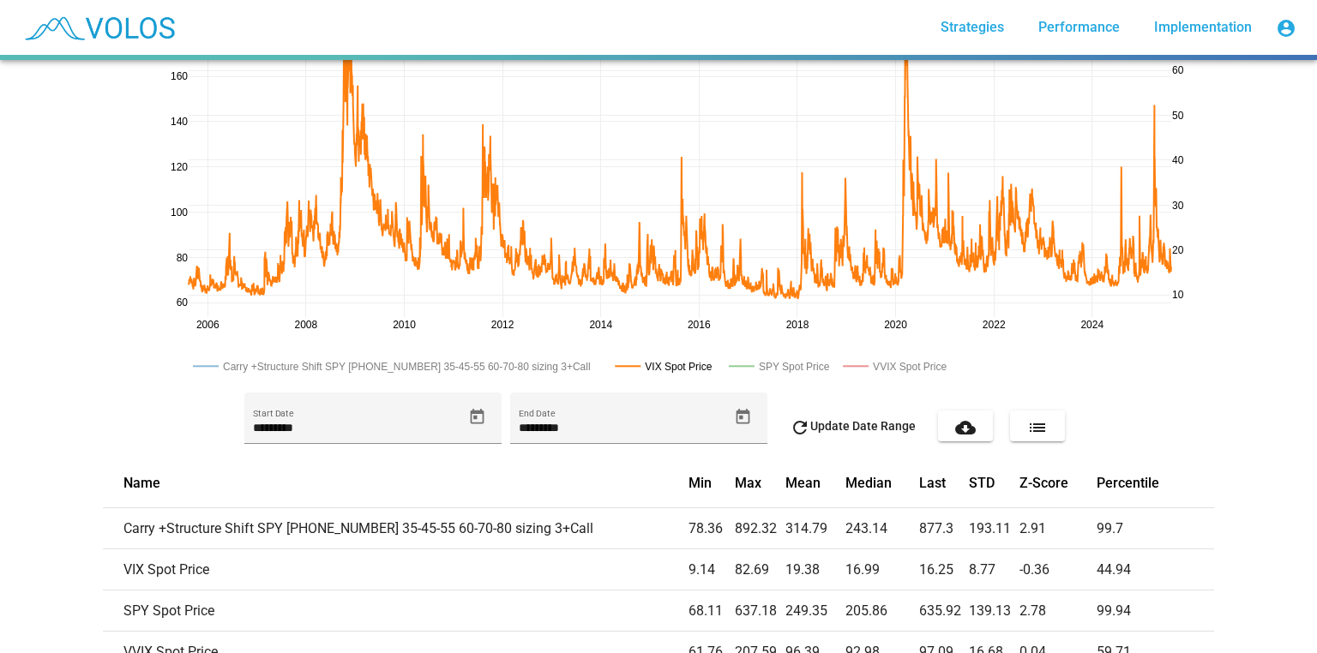
scroll to position [0, 0]
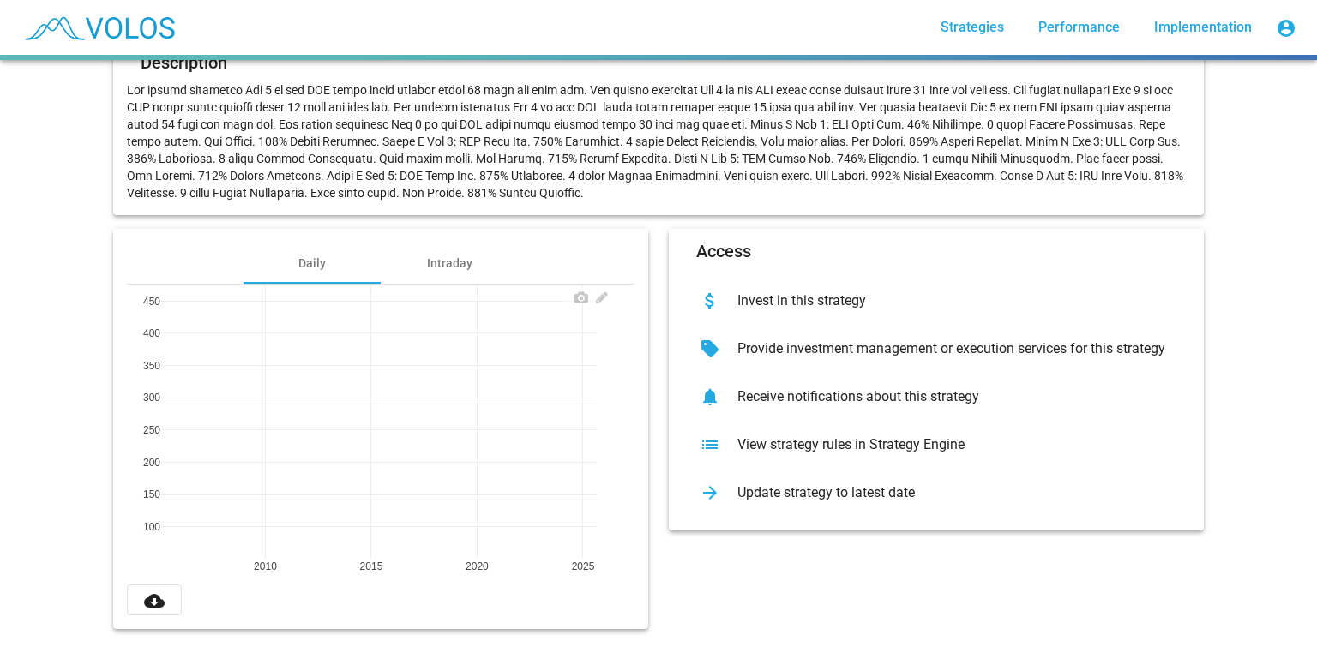
scroll to position [208, 0]
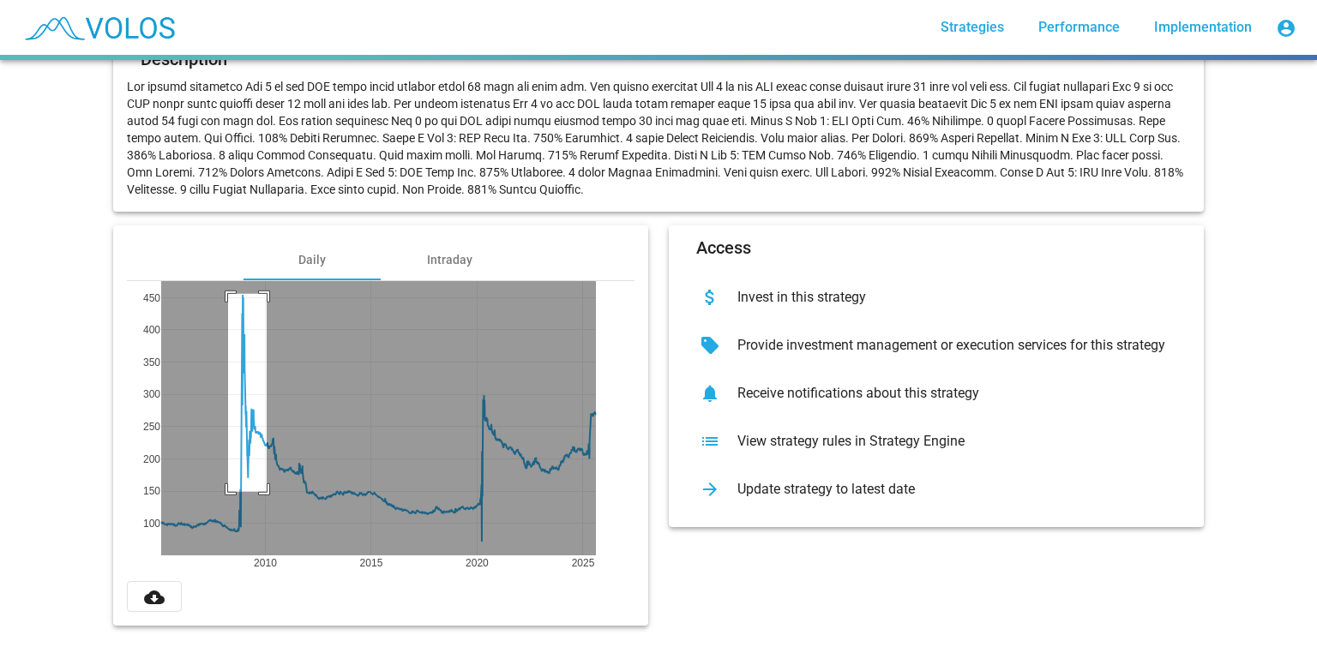
drag, startPoint x: 262, startPoint y: 483, endPoint x: 223, endPoint y: 278, distance: 208.5
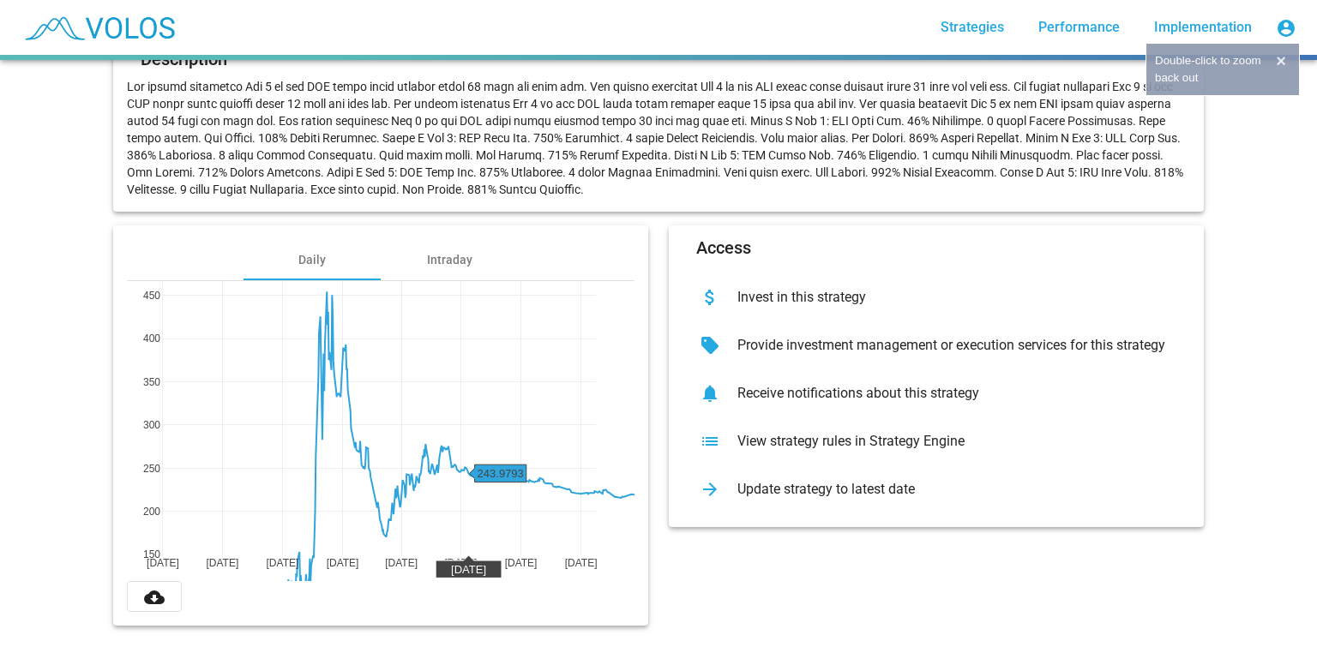
drag, startPoint x: 463, startPoint y: 400, endPoint x: 771, endPoint y: 465, distance: 314.5
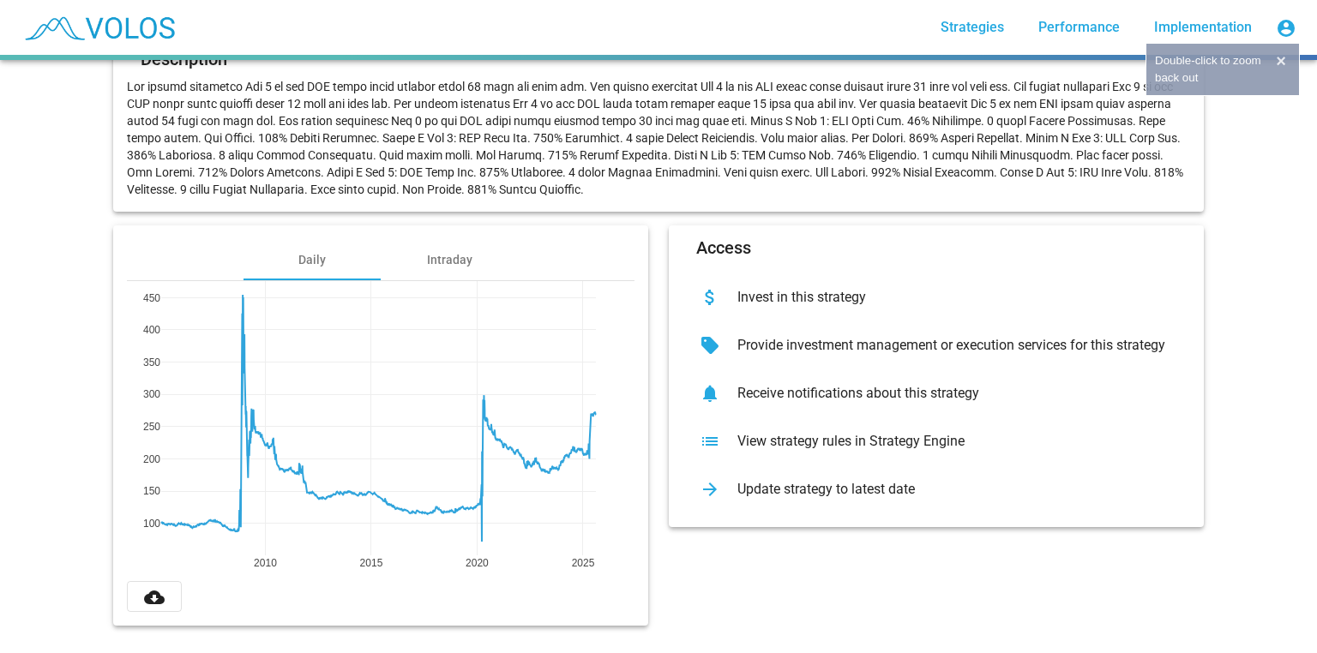
click at [926, 442] on div "list View strategy rules in Strategy Engine" at bounding box center [937, 442] width 508 height 48
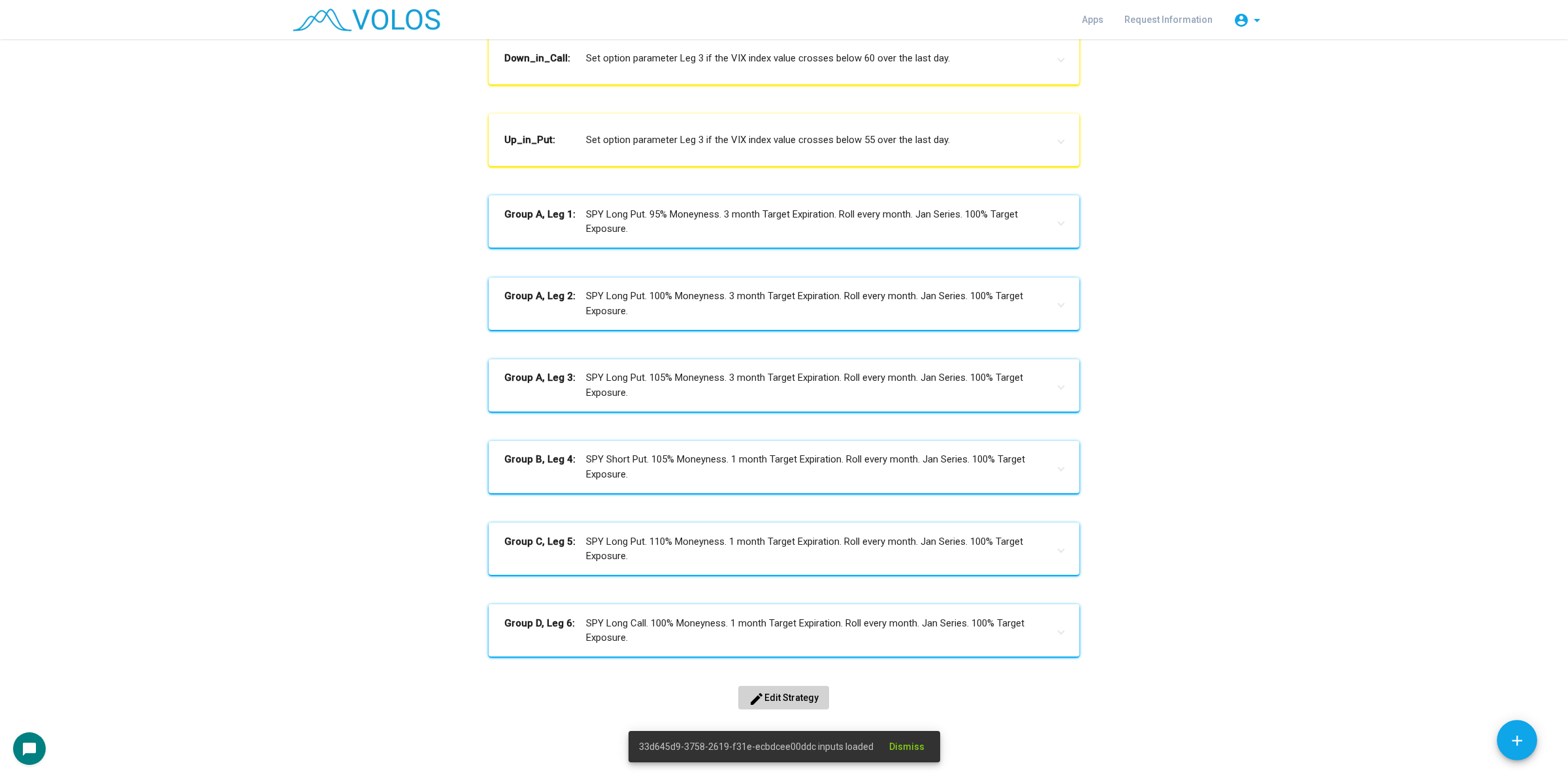
scroll to position [544, 0]
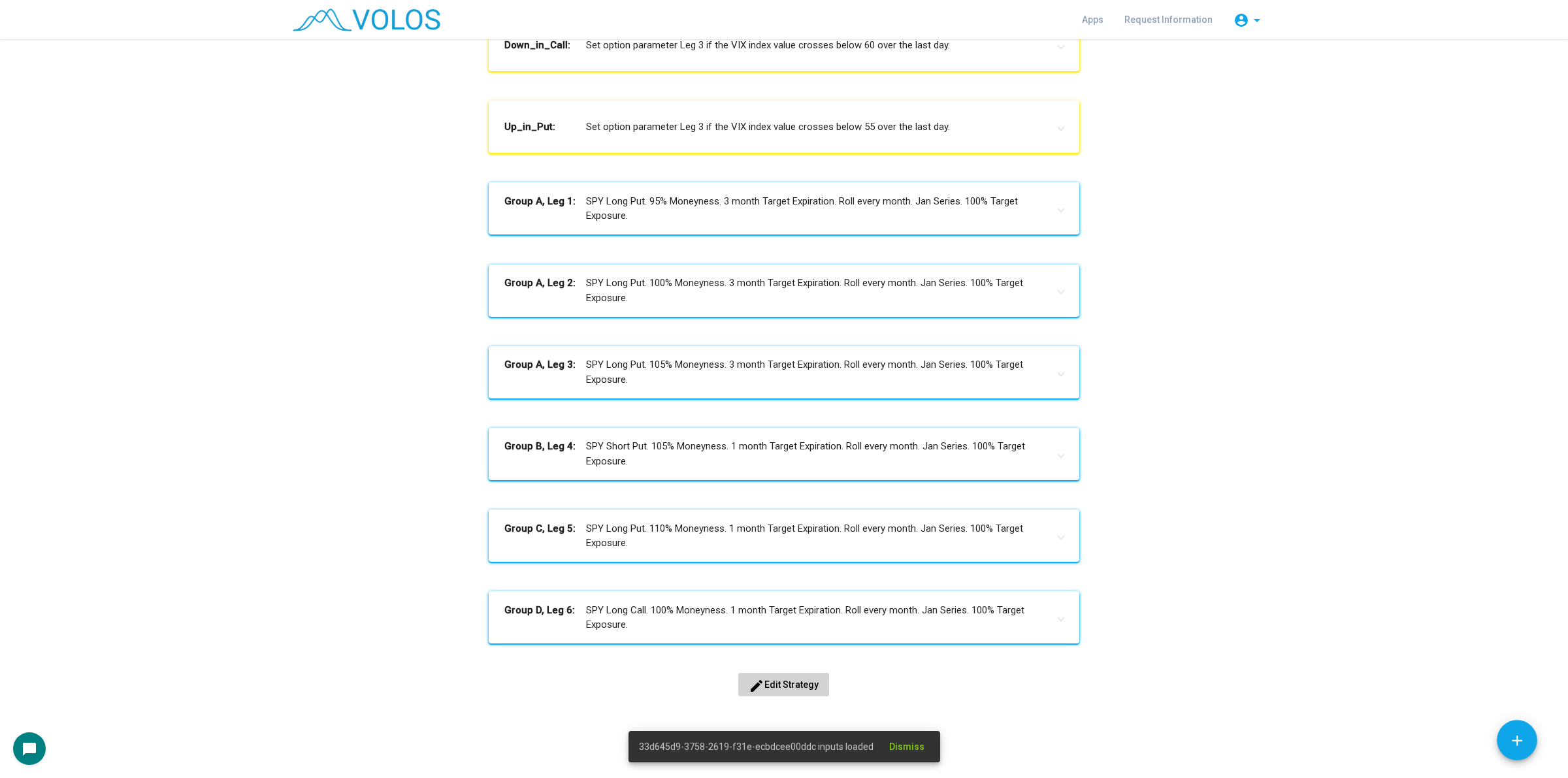
click at [773, 674] on button "edit Edit Strategy" at bounding box center [783, 684] width 91 height 24
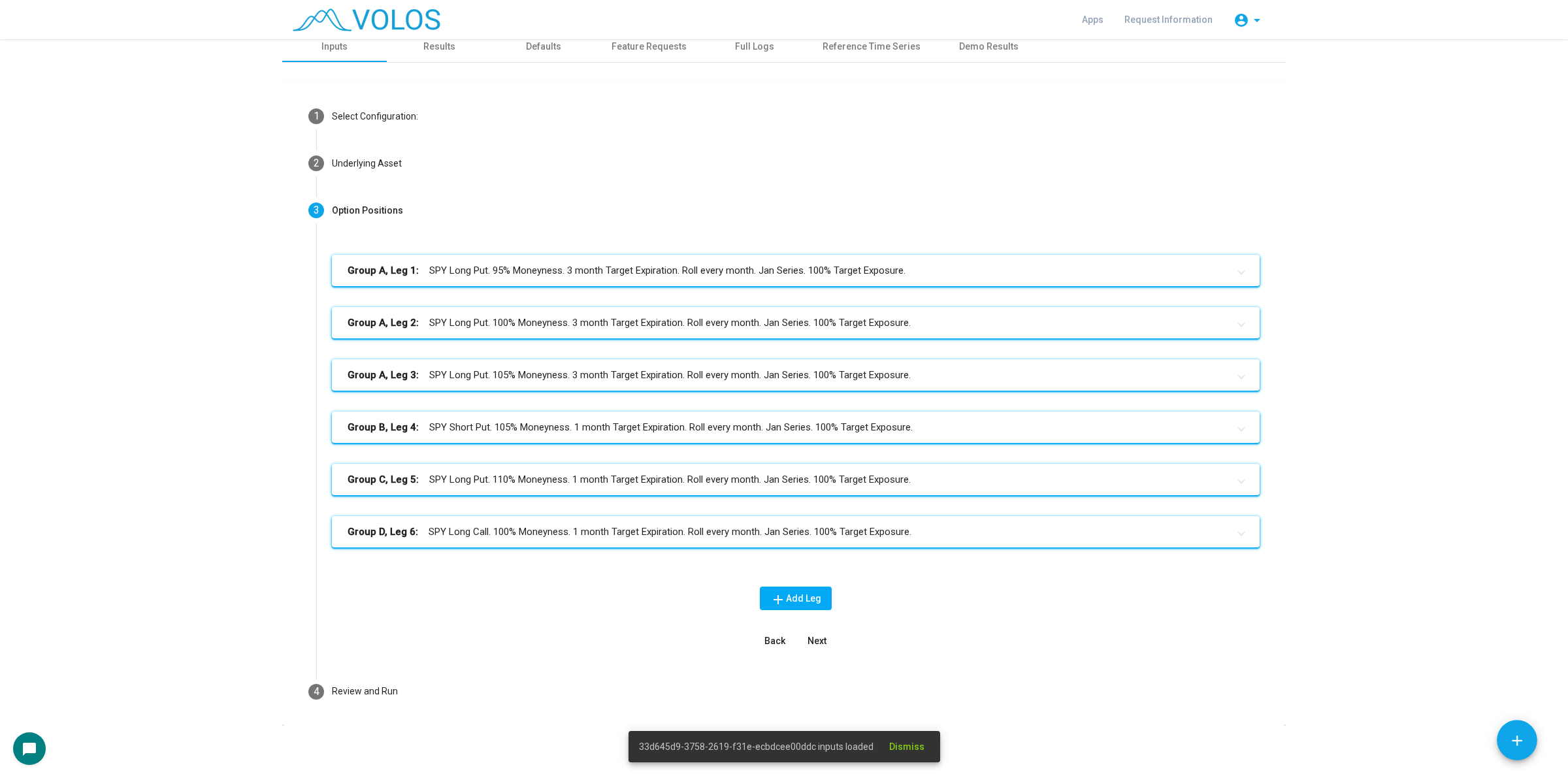
scroll to position [8, 0]
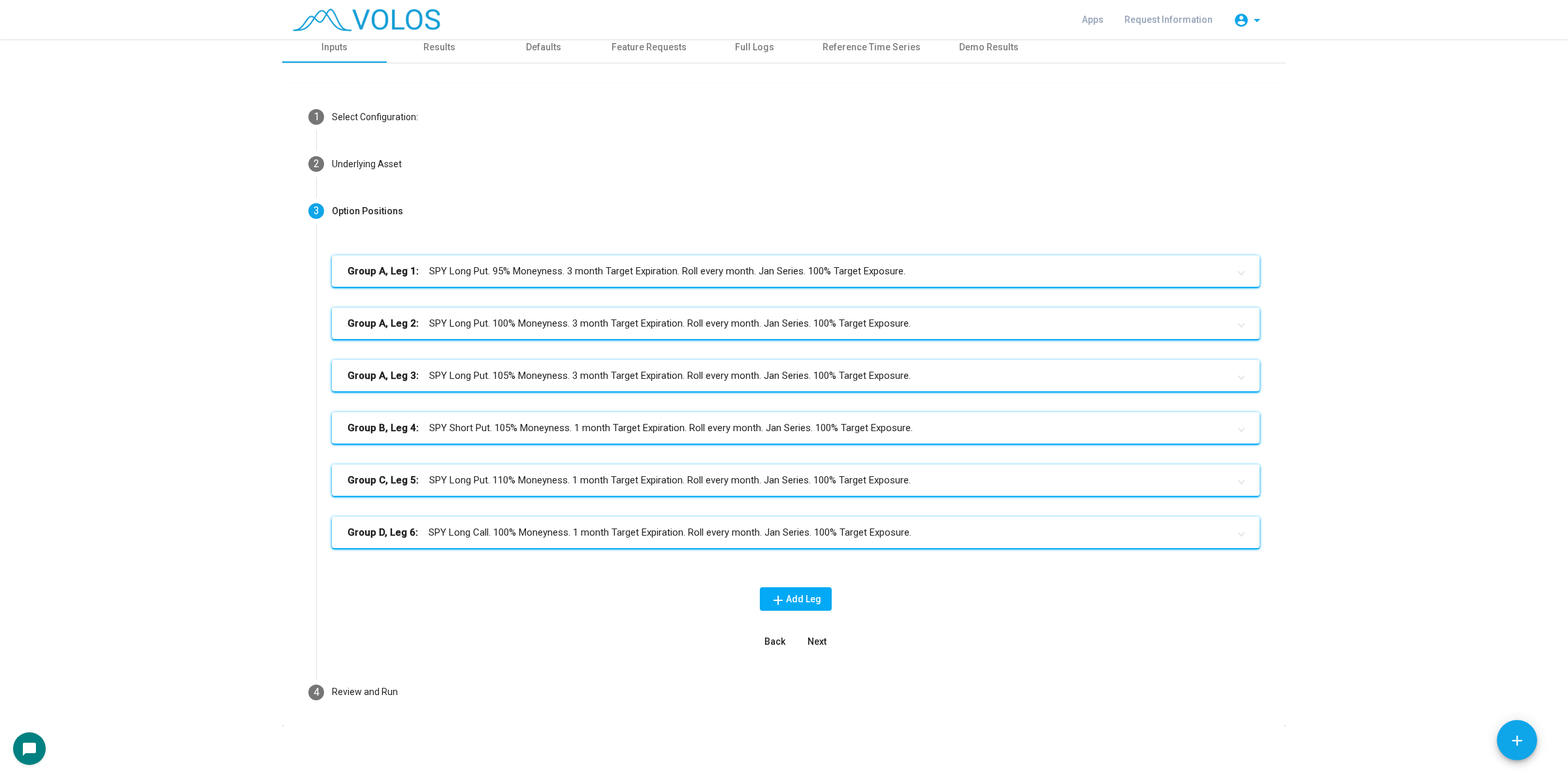
click at [840, 475] on mat-panel-title "Group C, Leg 5: SPY Long Put. 110% Moneyness. 1 month Target Expiration. Roll e…" at bounding box center [788, 481] width 881 height 15
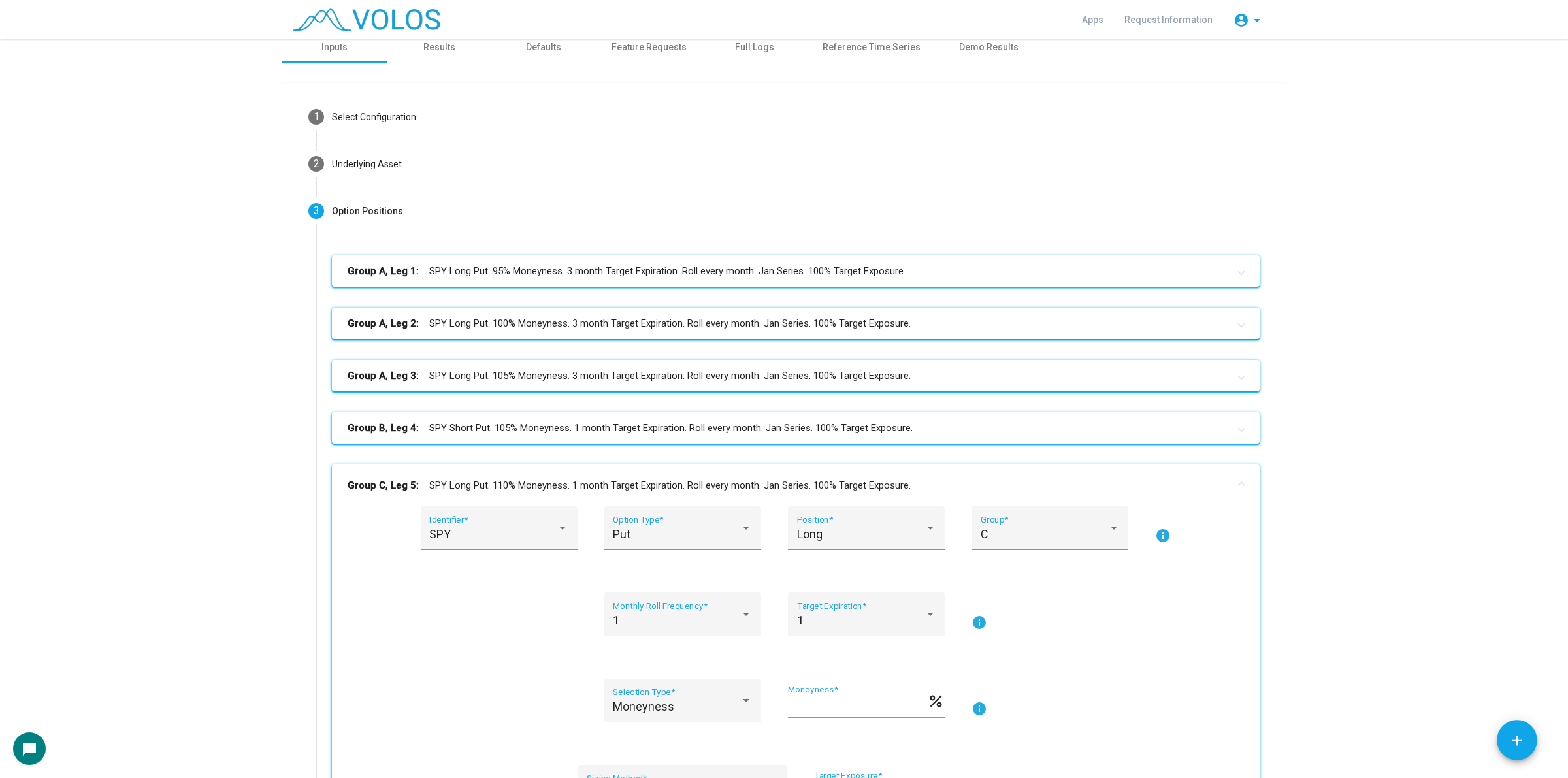
scroll to position [335, 0]
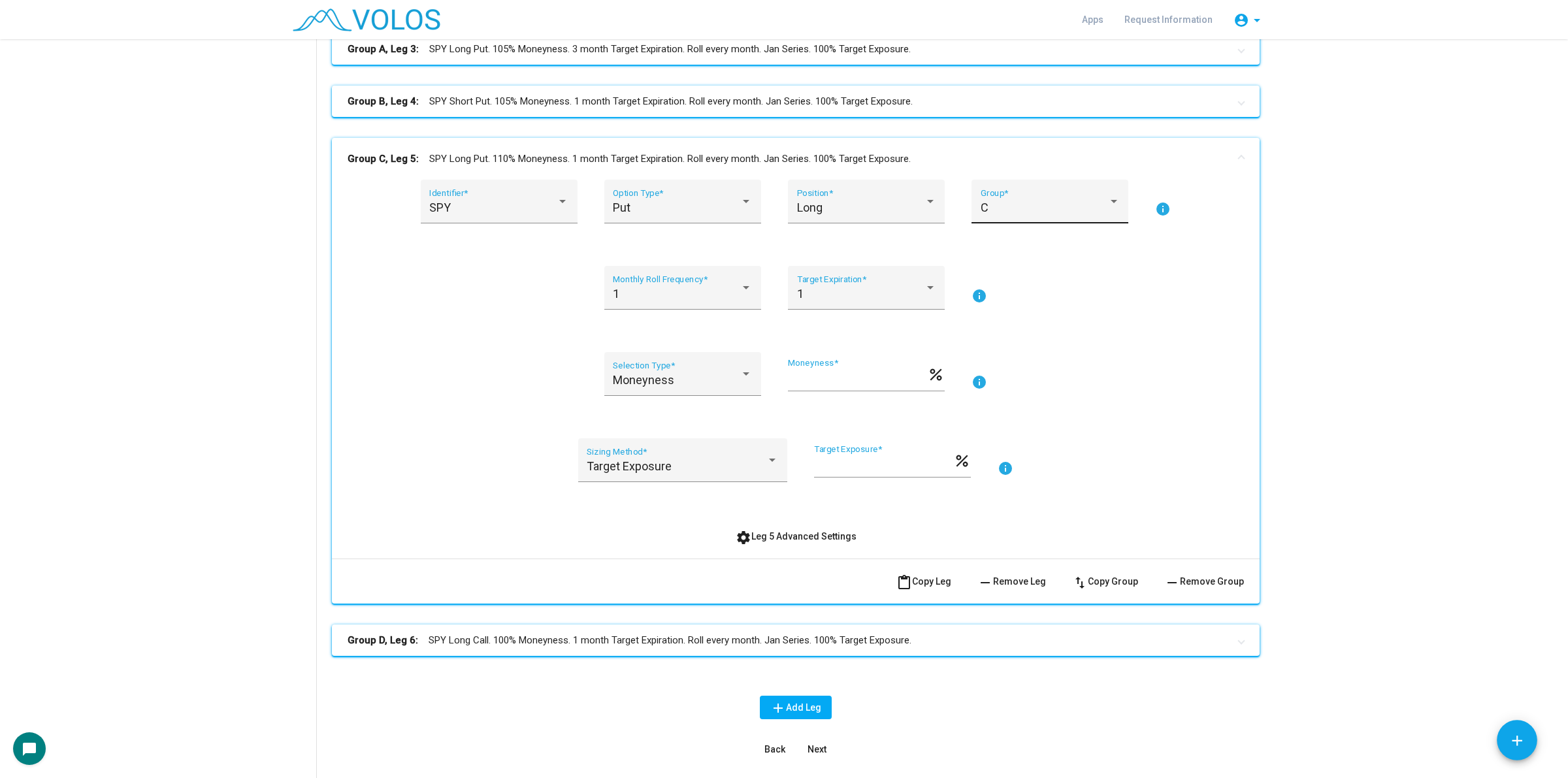
click at [1057, 201] on div "C" at bounding box center [1044, 207] width 127 height 13
click at [1241, 231] on div at bounding box center [784, 389] width 1568 height 778
click at [1008, 581] on span "remove Remove Leg" at bounding box center [1012, 581] width 69 height 11
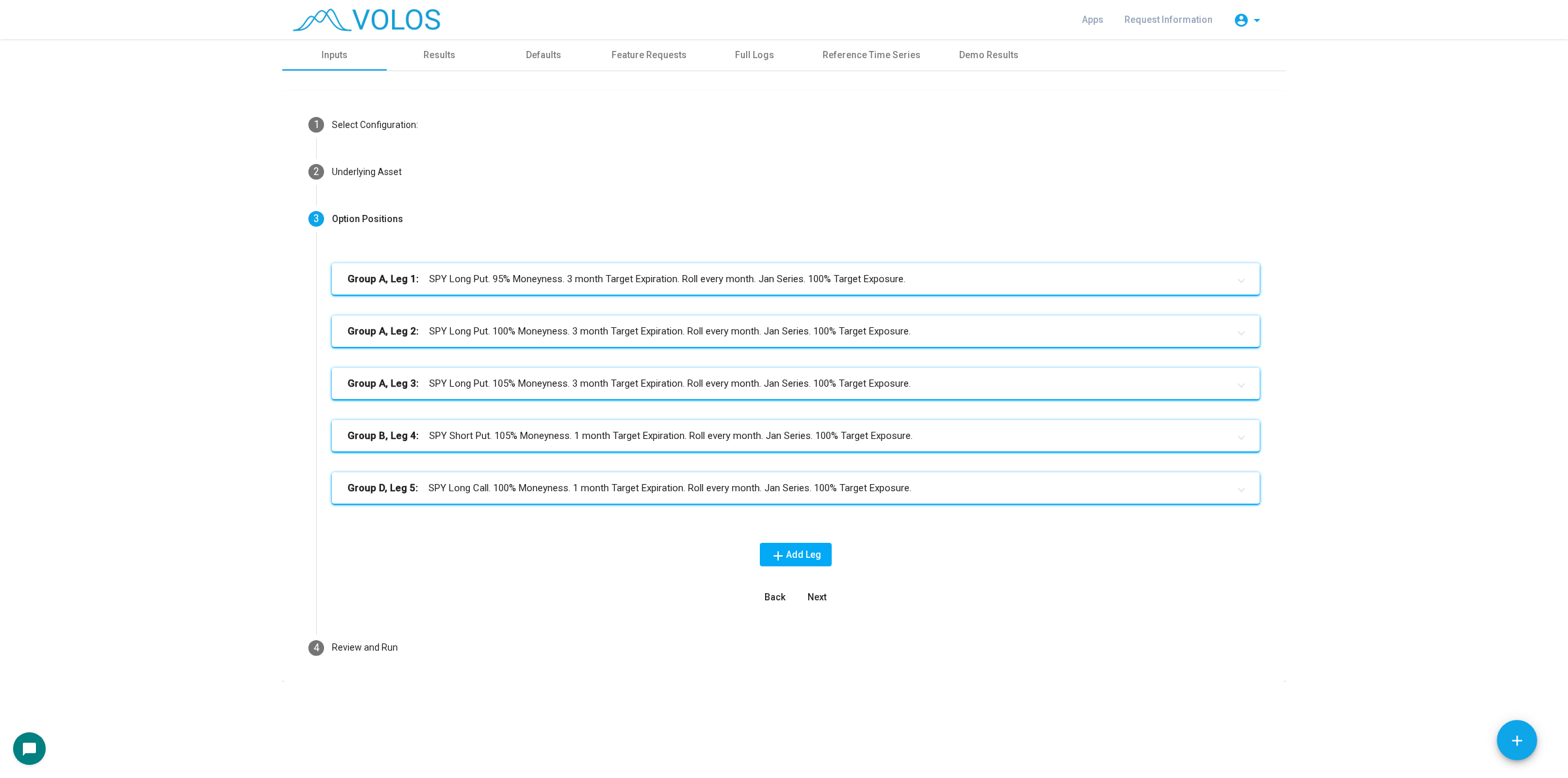
click at [645, 494] on mat-panel-title "Group D, Leg 5: SPY Long Call. 100% Moneyness. 1 month Target Expiration. Roll …" at bounding box center [788, 488] width 881 height 15
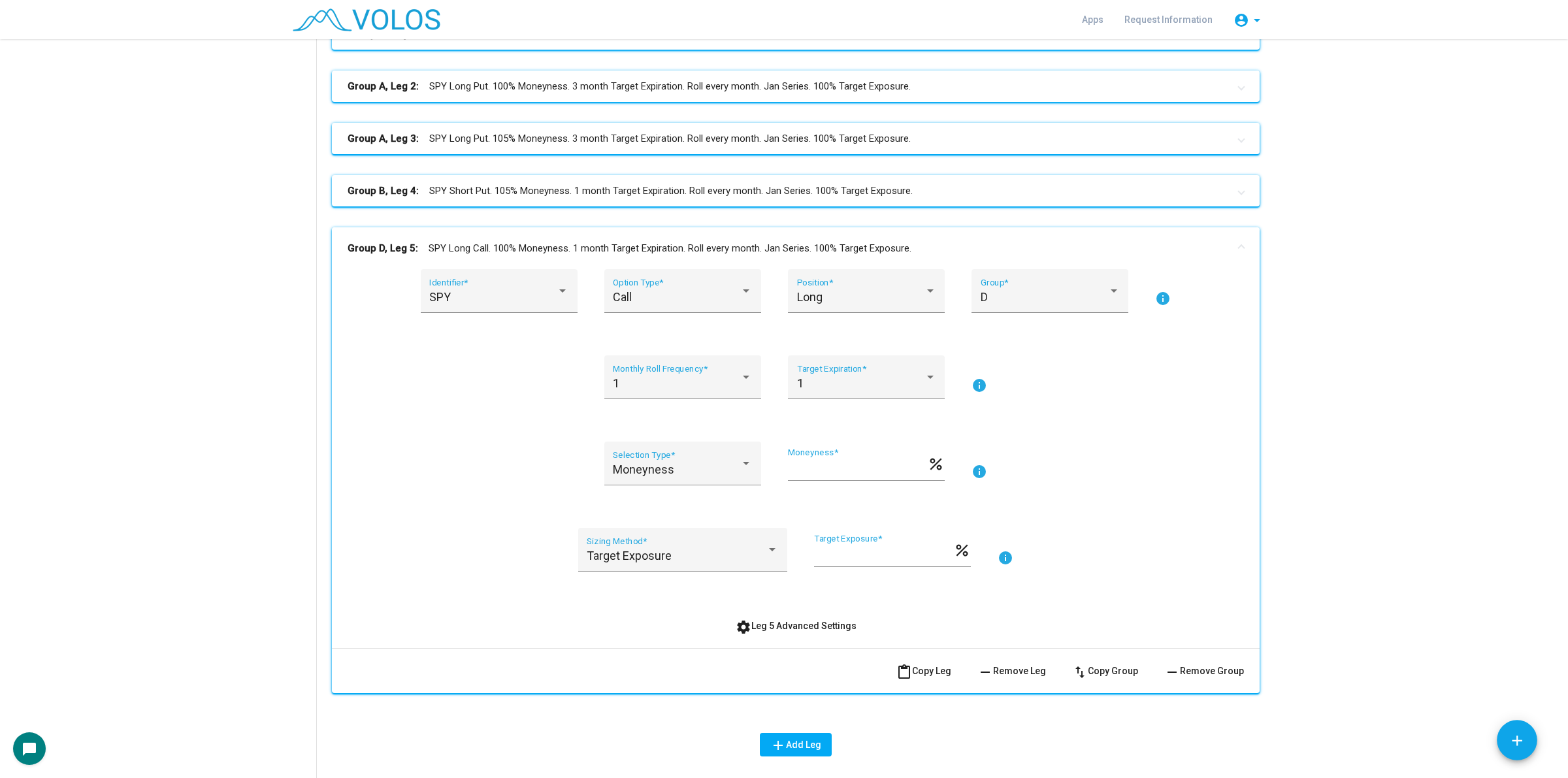
scroll to position [327, 0]
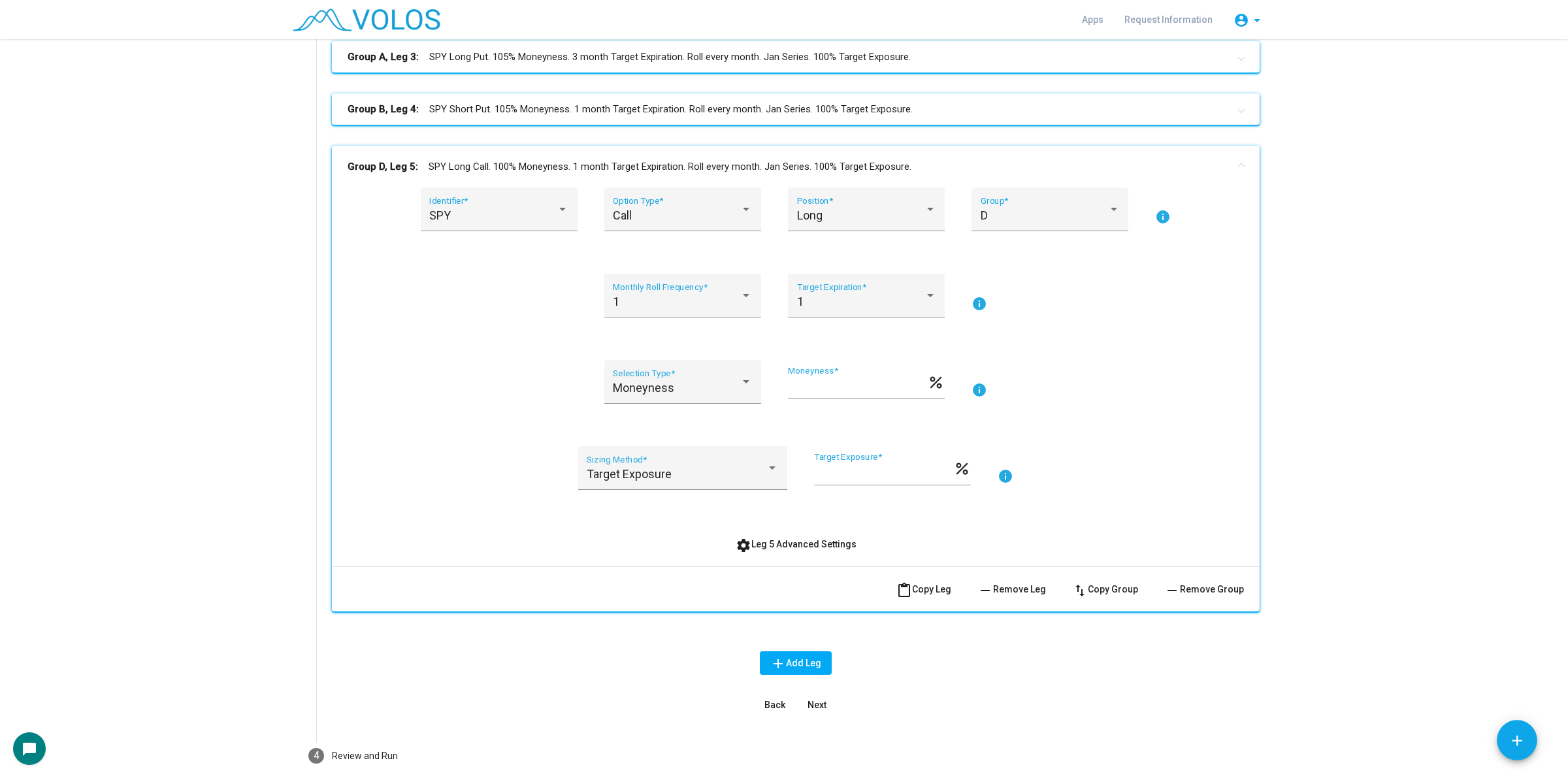
click at [801, 546] on span "settings Leg 5 Advanced Settings" at bounding box center [796, 544] width 121 height 11
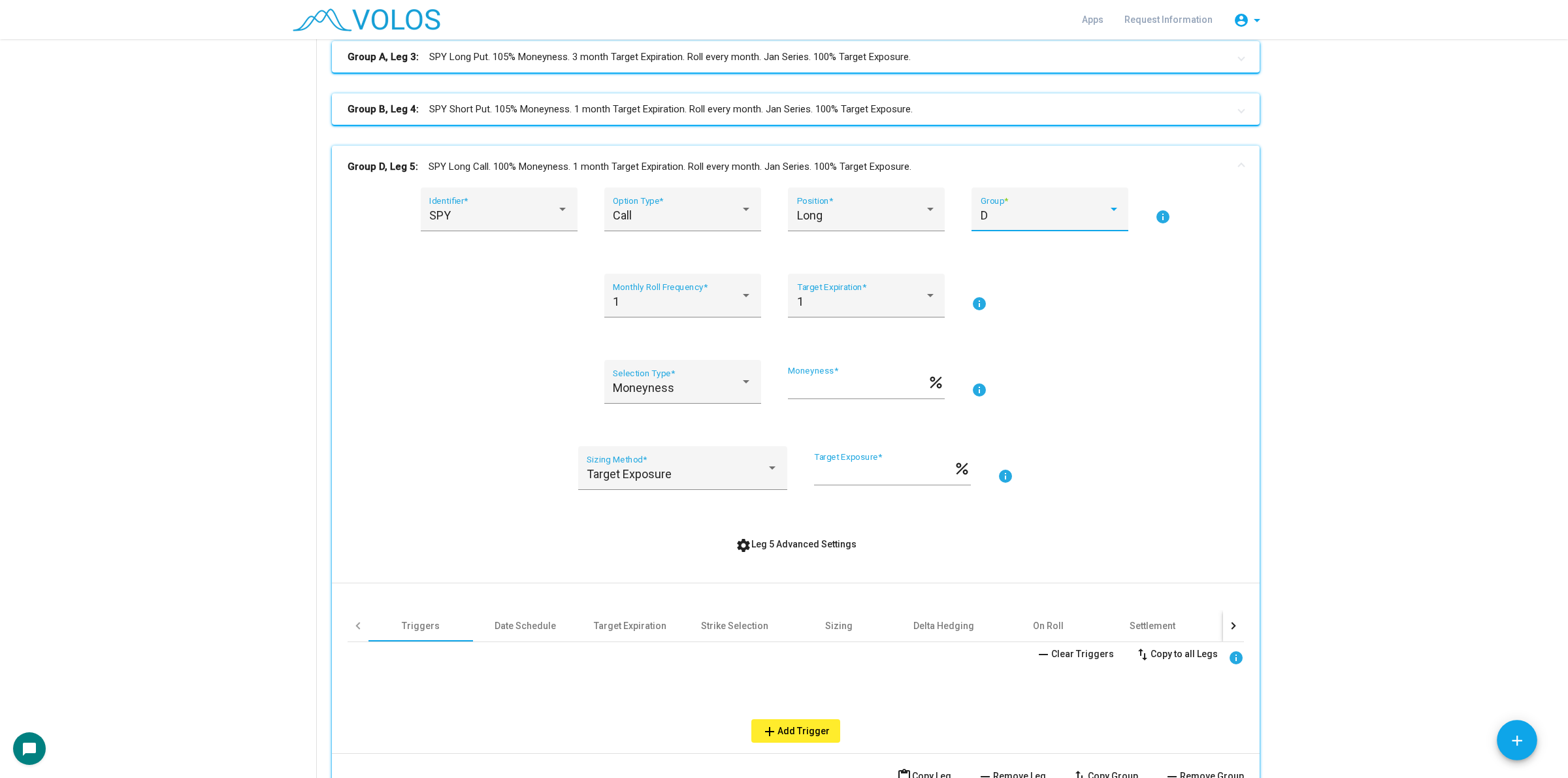
click at [1058, 218] on div "D" at bounding box center [1044, 215] width 127 height 13
click at [1026, 185] on span "C" at bounding box center [1043, 181] width 139 height 35
click at [835, 630] on div "Sizing" at bounding box center [839, 626] width 27 height 13
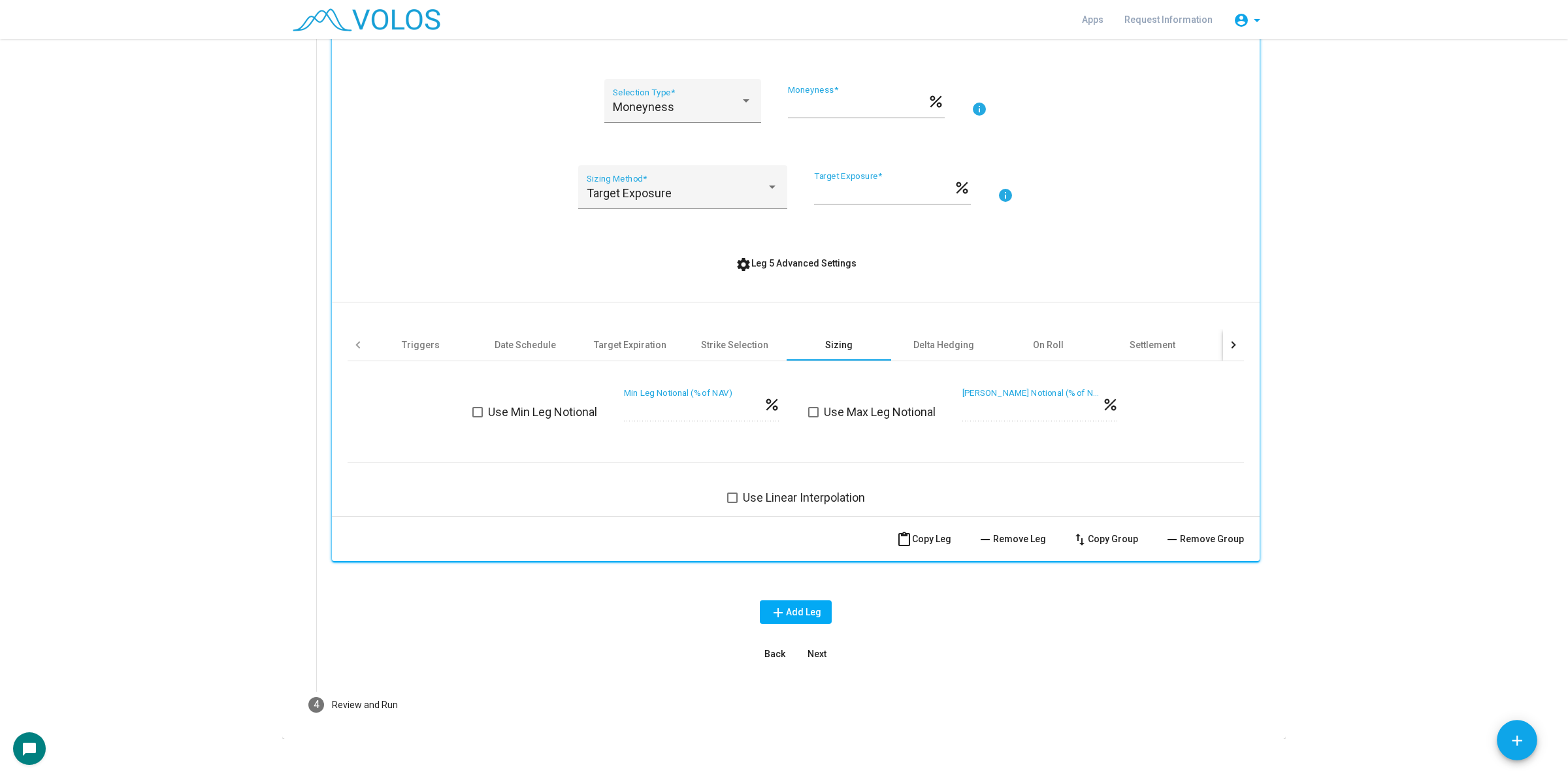
scroll to position [621, 0]
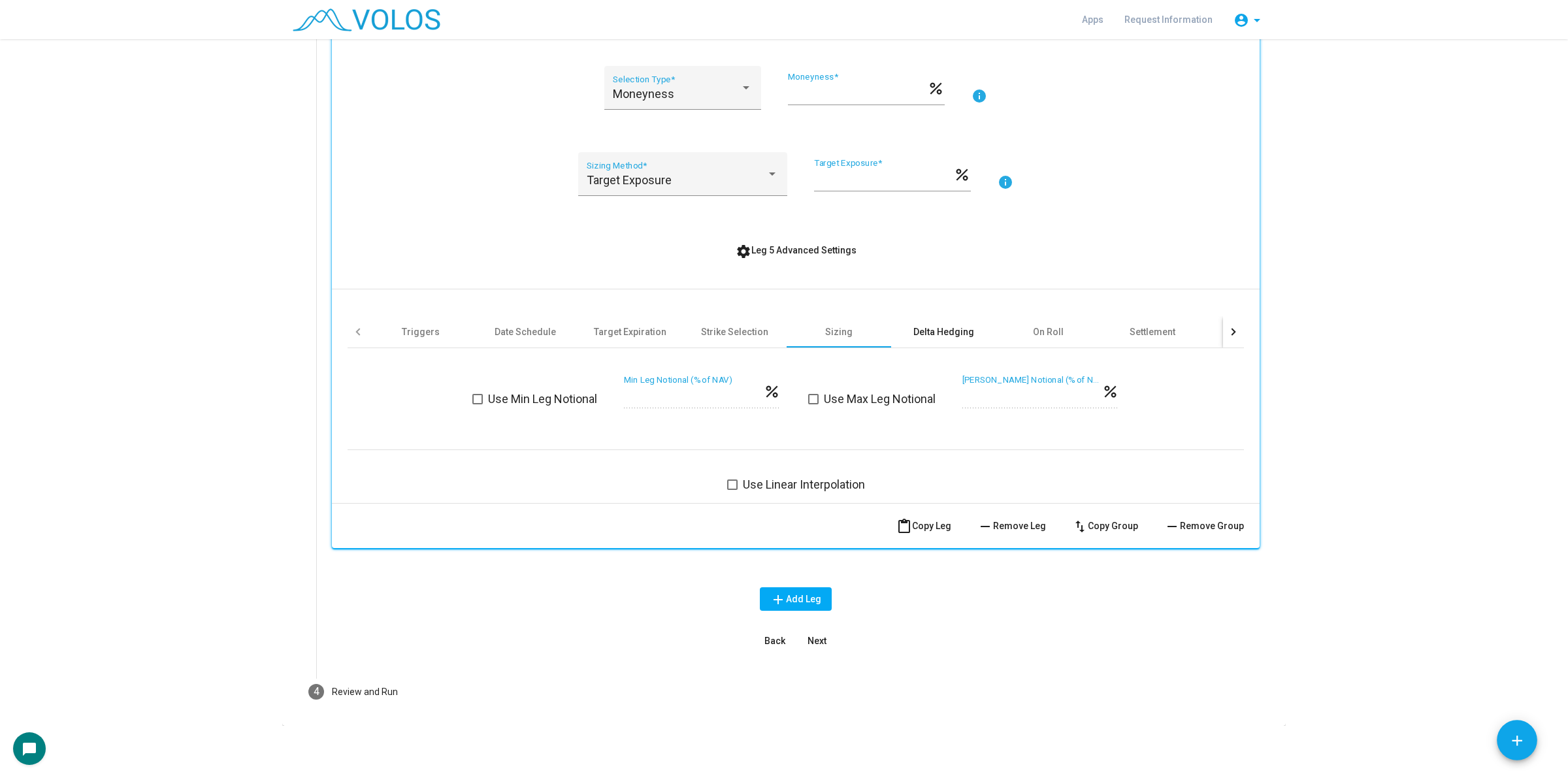
click at [955, 323] on div "Delta Hedging" at bounding box center [943, 331] width 104 height 31
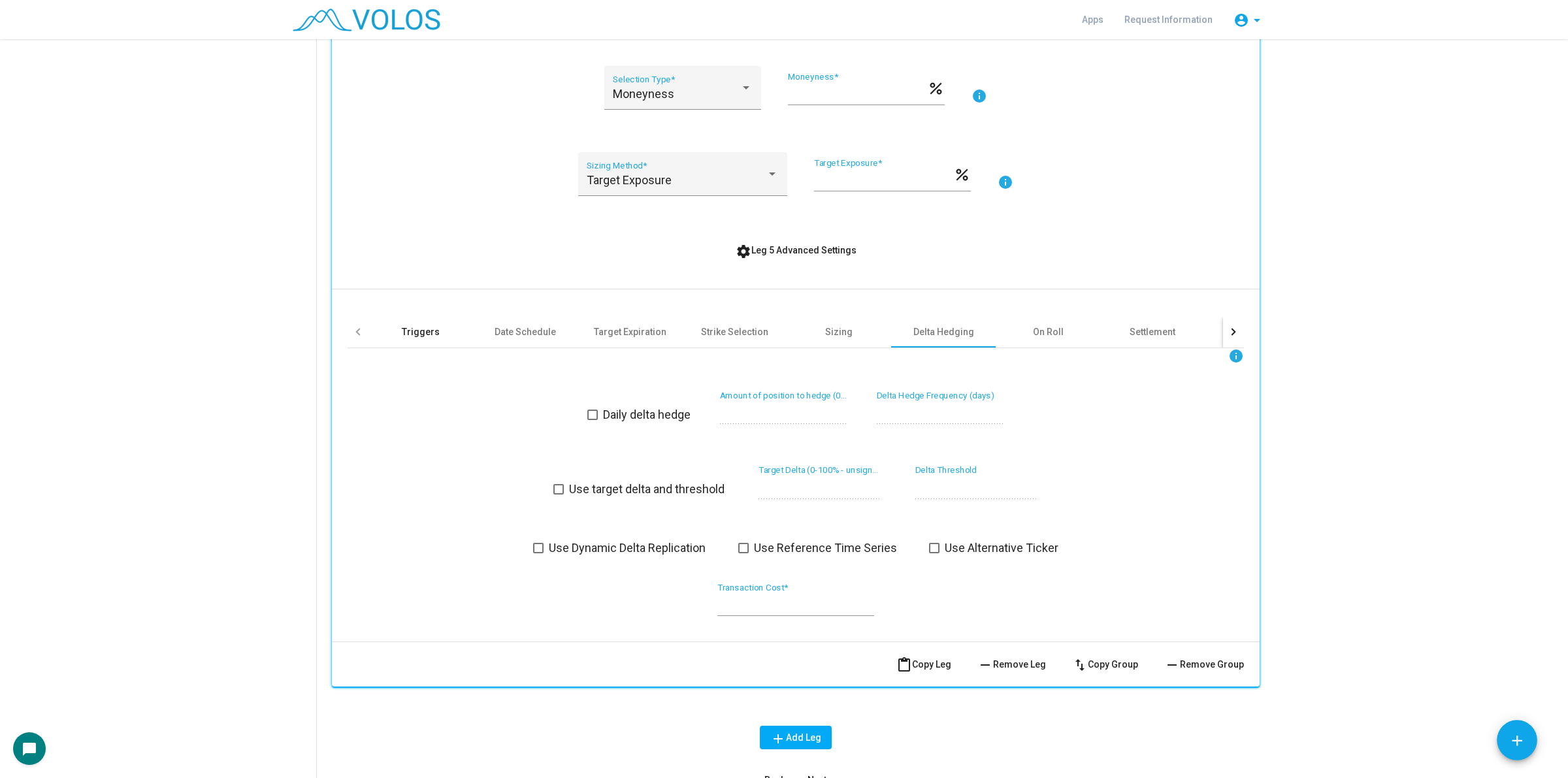
click at [382, 320] on div "Triggers" at bounding box center [421, 331] width 104 height 31
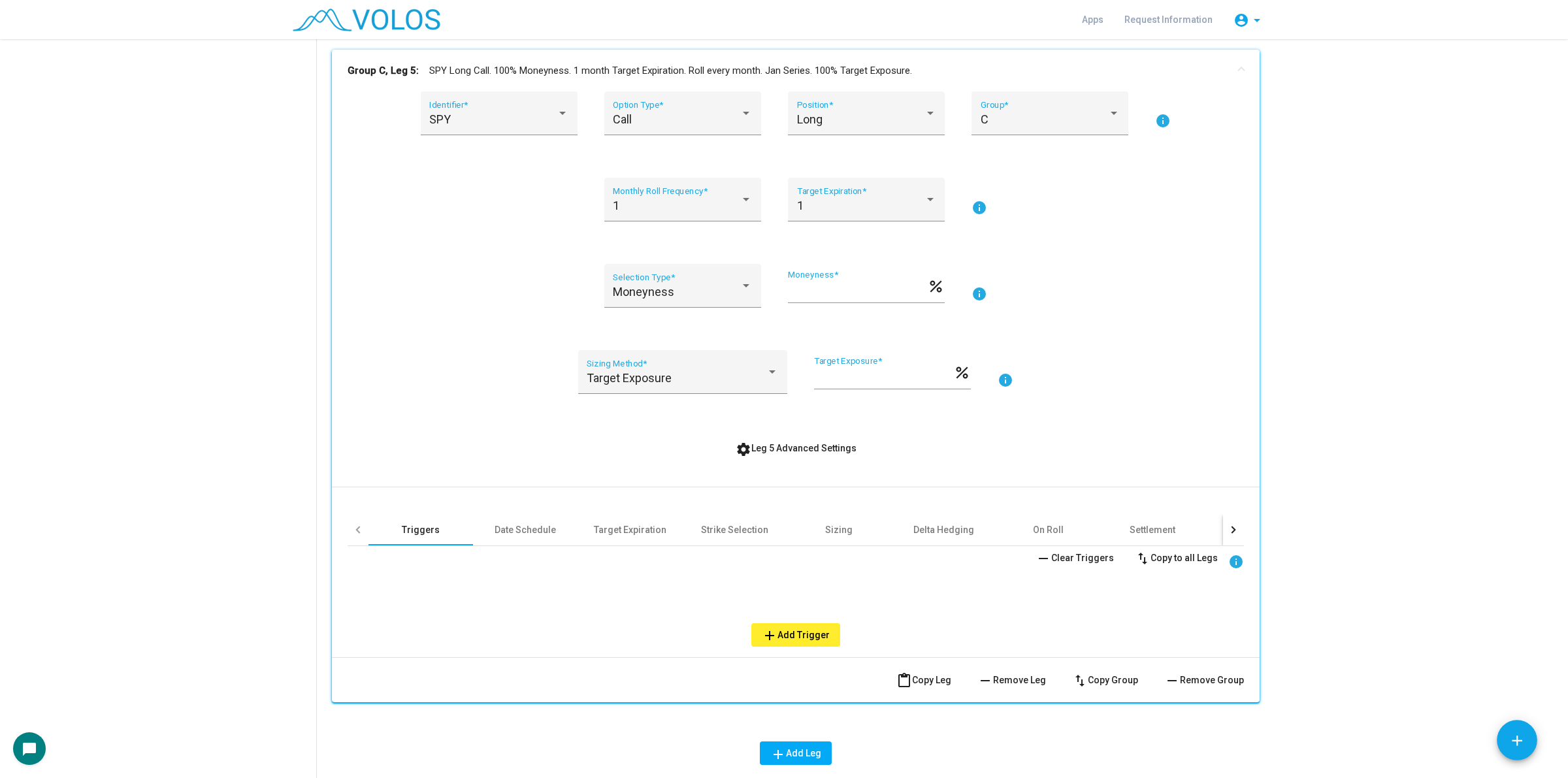
scroll to position [0, 0]
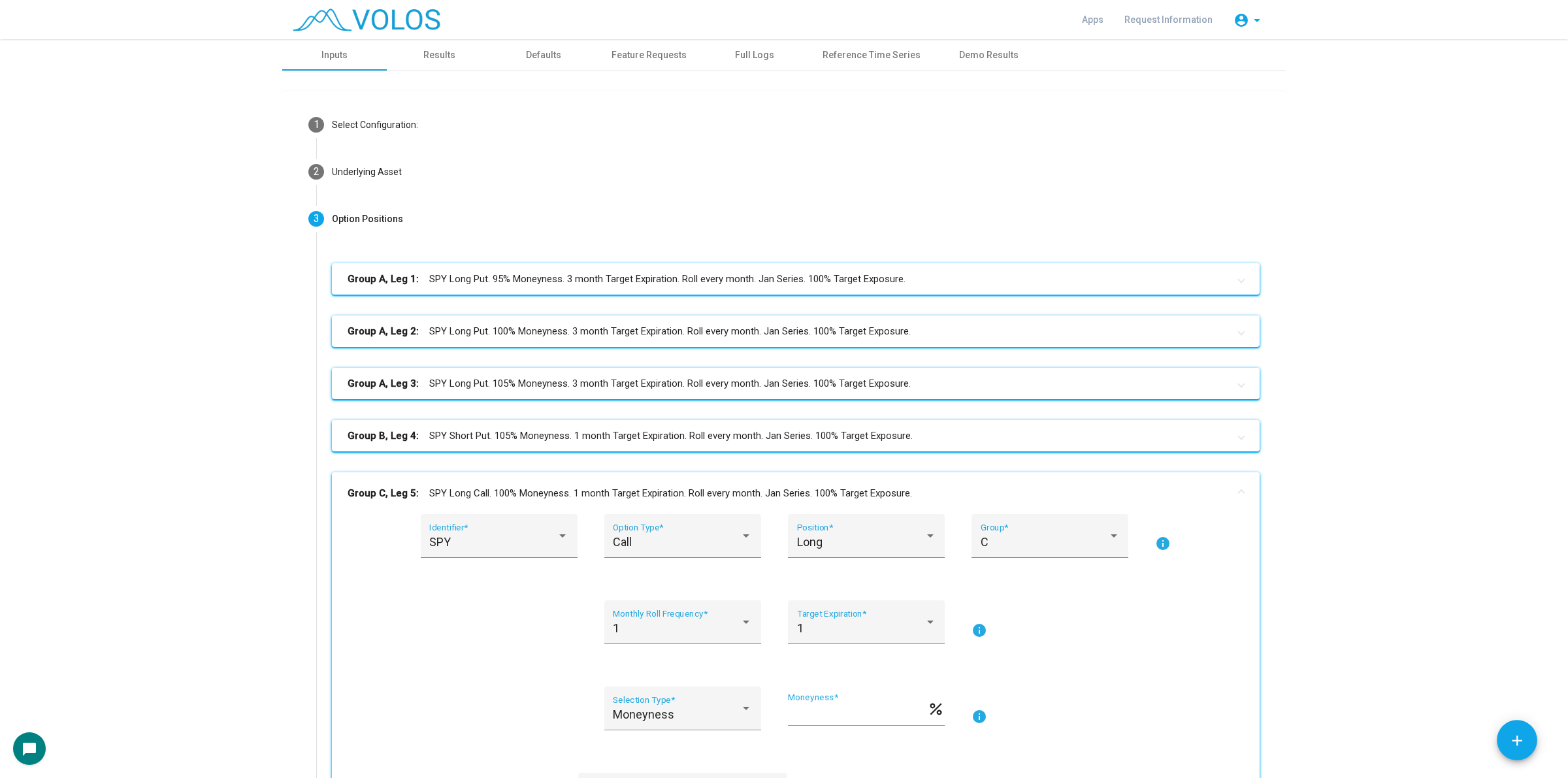
click at [837, 495] on mat-panel-title "Group C, Leg 5: SPY Long Call. 100% Moneyness. 1 month Target Expiration. Roll …" at bounding box center [788, 494] width 881 height 15
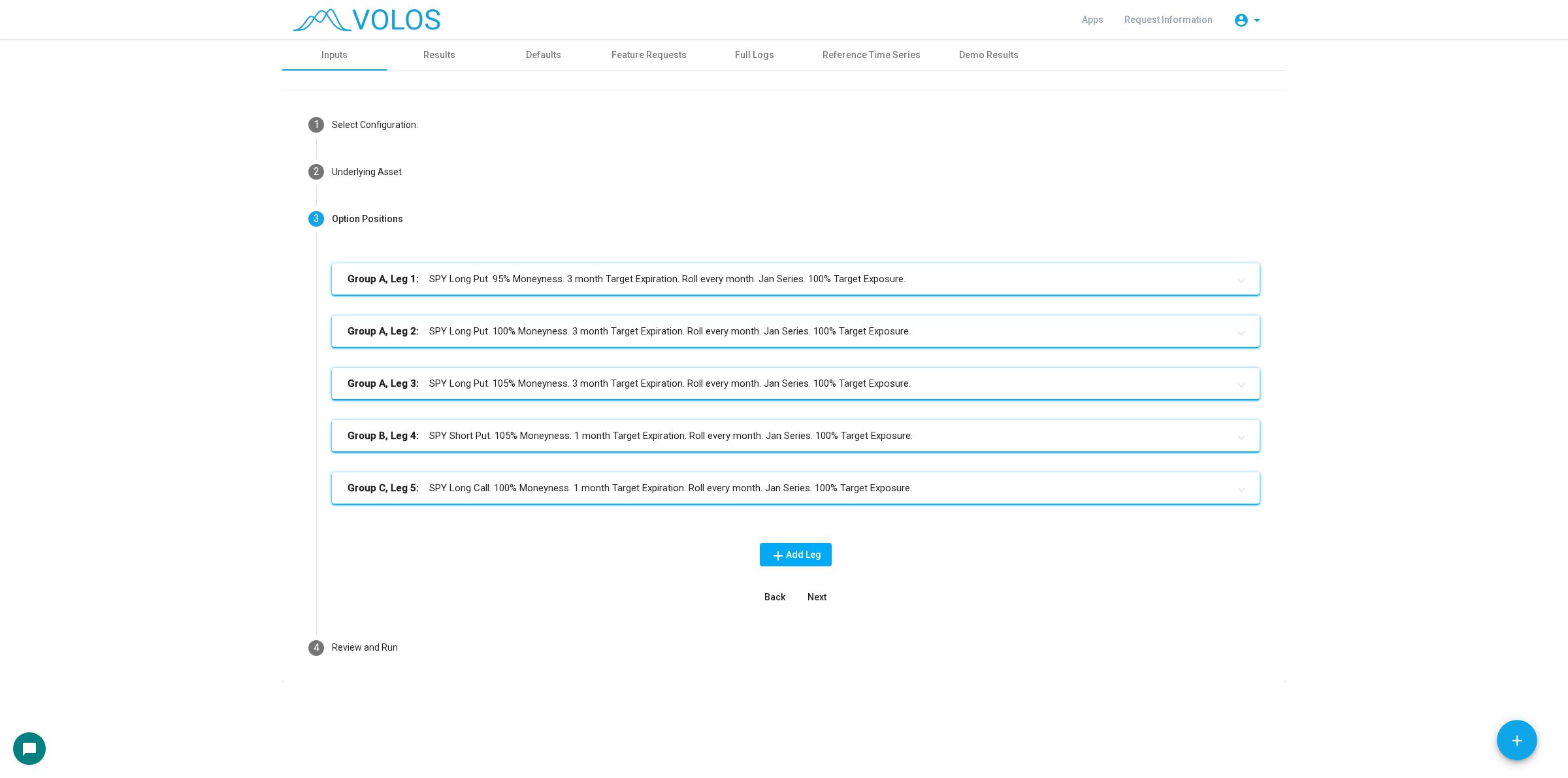
click at [611, 442] on mat-panel-title "Group B, Leg 4: SPY Short Put. 105% Moneyness. 1 month Target Expiration. Roll …" at bounding box center [788, 437] width 881 height 15
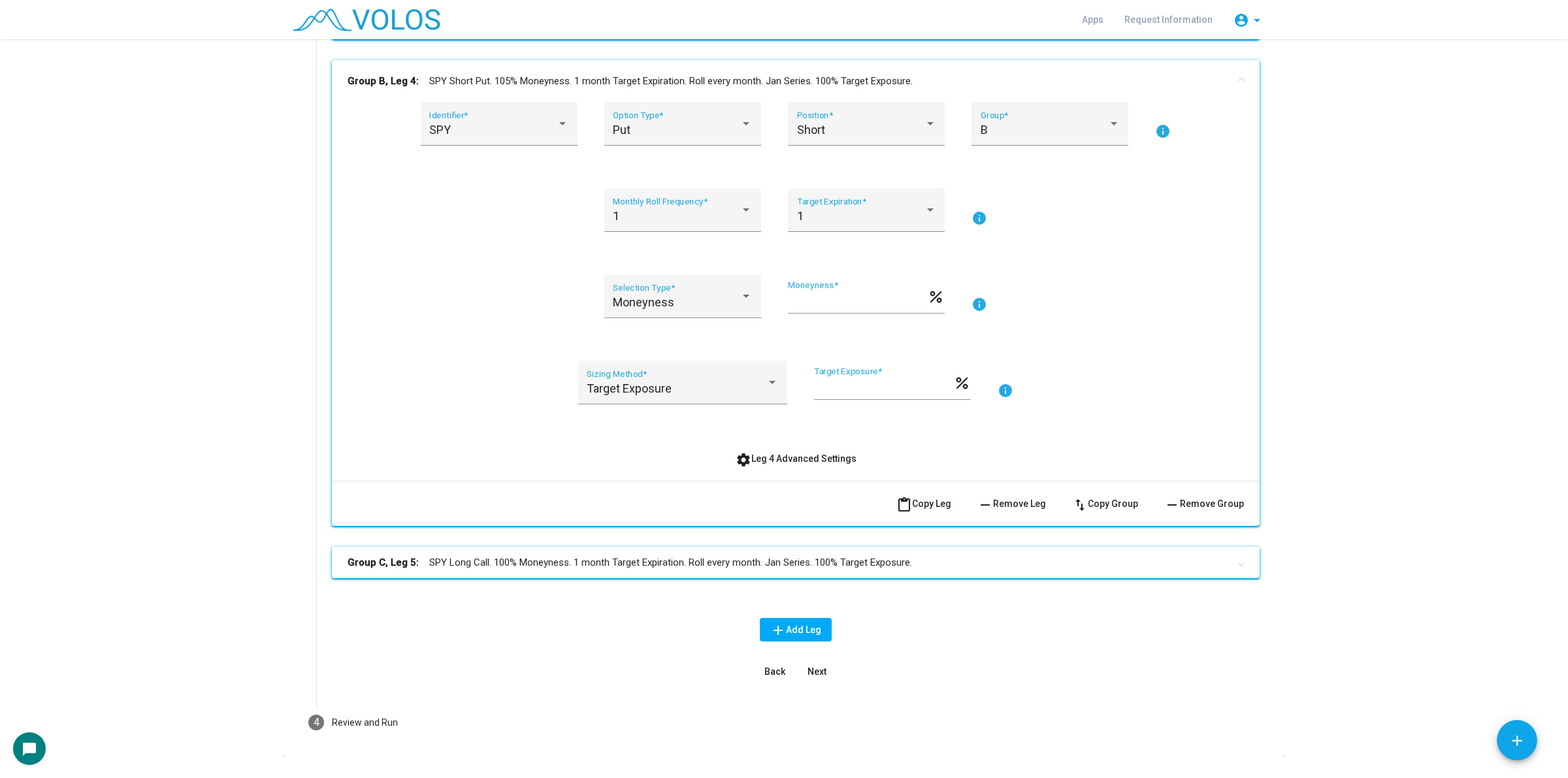
scroll to position [309, 0]
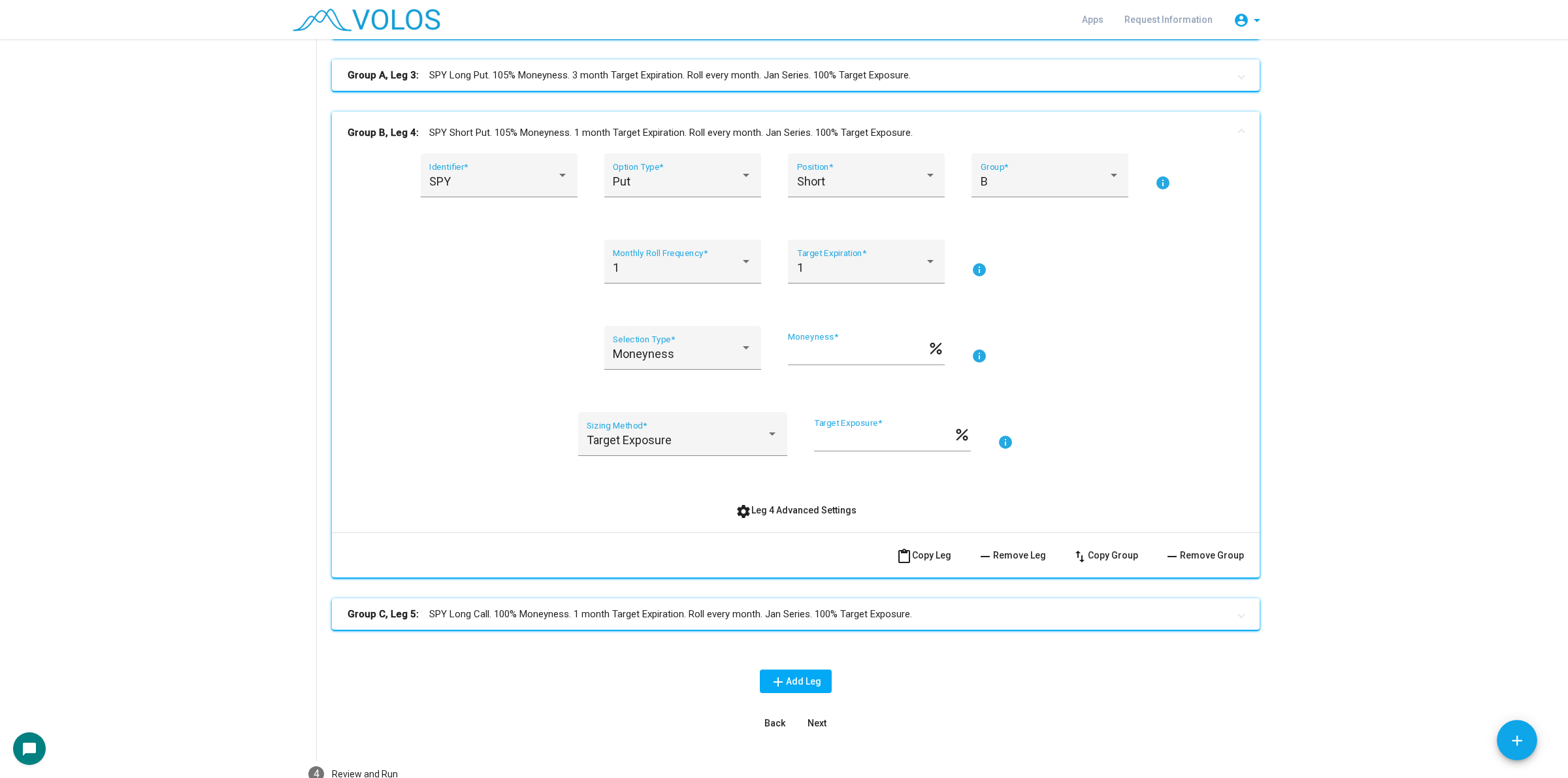
click at [887, 139] on mat-expansion-panel-header "Group B, Leg 4: SPY Short Put. 105% Moneyness. 1 month Target Expiration. Roll …" at bounding box center [796, 133] width 928 height 42
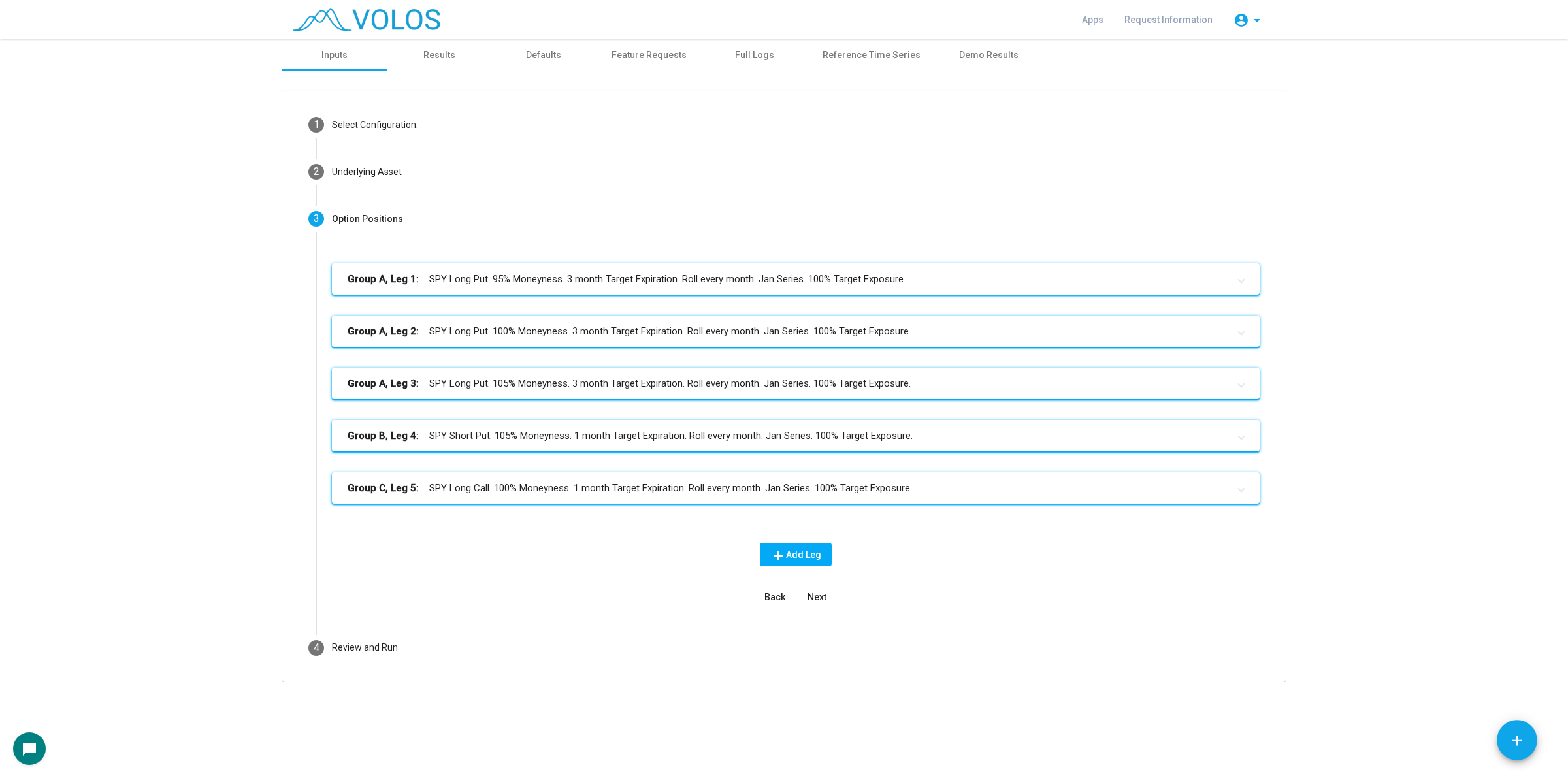
scroll to position [0, 0]
click at [821, 595] on span "Next" at bounding box center [817, 597] width 19 height 11
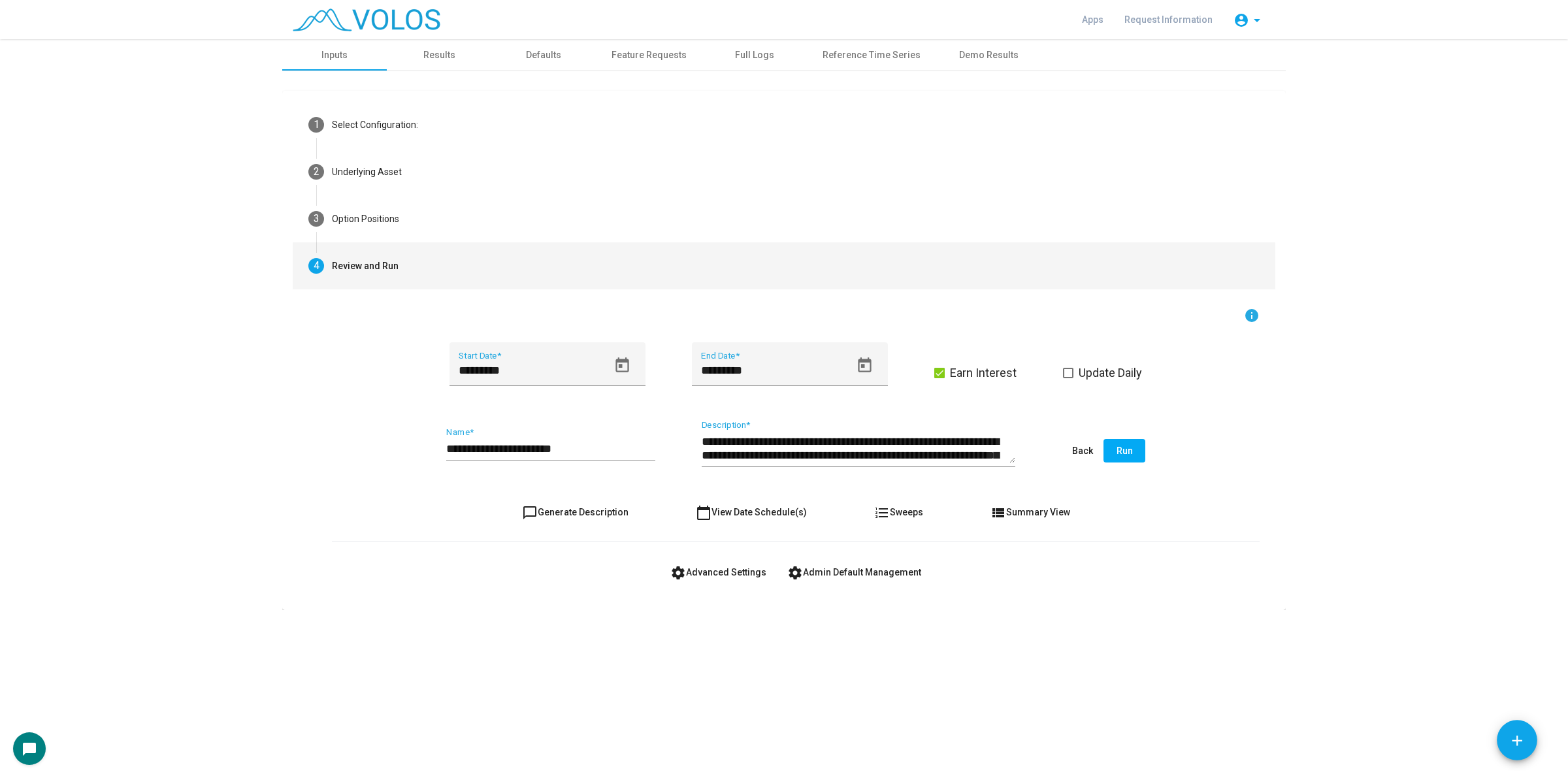
click at [605, 495] on form "**********" at bounding box center [796, 446] width 928 height 277
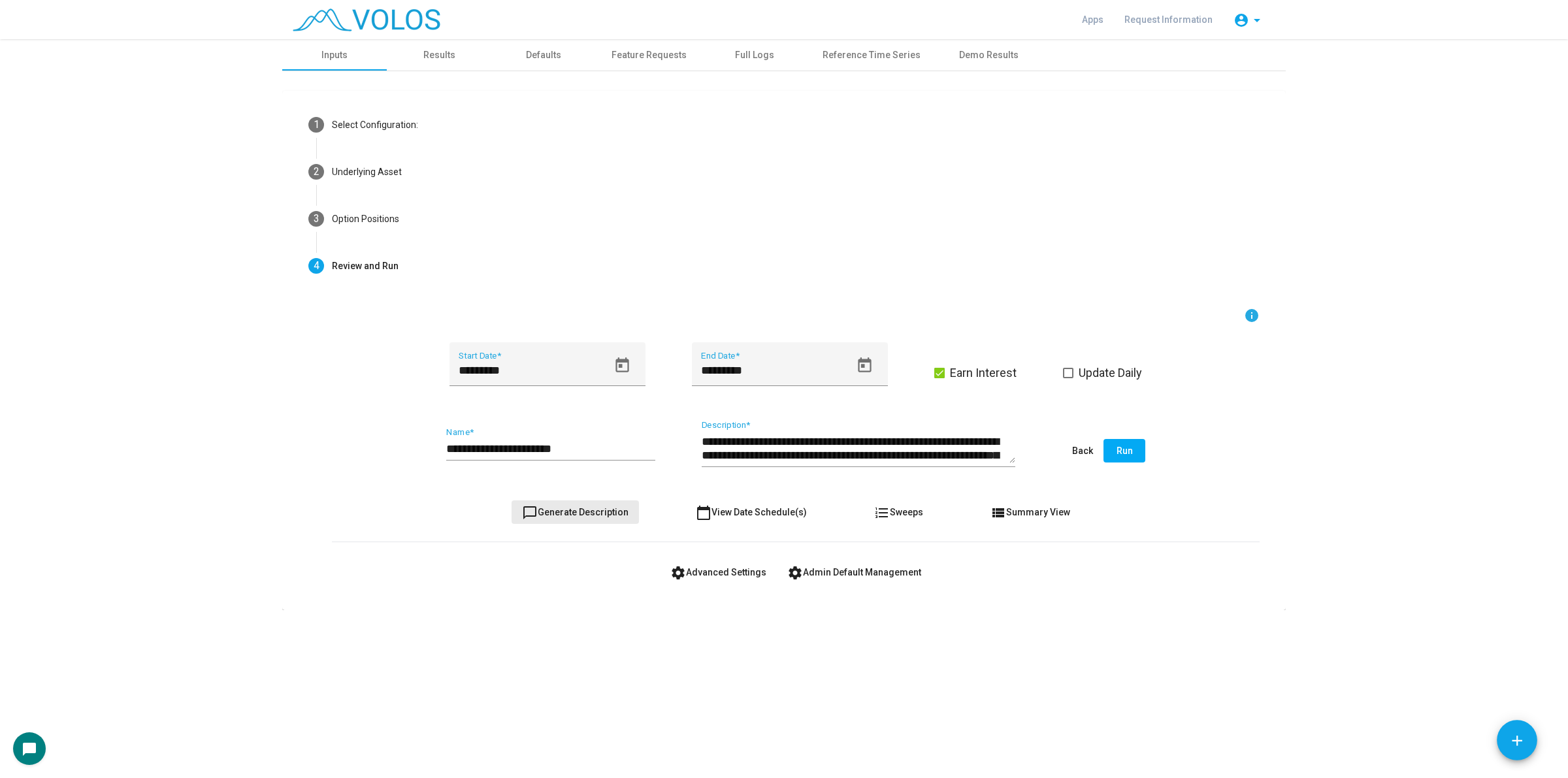
click at [599, 511] on span "chat_bubble_outline Generate Description" at bounding box center [575, 512] width 107 height 11
type textarea "**********"
click at [586, 451] on input "**********" at bounding box center [551, 449] width 209 height 13
type input "**********"
click at [1105, 370] on span "Update Daily" at bounding box center [1110, 373] width 63 height 16
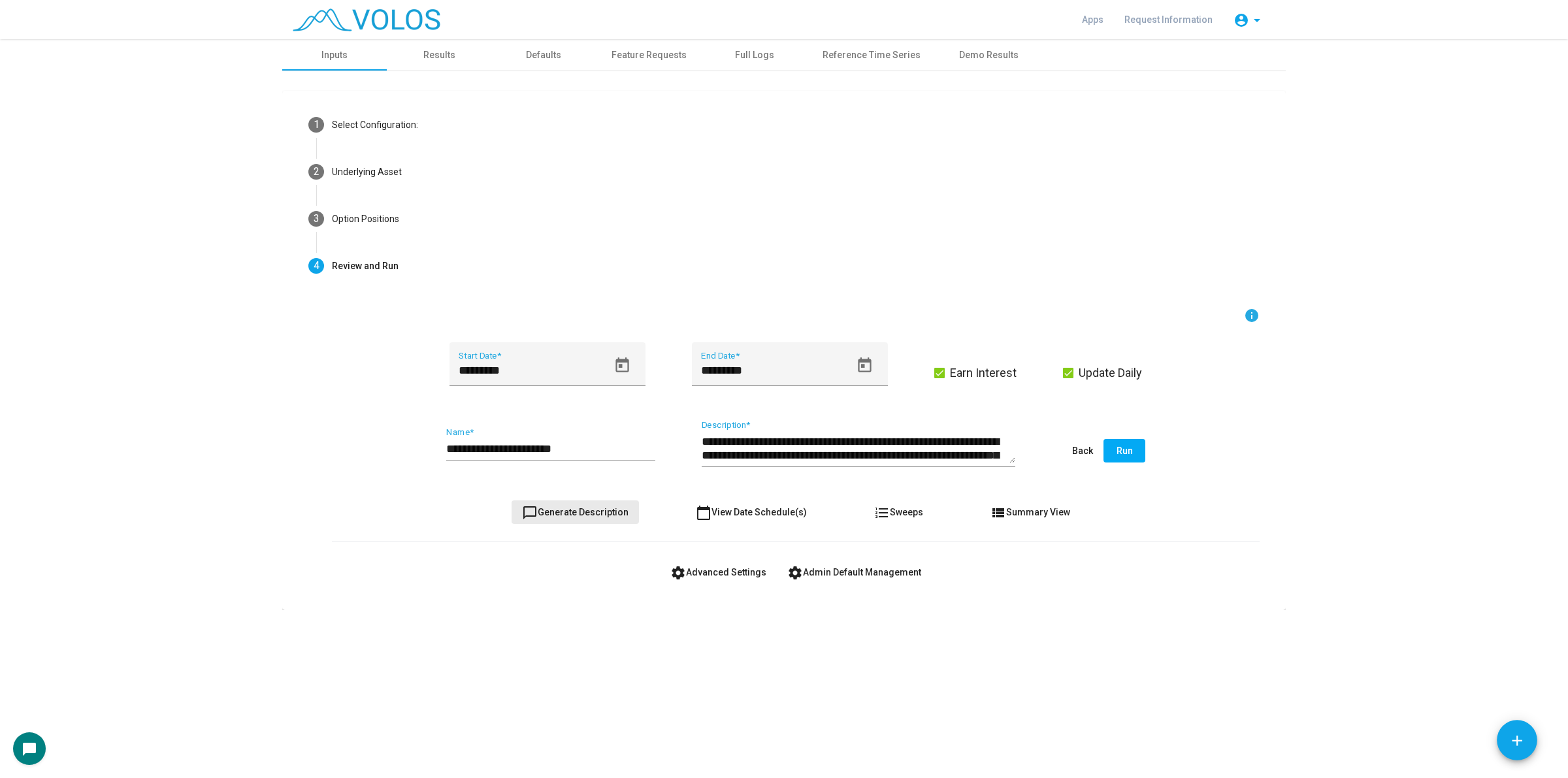
click at [584, 513] on span "chat_bubble_outline Generate Description" at bounding box center [575, 512] width 107 height 11
click at [1127, 456] on button "Run" at bounding box center [1124, 450] width 42 height 24
click at [1127, 561] on div "settings Advanced Settings settings Admin Default Management" at bounding box center [796, 572] width 928 height 24
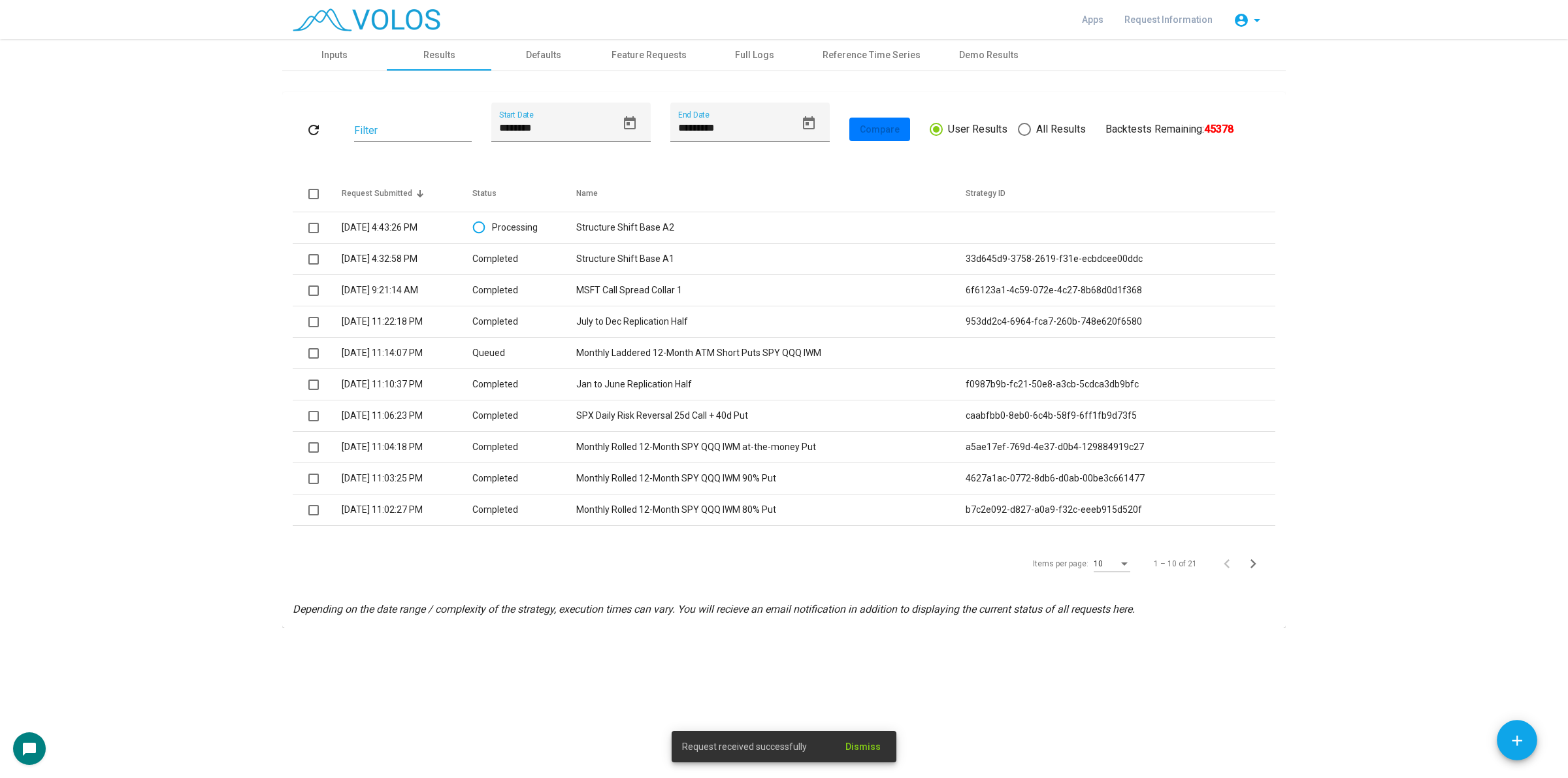
click at [137, 216] on as-strategy-engine-wrapper "**********" at bounding box center [784, 333] width 1568 height 589
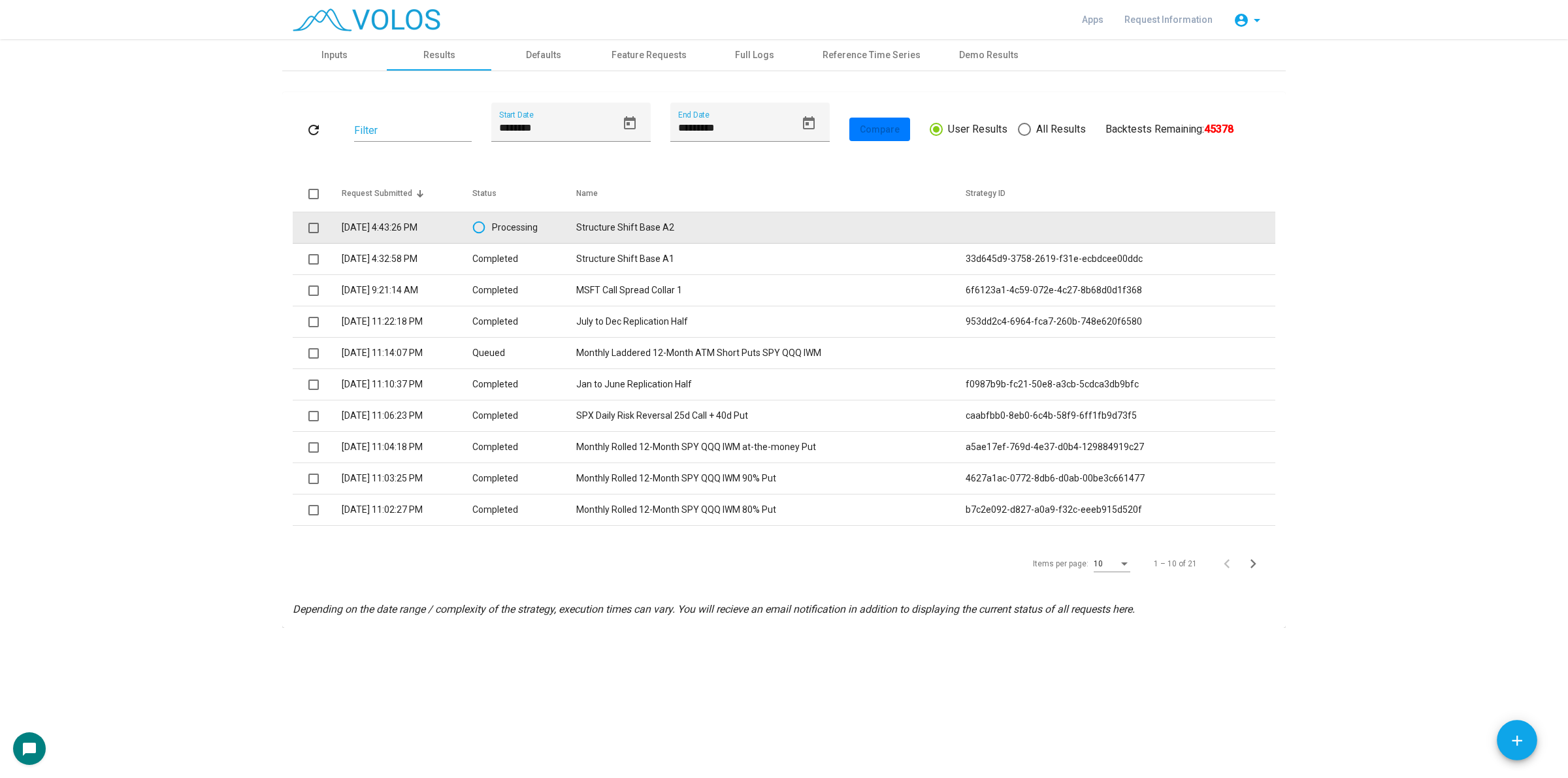
click at [683, 229] on td "Structure Shift Base A2" at bounding box center [770, 228] width 389 height 31
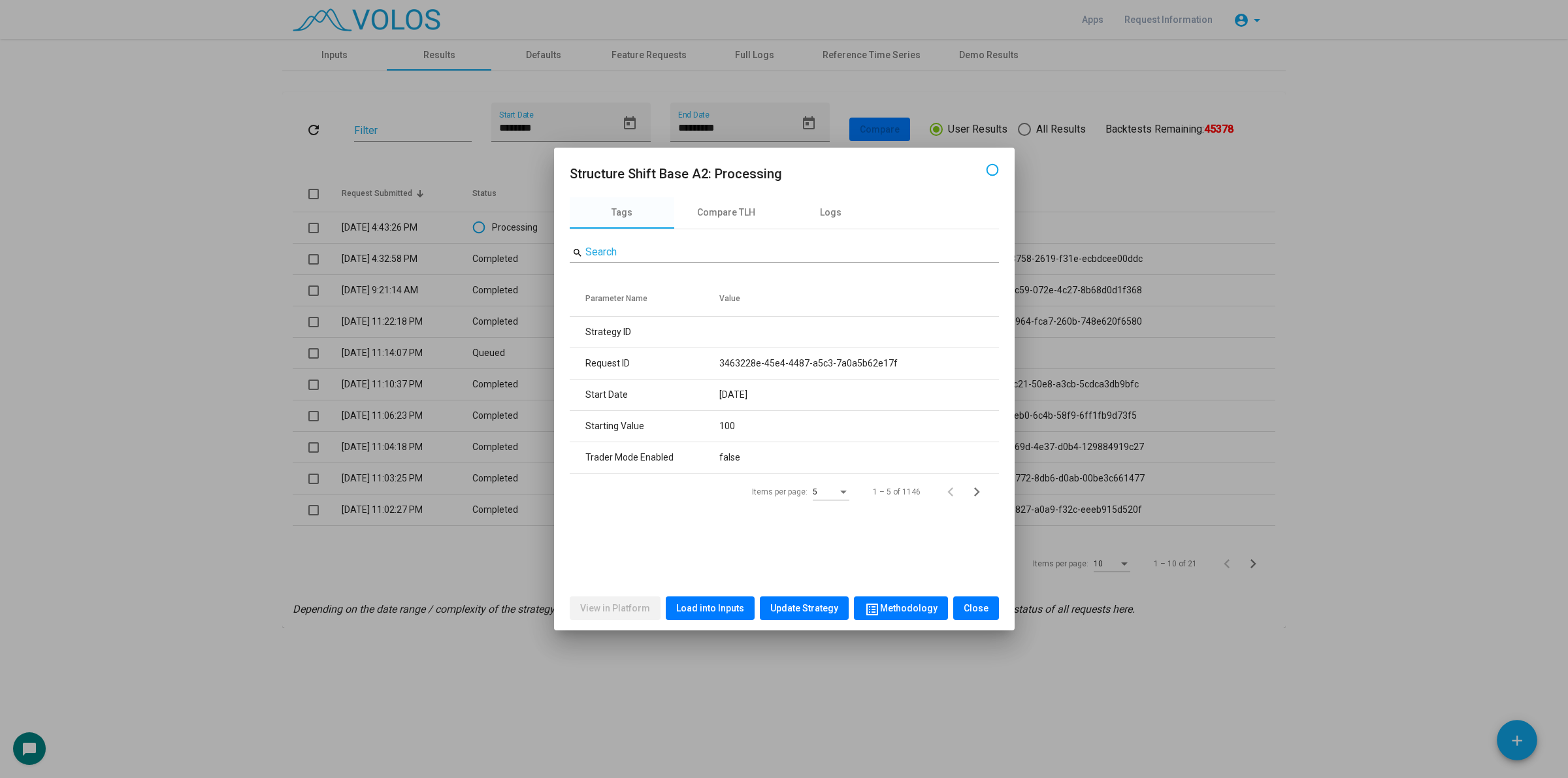
click at [701, 615] on button "Load into Inputs" at bounding box center [710, 608] width 89 height 24
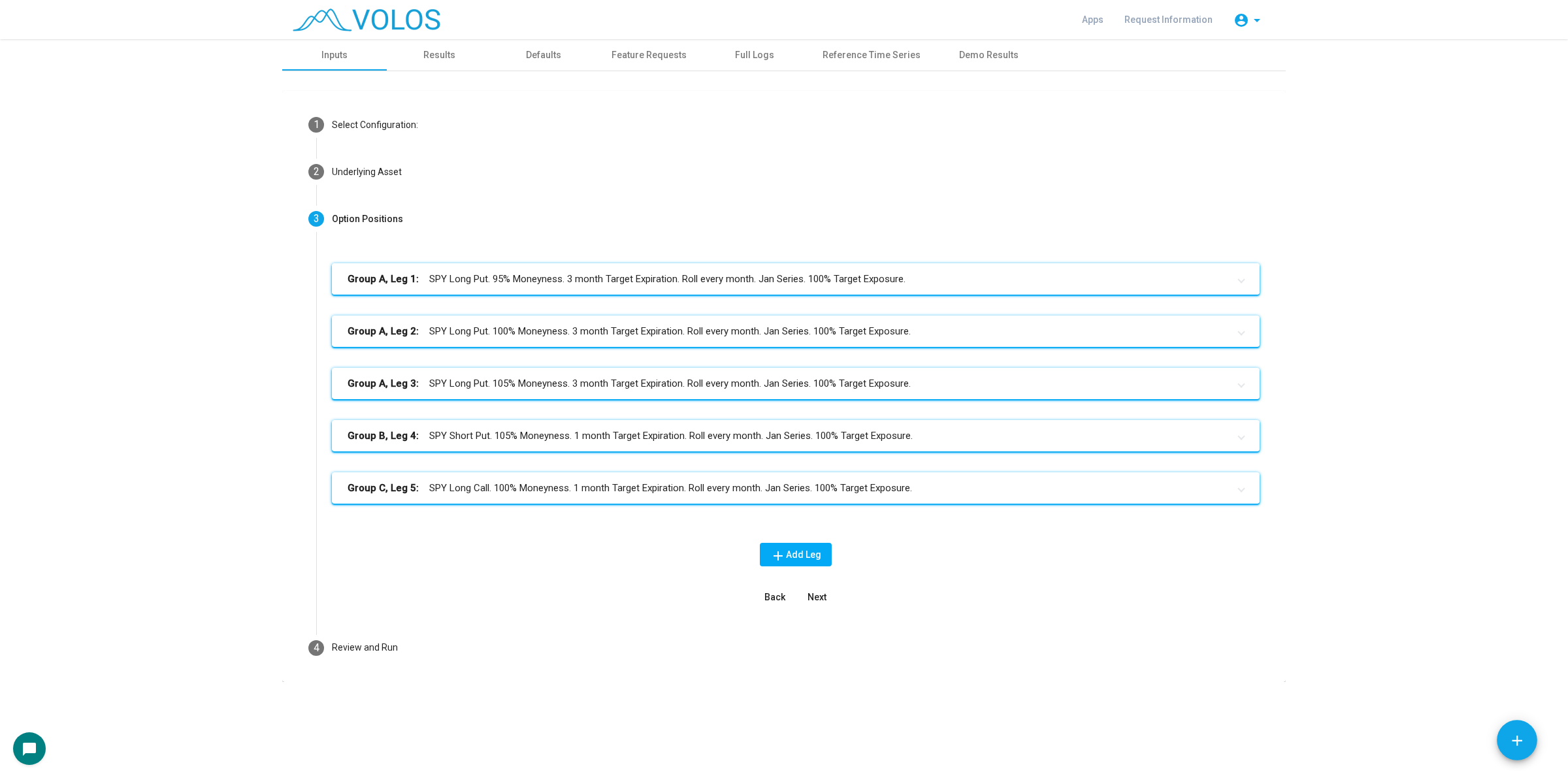
click at [710, 274] on mat-panel-title "Group A, Leg 1: SPY Long Put. 95% Moneyness. 3 month Target Expiration. Roll ev…" at bounding box center [788, 280] width 881 height 15
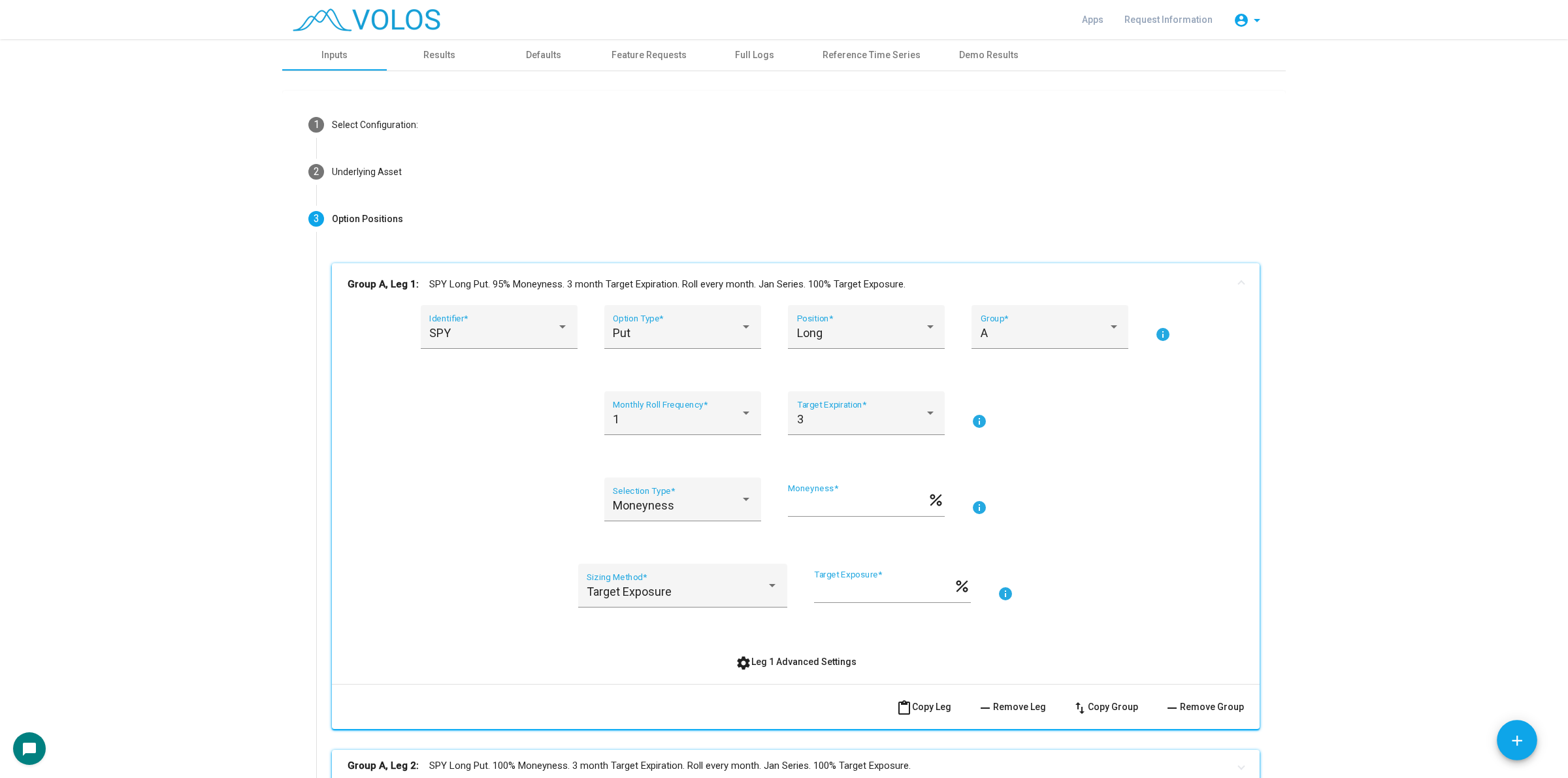
click at [1199, 714] on button "remove Remove Group" at bounding box center [1204, 706] width 101 height 24
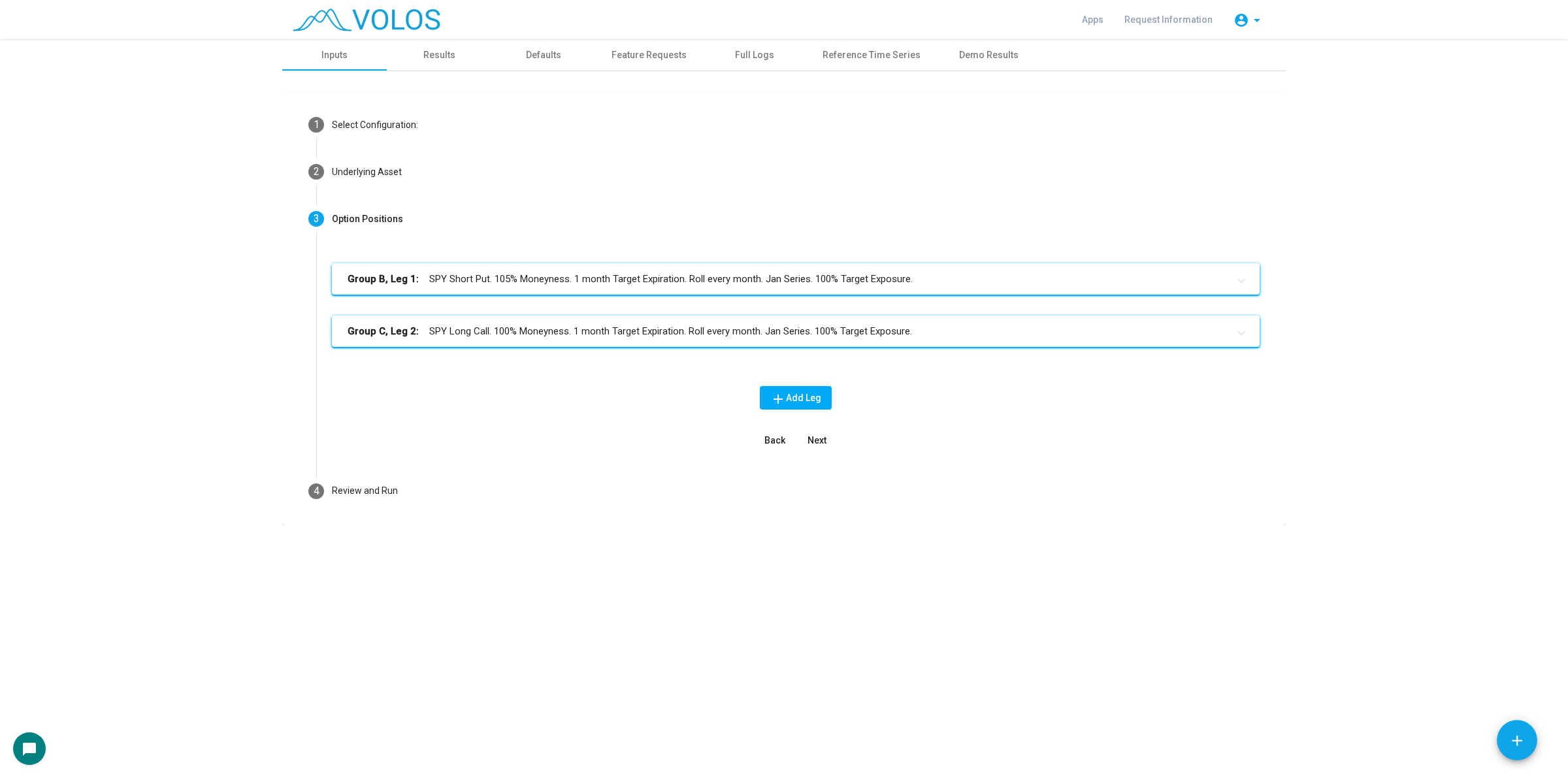
click at [809, 443] on span "Next" at bounding box center [817, 440] width 19 height 11
click at [809, 659] on textarea "**********" at bounding box center [859, 674] width 314 height 30
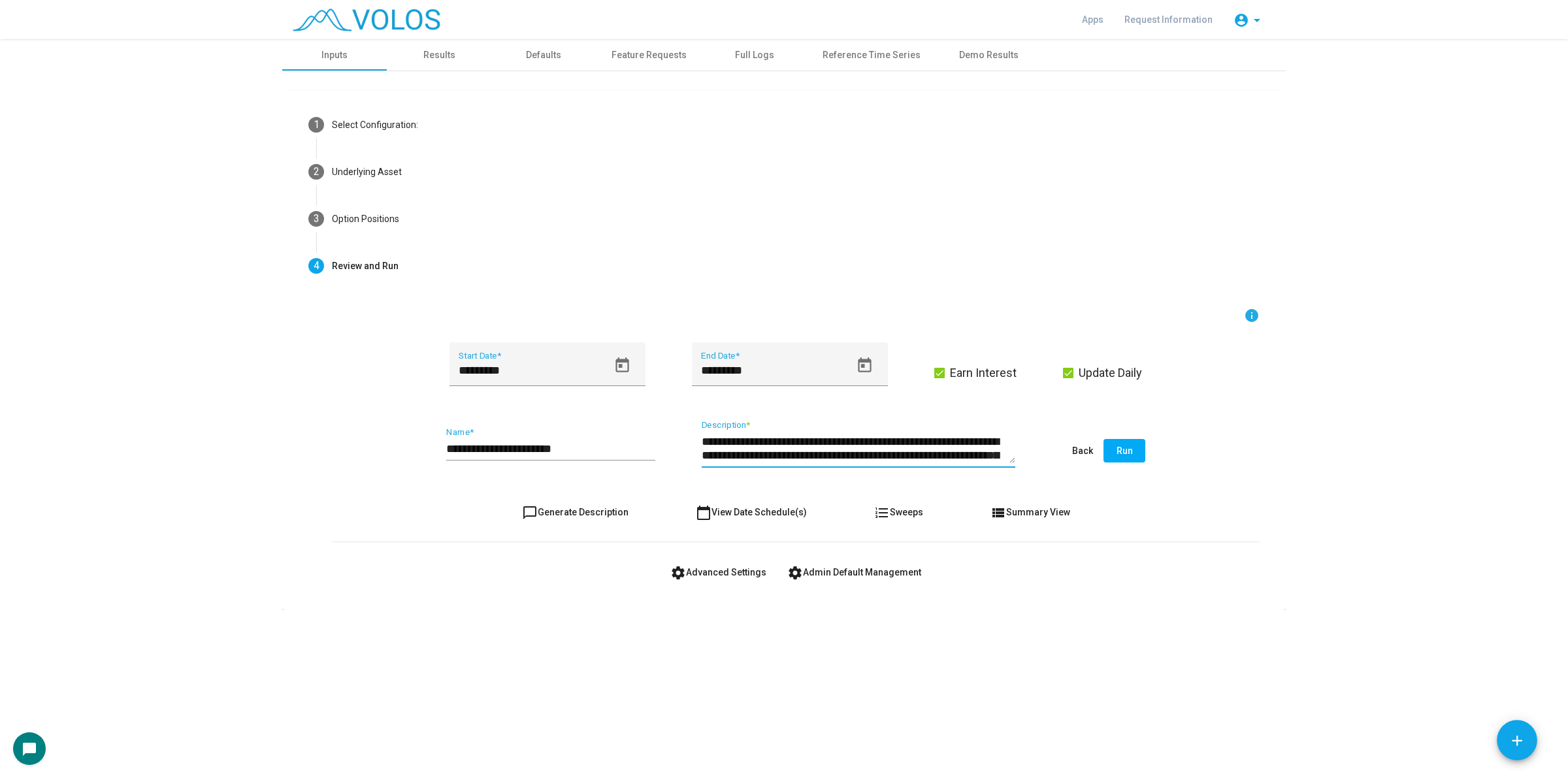
click at [603, 511] on span "chat_bubble_outline Generate Description" at bounding box center [575, 512] width 107 height 11
type textarea "**********"
drag, startPoint x: 580, startPoint y: 446, endPoint x: 441, endPoint y: 437, distance: 139.3
click at [441, 437] on div "**********" at bounding box center [796, 451] width 928 height 62
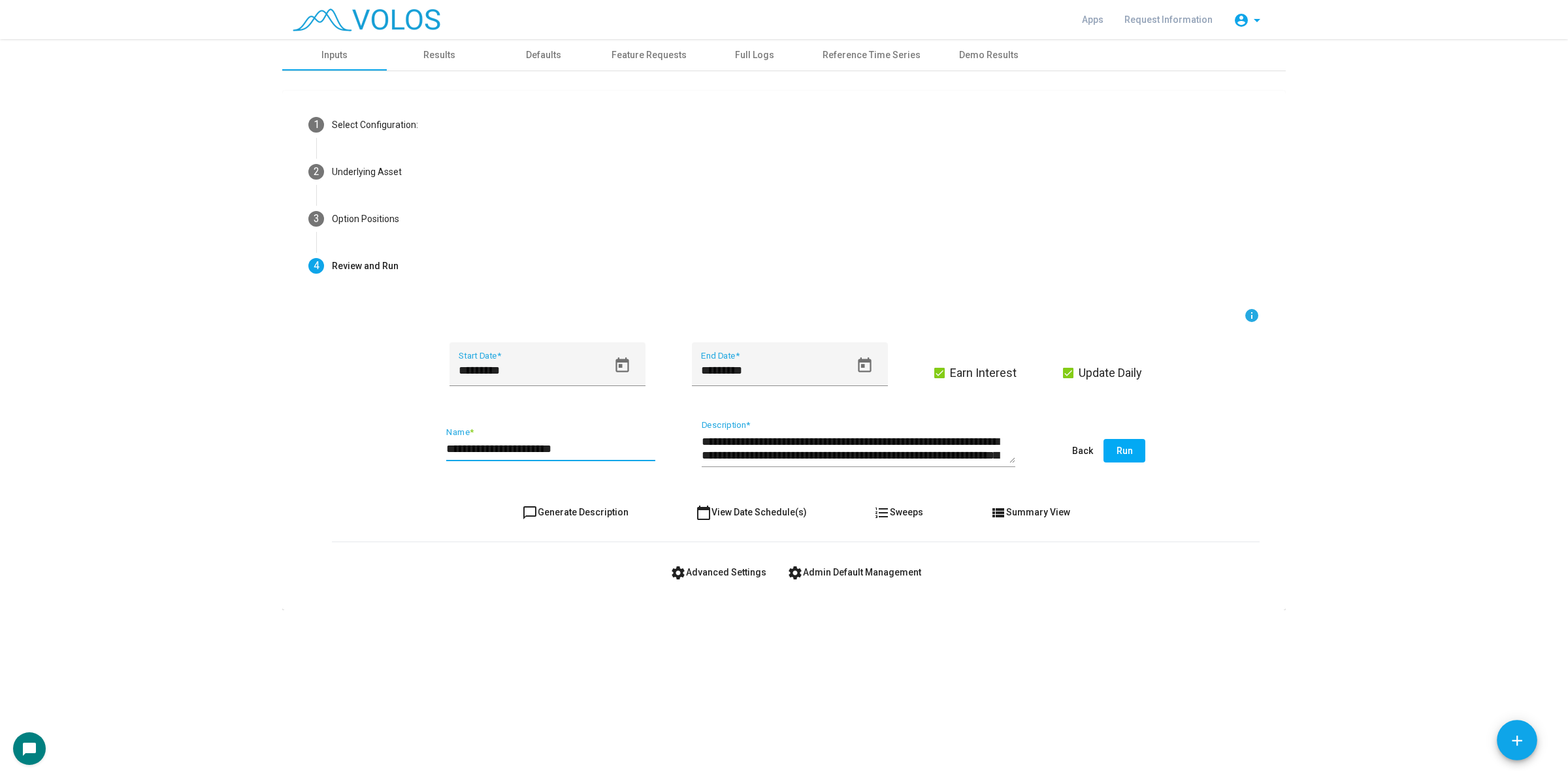
click at [441, 437] on div "**********" at bounding box center [796, 451] width 928 height 62
click at [588, 448] on input "**********" at bounding box center [551, 449] width 209 height 13
type input "**********"
click at [1125, 449] on span "Run" at bounding box center [1124, 451] width 16 height 11
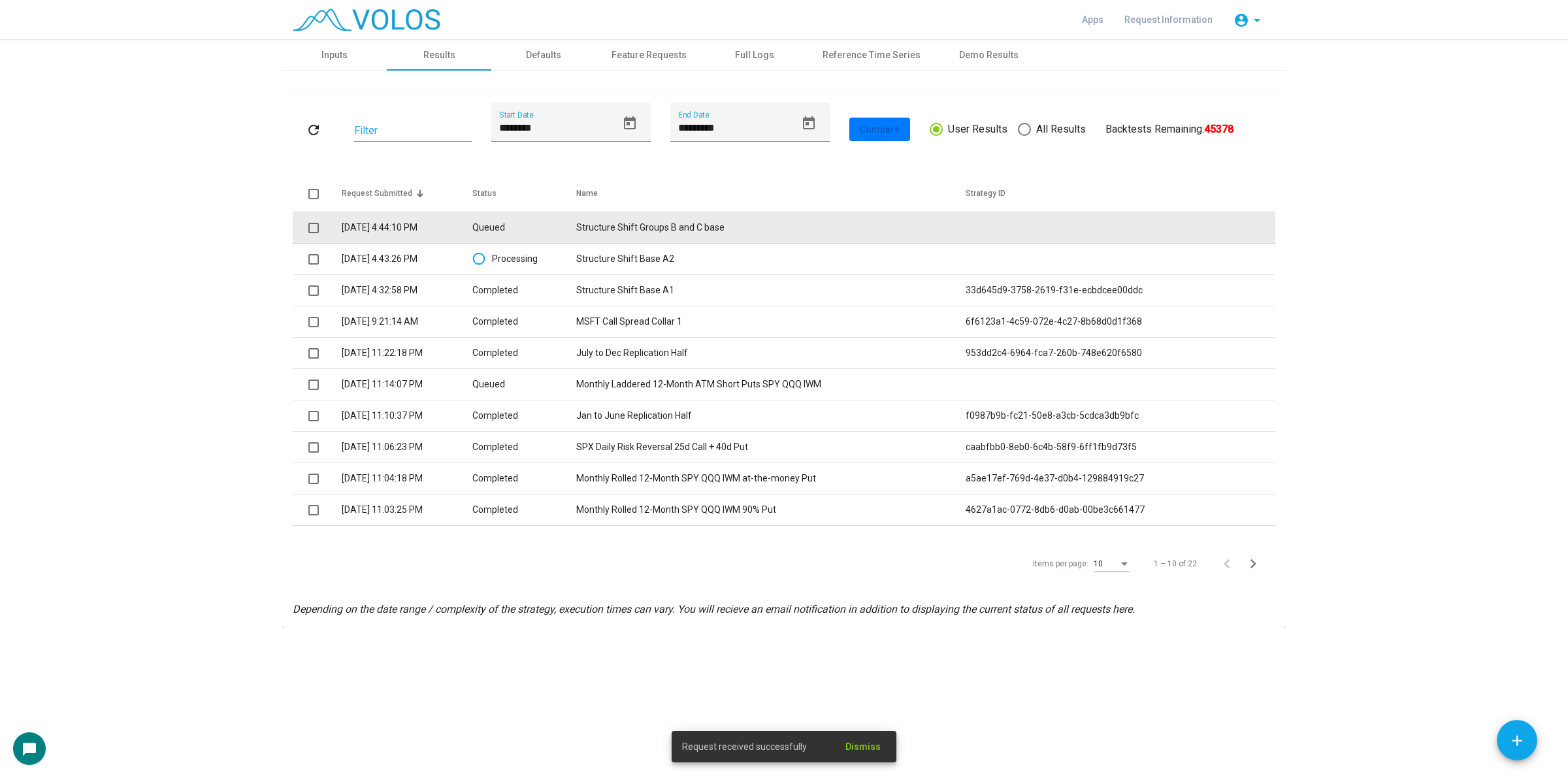
click at [717, 233] on td "Structure Shift Groups B and C base" at bounding box center [770, 228] width 389 height 31
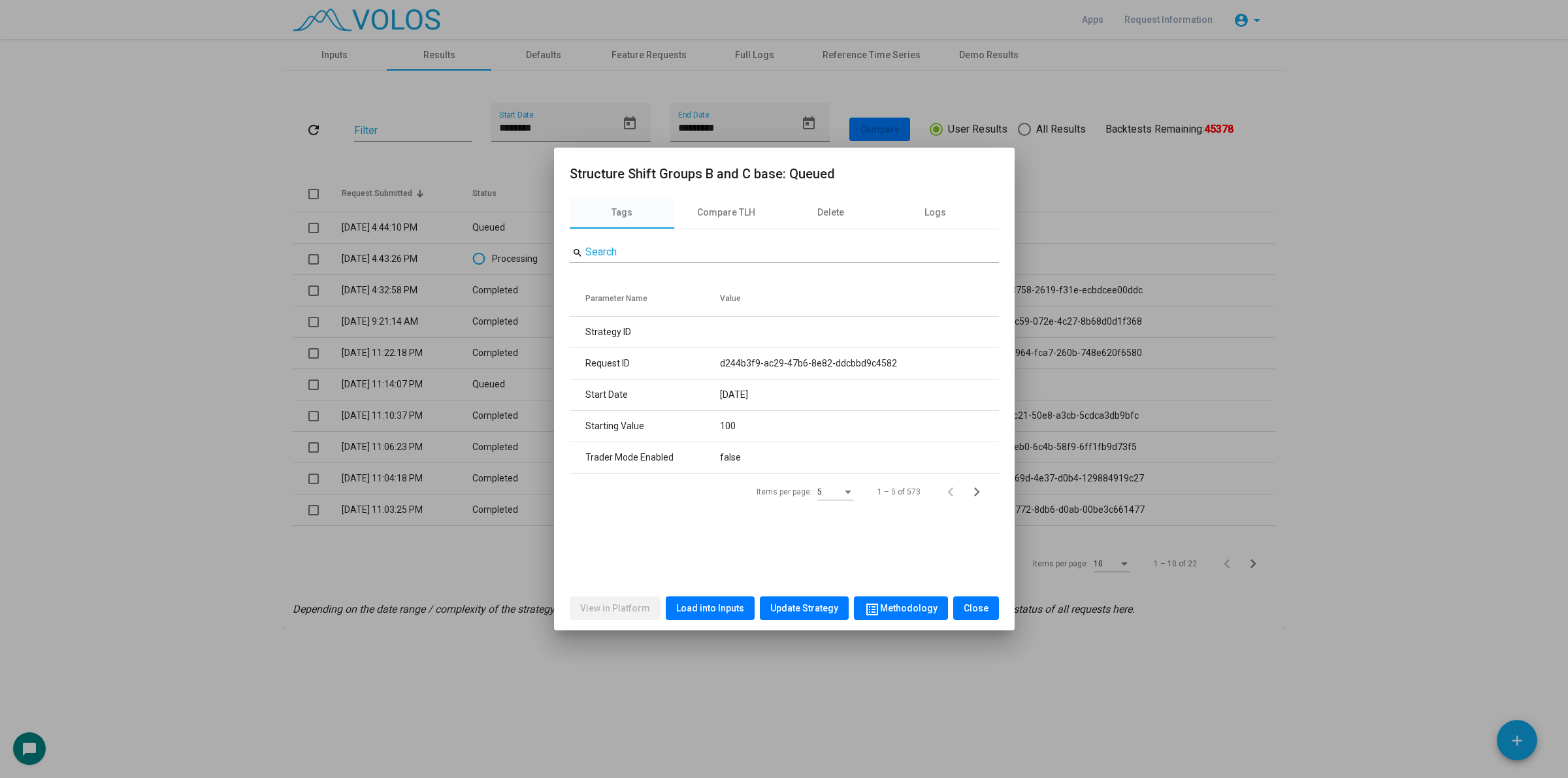
click at [727, 619] on button "Load into Inputs" at bounding box center [710, 608] width 89 height 24
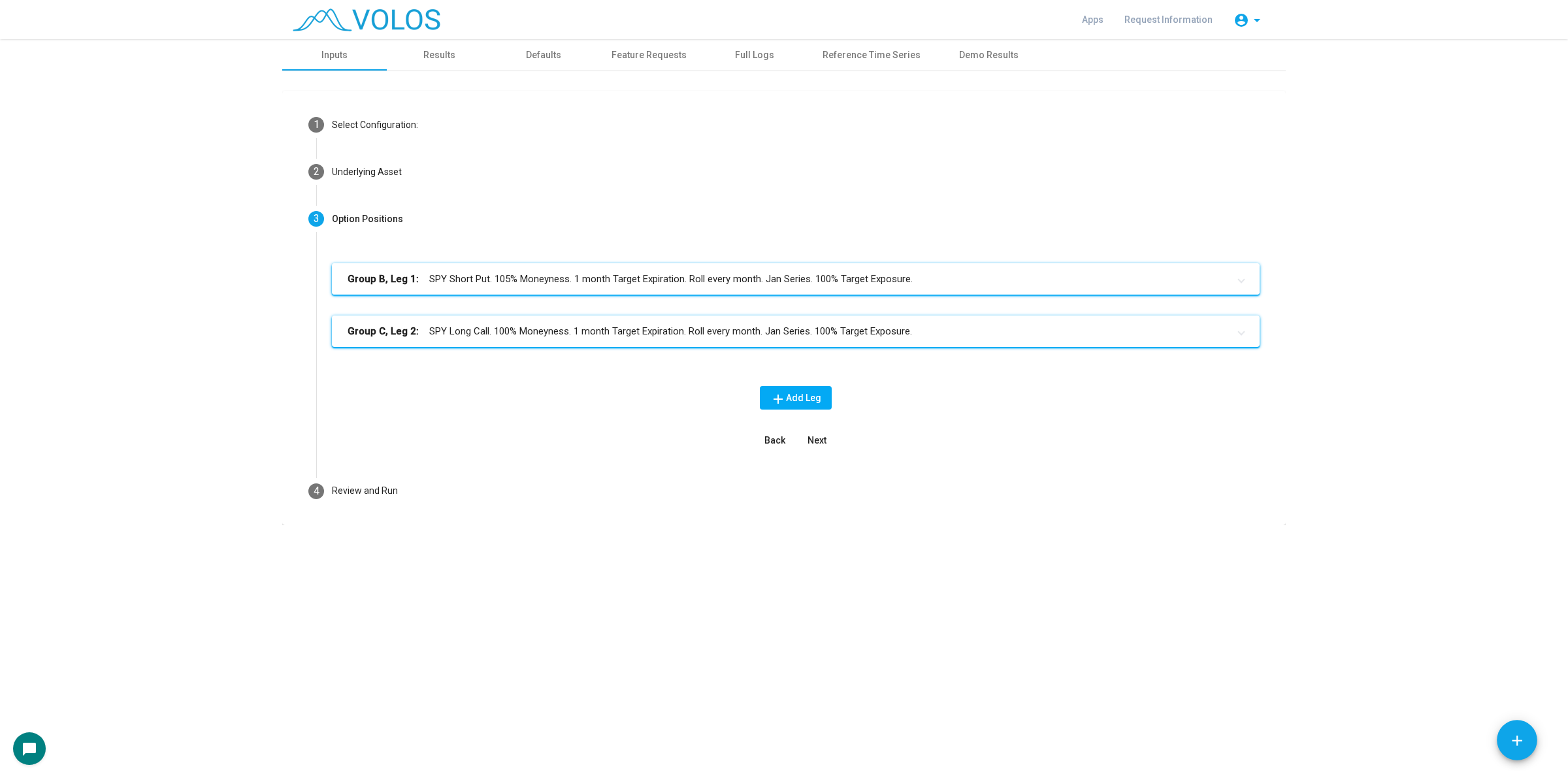
click at [648, 274] on mat-panel-title "Group B, Leg 1: SPY Short Put. 105% Moneyness. 1 month Target Expiration. Roll …" at bounding box center [788, 280] width 881 height 15
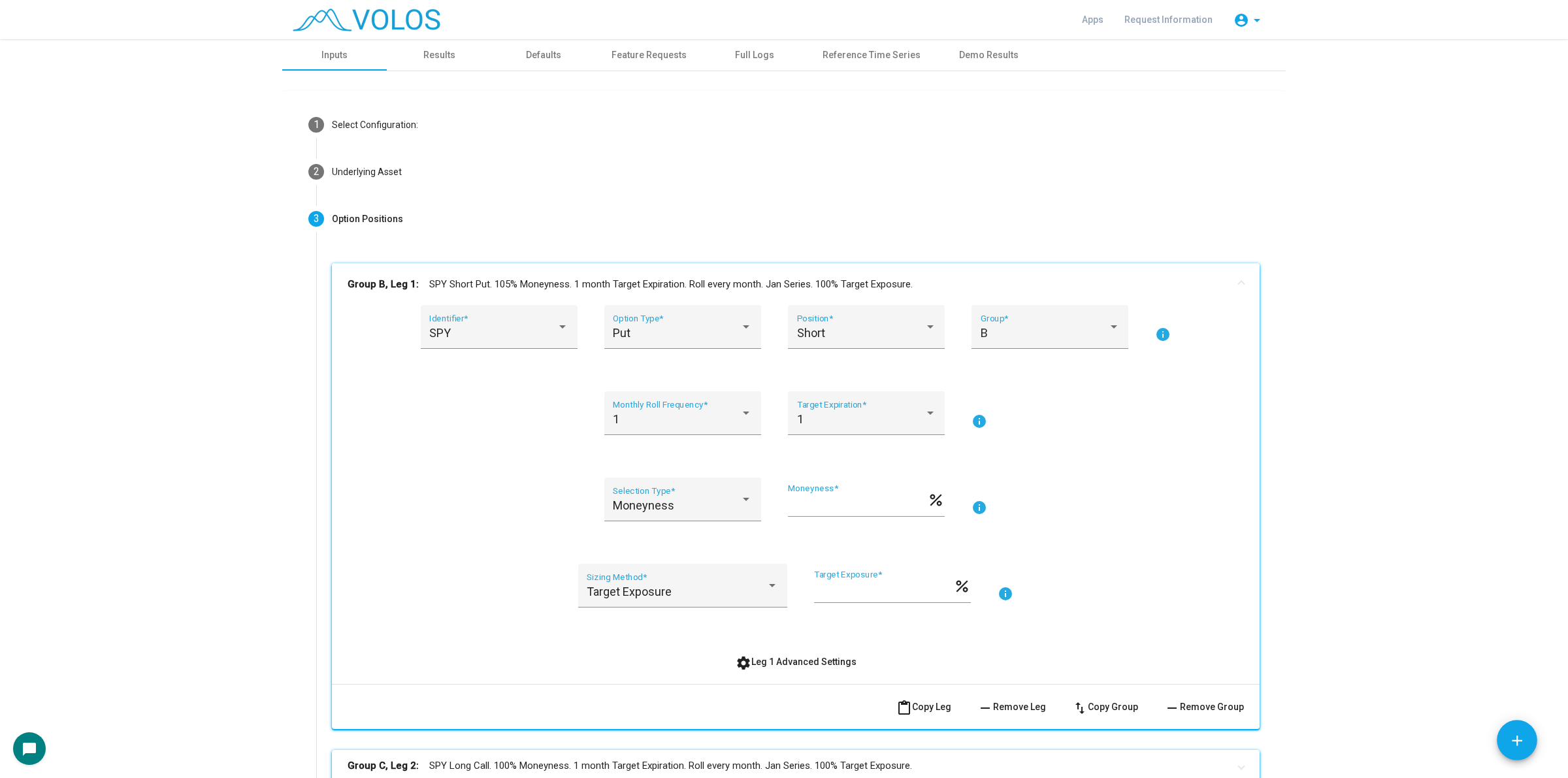
scroll to position [226, 0]
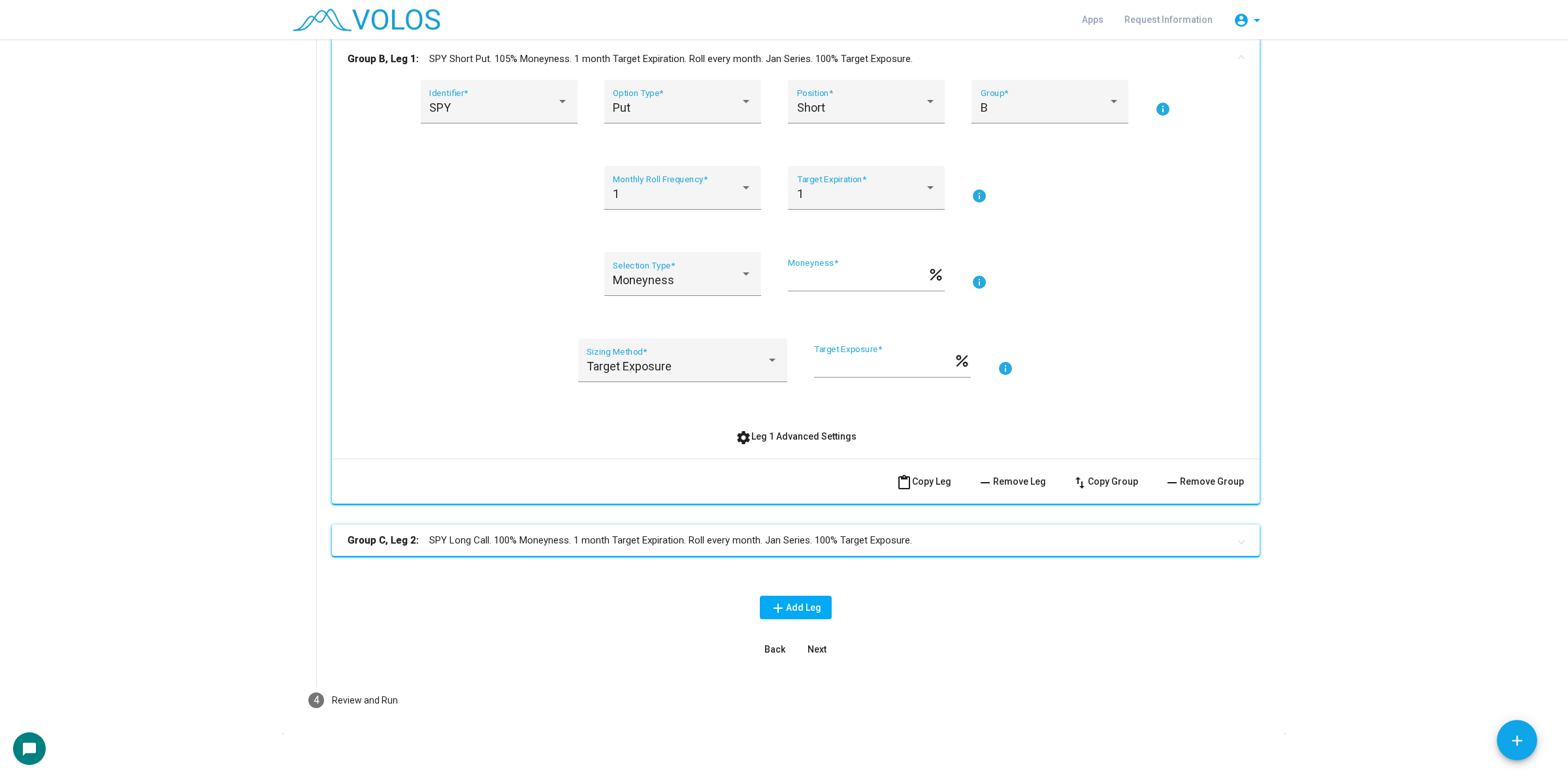
click at [794, 526] on mat-expansion-panel-header "Group C, Leg 2: SPY Long Call. 100% Moneyness. 1 month Target Expiration. Roll …" at bounding box center [796, 540] width 928 height 31
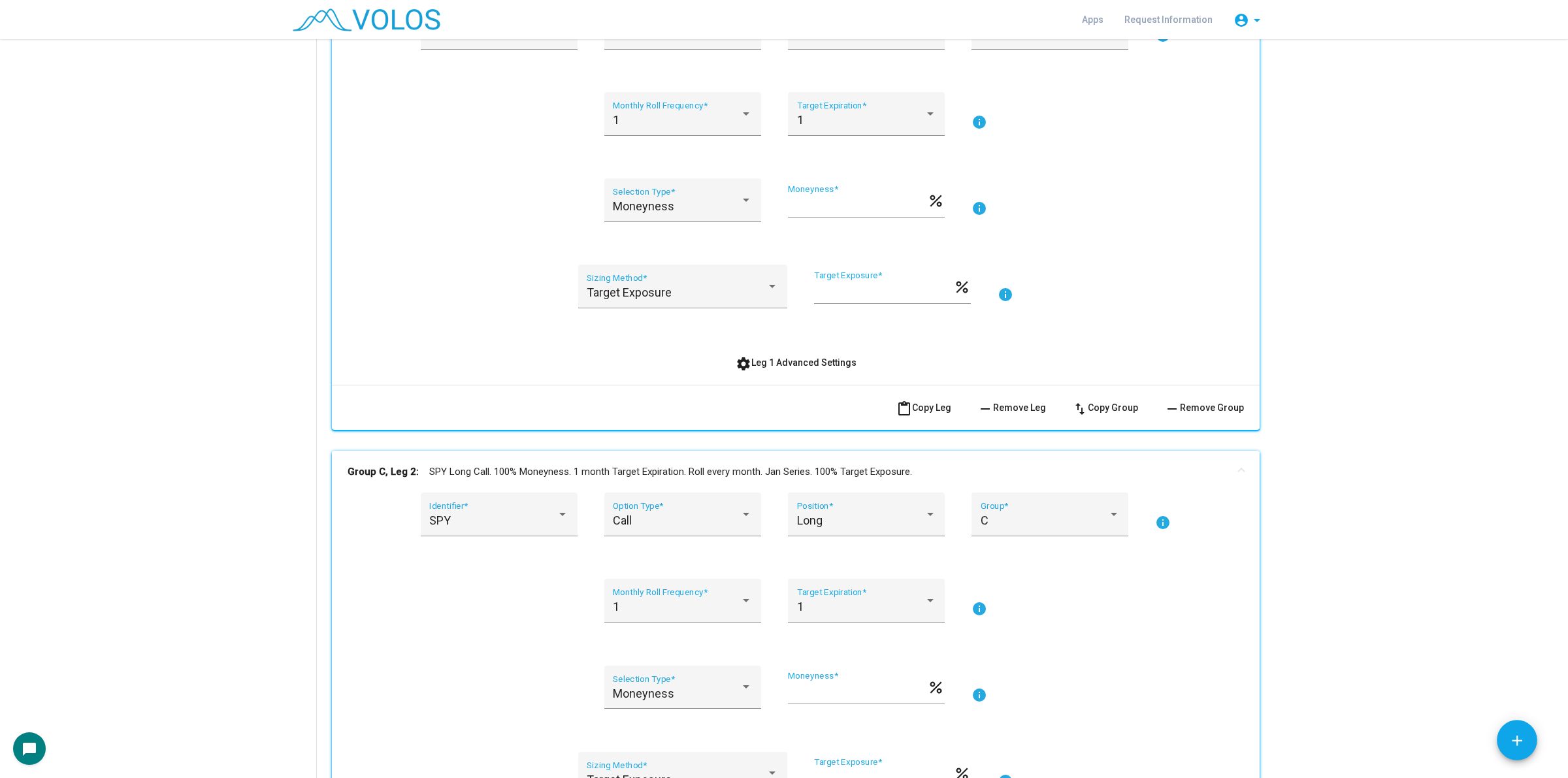
scroll to position [315, 0]
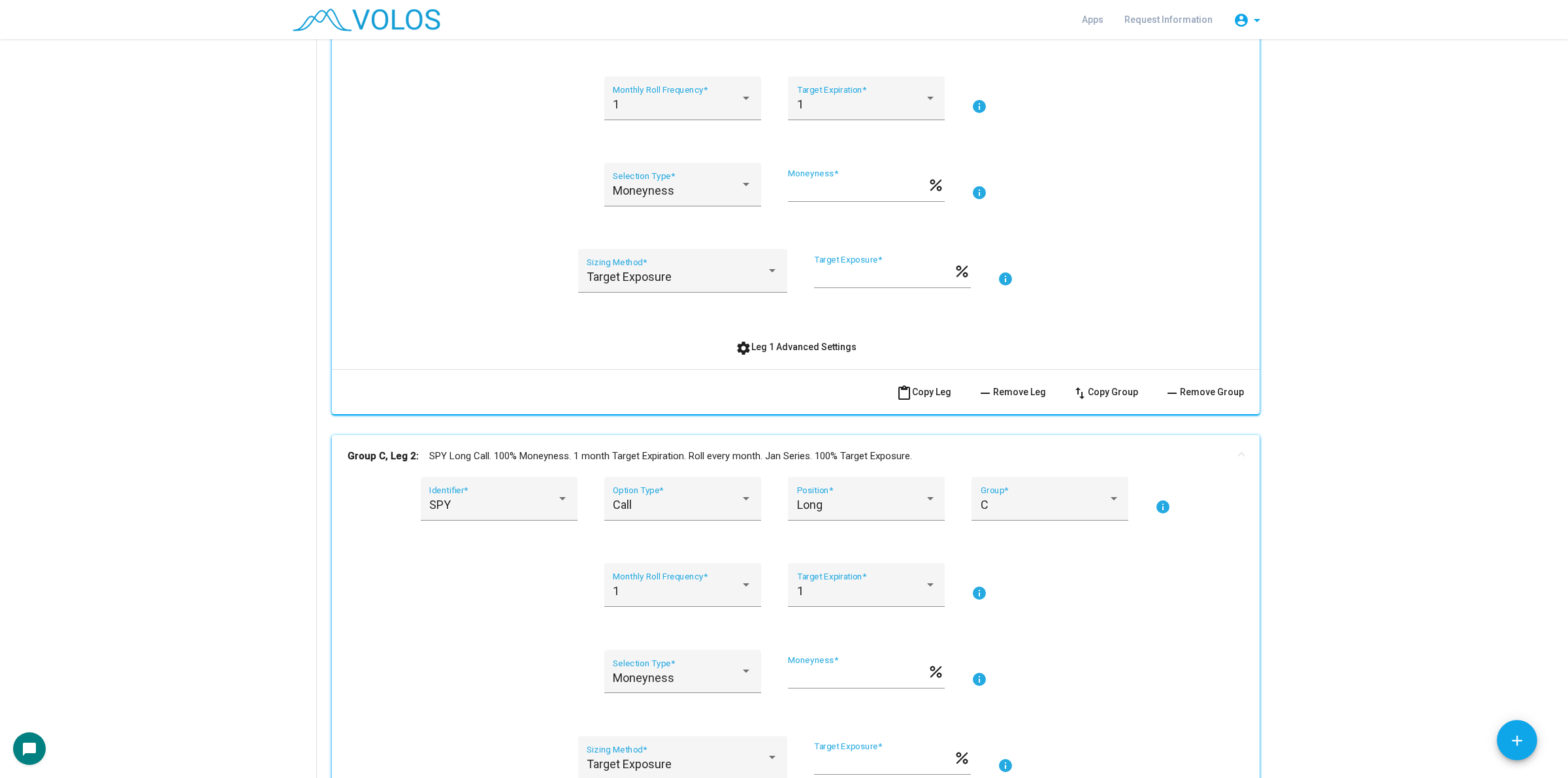
click at [798, 344] on span "settings Leg 1 Advanced Settings" at bounding box center [796, 347] width 121 height 11
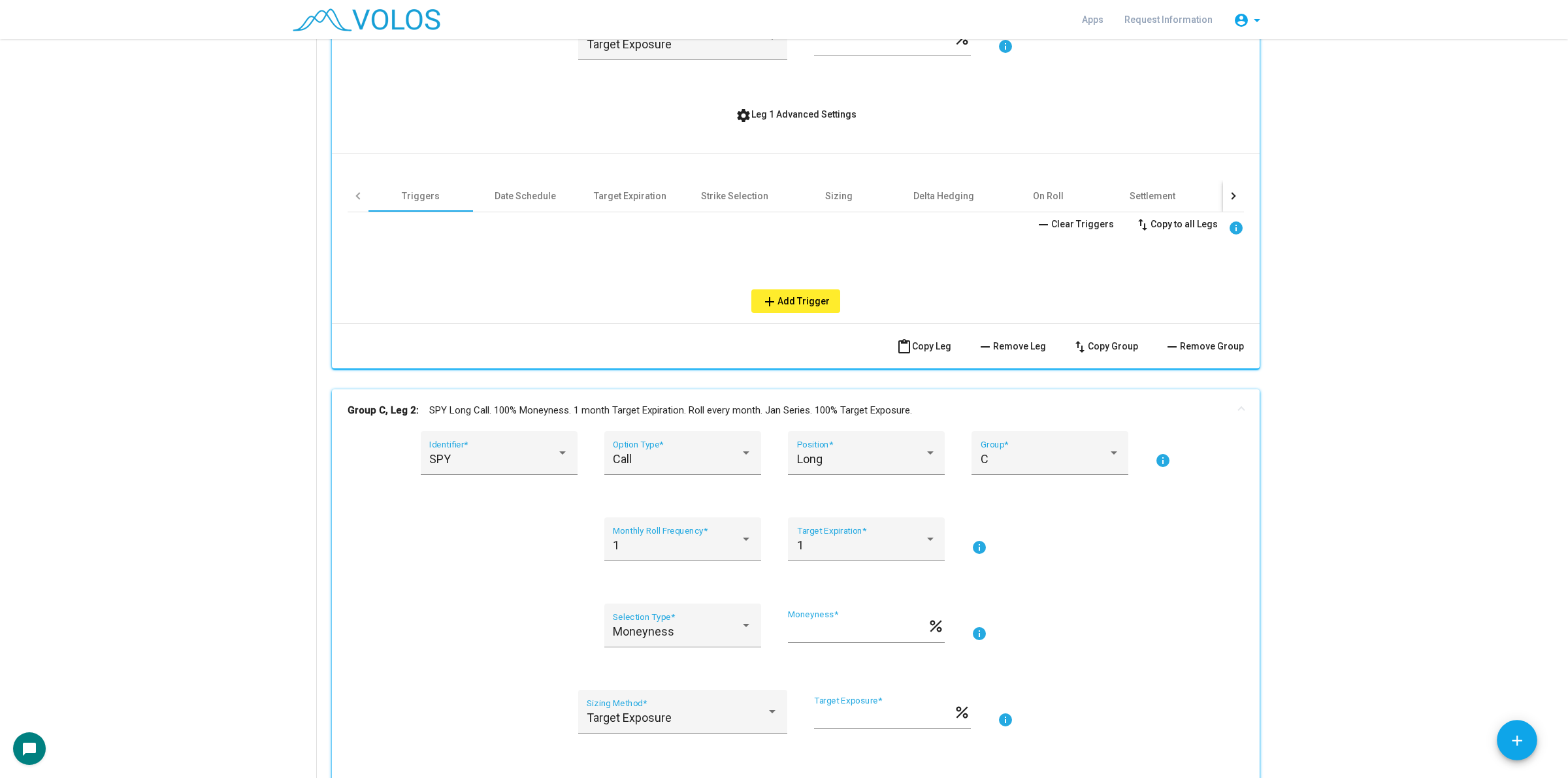
scroll to position [560, 0]
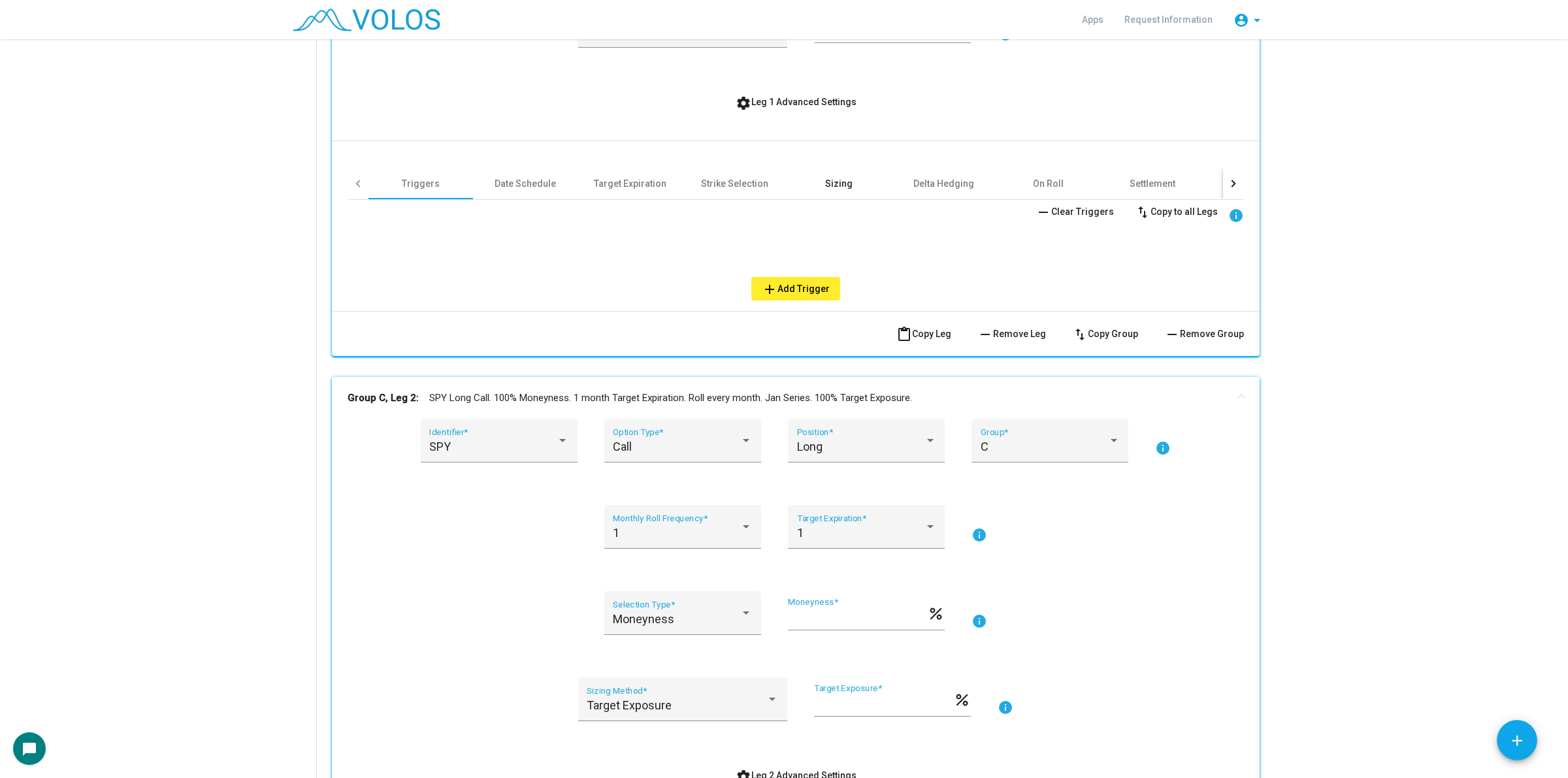
click at [833, 184] on div "Sizing" at bounding box center [839, 183] width 27 height 13
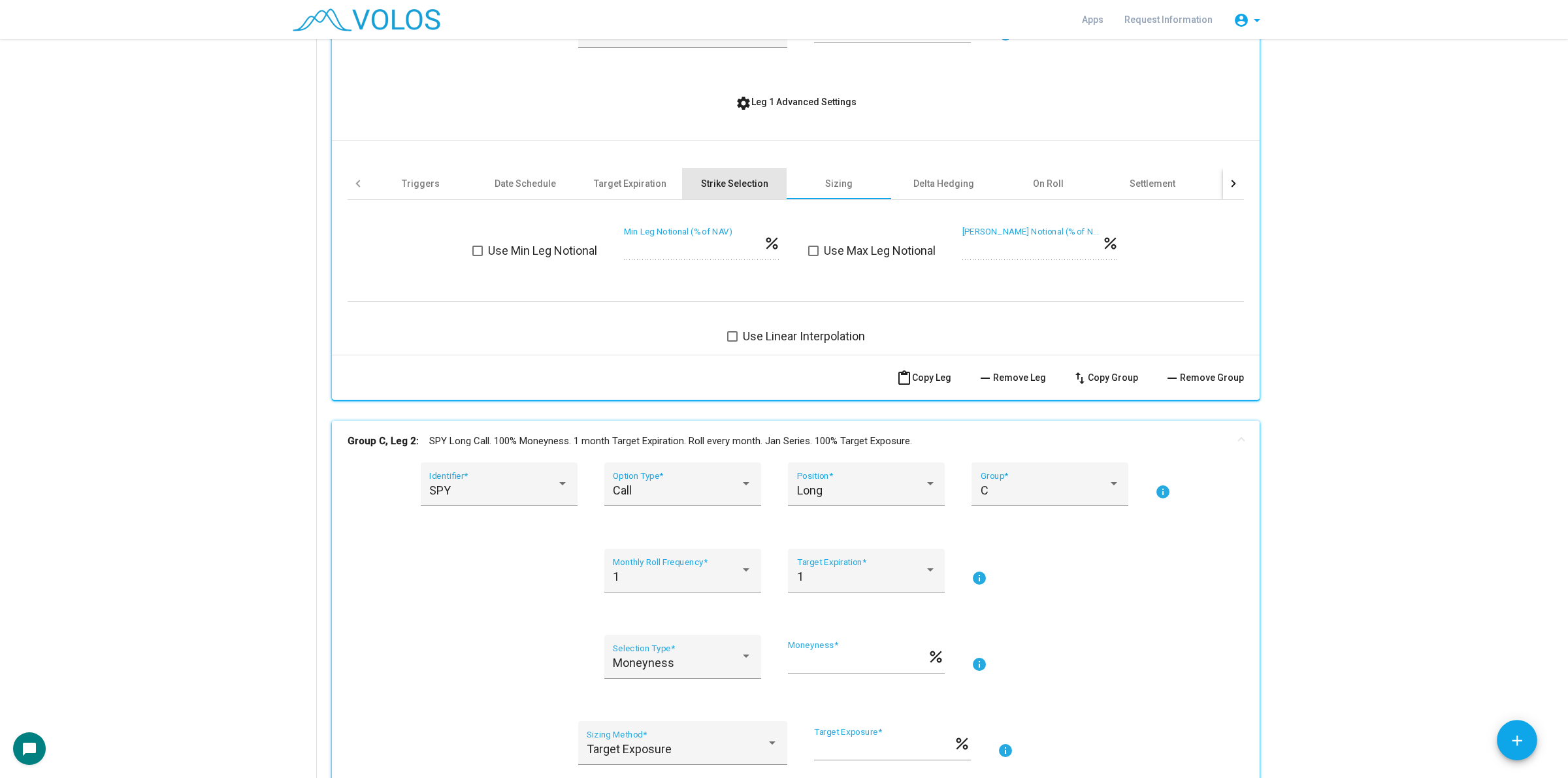
click at [750, 177] on div "Strike Selection" at bounding box center [734, 183] width 67 height 13
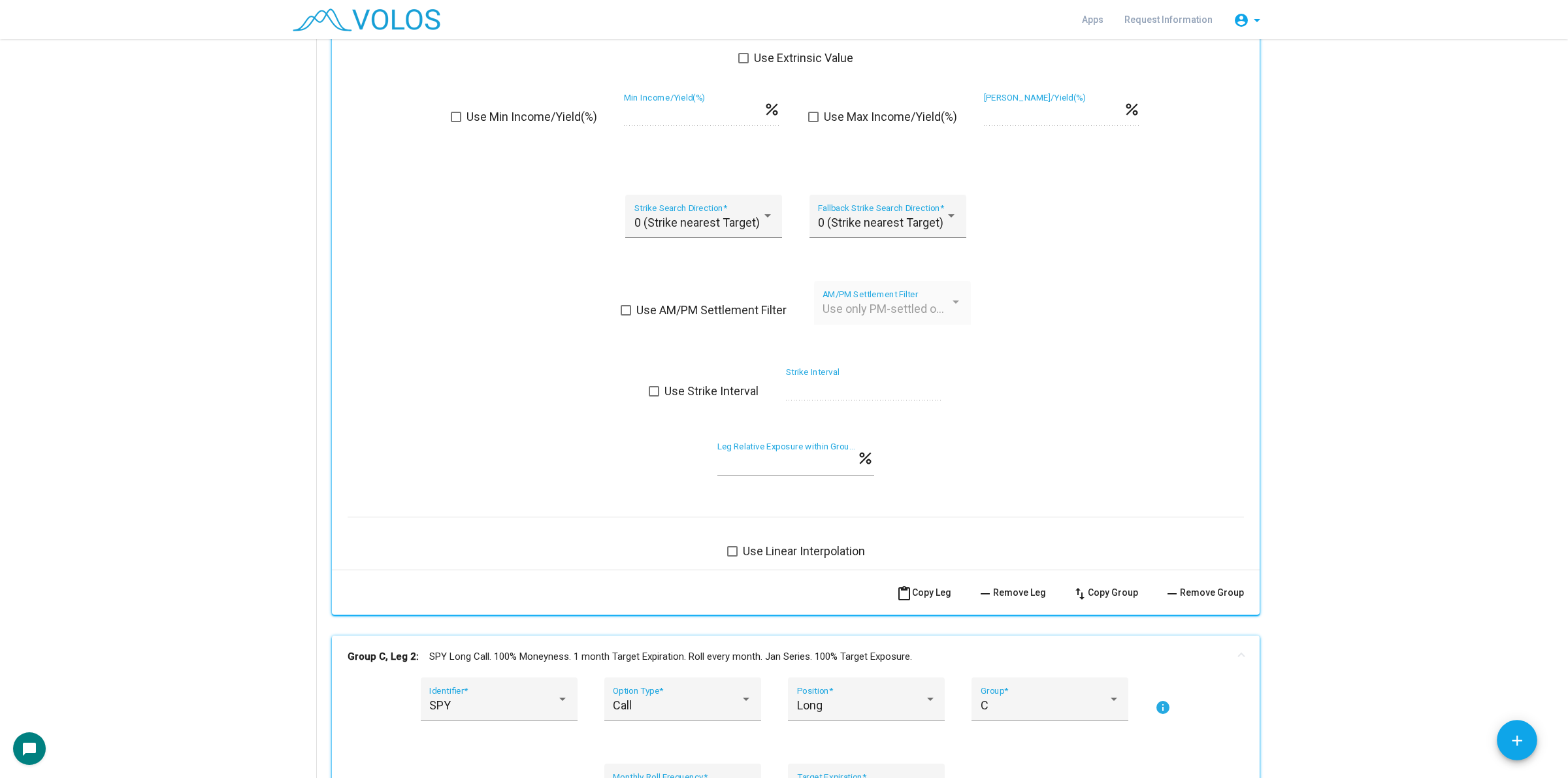
scroll to position [1050, 0]
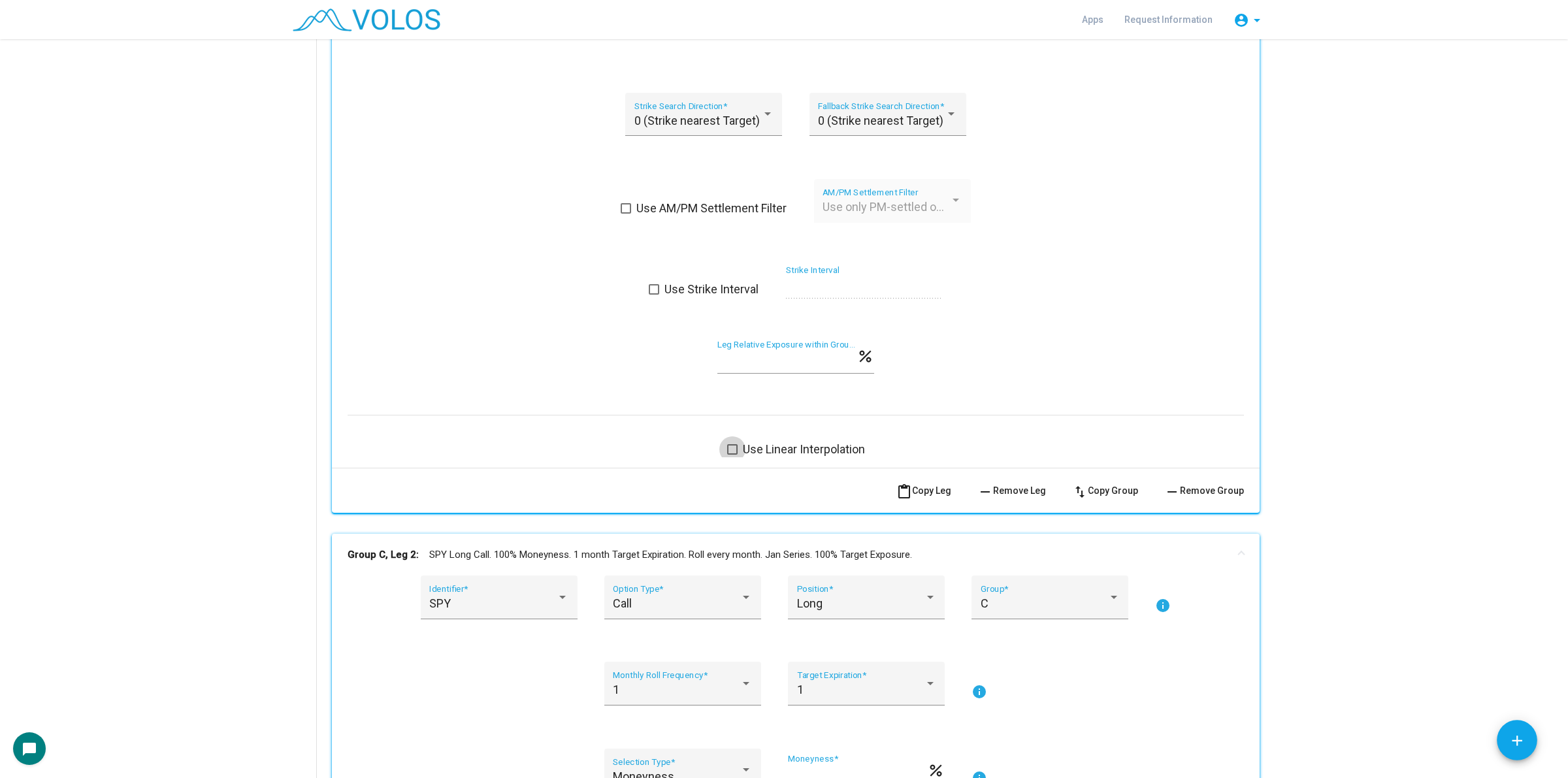
click at [823, 443] on span "Use Linear Interpolation" at bounding box center [804, 450] width 122 height 16
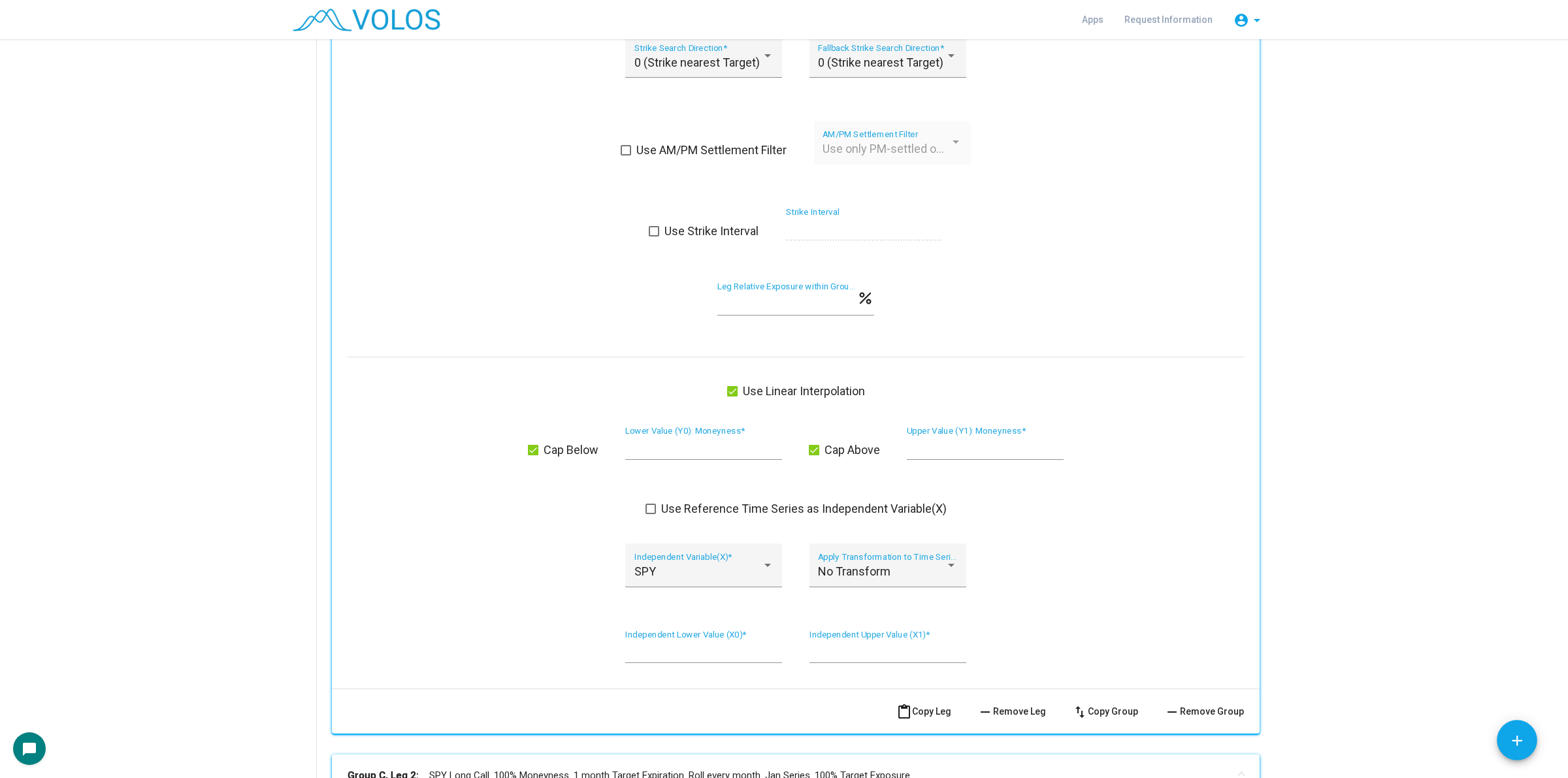
scroll to position [1377, 0]
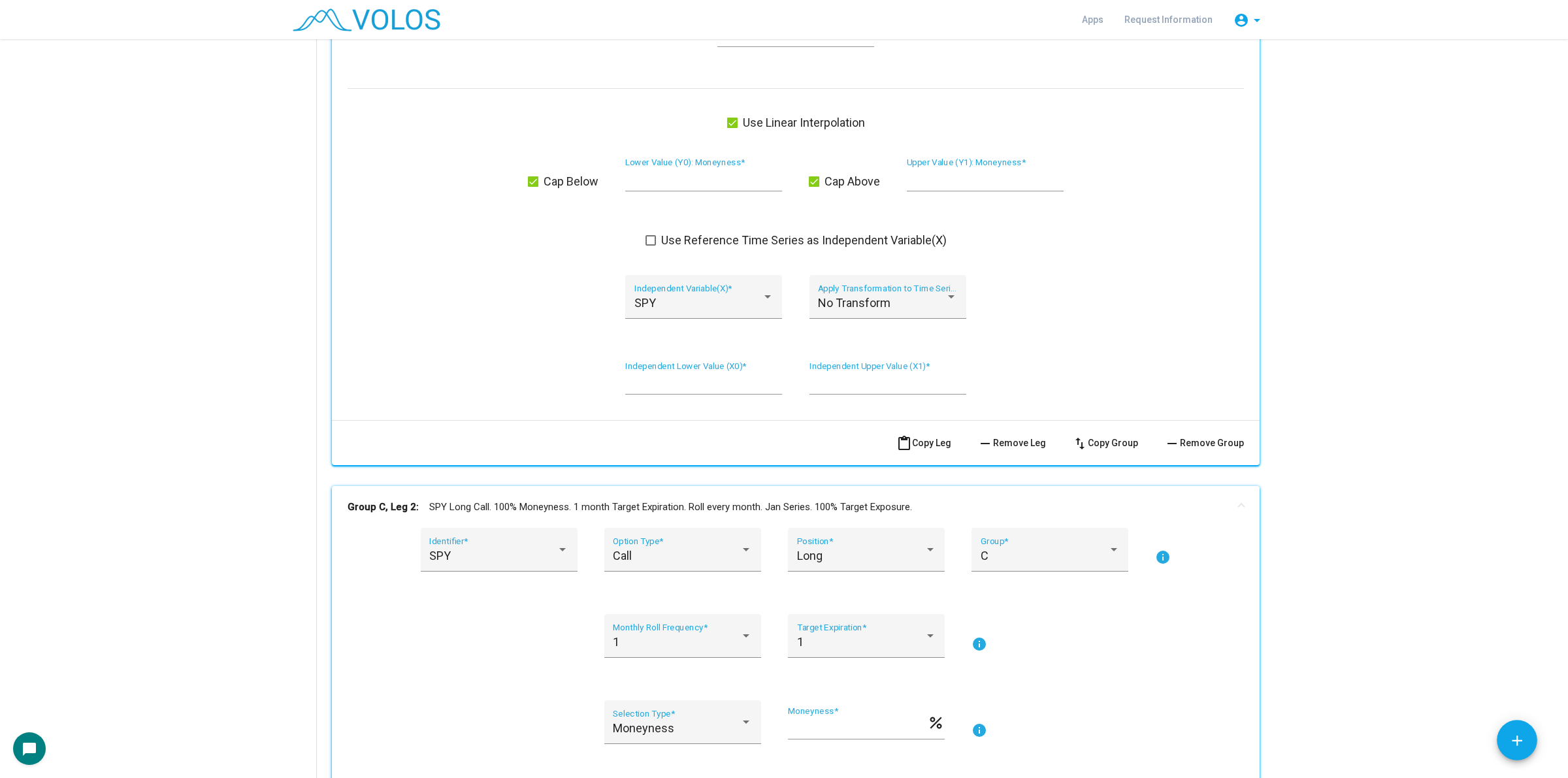
click at [660, 184] on input "*" at bounding box center [704, 178] width 157 height 13
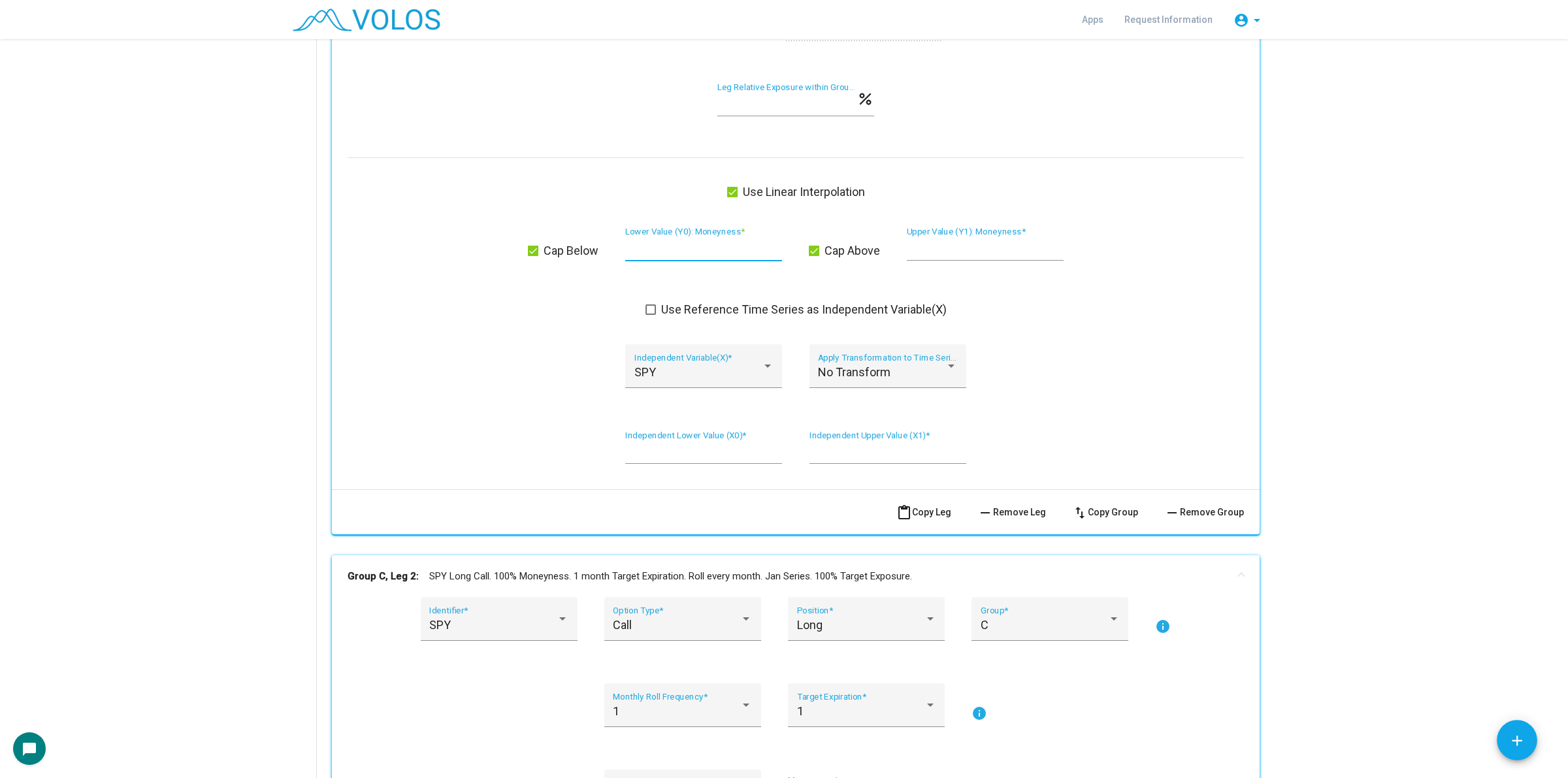
scroll to position [1308, 0]
click at [632, 458] on div "* Independent Lower Value (X0) *" at bounding box center [704, 447] width 157 height 34
click at [830, 363] on div "No Transform Apply Transformation to Time Series *" at bounding box center [888, 370] width 139 height 34
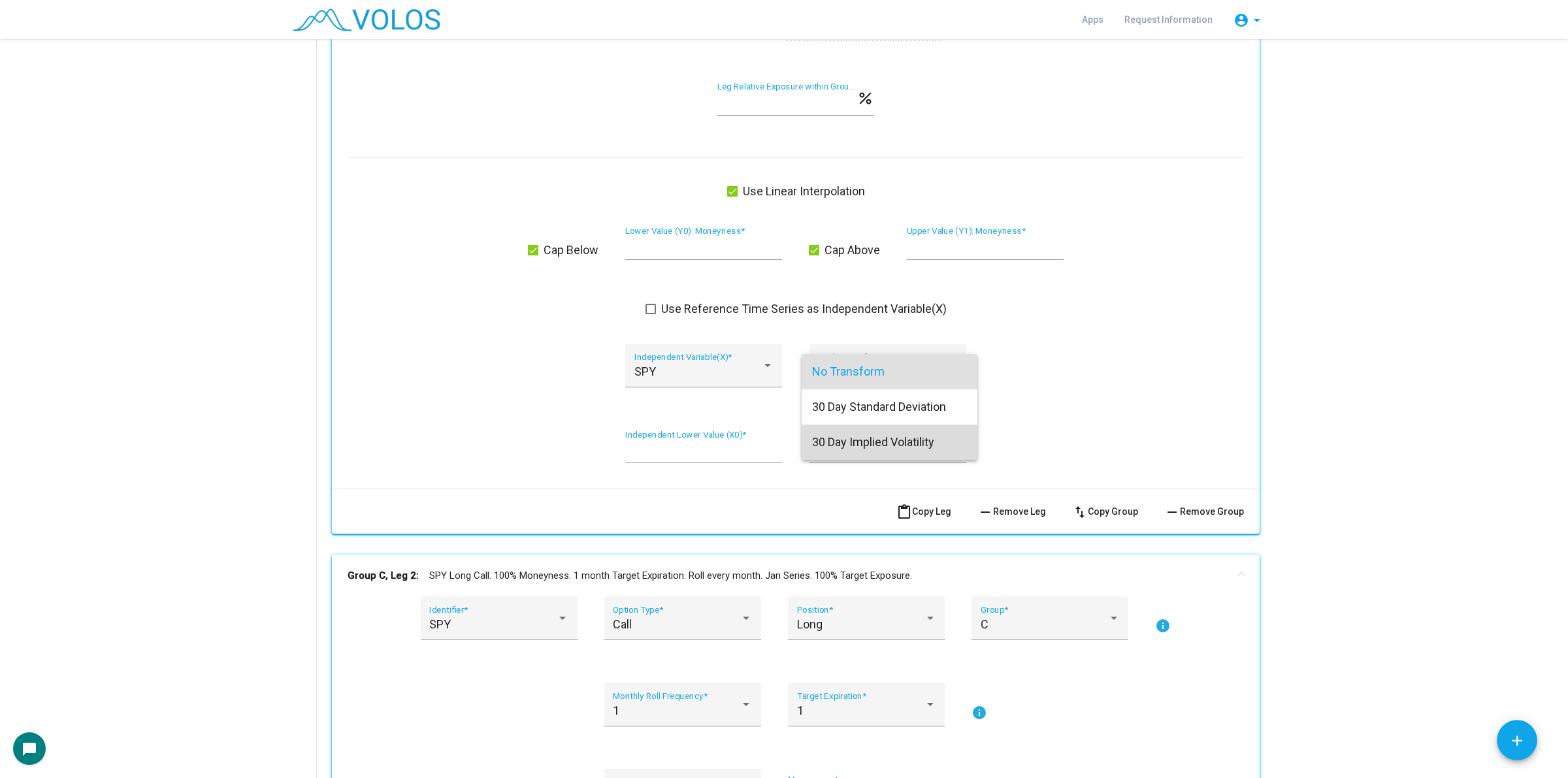
click at [917, 437] on span "30 Day Implied Volatility" at bounding box center [889, 442] width 155 height 35
click at [975, 392] on div "SPY Independent Variable(X) * 30 Day Implied Volatility Apply Transformation to…" at bounding box center [795, 373] width 896 height 59
click at [716, 383] on div "SPY Independent Variable(X) *" at bounding box center [704, 370] width 139 height 34
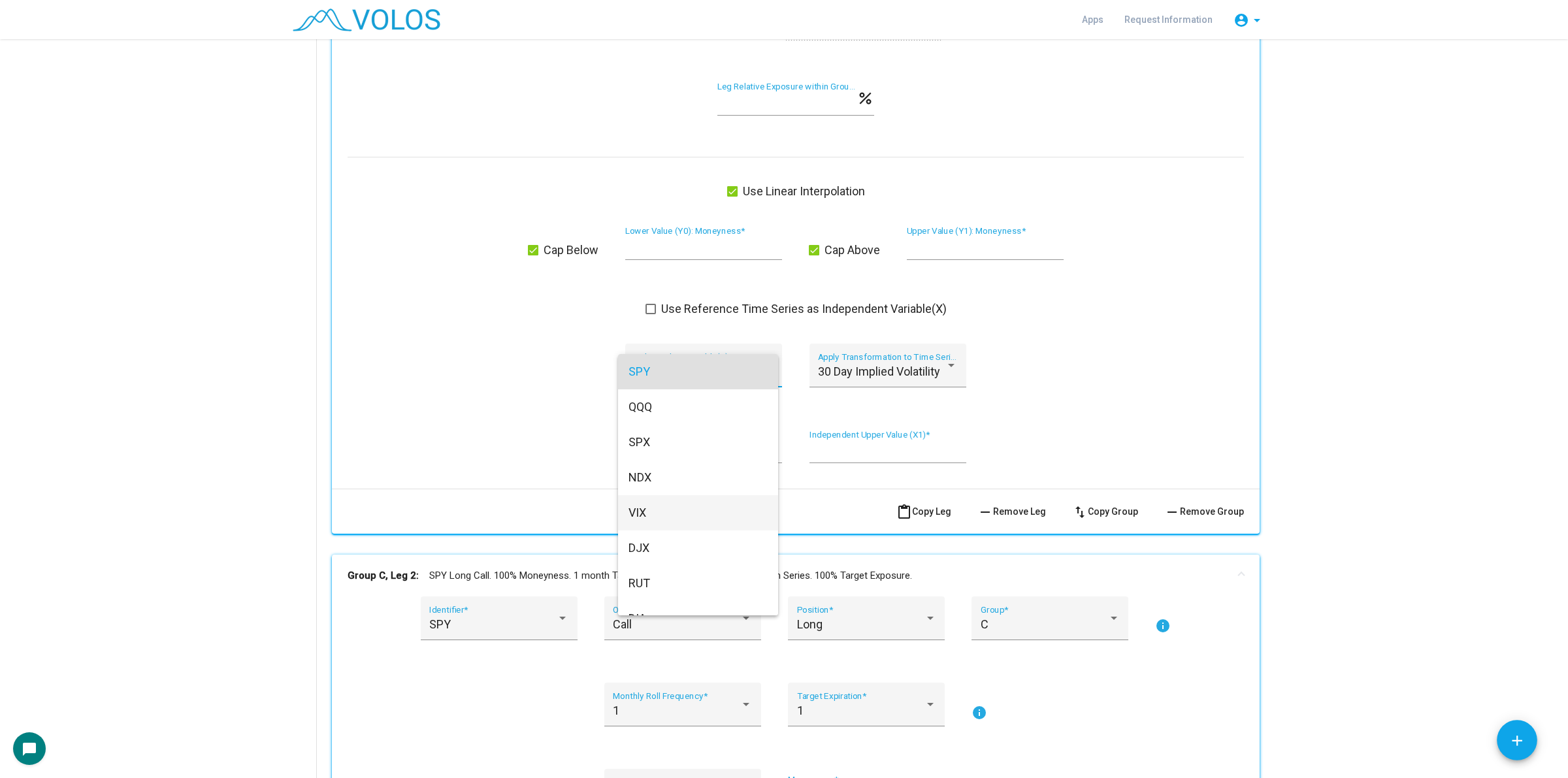
click at [671, 514] on span "VIX" at bounding box center [698, 513] width 139 height 35
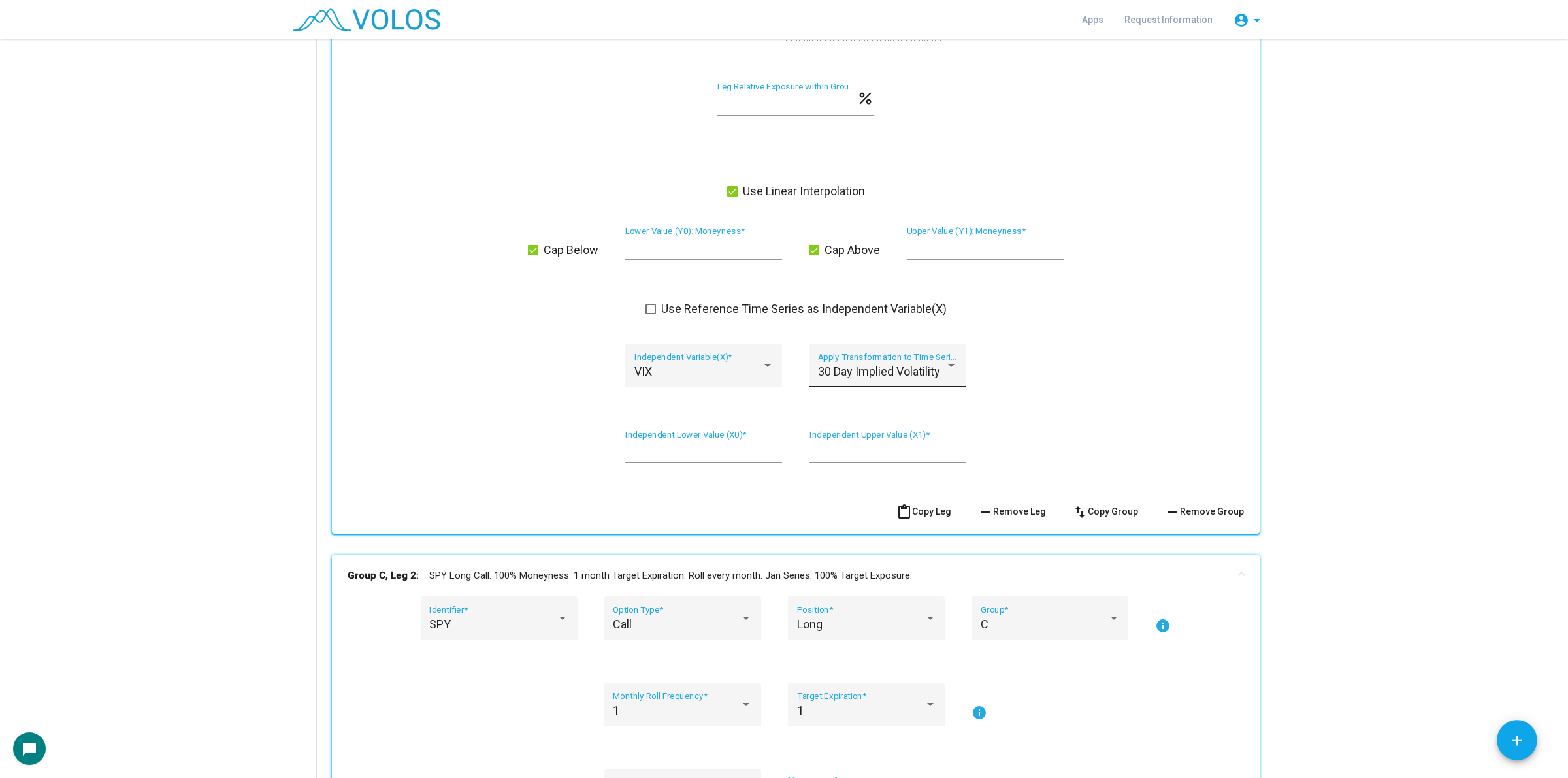
click at [868, 364] on div "30 Day Implied Volatility Apply Transformation to Time Series *" at bounding box center [888, 370] width 139 height 34
click at [901, 297] on span "No Transform" at bounding box center [889, 301] width 155 height 35
click at [694, 452] on input "*" at bounding box center [704, 451] width 157 height 13
type input "**"
click at [880, 452] on input "**" at bounding box center [888, 451] width 157 height 13
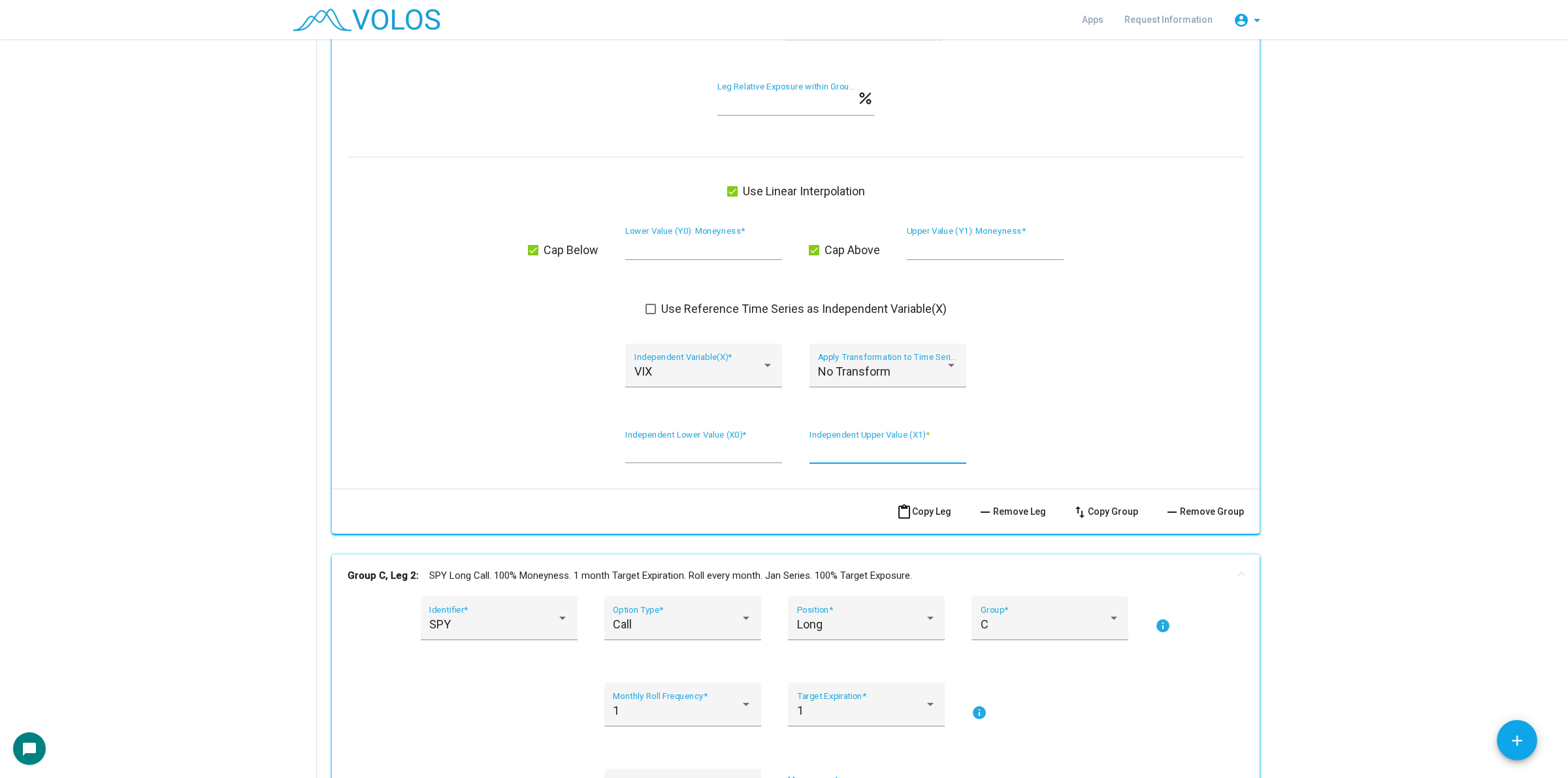
type input "*"
type input "**"
click at [642, 247] on input "*" at bounding box center [704, 247] width 157 height 13
type input "***"
type input "**"
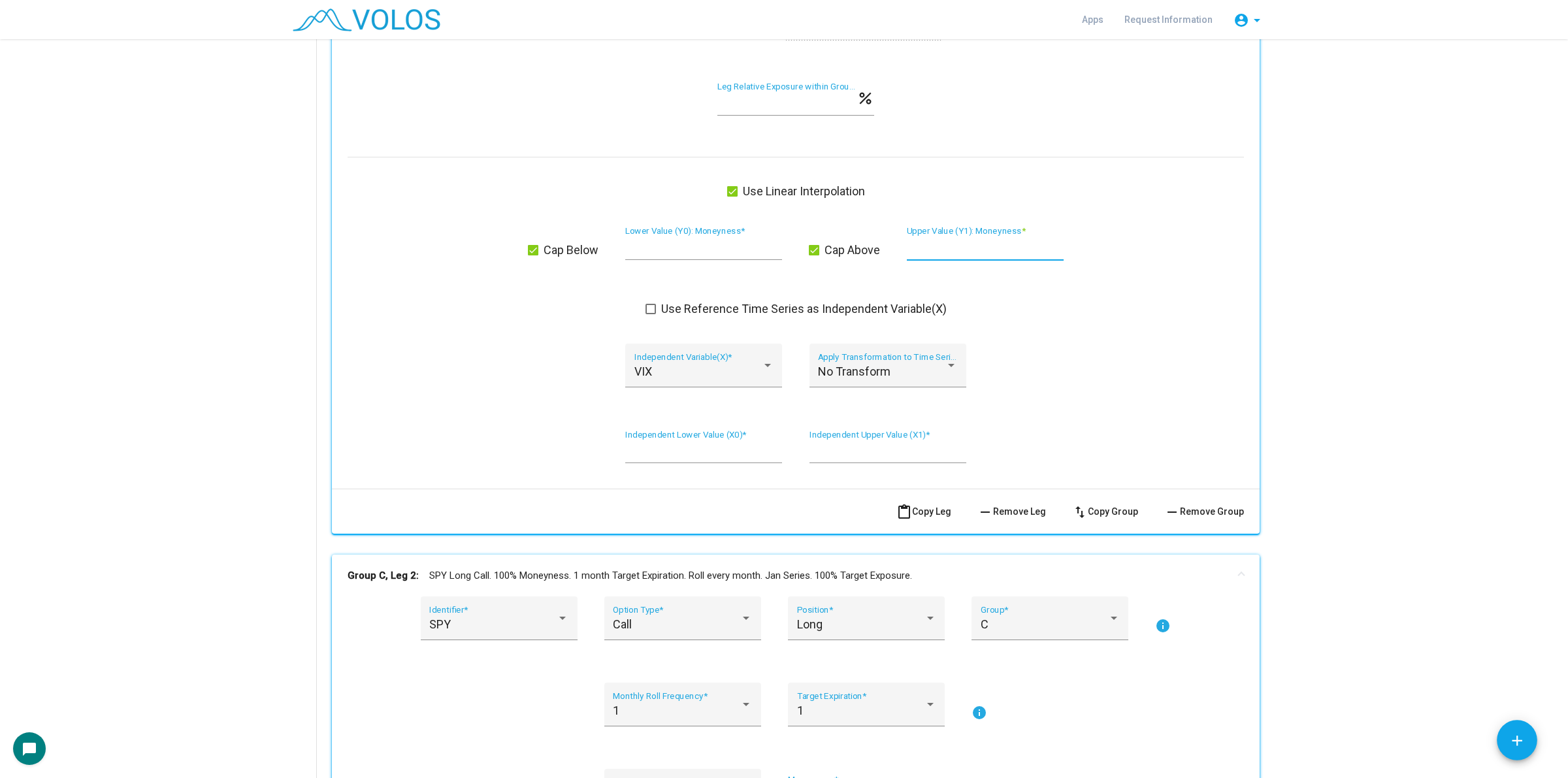
click at [824, 255] on span "Cap Above" at bounding box center [852, 250] width 56 height 16
click at [572, 249] on span "Cap Below" at bounding box center [571, 250] width 55 height 16
click at [1259, 303] on div "Group B, Leg 1: SPY Short Put. 105% Moneyness. 1 month Target Expiration. Roll …" at bounding box center [795, 48] width 959 height 2186
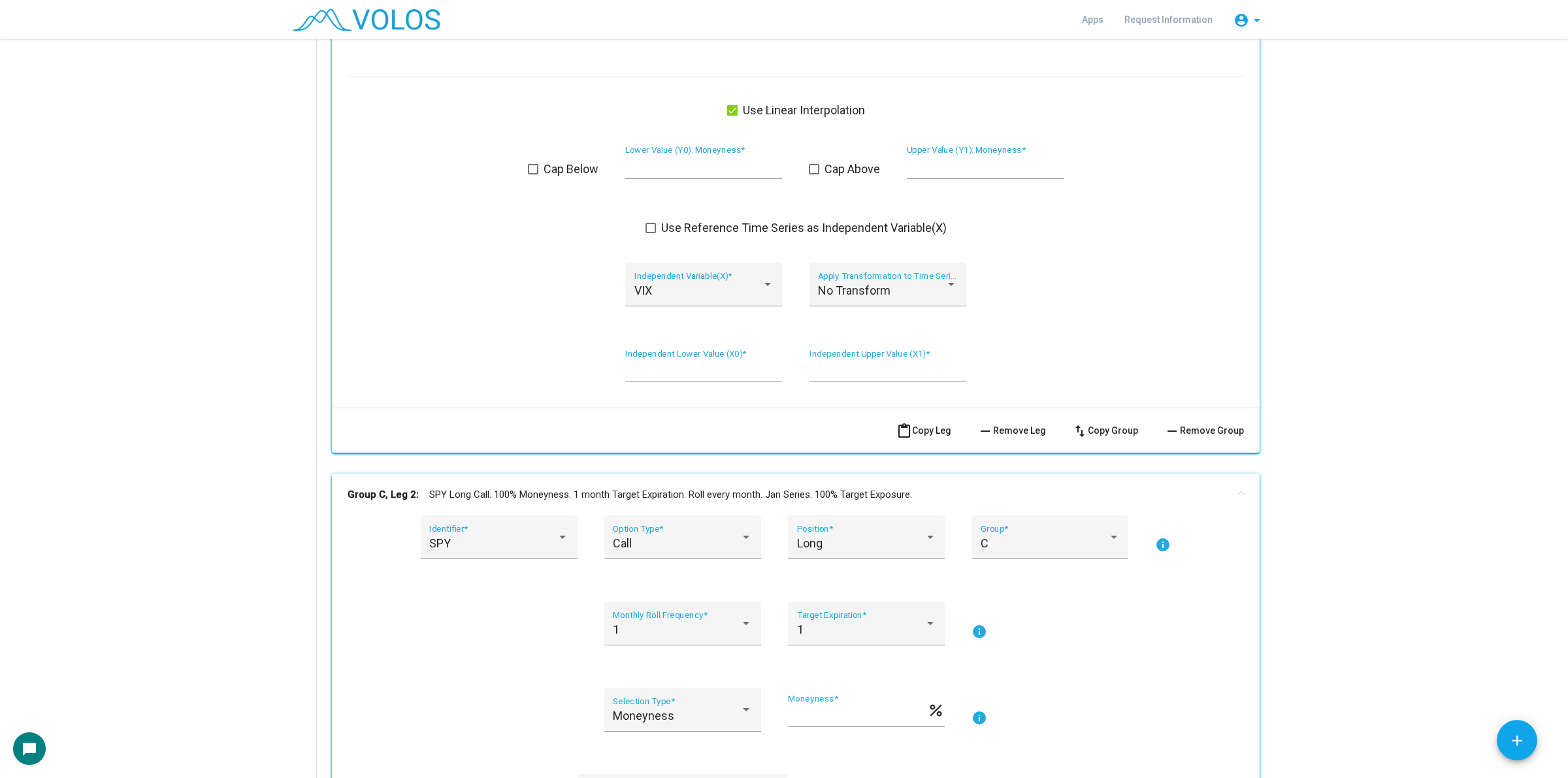
scroll to position [1391, 0]
click at [628, 368] on input "**" at bounding box center [704, 369] width 157 height 13
type input "**"
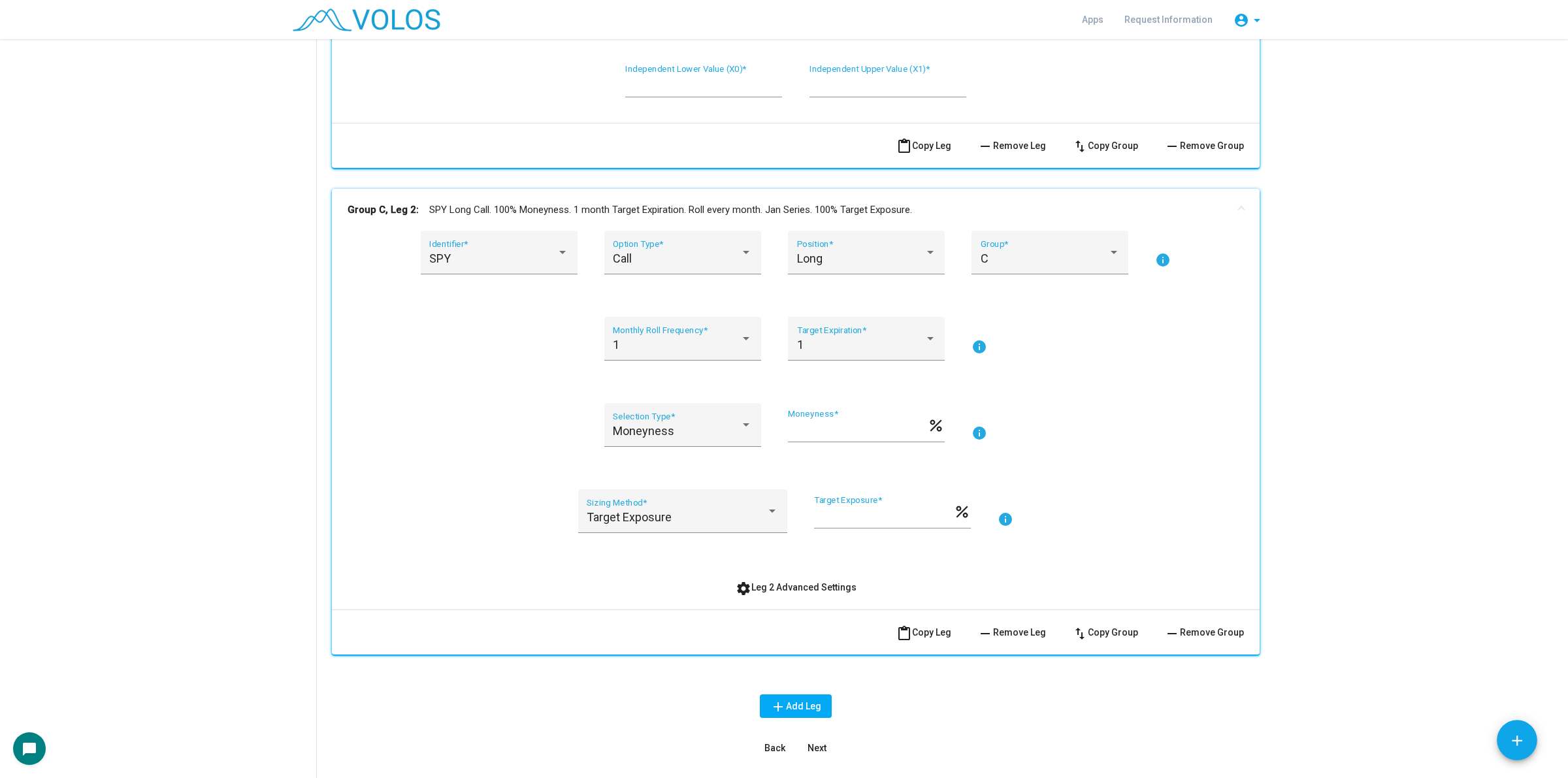
scroll to position [1781, 0]
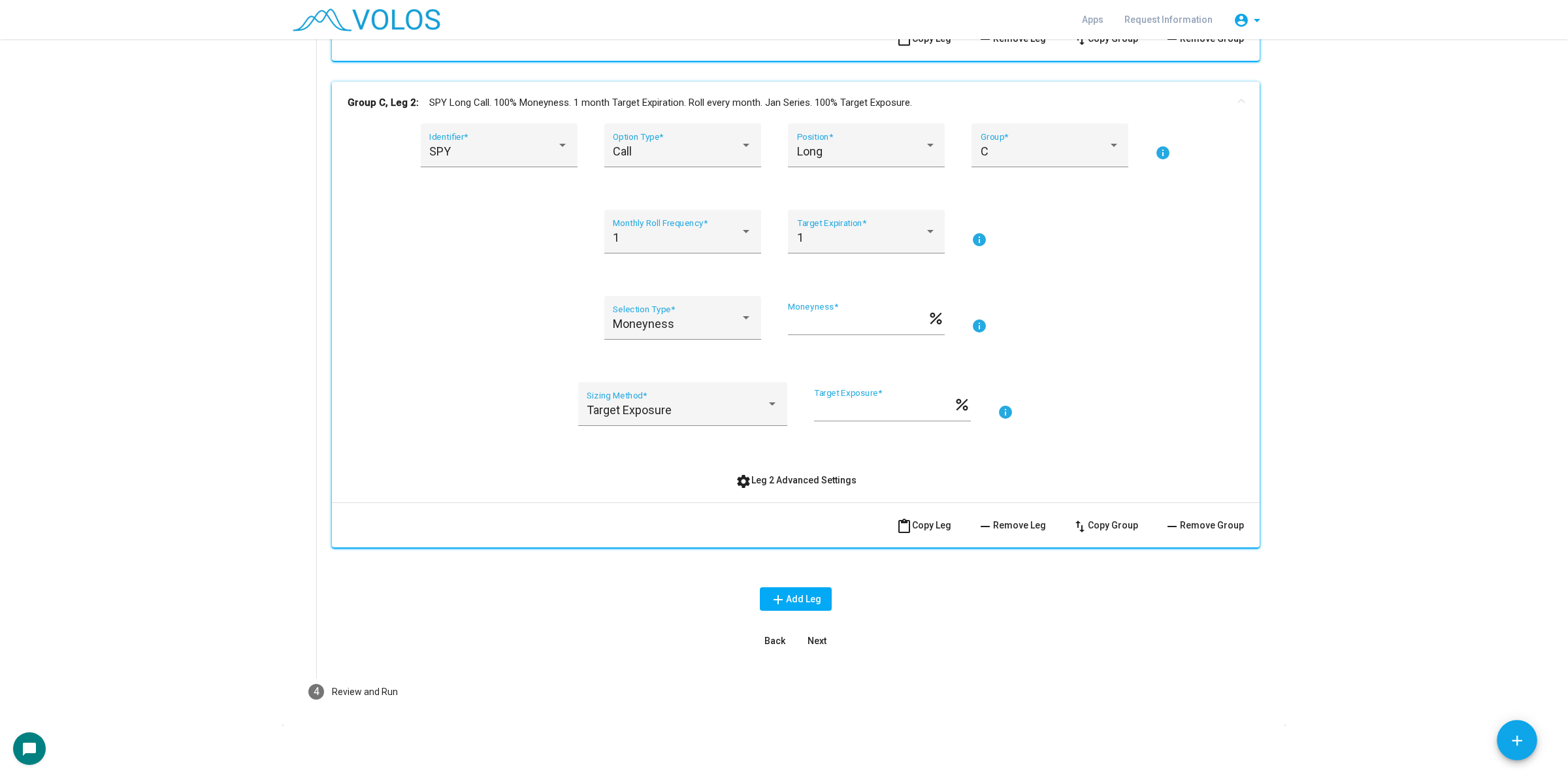
click at [759, 482] on span "settings Leg 2 Advanced Settings" at bounding box center [796, 480] width 121 height 11
drag, startPoint x: 759, startPoint y: 482, endPoint x: 982, endPoint y: 479, distance: 223.0
click at [759, 482] on span "settings Leg 2 Advanced Settings" at bounding box center [796, 480] width 121 height 11
click at [755, 478] on span "settings Leg 2 Advanced Settings" at bounding box center [796, 480] width 121 height 11
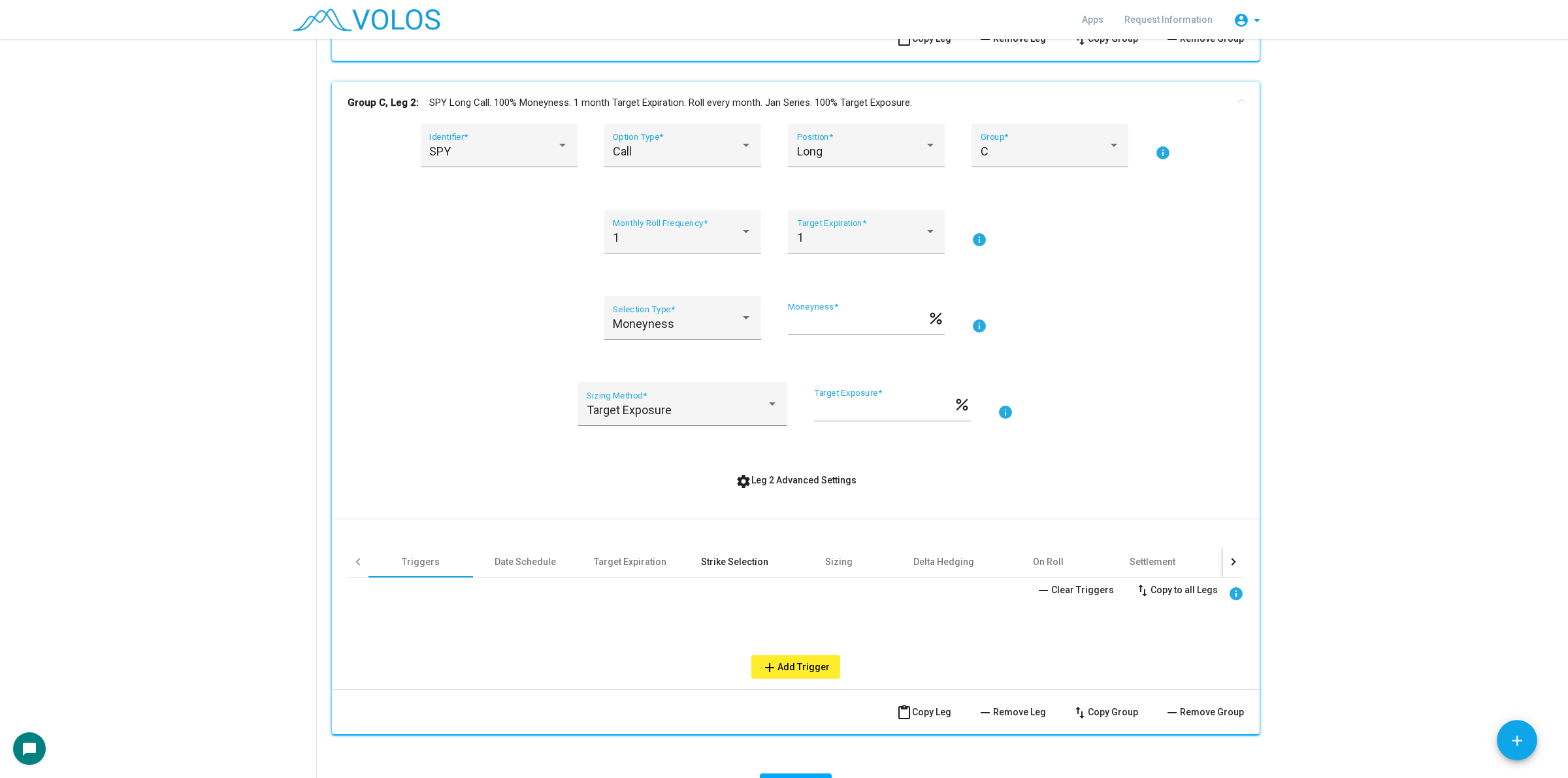
click at [741, 555] on div "Strike Selection" at bounding box center [734, 562] width 67 height 13
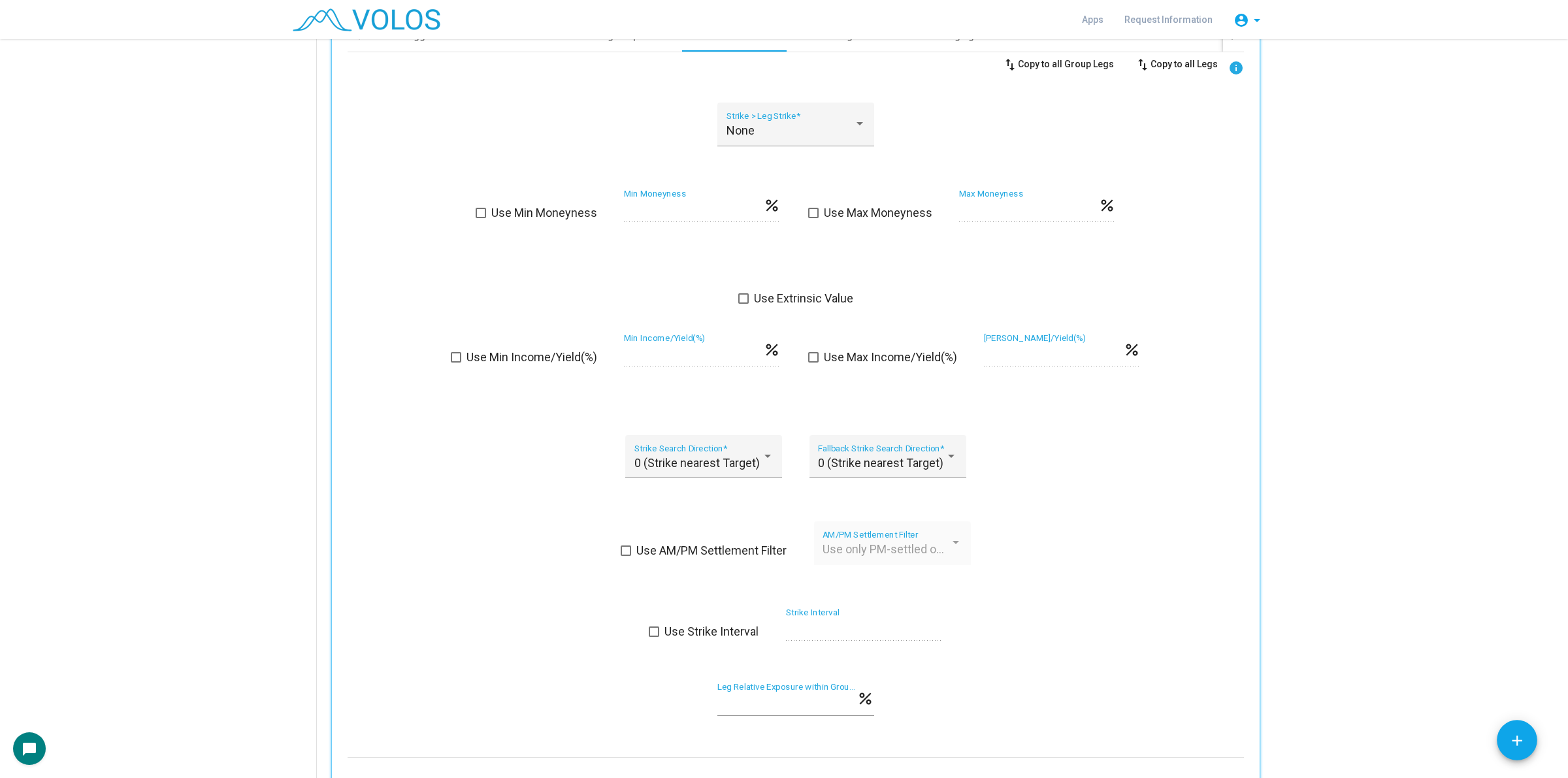
scroll to position [2615, 0]
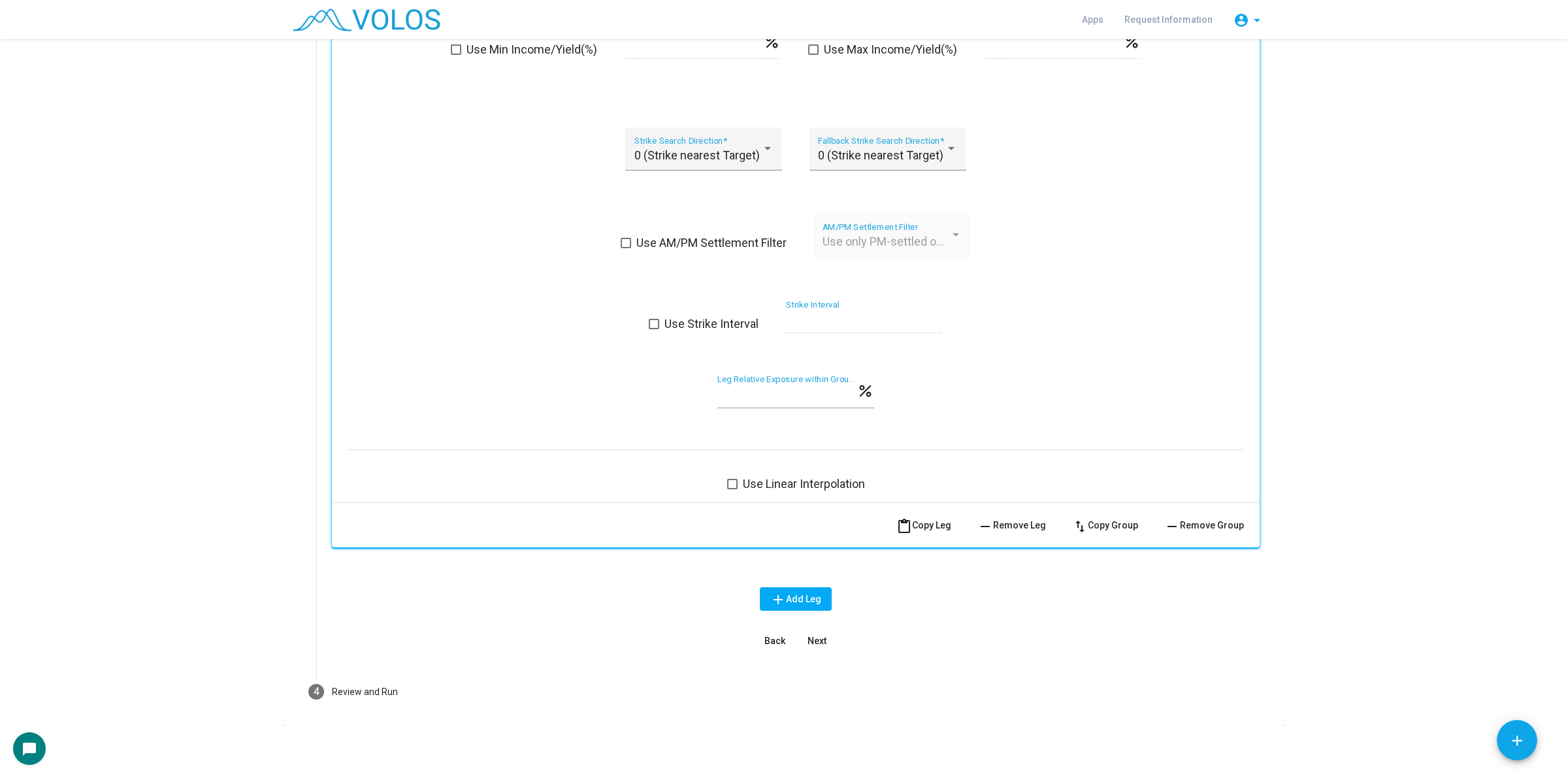
click at [772, 480] on span "Use Linear Interpolation" at bounding box center [804, 484] width 122 height 16
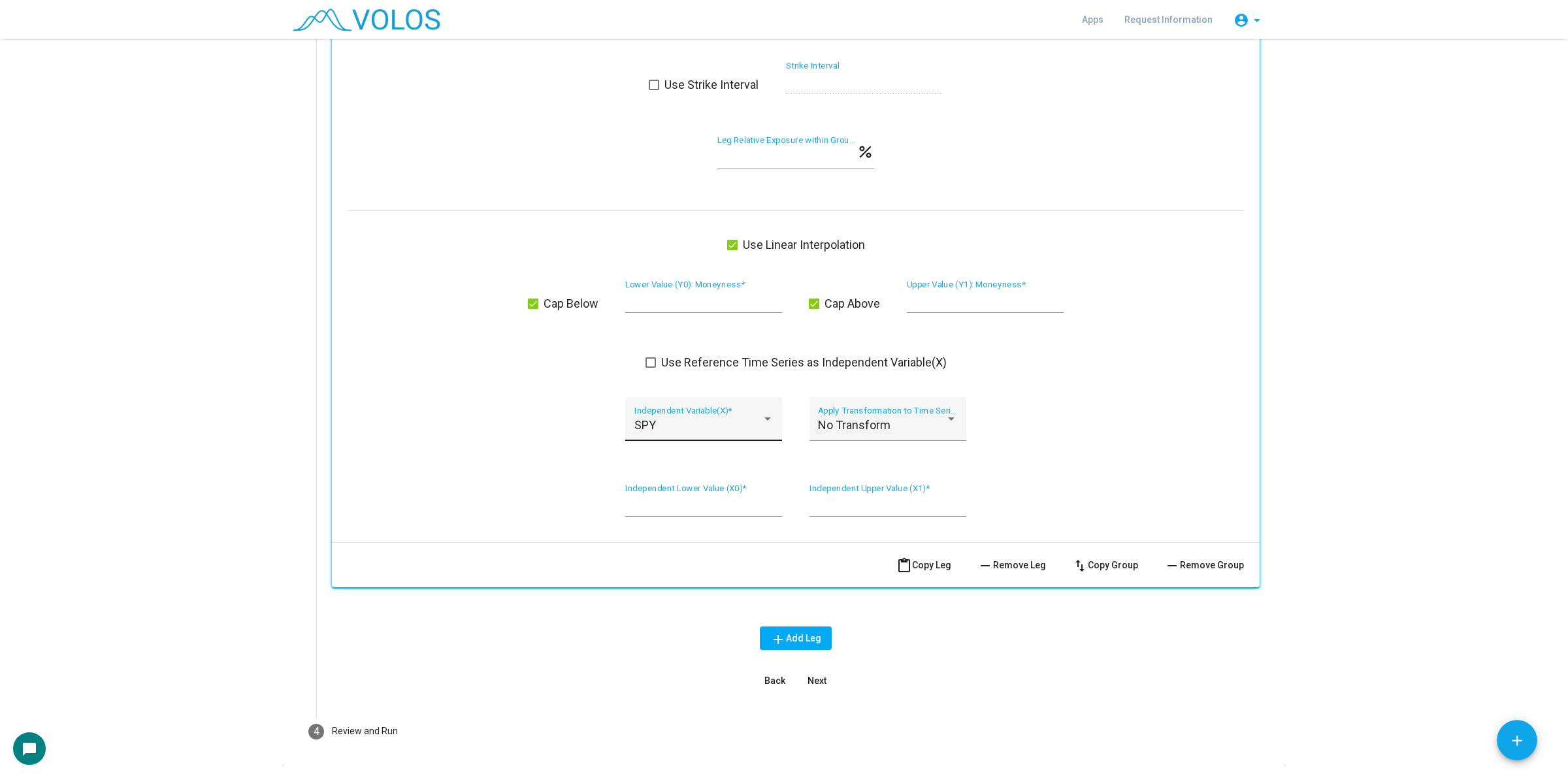
scroll to position [2855, 0]
click at [704, 419] on div "SPY" at bounding box center [698, 424] width 127 height 13
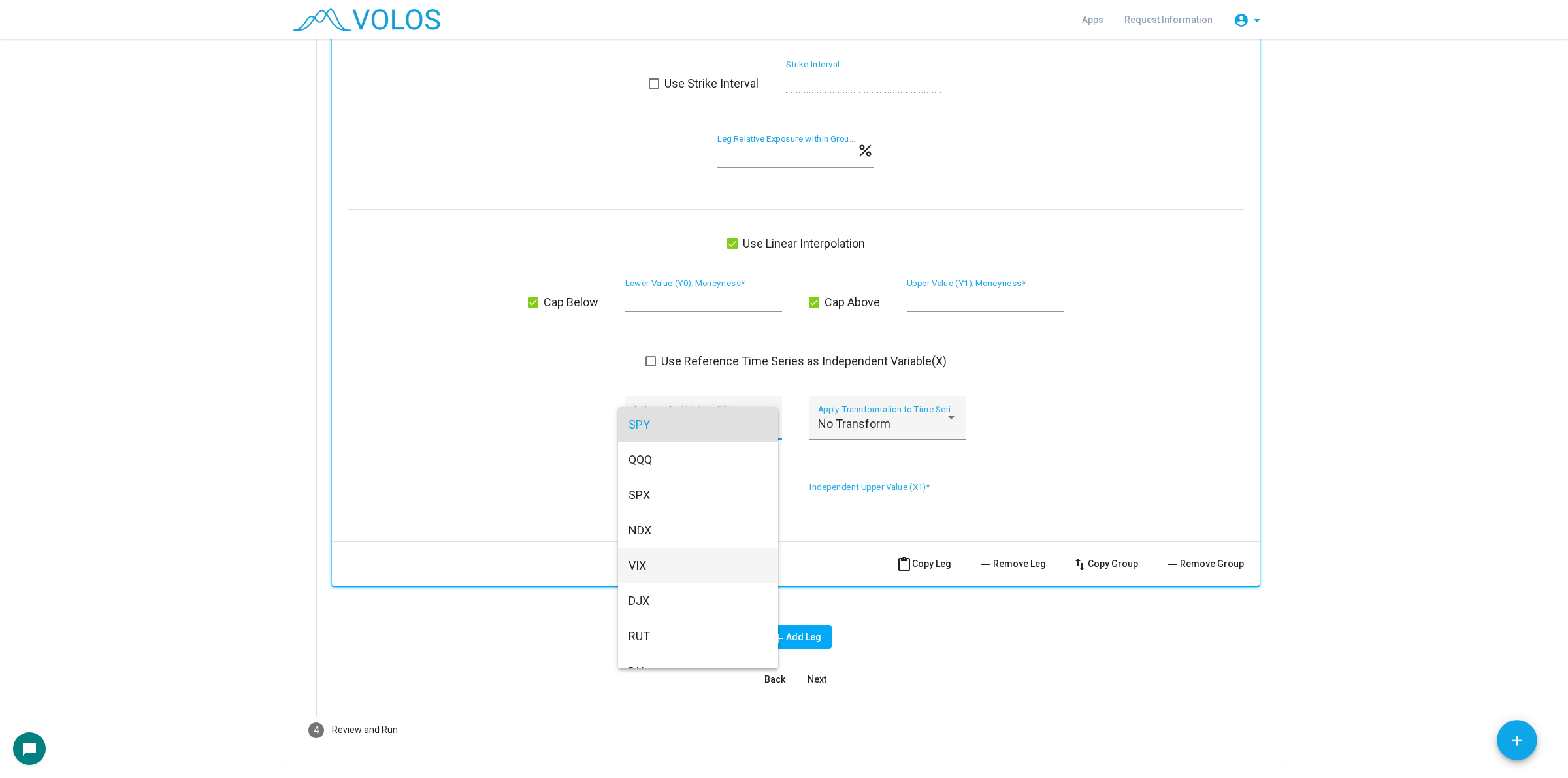
click at [678, 573] on span "VIX" at bounding box center [698, 565] width 139 height 35
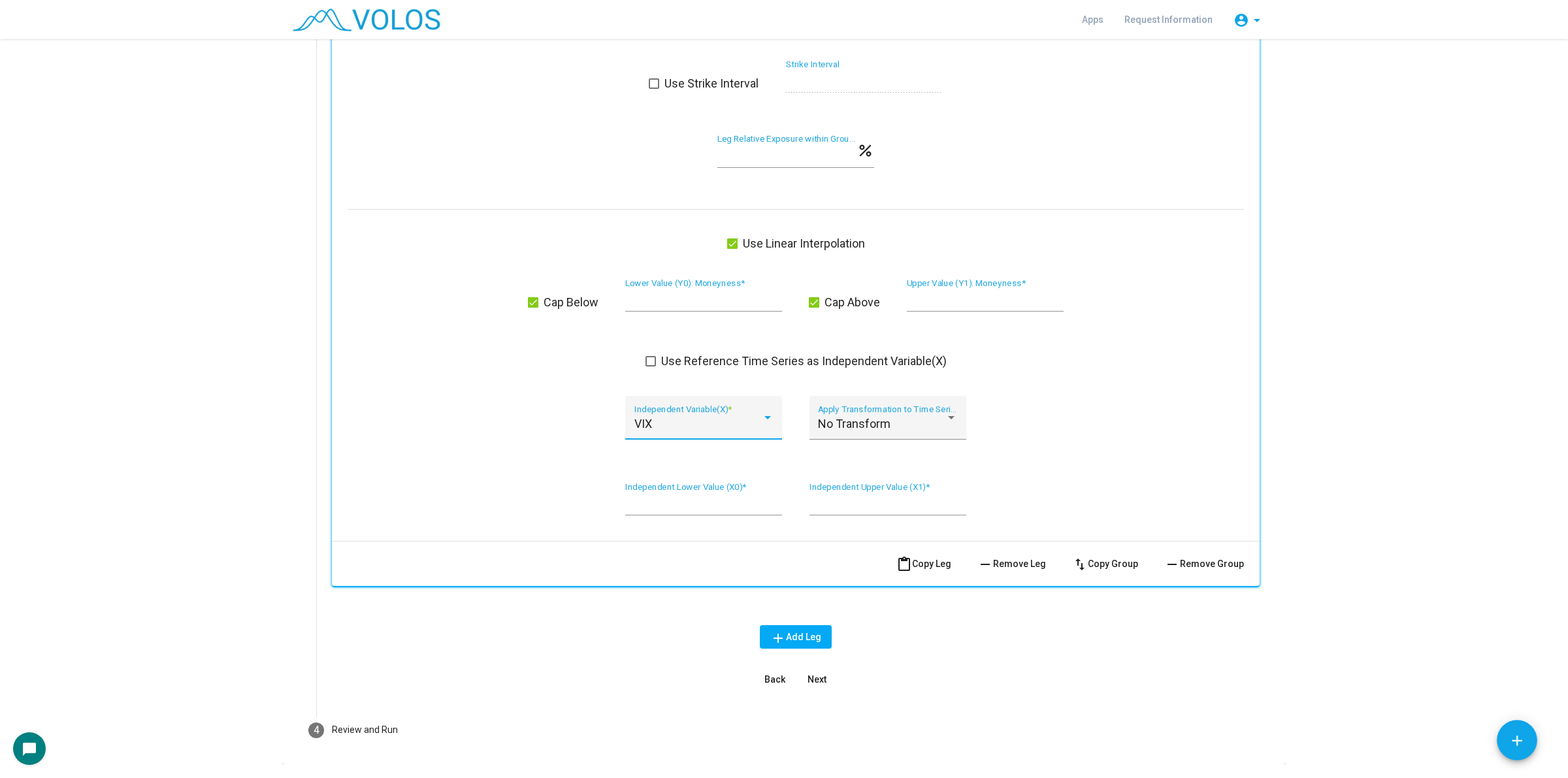
click at [579, 294] on div "Cap Below * Lower Value (Y0): Moneyness * Cap Above ** Upper Value (Y1): Moneyn…" at bounding box center [795, 302] width 896 height 48
click at [670, 304] on input "*" at bounding box center [704, 299] width 157 height 13
type input "**"
click at [652, 507] on input "*" at bounding box center [704, 504] width 157 height 13
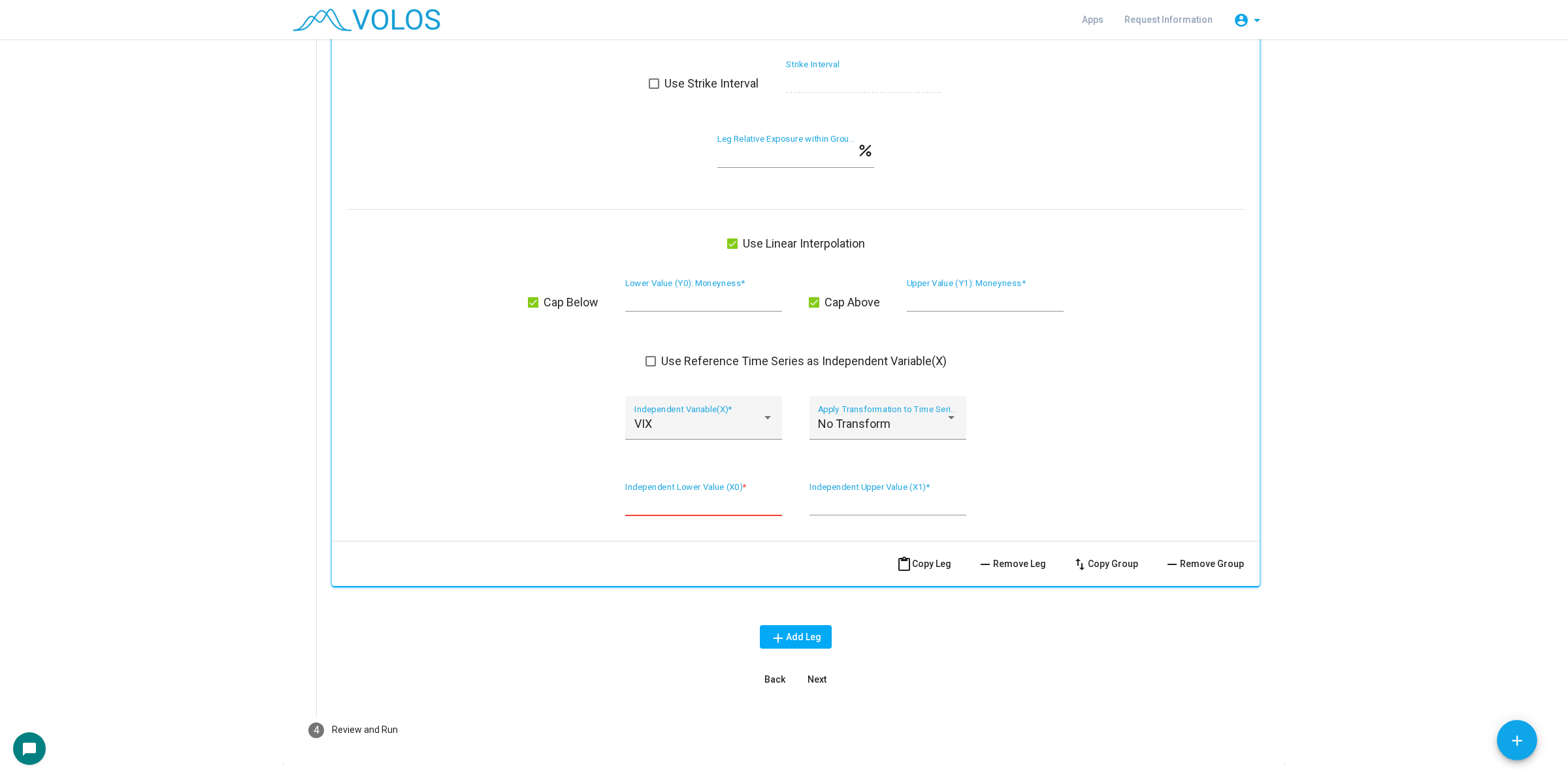
type input "*"
type input "**"
click at [811, 500] on input "**" at bounding box center [888, 504] width 157 height 13
type input "**"
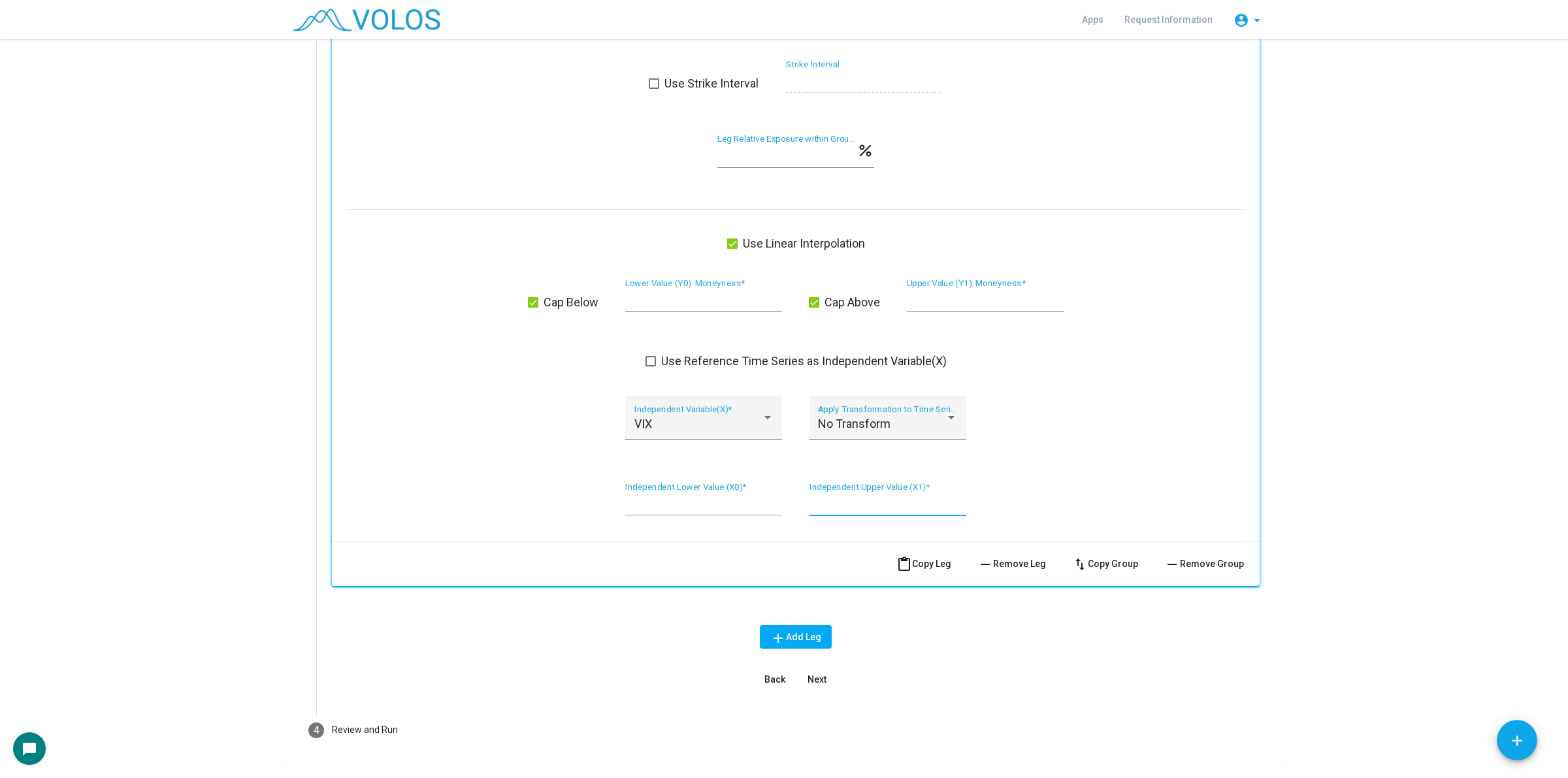
click at [951, 302] on input "**" at bounding box center [985, 299] width 157 height 13
type input "***"
click at [1131, 363] on div "Use Reference Time Series as Independent Variable(X)" at bounding box center [795, 361] width 896 height 16
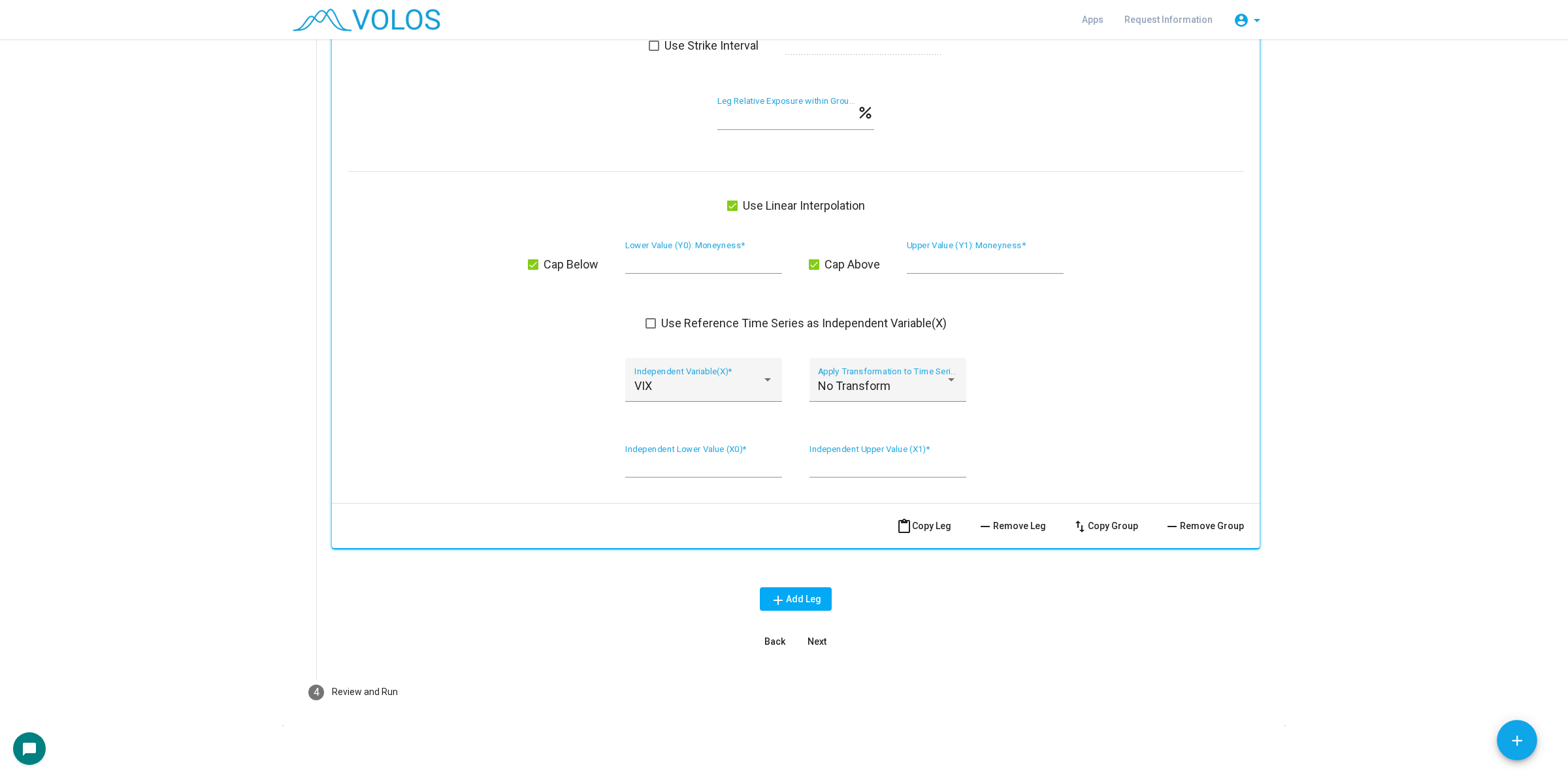
click at [814, 636] on span "Next" at bounding box center [817, 642] width 19 height 11
click at [814, 636] on div "**********" at bounding box center [784, 408] width 1568 height 739
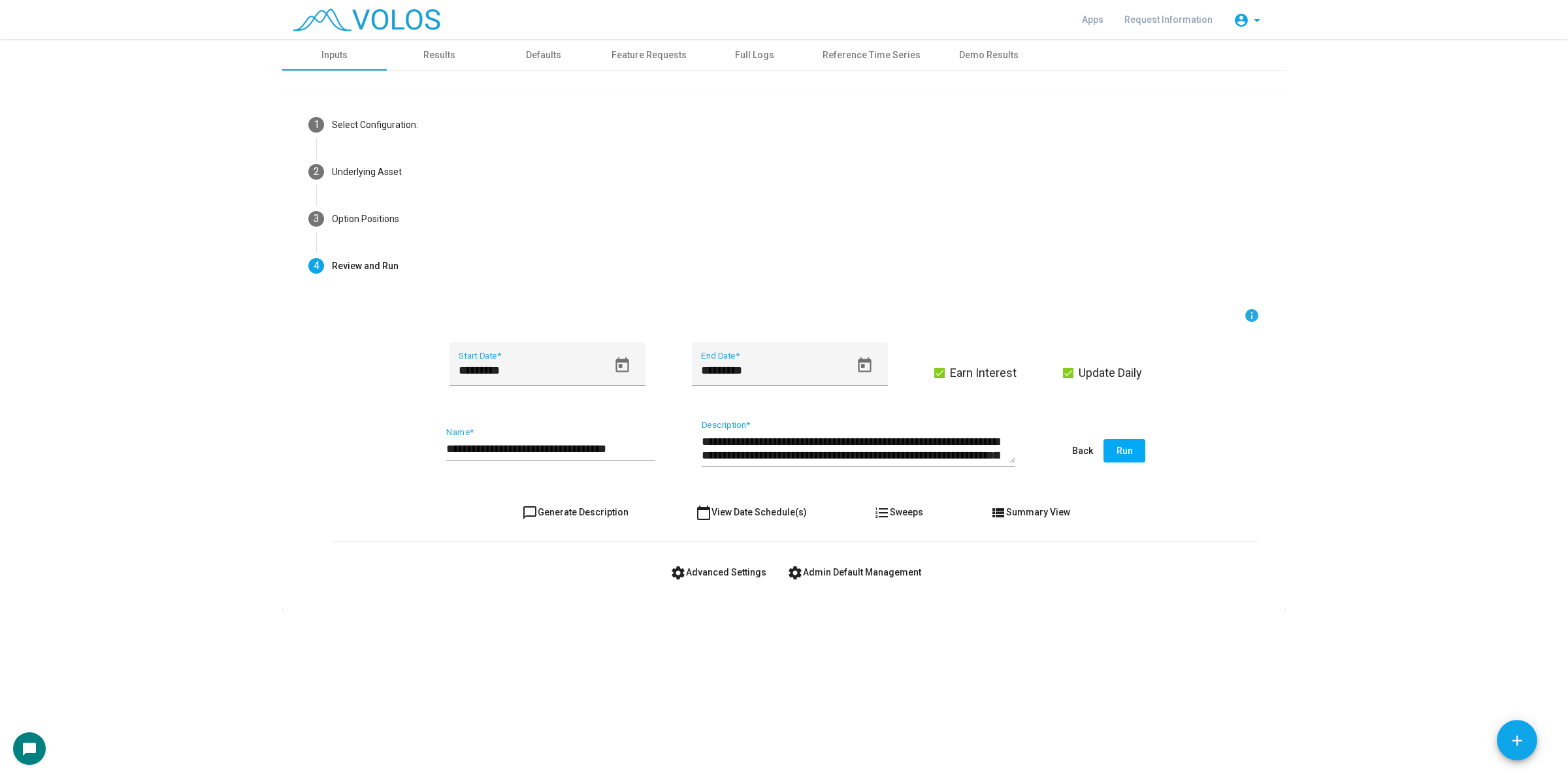
scroll to position [0, 0]
click at [583, 520] on button "chat_bubble_outline Generate Description" at bounding box center [574, 512] width 127 height 24
type textarea "**********"
click at [619, 443] on input "**********" at bounding box center [551, 449] width 209 height 13
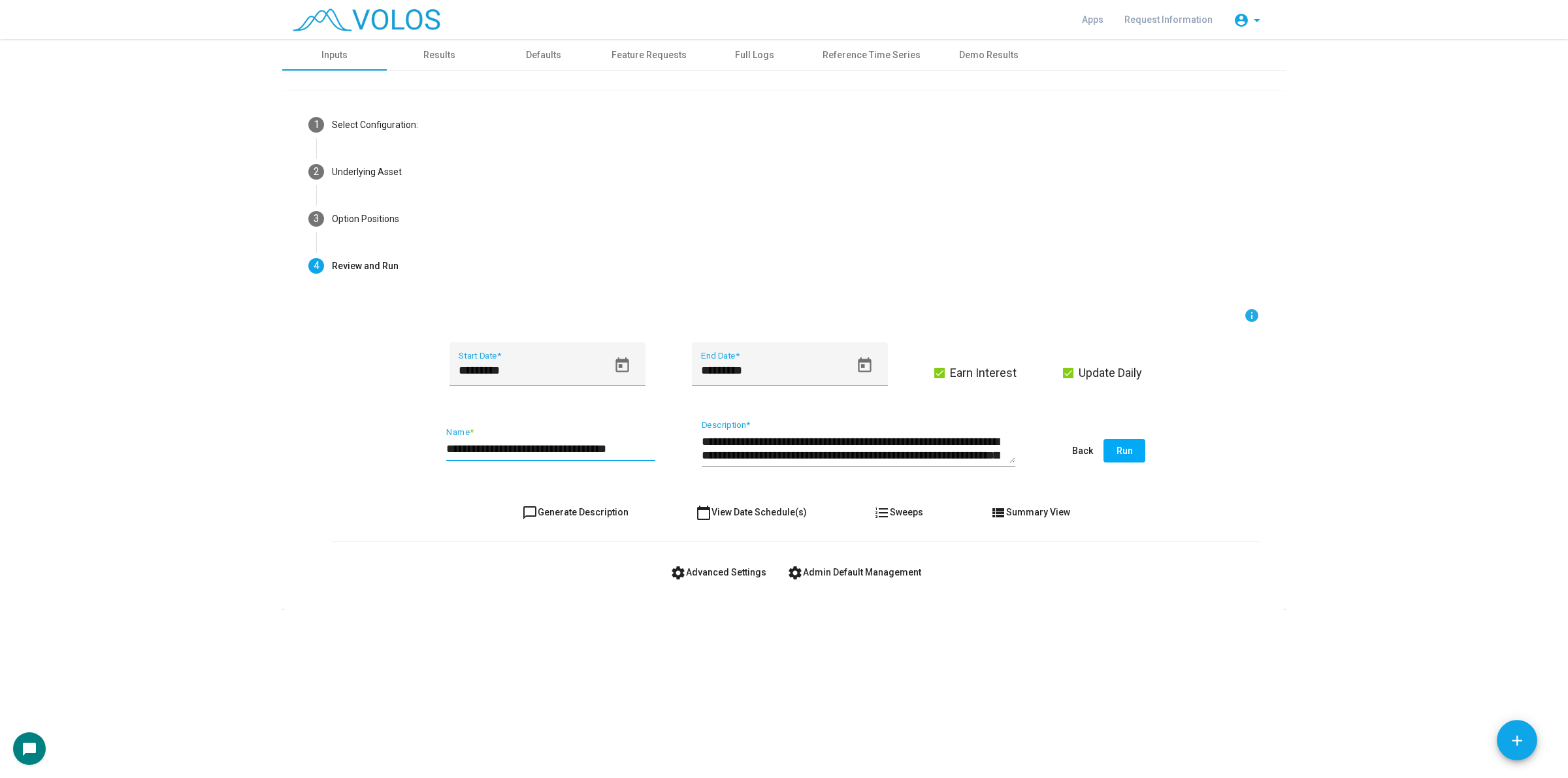
click at [619, 443] on input "**********" at bounding box center [551, 449] width 209 height 13
drag, startPoint x: 756, startPoint y: 471, endPoint x: 792, endPoint y: 447, distance: 43.3
click at [786, 448] on textarea "**********" at bounding box center [859, 448] width 314 height 30
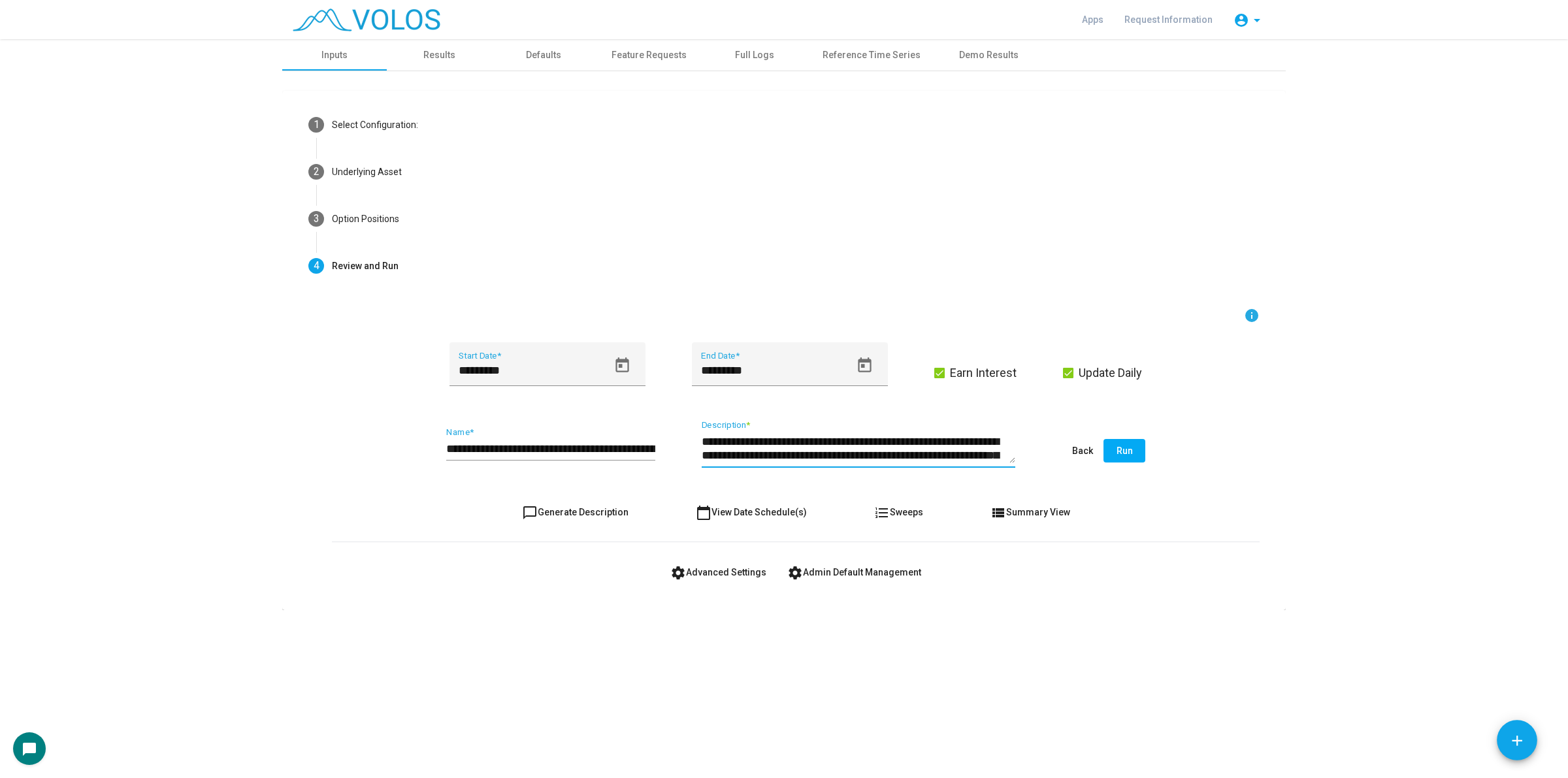
click at [625, 452] on input "**********" at bounding box center [551, 449] width 209 height 13
type input "**********"
click at [598, 502] on button "chat_bubble_outline Generate Description" at bounding box center [574, 512] width 127 height 24
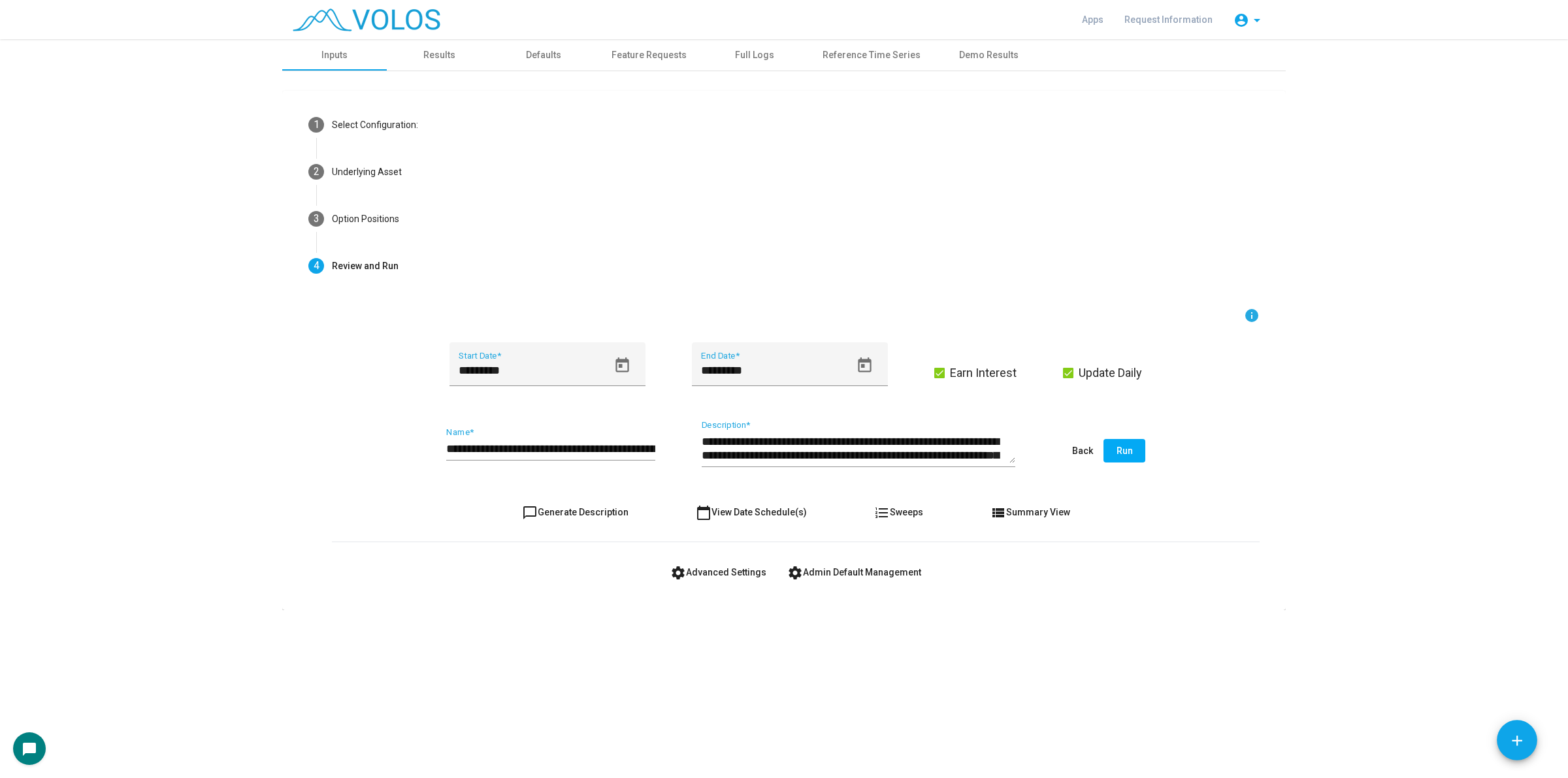
click at [1125, 453] on span "Run" at bounding box center [1124, 451] width 16 height 11
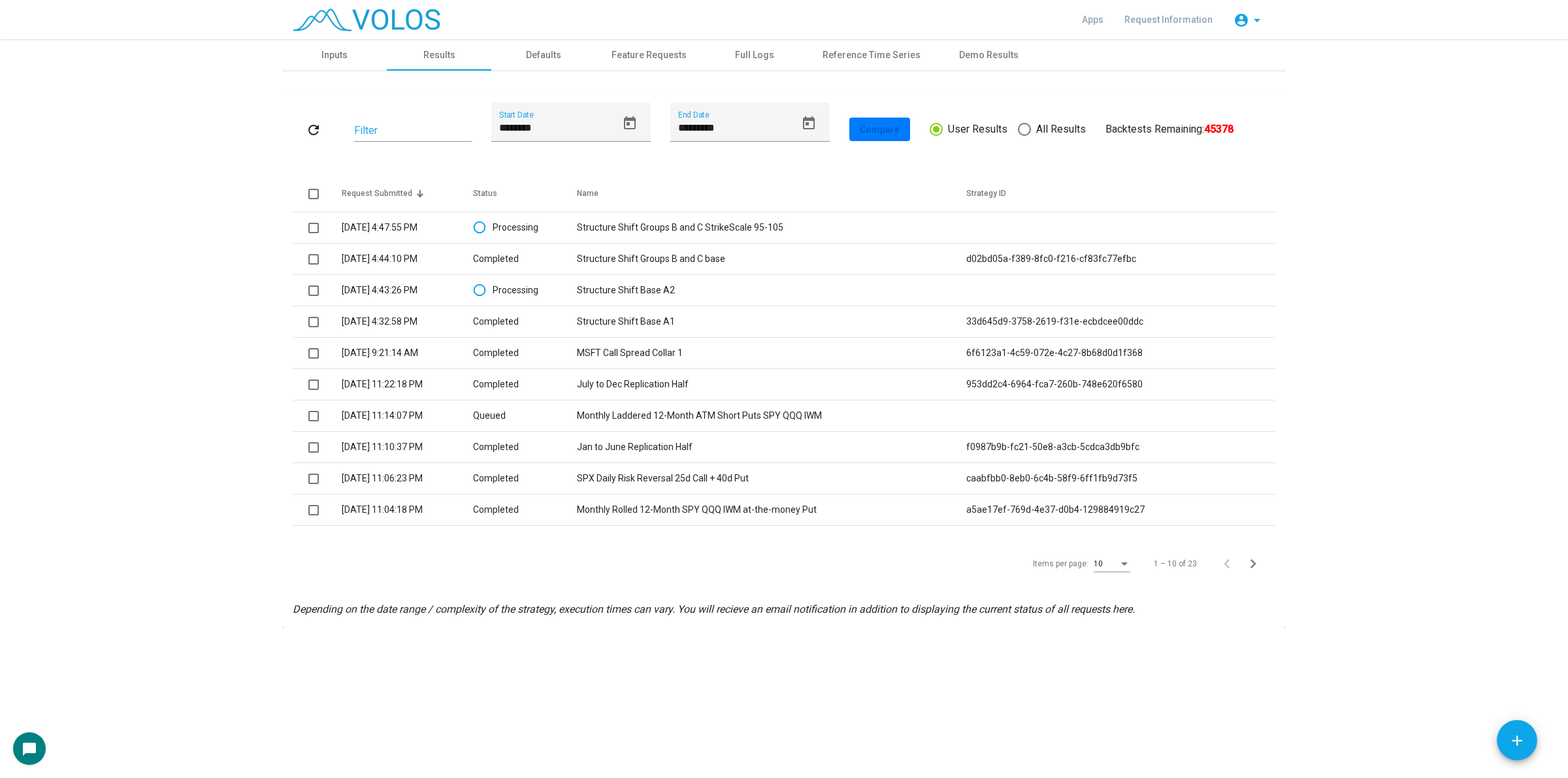
click at [314, 135] on mat-icon "refresh" at bounding box center [313, 130] width 16 height 16
click at [668, 260] on td "Structure Shift Groups B and C base" at bounding box center [772, 259] width 390 height 31
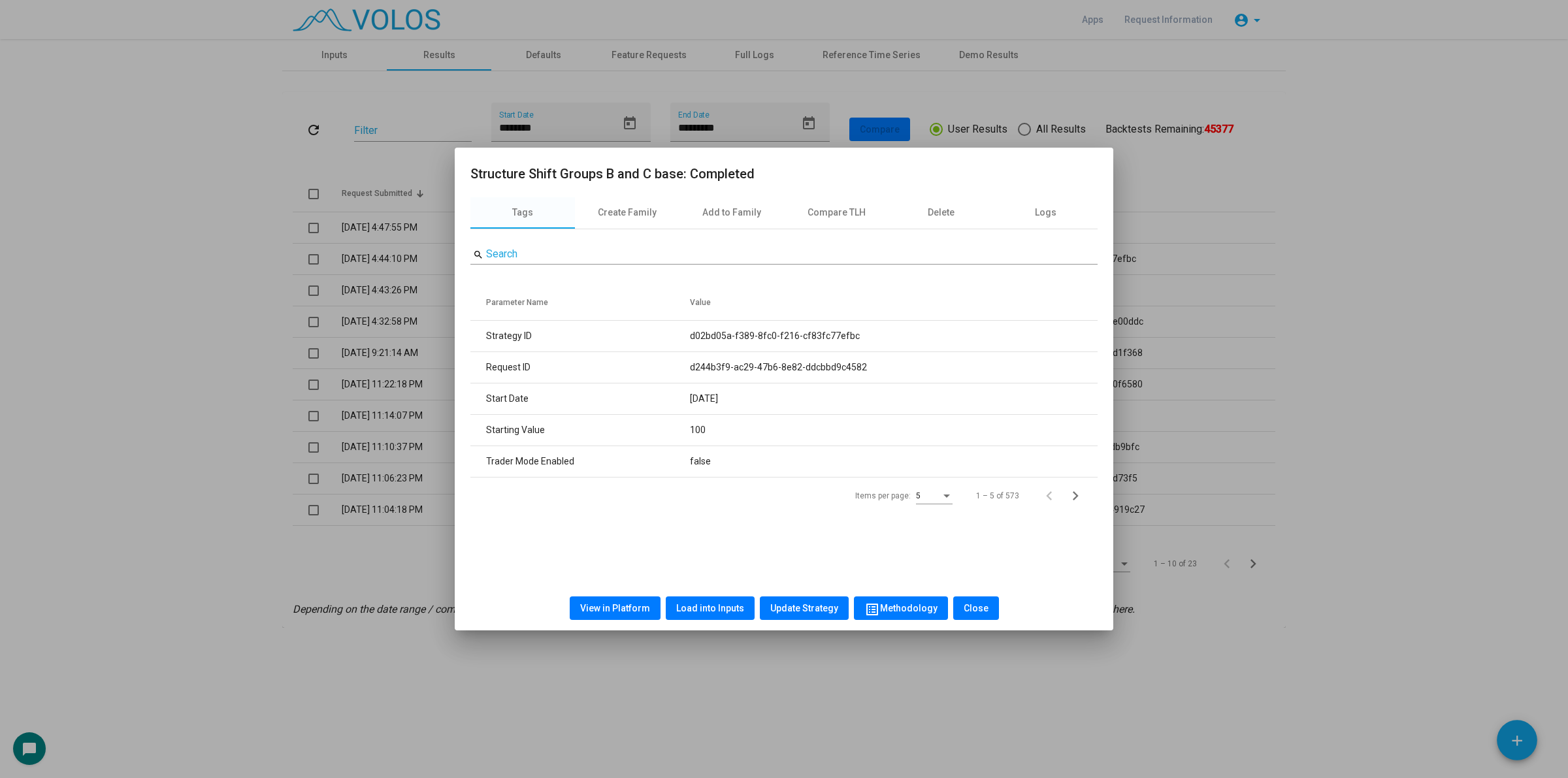
click at [641, 607] on span "View in Platform" at bounding box center [615, 608] width 70 height 11
click at [218, 340] on div at bounding box center [784, 389] width 1568 height 778
click at [218, 340] on as-strategy-engine-wrapper "**********" at bounding box center [784, 333] width 1568 height 589
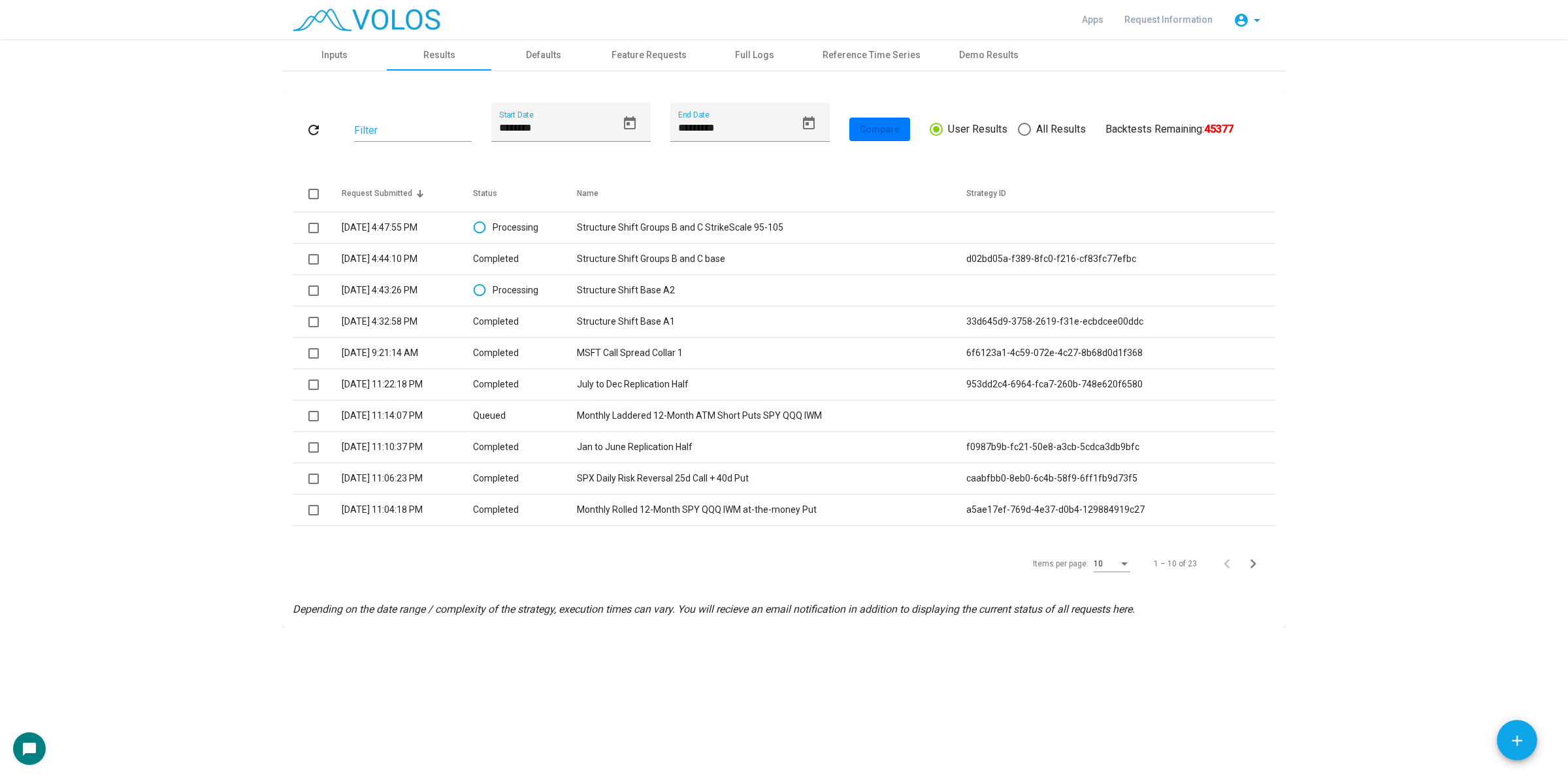
click at [311, 138] on button "refresh" at bounding box center [313, 129] width 42 height 24
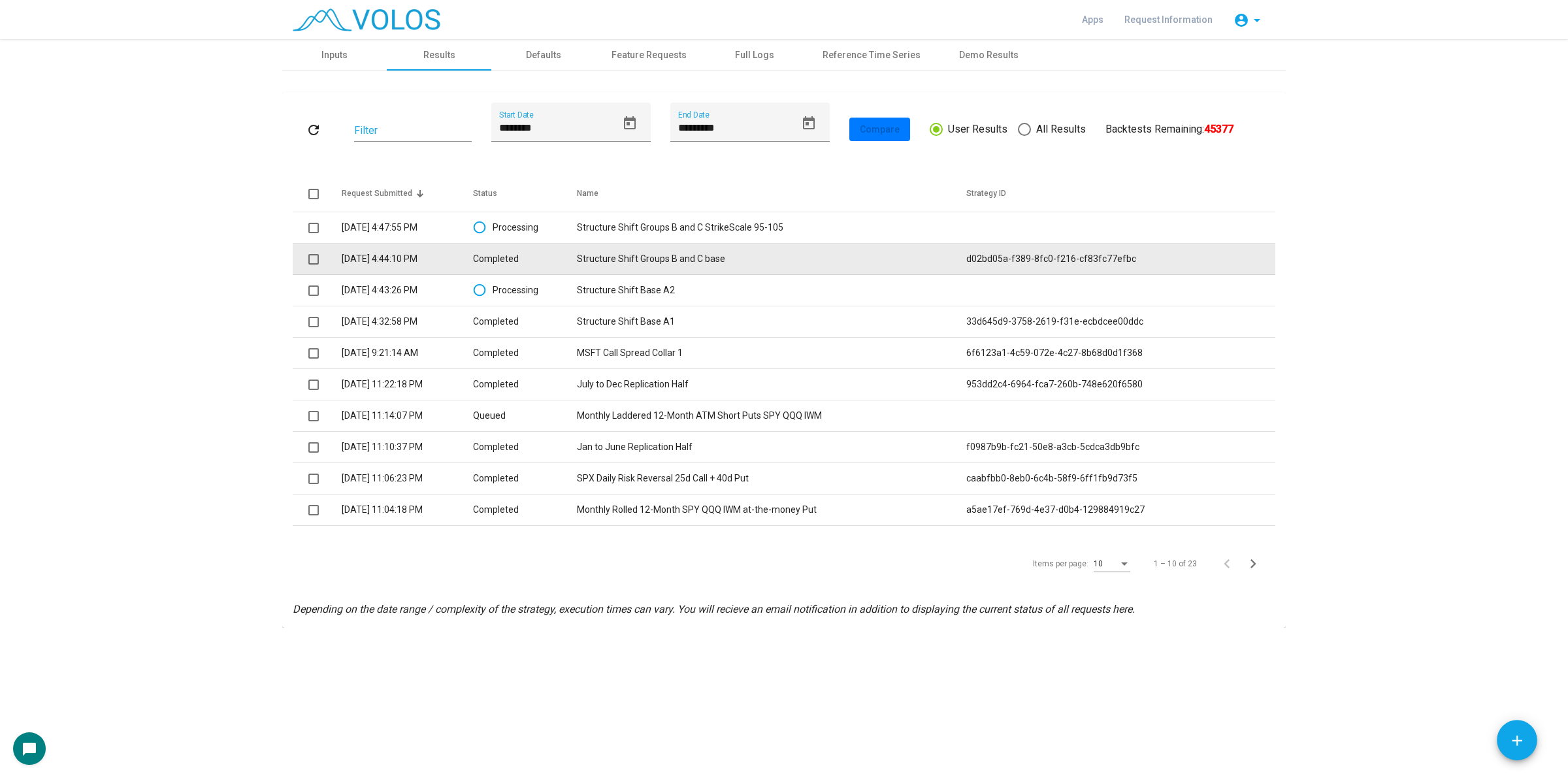
click at [314, 261] on span at bounding box center [314, 260] width 11 height 11
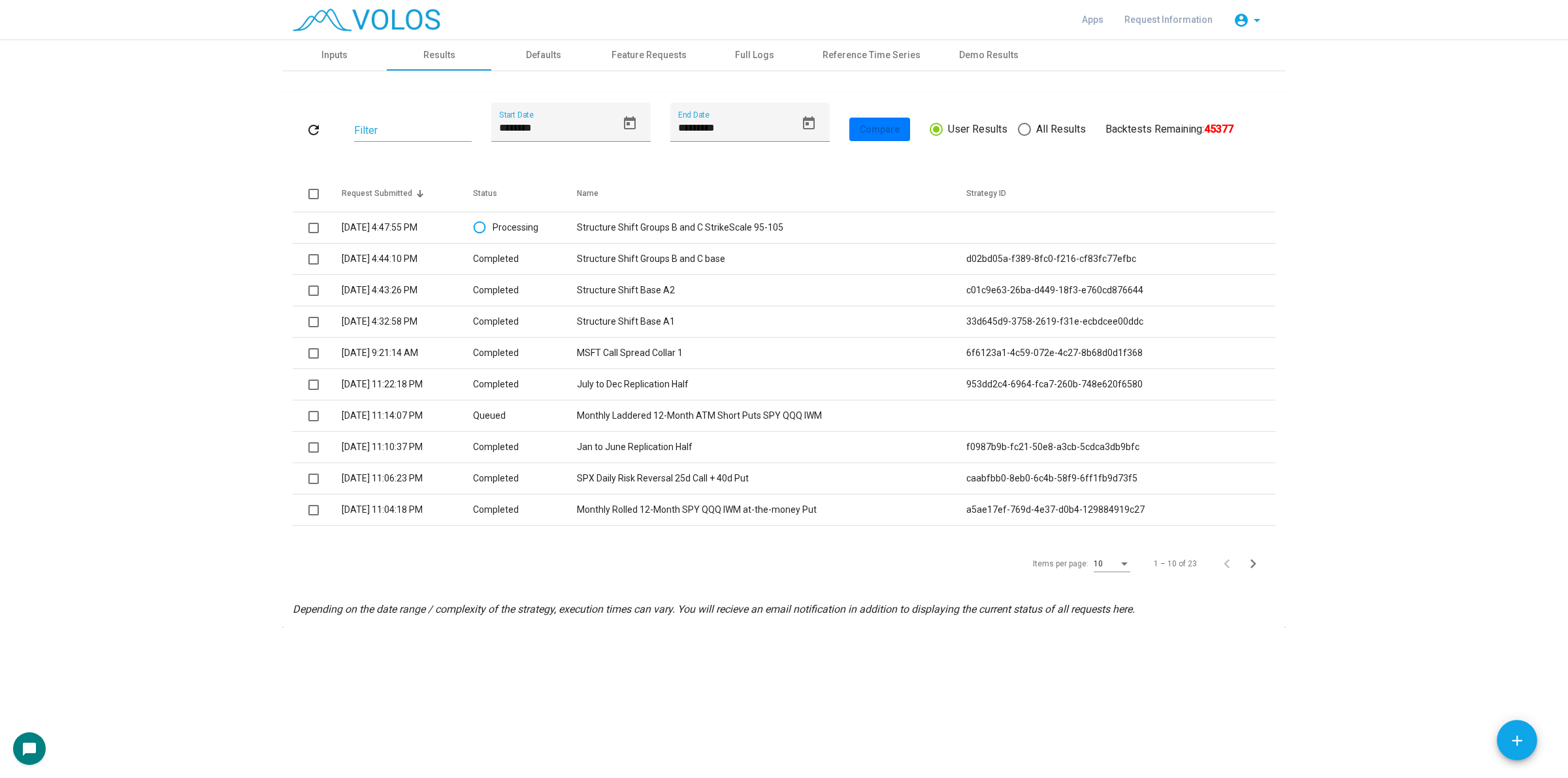
click at [314, 259] on span at bounding box center [314, 260] width 11 height 11
click at [897, 124] on span "Compare (1)" at bounding box center [885, 130] width 52 height 11
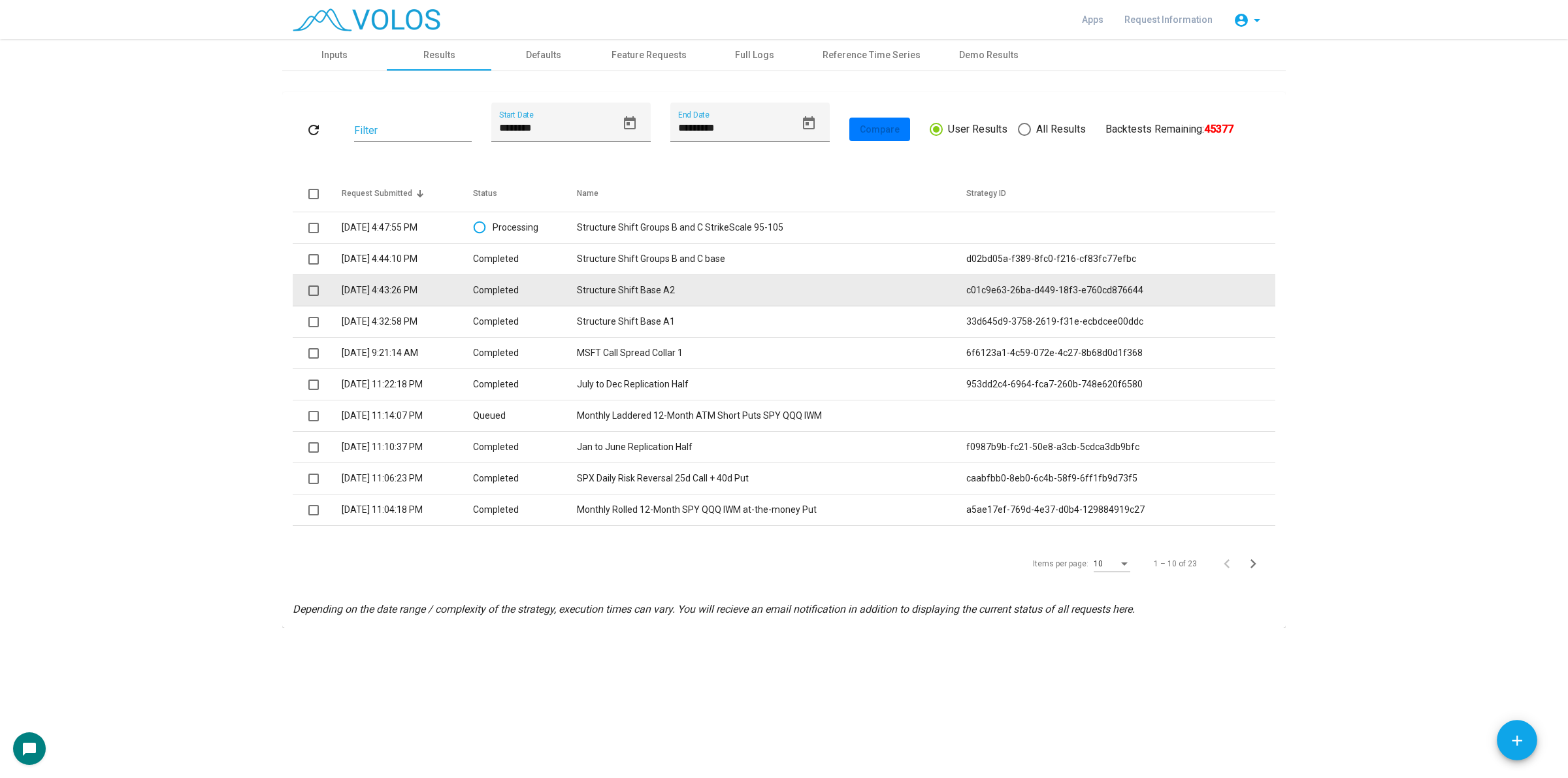
click at [312, 293] on span at bounding box center [314, 291] width 11 height 11
click at [392, 296] on td "8/12/2025 4:43:26 PM" at bounding box center [406, 290] width 130 height 31
copy div
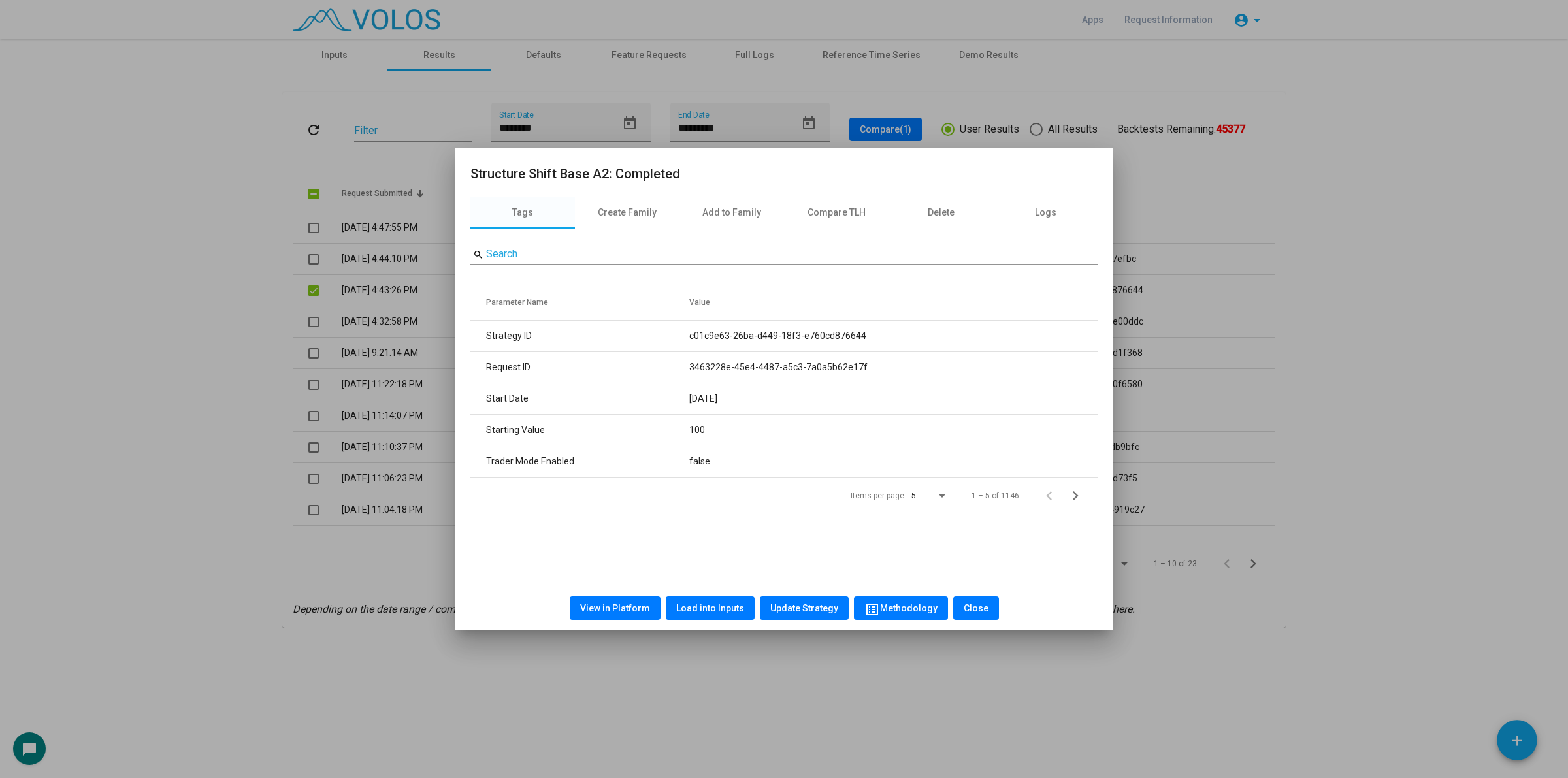
click at [612, 607] on span "View in Platform" at bounding box center [615, 608] width 70 height 11
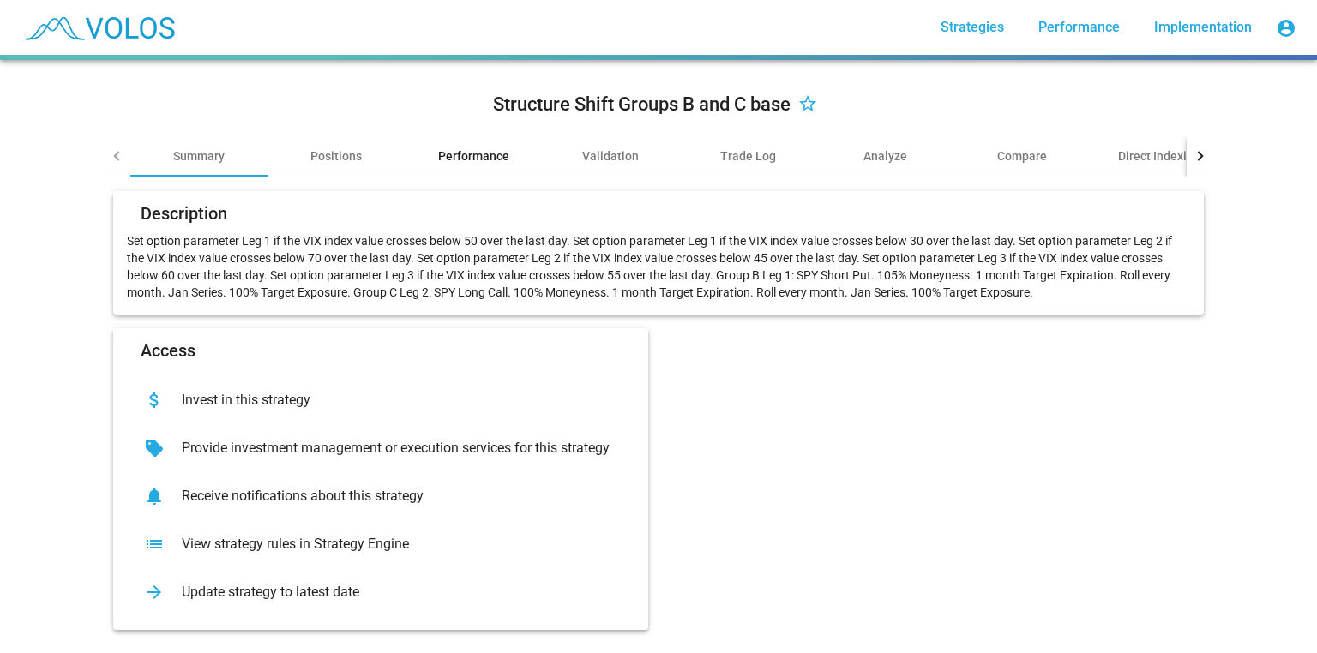
click at [496, 166] on div "Performance" at bounding box center [473, 155] width 137 height 41
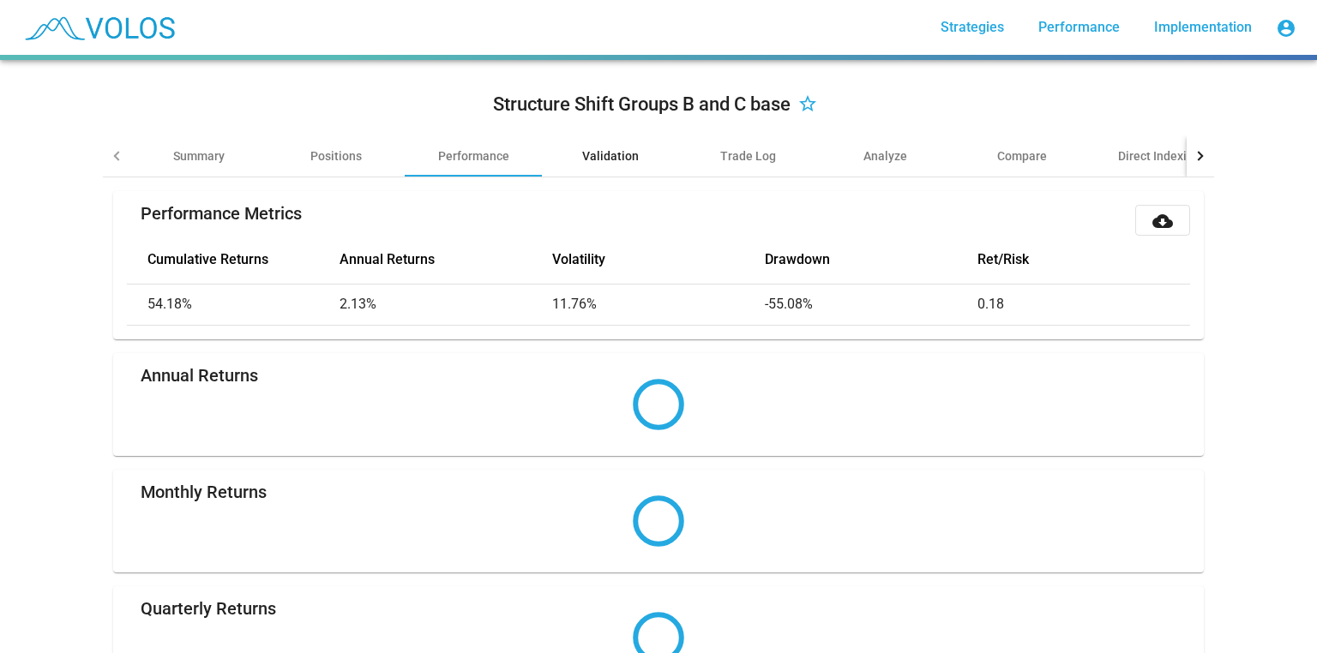
click at [646, 158] on div "Validation" at bounding box center [610, 155] width 137 height 41
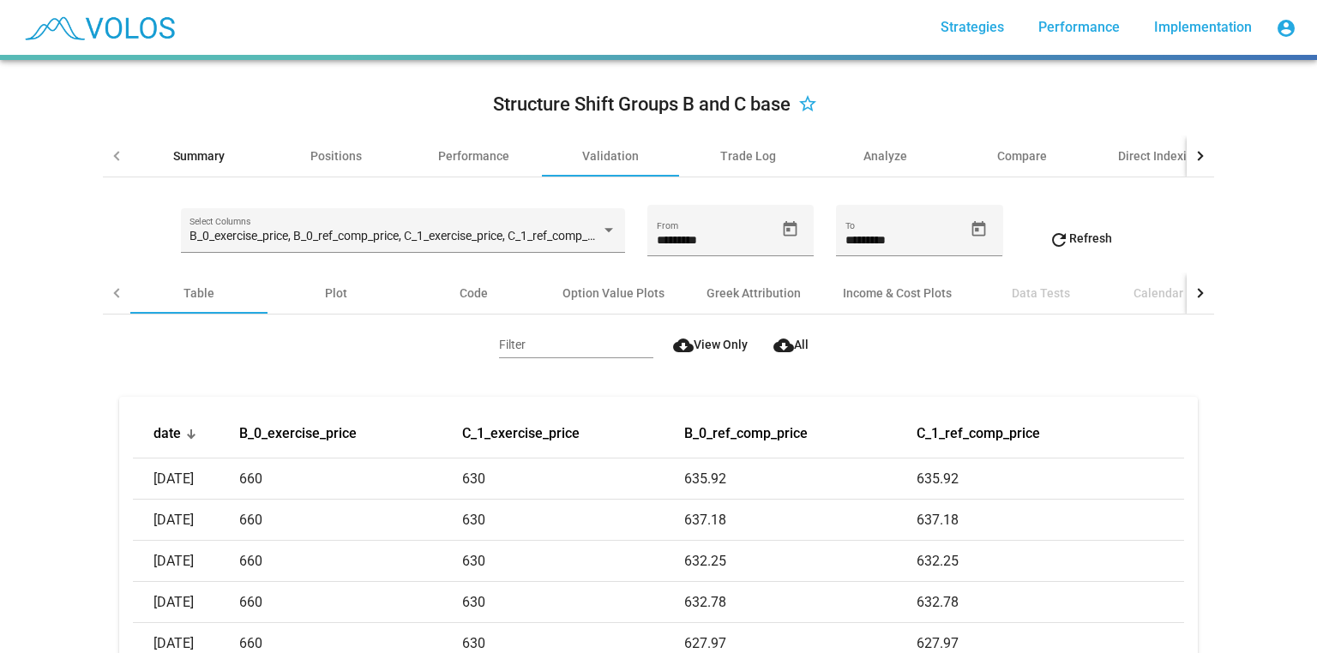
click at [202, 153] on div "Summary" at bounding box center [198, 155] width 51 height 17
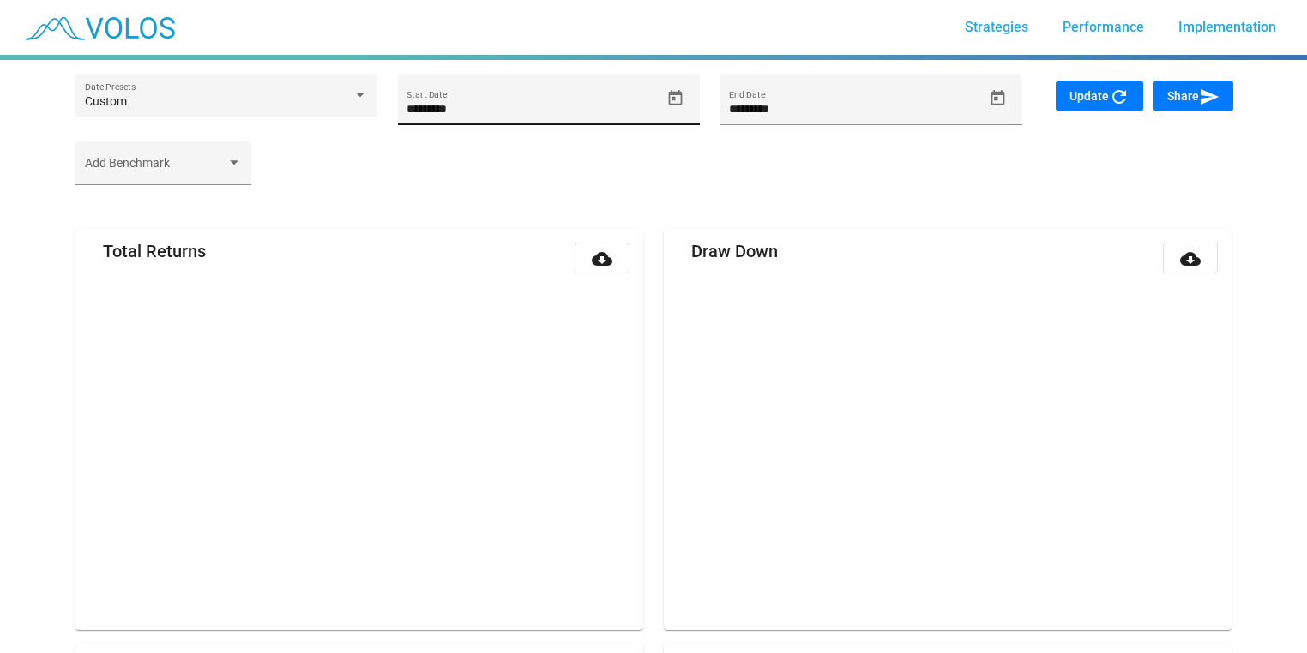
click at [481, 112] on input "*********" at bounding box center [533, 110] width 254 height 14
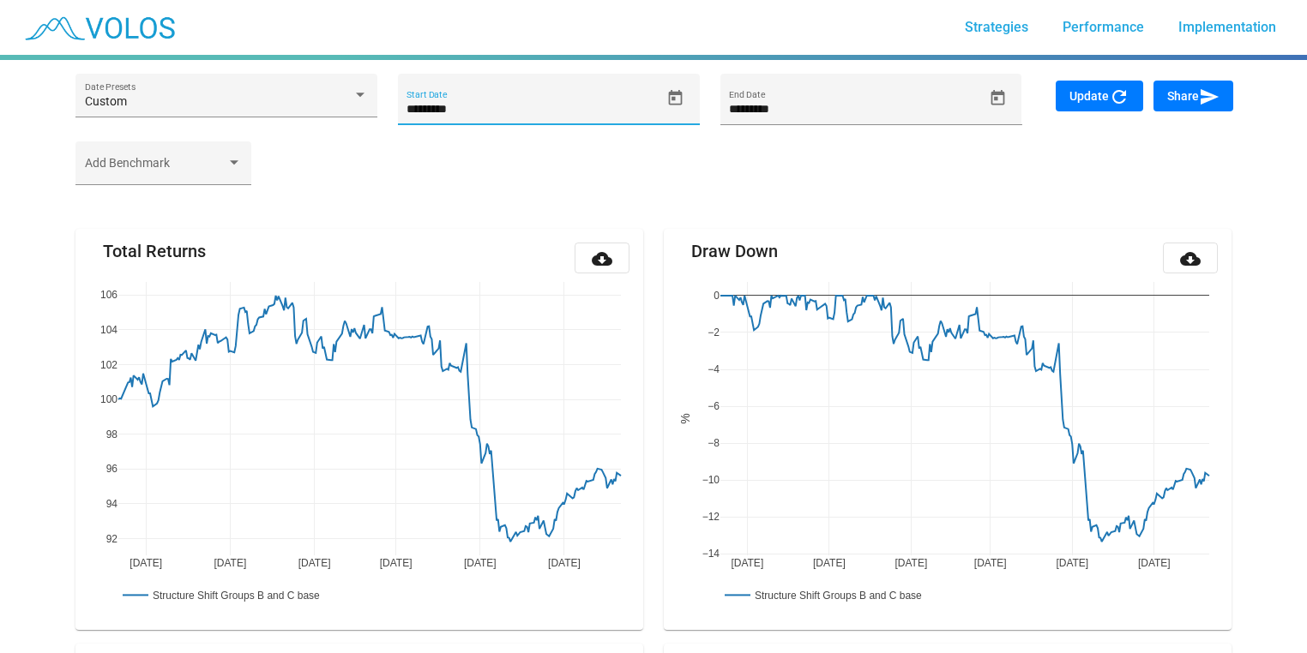
type input "*********"
click at [1098, 93] on span "Update refresh" at bounding box center [1099, 96] width 60 height 14
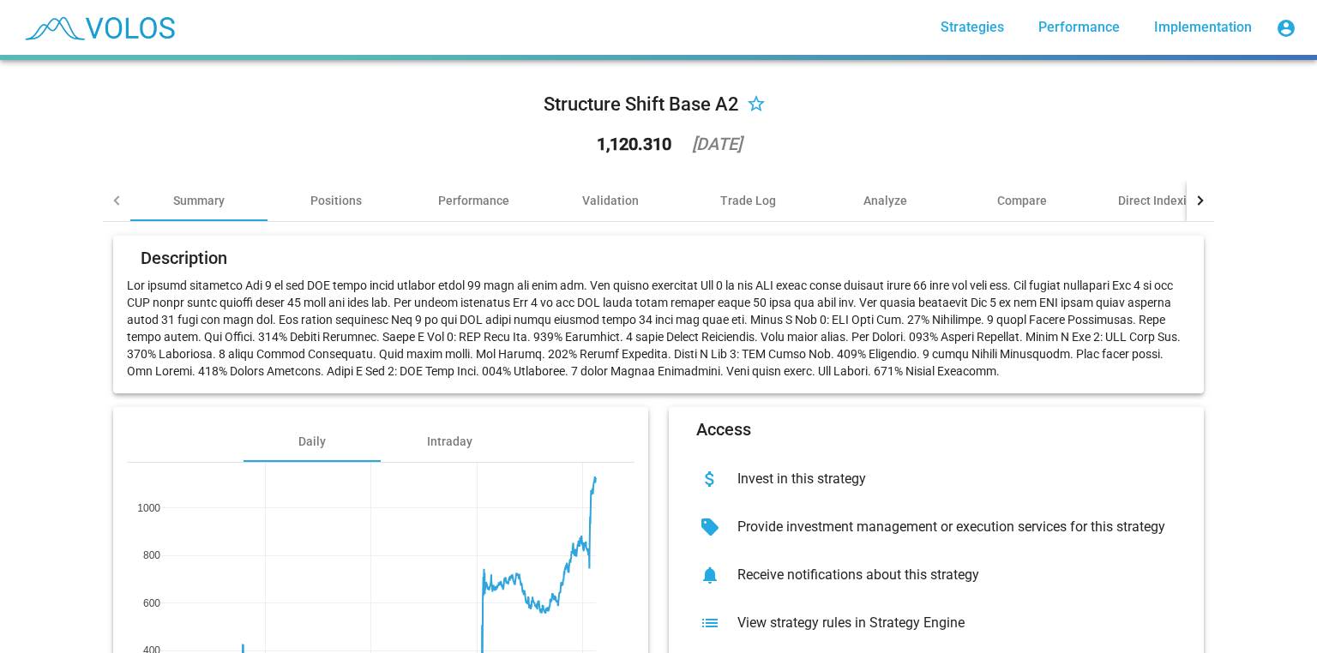
click at [756, 106] on mat-icon "star_border" at bounding box center [756, 105] width 21 height 21
click at [399, 322] on p at bounding box center [658, 328] width 1063 height 103
click at [1254, 303] on div "Structure Shift Base A2 star 1,120.310 [DATE] Summary Positions Performance Val…" at bounding box center [658, 356] width 1317 height 593
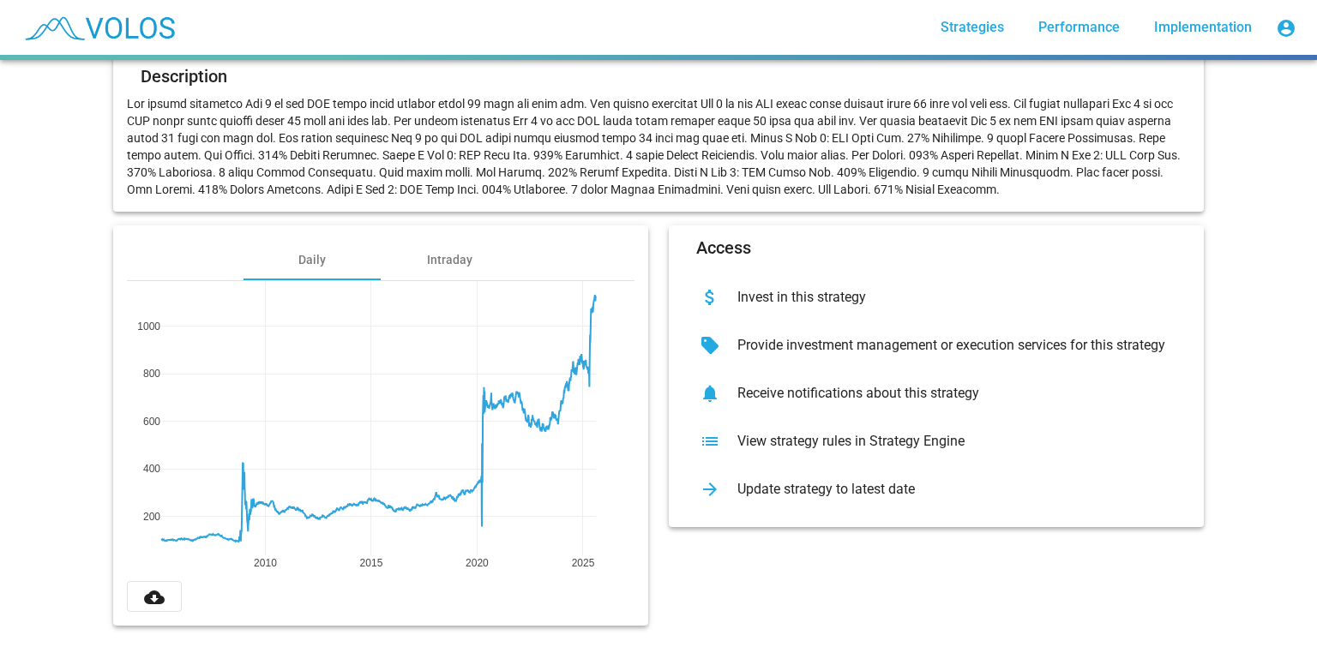
scroll to position [190, 0]
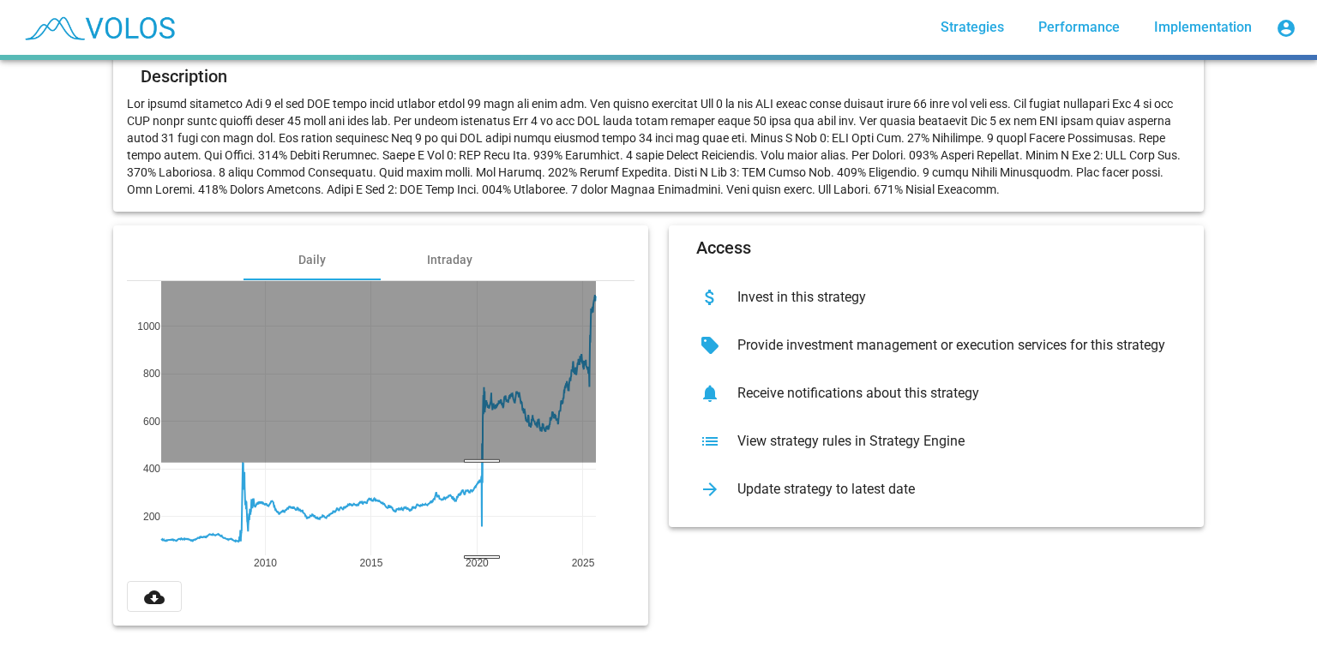
drag, startPoint x: 477, startPoint y: 454, endPoint x: 487, endPoint y: 552, distance: 99.1
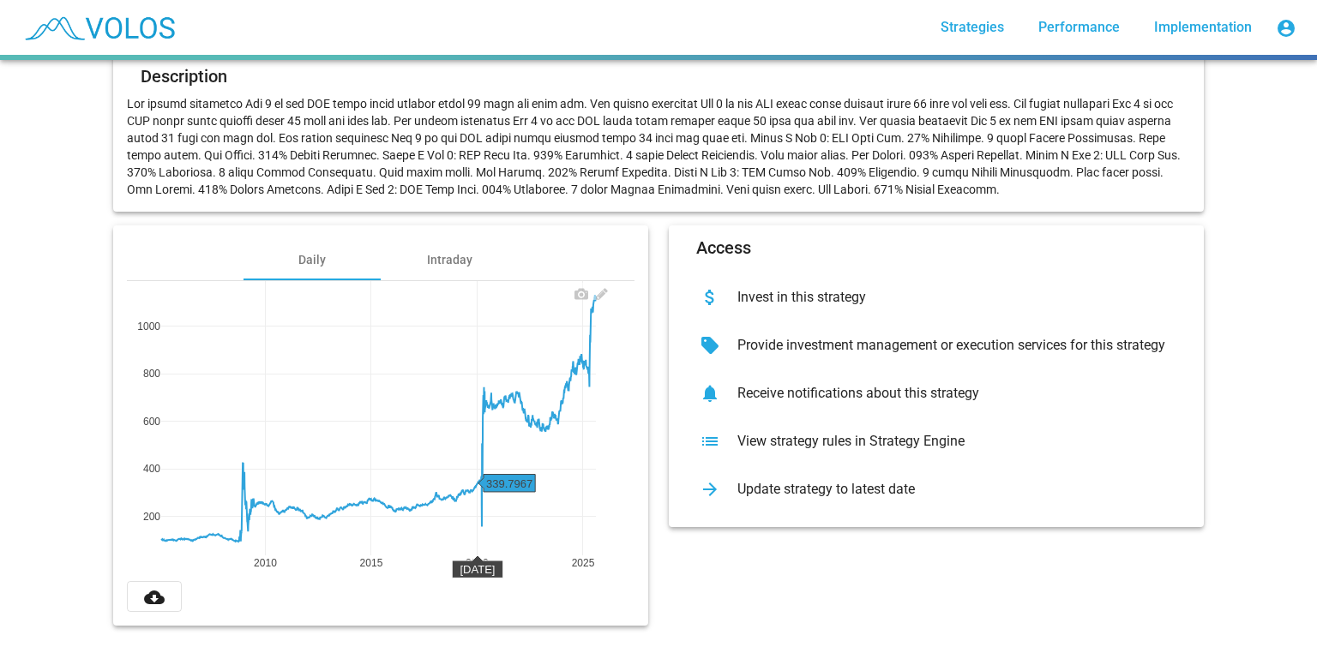
scroll to position [0, 0]
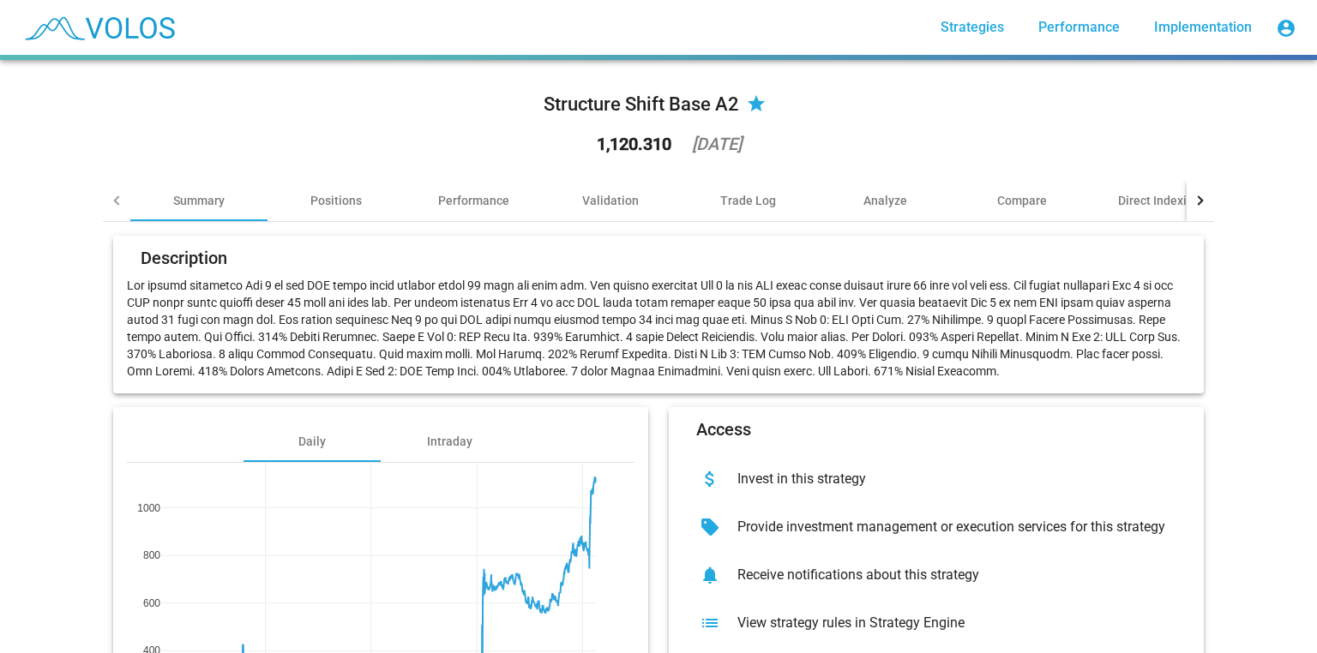
click at [801, 103] on div "Structure Shift Base A2 star 1,120.310 [DATE]" at bounding box center [658, 127] width 1111 height 106
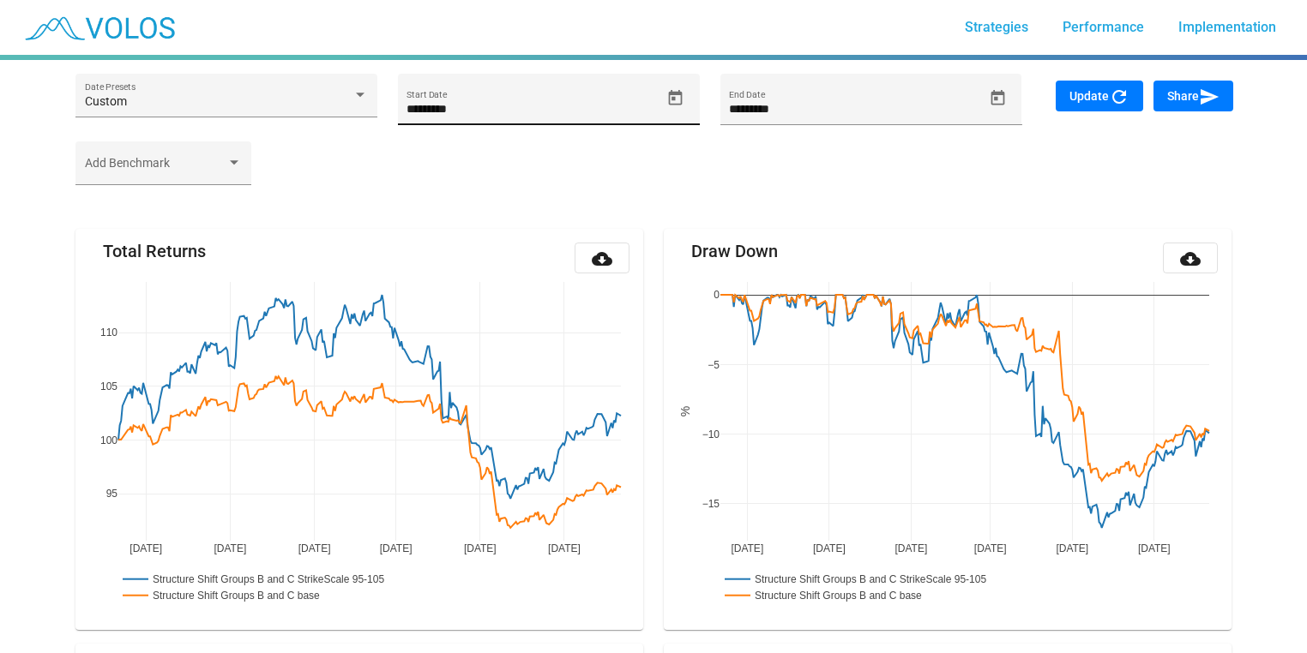
click at [676, 99] on icon "Open calendar" at bounding box center [675, 98] width 18 height 18
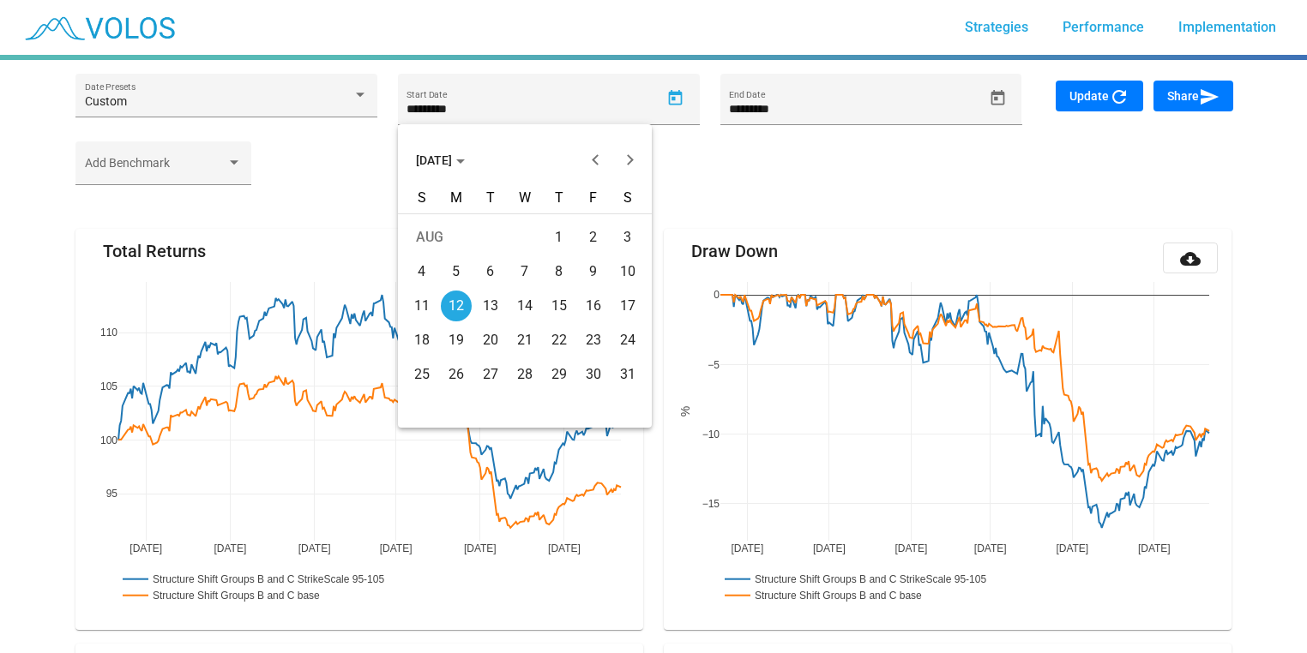
click at [467, 167] on button "[DATE]" at bounding box center [440, 160] width 76 height 34
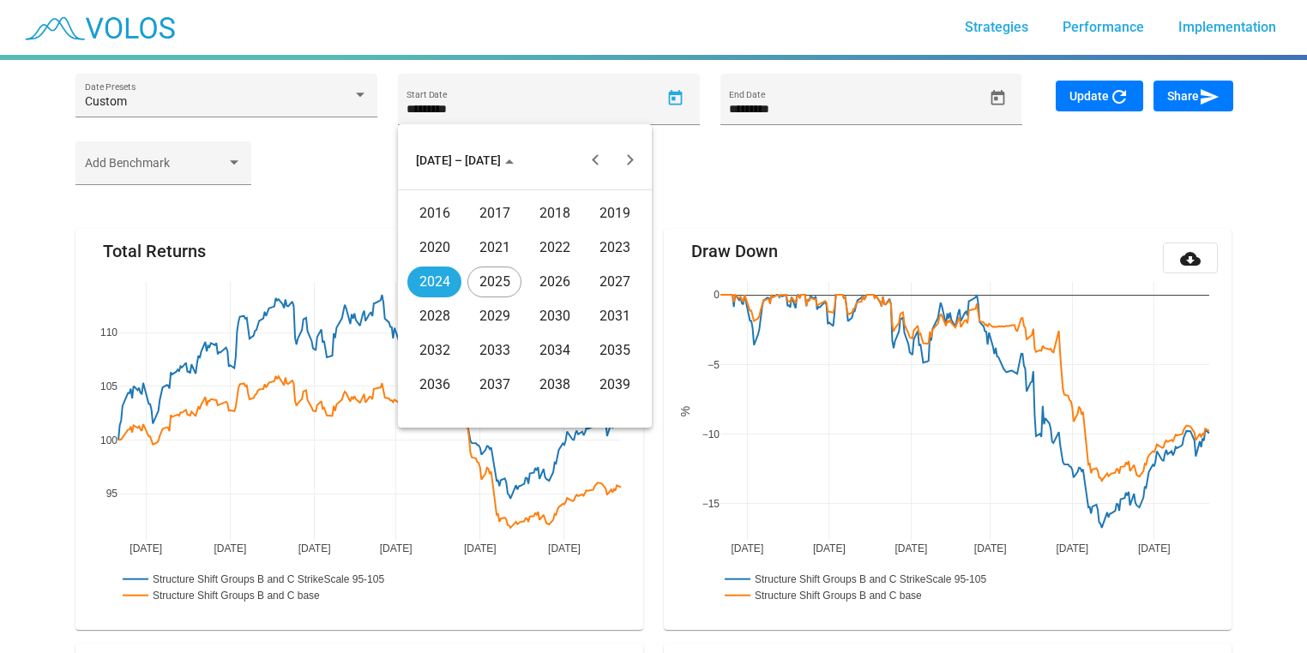
click at [428, 208] on div "2016" at bounding box center [434, 213] width 54 height 31
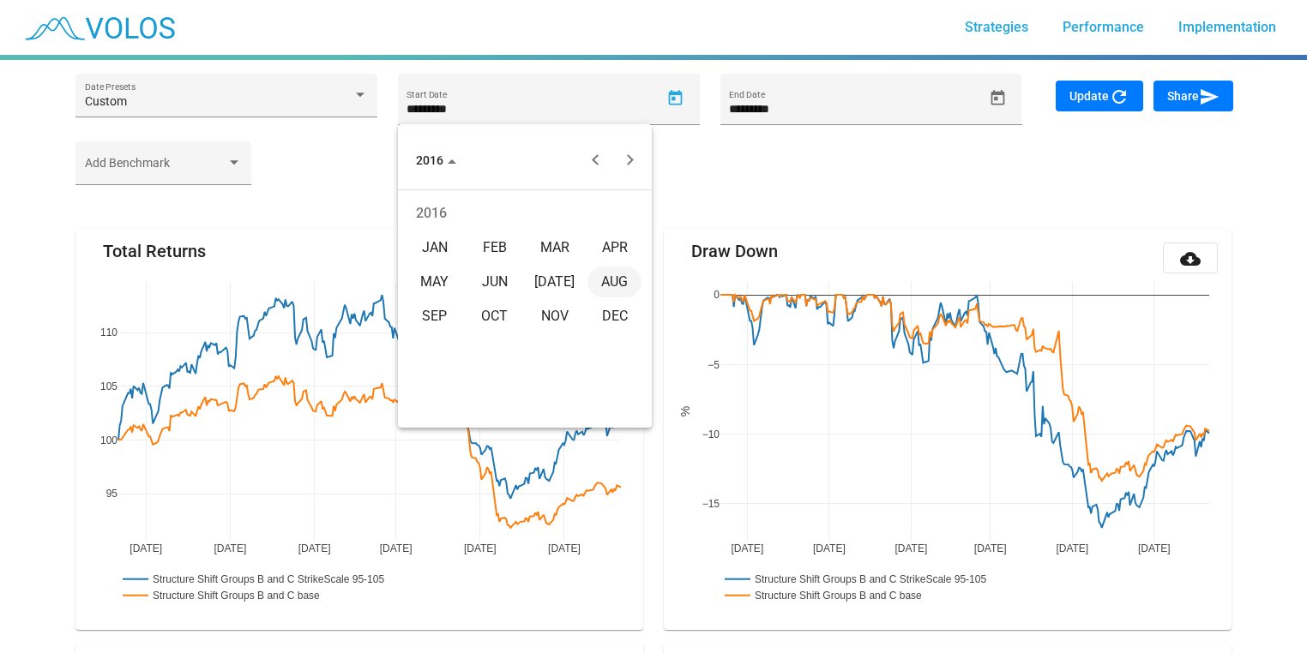
click at [456, 240] on div "JAN" at bounding box center [434, 247] width 54 height 31
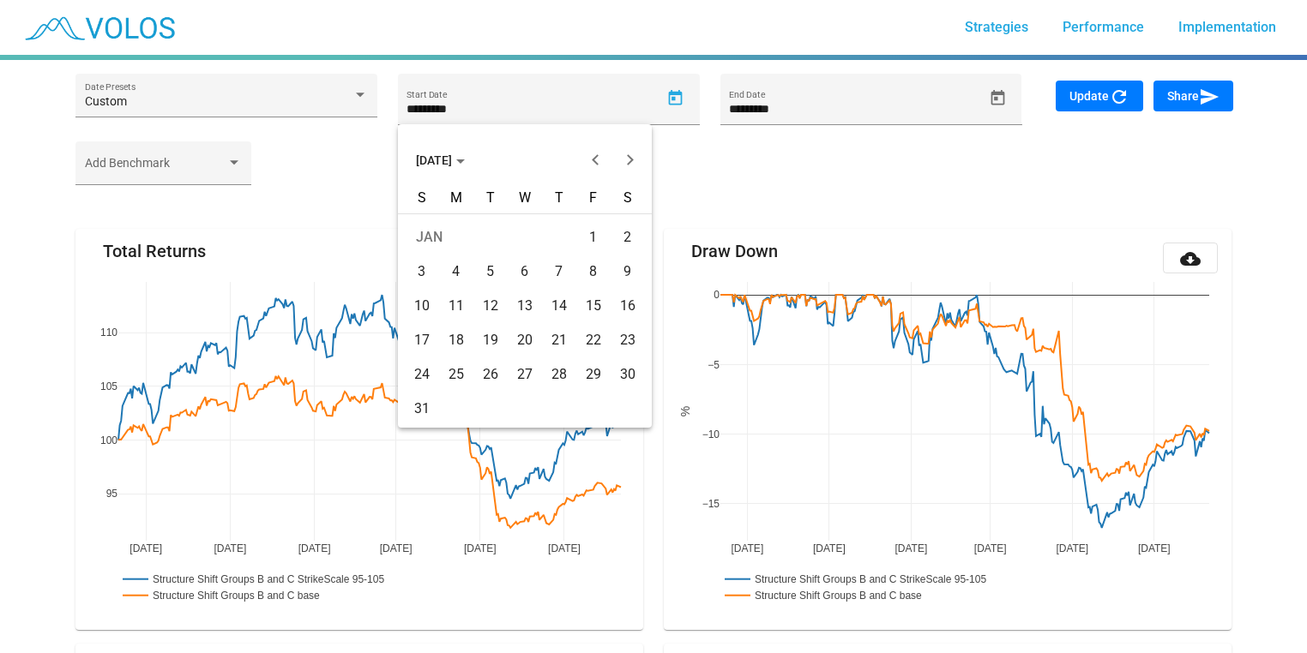
click at [458, 272] on div "4" at bounding box center [456, 271] width 31 height 31
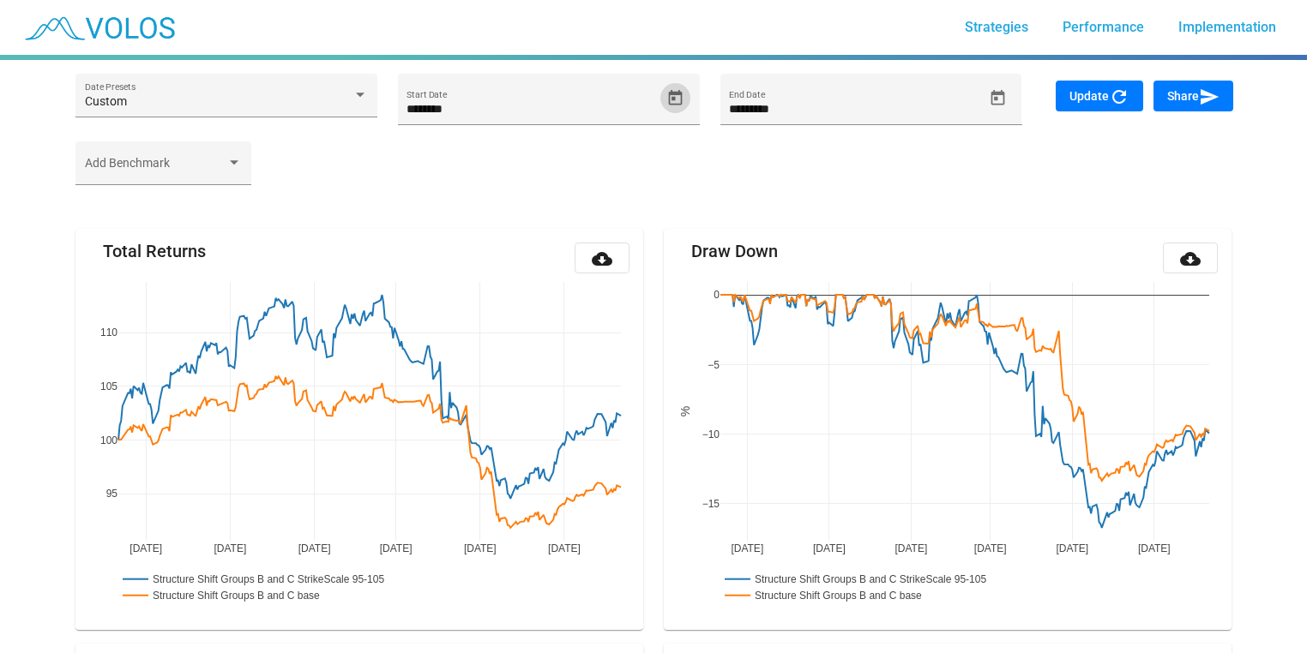
click at [1083, 94] on span "Update refresh" at bounding box center [1099, 96] width 60 height 14
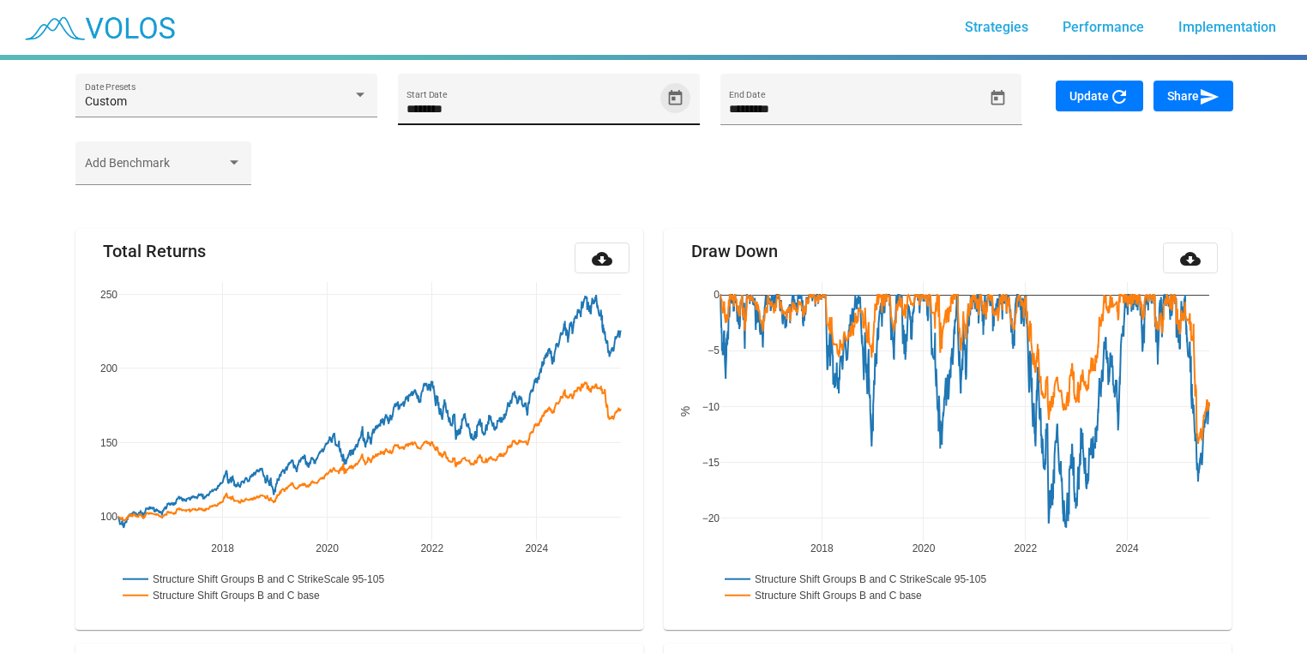
click at [685, 99] on span "Open calendar" at bounding box center [675, 98] width 30 height 18
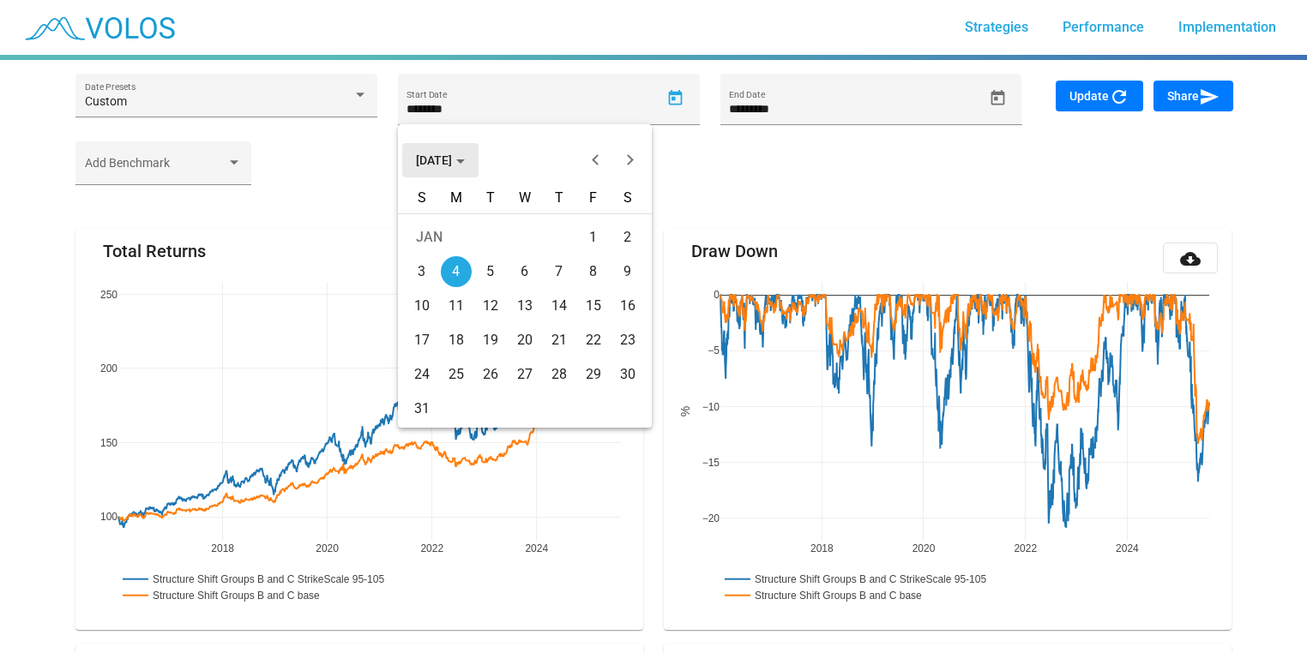
click at [465, 164] on span "[DATE]" at bounding box center [440, 160] width 49 height 14
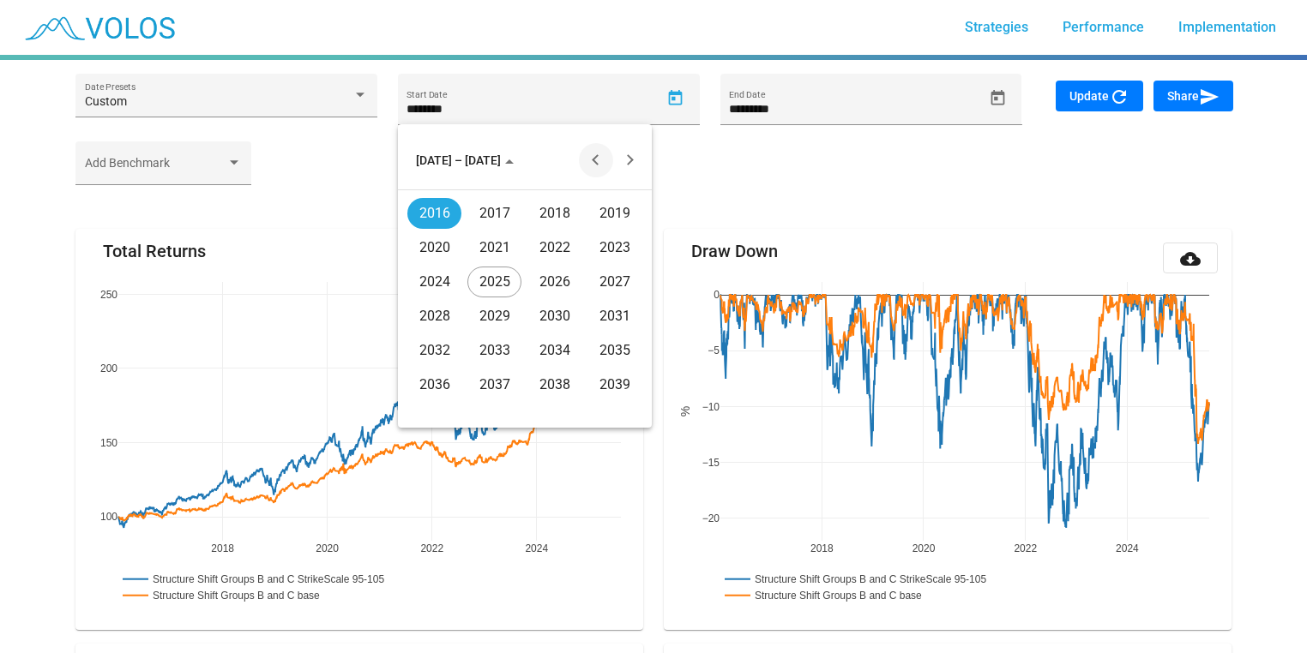
drag, startPoint x: 594, startPoint y: 161, endPoint x: 585, endPoint y: 165, distance: 10.4
click at [596, 161] on button "Previous 20 years" at bounding box center [596, 160] width 34 height 34
click at [489, 320] on div "2005" at bounding box center [494, 316] width 54 height 31
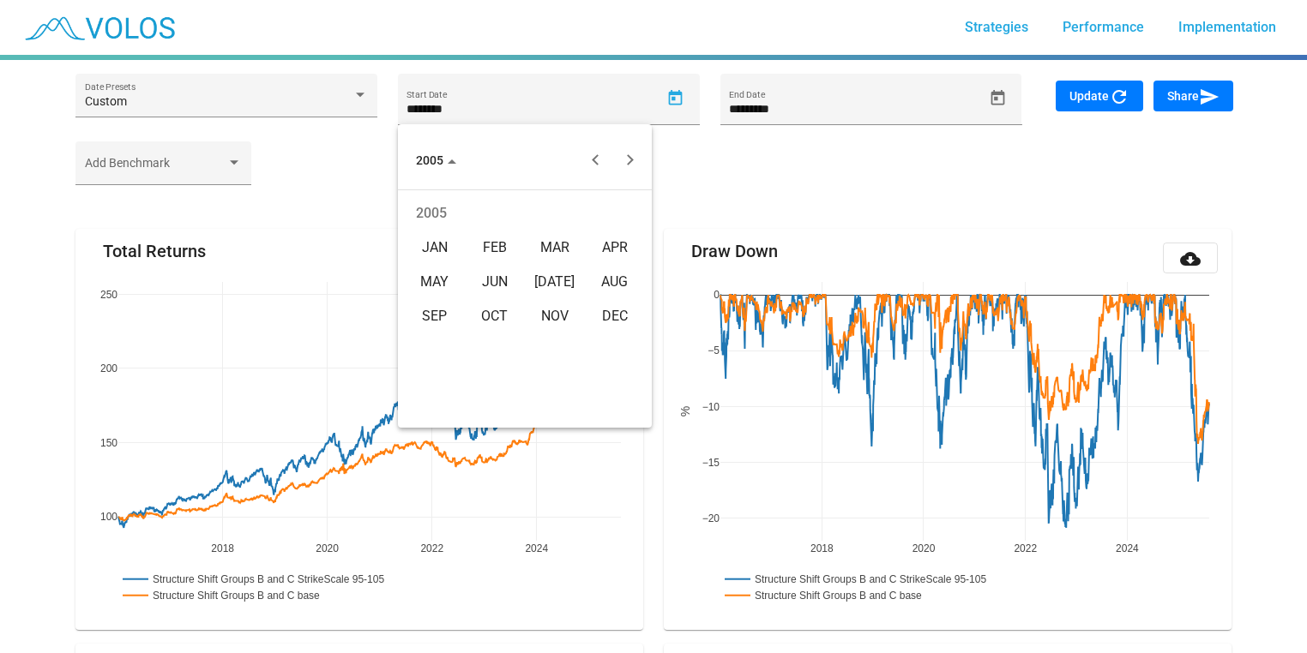
click at [432, 250] on div "JAN" at bounding box center [434, 247] width 54 height 31
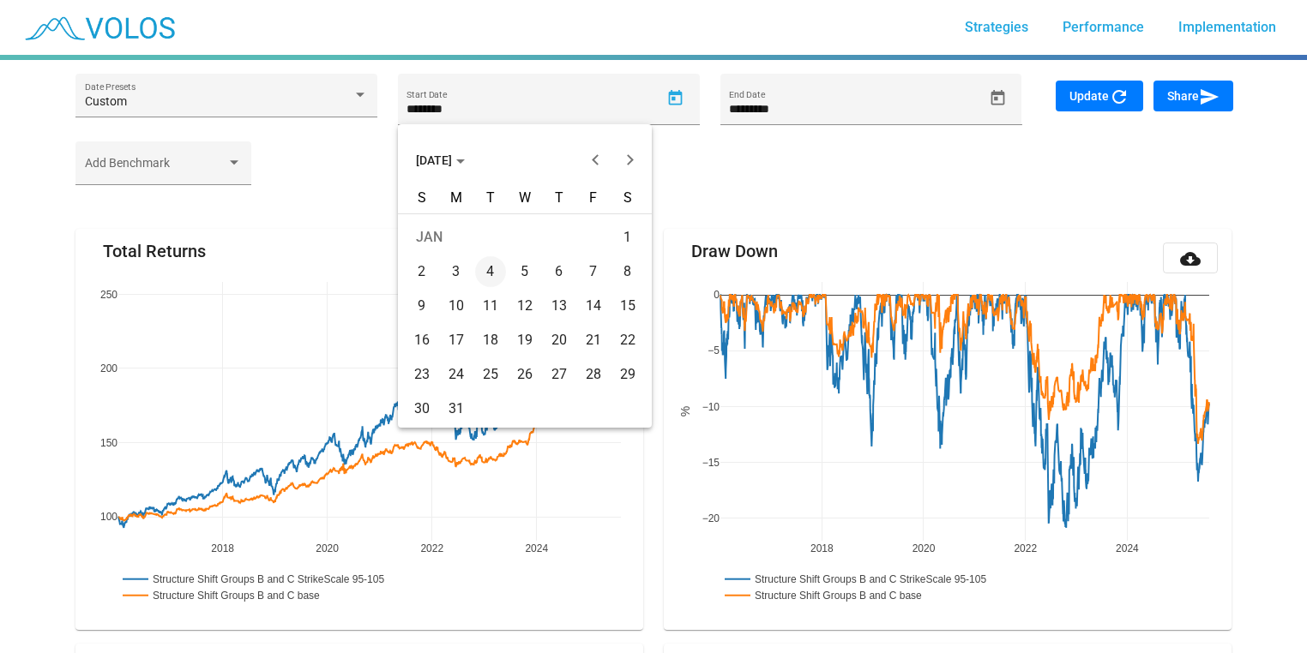
click at [454, 274] on div "3" at bounding box center [456, 271] width 31 height 31
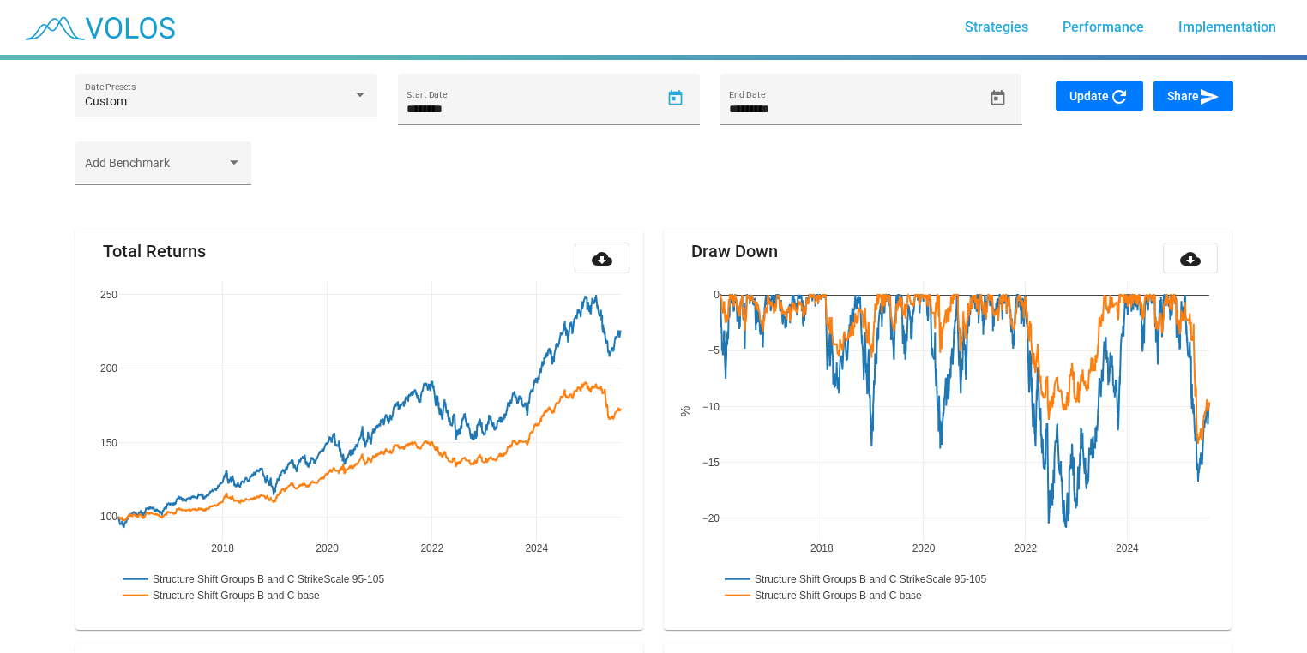
click at [1074, 103] on div at bounding box center [653, 326] width 1307 height 653
click at [1087, 96] on span "Update refresh" at bounding box center [1099, 96] width 60 height 14
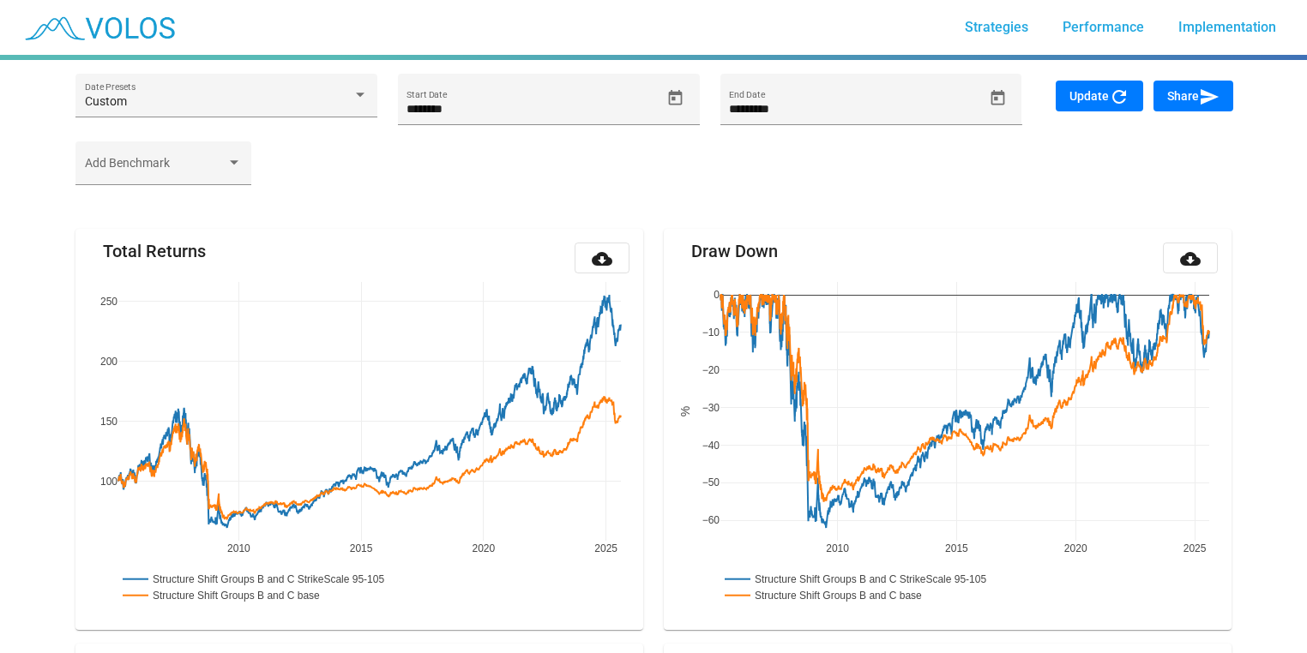
type input "*********"
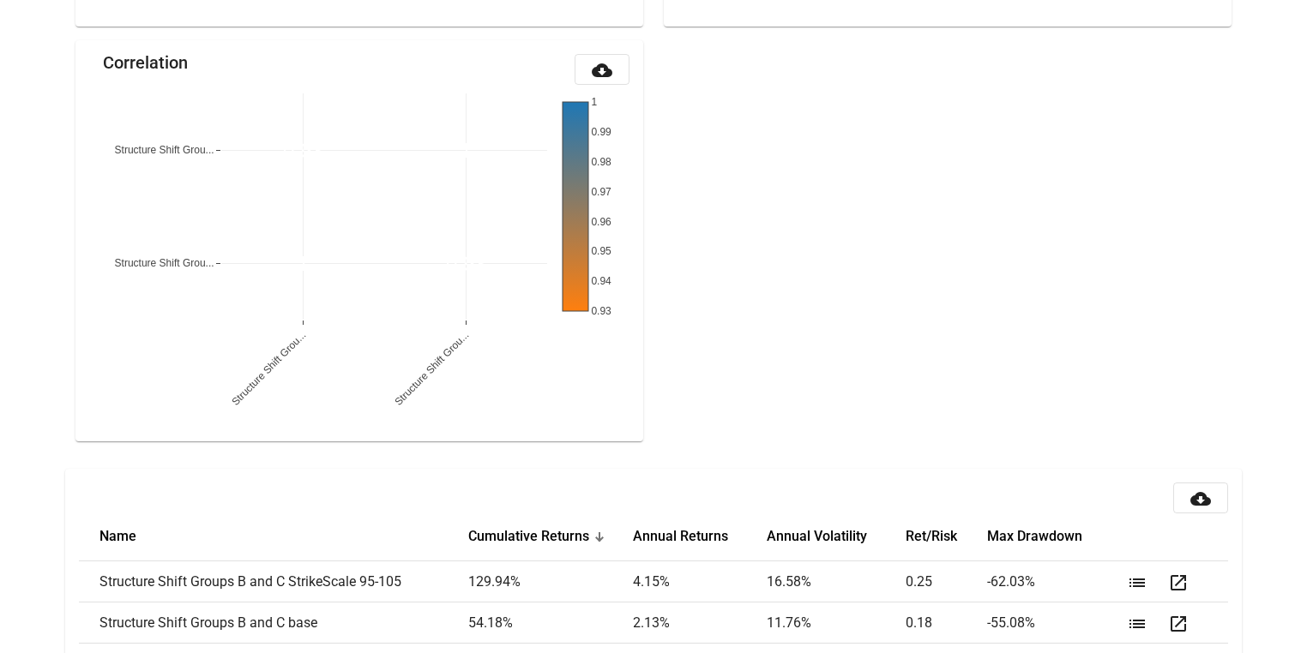
scroll to position [1863, 0]
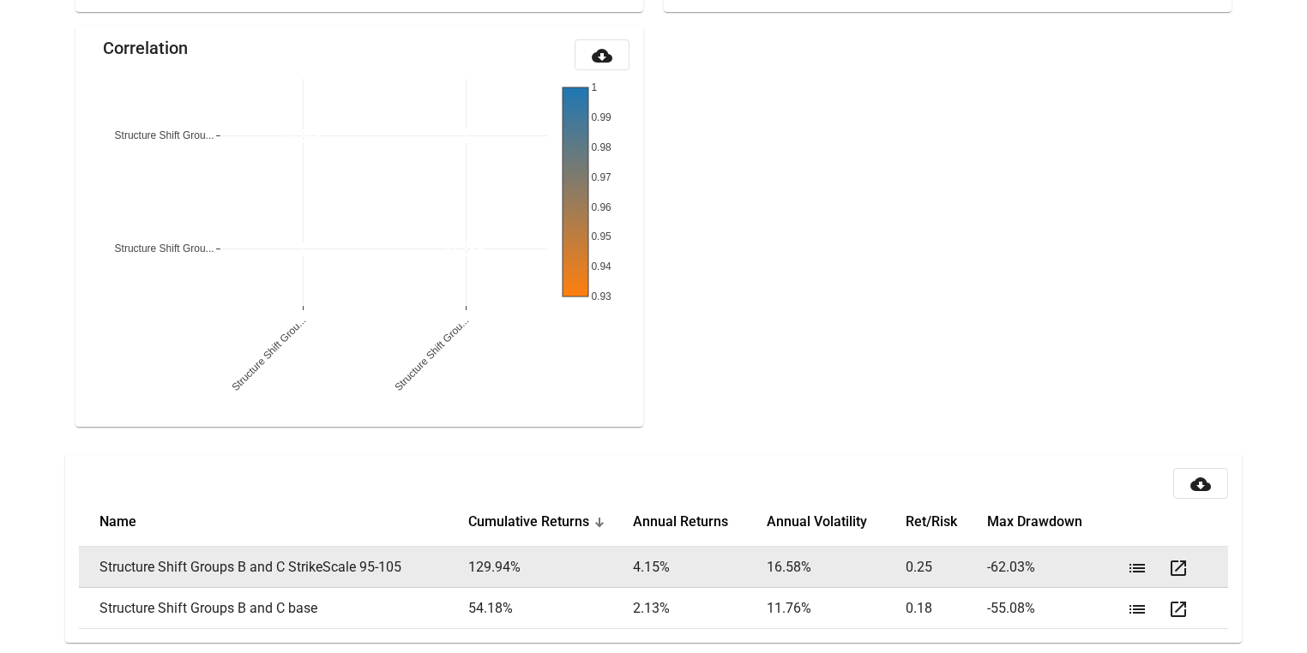
click at [925, 563] on td "0.25" at bounding box center [945, 567] width 81 height 41
click at [926, 562] on td "0.25" at bounding box center [945, 567] width 81 height 41
click at [916, 570] on td "0.25" at bounding box center [945, 567] width 81 height 41
click at [917, 570] on td "0.25" at bounding box center [945, 567] width 81 height 41
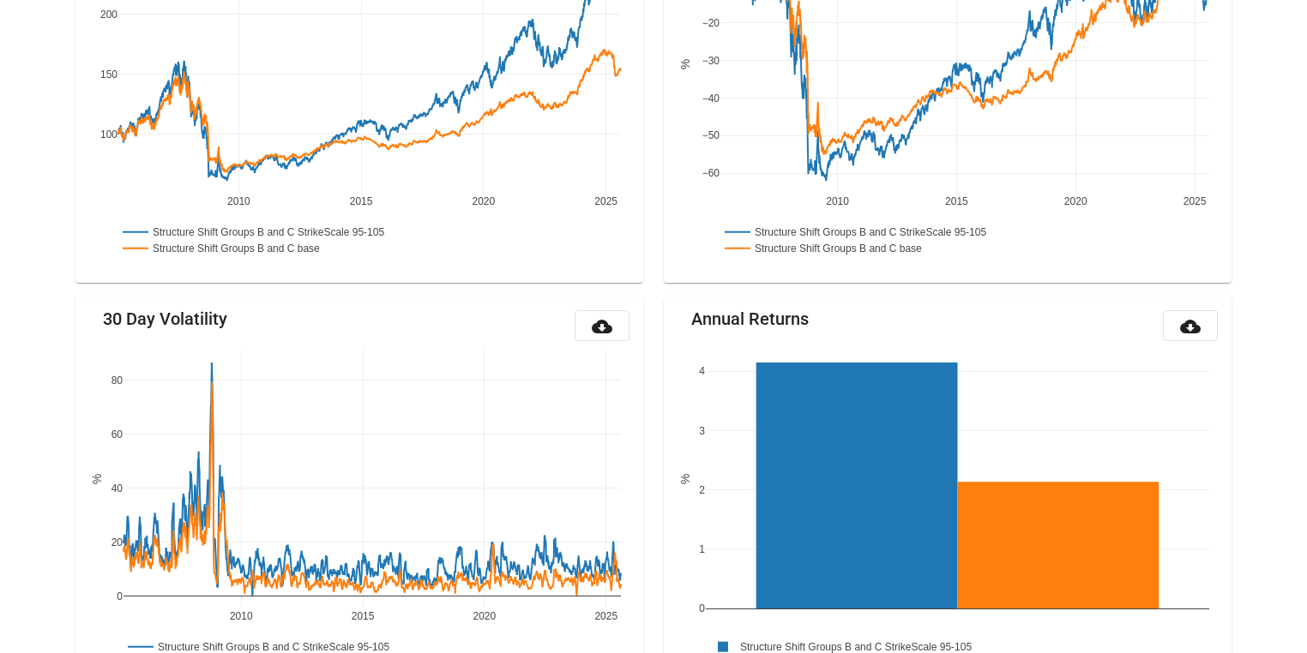
scroll to position [0, 0]
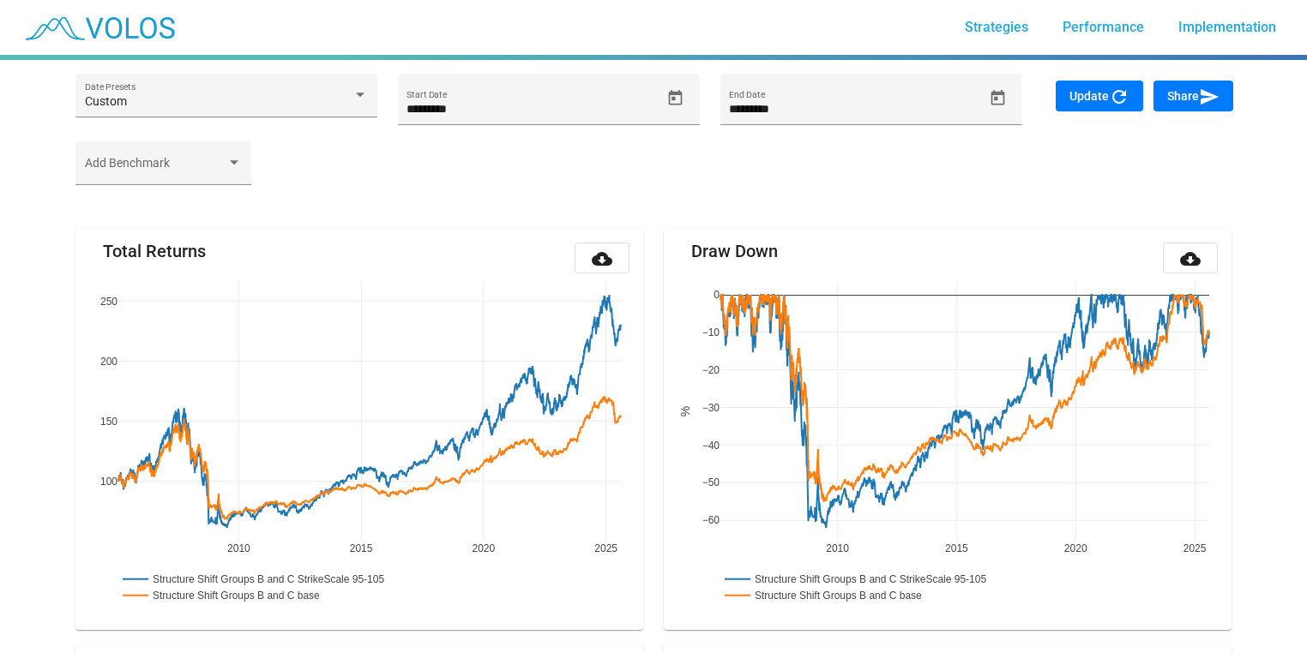
drag, startPoint x: 908, startPoint y: 344, endPoint x: 851, endPoint y: 3, distance: 346.1
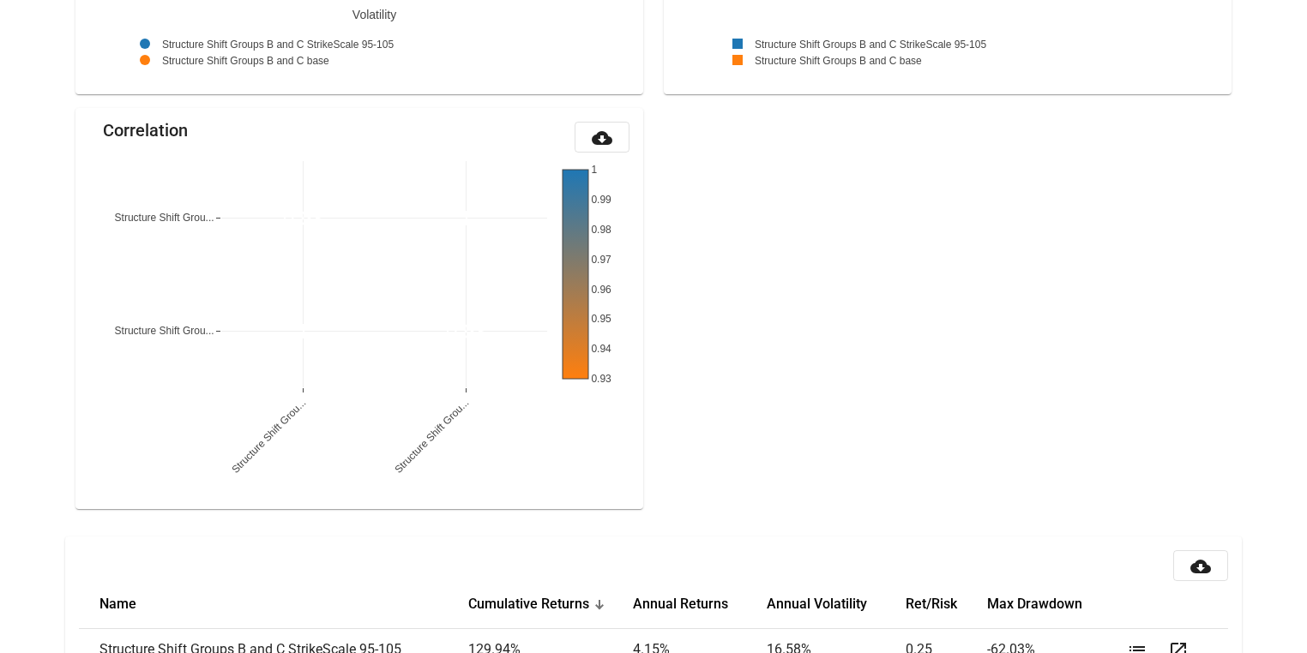
scroll to position [1863, 0]
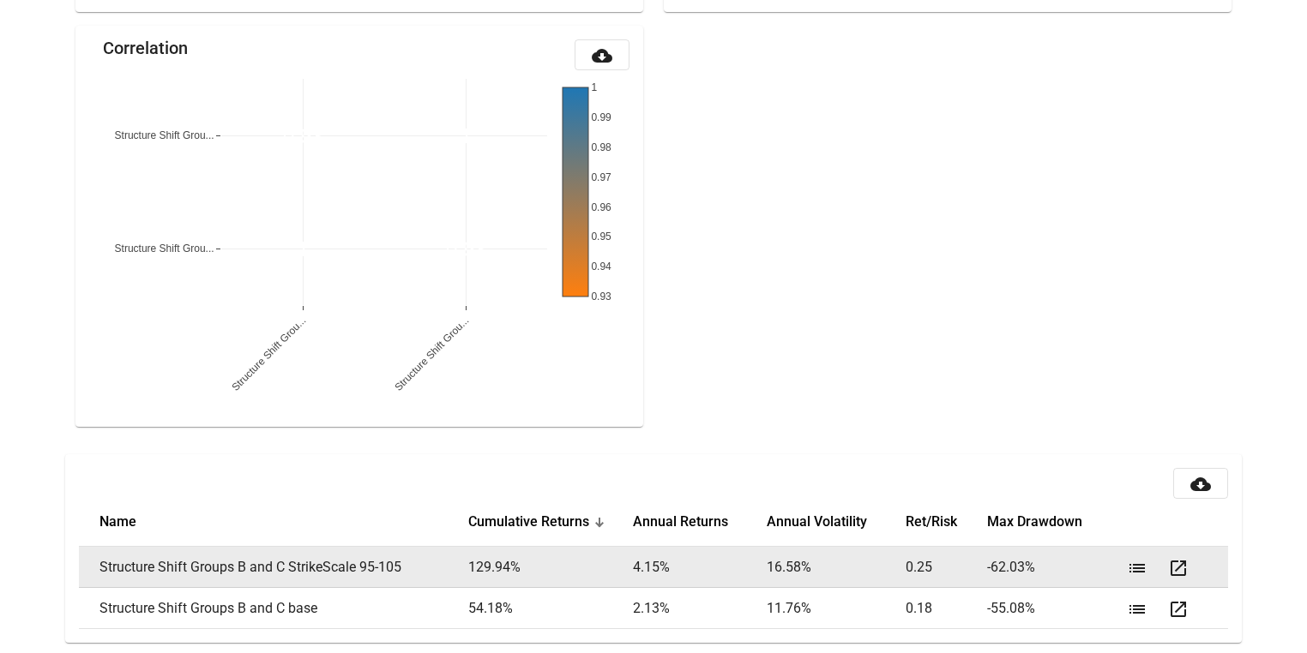
click at [1129, 565] on mat-icon "list" at bounding box center [1137, 568] width 21 height 21
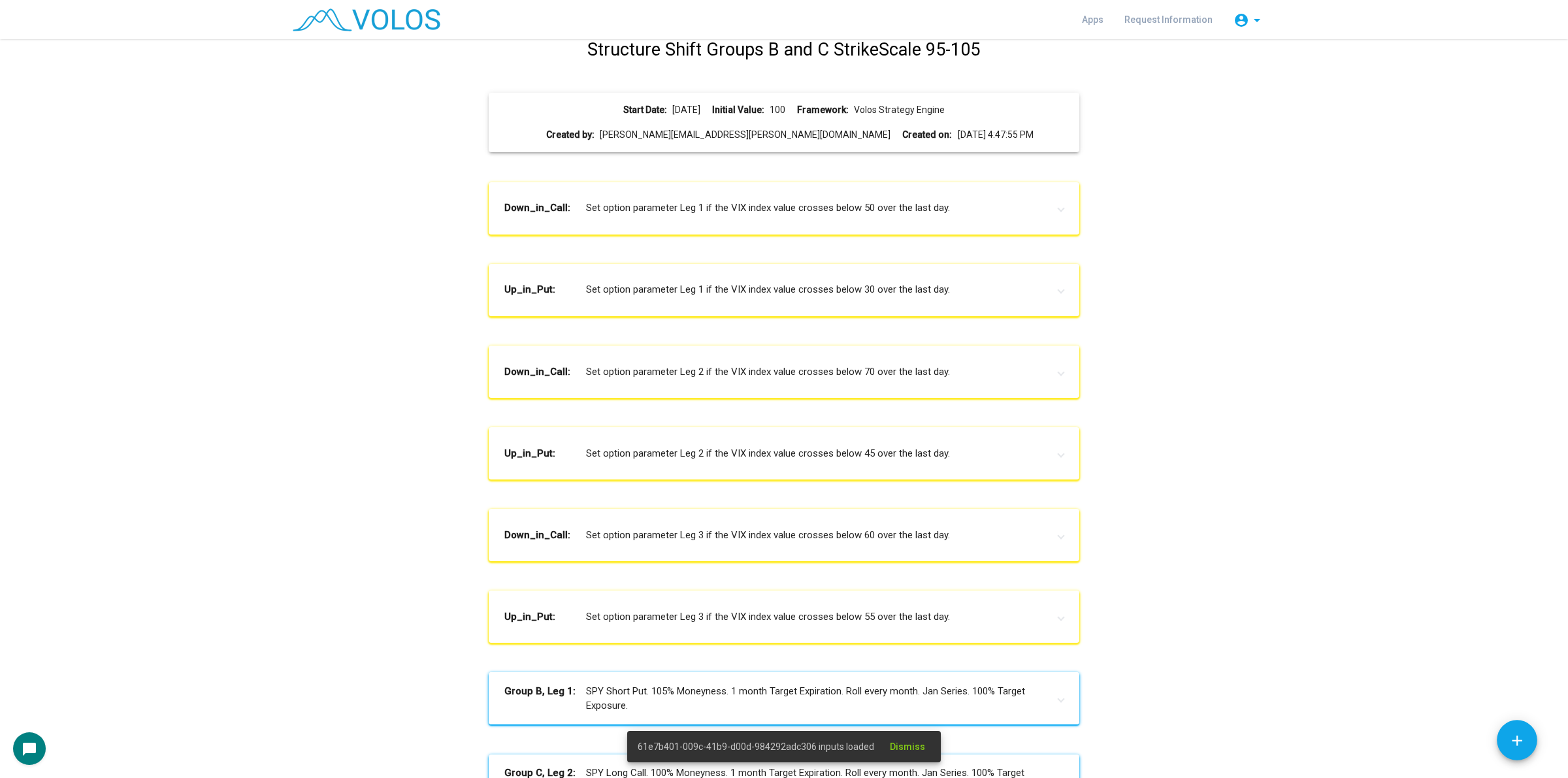
scroll to position [217, 0]
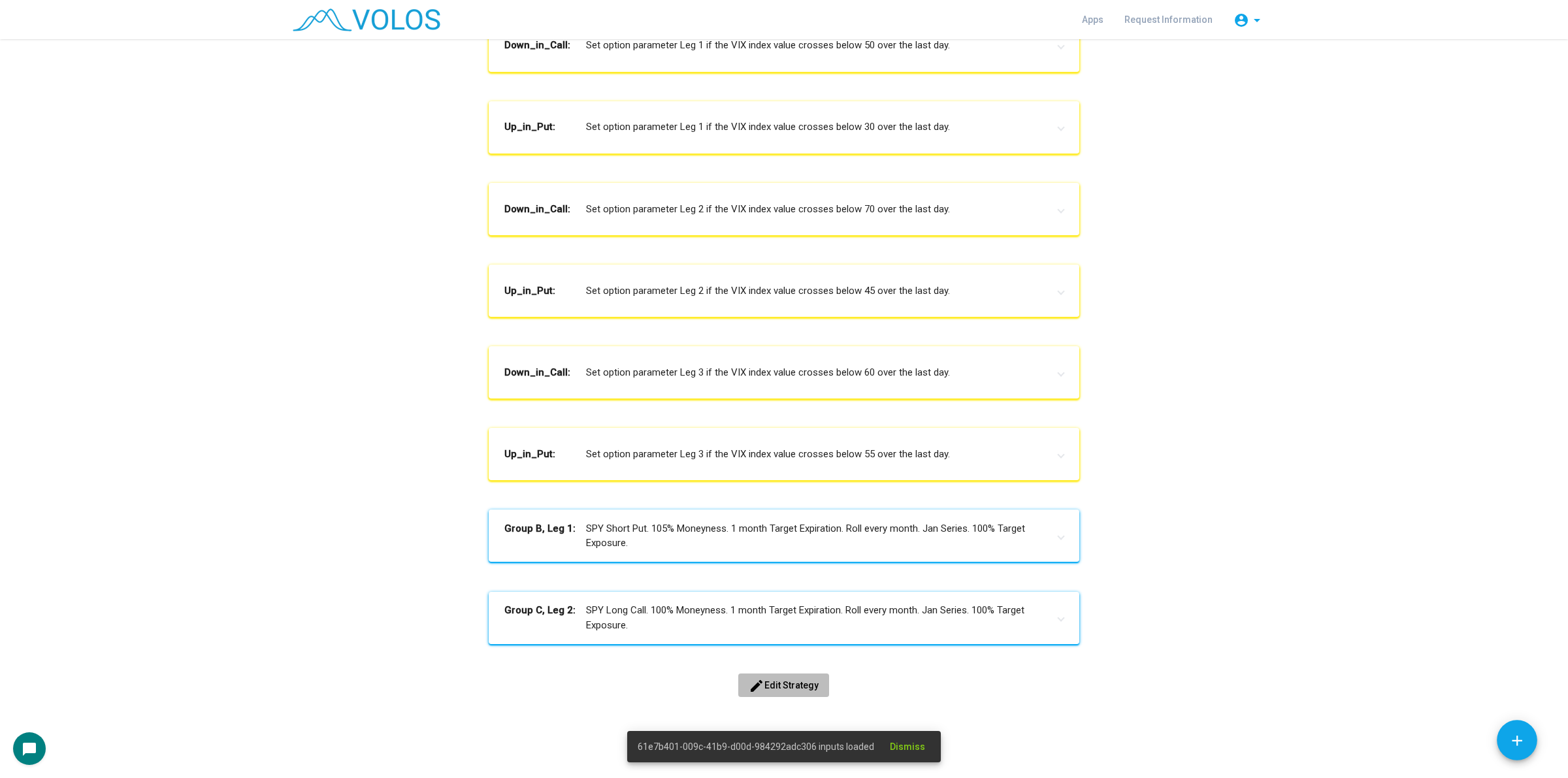
click at [775, 688] on span "edit Edit Strategy" at bounding box center [784, 686] width 70 height 11
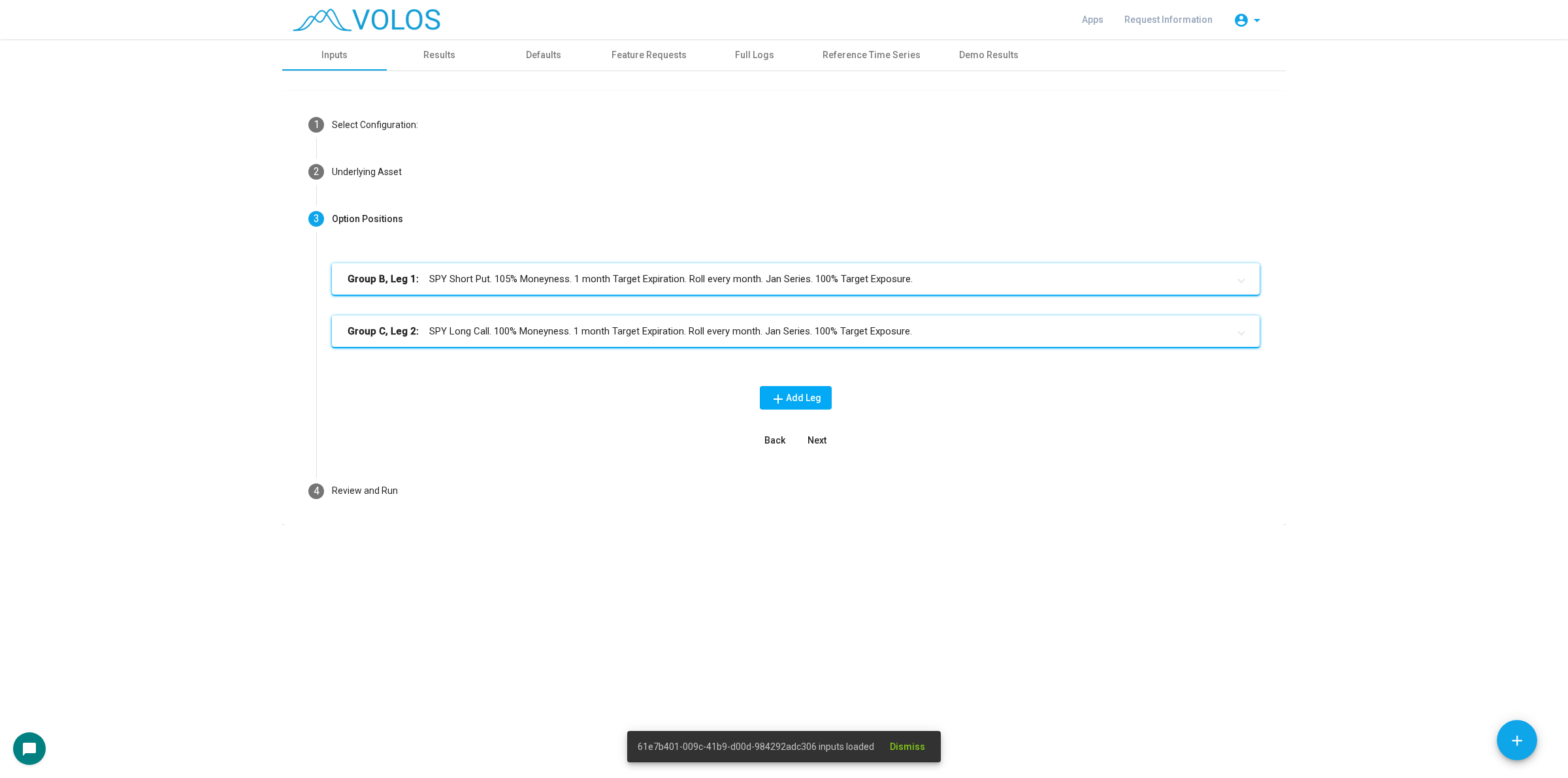
scroll to position [0, 0]
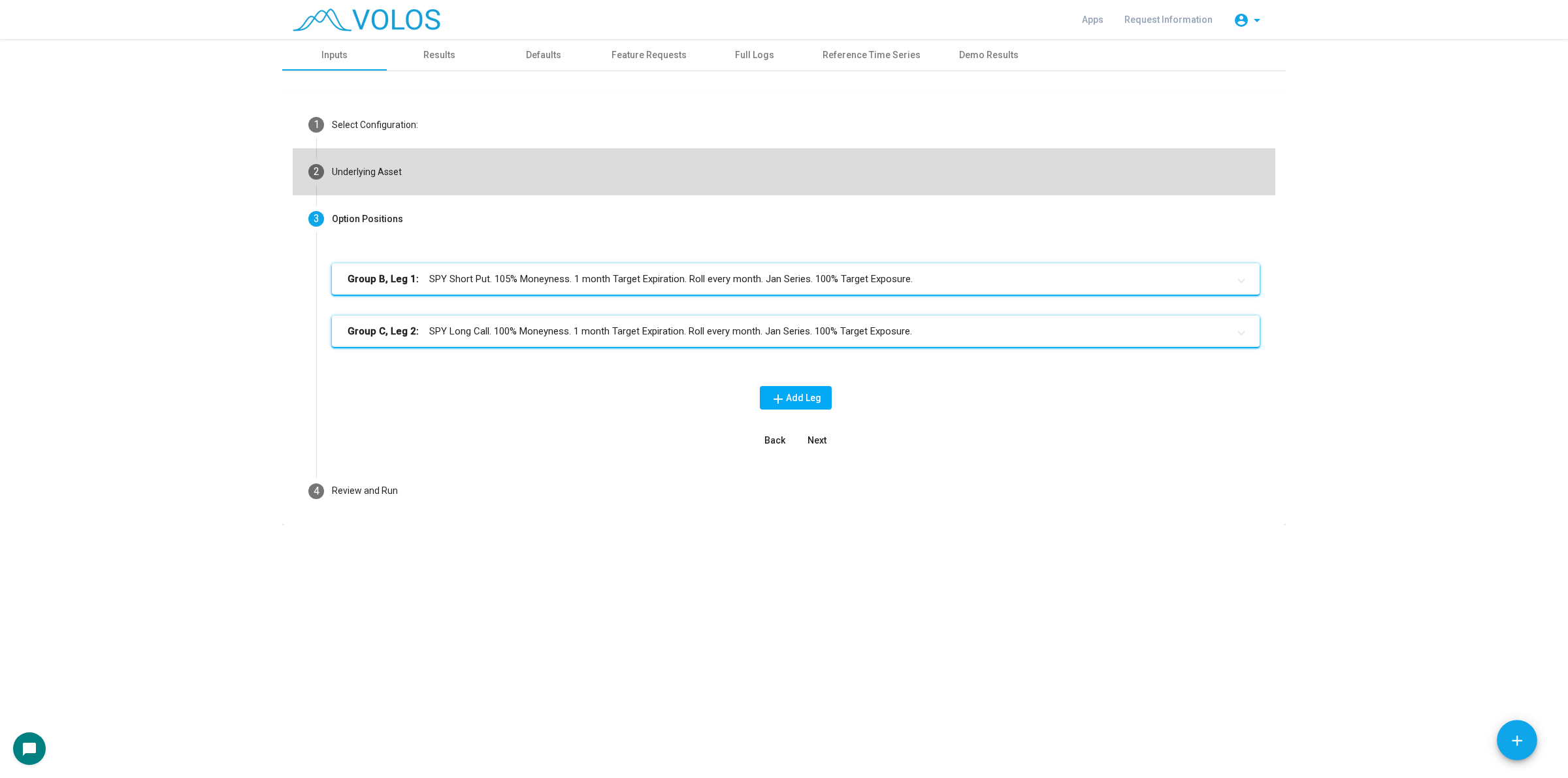
click at [810, 172] on mat-step-header "2 Underlying Asset" at bounding box center [784, 172] width 983 height 47
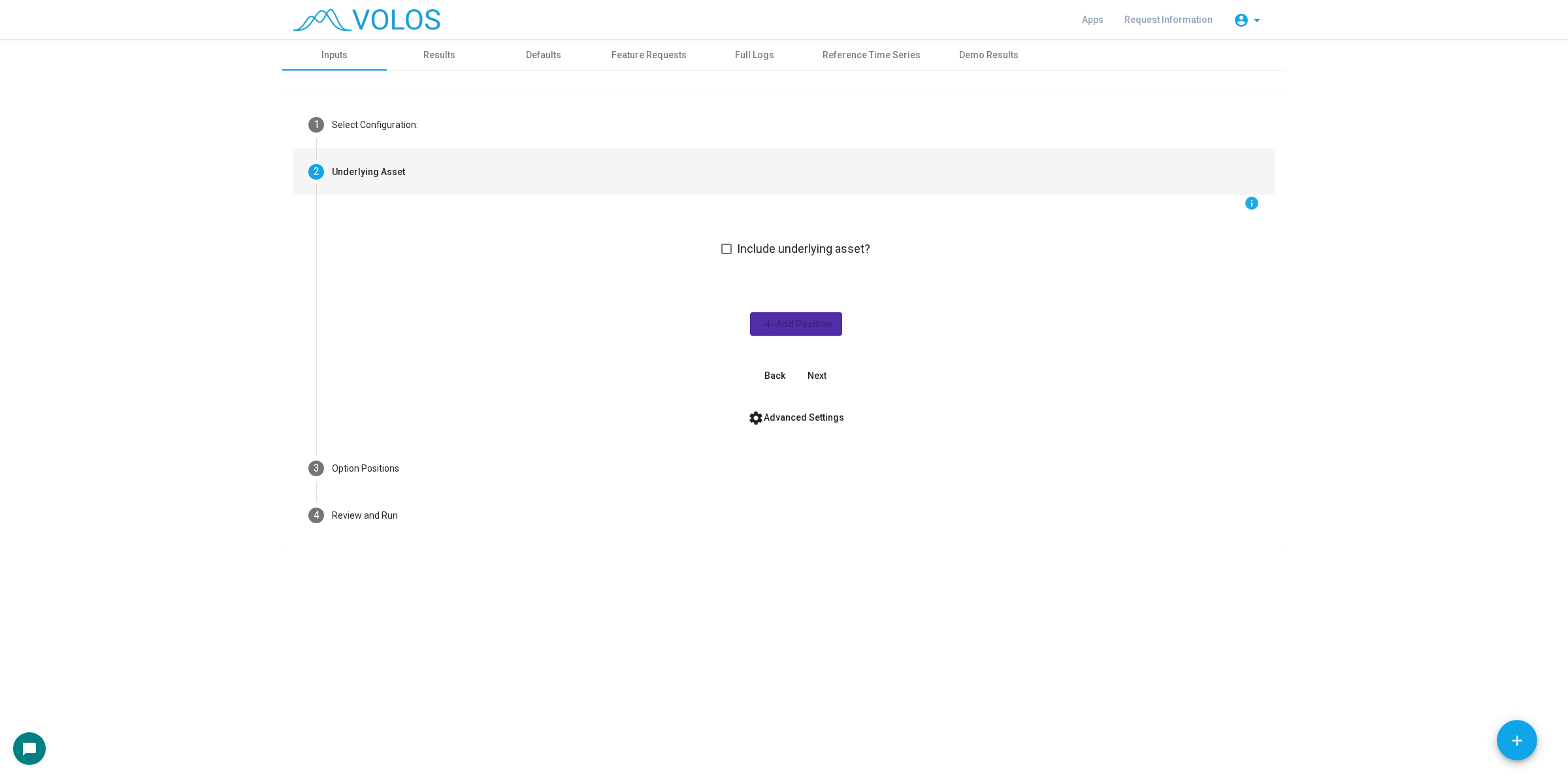
click at [787, 435] on div "info Include underlying asset? add Add Position Back Next settings Advanced Set…" at bounding box center [795, 320] width 959 height 250
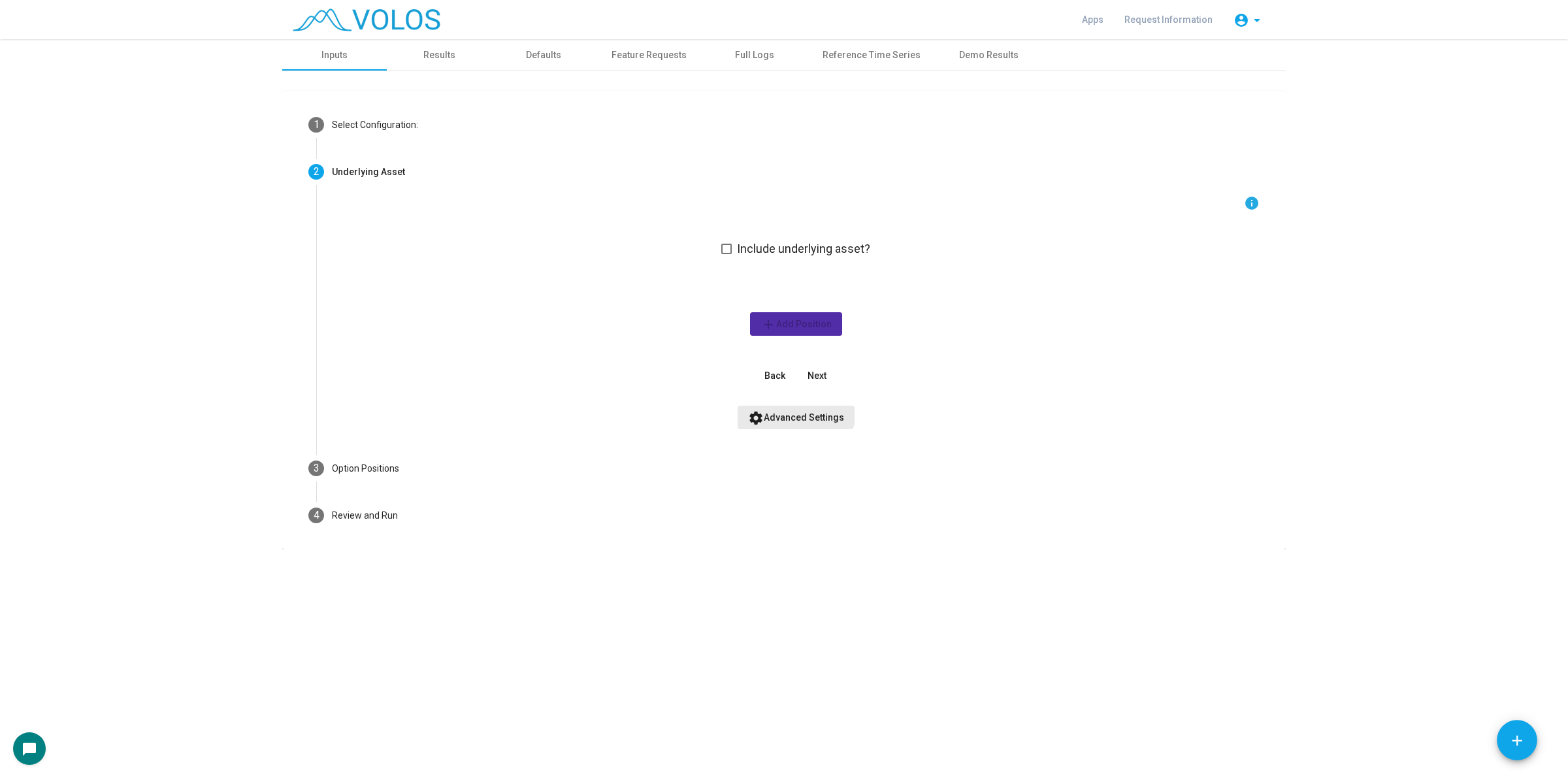
click at [792, 405] on button "settings Advanced Settings" at bounding box center [795, 417] width 117 height 24
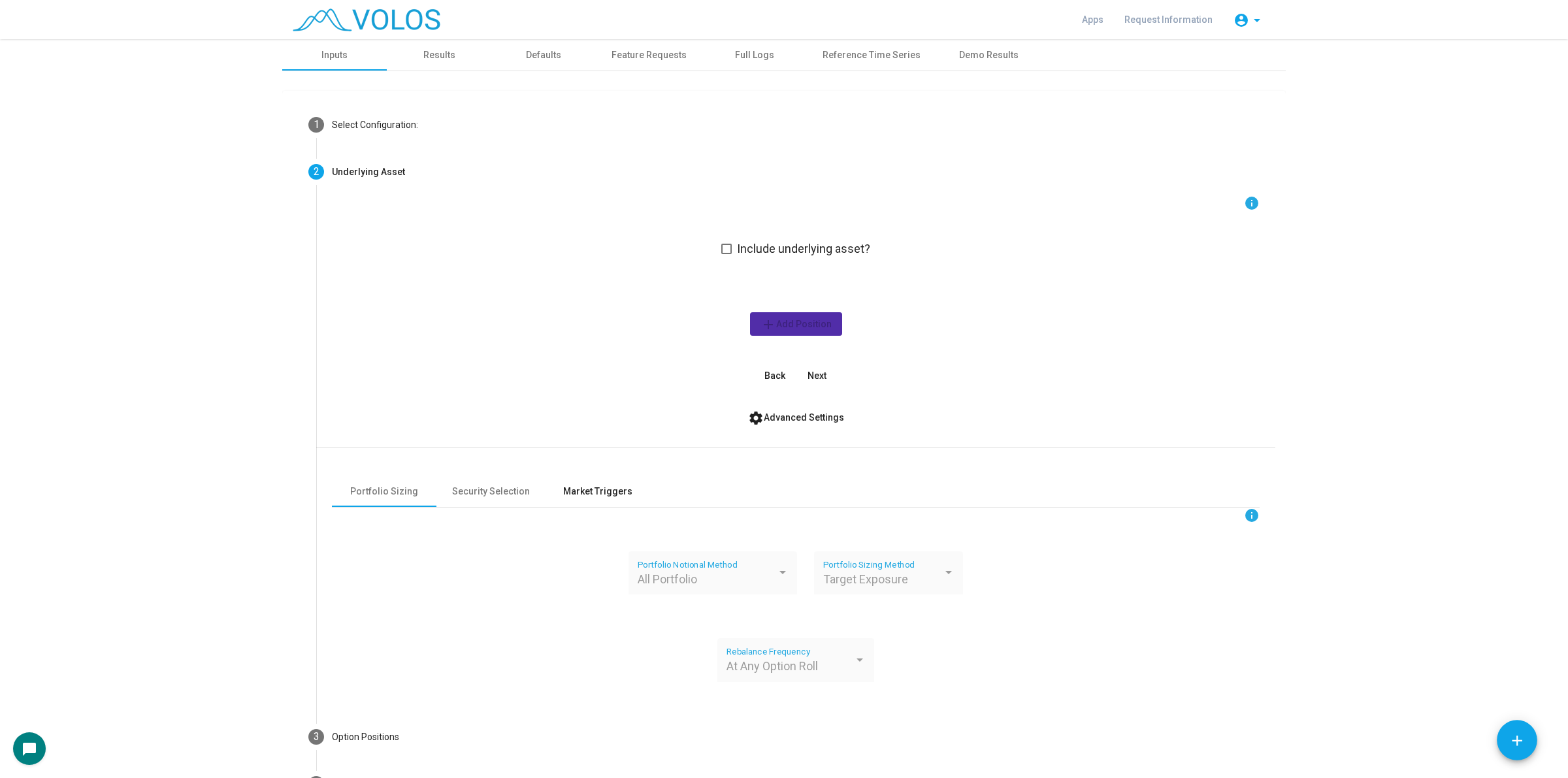
click at [609, 491] on div "Market Triggers" at bounding box center [597, 491] width 69 height 14
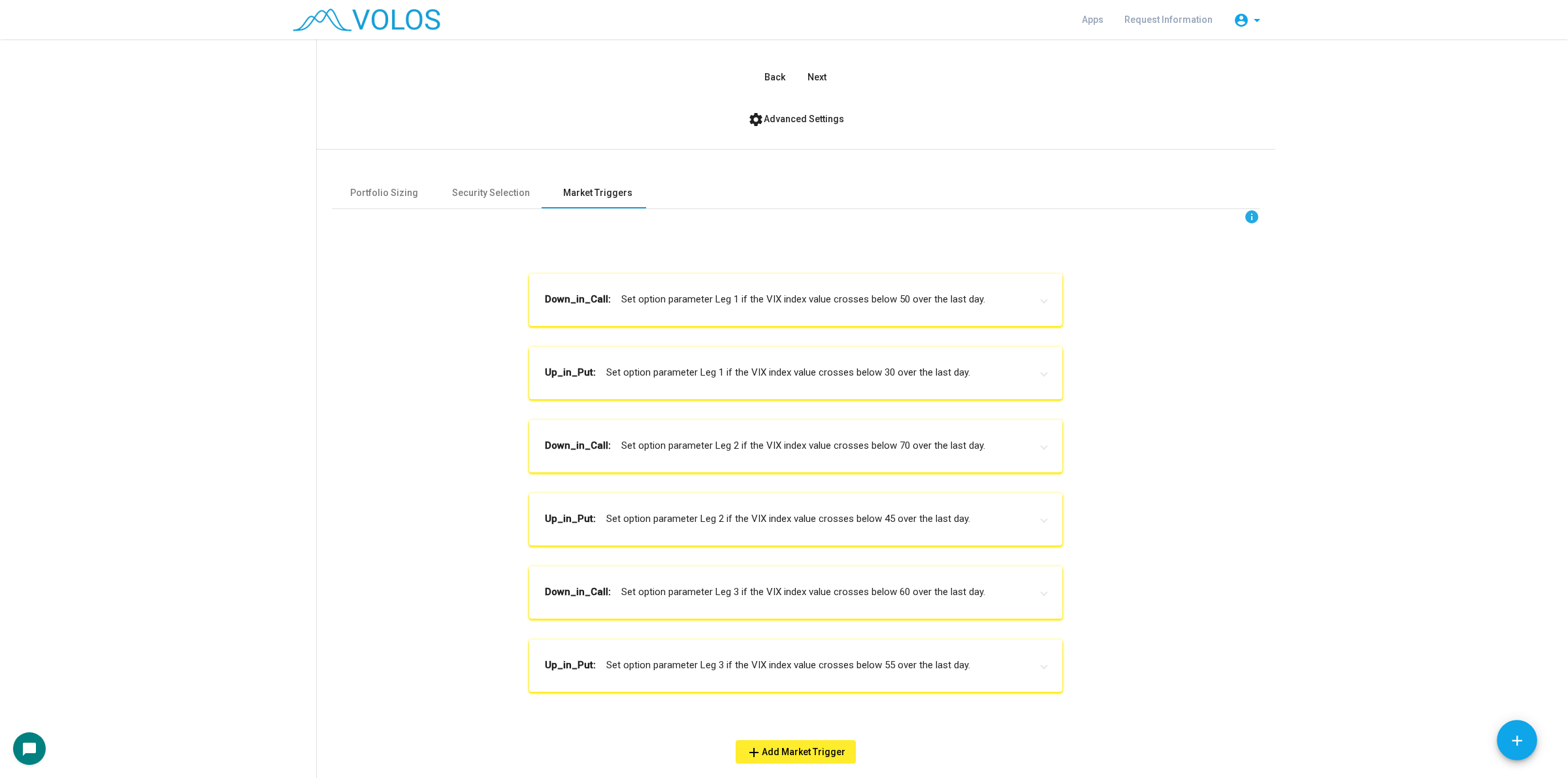
scroll to position [408, 0]
